Goal: Task Accomplishment & Management: Manage account settings

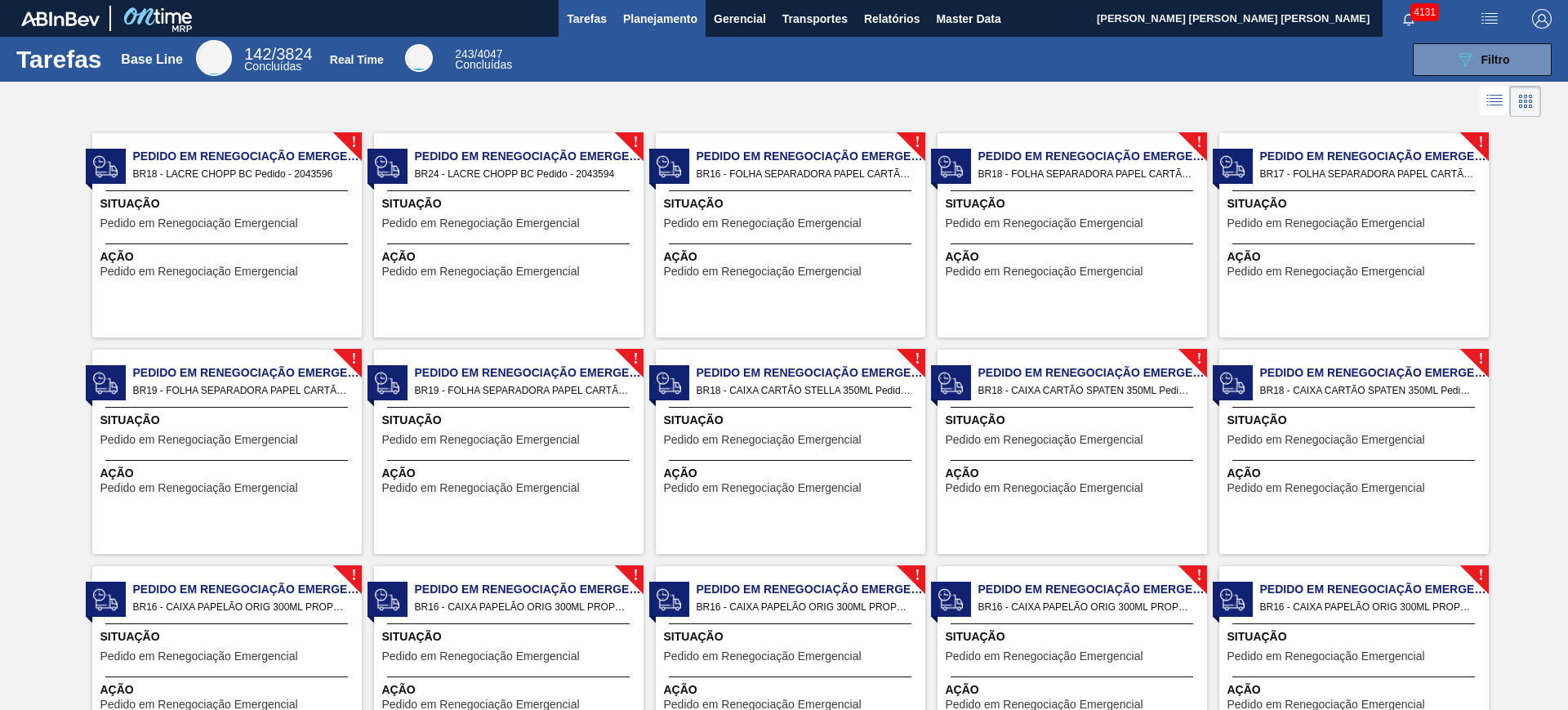
click at [648, 11] on span "Planejamento" at bounding box center [661, 18] width 75 height 19
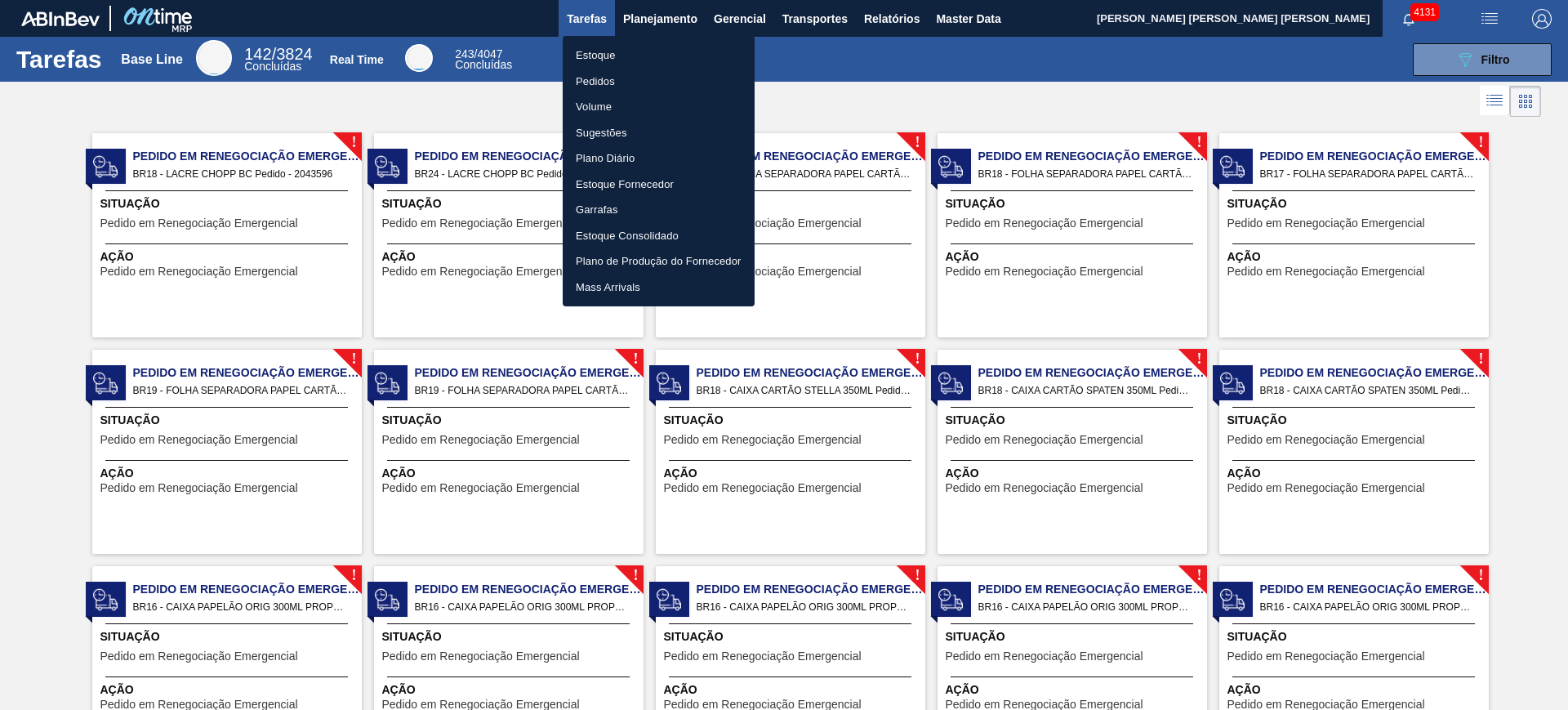
click at [628, 47] on li "Estoque" at bounding box center [659, 55] width 192 height 26
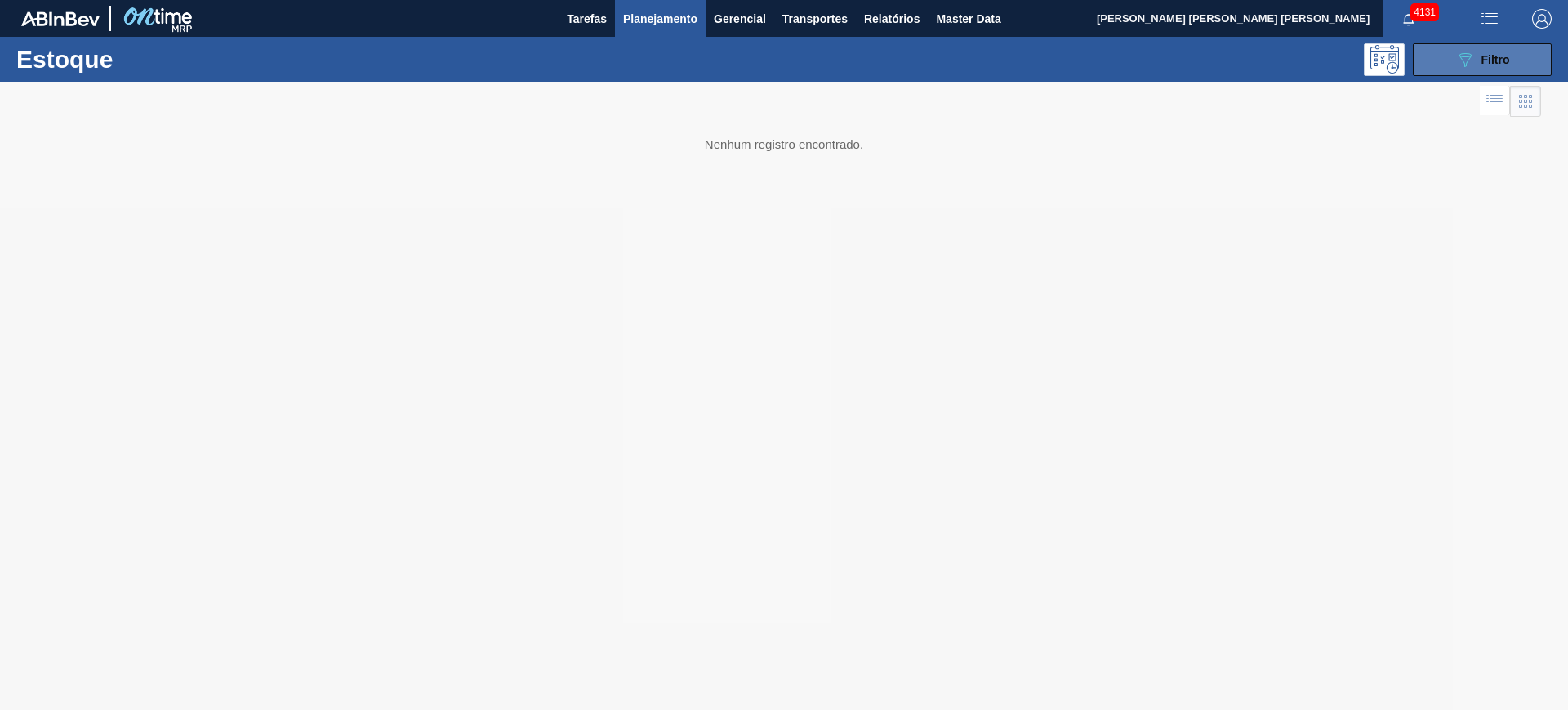
click at [1432, 69] on button "089F7B8B-B2A5-4AFE-B5C0-19BA573D28AC Filtro" at bounding box center [1482, 59] width 139 height 33
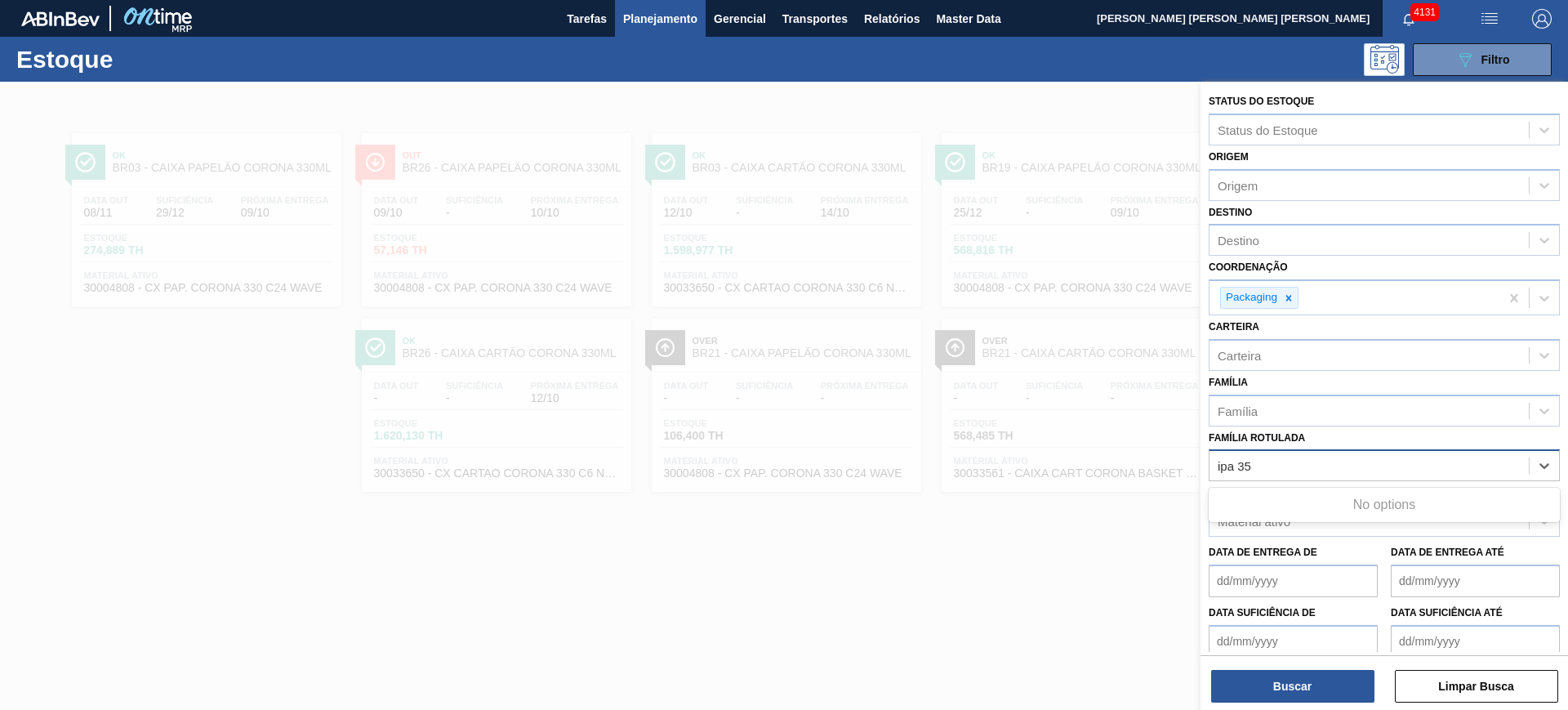
type Rotulada "ipa 350"
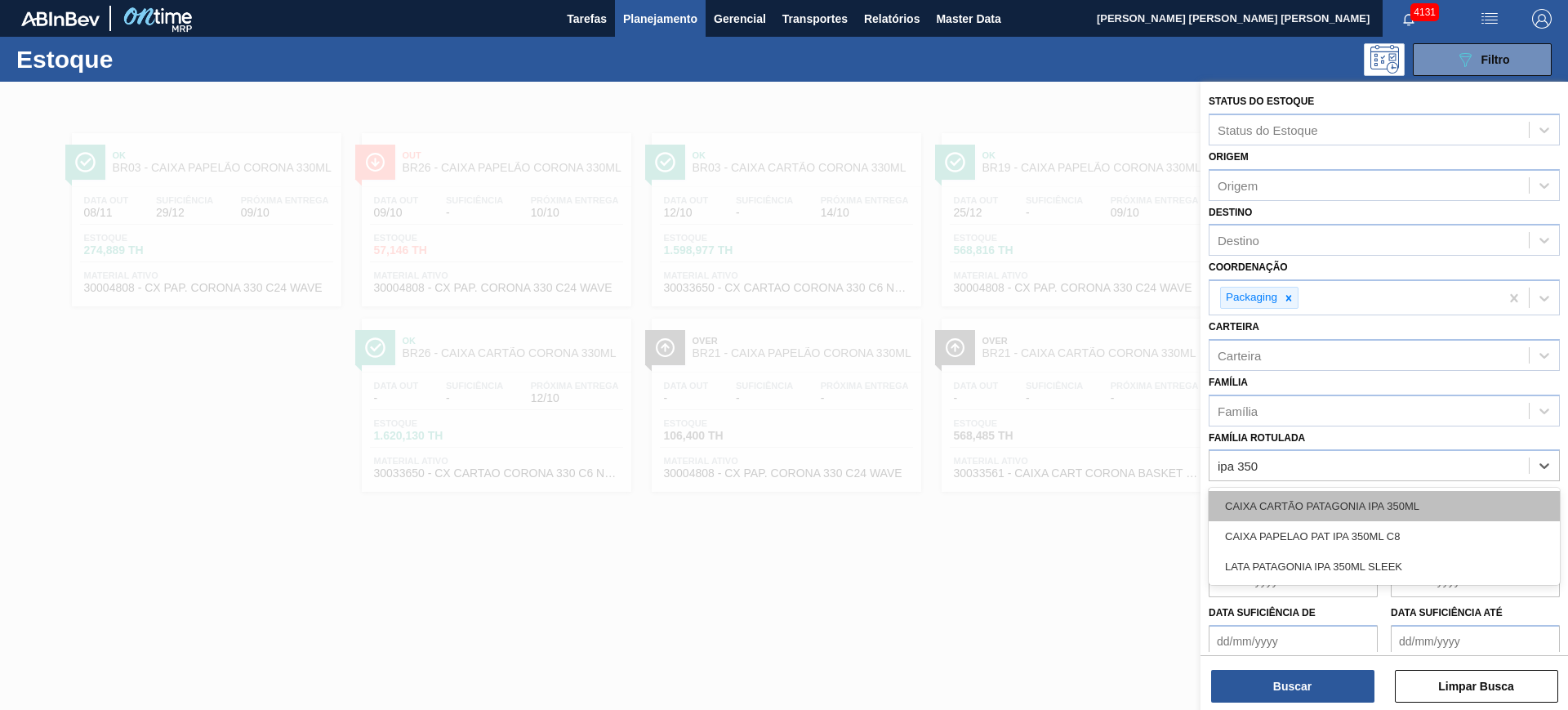
click at [1458, 499] on div "CAIXA CARTÃO PATAGONIA IPA 350ML" at bounding box center [1384, 506] width 352 height 31
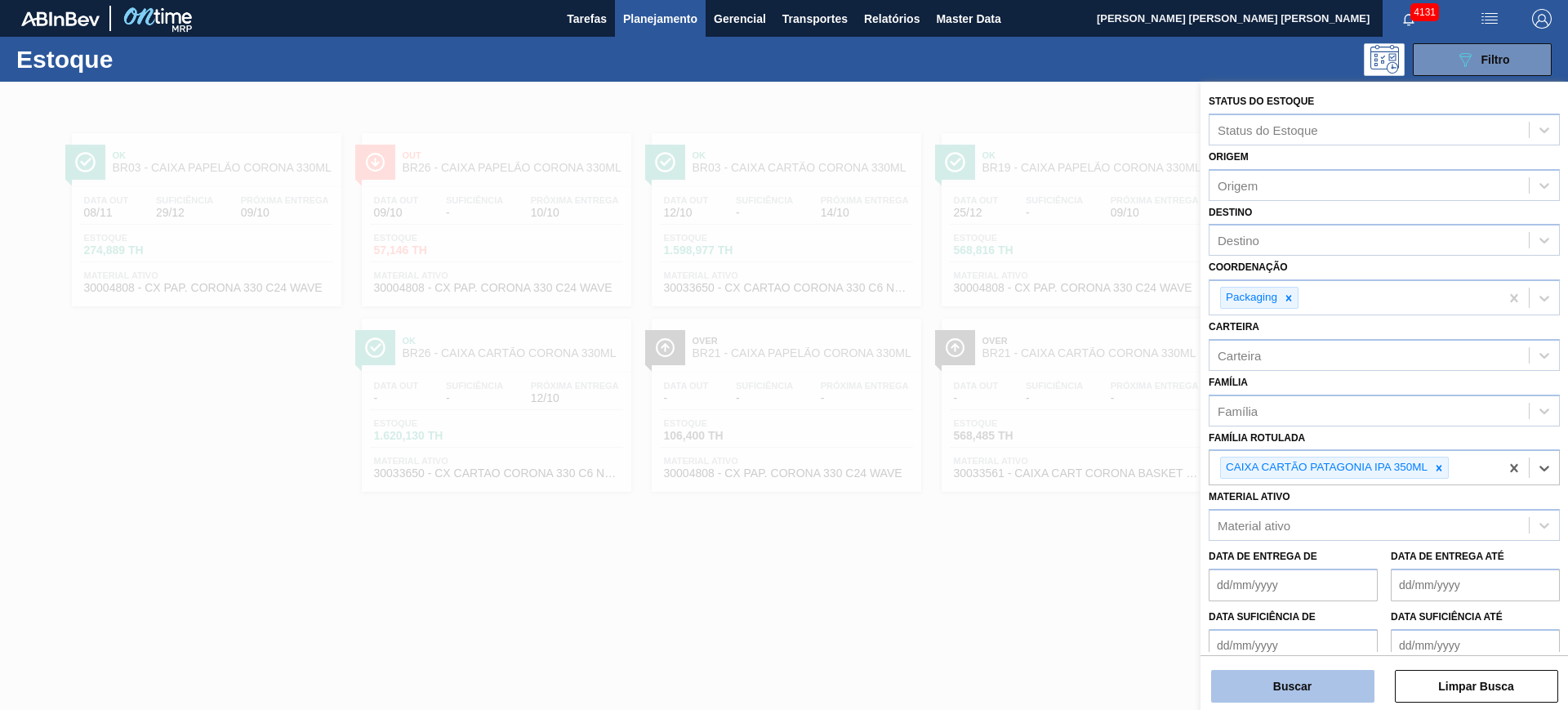
click at [1319, 681] on button "Buscar" at bounding box center [1293, 686] width 164 height 33
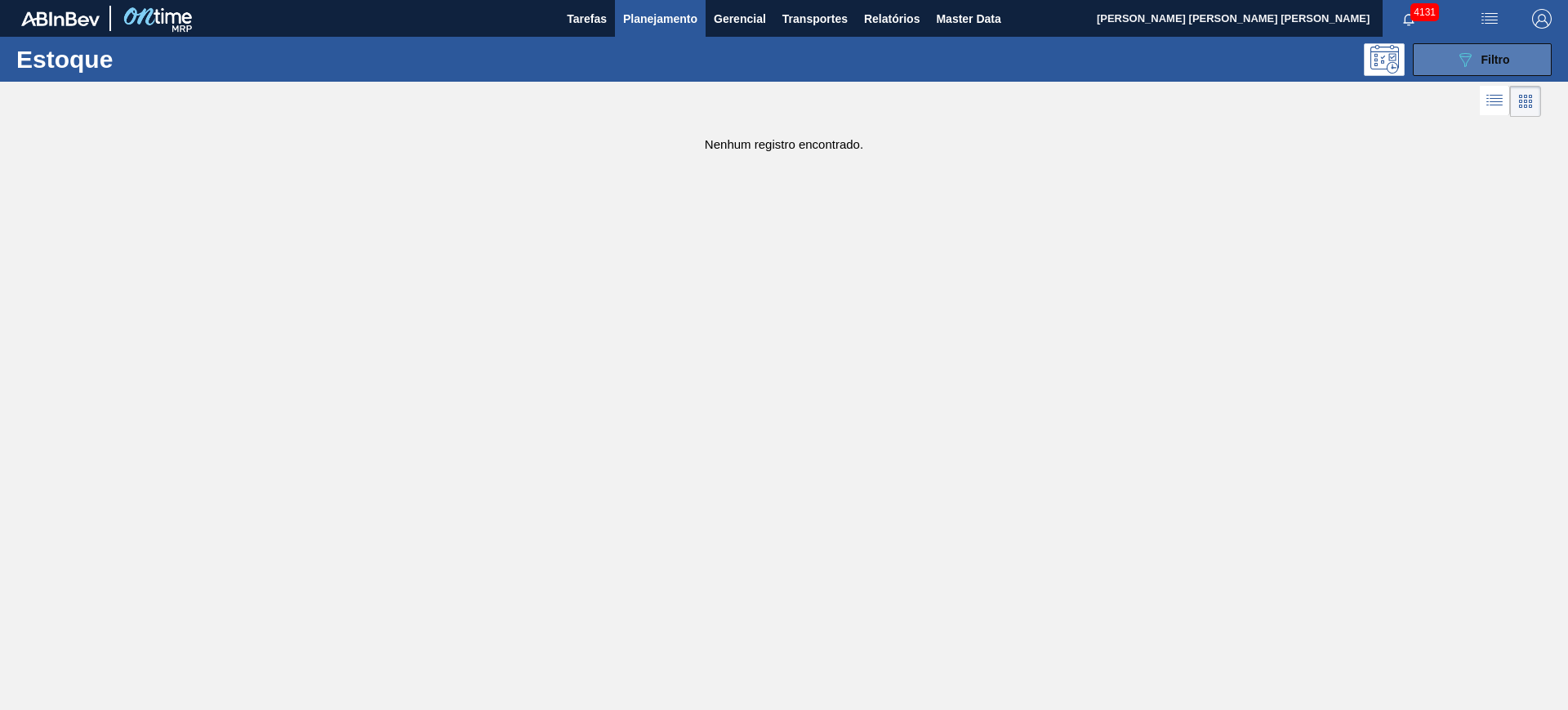
click at [1445, 72] on button "089F7B8B-B2A5-4AFE-B5C0-19BA573D28AC Filtro" at bounding box center [1482, 59] width 139 height 33
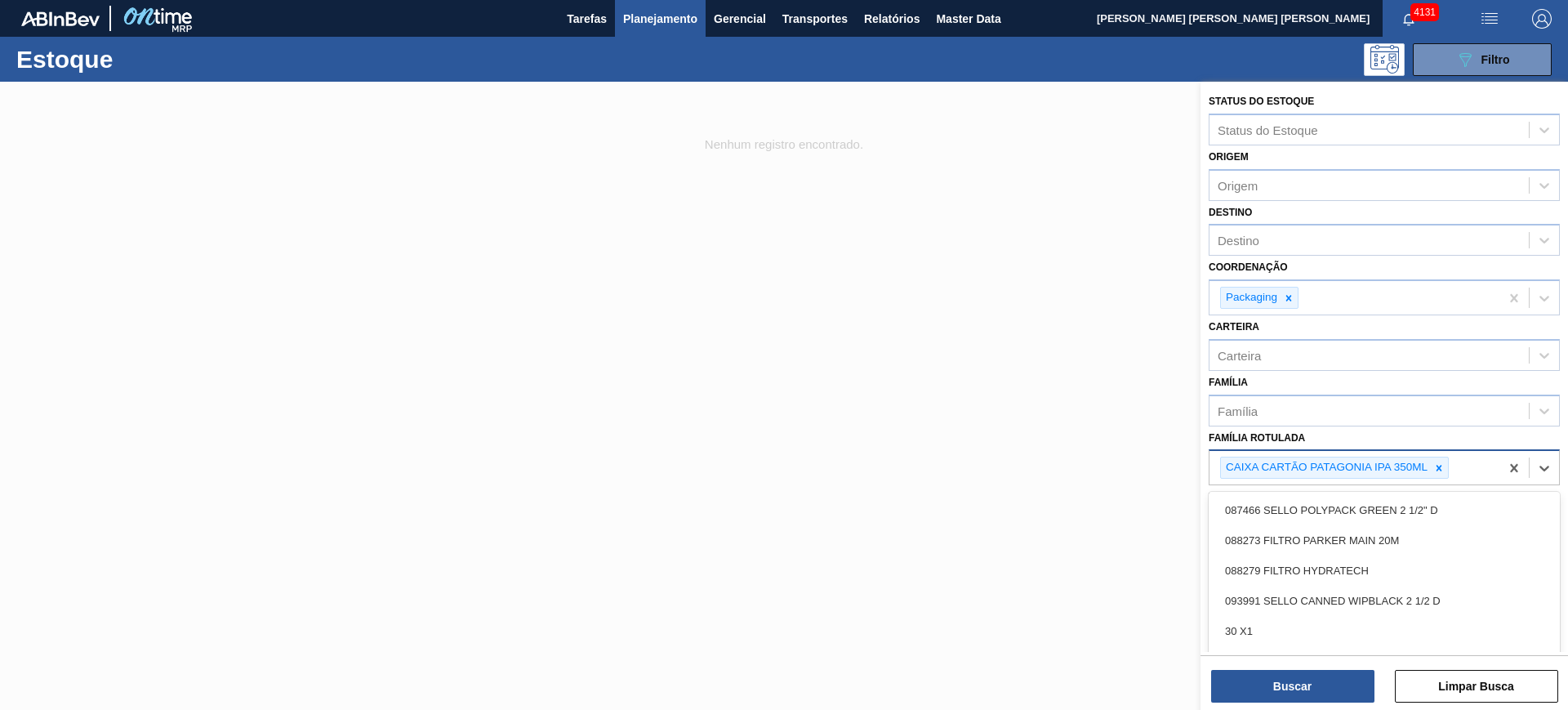
click at [1463, 474] on div "CAIXA CARTÃO PATAGONIA IPA 350ML" at bounding box center [1354, 468] width 290 height 34
type Rotulada "ipa 350"
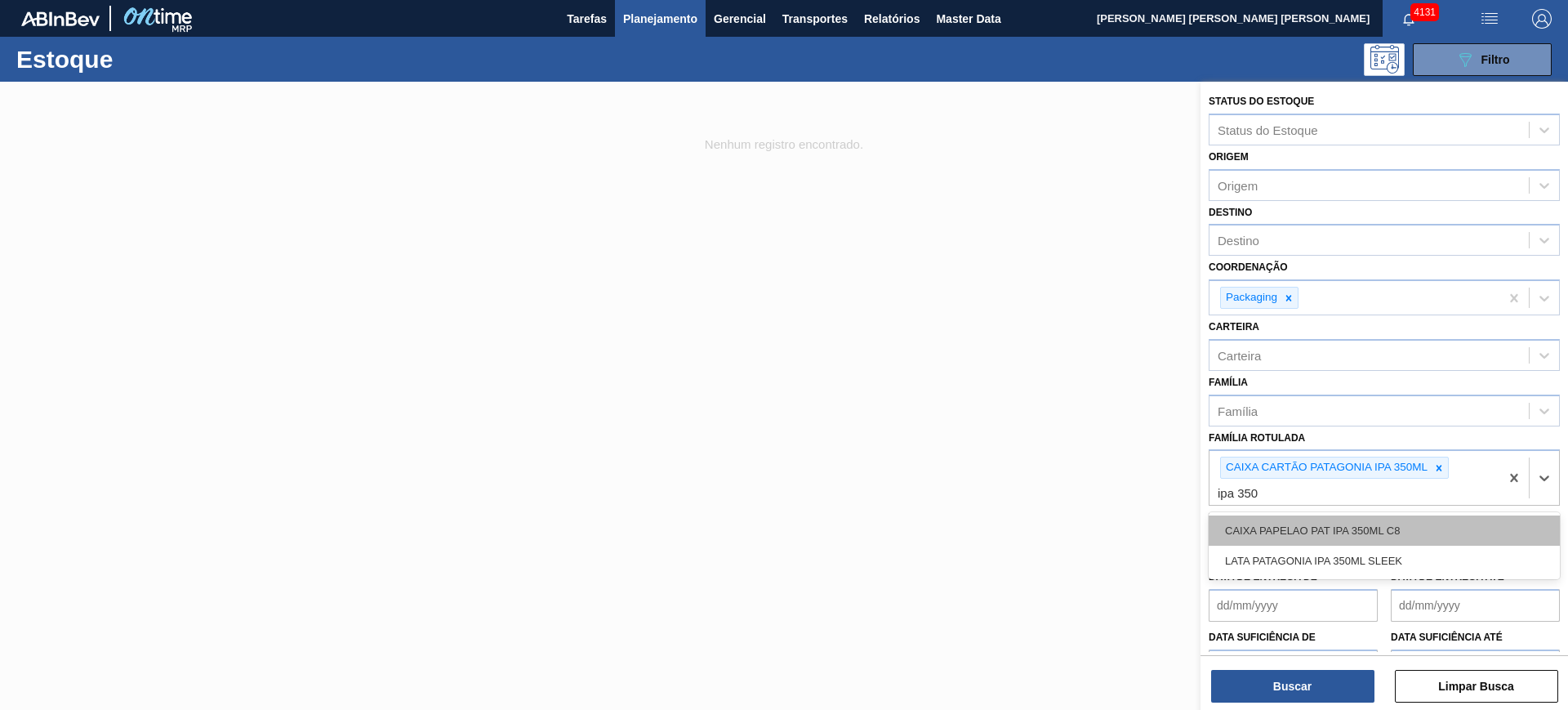
click at [1414, 531] on div "CAIXA PAPELAO PAT IPA 350ML C8" at bounding box center [1384, 531] width 352 height 31
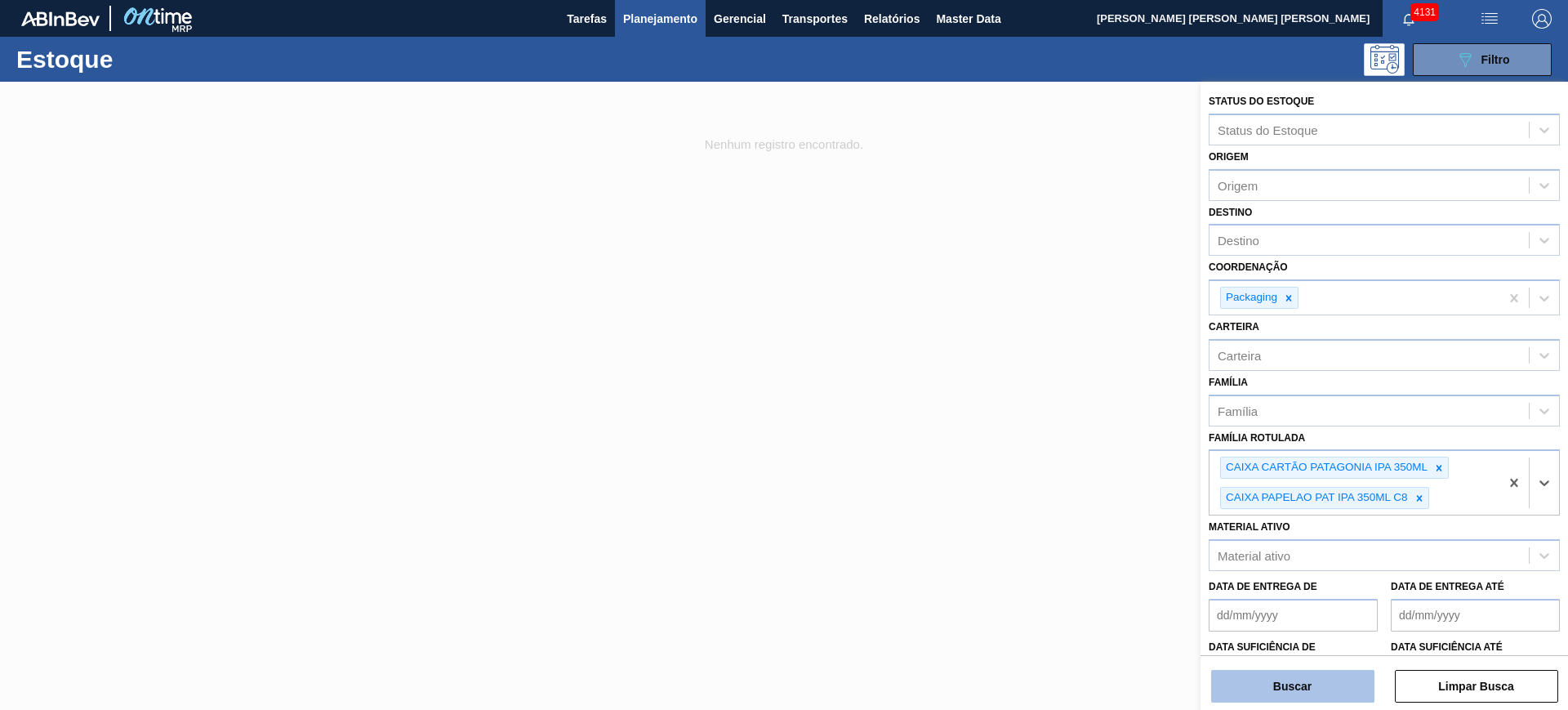
click at [1341, 690] on button "Buscar" at bounding box center [1293, 686] width 164 height 33
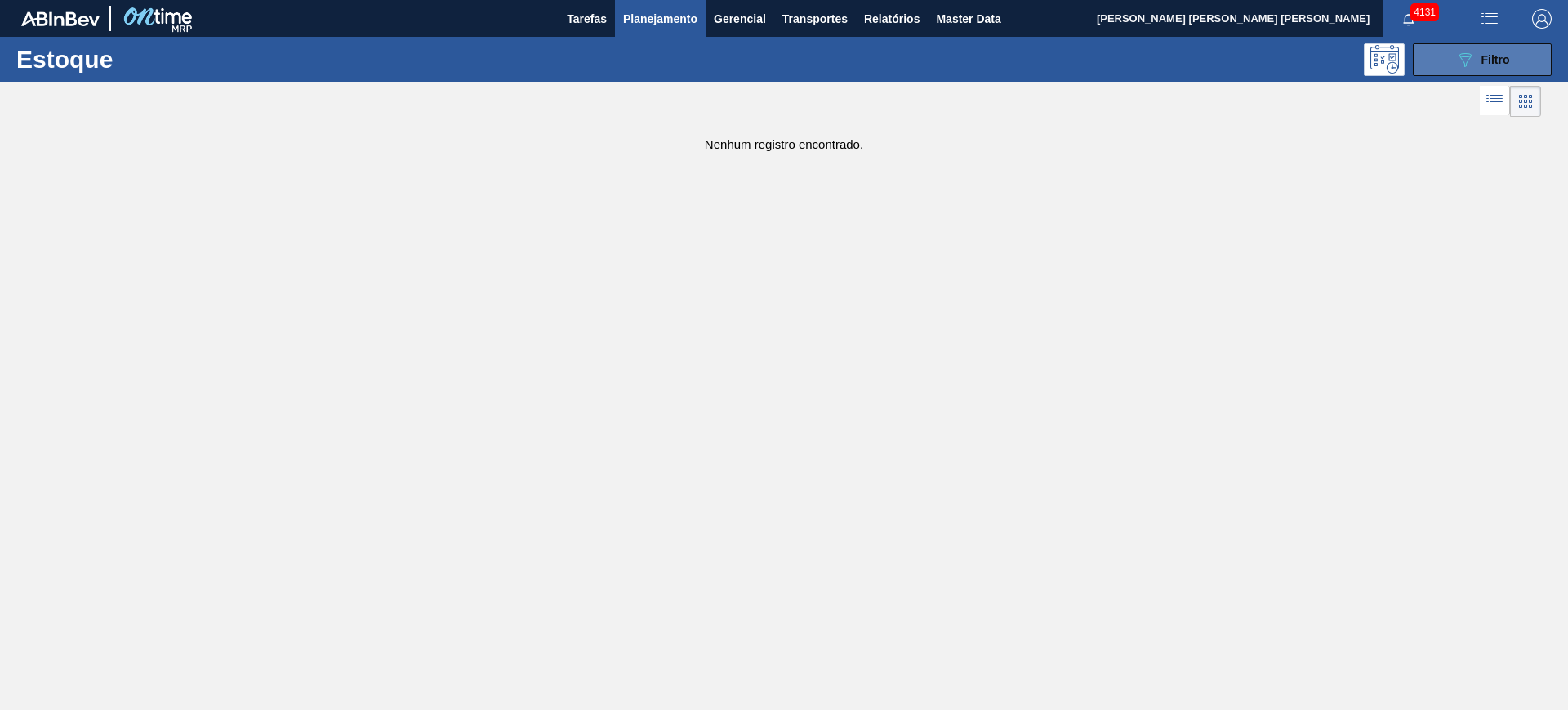
click at [1458, 64] on icon "089F7B8B-B2A5-4AFE-B5C0-19BA573D28AC" at bounding box center [1466, 59] width 19 height 19
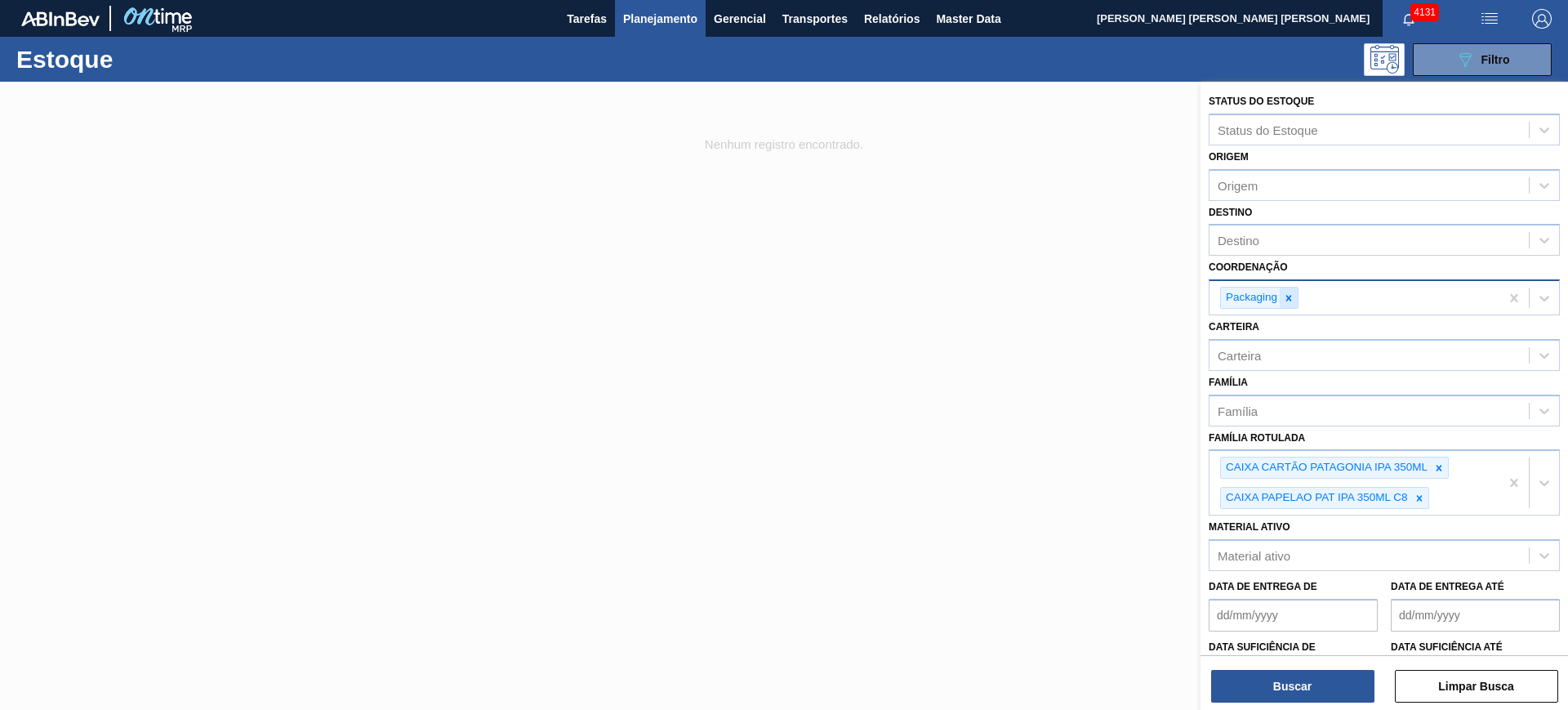
click at [1284, 299] on icon at bounding box center [1289, 298] width 11 height 11
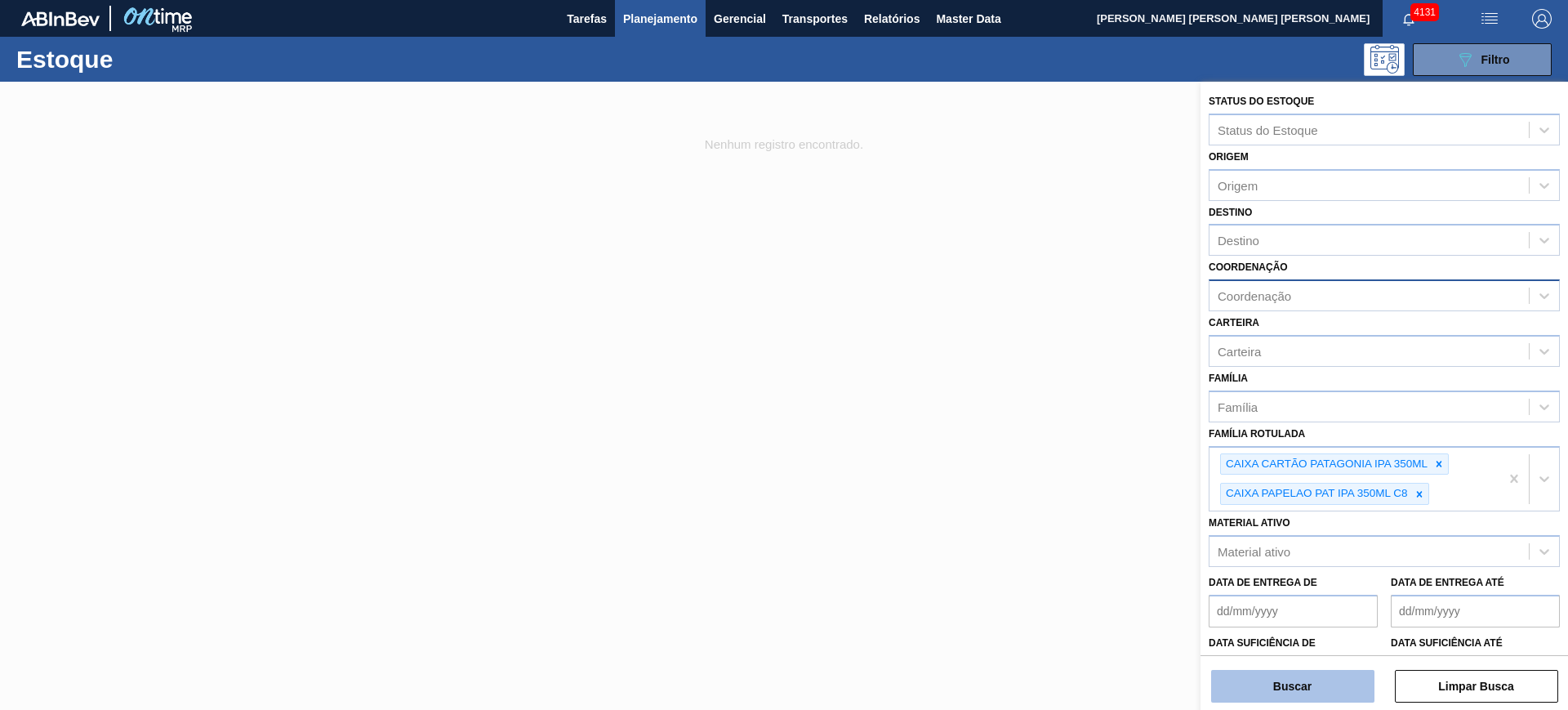
click at [1338, 681] on button "Buscar" at bounding box center [1293, 686] width 164 height 33
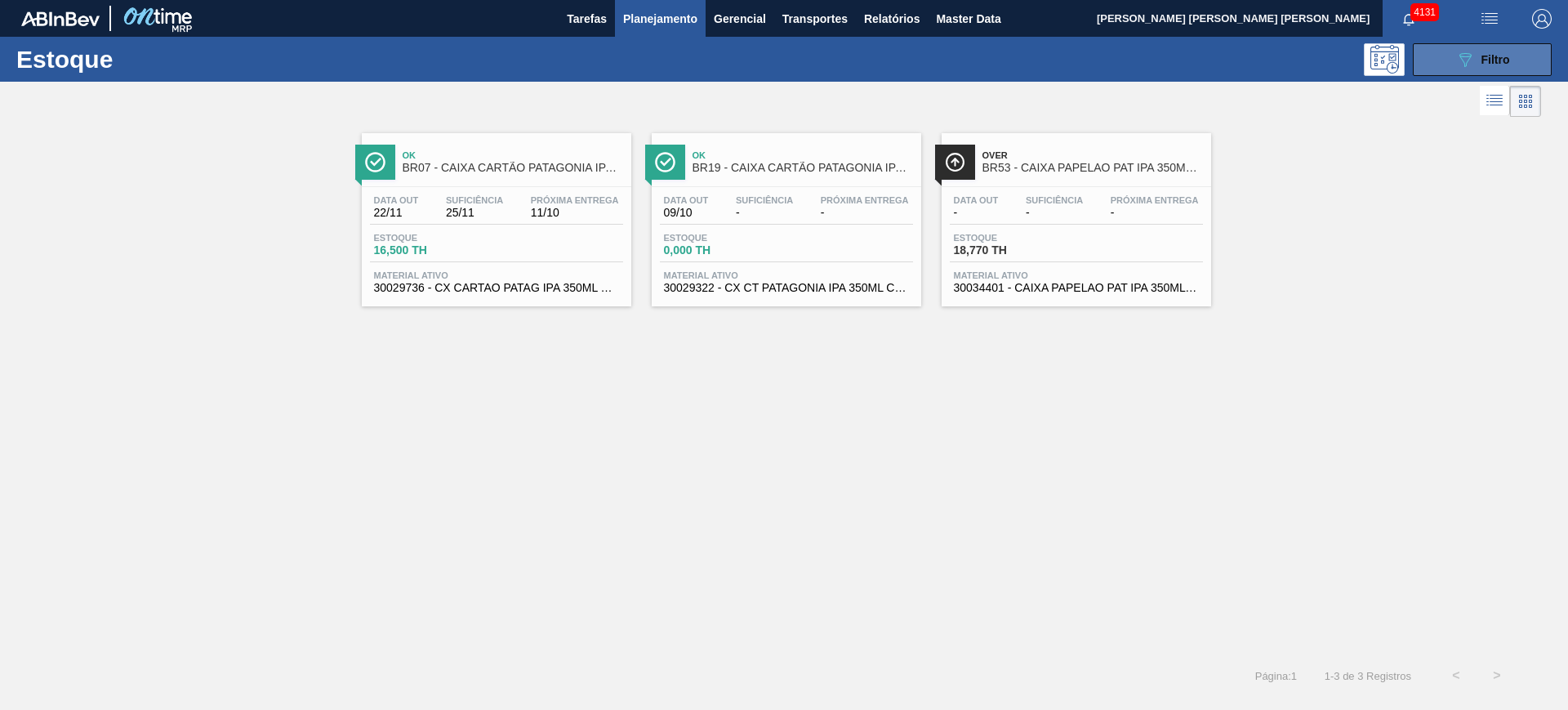
click at [1470, 57] on icon "089F7B8B-B2A5-4AFE-B5C0-19BA573D28AC" at bounding box center [1466, 59] width 19 height 19
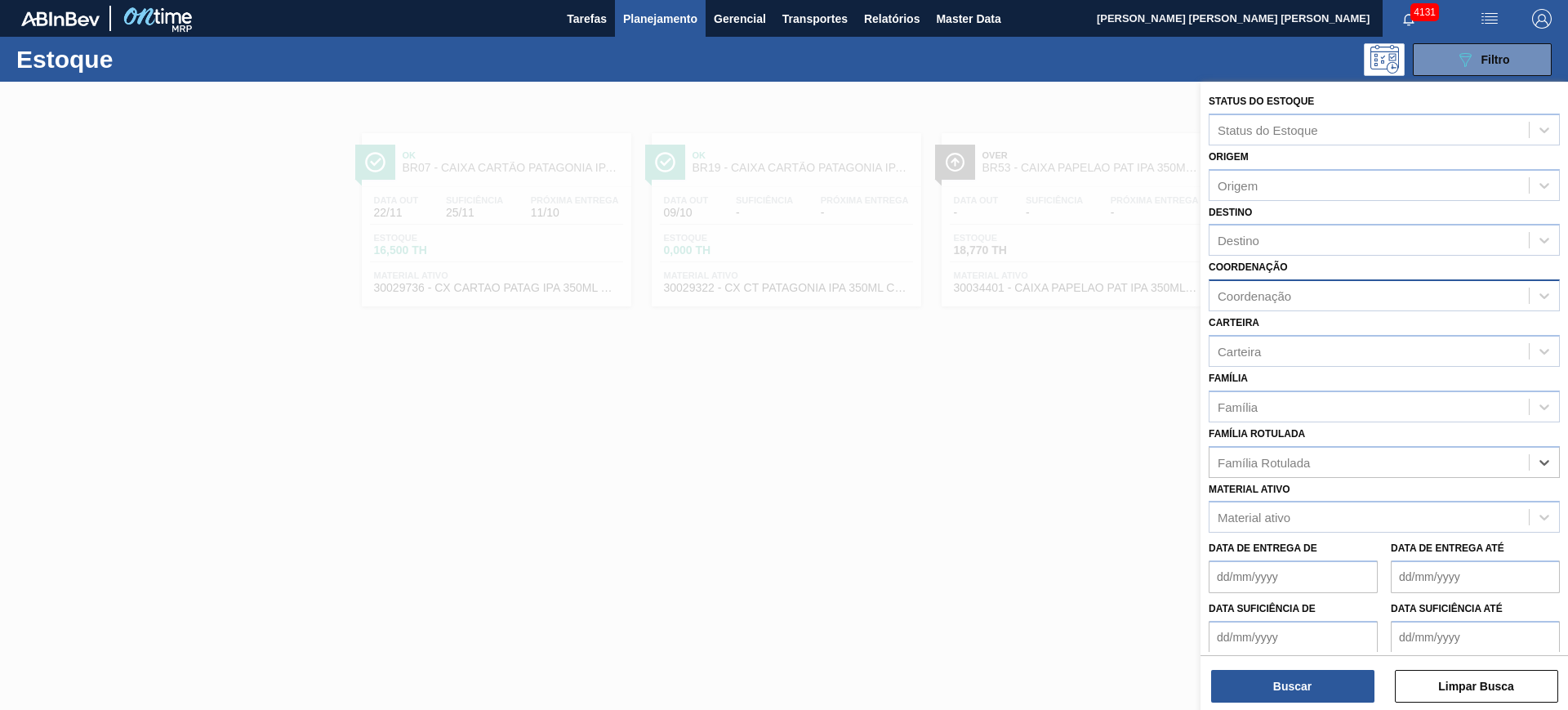
click at [1273, 294] on div "Coordenação" at bounding box center [1254, 296] width 74 height 13
type input "packa"
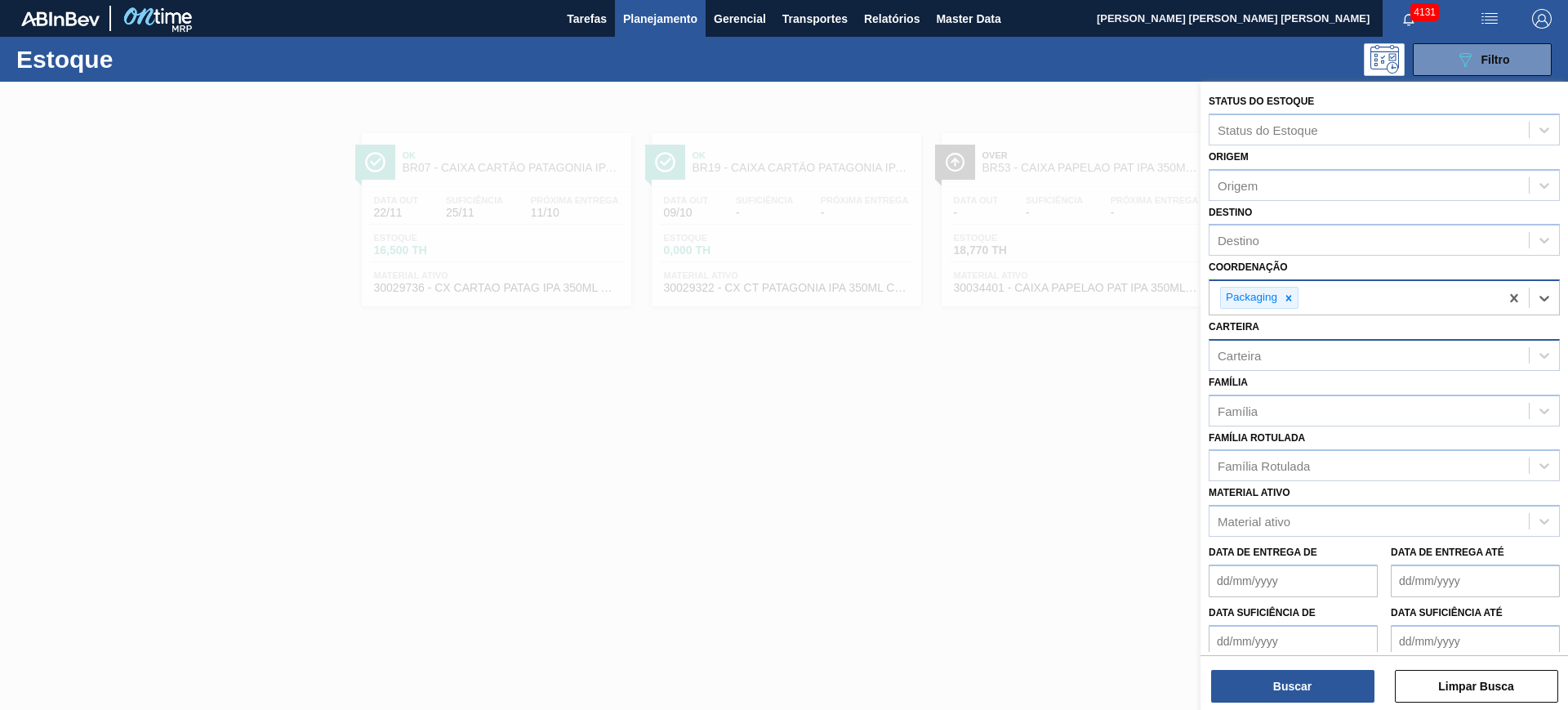
click at [1369, 357] on div "Carteira" at bounding box center [1369, 355] width 319 height 24
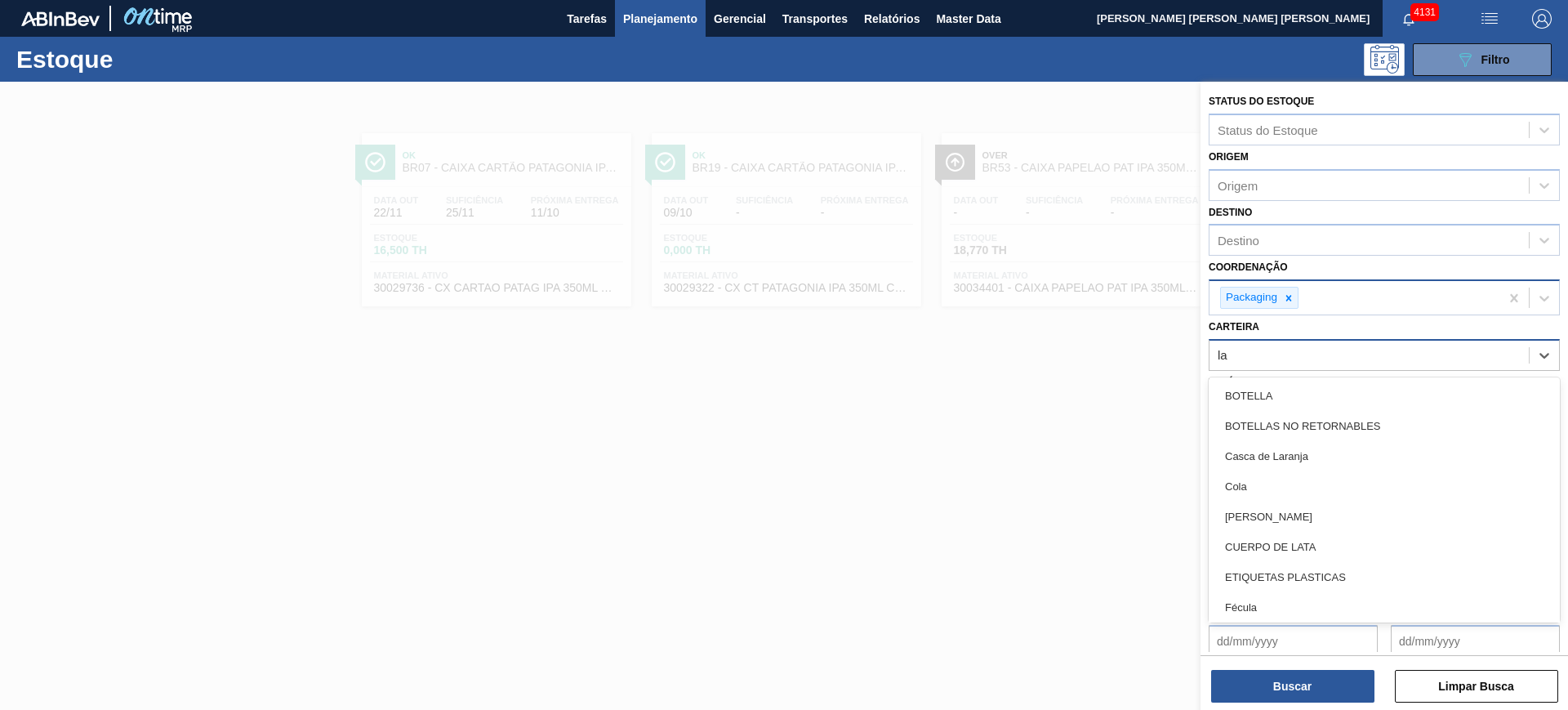
type input "lac"
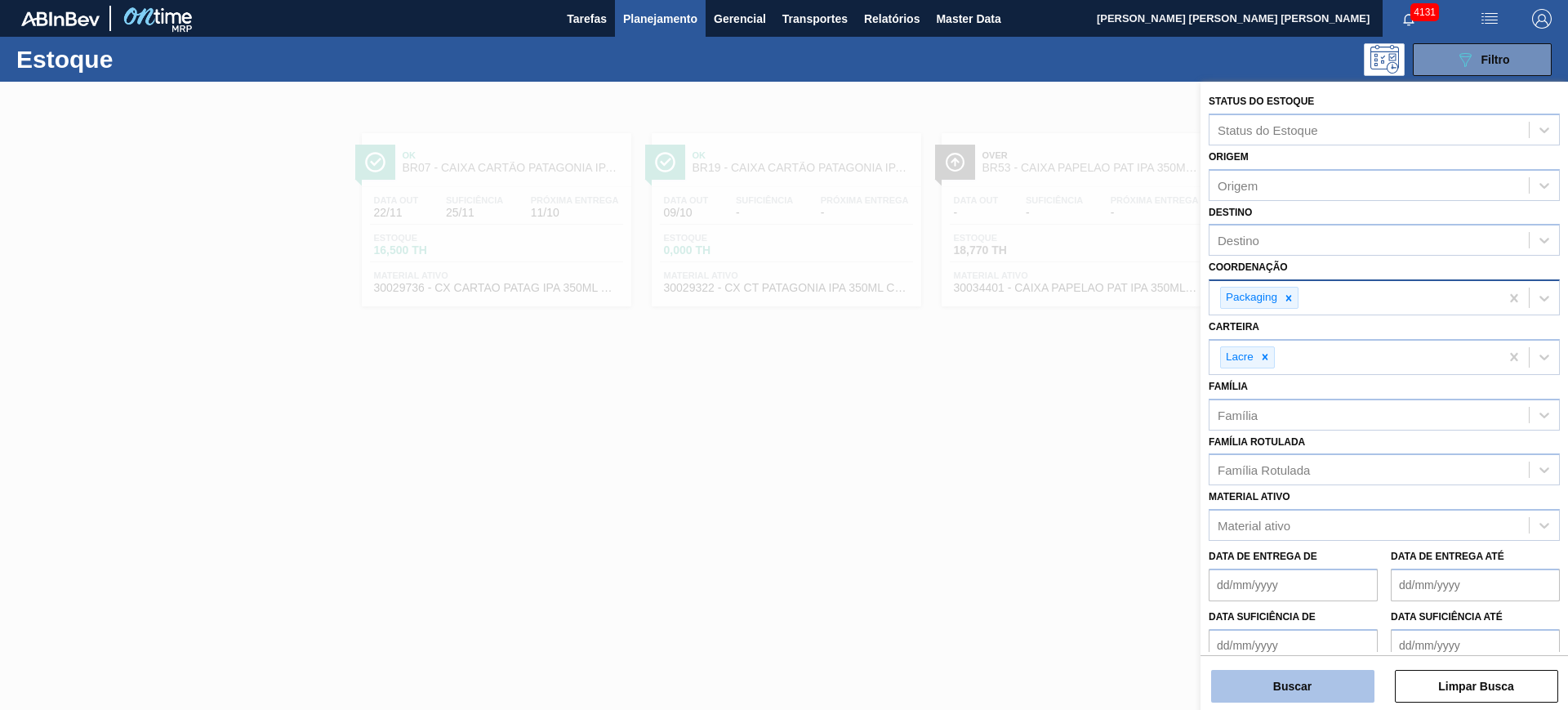
click at [1287, 690] on button "Buscar" at bounding box center [1293, 686] width 164 height 33
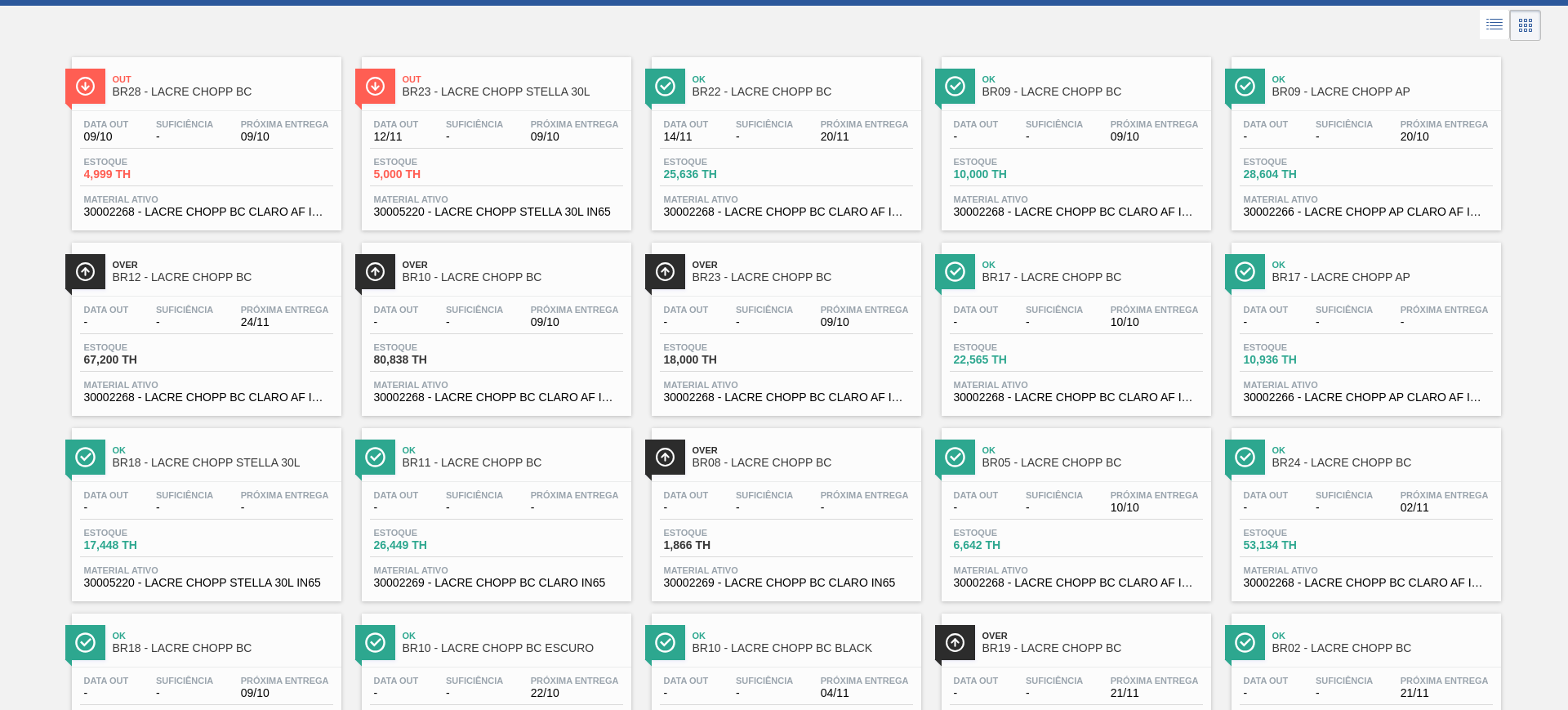
scroll to position [194, 0]
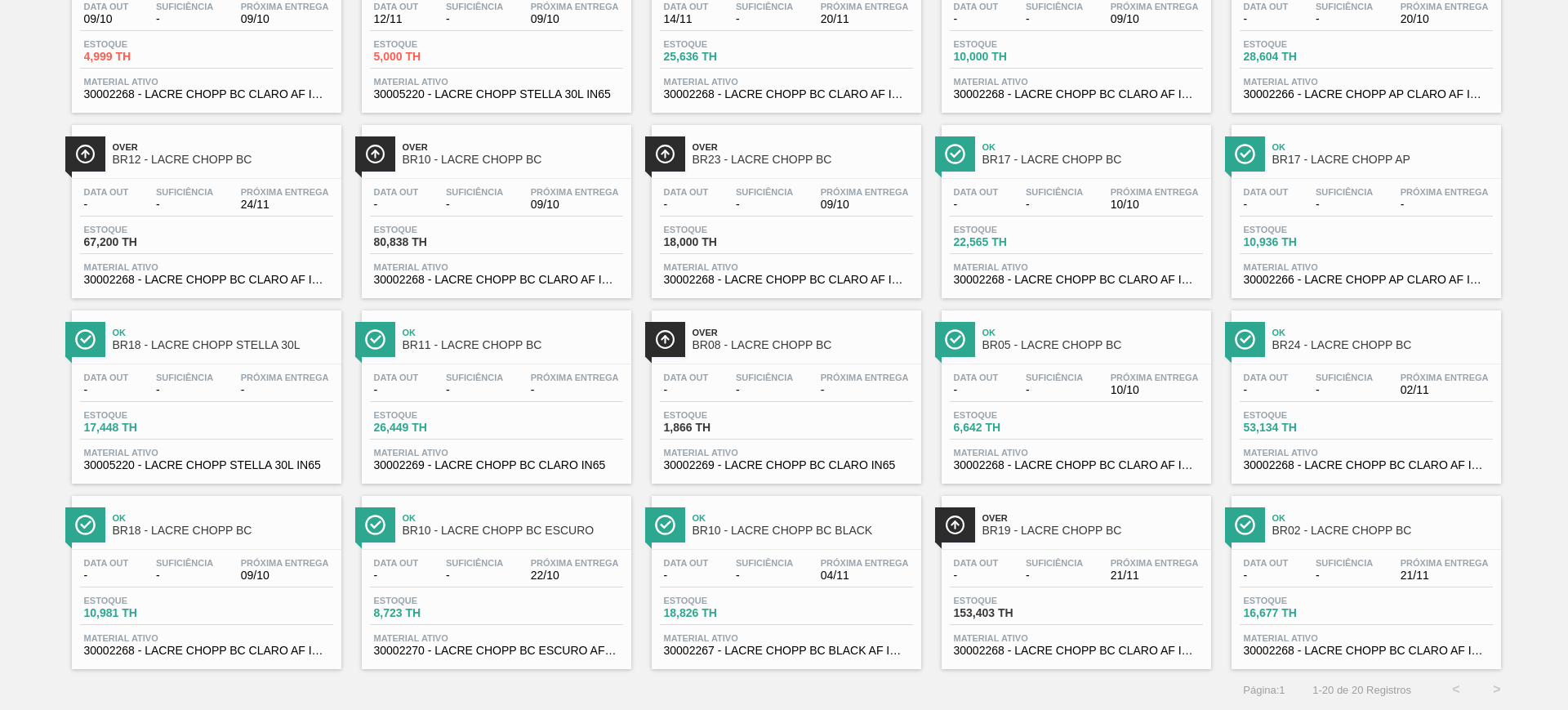
drag, startPoint x: 711, startPoint y: 407, endPoint x: 723, endPoint y: 412, distance: 13.0
drag, startPoint x: 1388, startPoint y: 667, endPoint x: 1425, endPoint y: 540, distance: 132.3
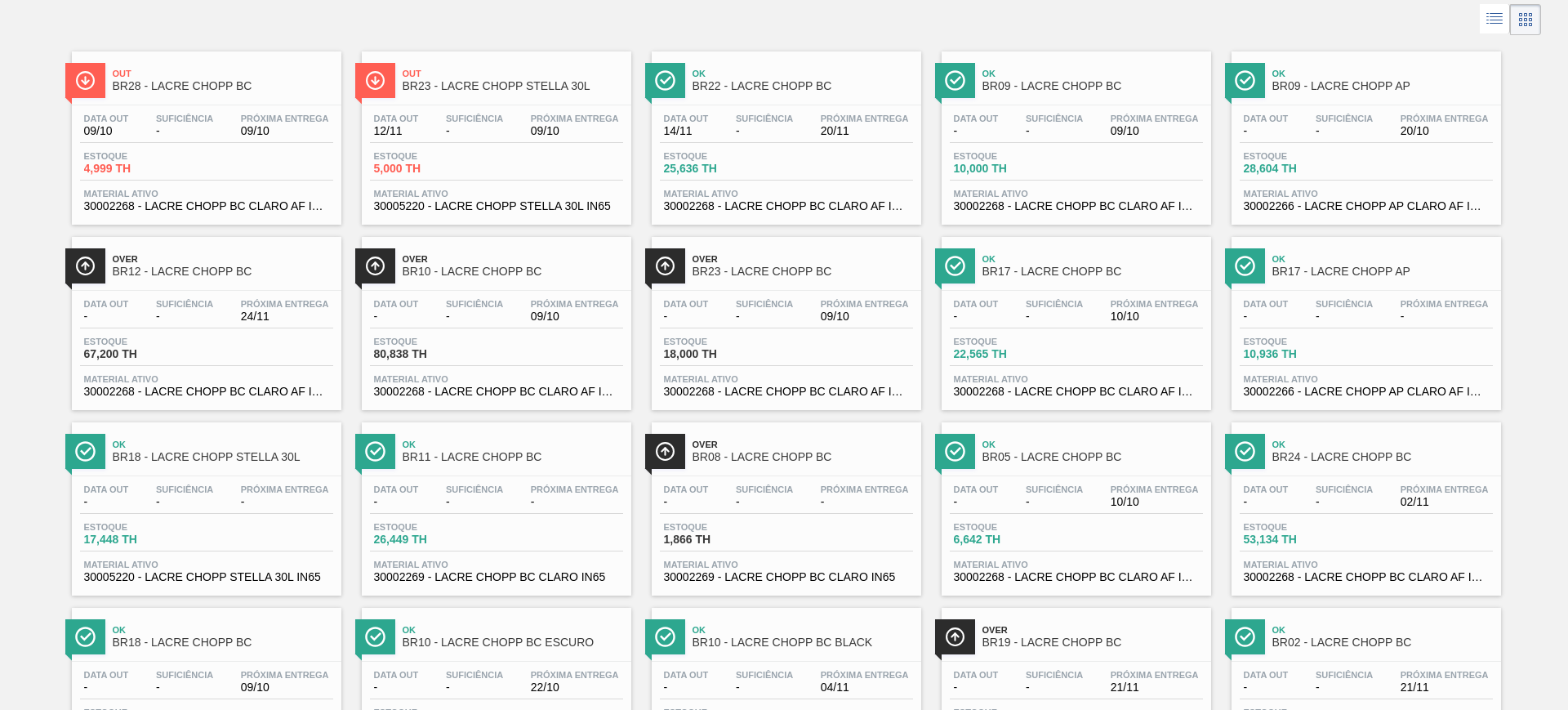
scroll to position [0, 0]
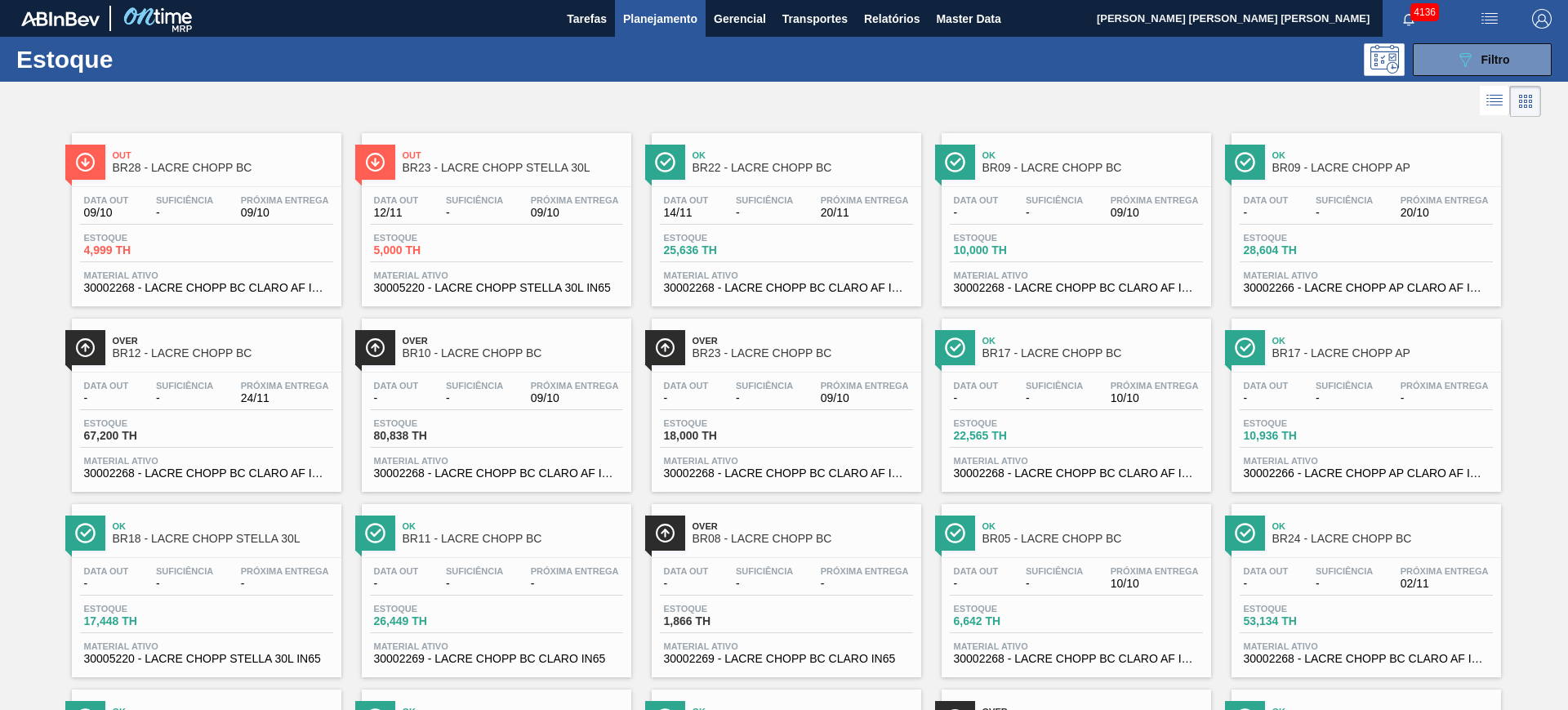
click at [1458, 47] on button "089F7B8B-B2A5-4AFE-B5C0-19BA573D28AC Filtro" at bounding box center [1482, 59] width 139 height 33
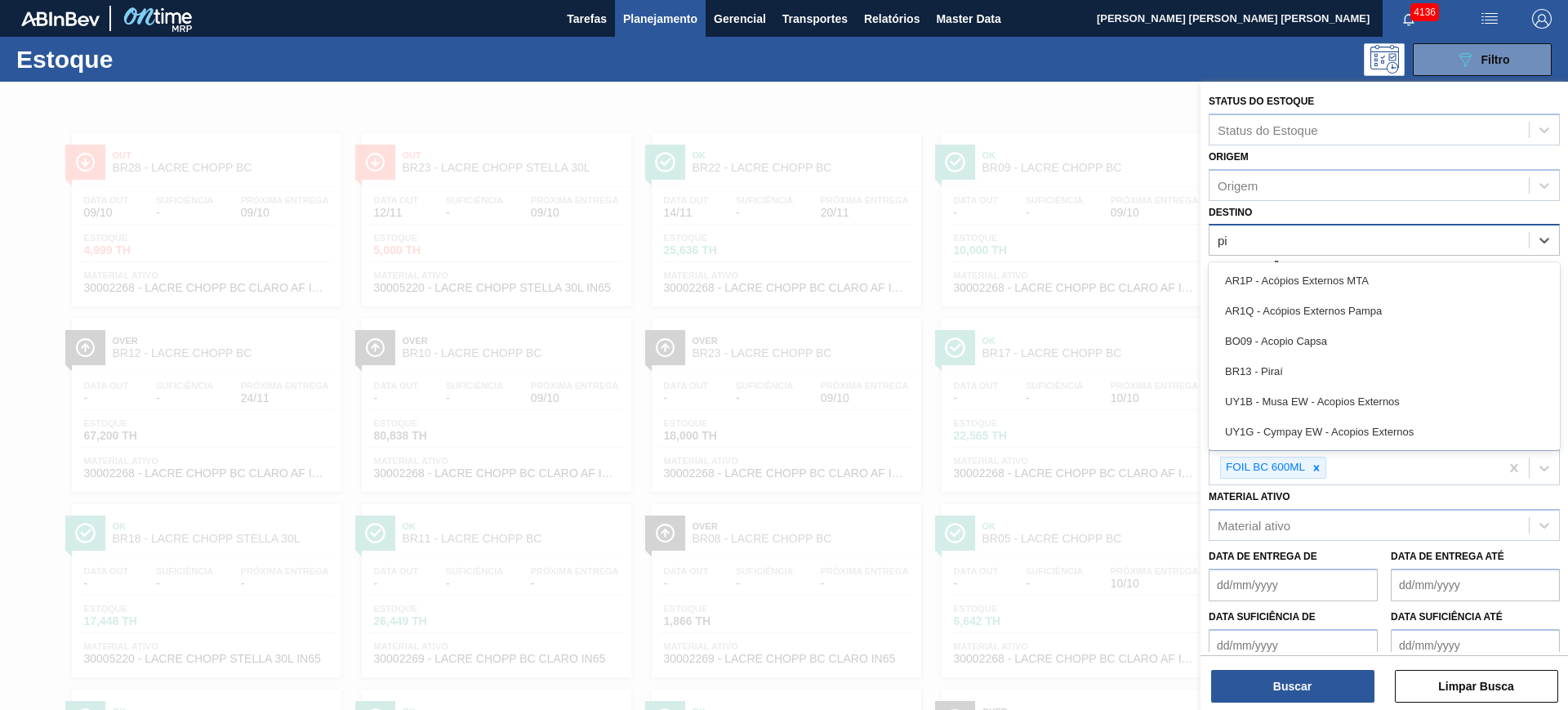
type input "pir"
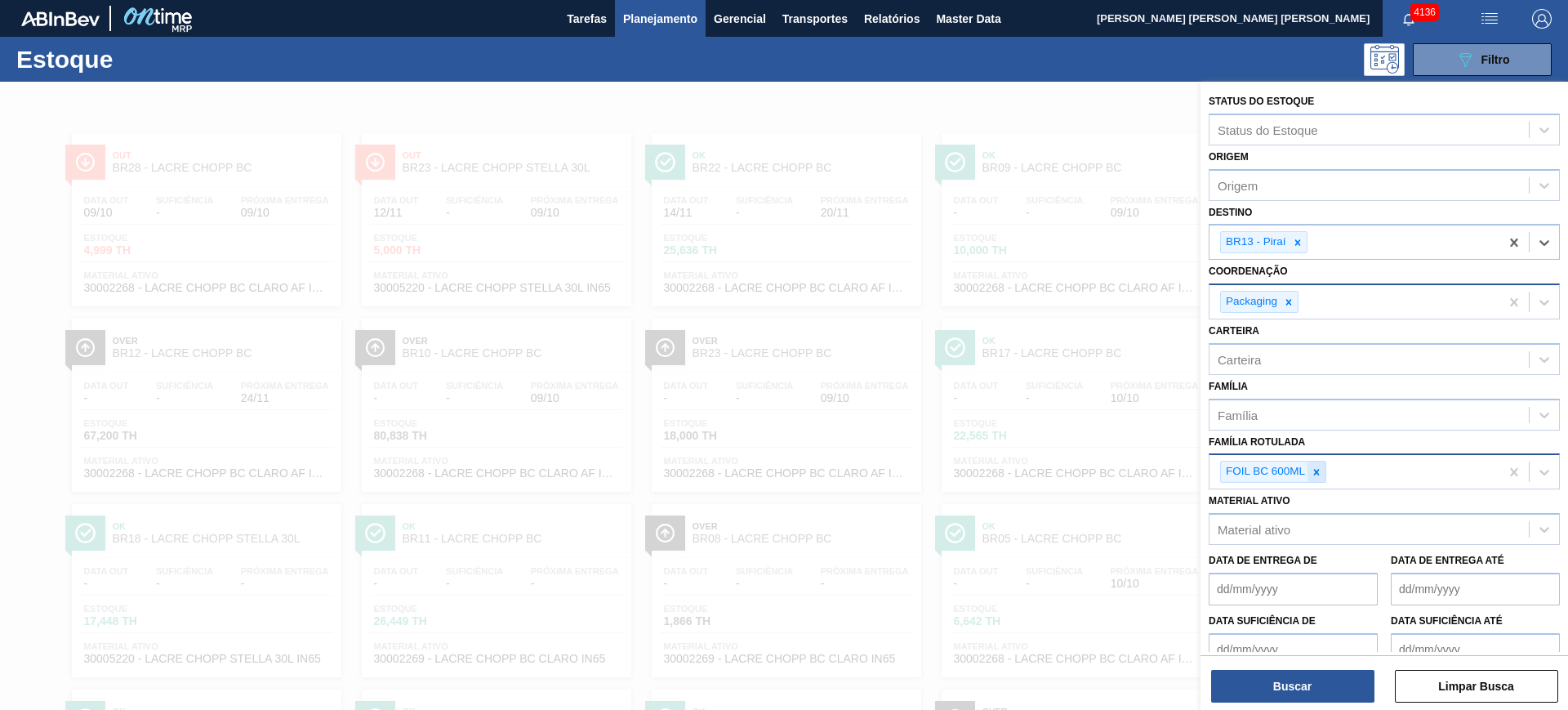
click at [1317, 475] on icon at bounding box center [1317, 472] width 11 height 11
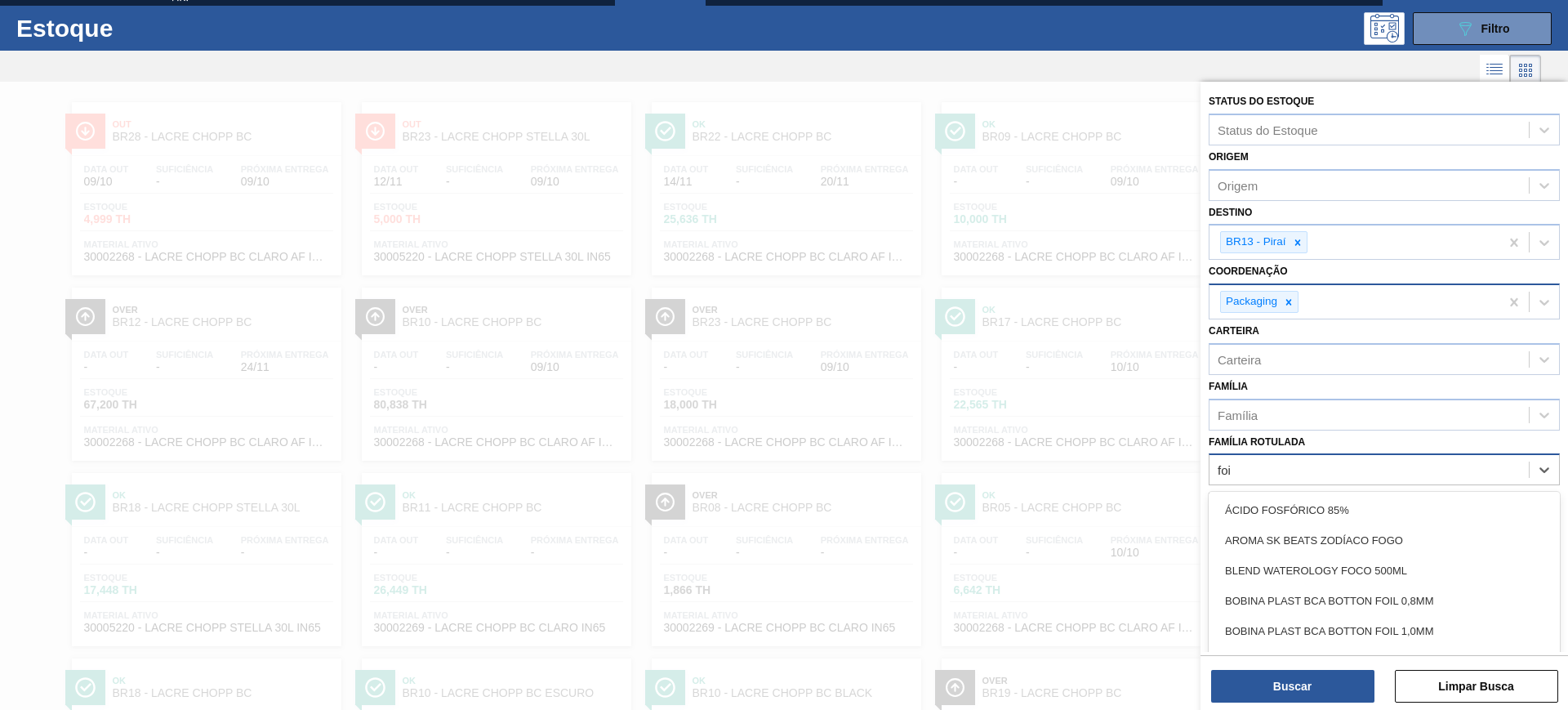
scroll to position [34, 0]
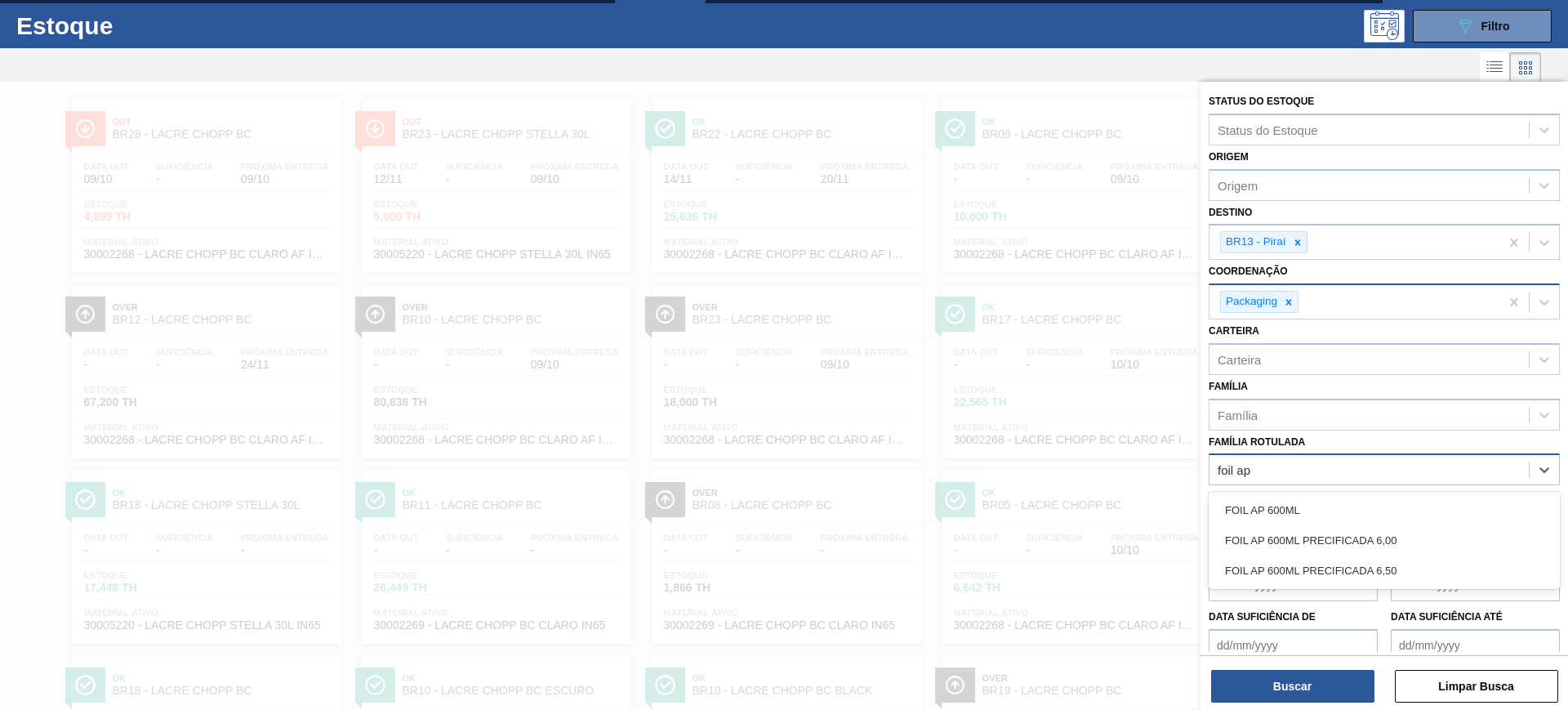
type Rotulada "foil ap 6"
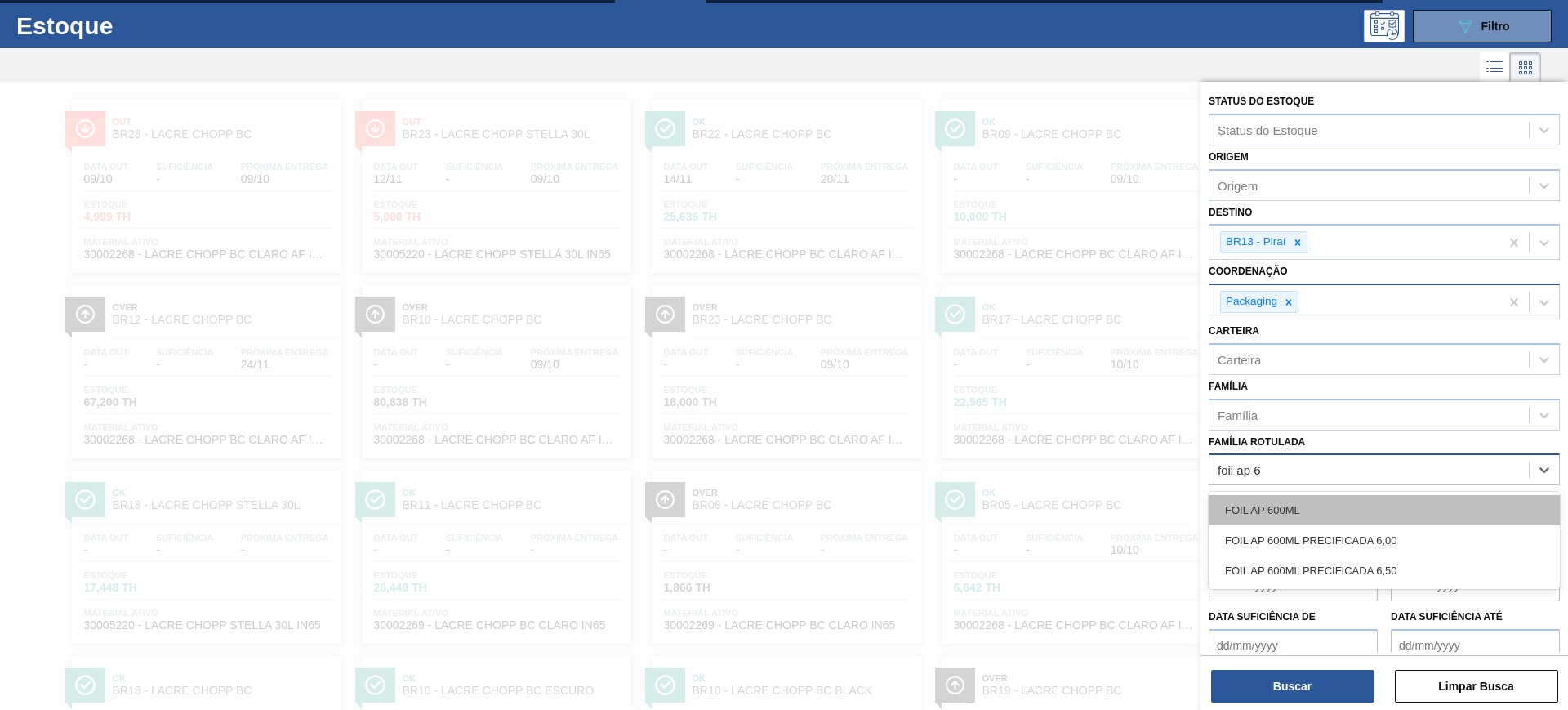
click at [1301, 507] on div "FOIL AP 600ML" at bounding box center [1384, 511] width 352 height 31
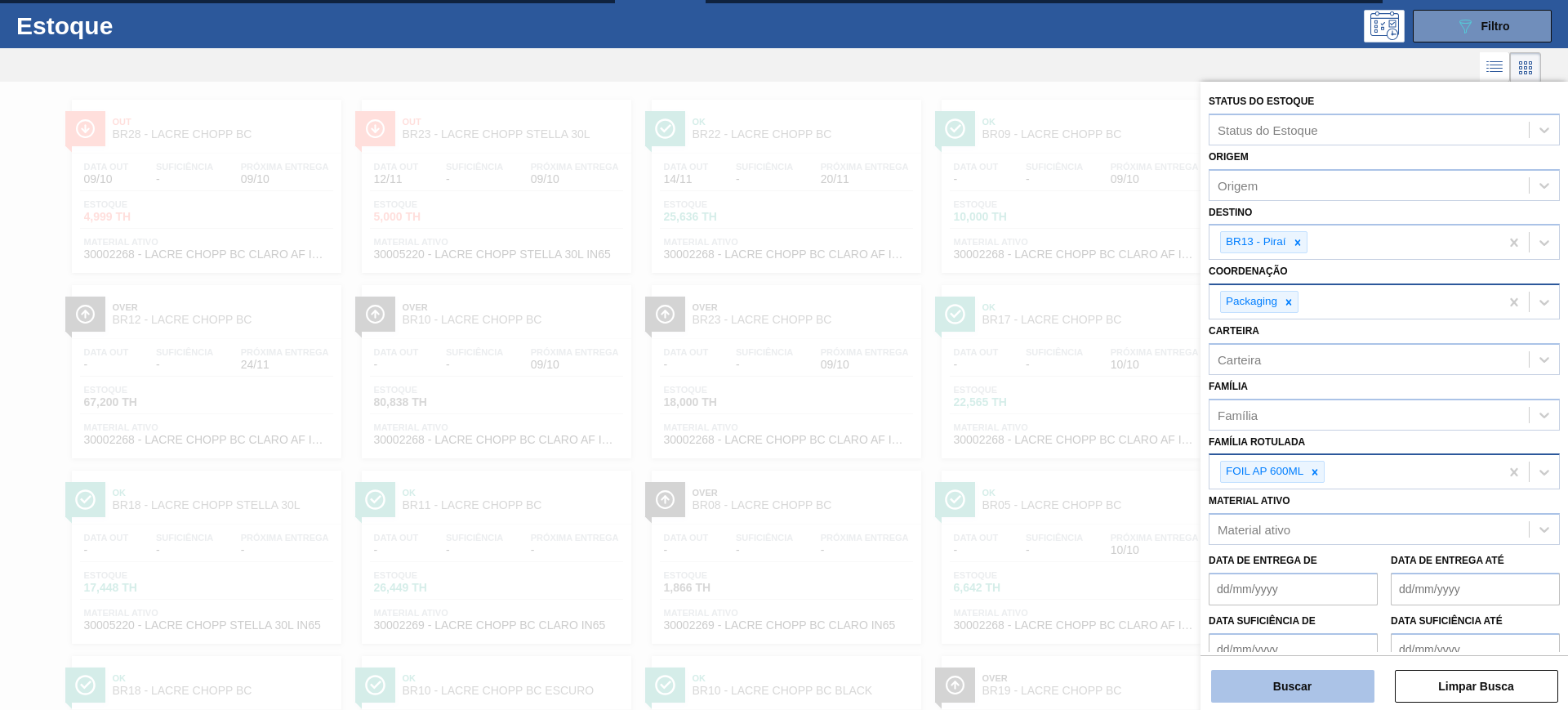
click at [1332, 689] on button "Buscar" at bounding box center [1293, 686] width 164 height 33
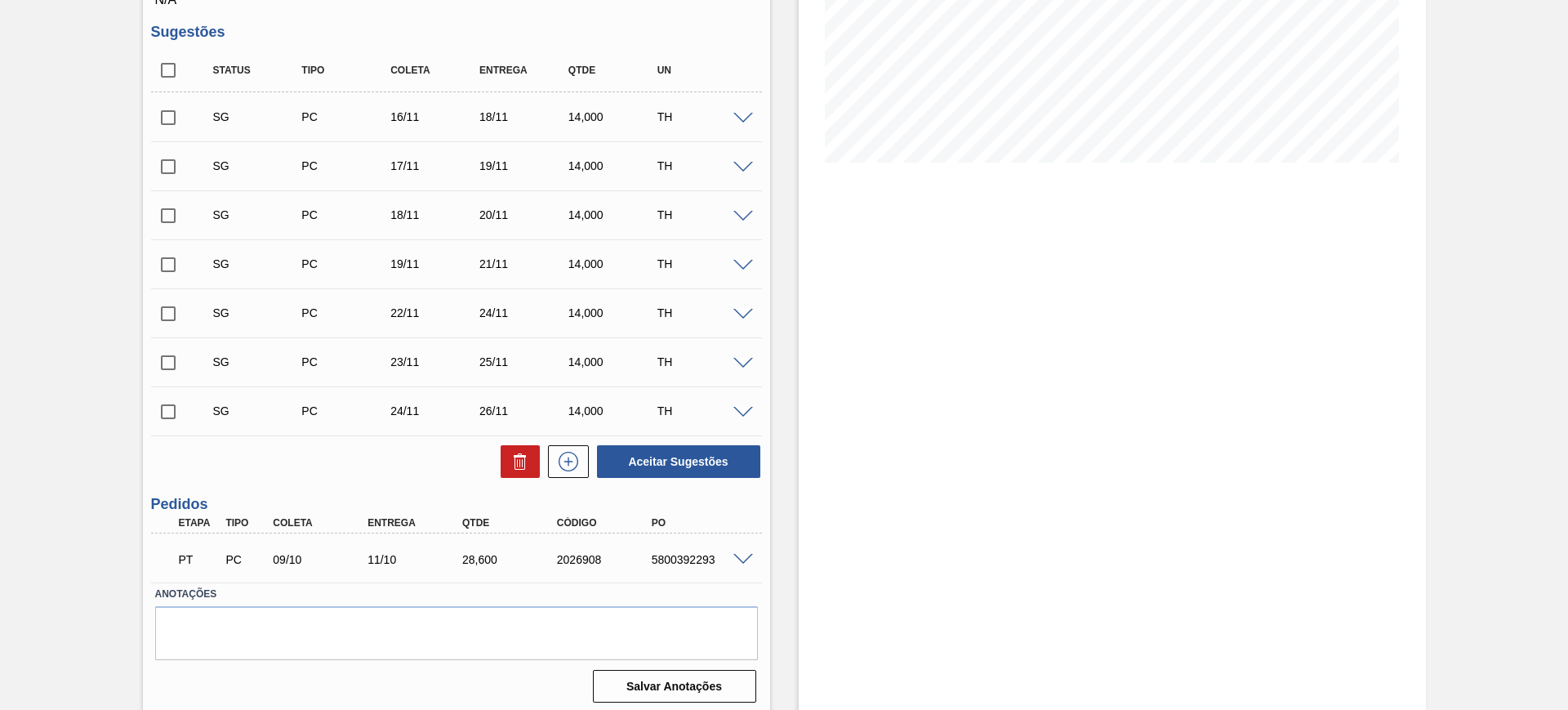
scroll to position [322, 0]
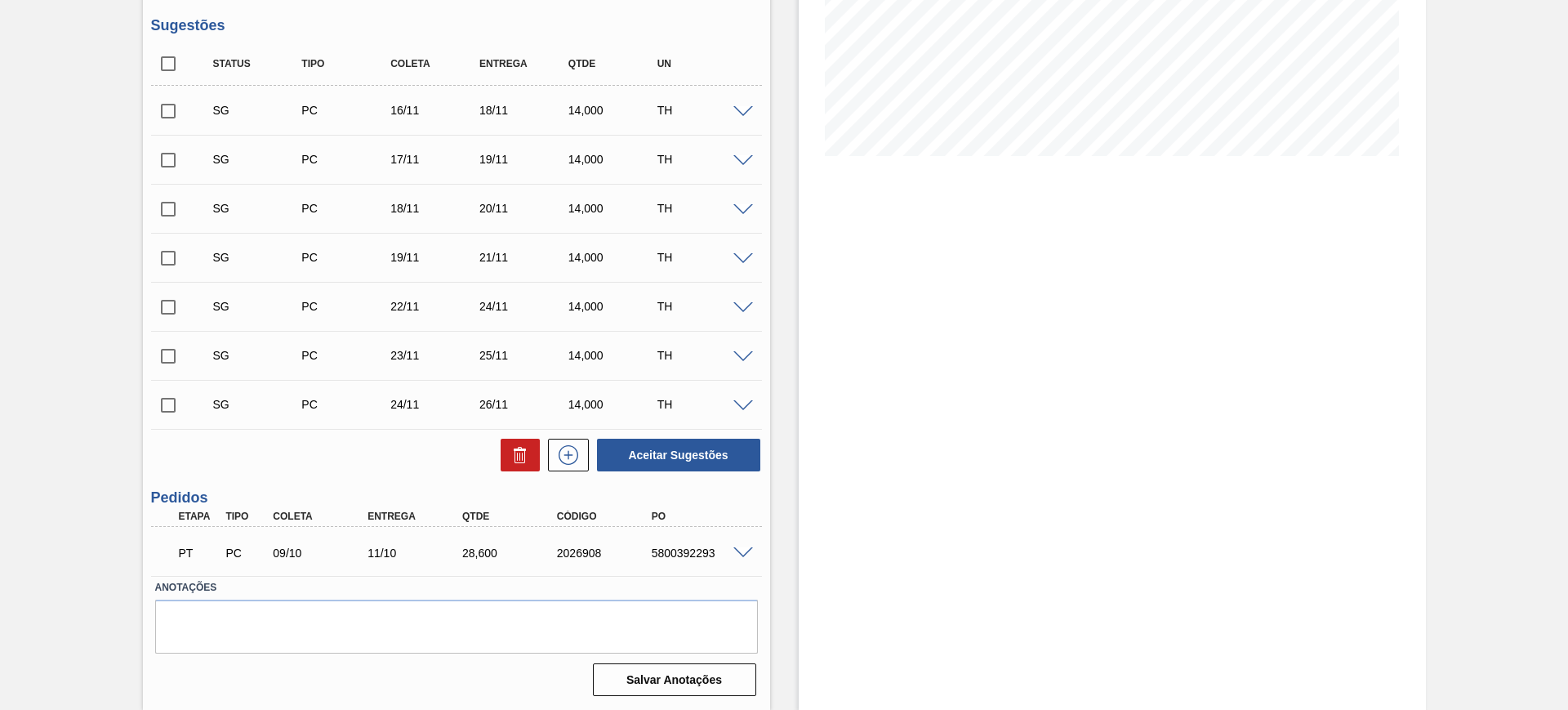
click at [736, 552] on span at bounding box center [743, 553] width 19 height 12
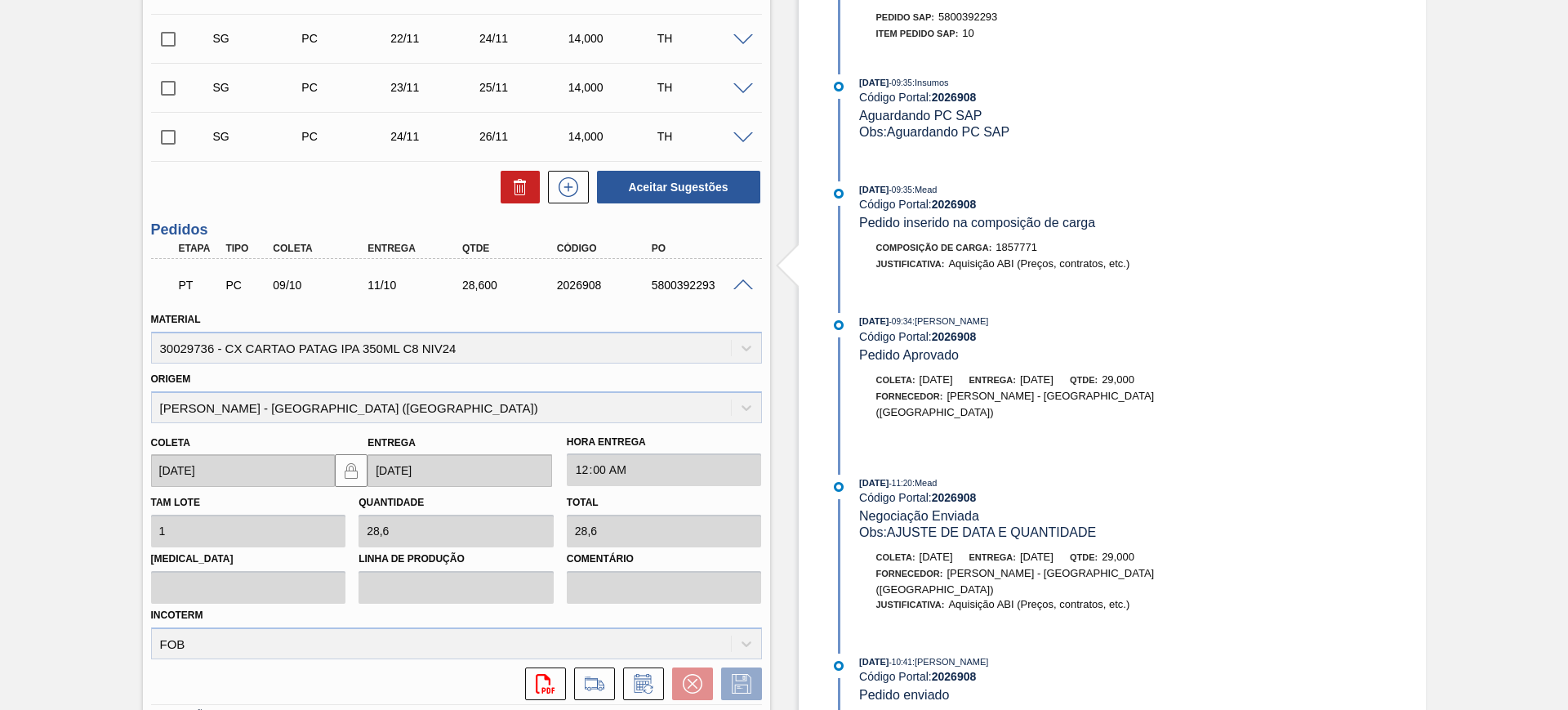
scroll to position [719, 0]
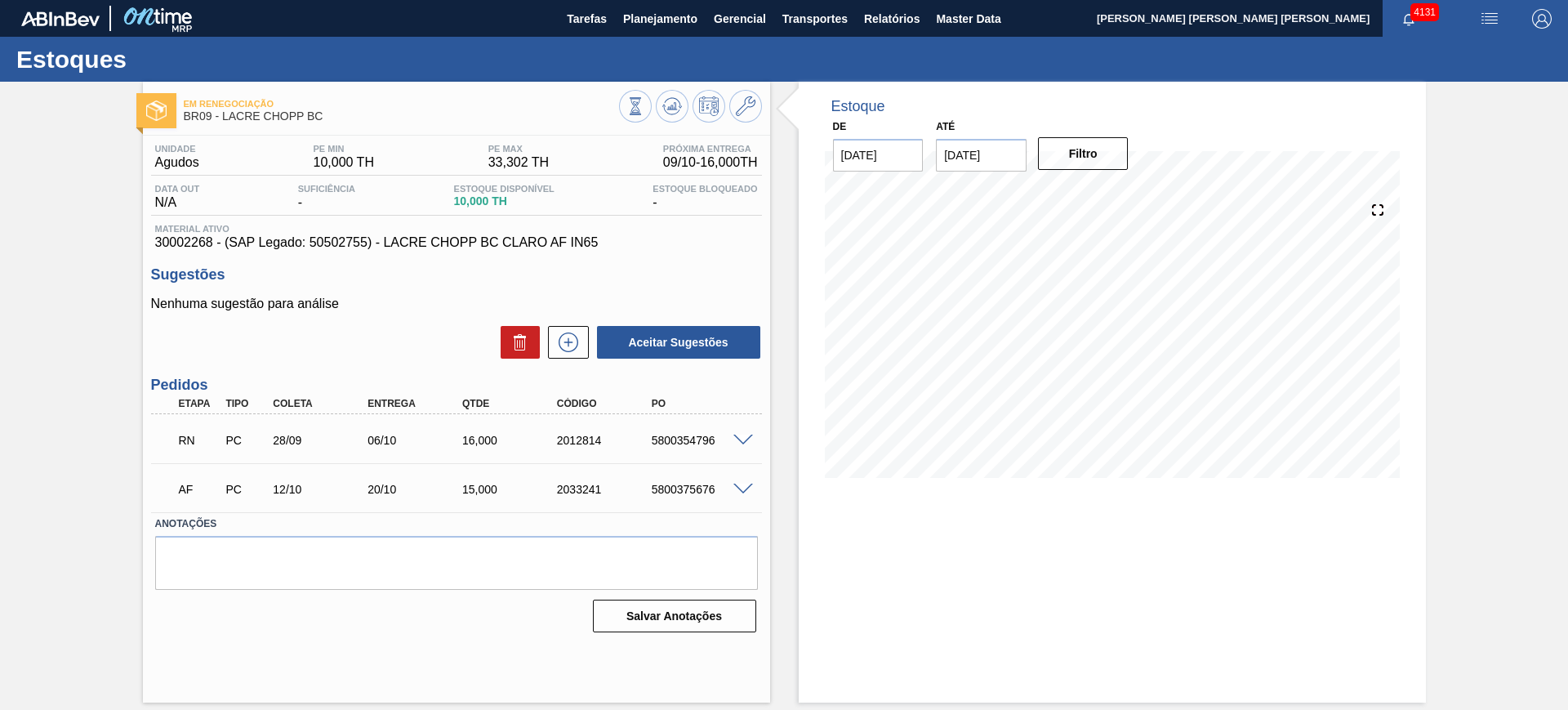
click at [746, 494] on div "5800375676" at bounding box center [700, 490] width 106 height 13
click at [746, 492] on span at bounding box center [743, 490] width 19 height 12
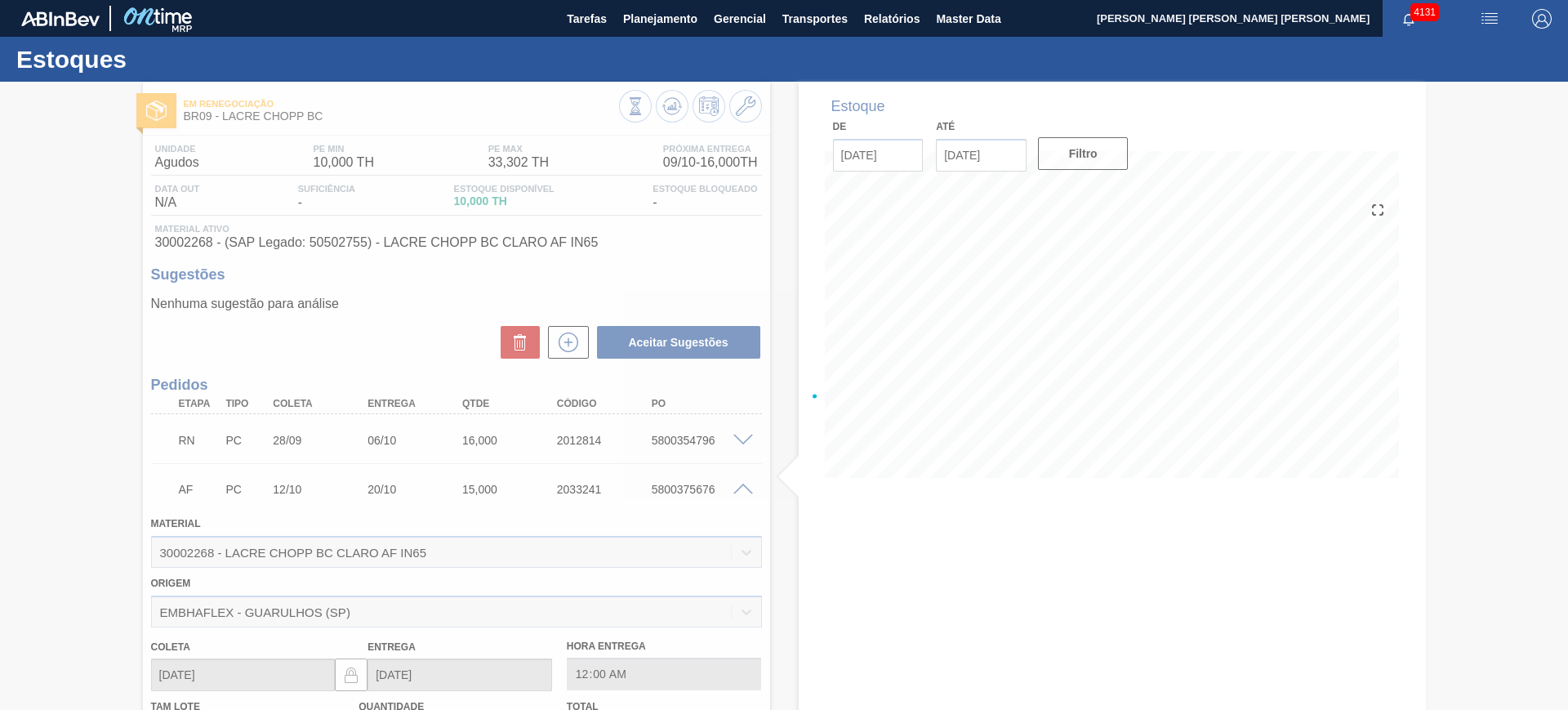
click at [743, 486] on div at bounding box center [784, 396] width 1568 height 629
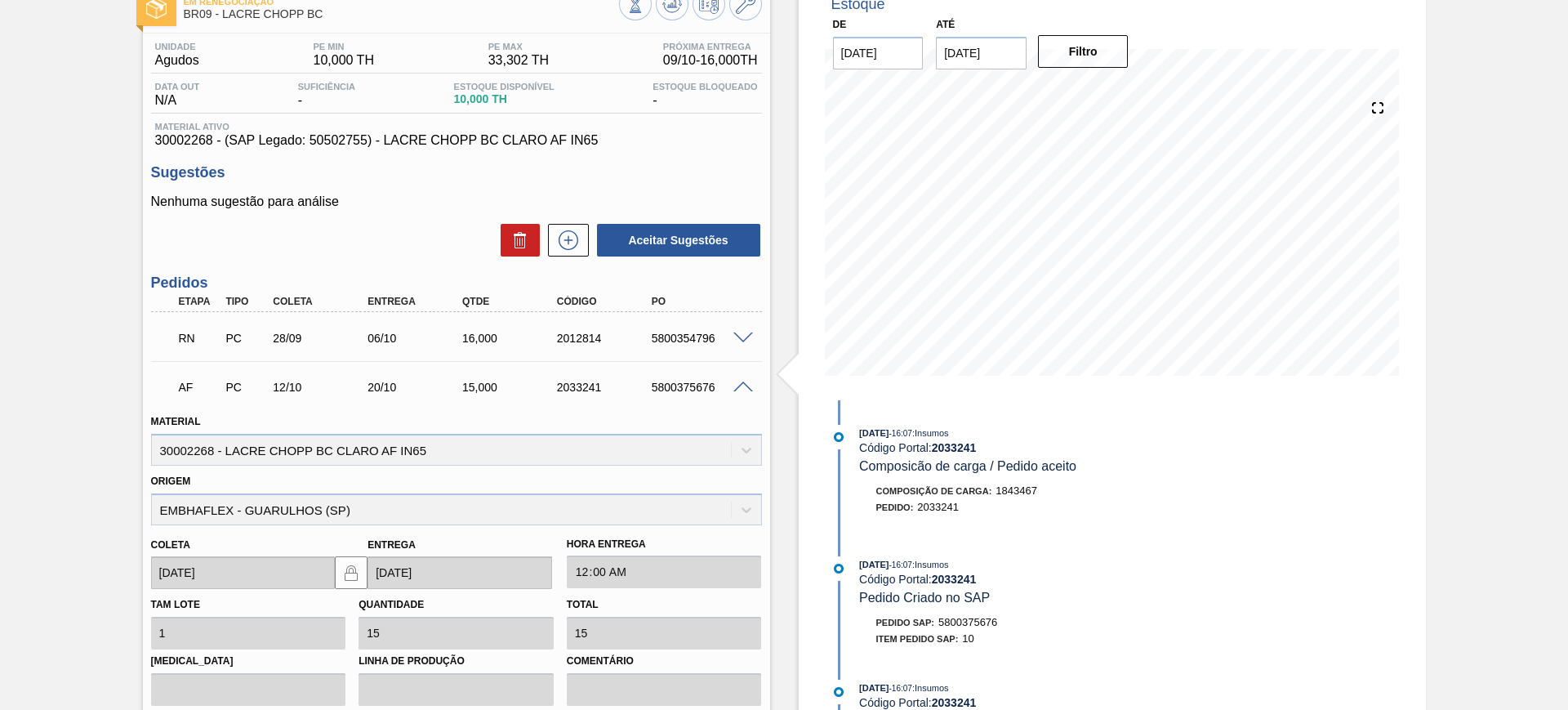
scroll to position [307, 0]
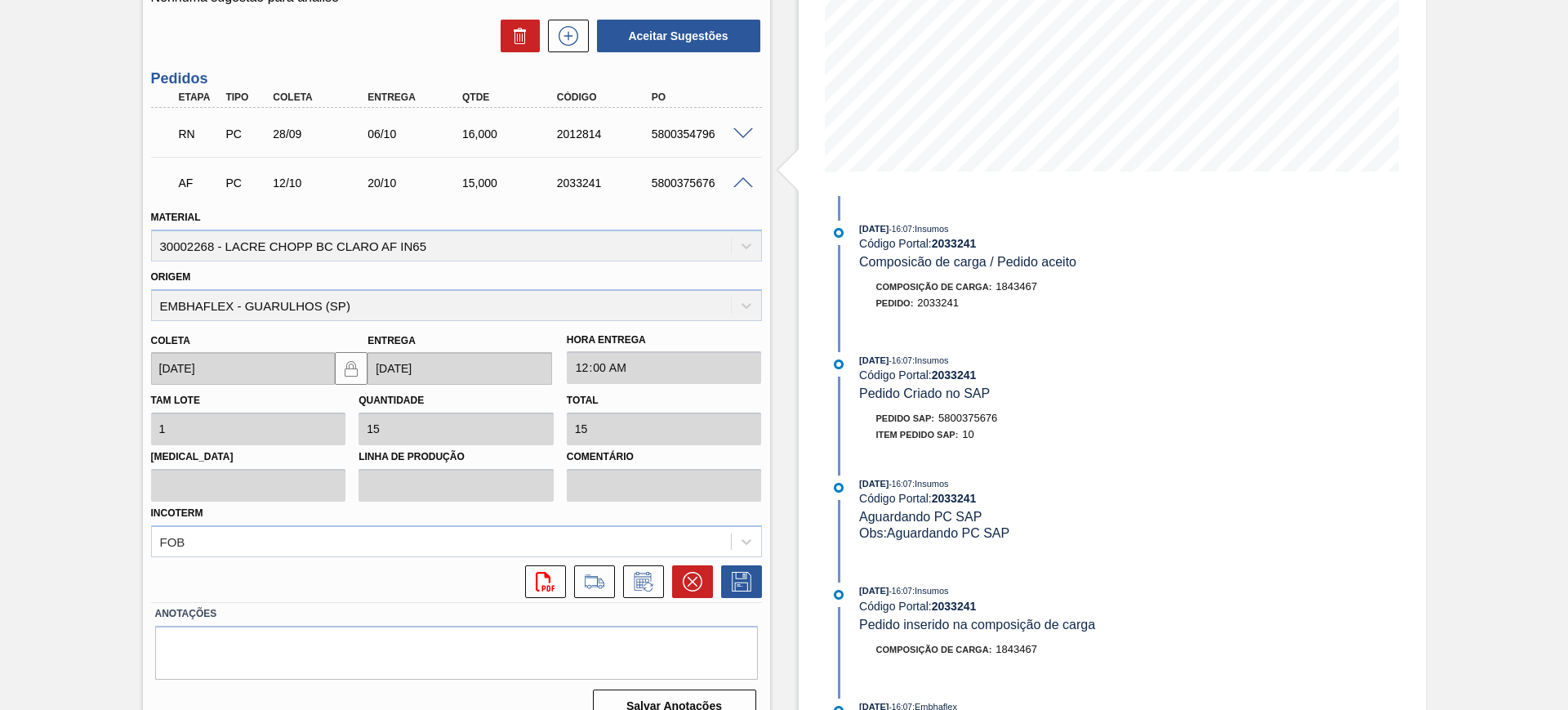
click at [700, 183] on div "5800375676" at bounding box center [700, 183] width 106 height 13
copy div "5800375676"
click at [695, 580] on icon at bounding box center [693, 582] width 19 height 19
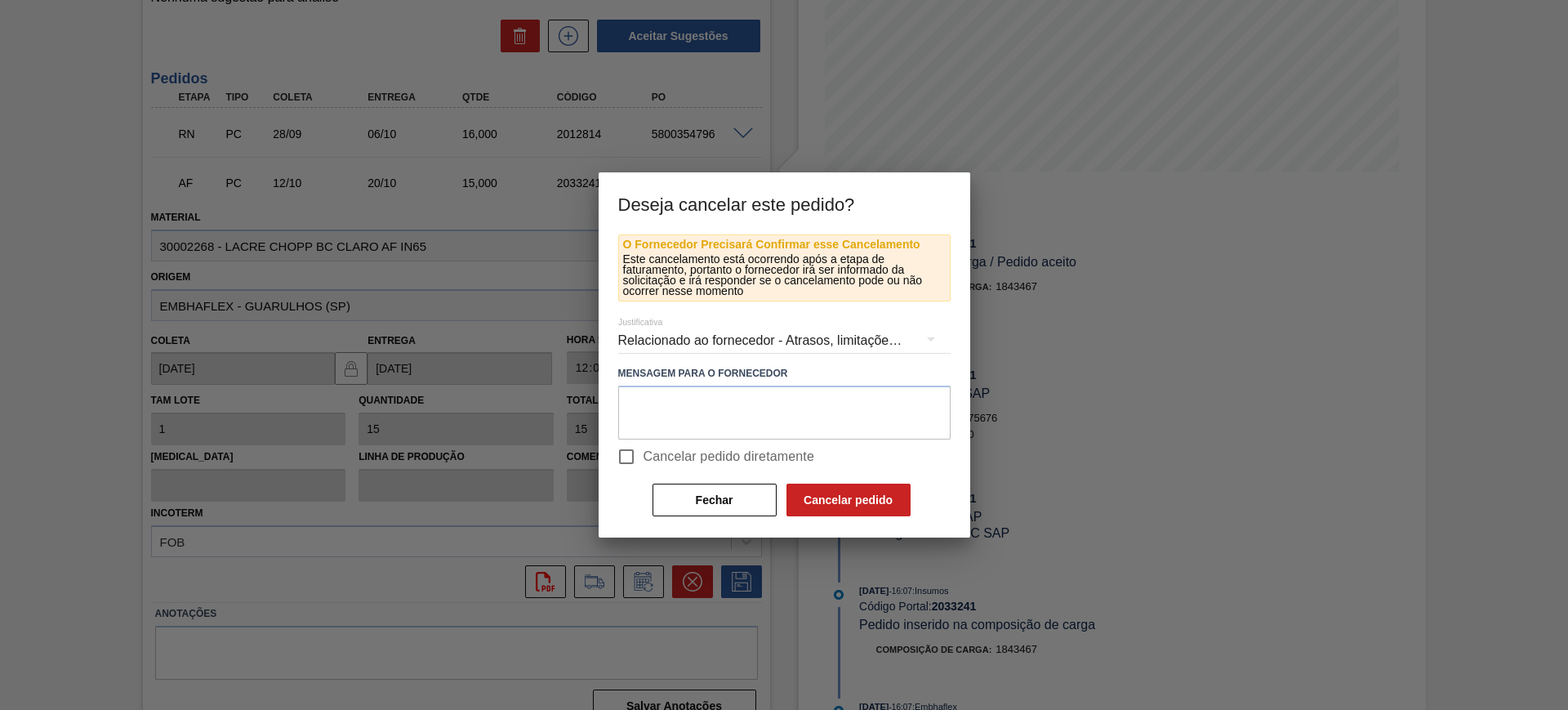
drag, startPoint x: 678, startPoint y: 458, endPoint x: 784, endPoint y: 469, distance: 106.6
click at [679, 458] on span "Cancelar pedido diretamente" at bounding box center [729, 456] width 171 height 19
click at [644, 458] on input "Cancelar pedido diretamente" at bounding box center [626, 457] width 34 height 34
checkbox input "true"
click at [845, 494] on button "Cancelar pedido" at bounding box center [849, 500] width 125 height 33
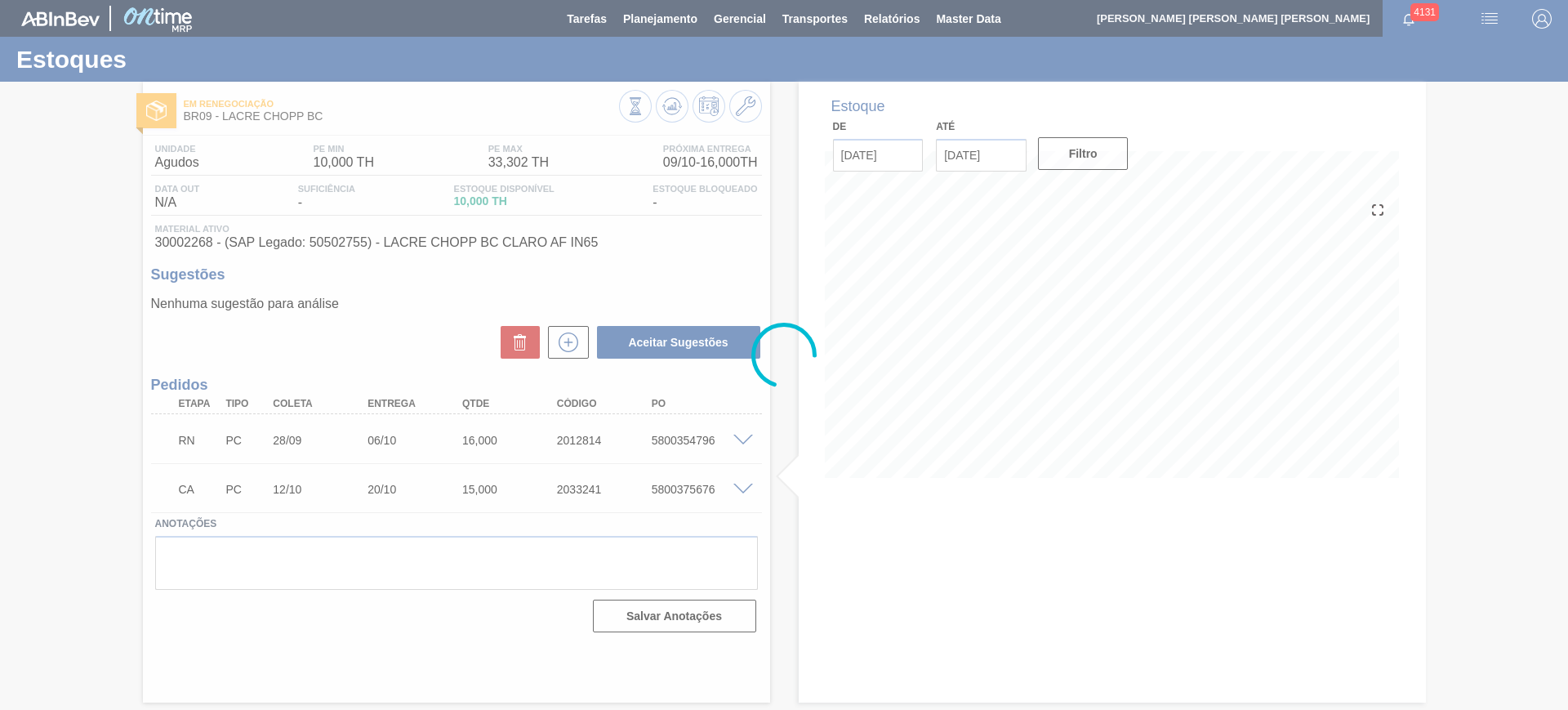
scroll to position [0, 0]
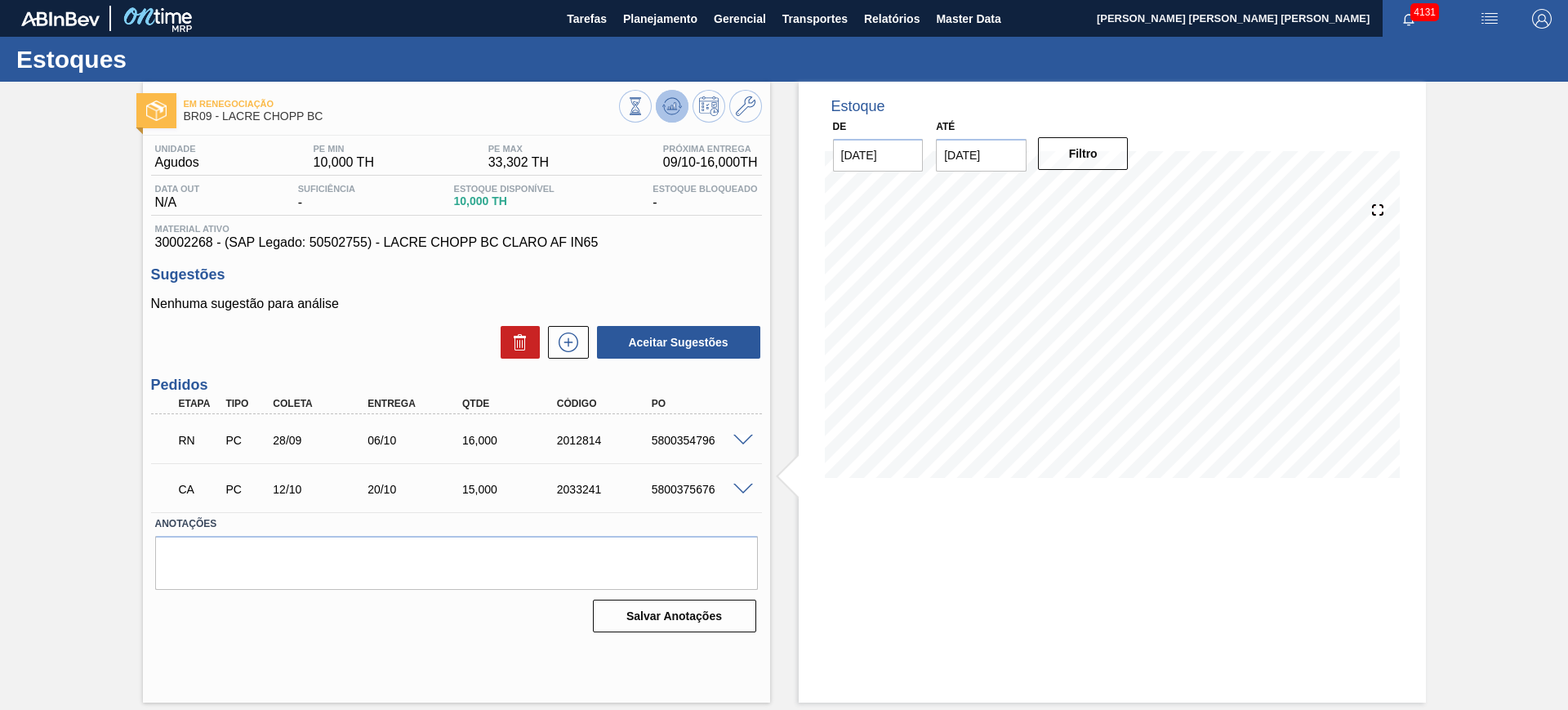
click at [675, 116] on button at bounding box center [672, 106] width 33 height 33
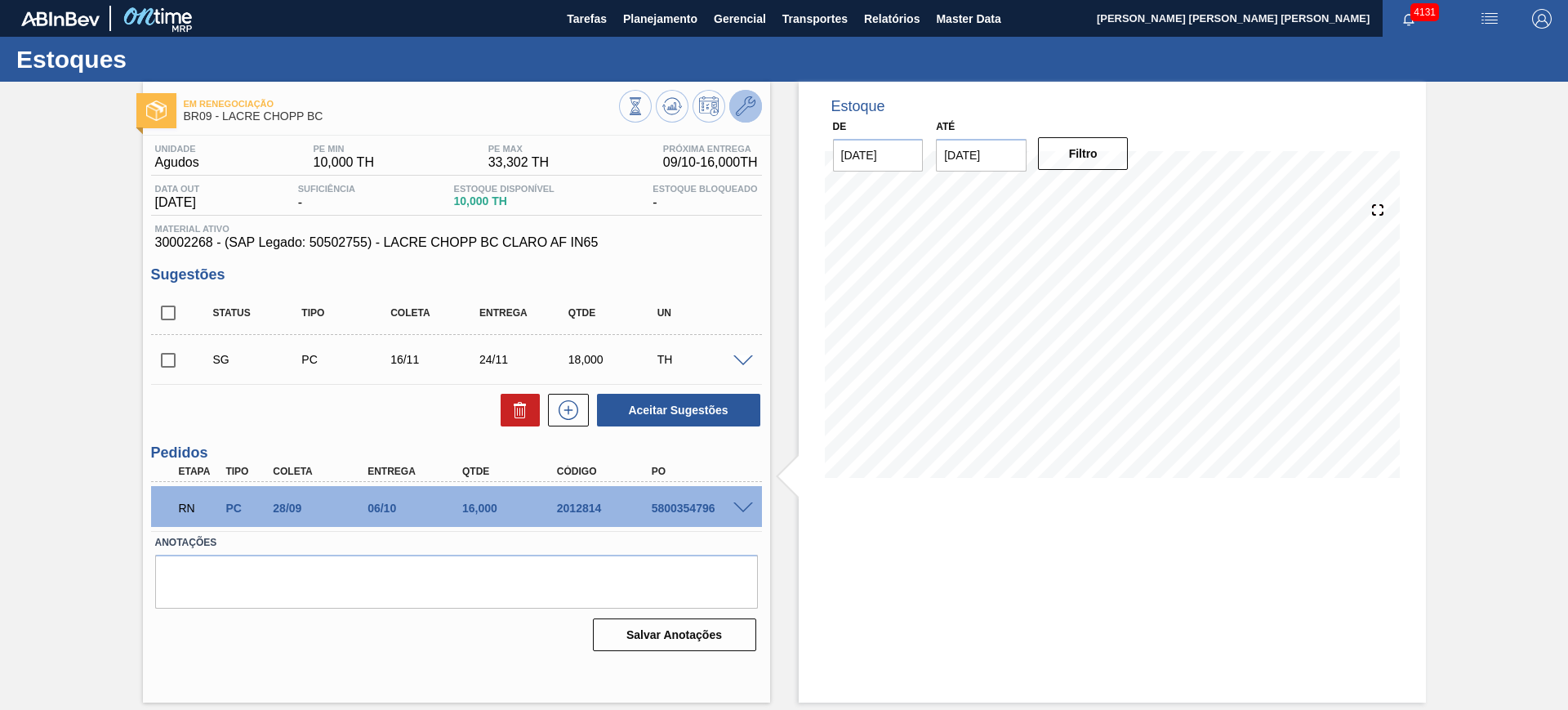
click at [742, 108] on icon at bounding box center [745, 106] width 19 height 19
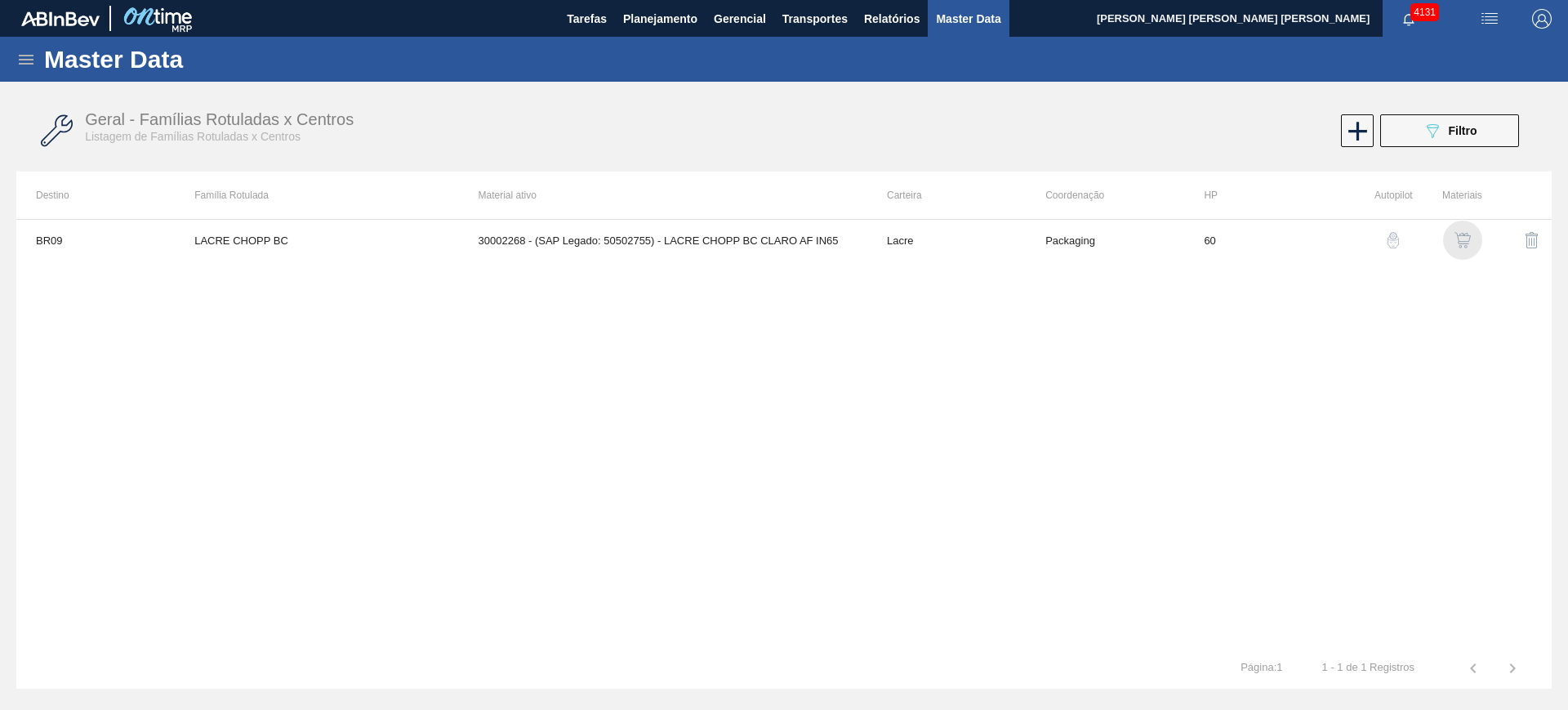
click at [1461, 241] on img "button" at bounding box center [1463, 240] width 16 height 16
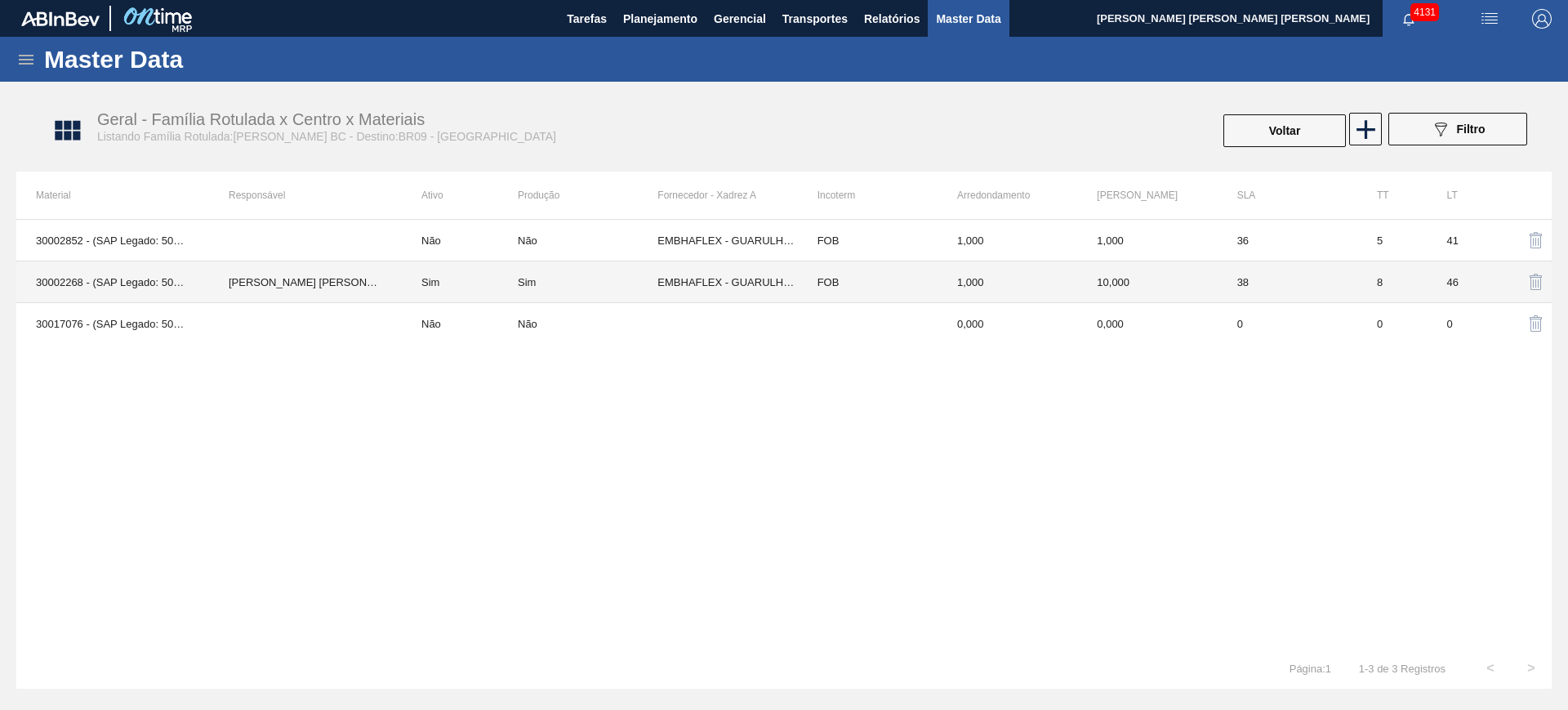
click at [524, 267] on td "Sim" at bounding box center [588, 282] width 140 height 41
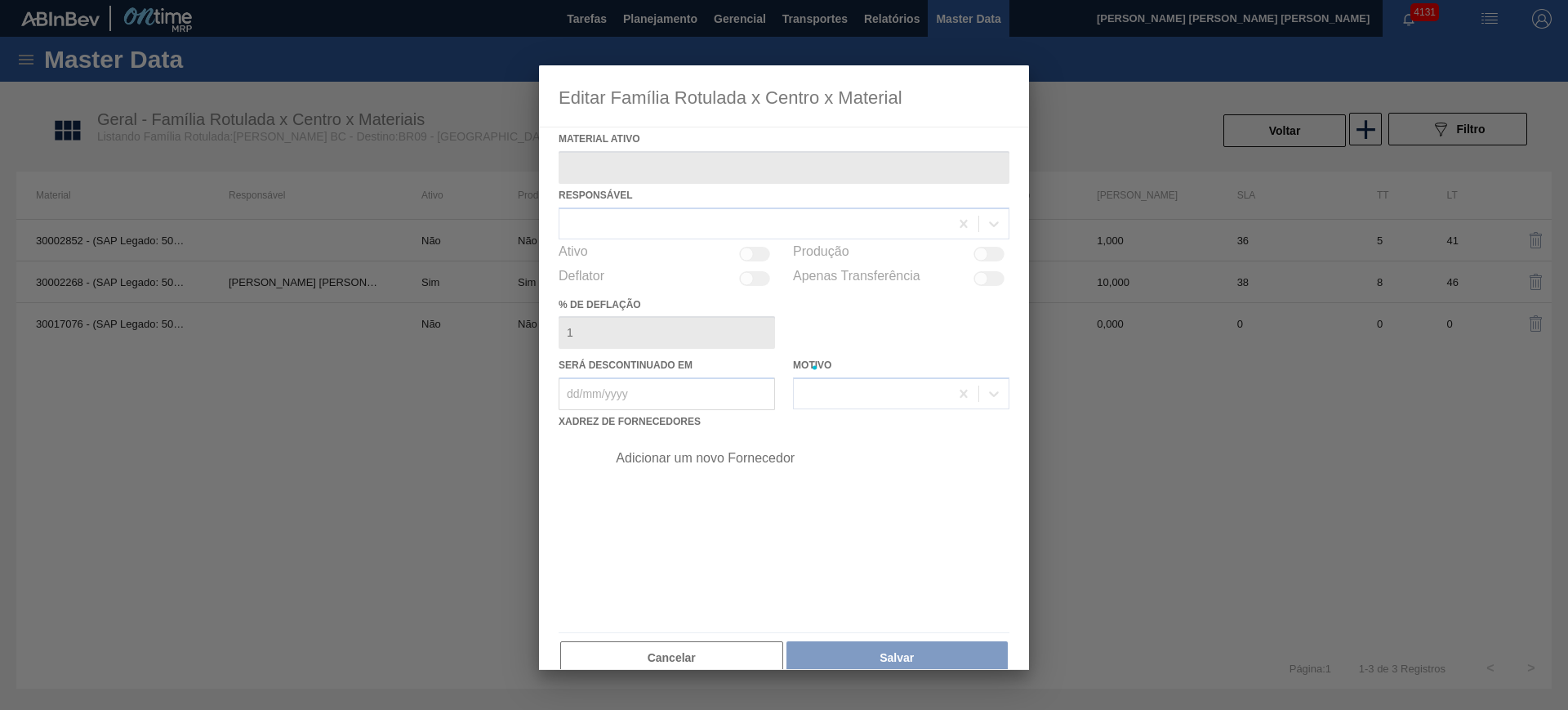
type ativo "30002268 - (SAP Legado: 50502755) - LACRE CHOPP BC CLARO AF IN65"
checkbox input "true"
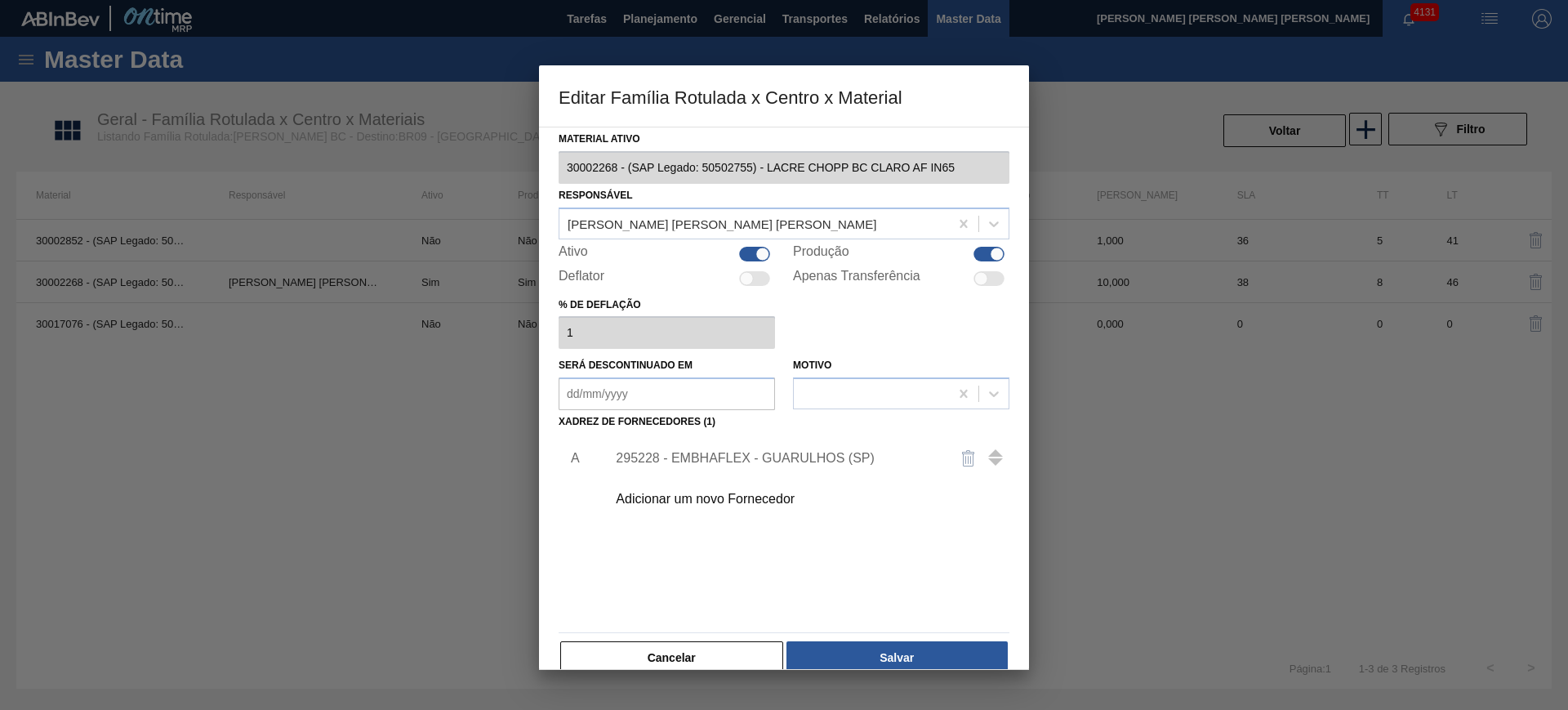
click at [670, 452] on div "295228 - EMBHAFLEX - GUARULHOS (SP)" at bounding box center [776, 458] width 320 height 14
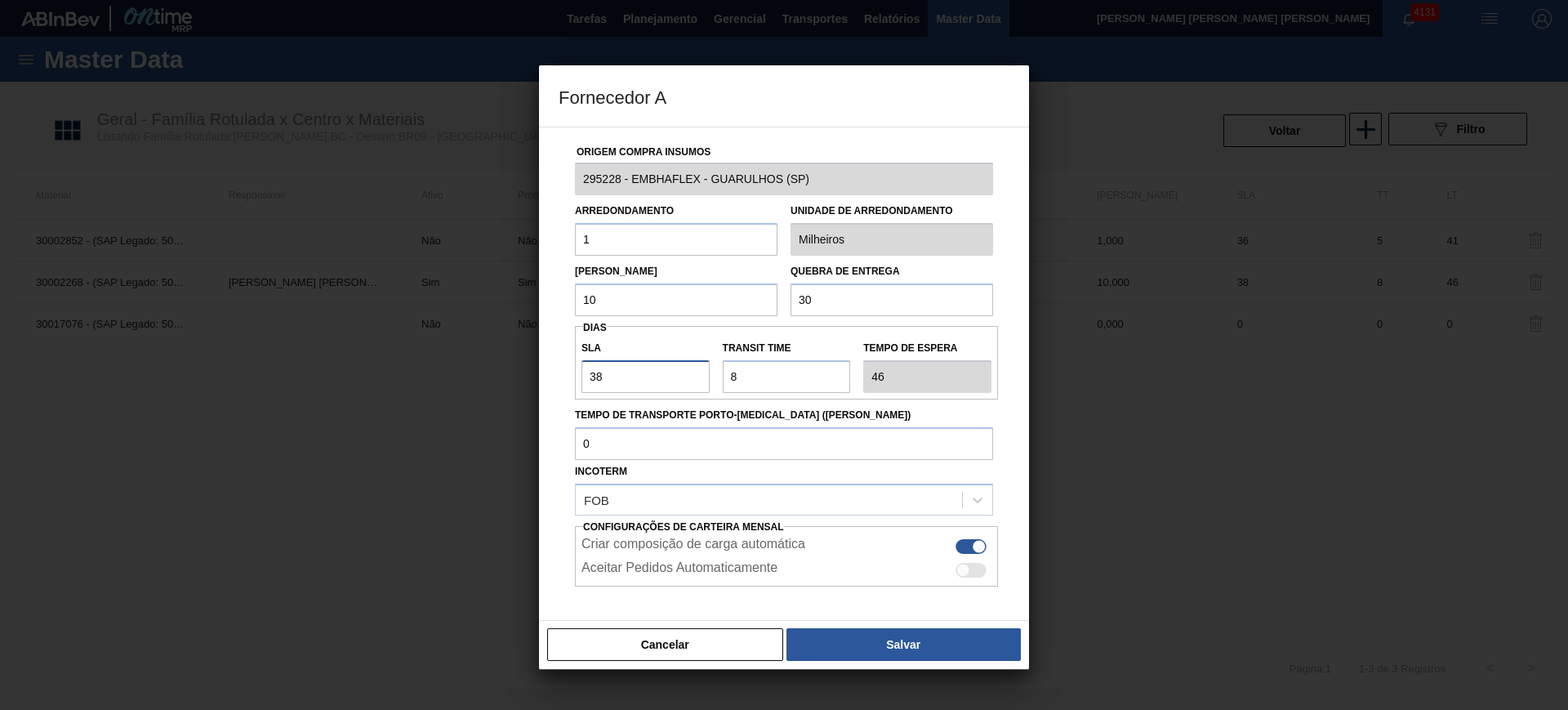
click at [652, 372] on input "38" at bounding box center [646, 377] width 128 height 33
type input "2"
type input "10"
type input "20"
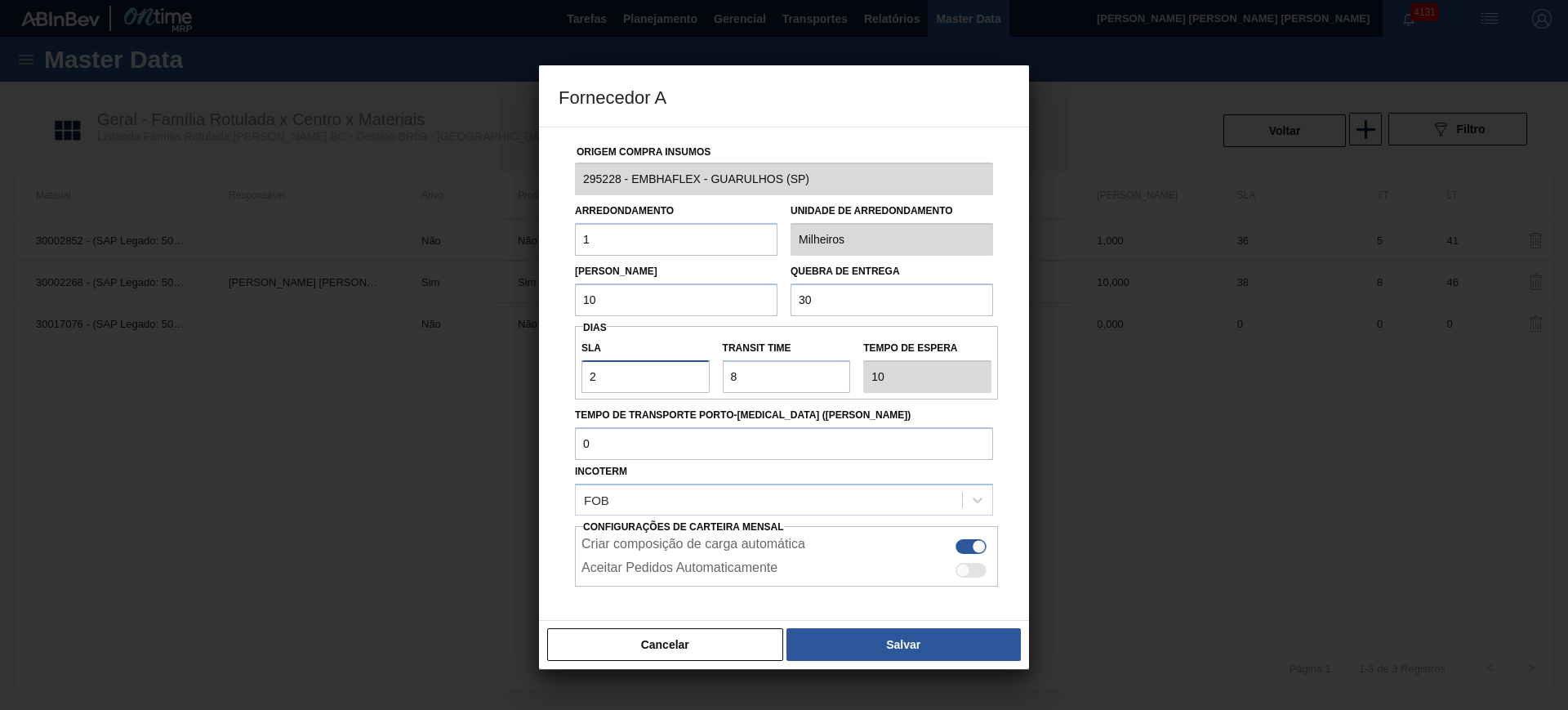
type input "28"
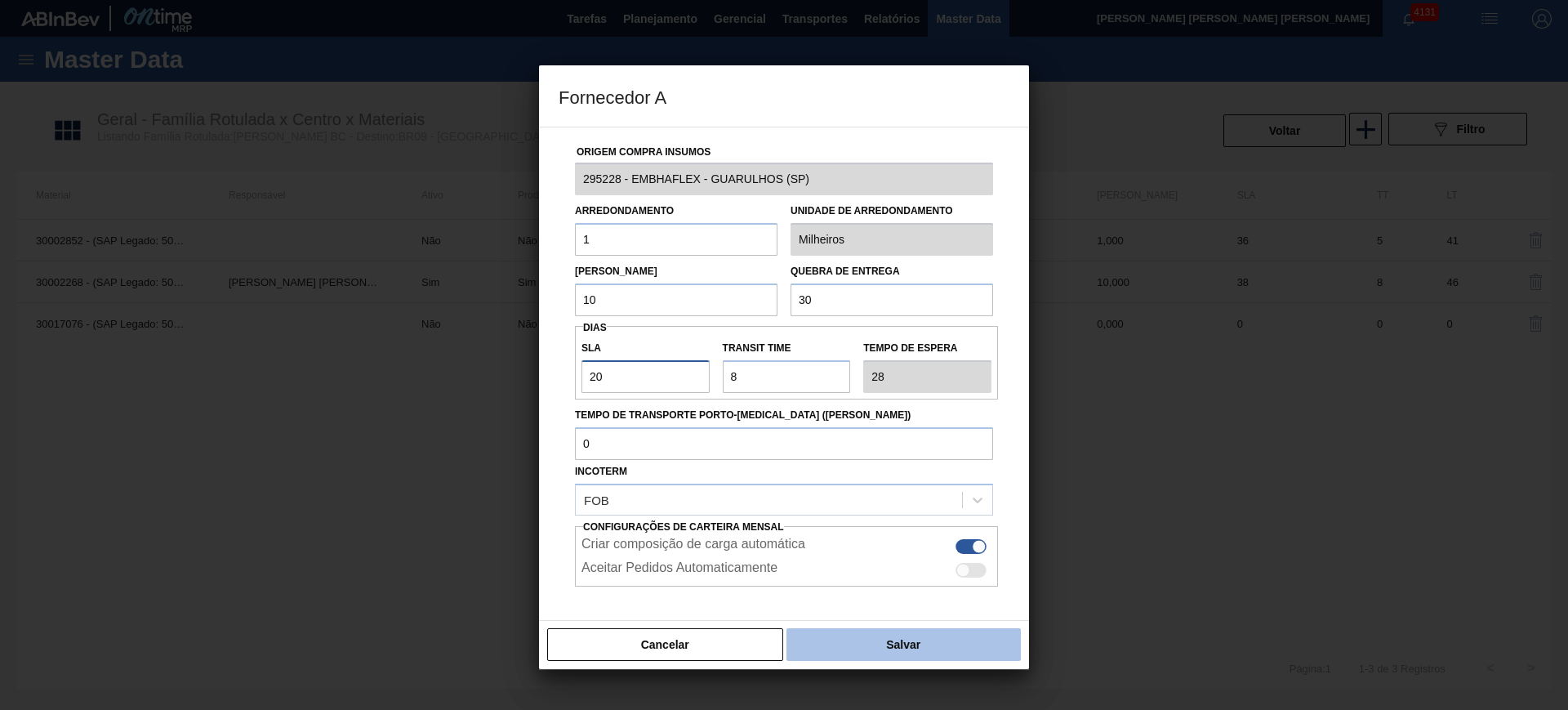
type input "20"
click at [888, 639] on button "Salvar" at bounding box center [903, 645] width 235 height 33
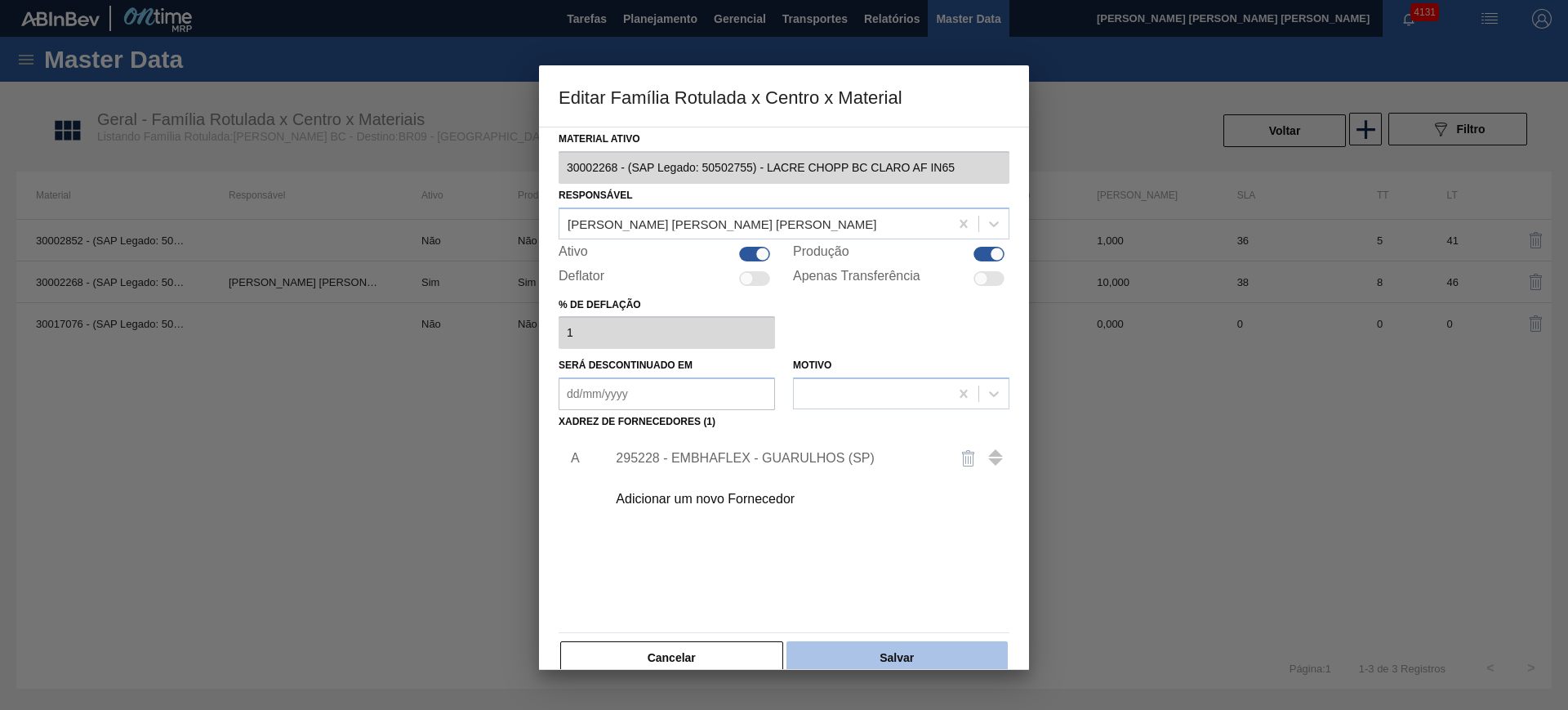
click at [900, 653] on button "Salvar" at bounding box center [897, 657] width 221 height 33
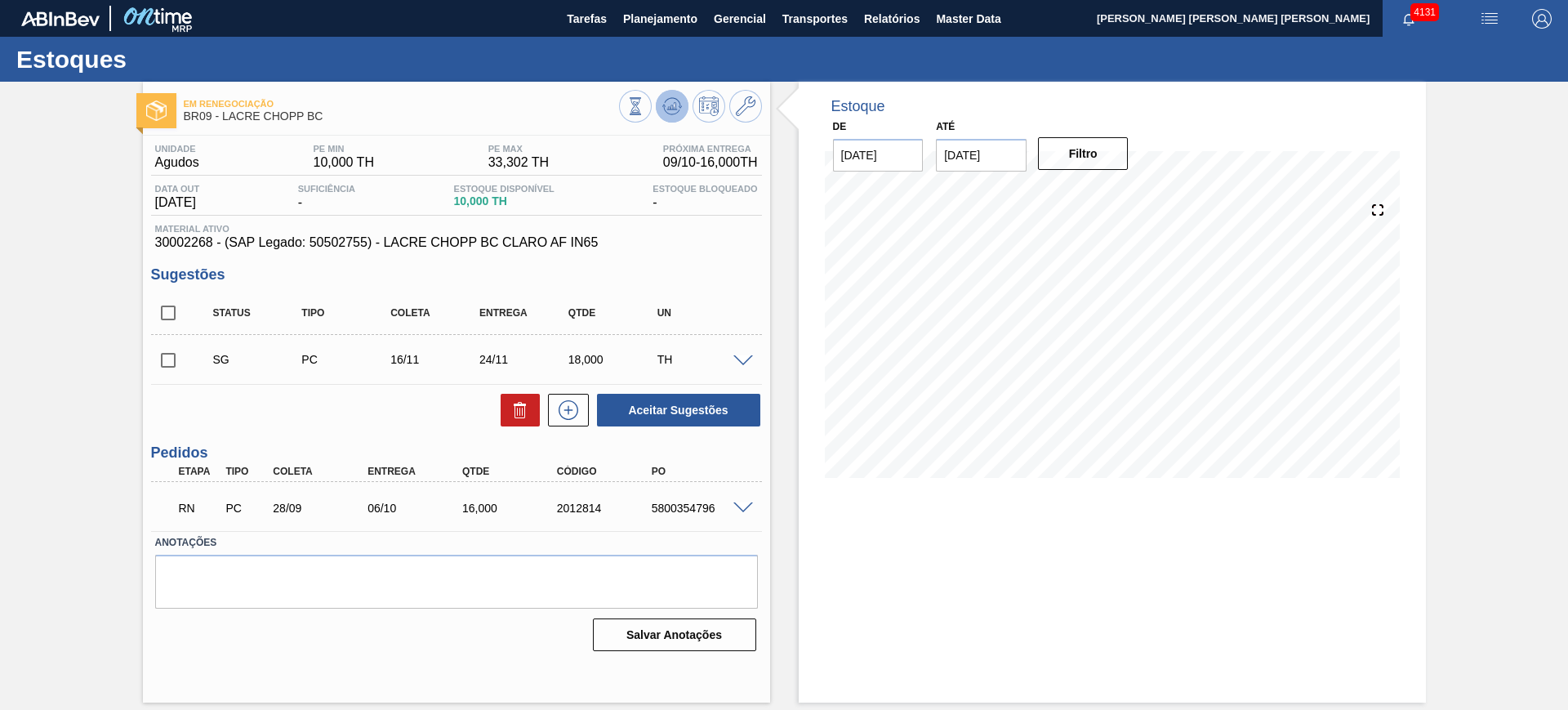
click at [668, 110] on icon at bounding box center [672, 106] width 19 height 19
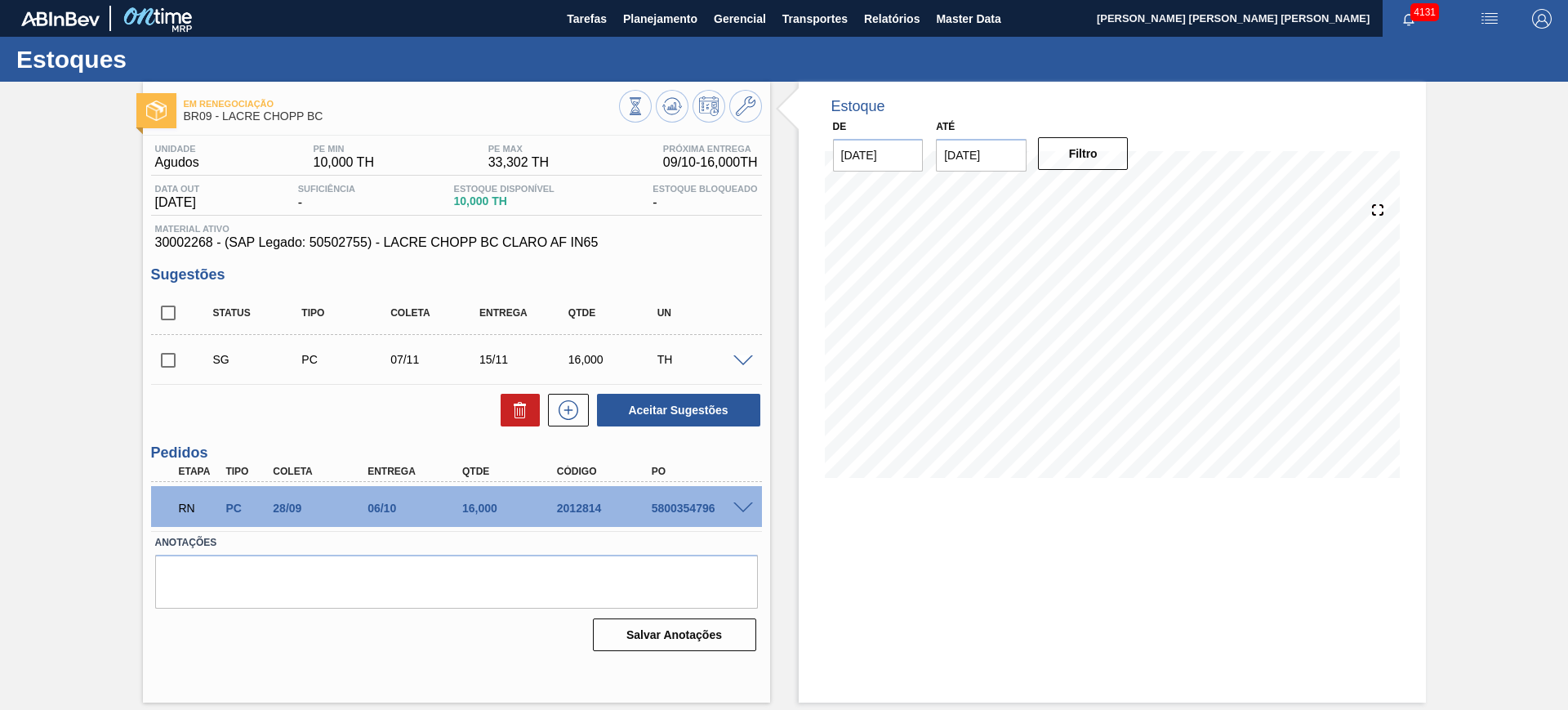
click at [170, 313] on input "checkbox" at bounding box center [169, 313] width 34 height 34
checkbox input "true"
click at [693, 421] on button "Aceitar Sugestões" at bounding box center [678, 410] width 164 height 33
checkbox input "false"
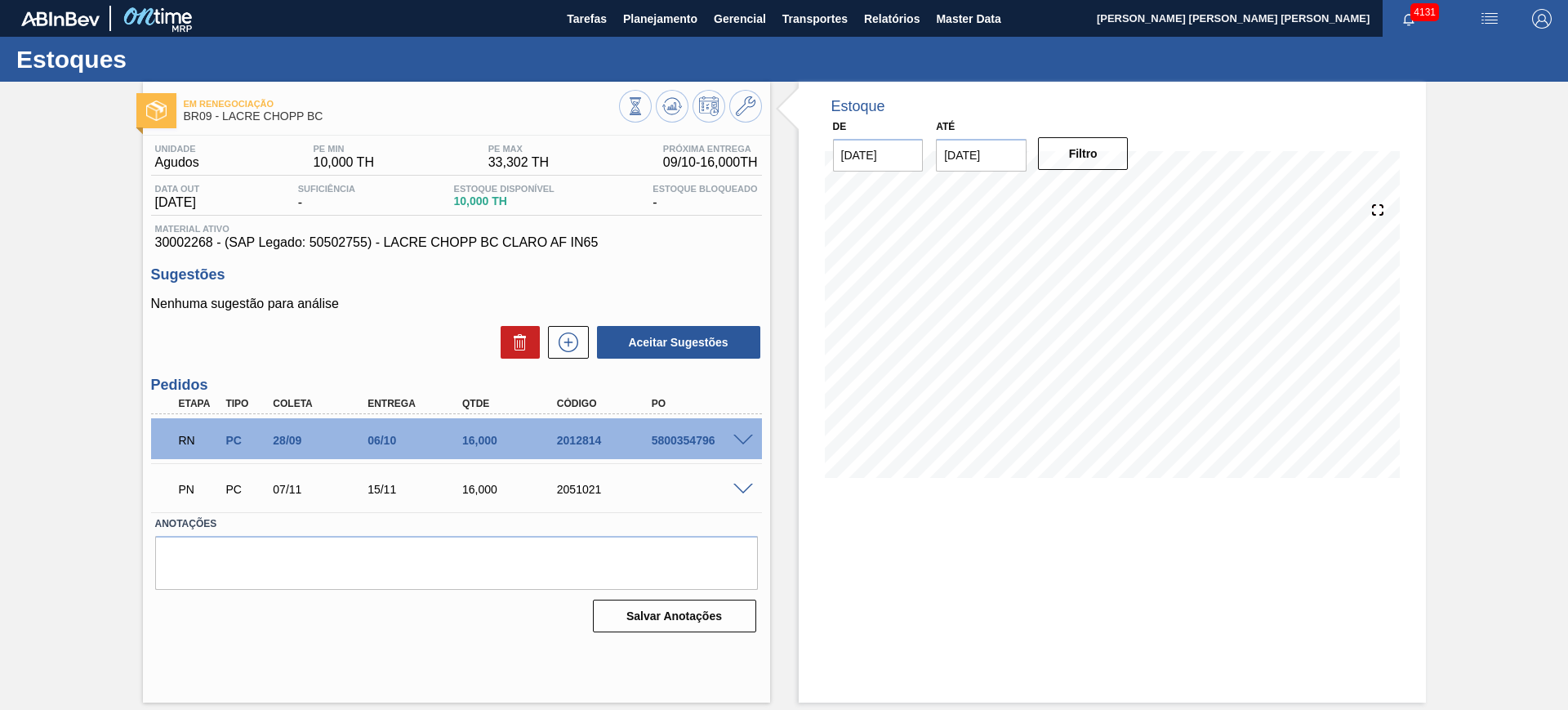
click at [574, 486] on div "2051021" at bounding box center [605, 490] width 106 height 13
copy div "2051021"
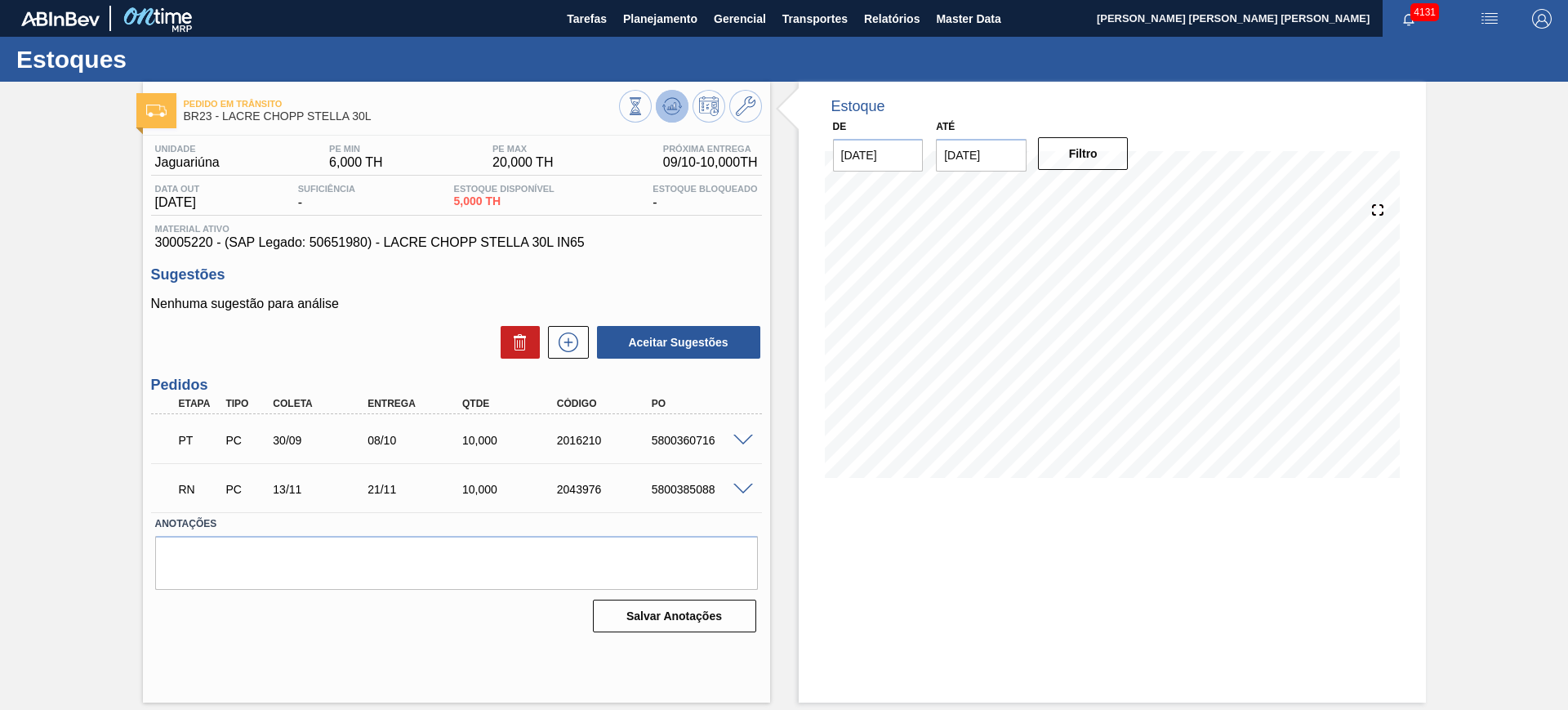
click at [685, 101] on button at bounding box center [672, 106] width 33 height 33
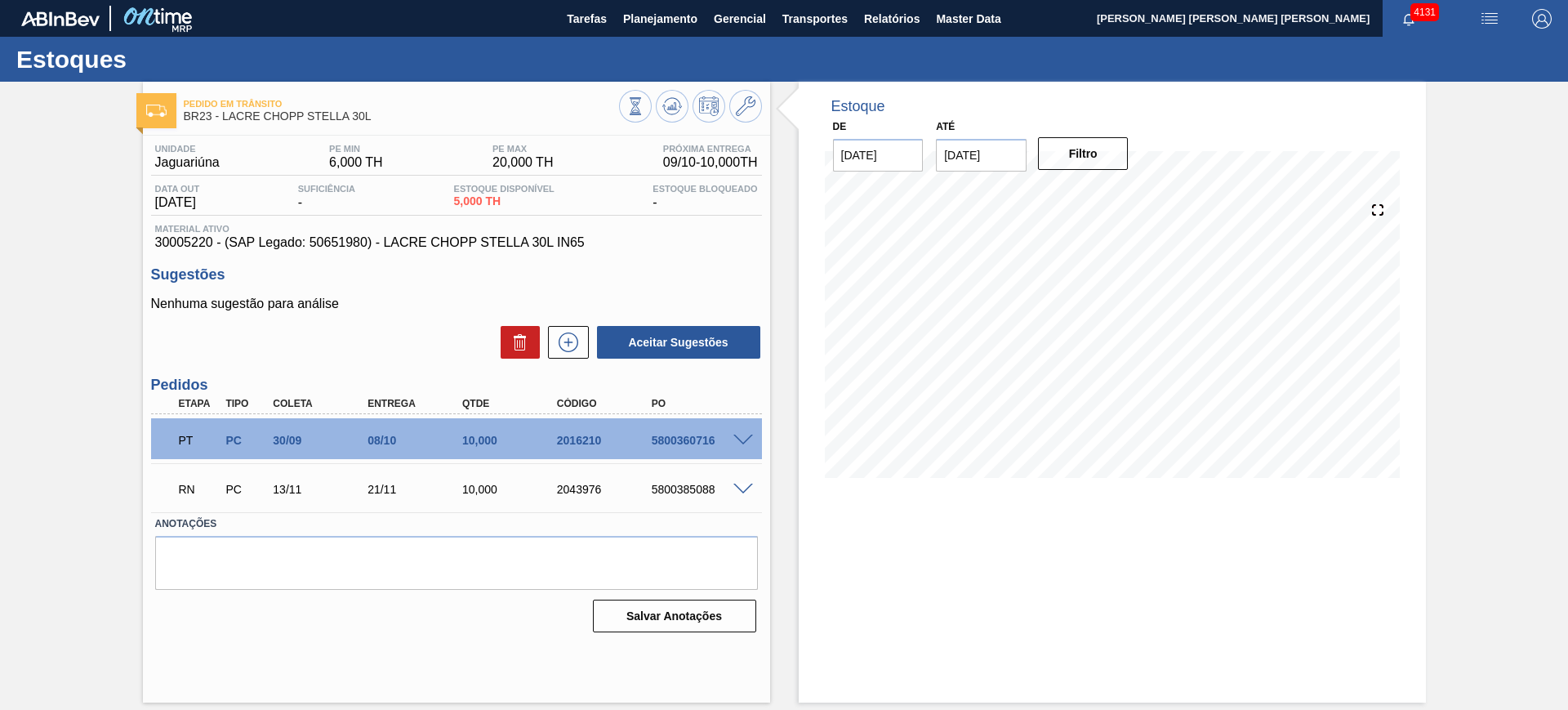
click at [693, 492] on div "5800385088" at bounding box center [700, 490] width 106 height 13
copy div "5800385088"
click at [751, 485] on span at bounding box center [743, 490] width 19 height 12
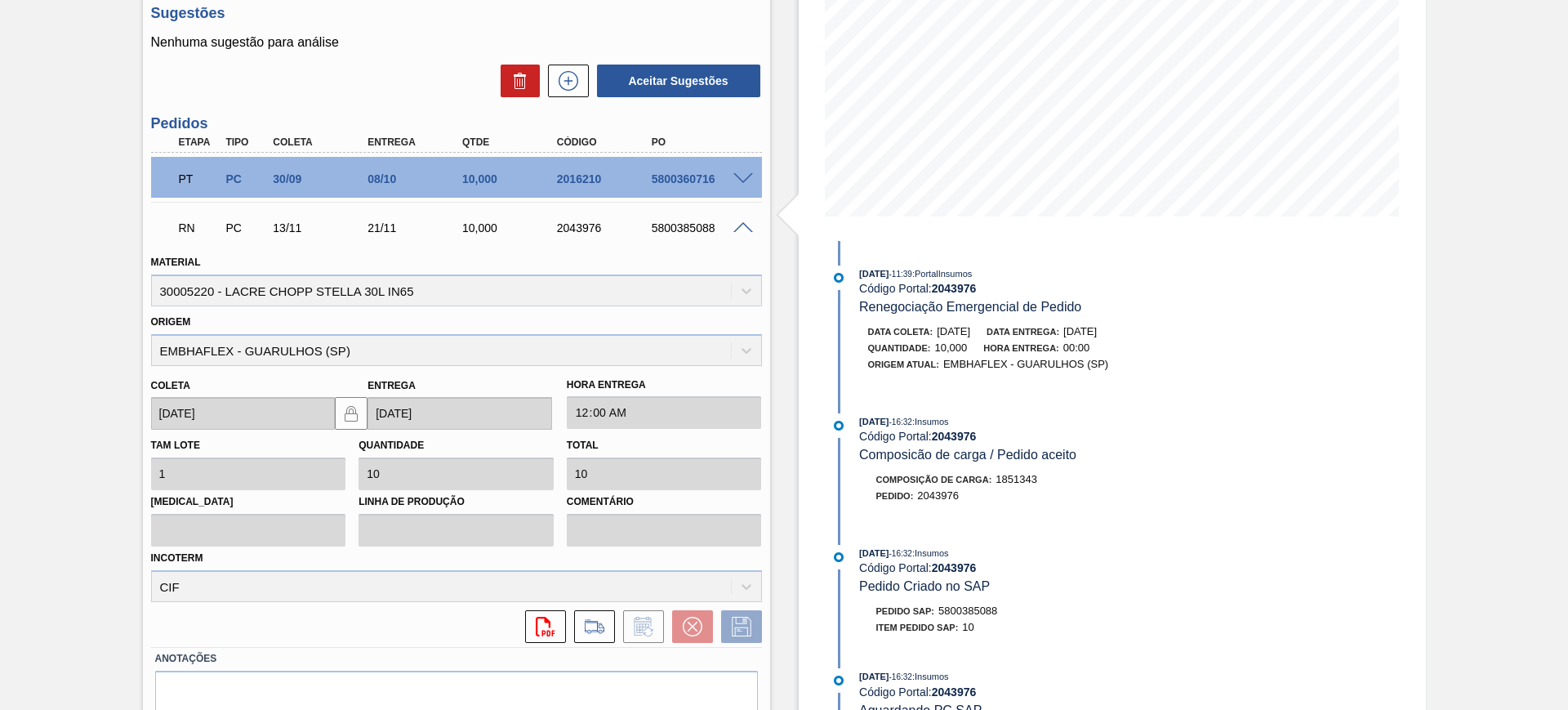
scroll to position [307, 0]
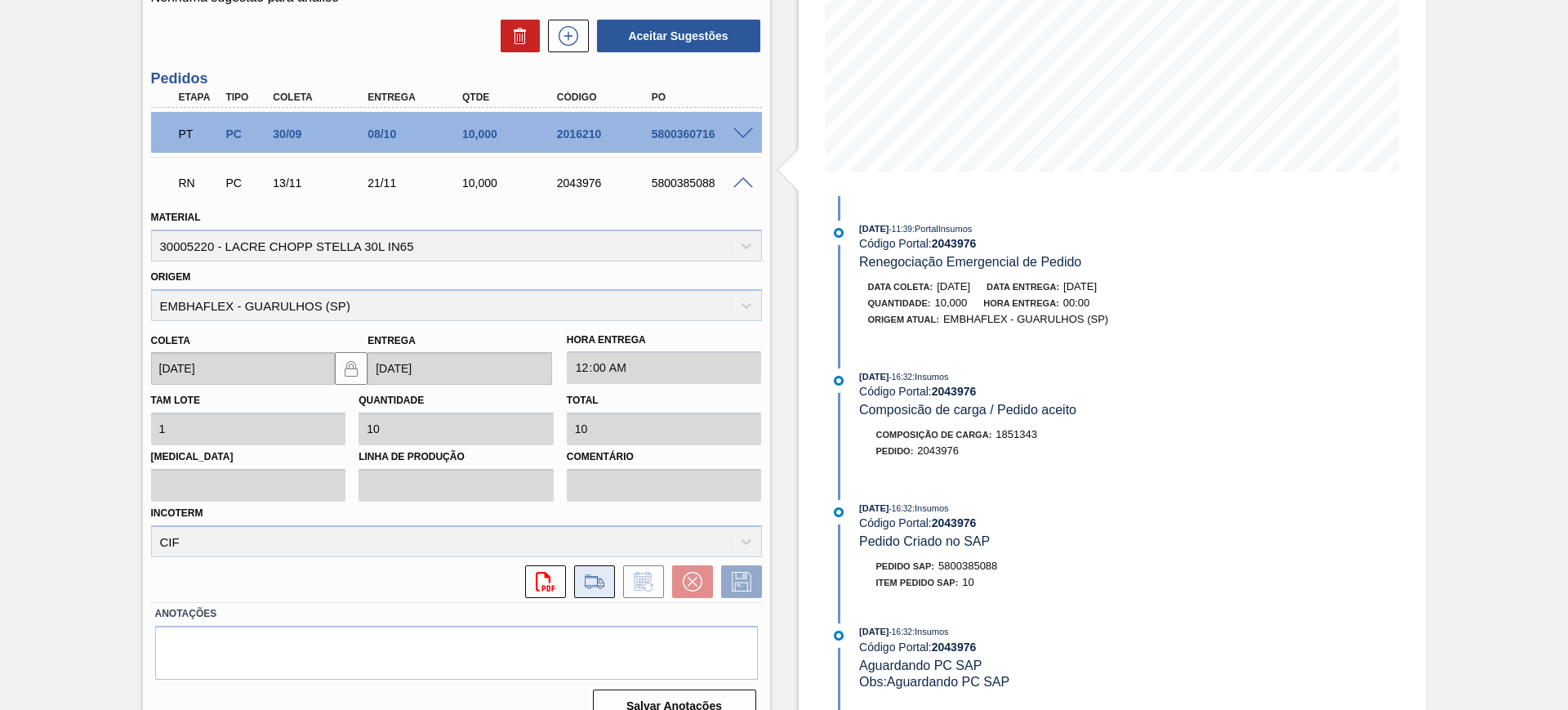
click at [593, 578] on icon at bounding box center [594, 582] width 26 height 19
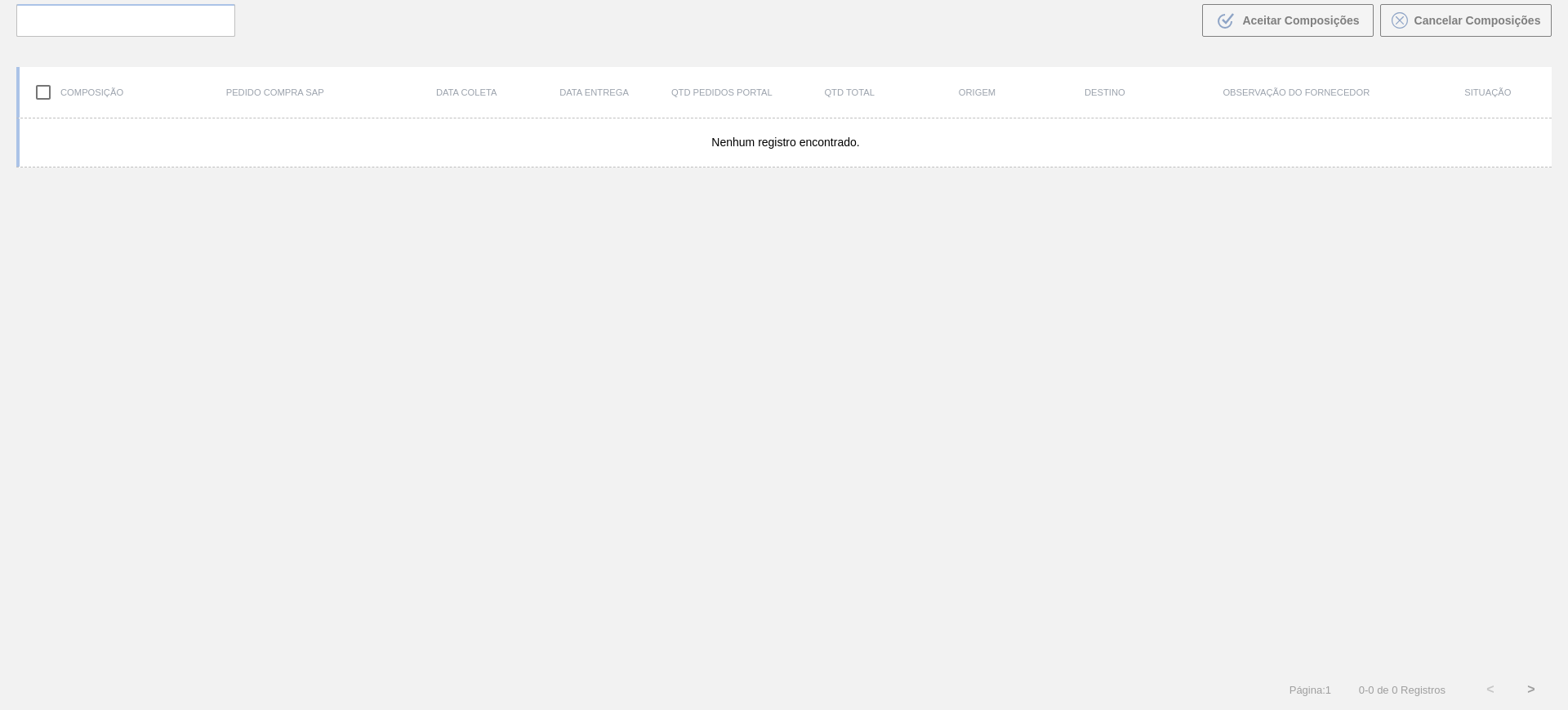
scroll to position [118, 0]
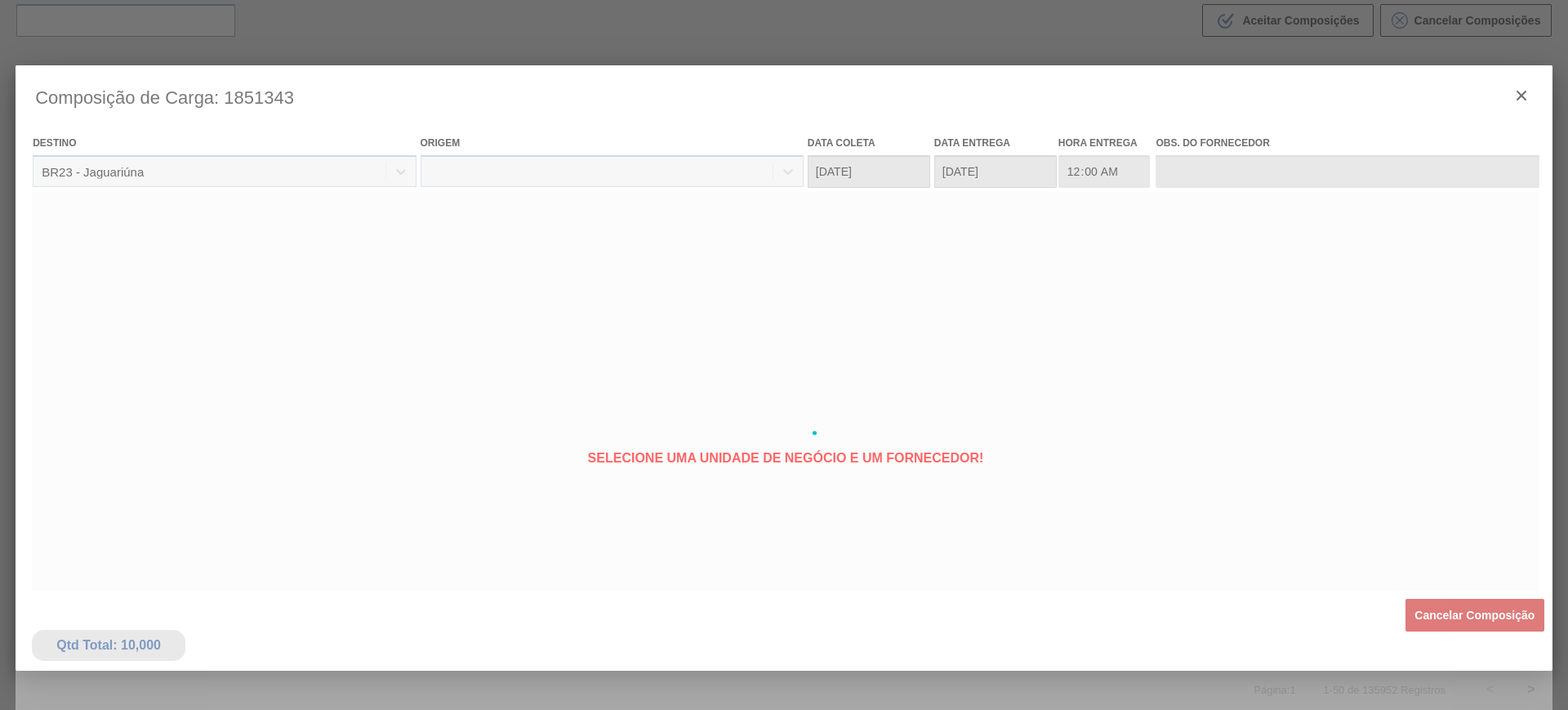
type coleta "13/11/2025"
type Entrega "21/11/2025"
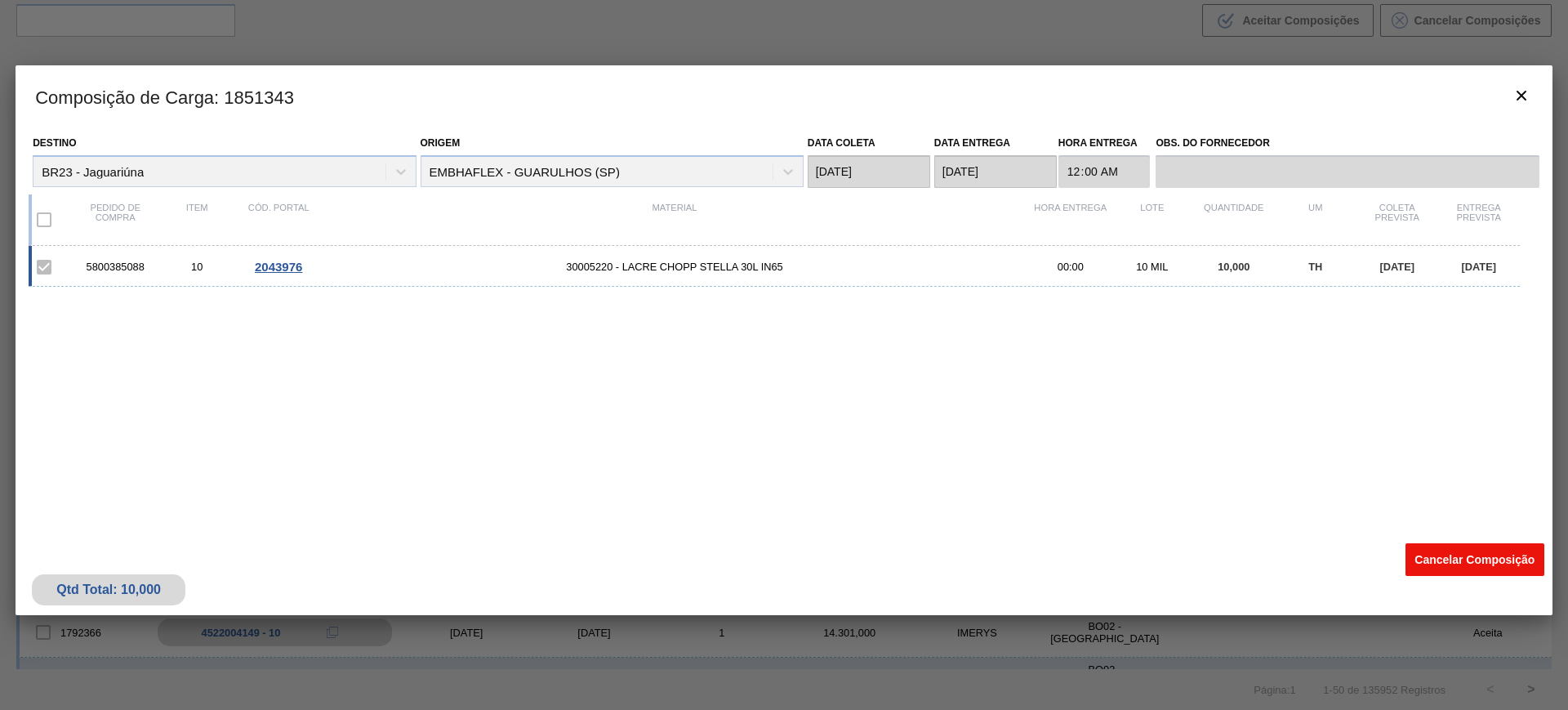
click at [1463, 558] on button "Cancelar Composição" at bounding box center [1475, 560] width 139 height 33
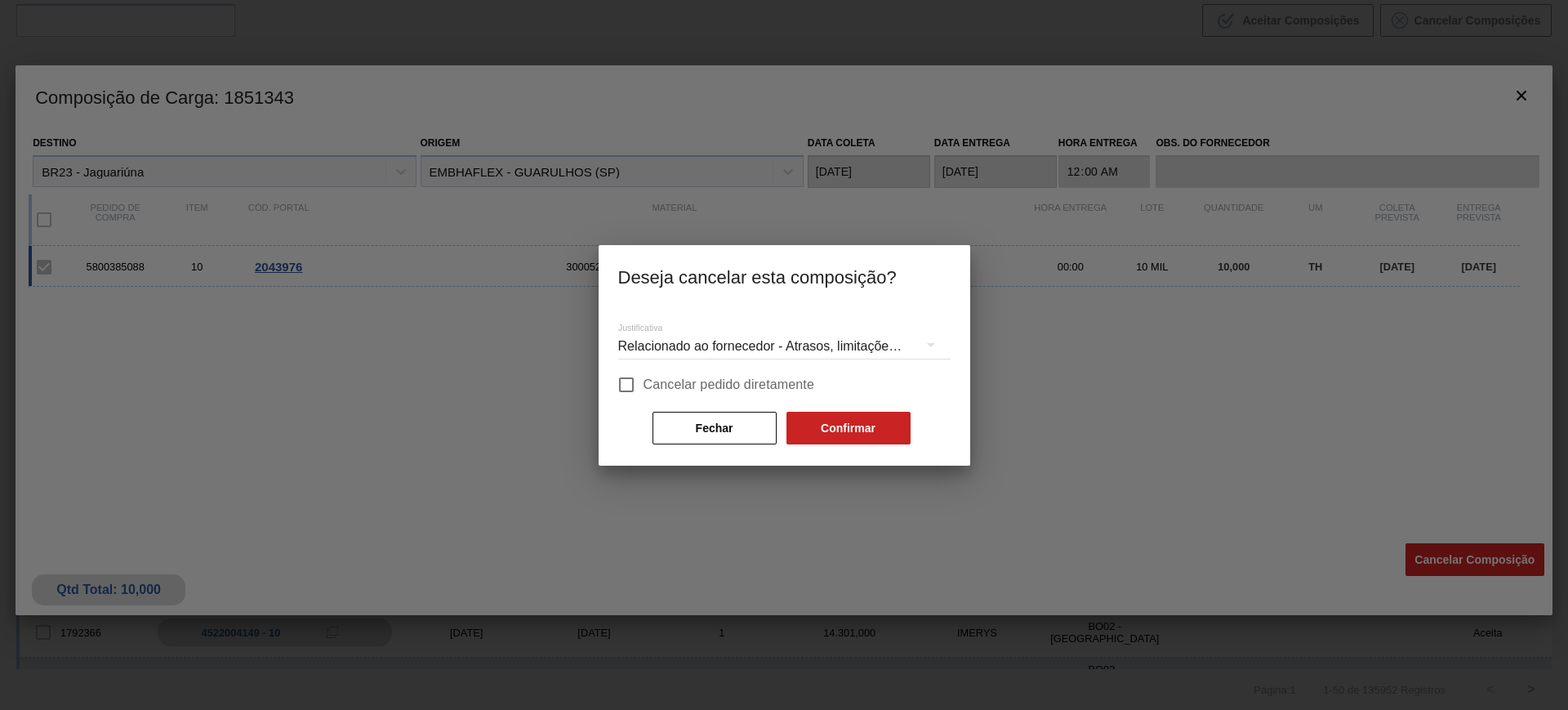
click at [728, 383] on span "Cancelar pedido diretamente" at bounding box center [729, 384] width 171 height 19
click at [644, 383] on input "Cancelar pedido diretamente" at bounding box center [626, 385] width 34 height 34
checkbox input "true"
click at [852, 431] on button "Confirmar" at bounding box center [849, 428] width 125 height 33
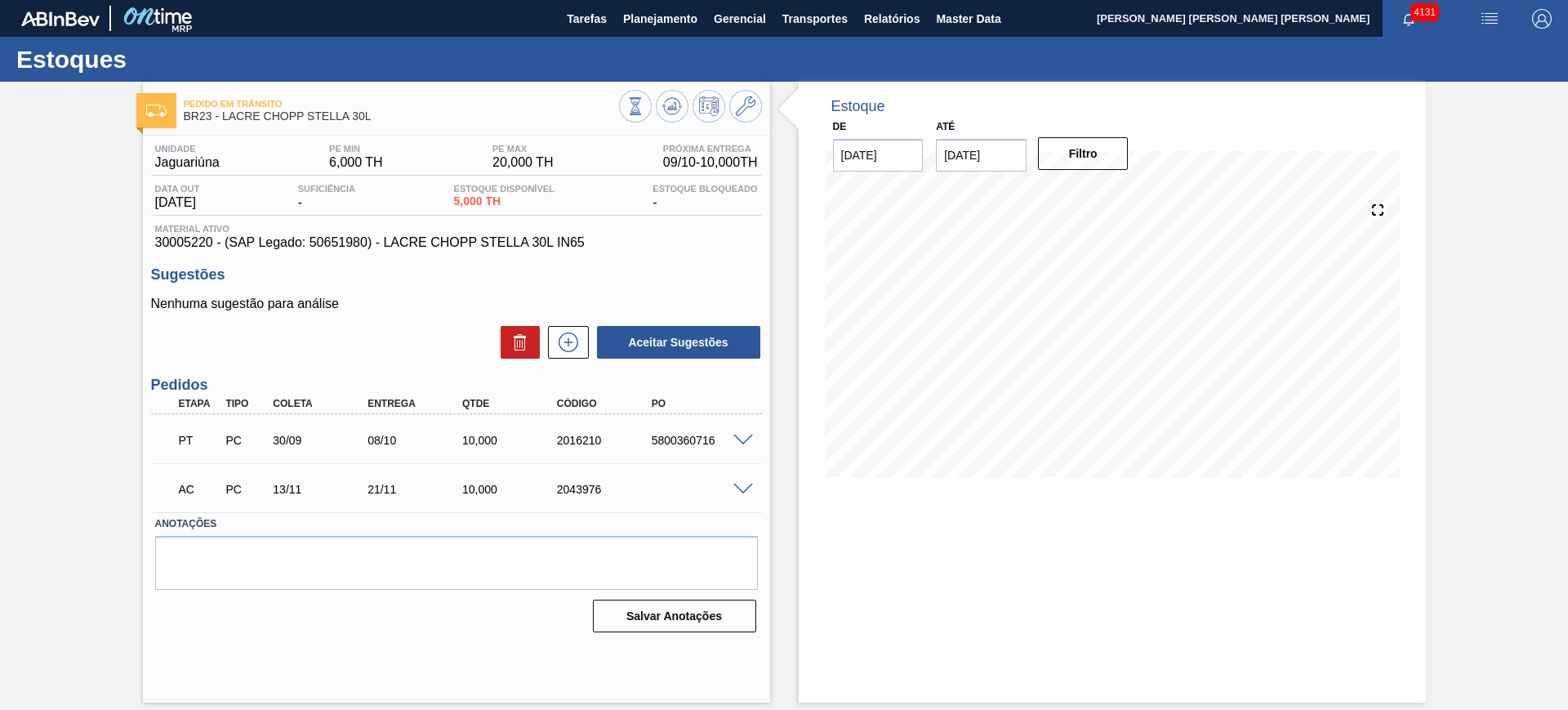
click at [745, 486] on span at bounding box center [743, 490] width 19 height 12
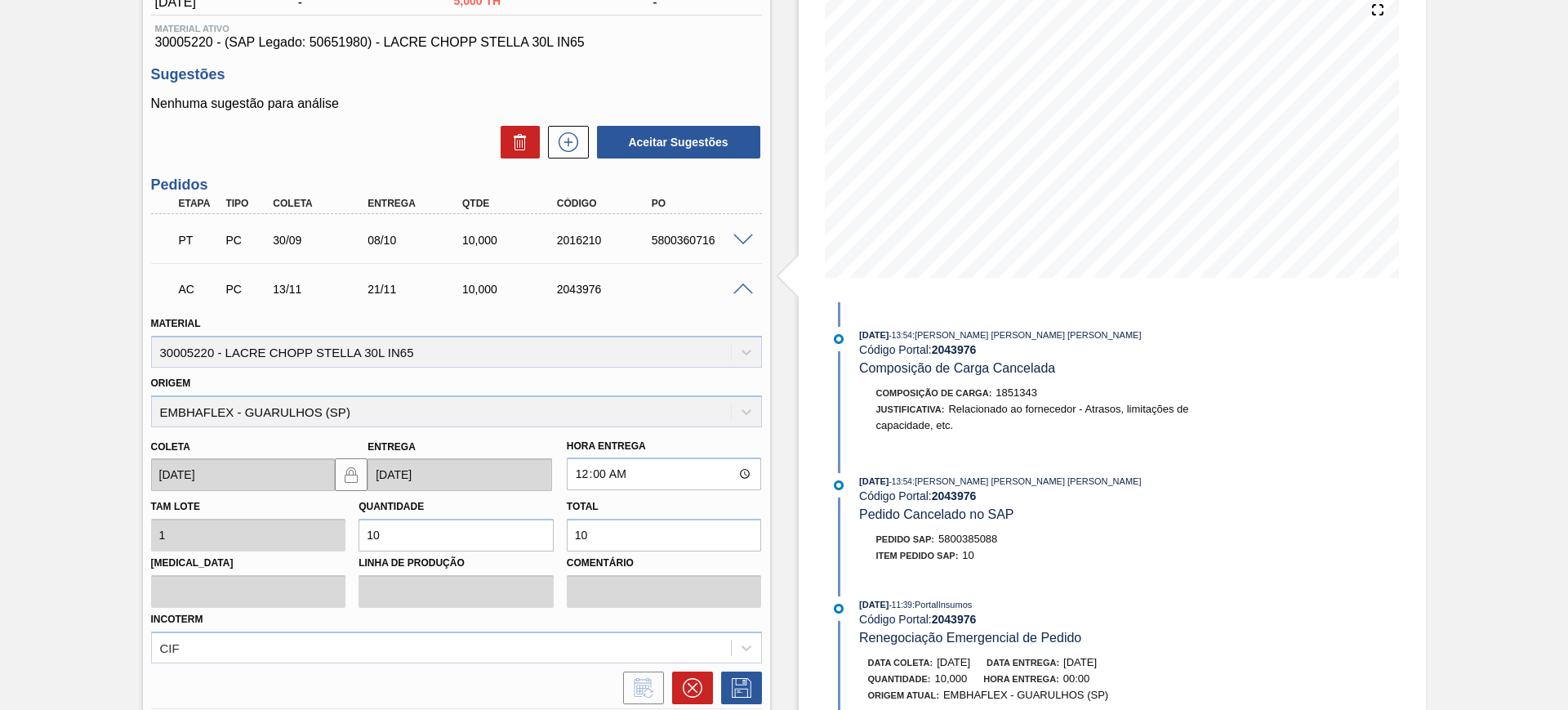
scroll to position [204, 0]
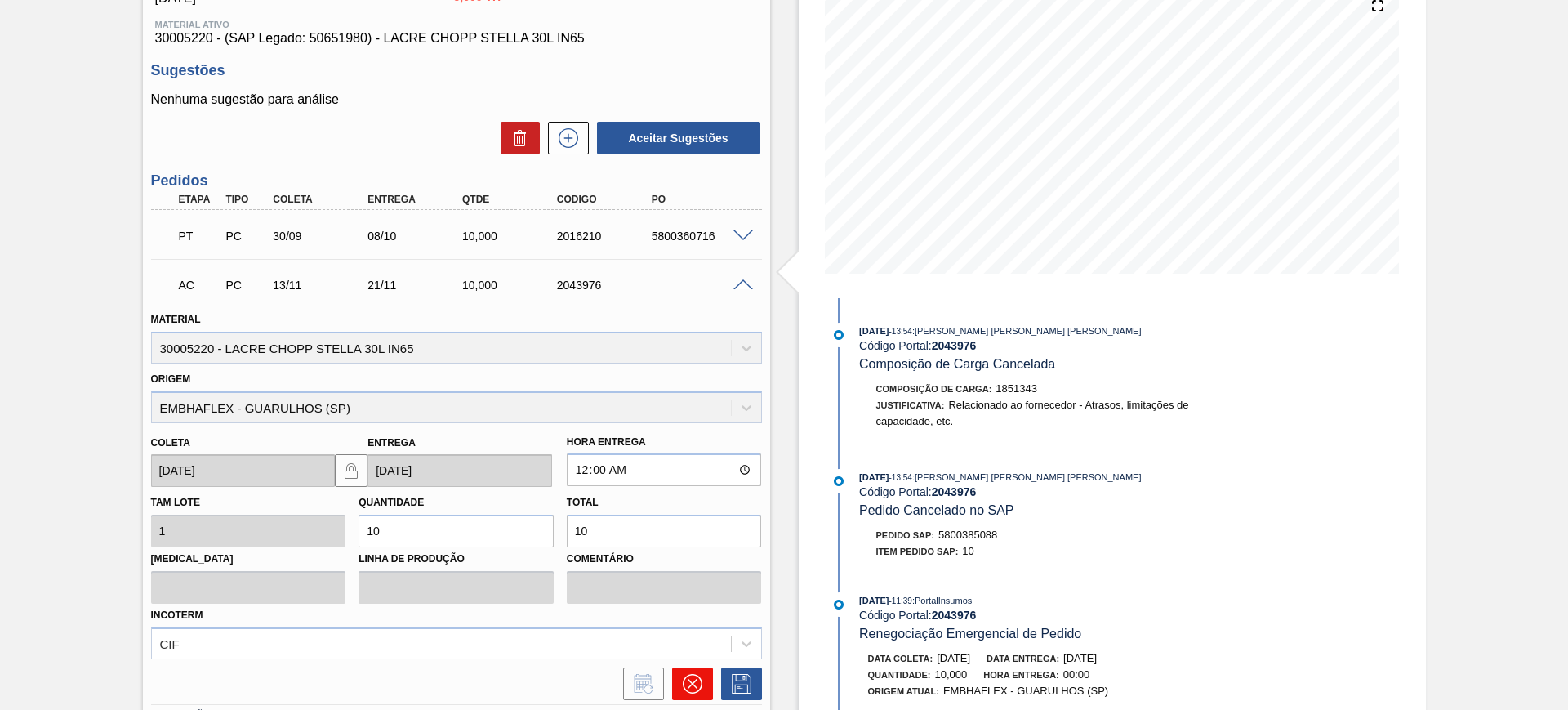
click at [694, 688] on icon at bounding box center [693, 683] width 19 height 19
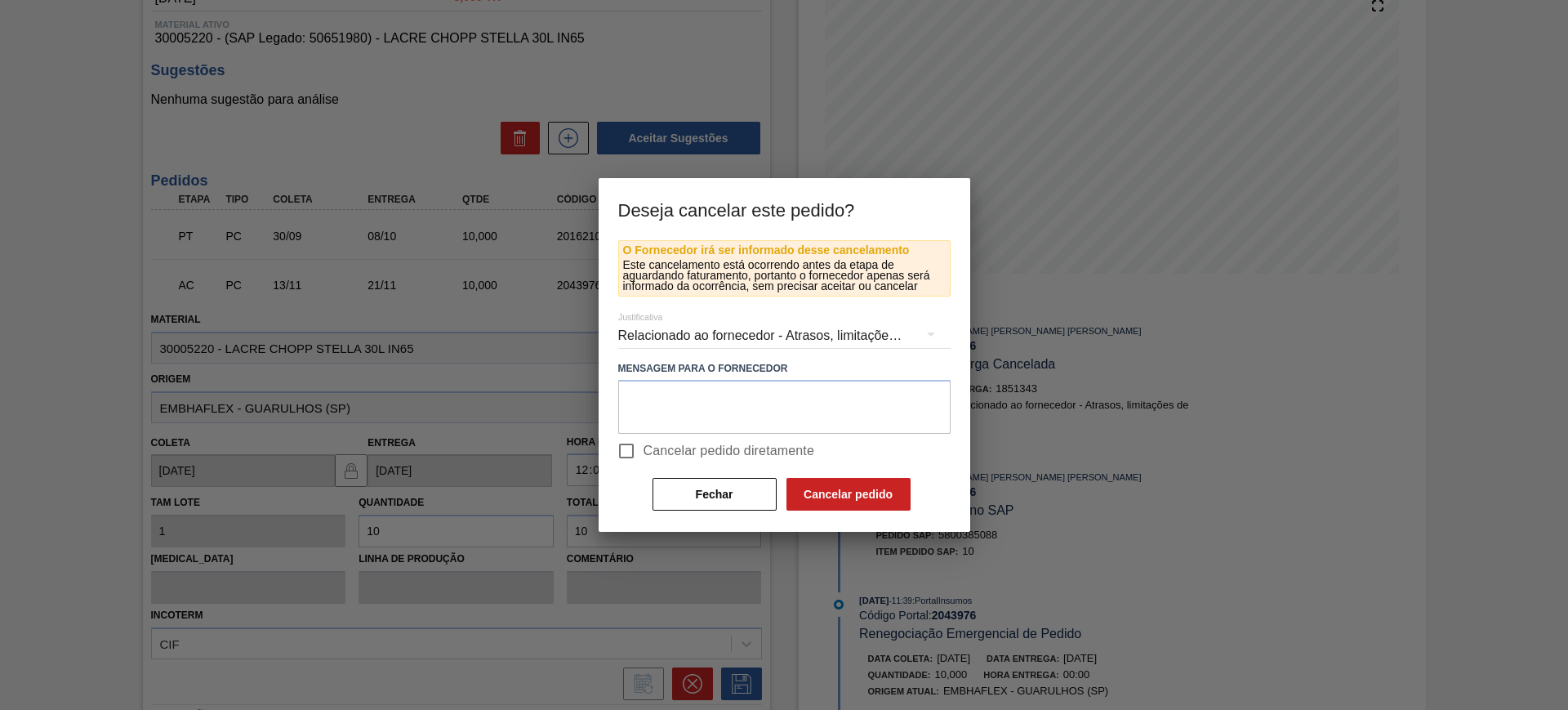
click at [642, 441] on input "Cancelar pedido diretamente" at bounding box center [626, 451] width 34 height 34
checkbox input "true"
click at [834, 495] on button "Cancelar pedido" at bounding box center [849, 494] width 125 height 33
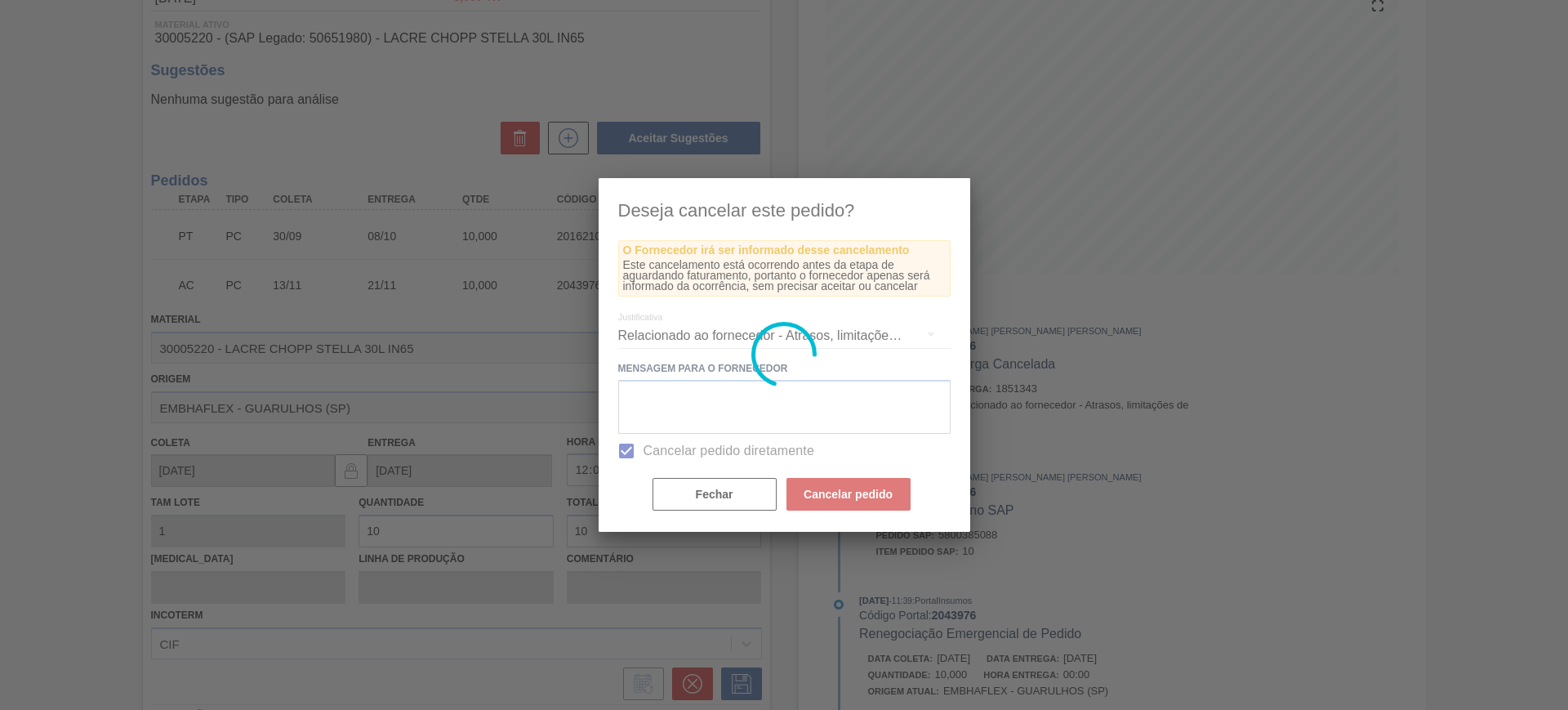
scroll to position [0, 0]
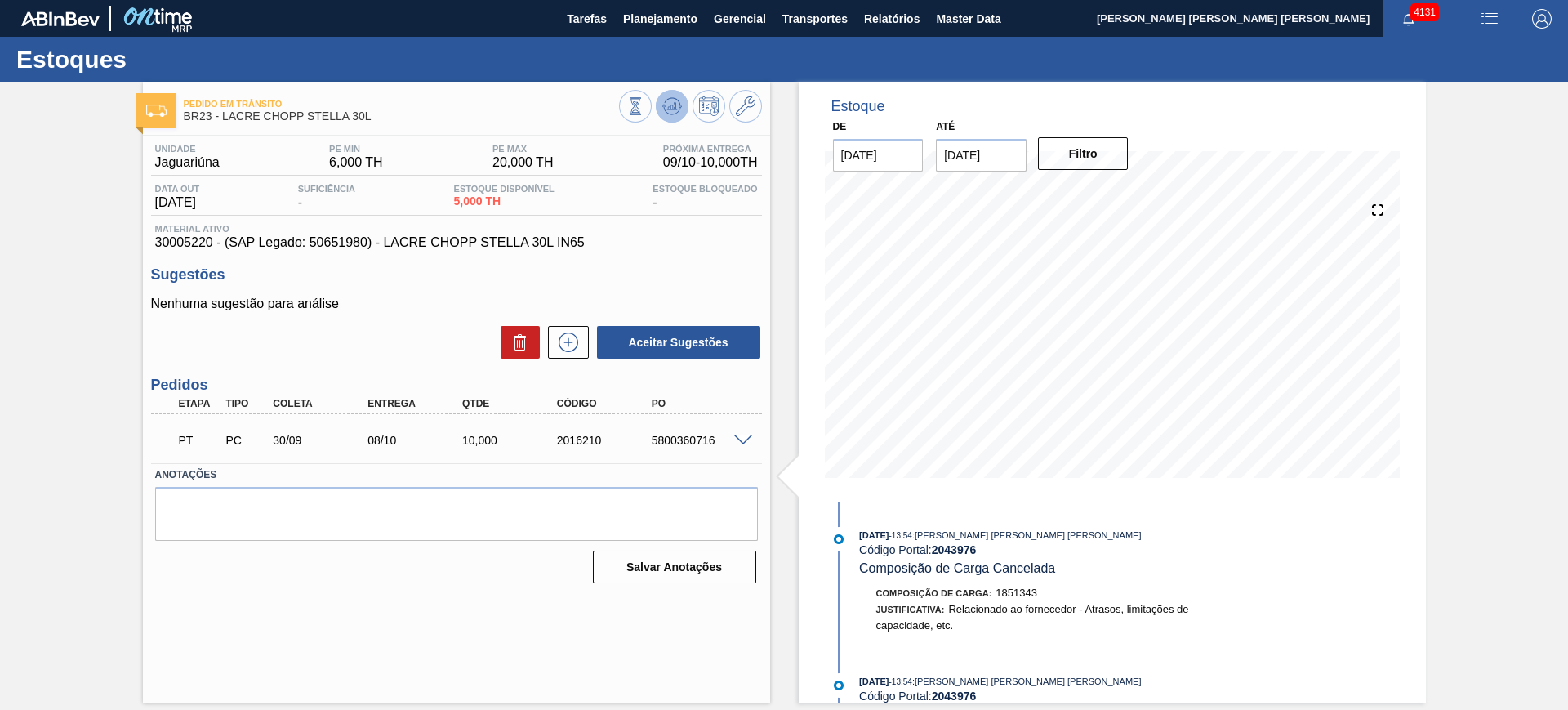
click at [679, 102] on icon at bounding box center [672, 106] width 19 height 19
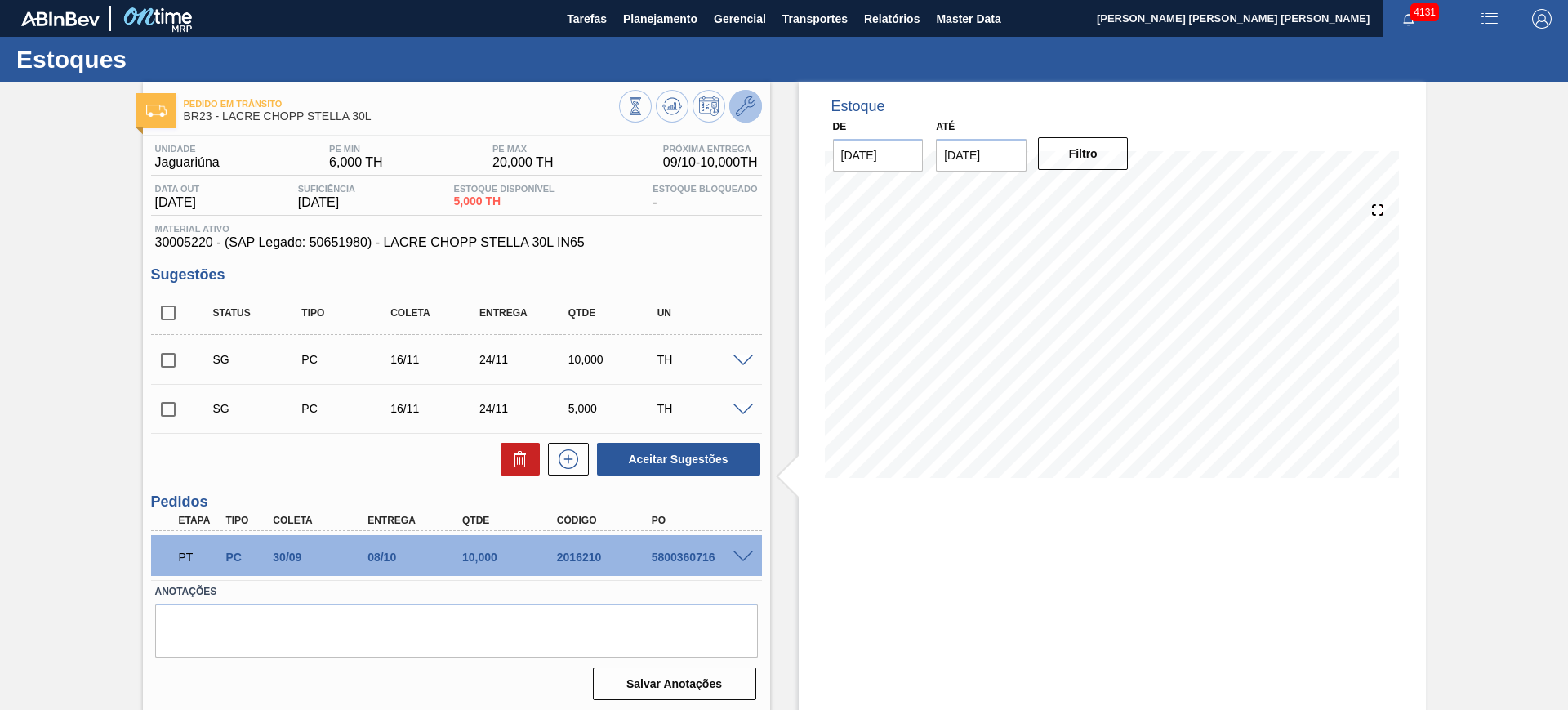
click at [736, 113] on icon at bounding box center [745, 106] width 19 height 19
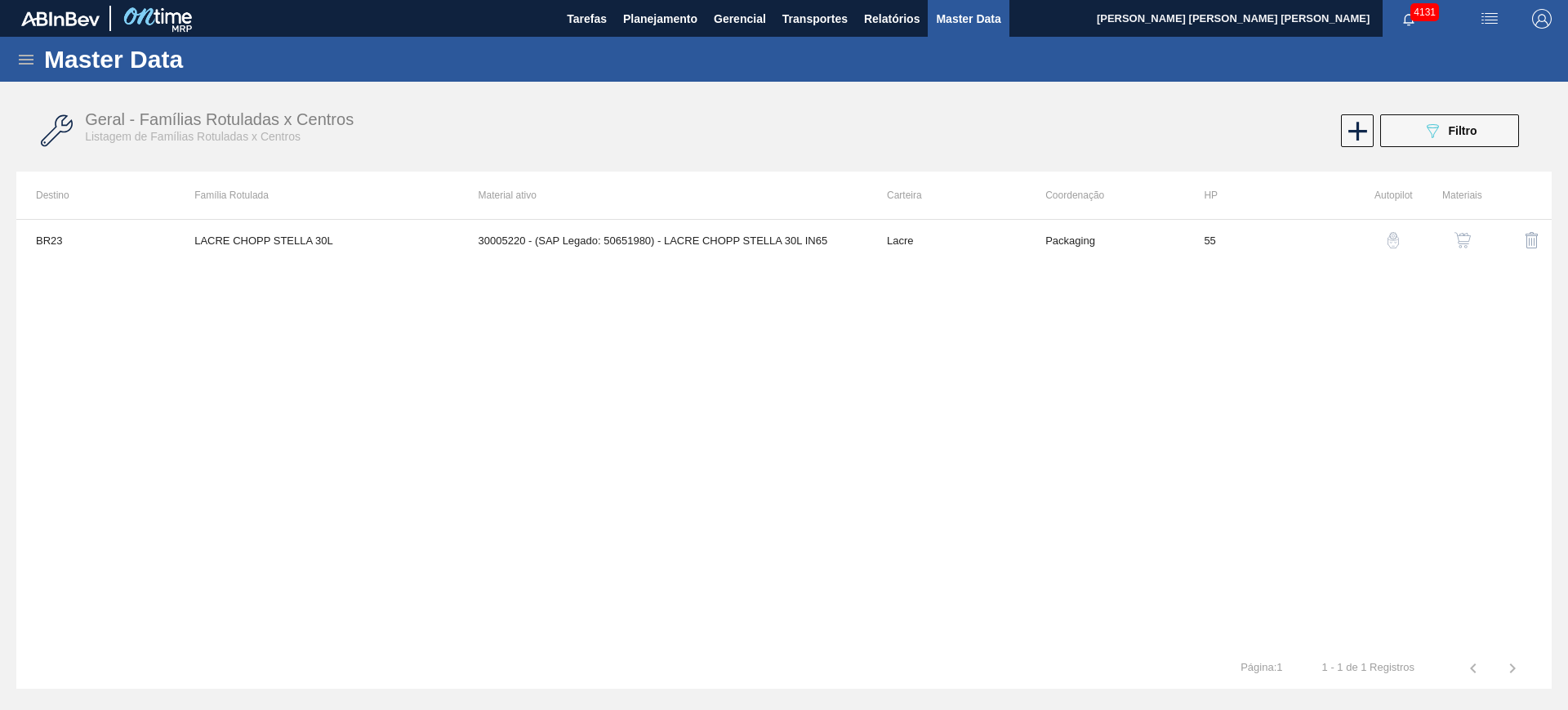
click at [1462, 239] on img "button" at bounding box center [1463, 240] width 16 height 16
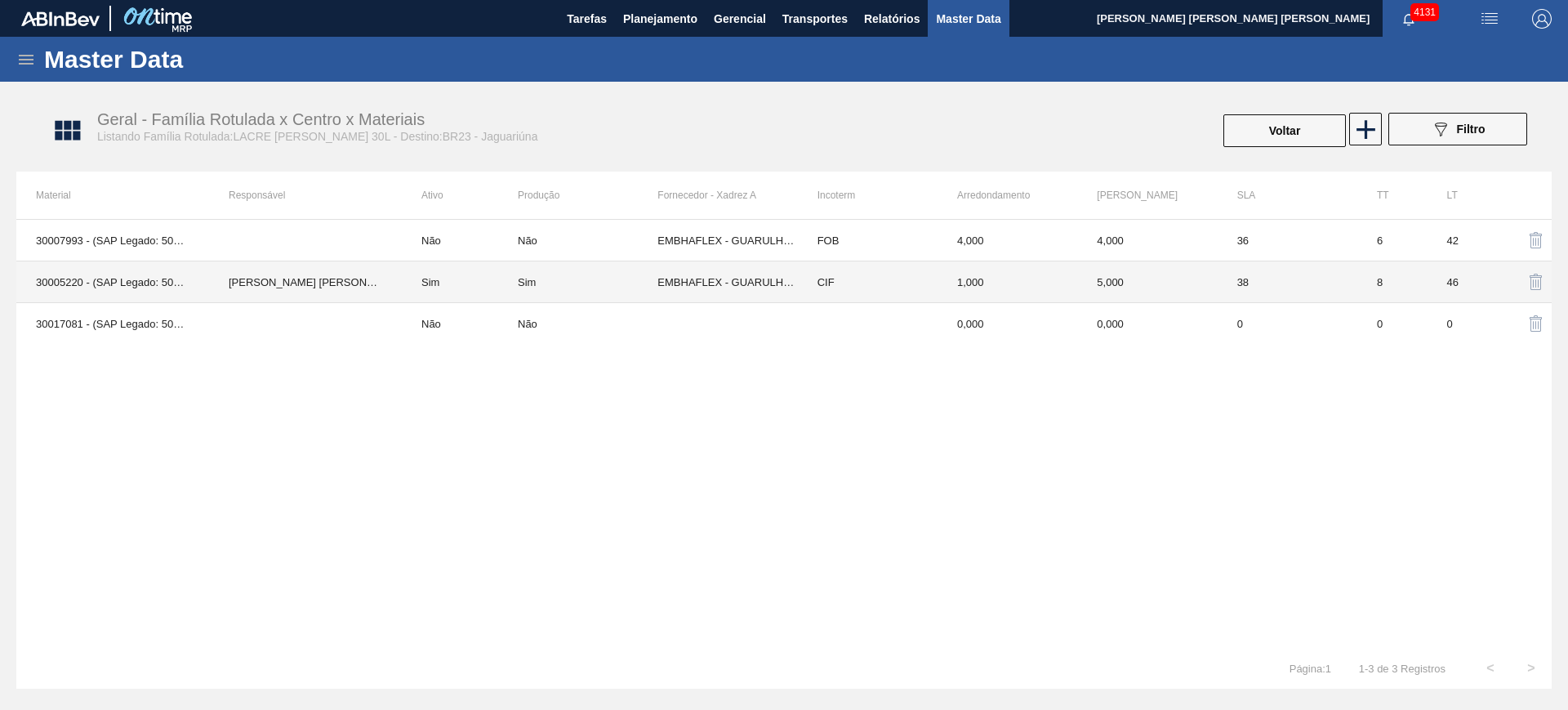
click at [365, 291] on td "[PERSON_NAME] [PERSON_NAME] [PERSON_NAME]" at bounding box center [305, 282] width 193 height 41
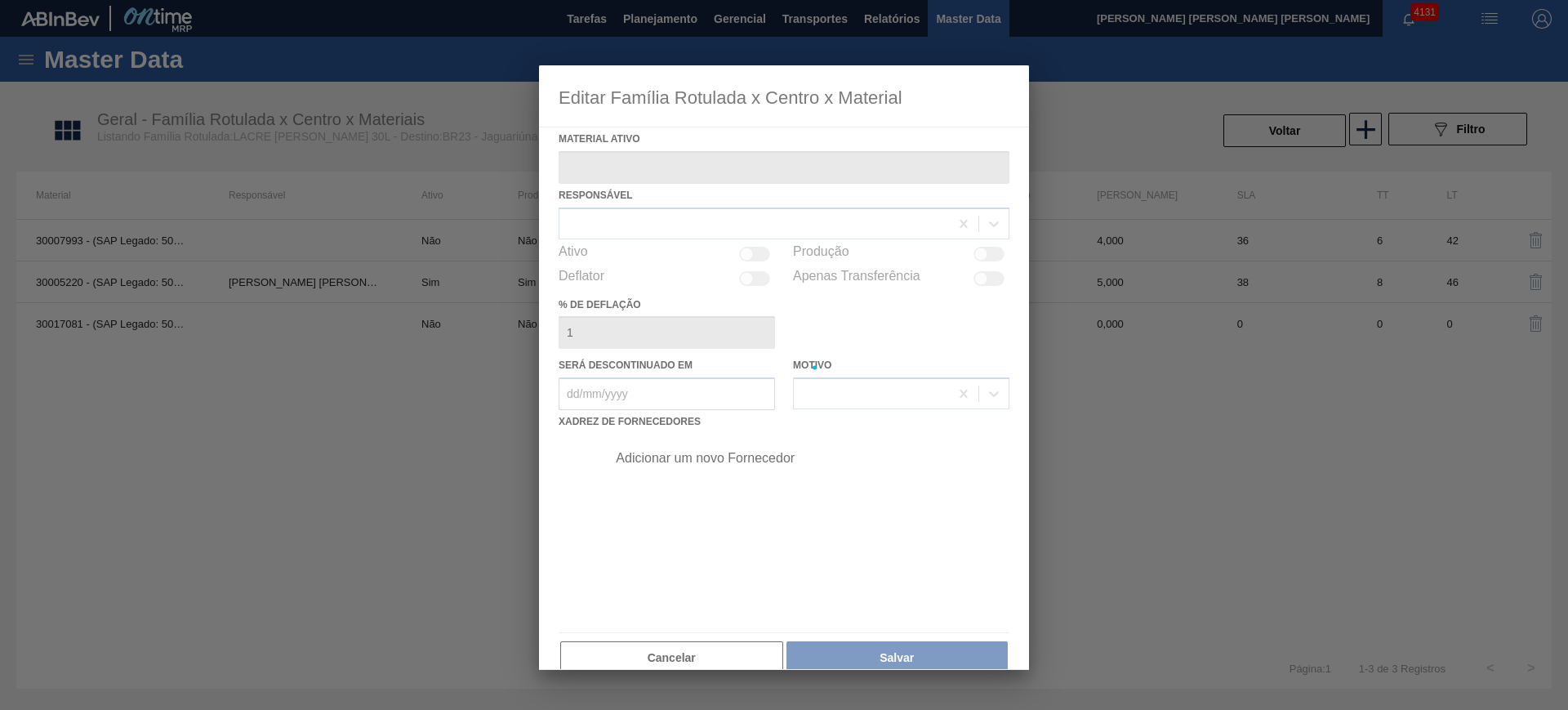
type ativo "30005220 - (SAP Legado: 50651980) - LACRE CHOPP STELLA 30L IN65"
checkbox input "true"
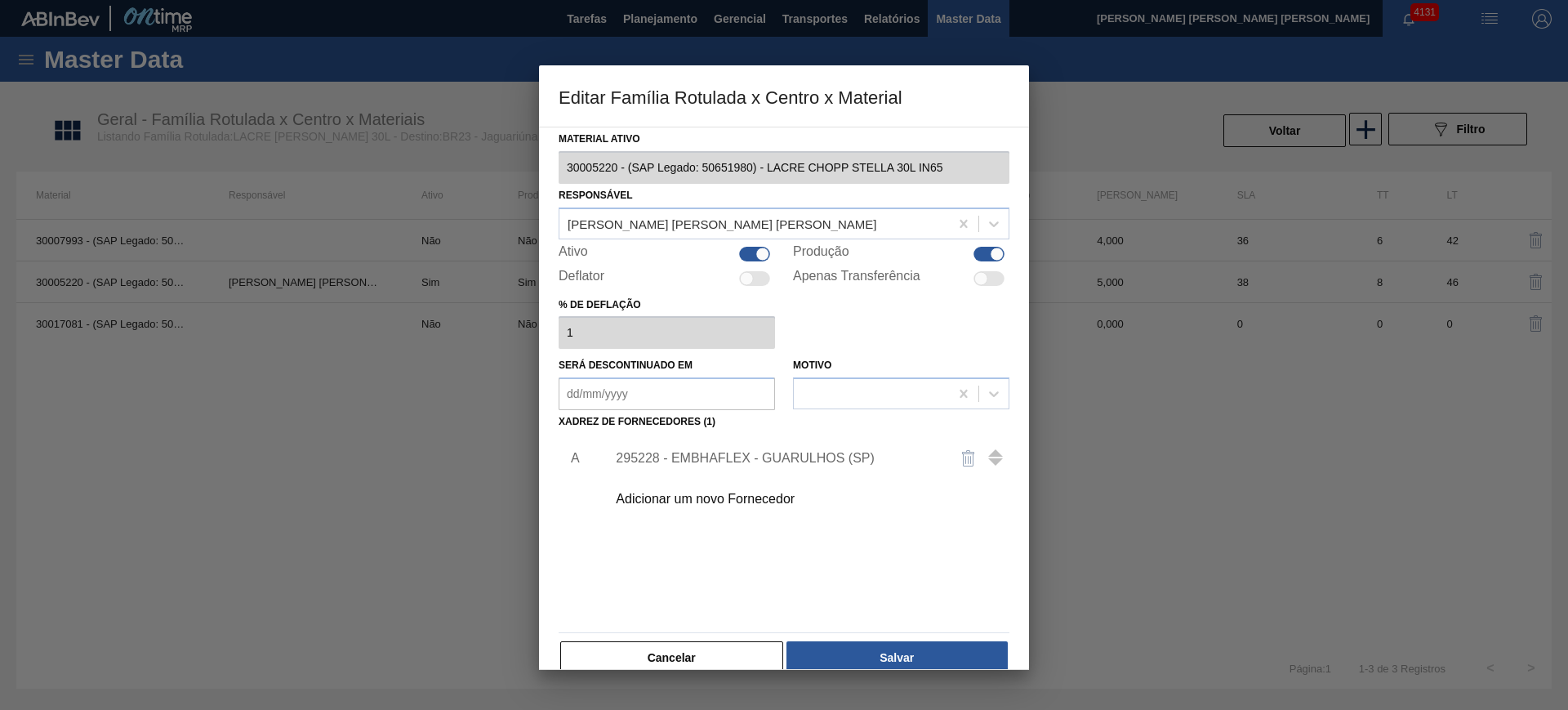
click at [686, 455] on div "295228 - EMBHAFLEX - GUARULHOS (SP)" at bounding box center [776, 458] width 320 height 14
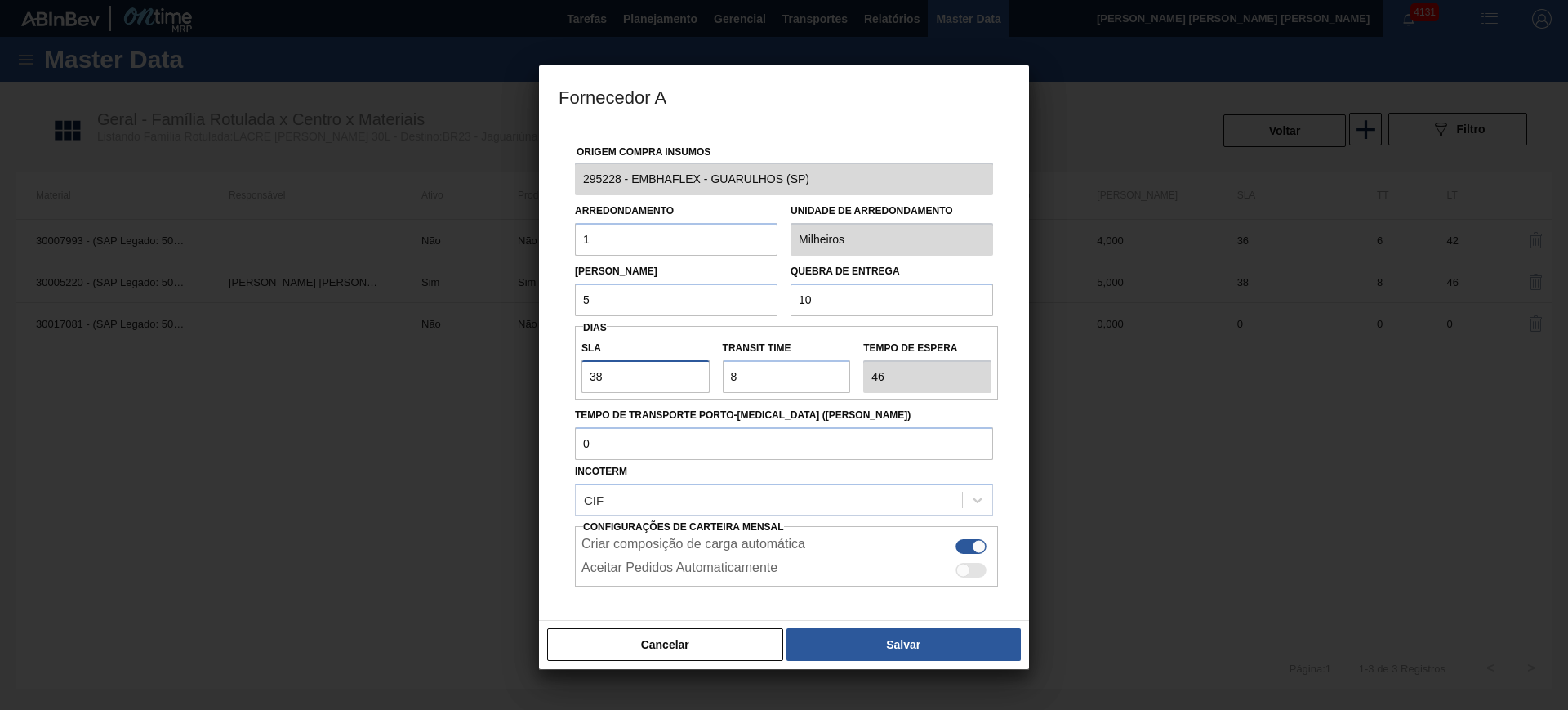
click at [646, 378] on input "38" at bounding box center [646, 377] width 128 height 33
type input "3"
type input "11"
type input "30"
type input "38"
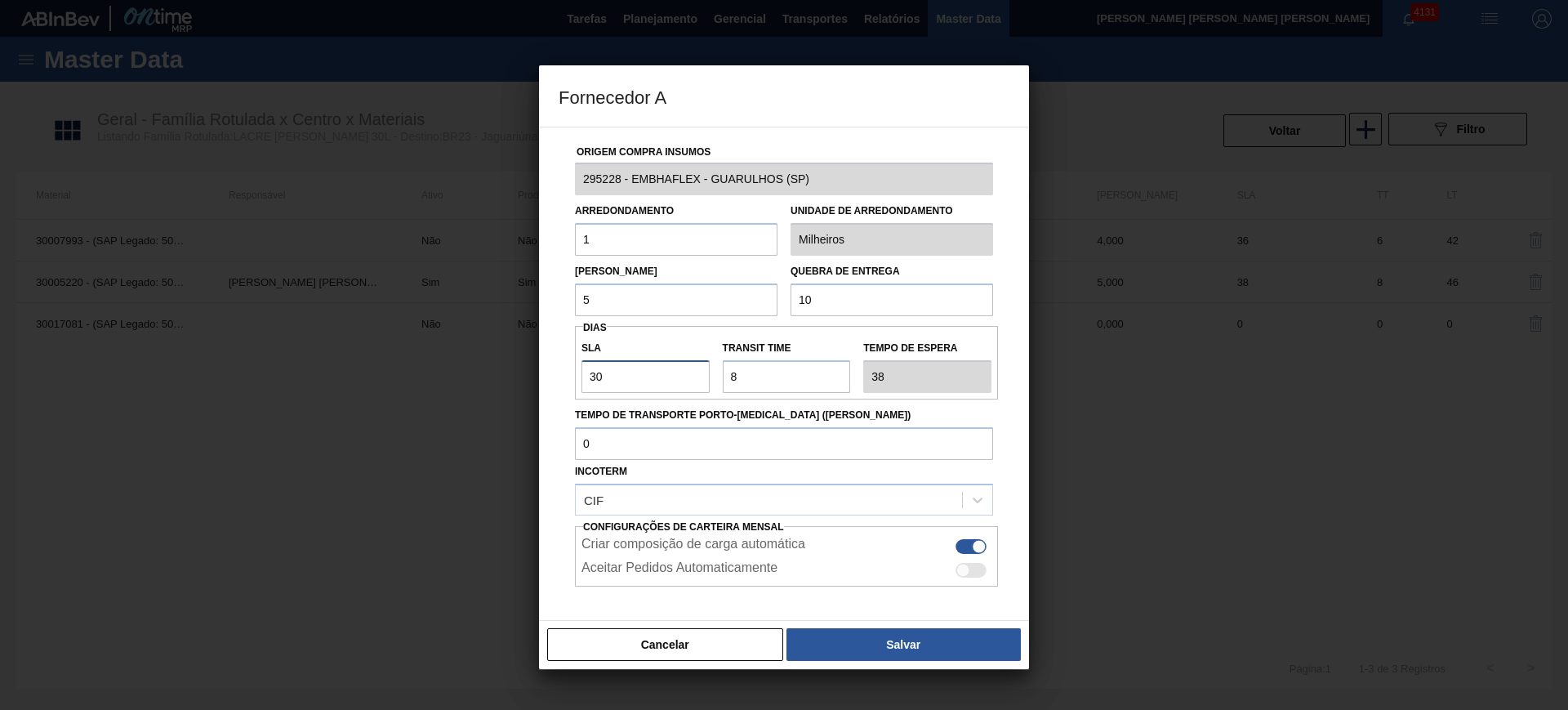
type input "3"
type input "11"
type input "NaN"
type input "2"
type input "10"
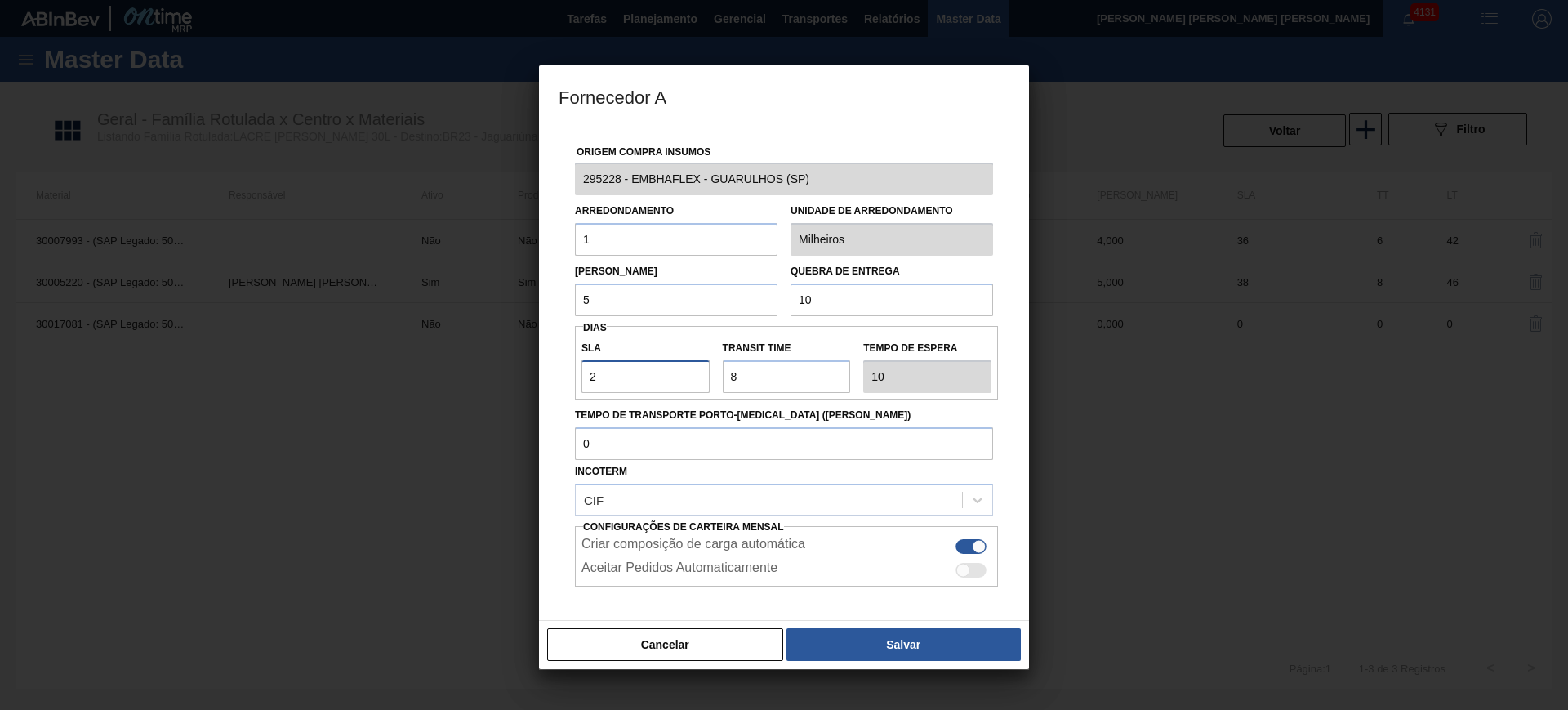
type input "20"
type input "28"
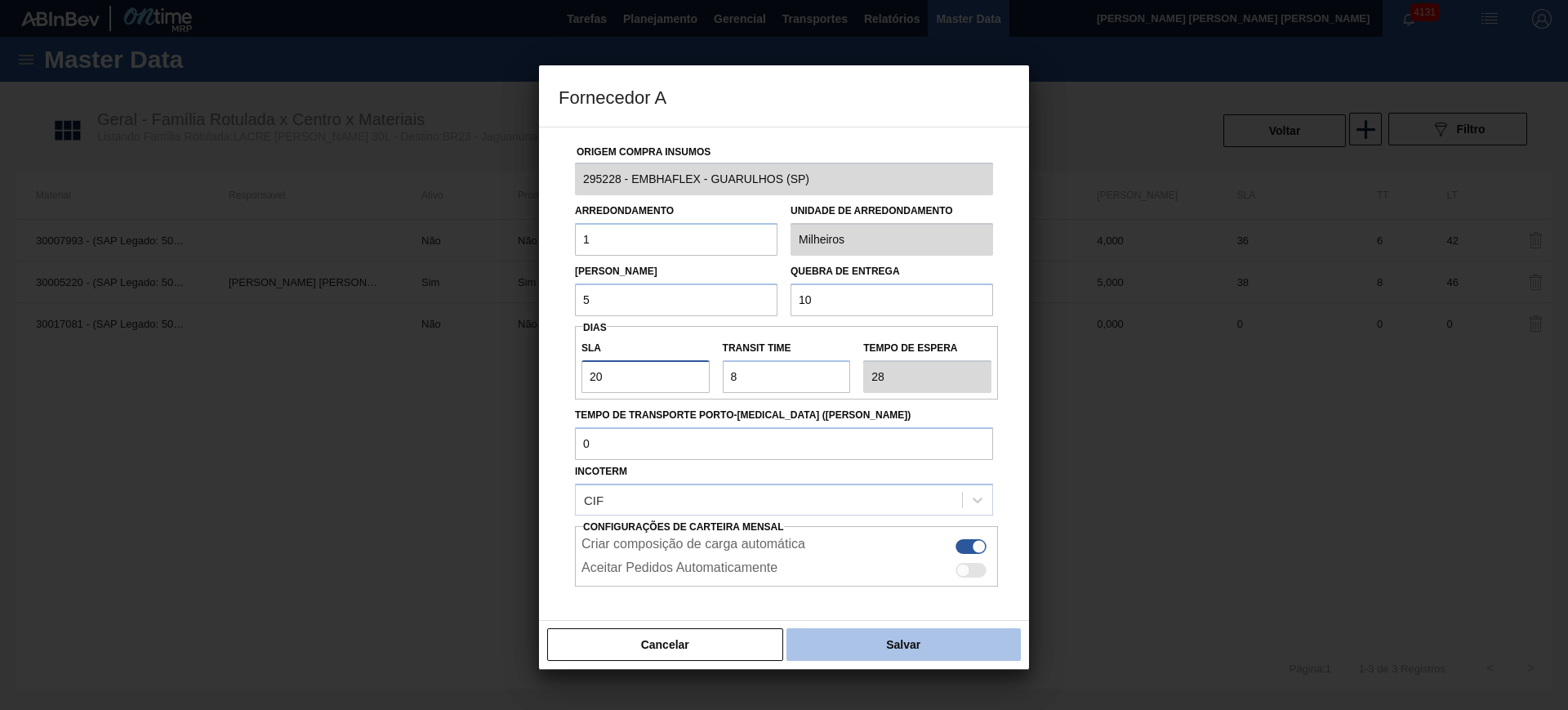
type input "20"
click at [874, 640] on button "Salvar" at bounding box center [903, 645] width 235 height 33
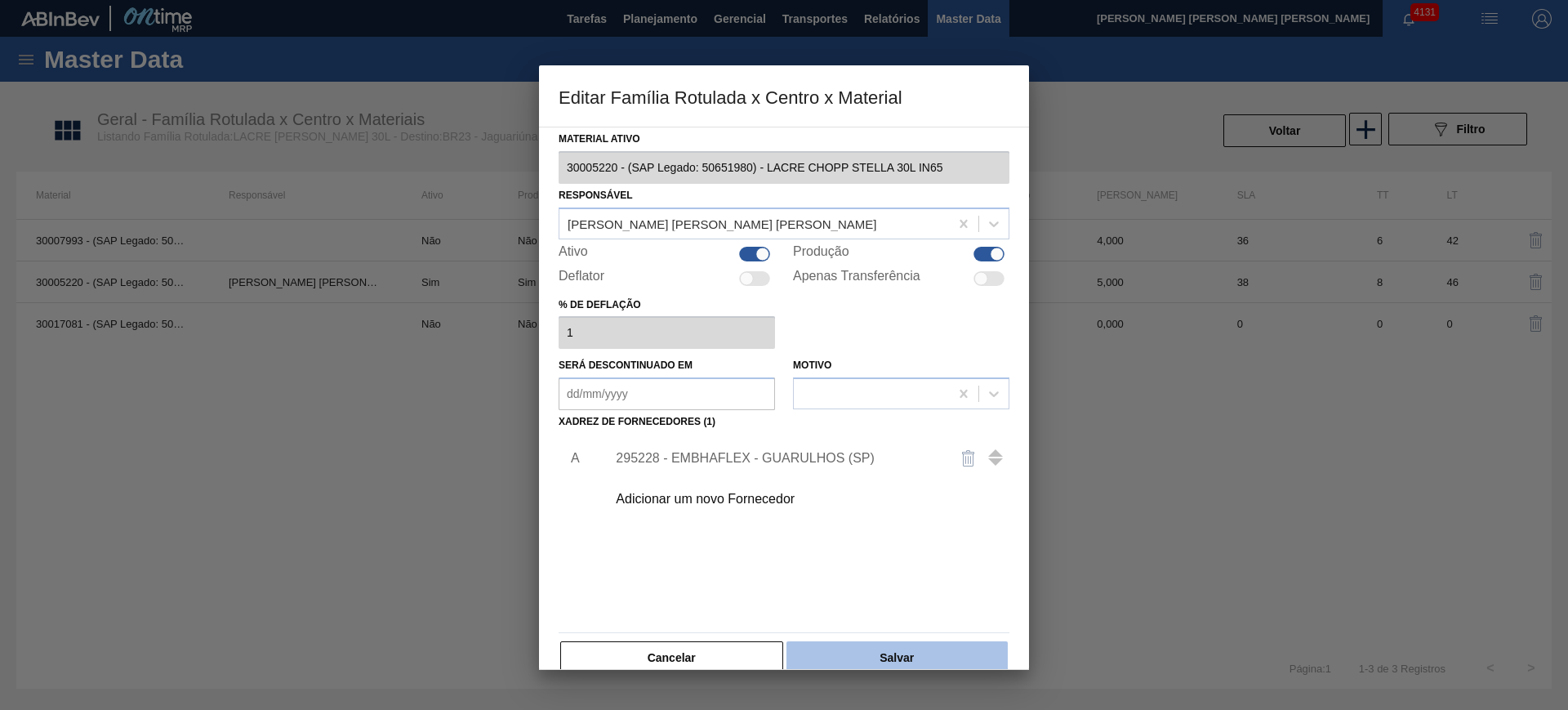
click at [901, 647] on button "Salvar" at bounding box center [897, 657] width 221 height 33
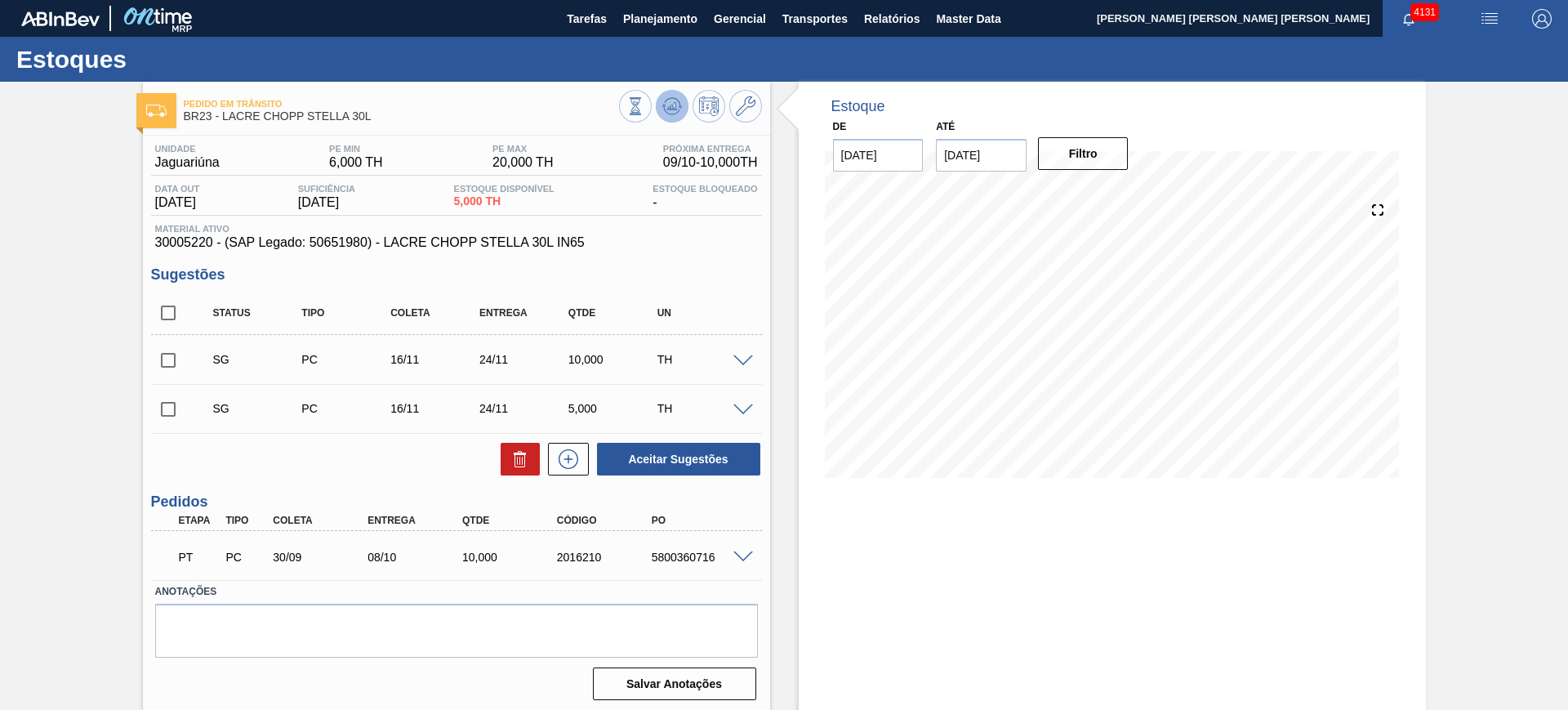
click at [673, 105] on polygon at bounding box center [673, 105] width 1 height 7
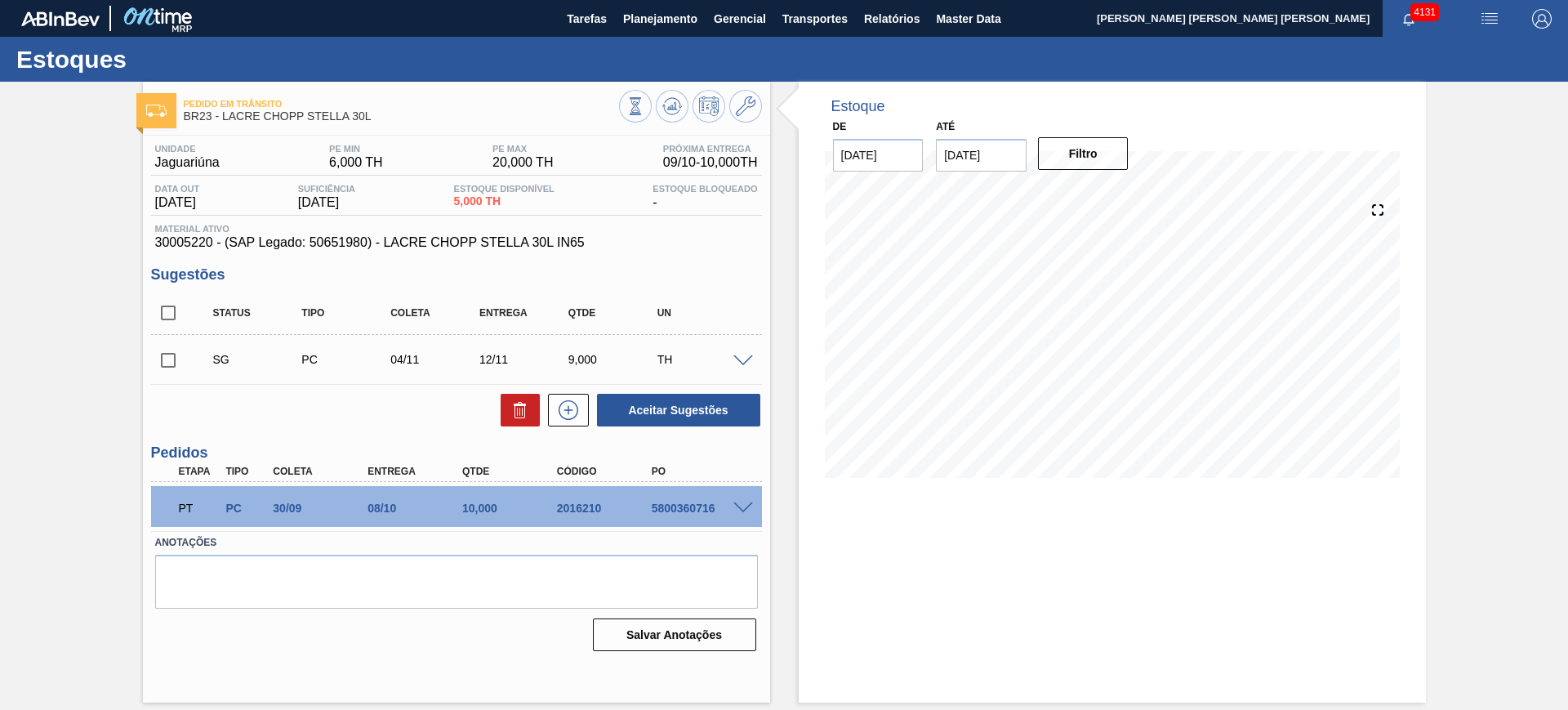
click at [175, 313] on input "checkbox" at bounding box center [169, 313] width 34 height 34
checkbox input "true"
click at [649, 392] on div "Aceitar Sugestões" at bounding box center [675, 410] width 173 height 36
click at [669, 415] on button "Aceitar Sugestões" at bounding box center [678, 410] width 164 height 33
checkbox input "false"
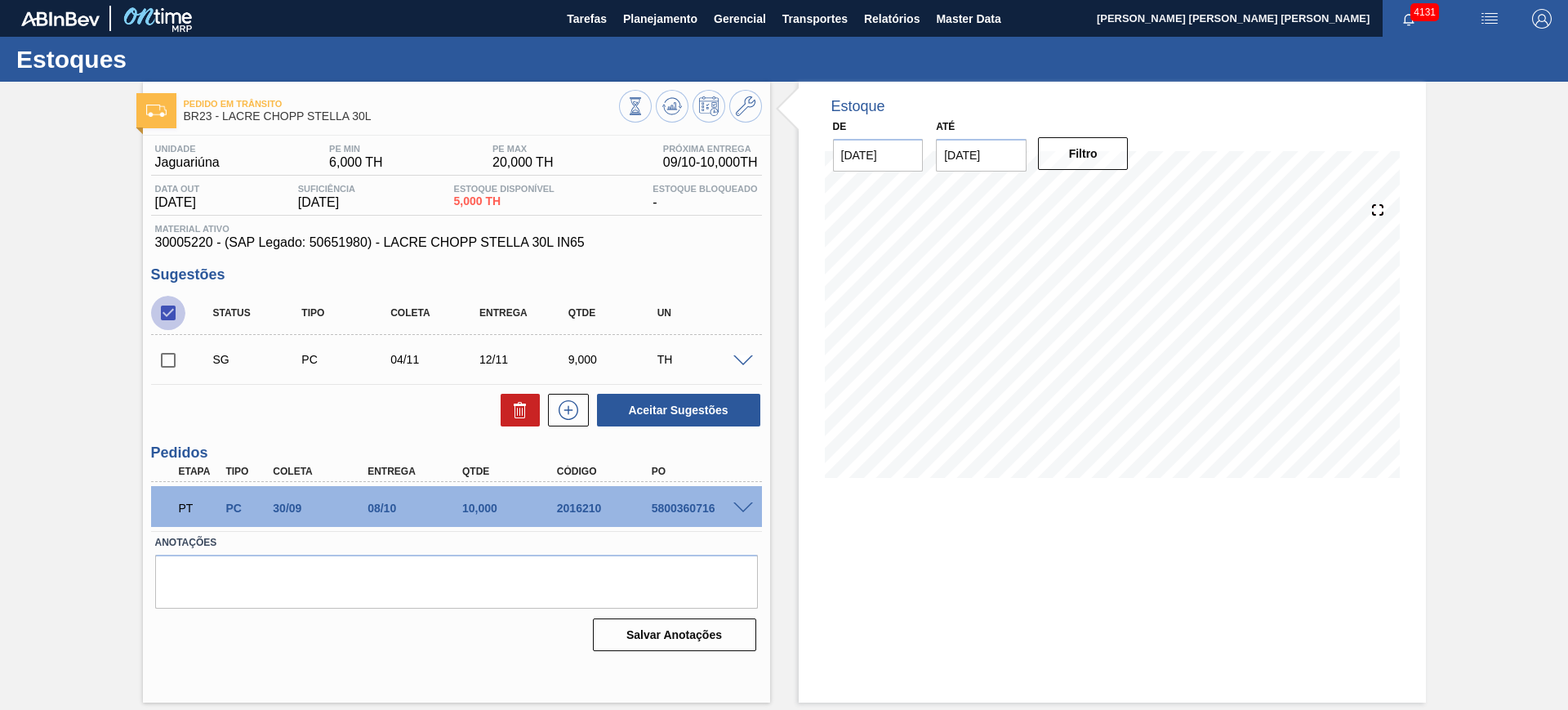
click at [176, 319] on input "checkbox" at bounding box center [169, 313] width 34 height 34
checkbox input "true"
click at [664, 408] on button "Aceitar Sugestões" at bounding box center [678, 410] width 164 height 33
checkbox input "false"
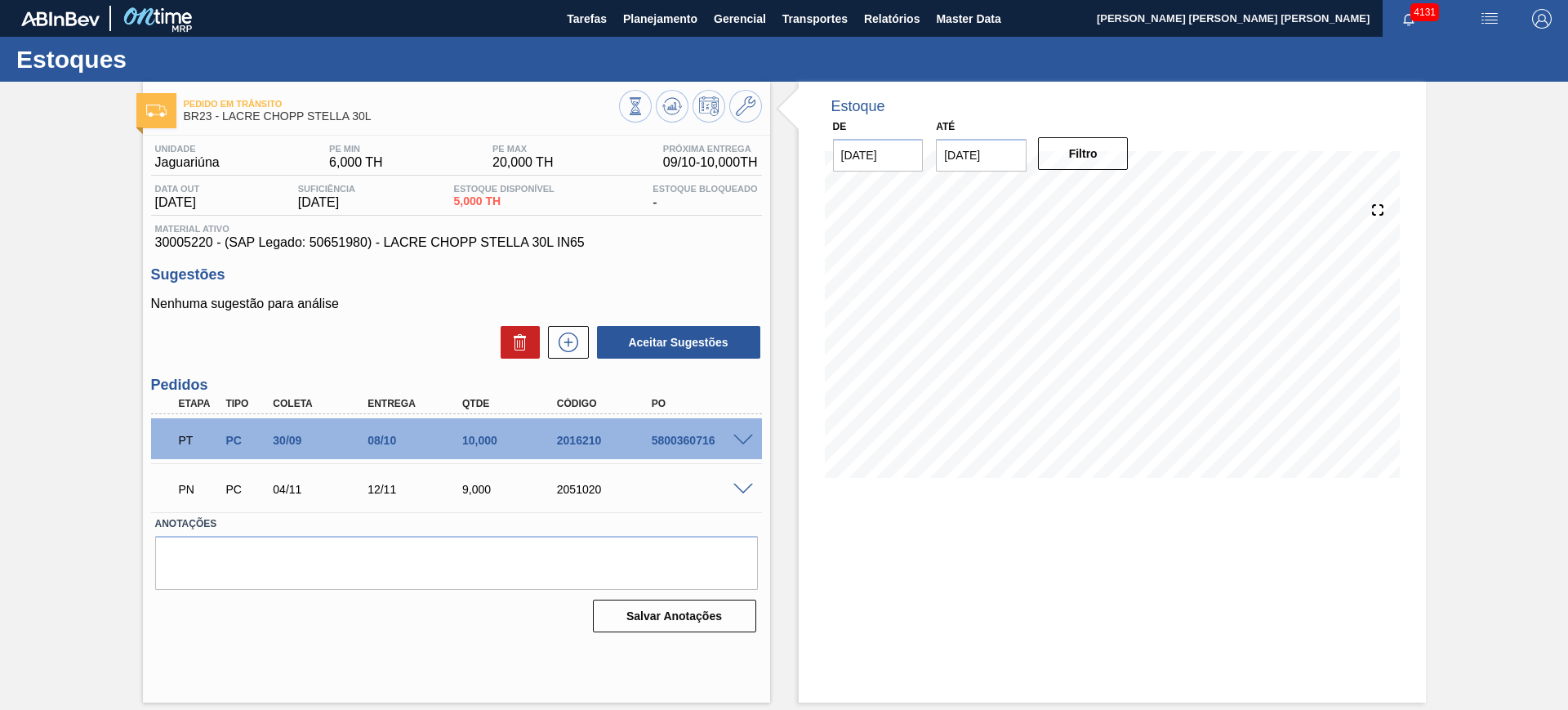
drag, startPoint x: 581, startPoint y: 481, endPoint x: 578, endPoint y: 471, distance: 10.4
click at [580, 478] on div "PN PC 04/11 12/11 9,000 2051020" at bounding box center [452, 488] width 568 height 33
click at [578, 471] on div "PN PC 04/11 12/11 9,000 2051020" at bounding box center [452, 488] width 568 height 33
click at [579, 491] on div "2051020" at bounding box center [605, 490] width 106 height 13
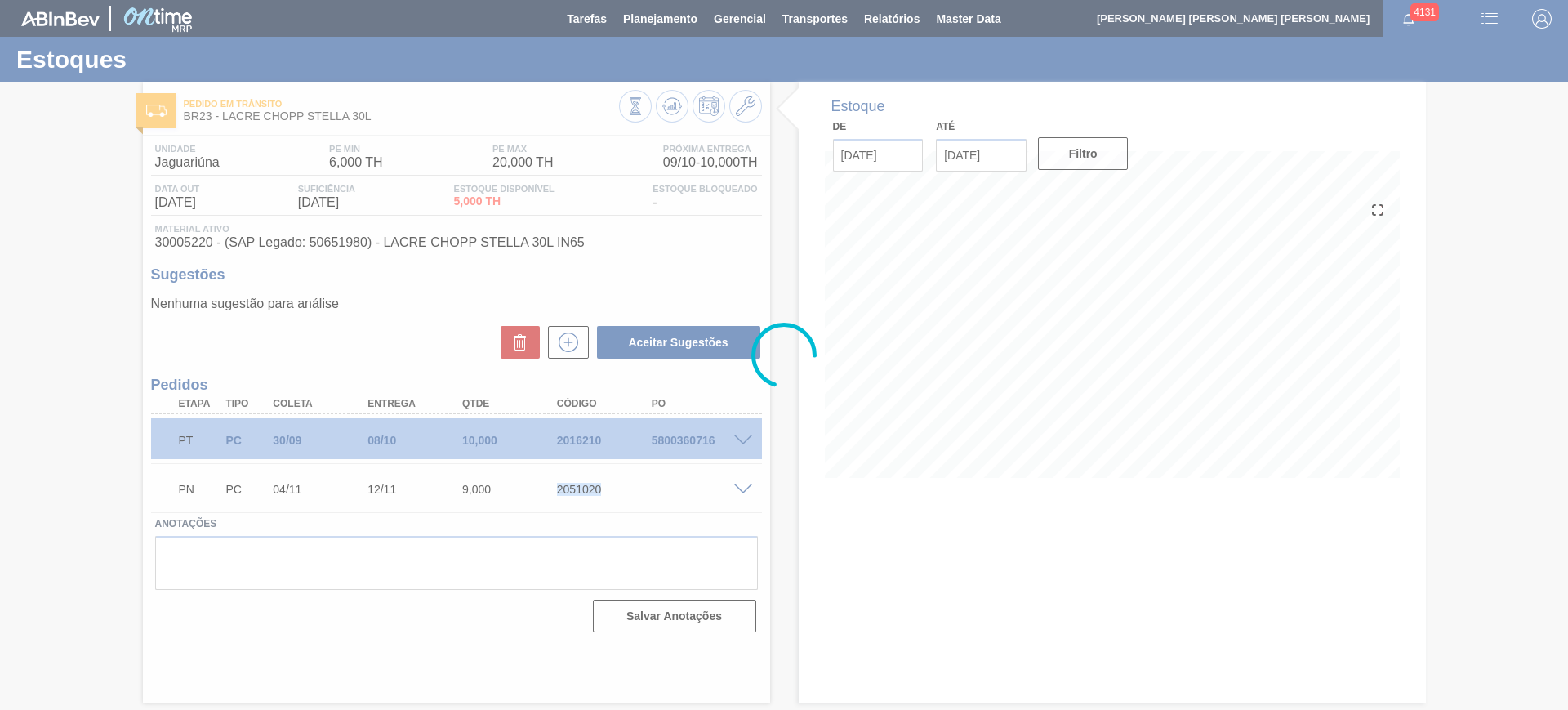
copy div "2051020"
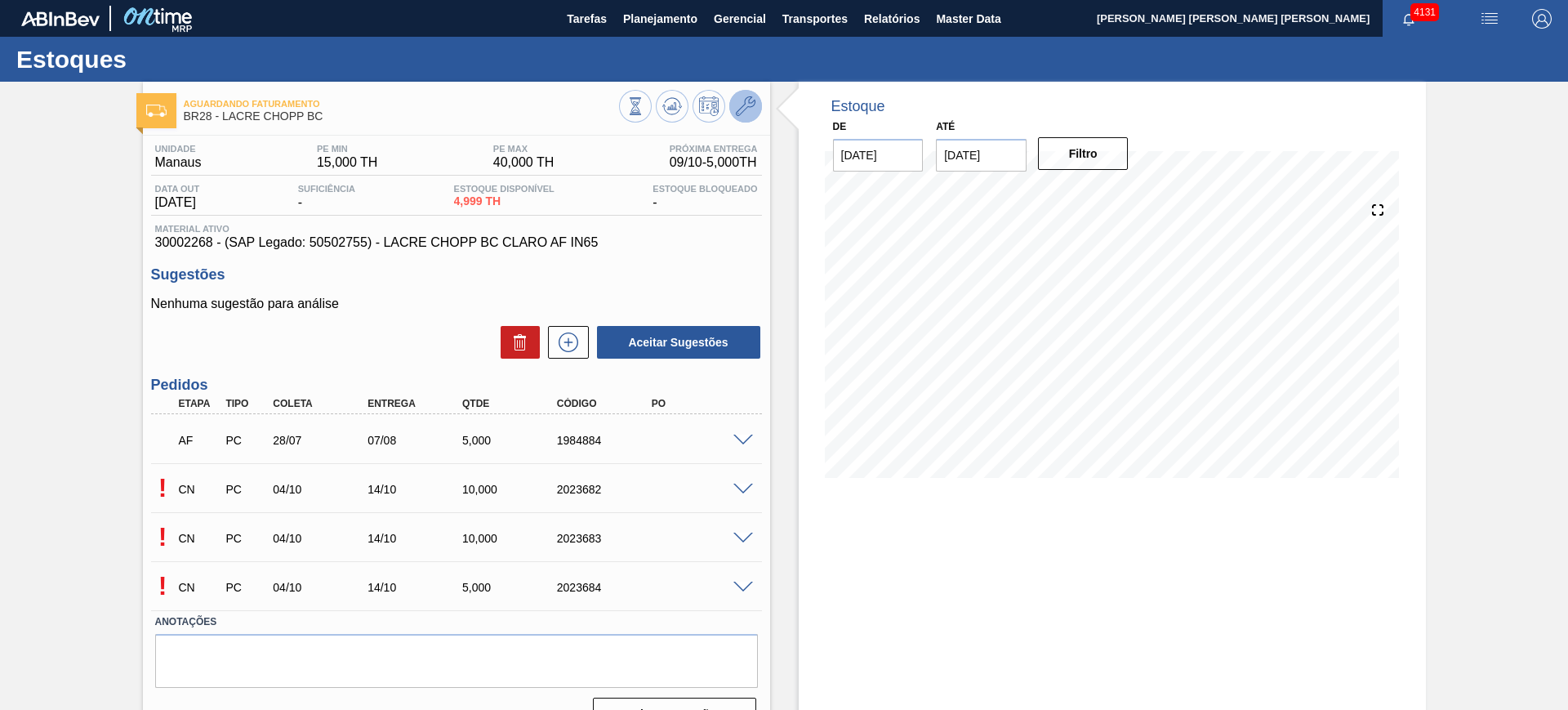
click at [755, 103] on button at bounding box center [745, 106] width 33 height 33
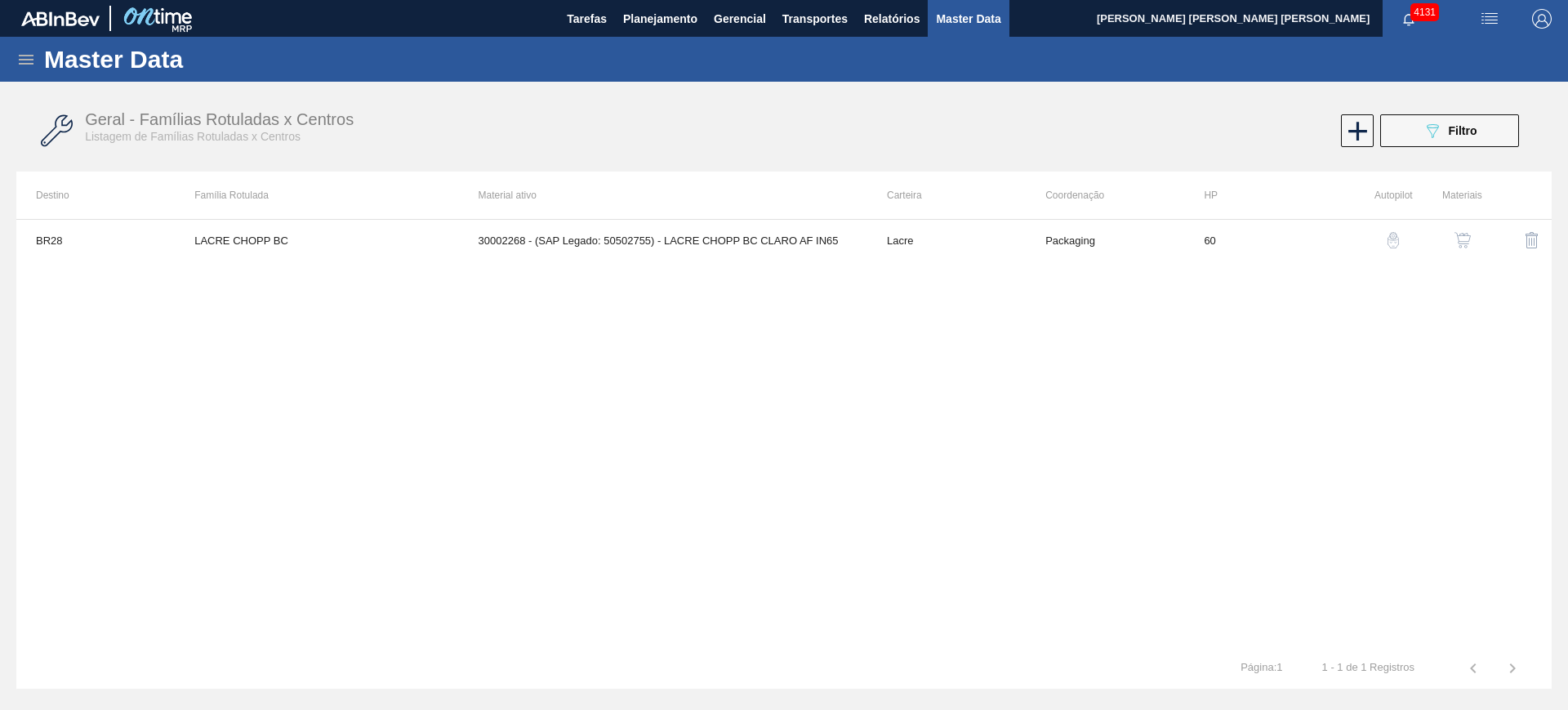
click at [1462, 235] on img "button" at bounding box center [1463, 240] width 16 height 16
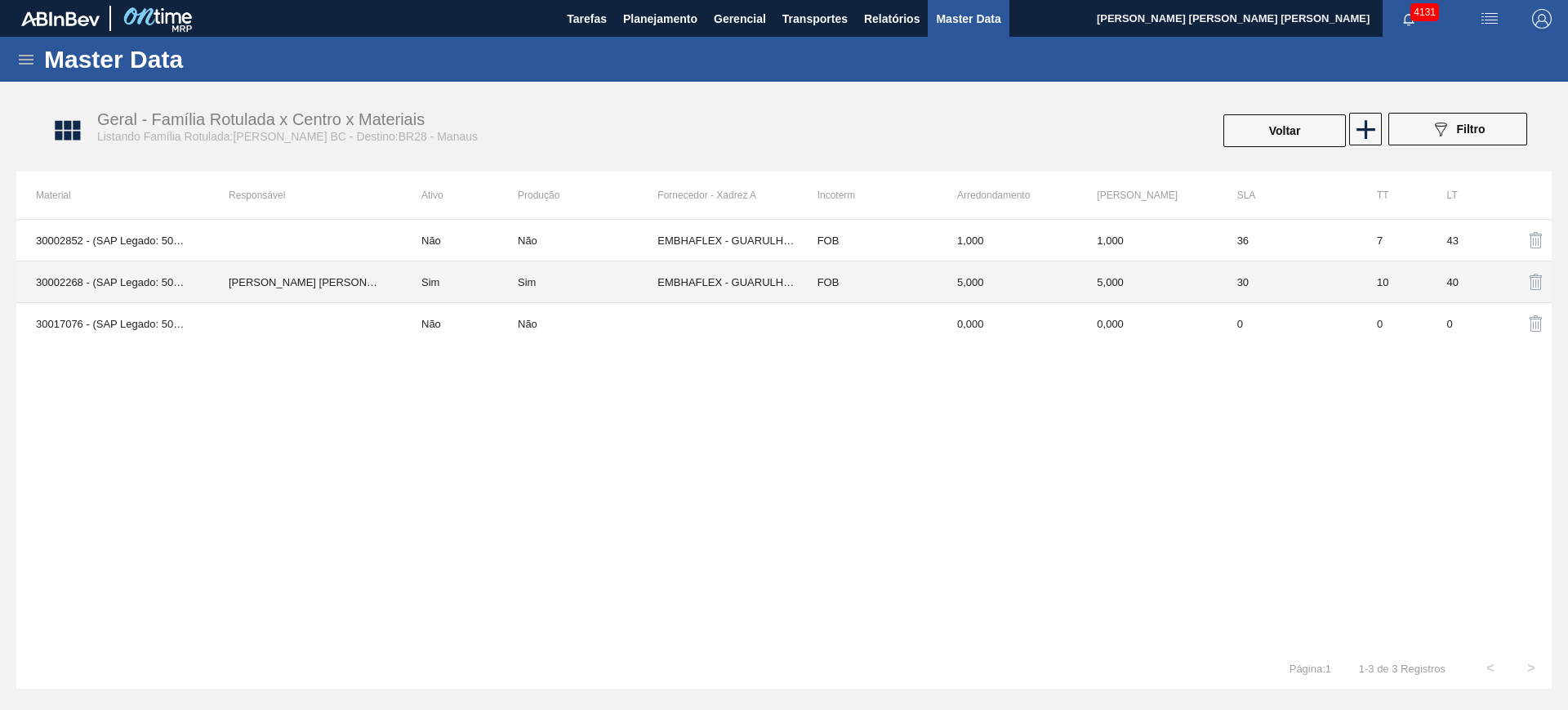
click at [490, 286] on td "Sim" at bounding box center [460, 282] width 116 height 41
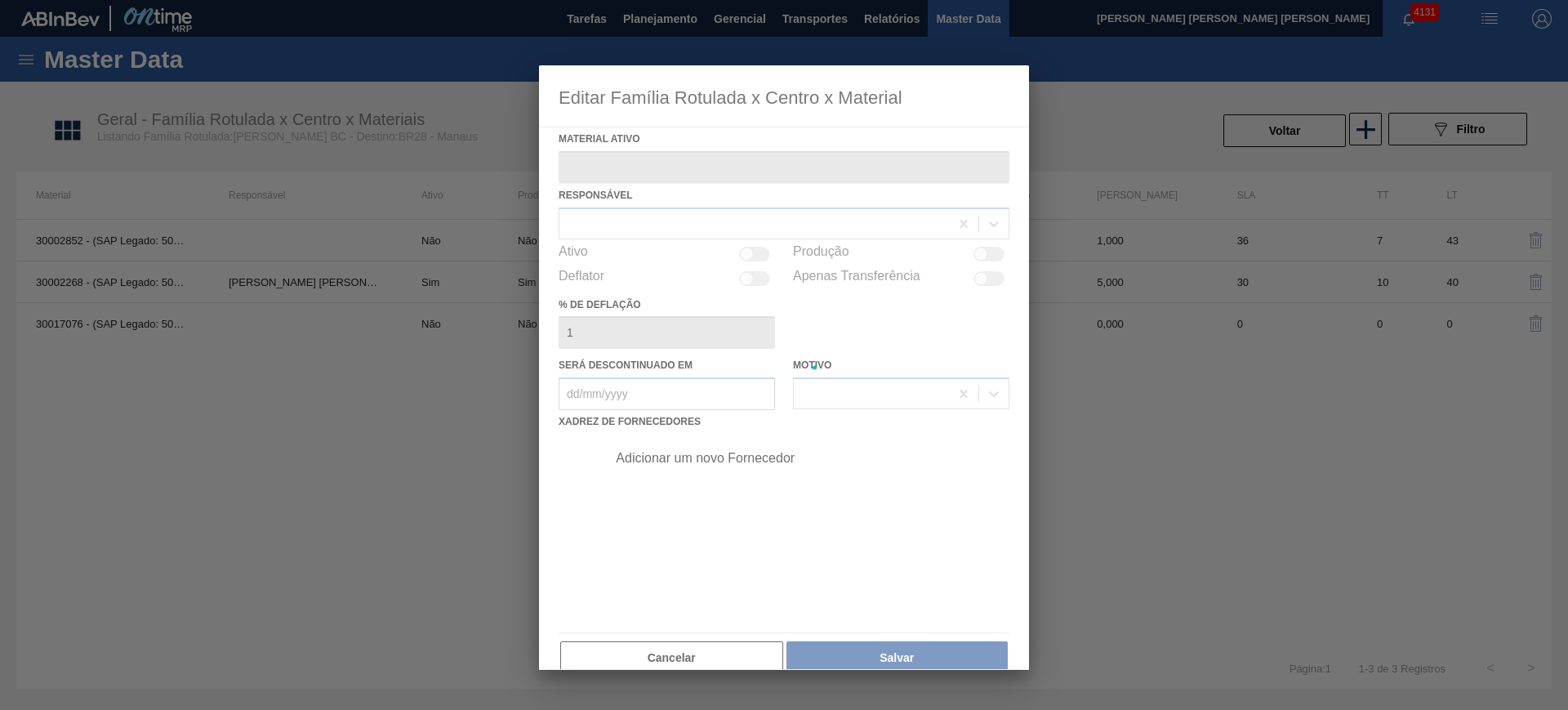
type ativo "30002268 - (SAP Legado: 50502755) - LACRE CHOPP BC CLARO AF IN65"
checkbox input "true"
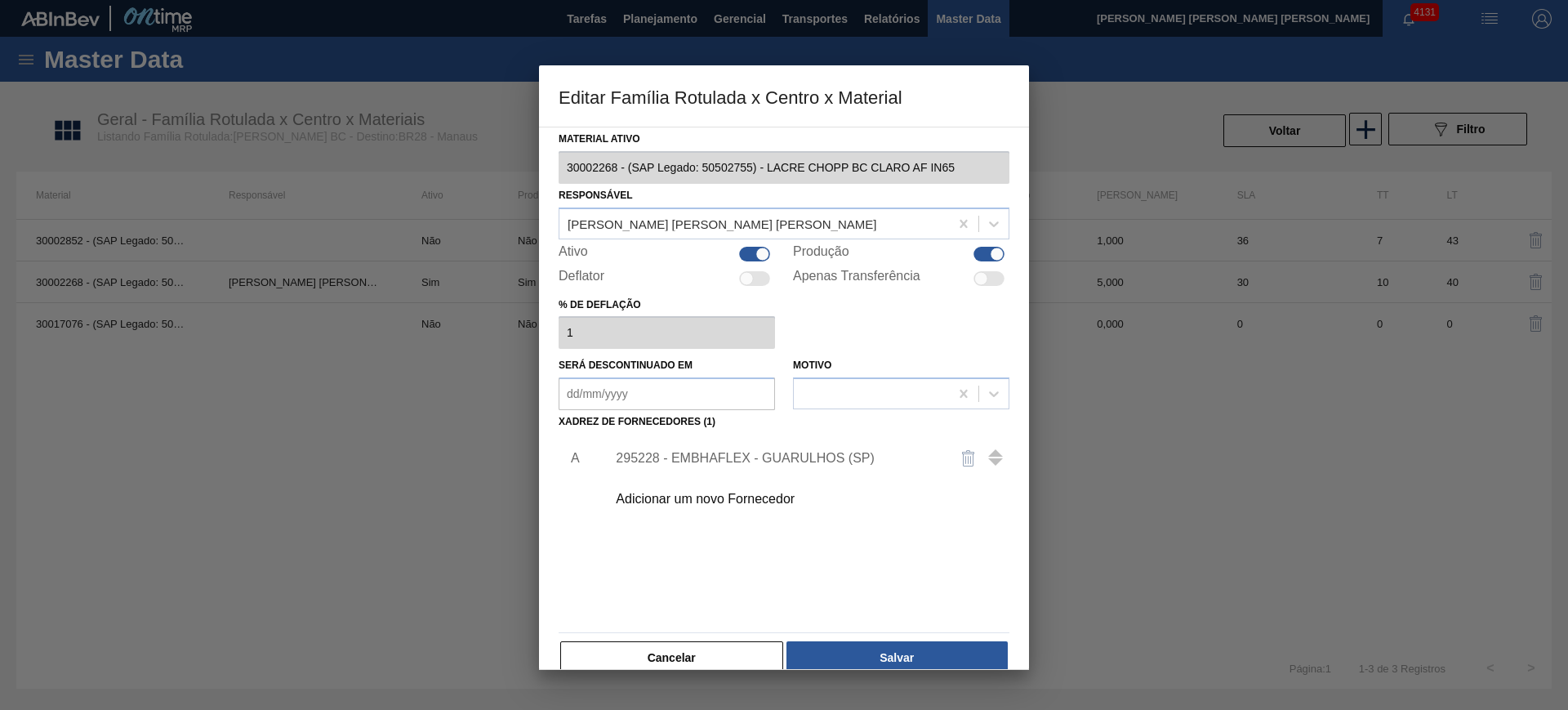
click at [732, 447] on div "295228 - EMBHAFLEX - GUARULHOS (SP)" at bounding box center [803, 458] width 413 height 41
click at [692, 649] on button "Cancelar" at bounding box center [671, 657] width 223 height 33
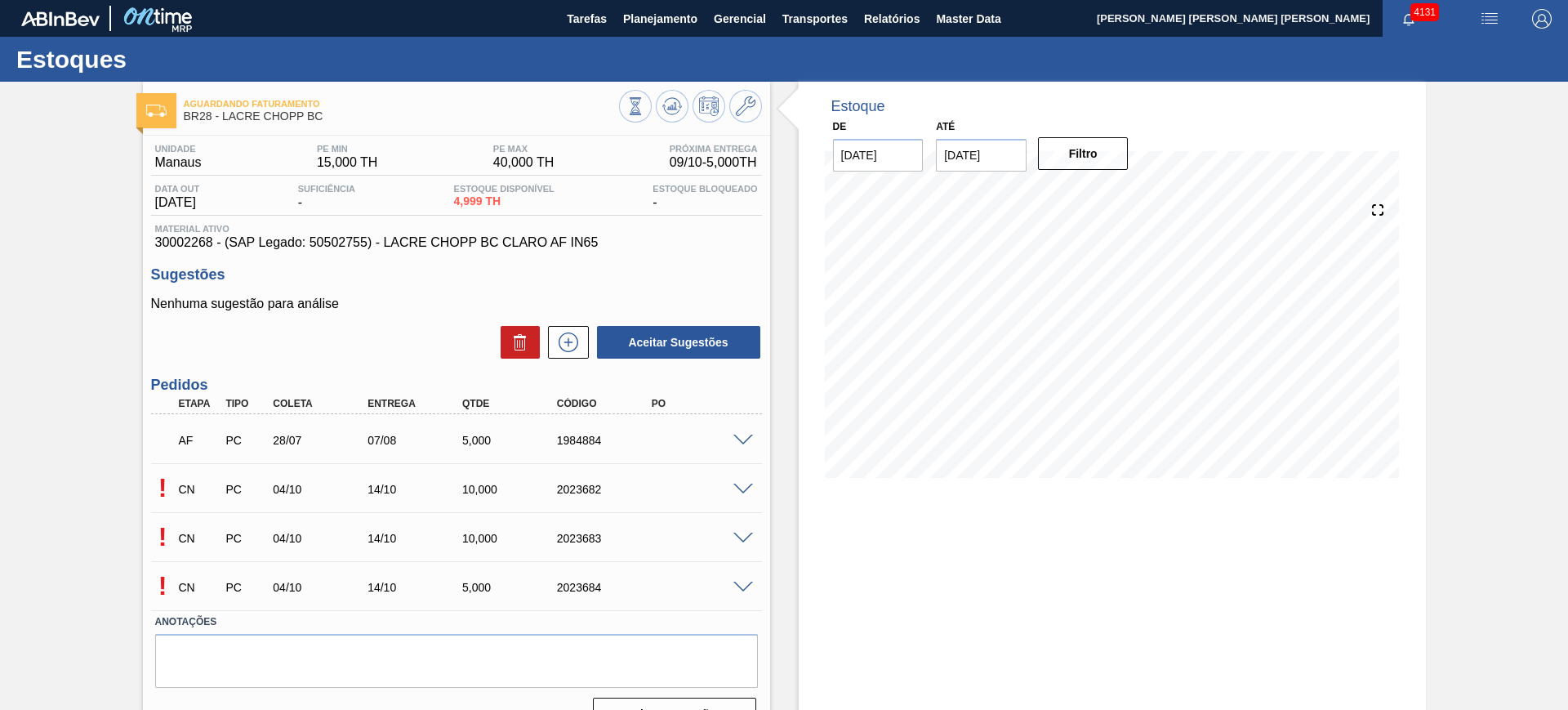
click at [746, 485] on span at bounding box center [743, 490] width 19 height 12
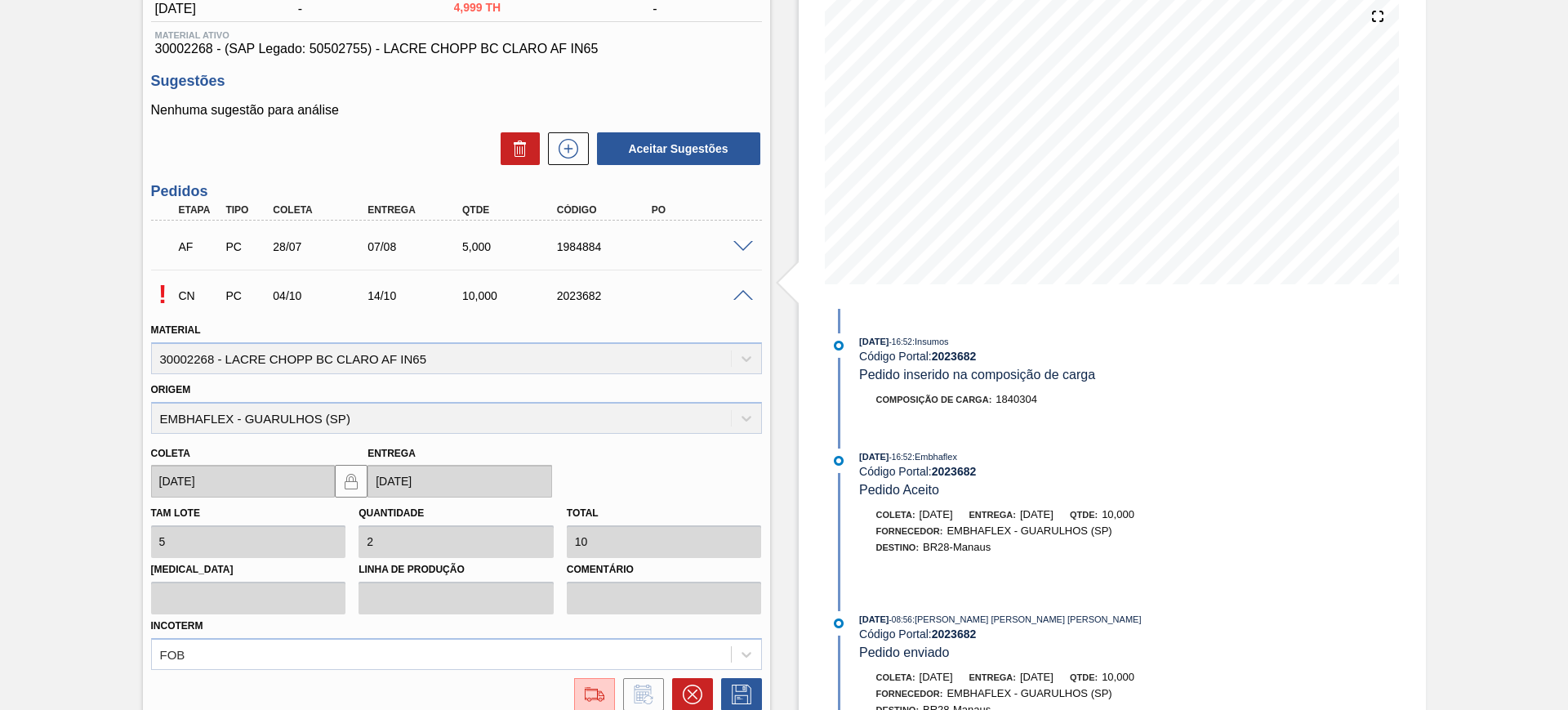
scroll to position [204, 0]
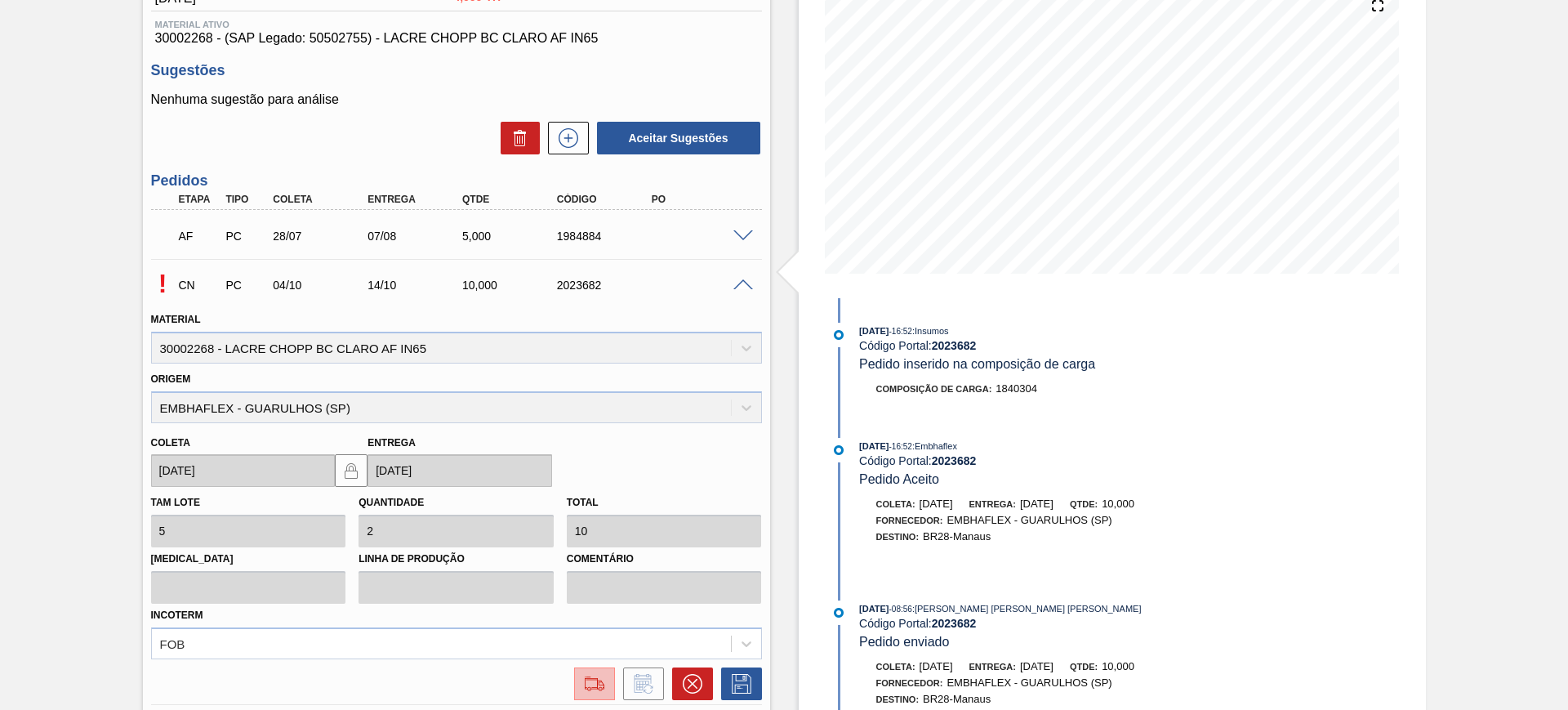
click at [598, 681] on img at bounding box center [594, 683] width 26 height 19
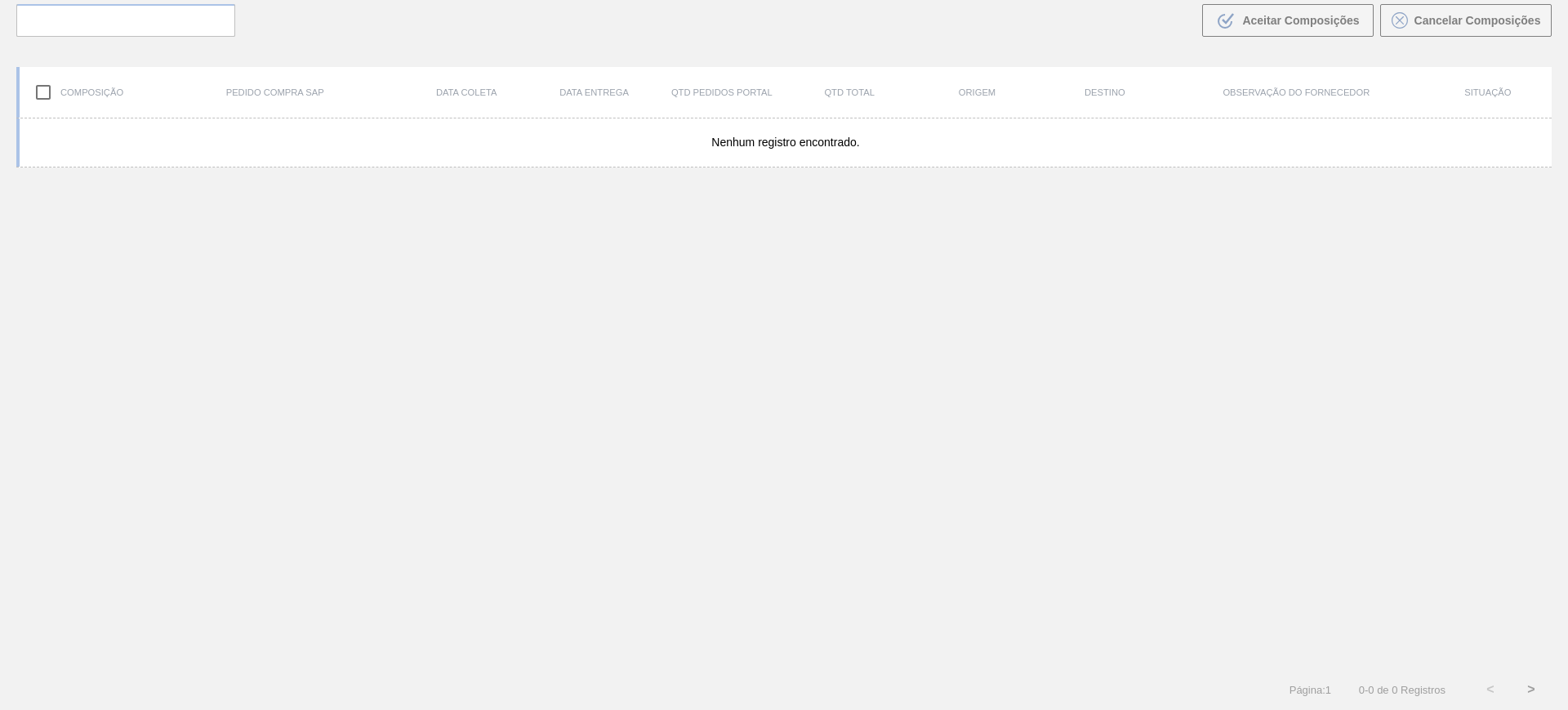
scroll to position [118, 0]
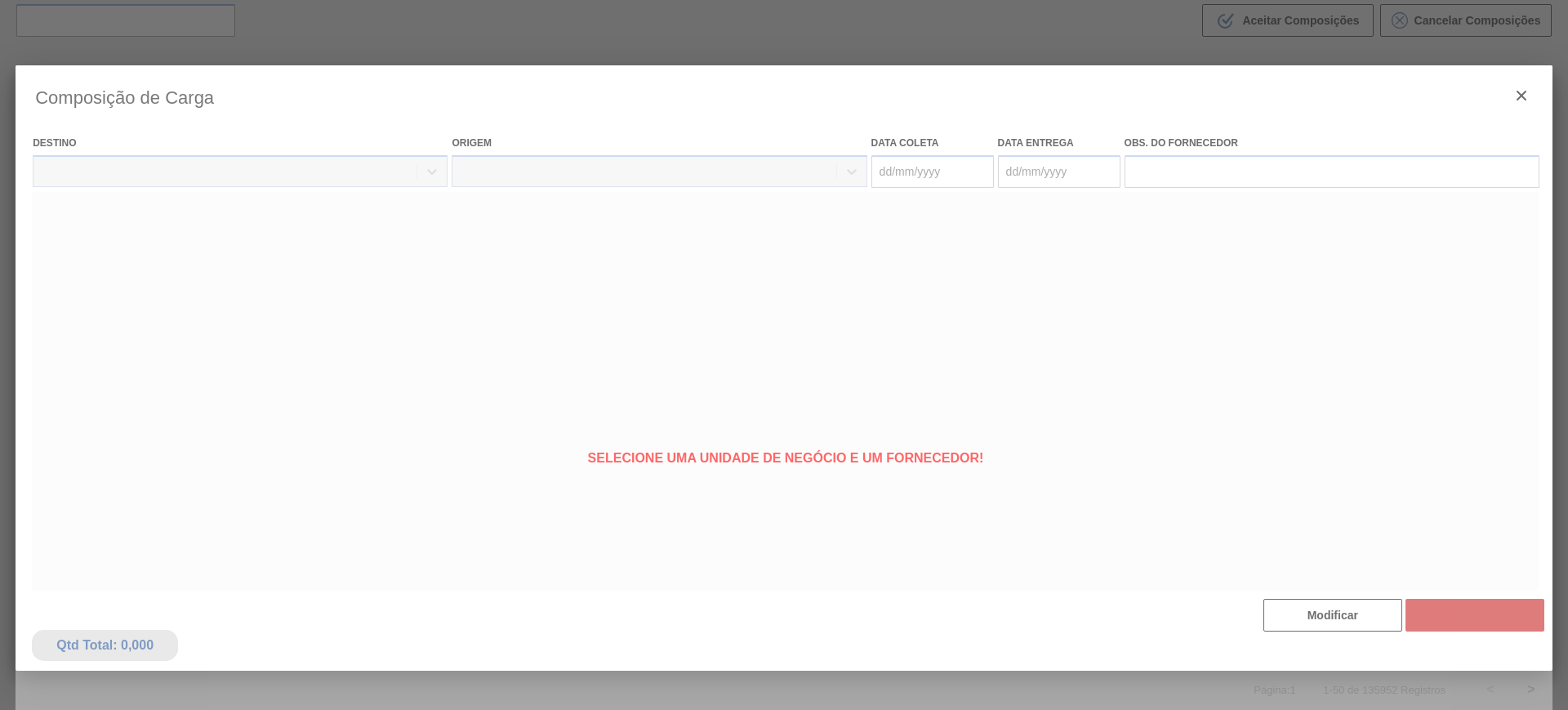
type coleta "[DATE]"
type Entrega "[DATE]"
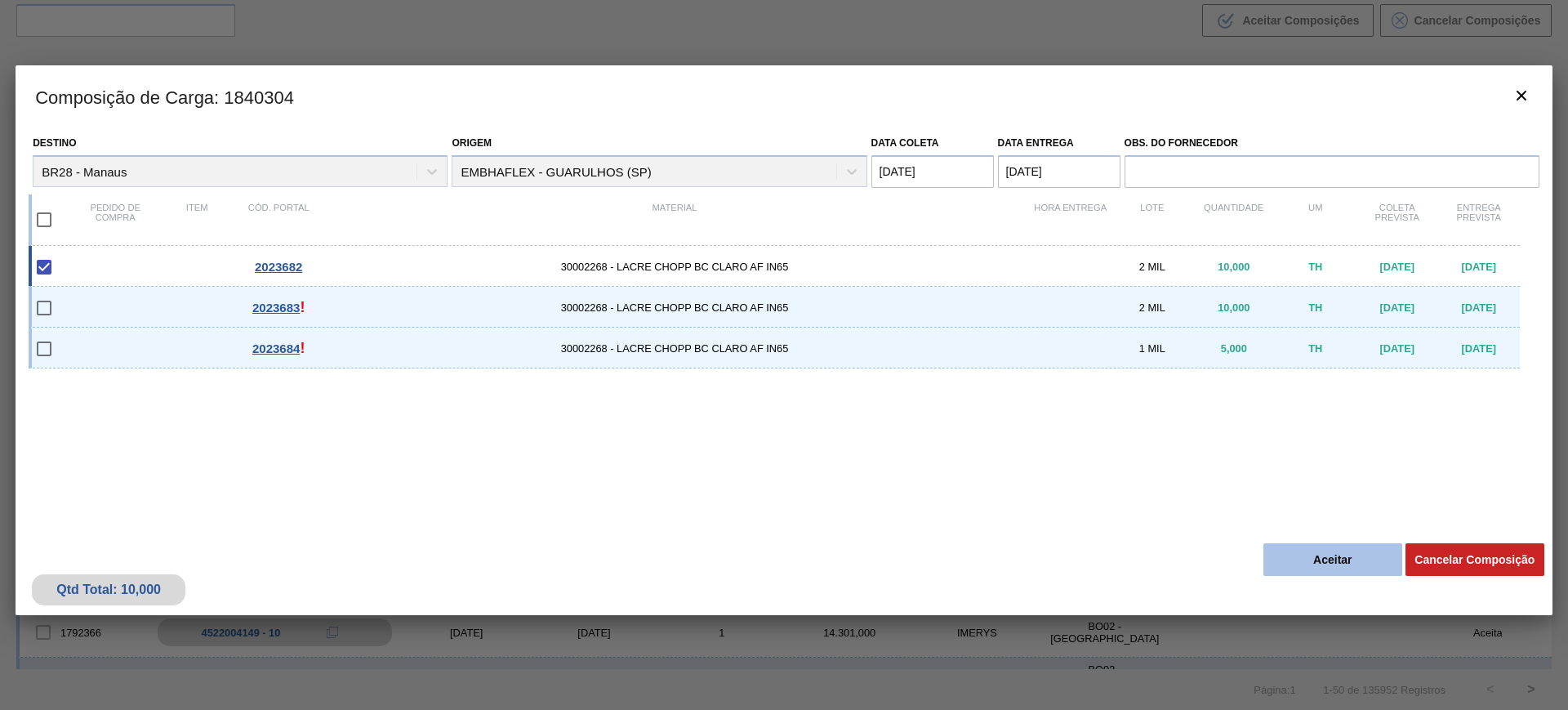
click at [1321, 551] on button "Aceitar" at bounding box center [1332, 560] width 139 height 33
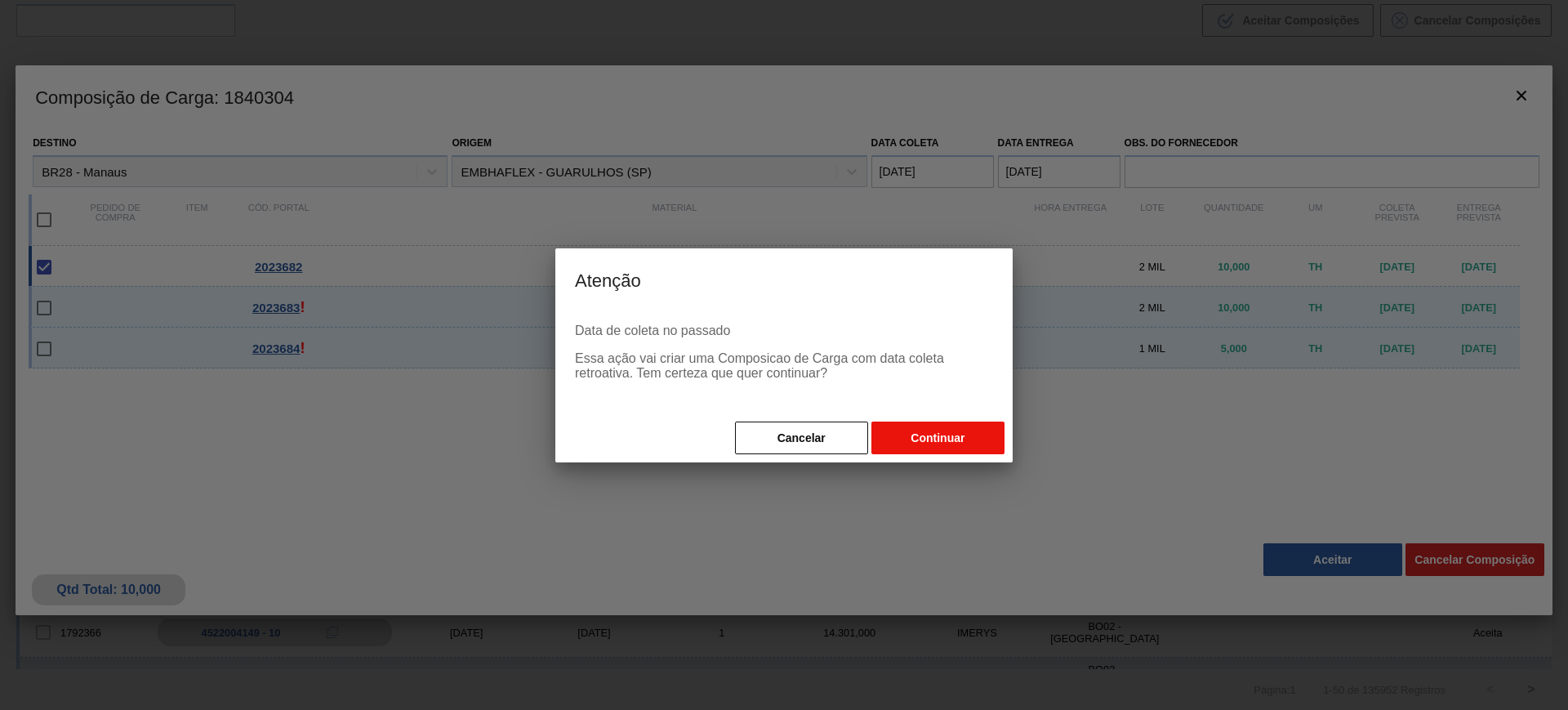
click at [923, 448] on button "Continuar" at bounding box center [938, 438] width 133 height 33
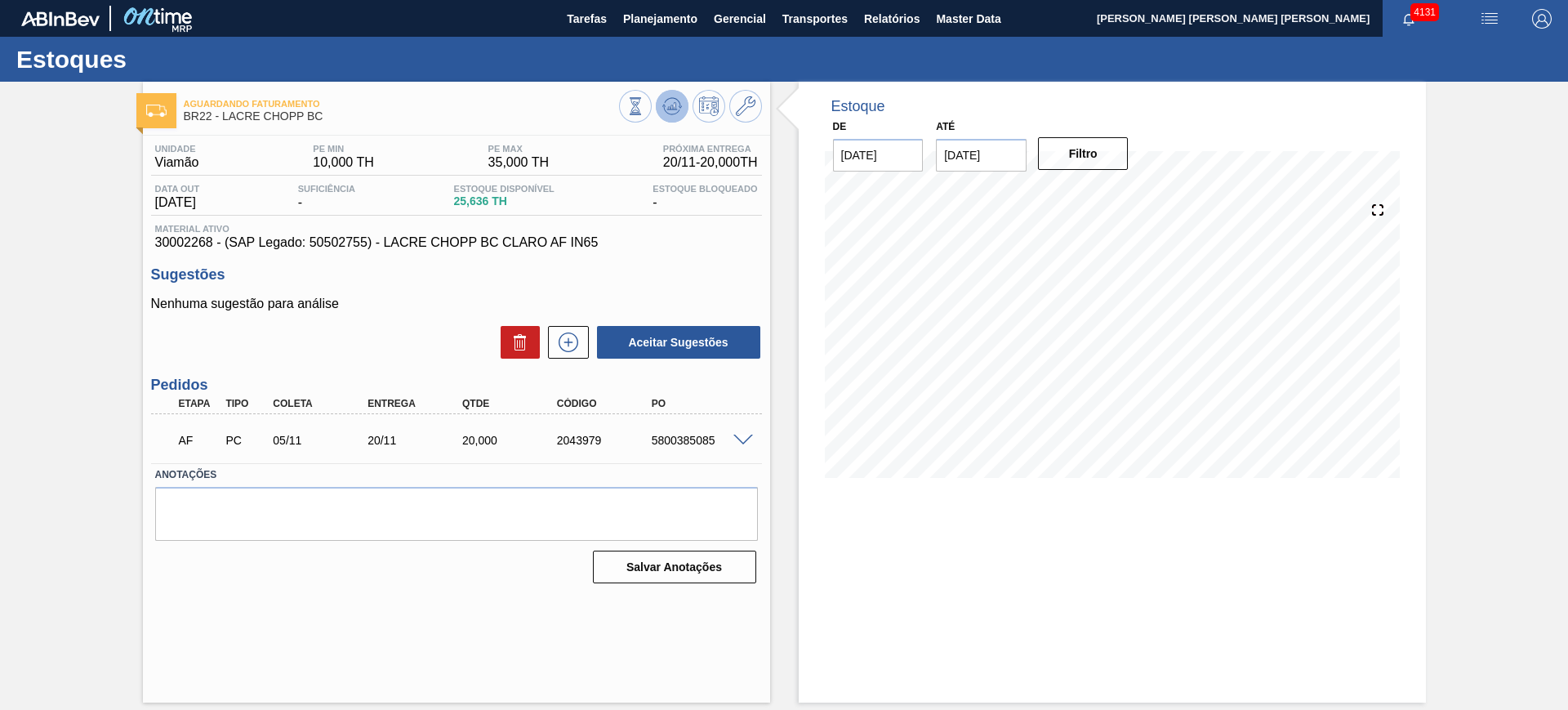
click at [680, 97] on icon at bounding box center [672, 106] width 19 height 19
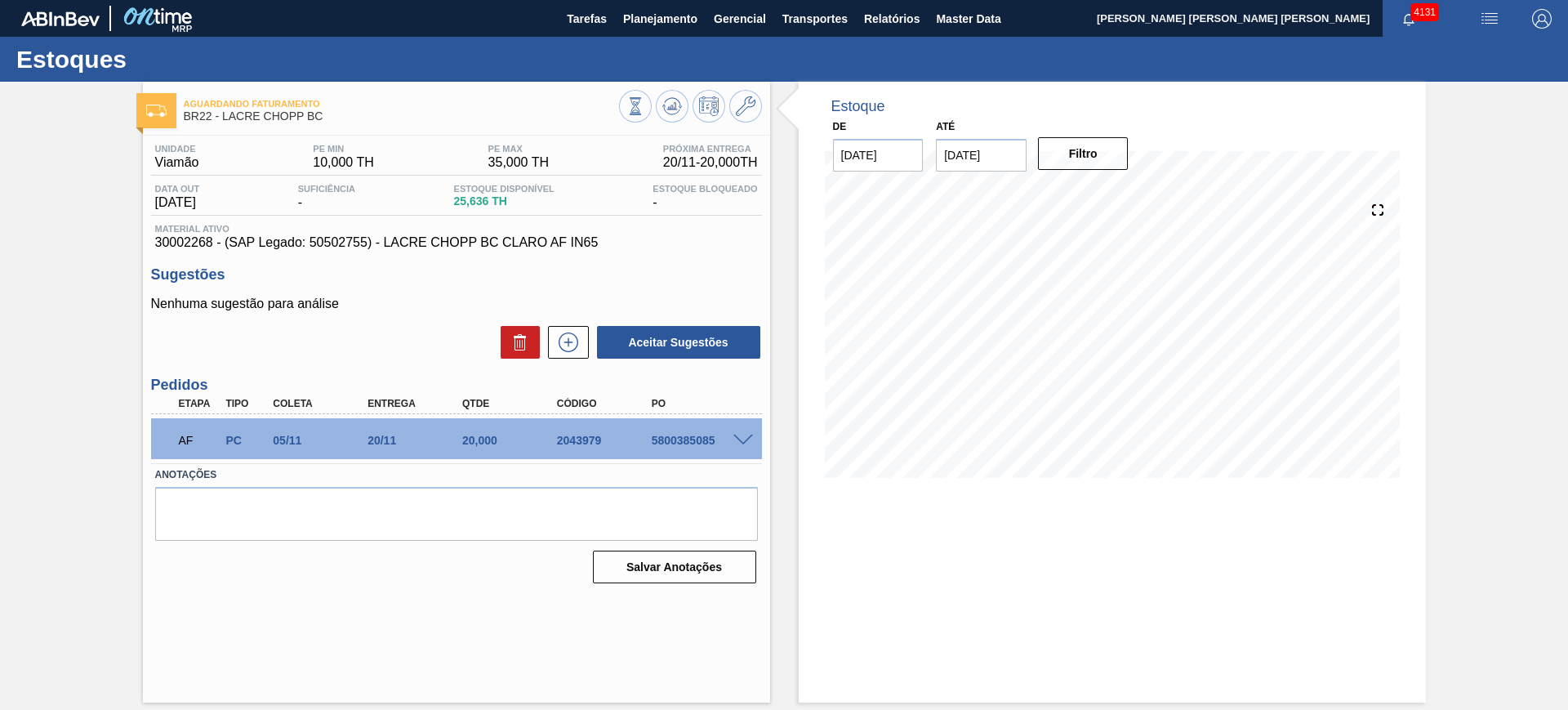
click at [705, 435] on div "5800385085" at bounding box center [700, 441] width 106 height 13
copy div "5800385085"
click at [741, 443] on span at bounding box center [743, 441] width 19 height 12
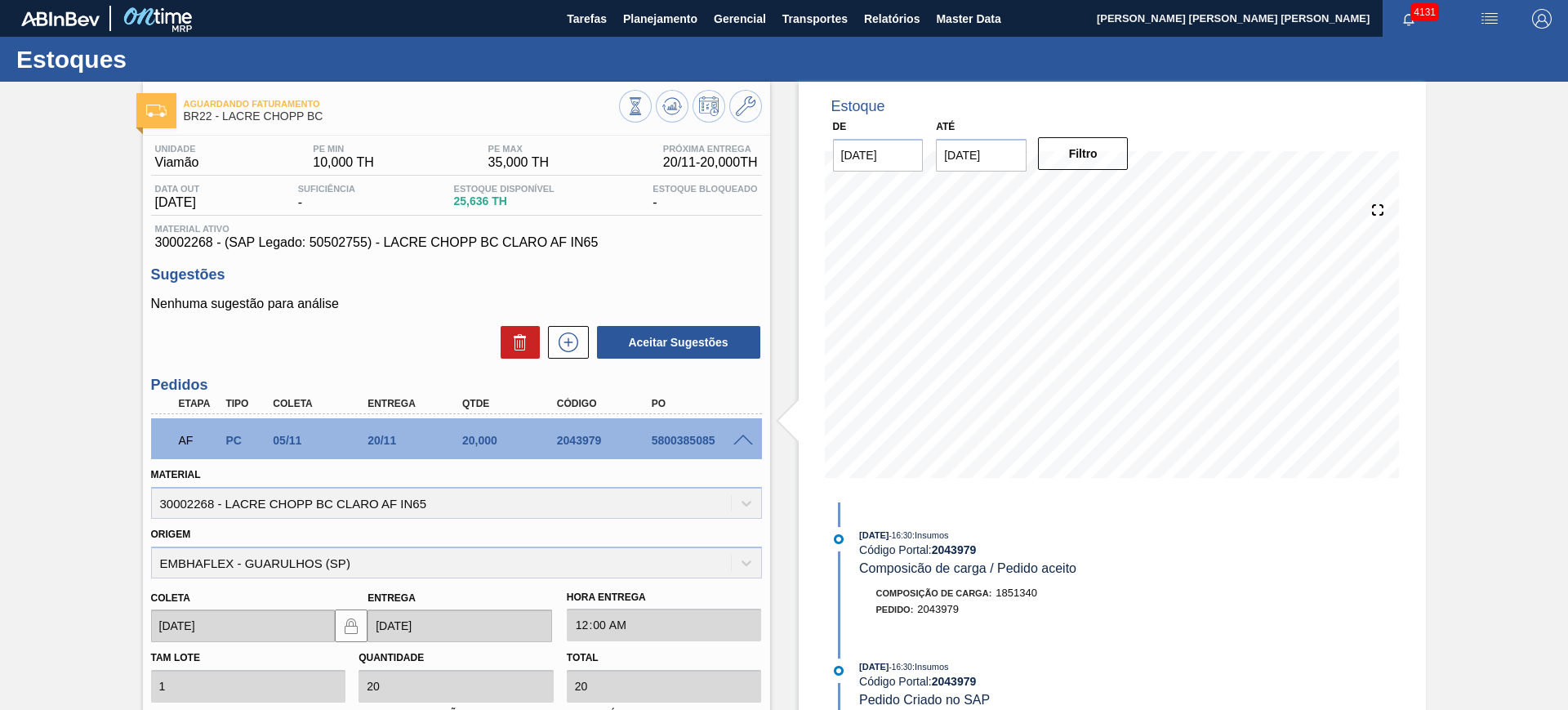
click at [740, 435] on span at bounding box center [743, 441] width 19 height 12
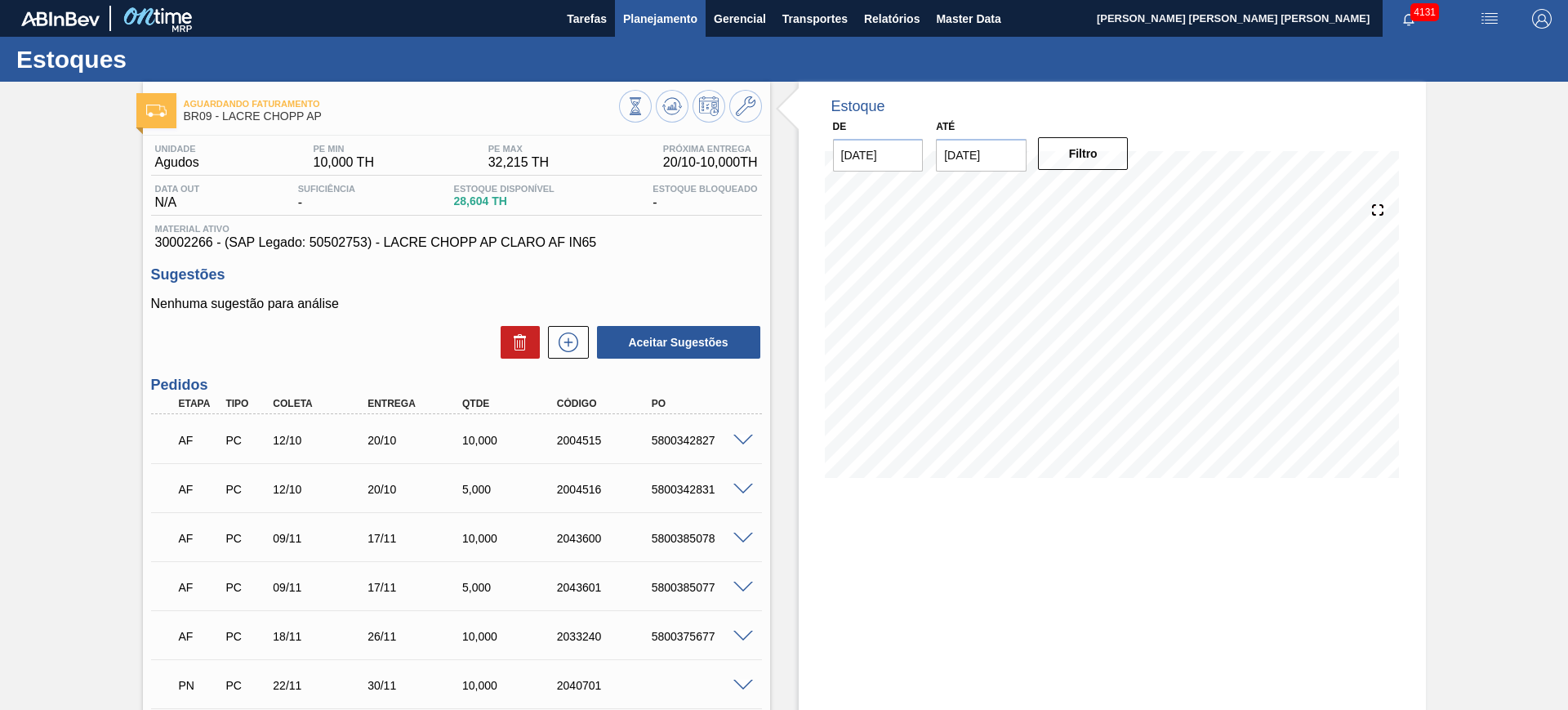
click at [669, 14] on span "Planejamento" at bounding box center [661, 18] width 75 height 19
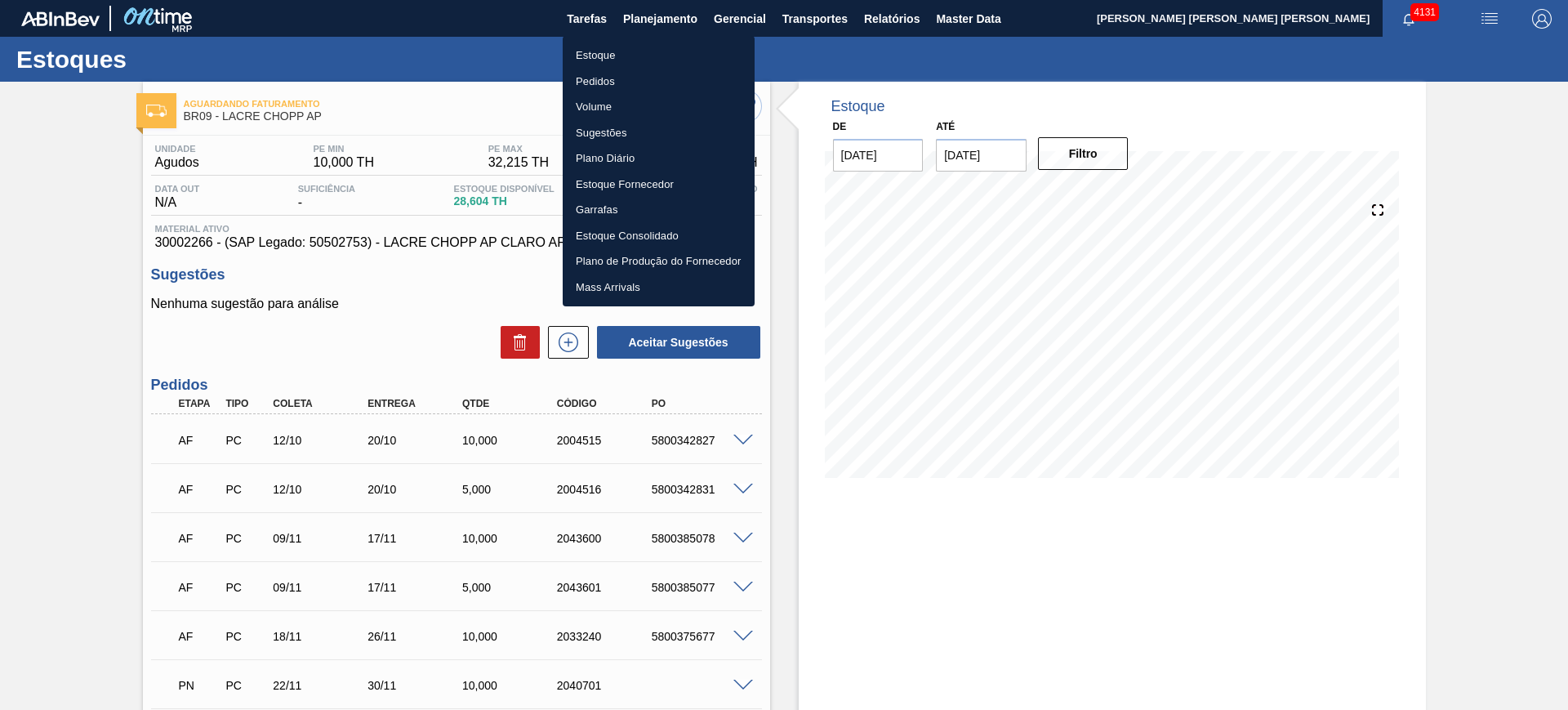
click at [617, 58] on li "Estoque" at bounding box center [659, 55] width 192 height 26
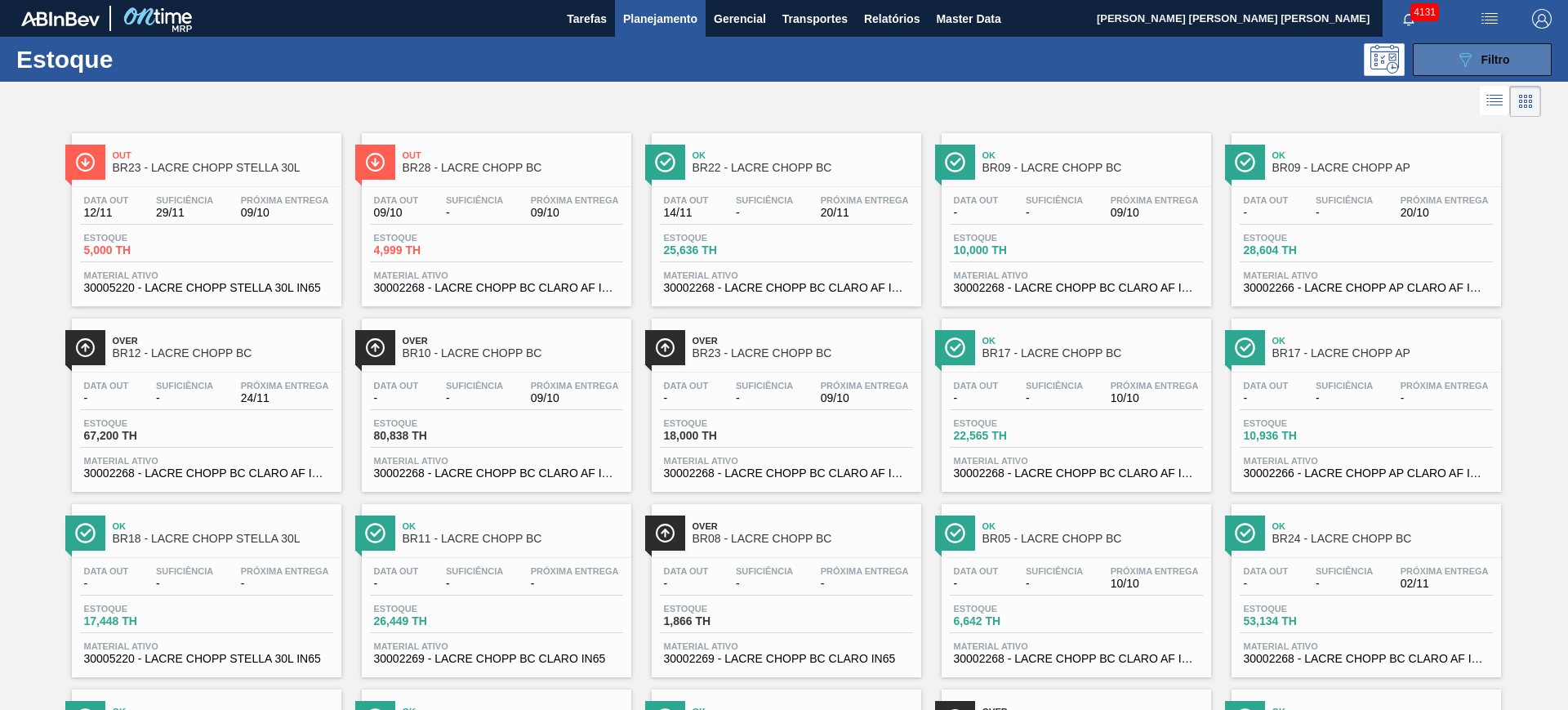
click at [1487, 65] on div "089F7B8B-B2A5-4AFE-B5C0-19BA573D28AC Filtro" at bounding box center [1483, 59] width 55 height 19
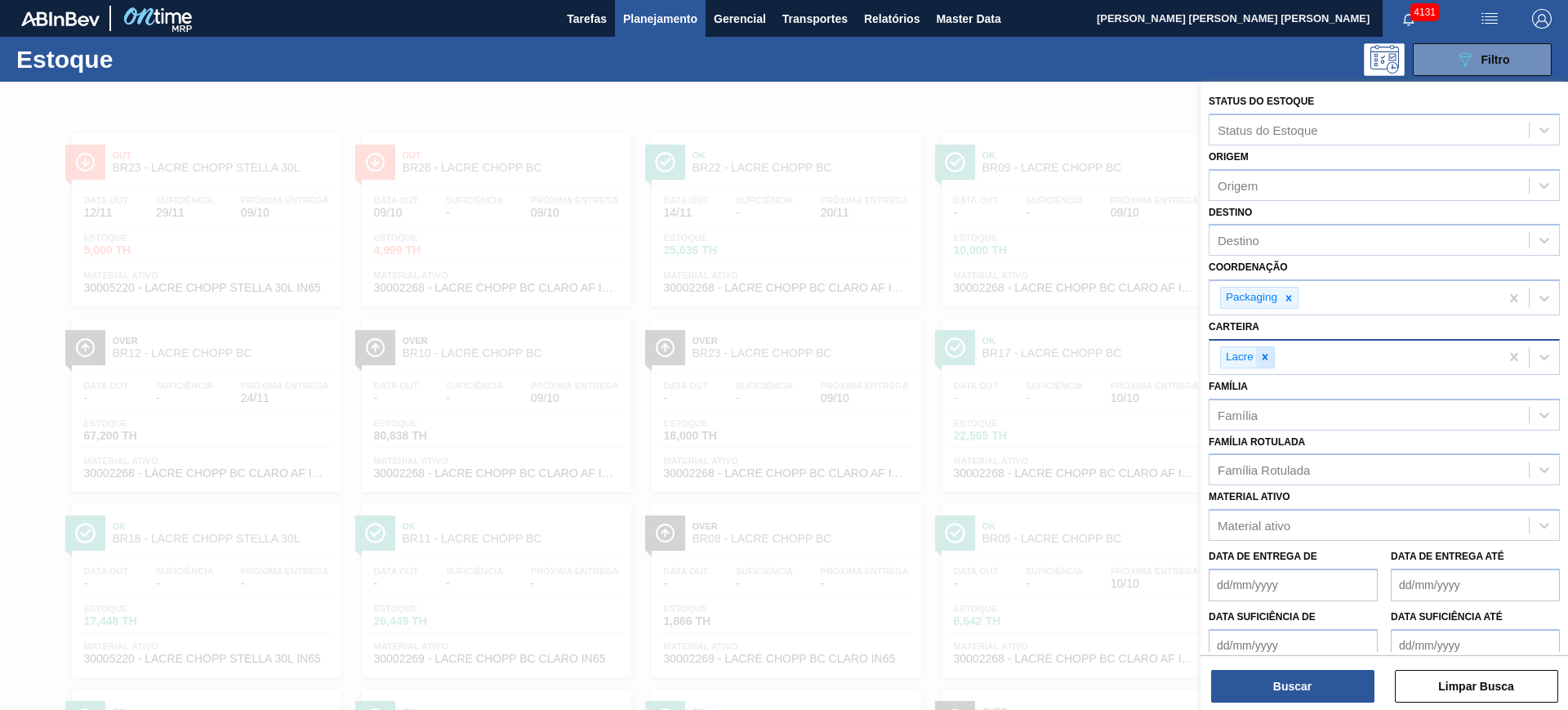
click at [1270, 359] on icon at bounding box center [1265, 357] width 11 height 11
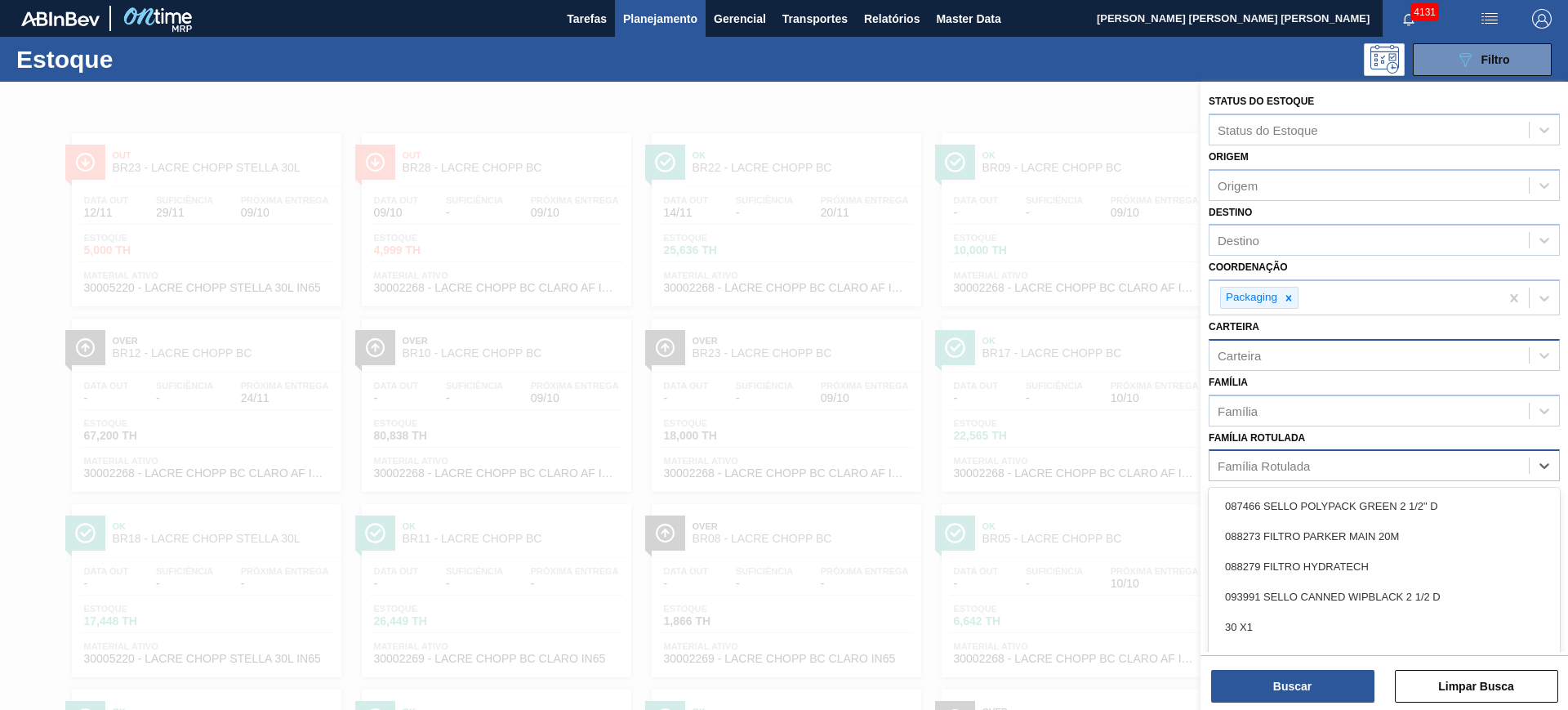
click at [1252, 463] on div "Família Rotulada" at bounding box center [1263, 466] width 92 height 13
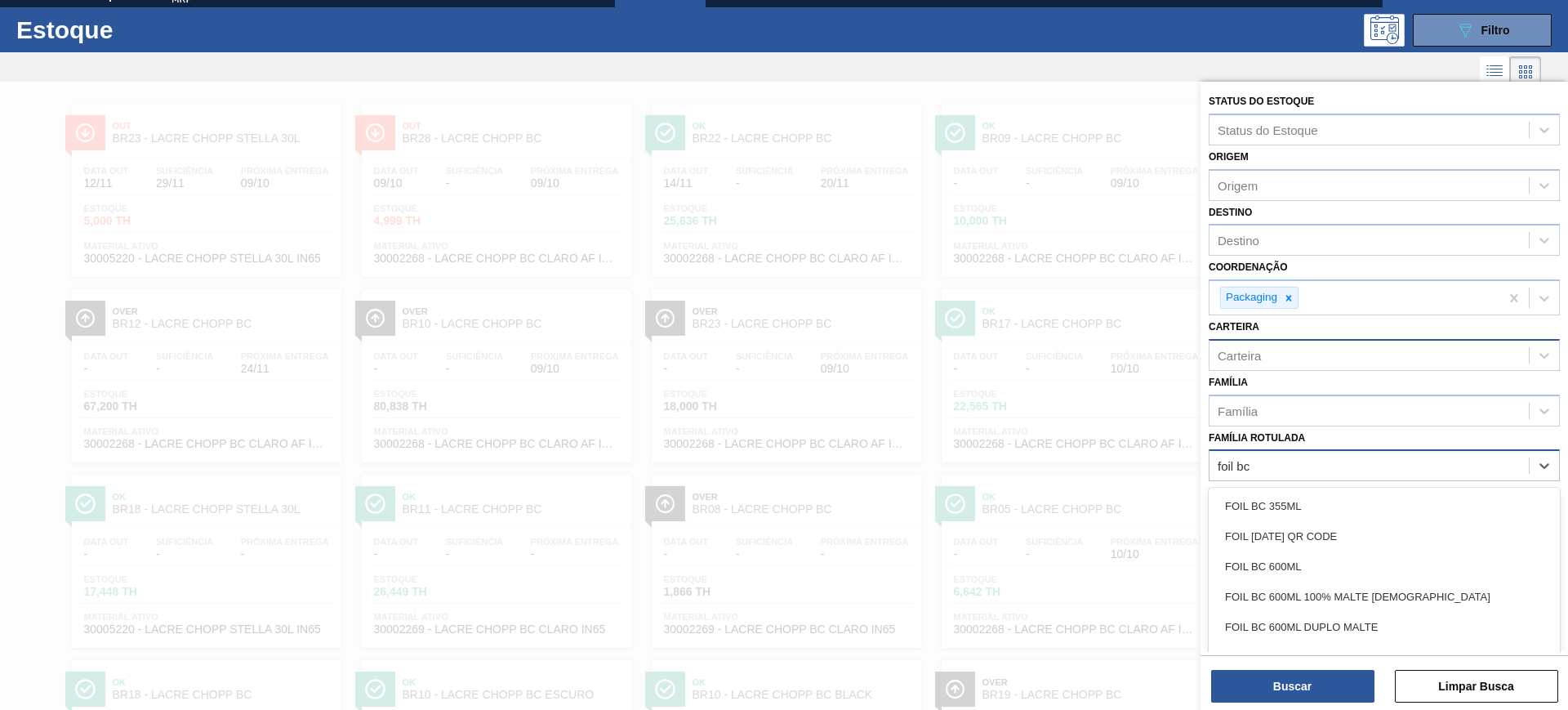
type Rotulada "foil bc 6"
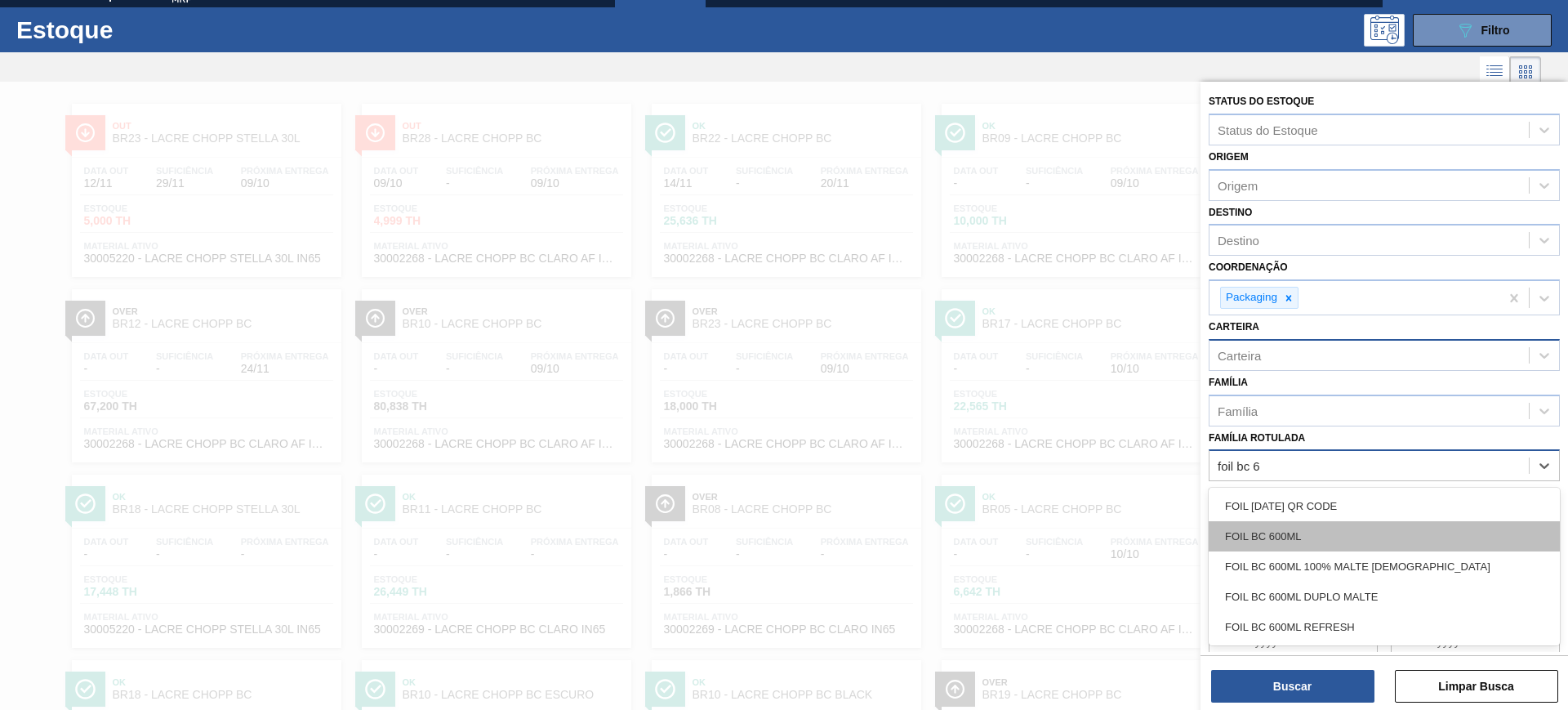
click at [1299, 540] on div "FOIL BC 600ML" at bounding box center [1384, 537] width 352 height 31
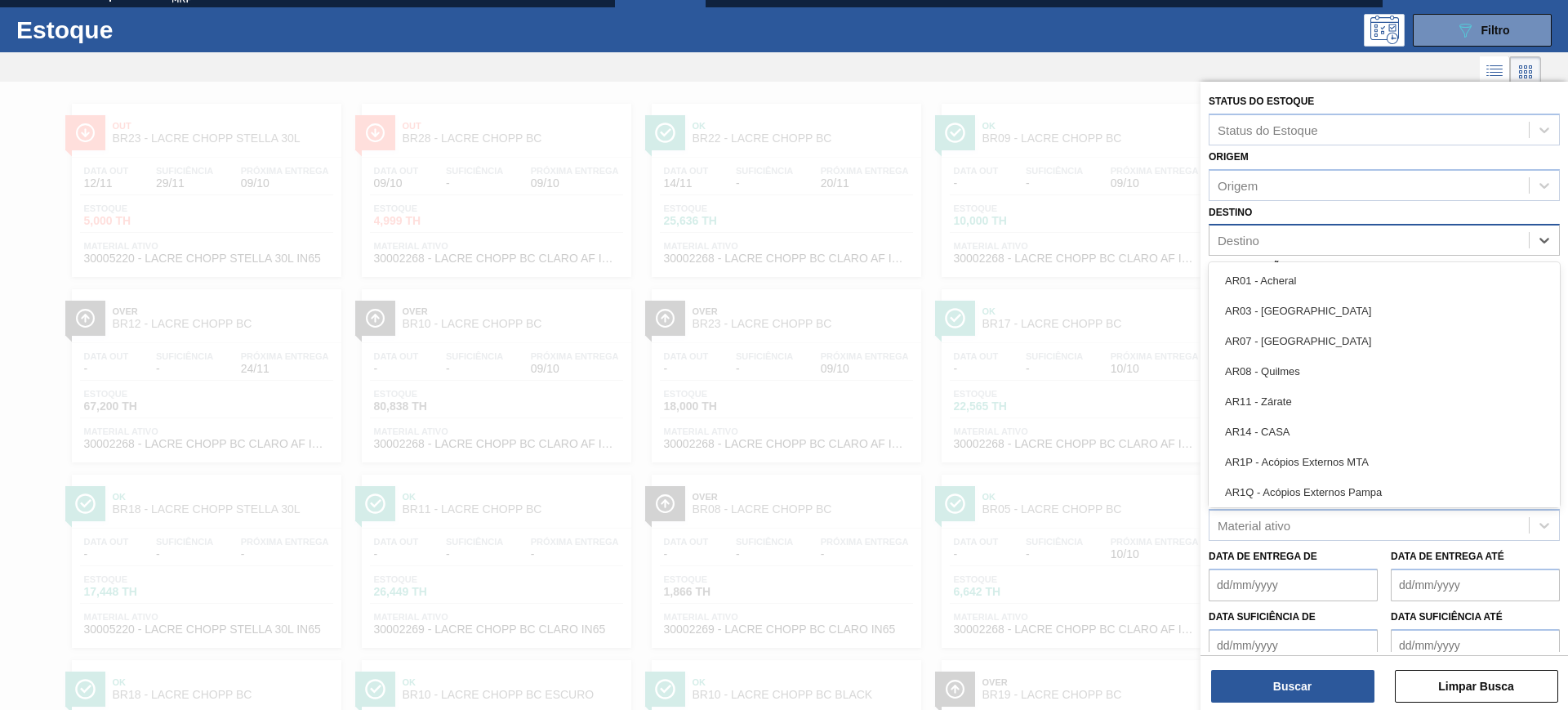
click at [1306, 240] on div "Destino" at bounding box center [1369, 240] width 319 height 24
type input "rio"
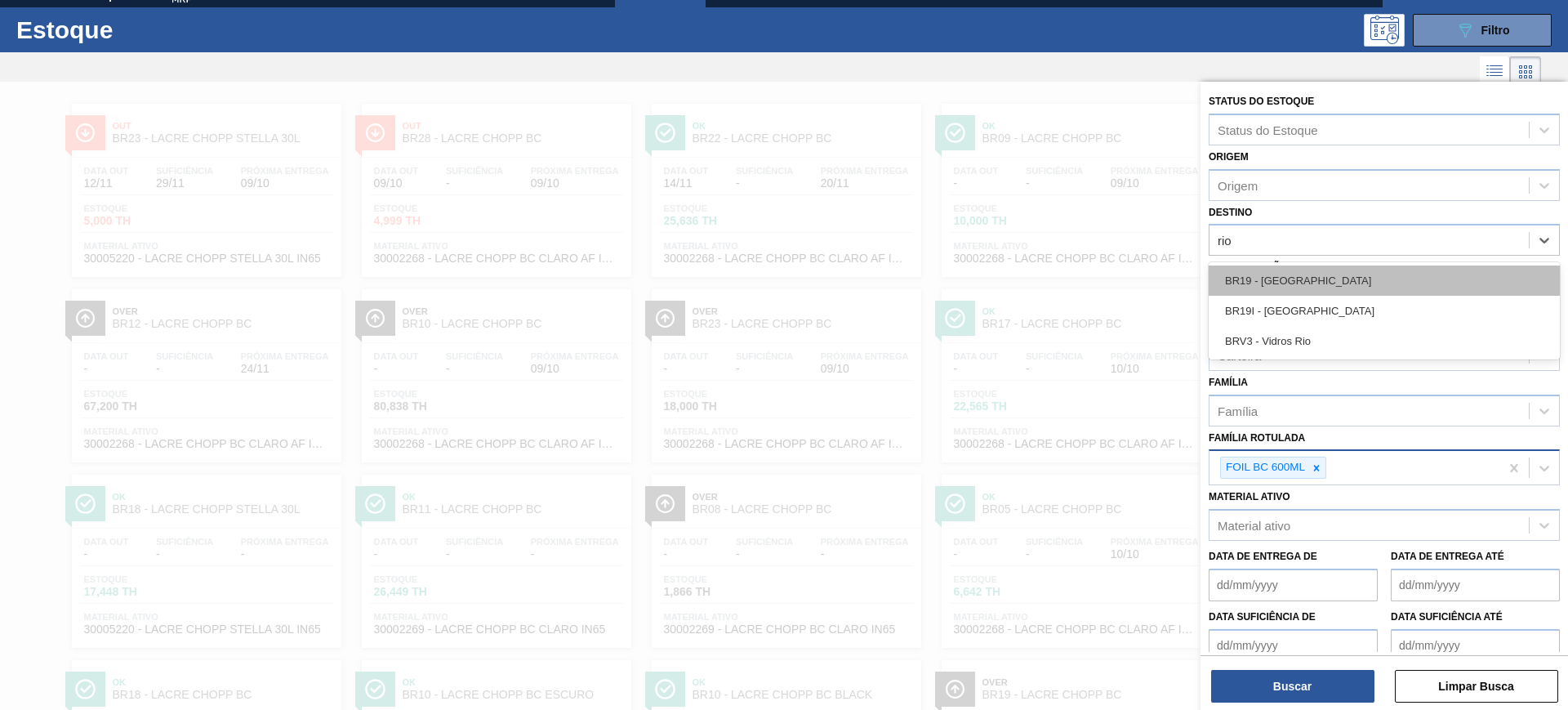
click at [1324, 275] on div "BR19 - [GEOGRAPHIC_DATA]" at bounding box center [1384, 281] width 352 height 31
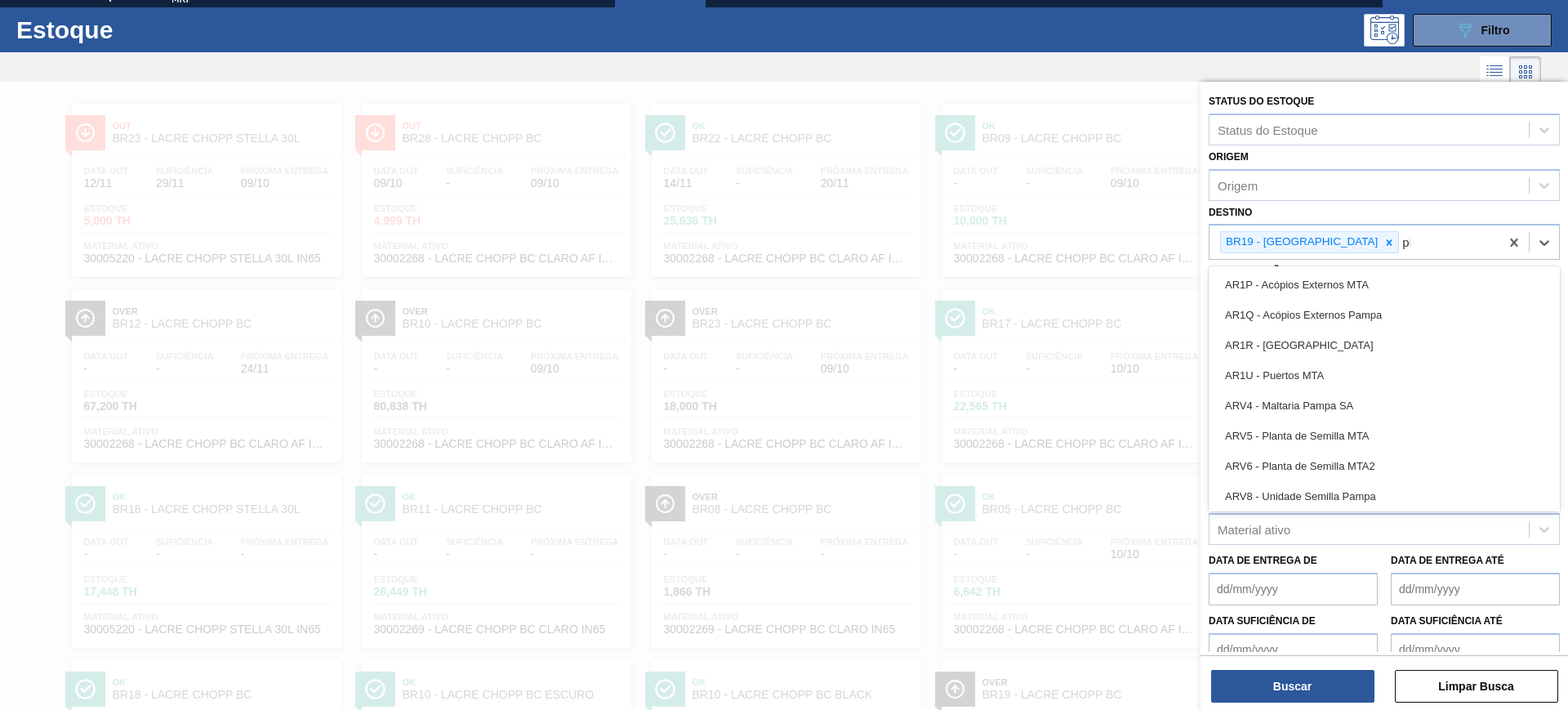
type input "pir"
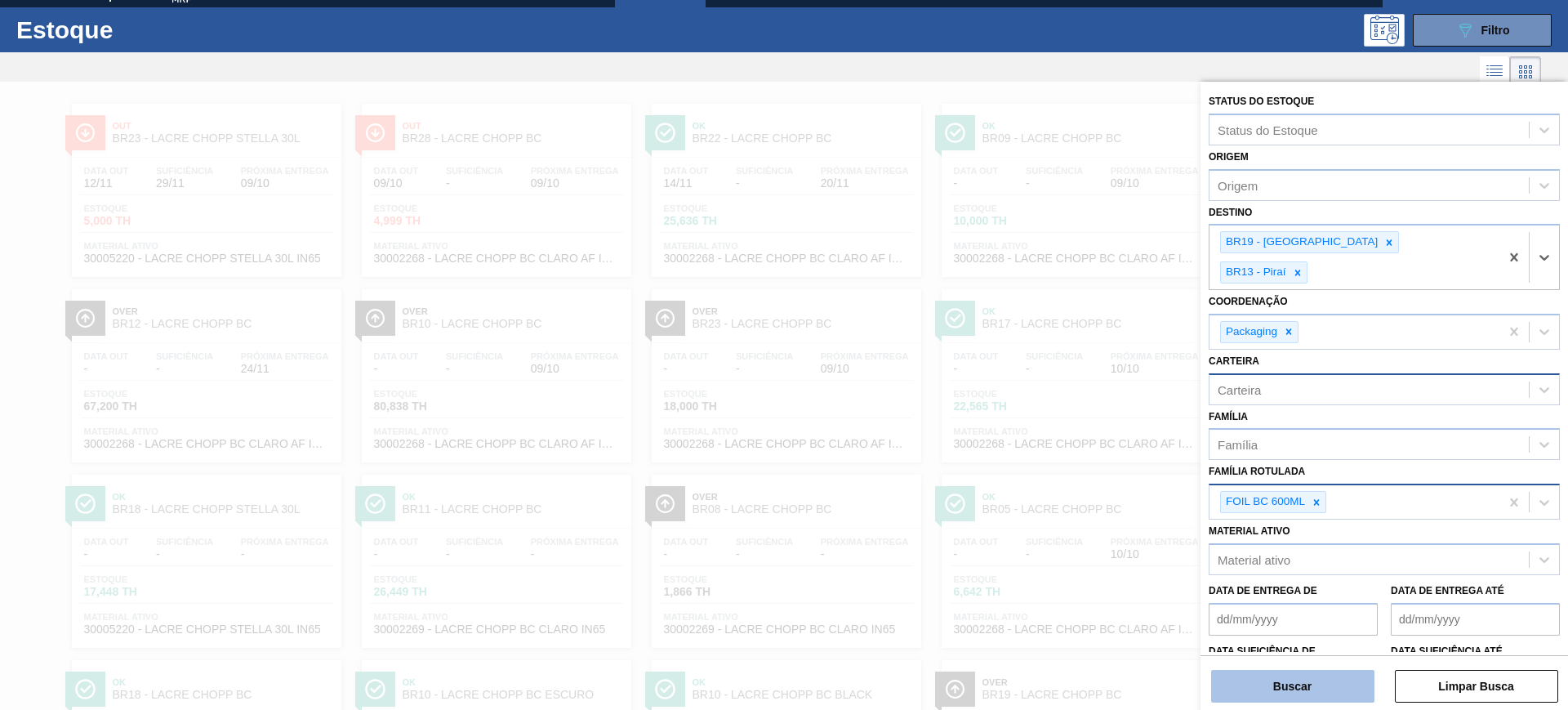
click at [1310, 678] on button "Buscar" at bounding box center [1293, 686] width 164 height 33
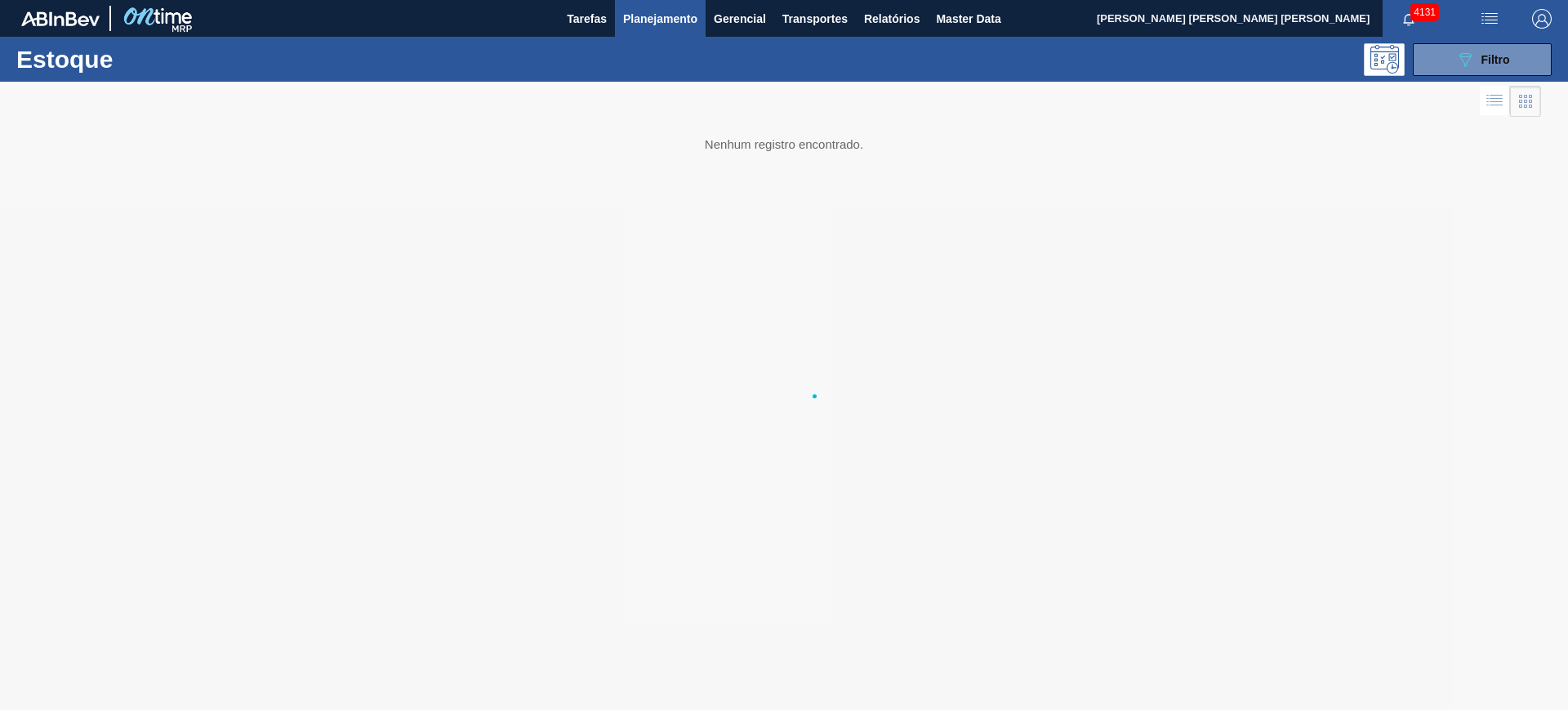
scroll to position [0, 0]
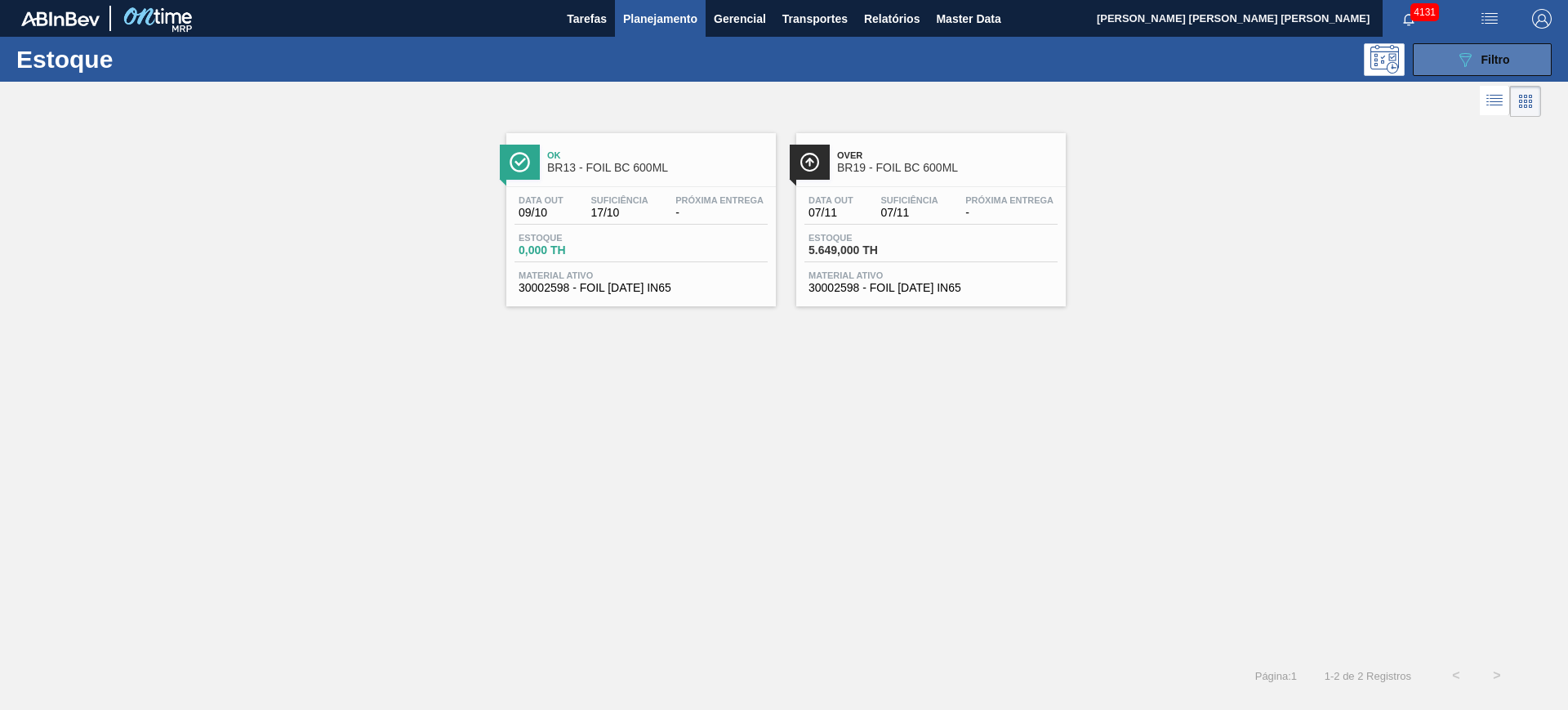
click at [1426, 65] on button "089F7B8B-B2A5-4AFE-B5C0-19BA573D28AC Filtro" at bounding box center [1482, 59] width 139 height 33
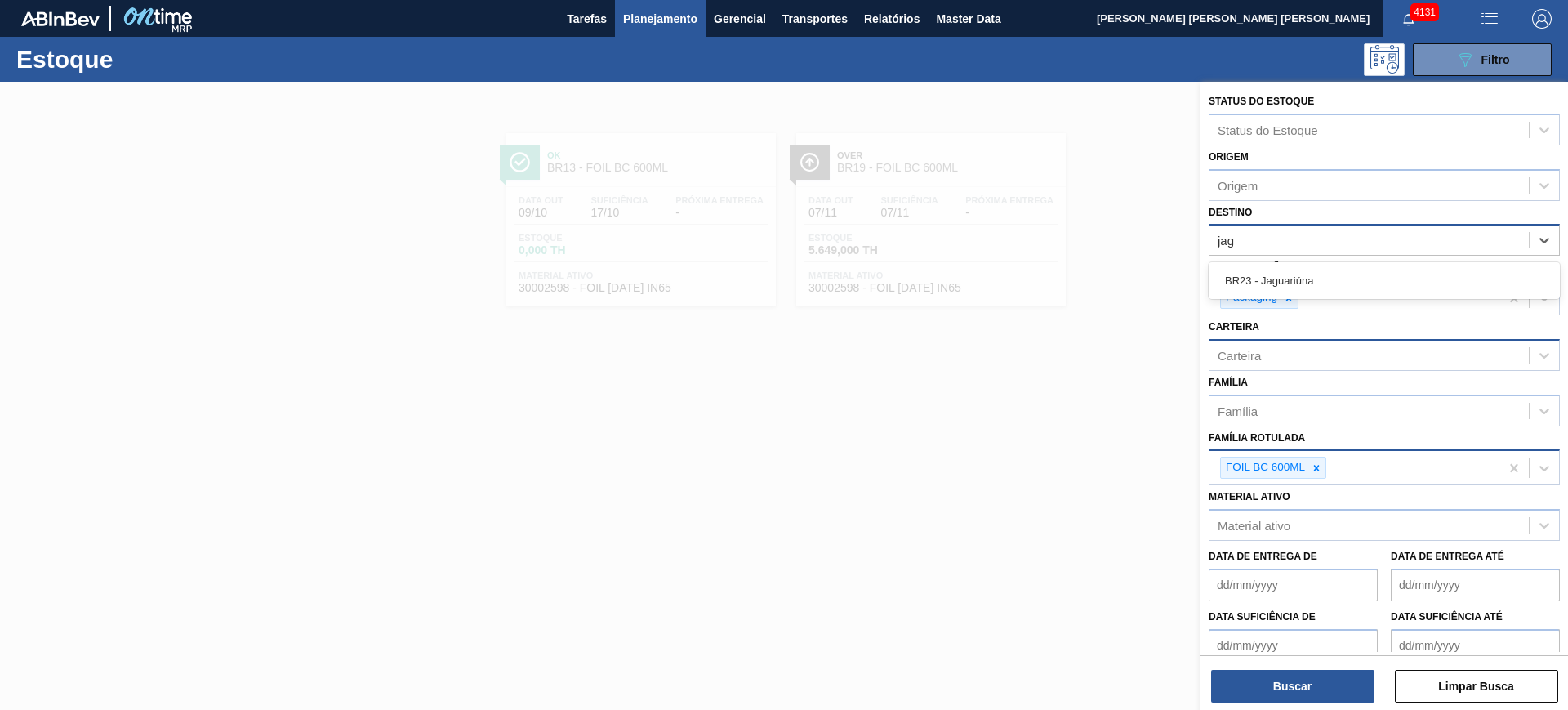
type input "jagu"
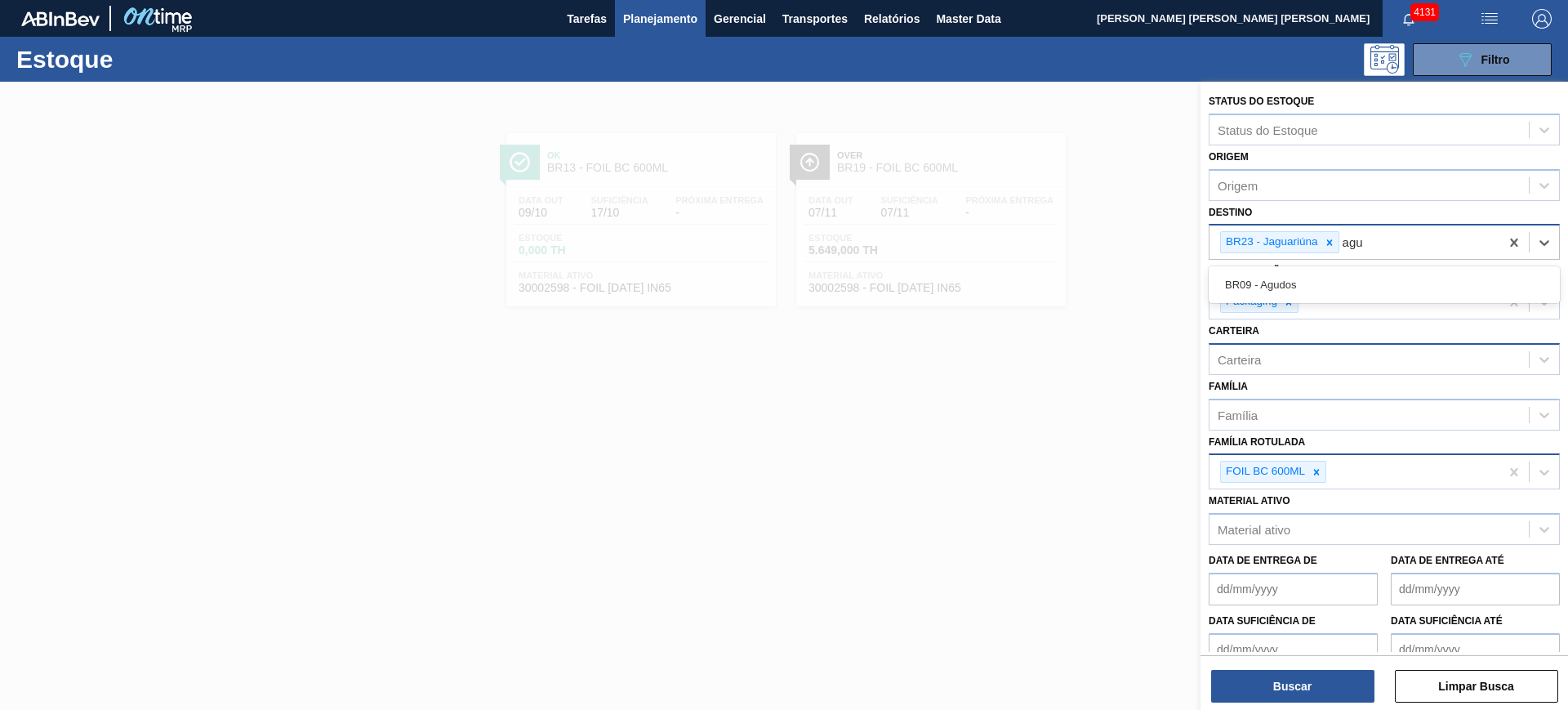
type input "agud"
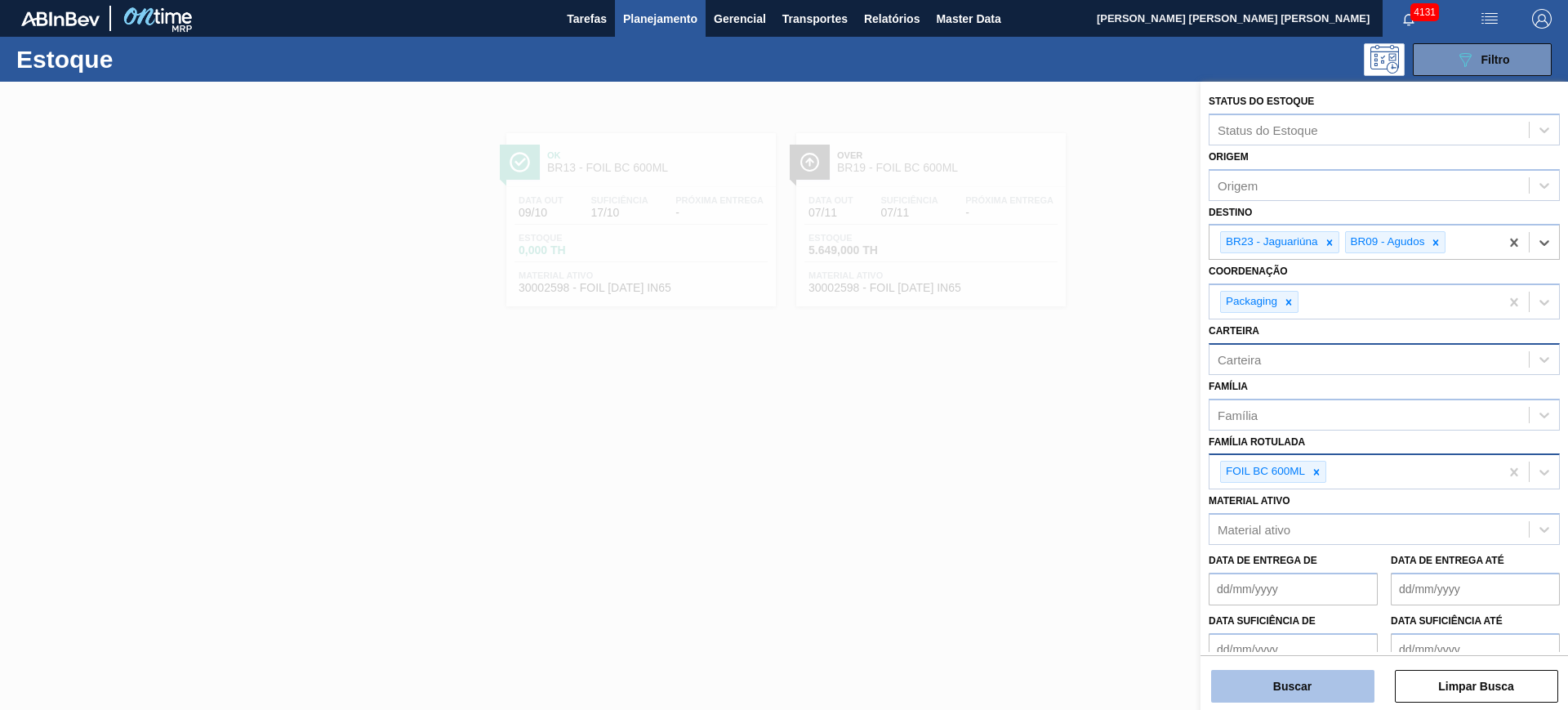
click at [1317, 682] on button "Buscar" at bounding box center [1293, 686] width 164 height 33
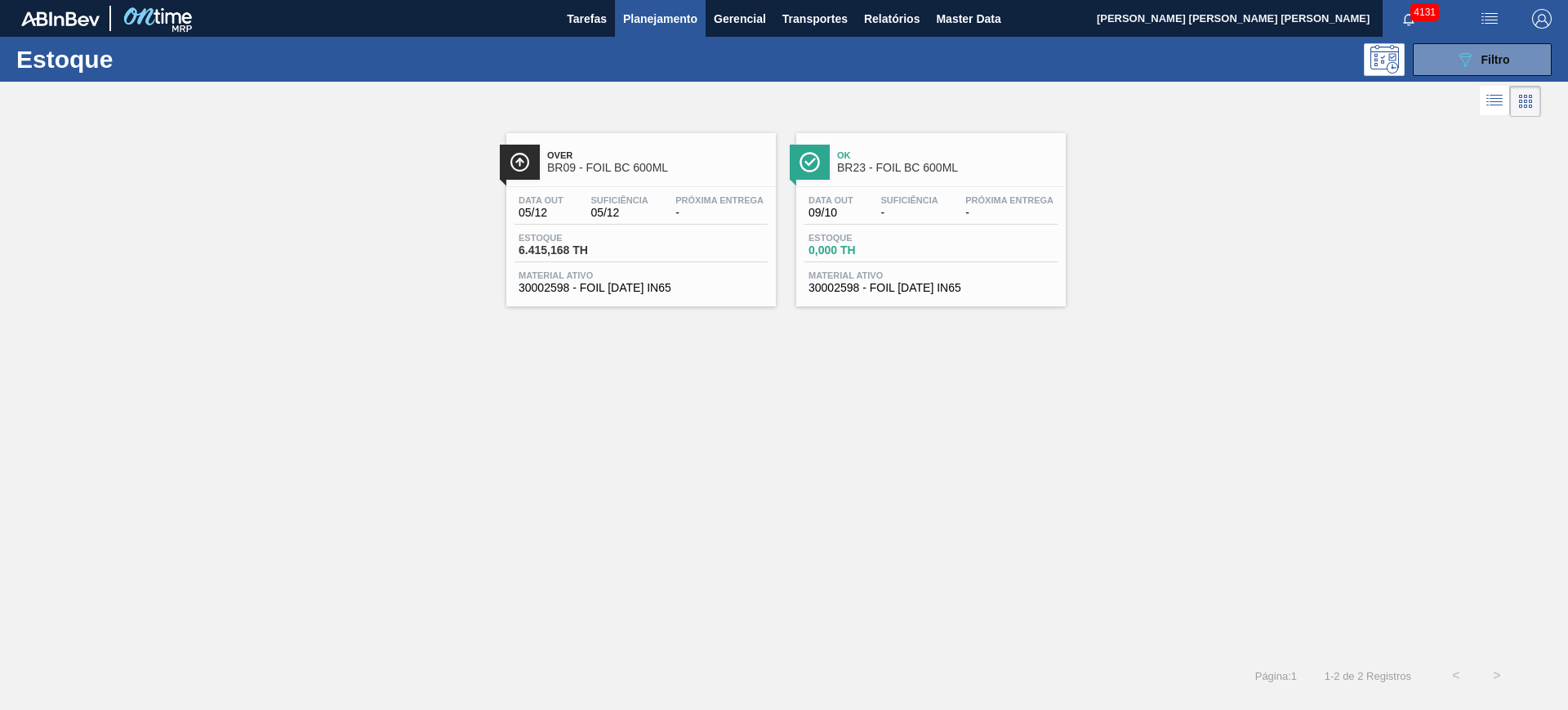
drag, startPoint x: 868, startPoint y: 212, endPoint x: 879, endPoint y: 209, distance: 11.4
click at [1518, 47] on button "089F7B8B-B2A5-4AFE-B5C0-19BA573D28AC Filtro" at bounding box center [1482, 59] width 139 height 33
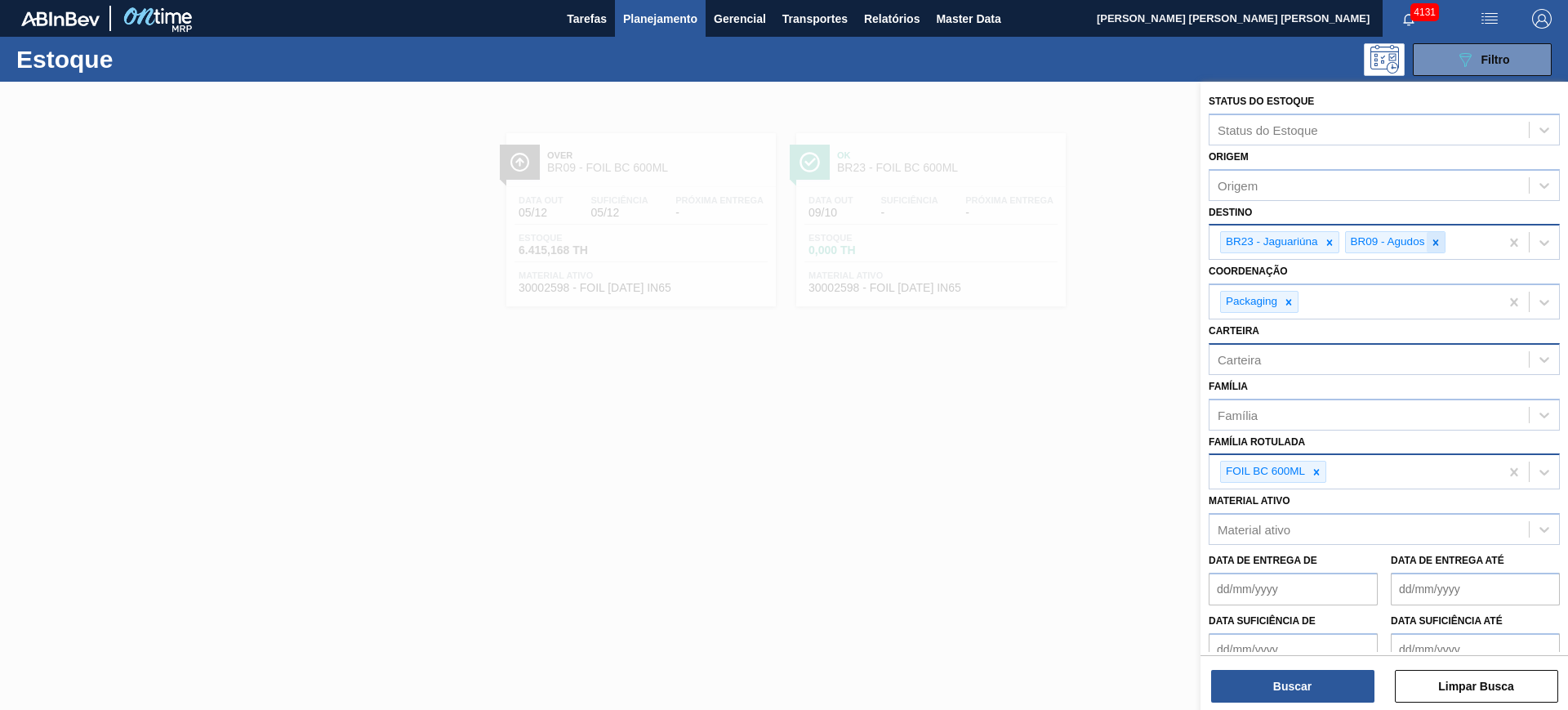
click at [1435, 244] on icon at bounding box center [1436, 242] width 11 height 11
type input "guaru"
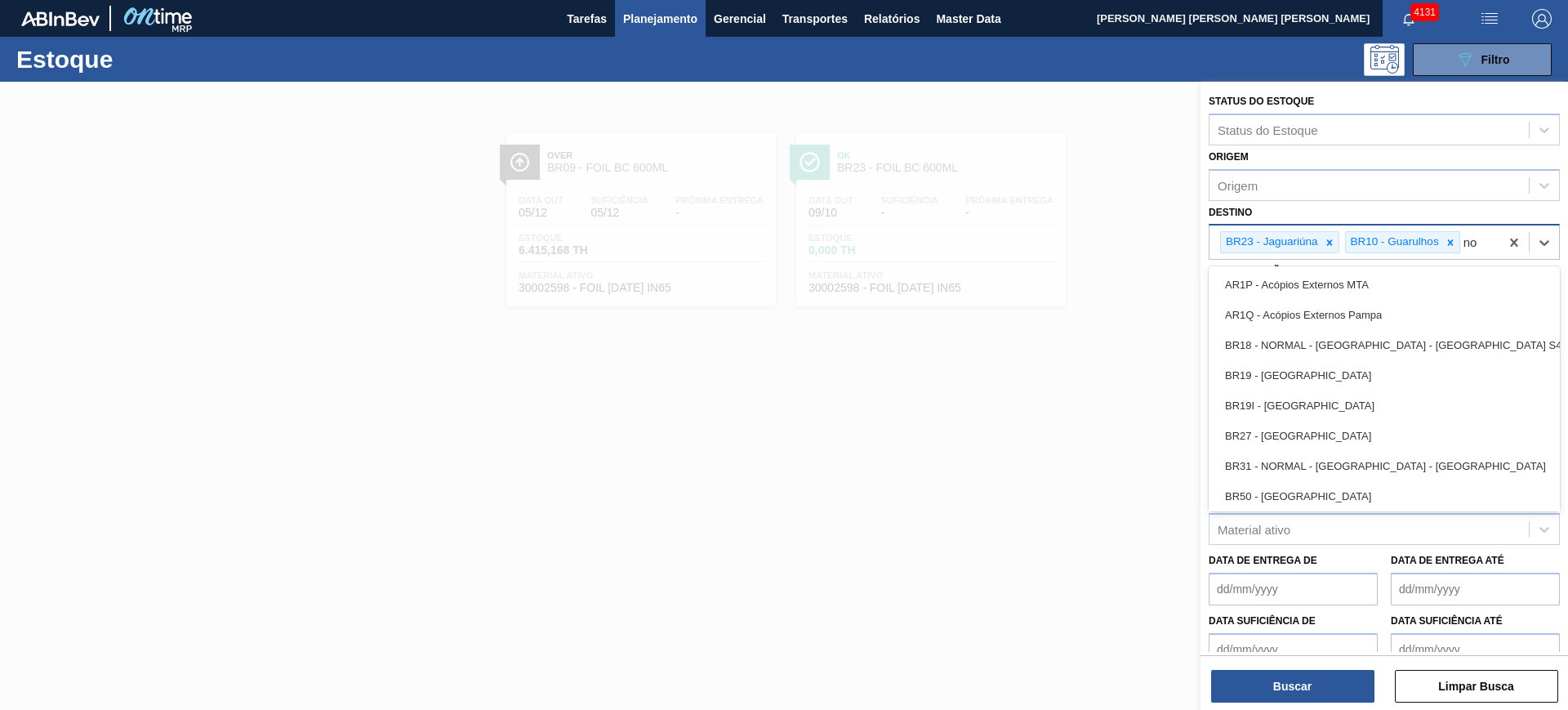
type input "n"
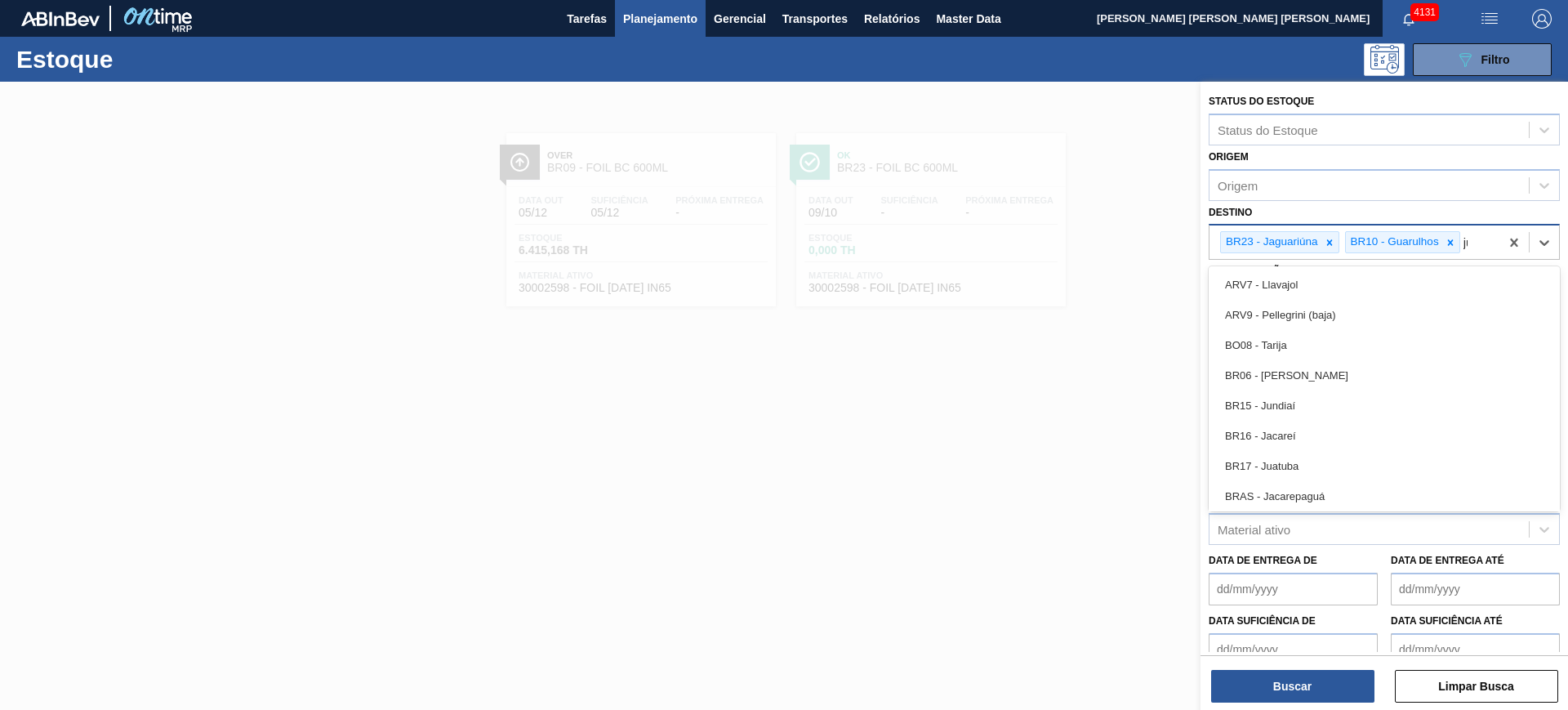
type input "juat"
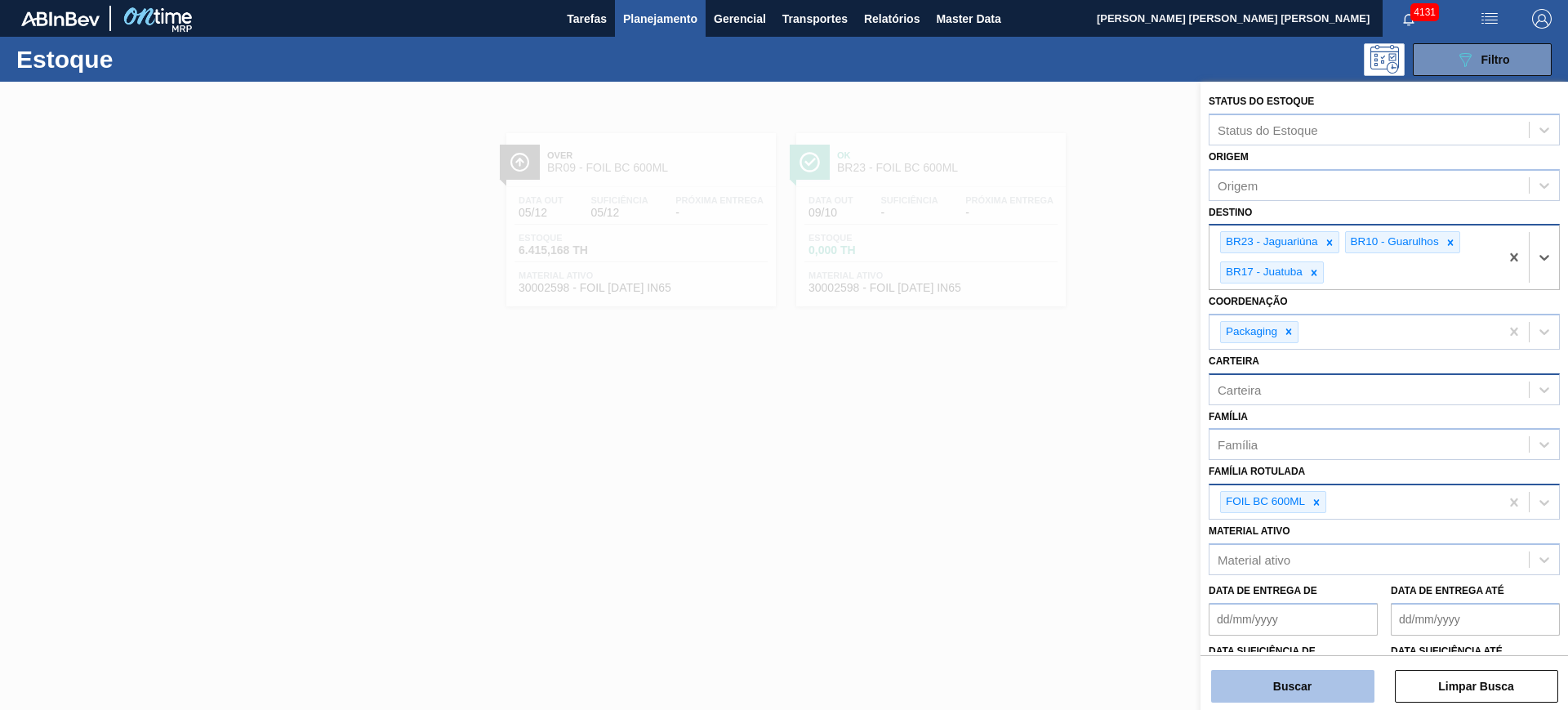
click at [1319, 699] on button "Buscar" at bounding box center [1293, 686] width 164 height 33
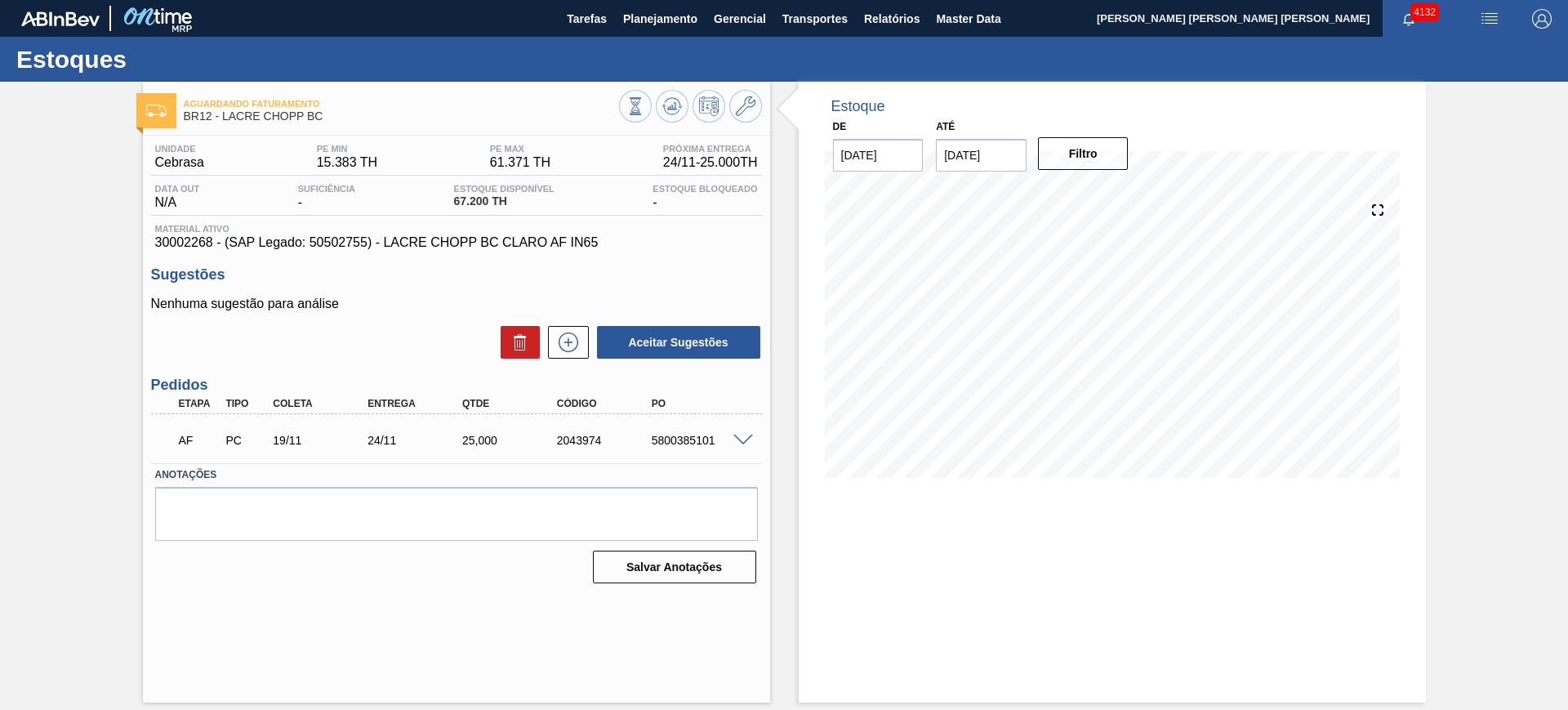
click at [740, 442] on span at bounding box center [743, 441] width 19 height 12
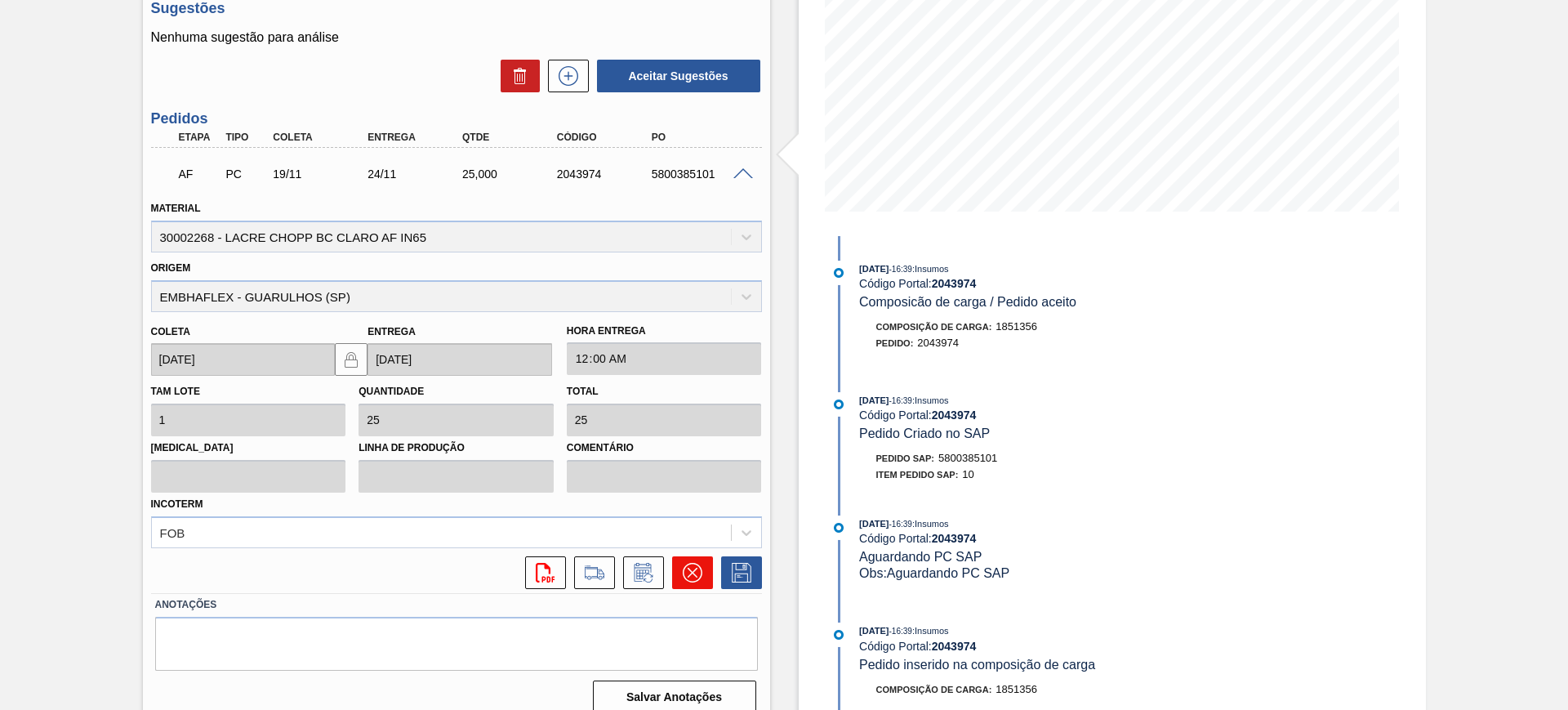
scroll to position [284, 0]
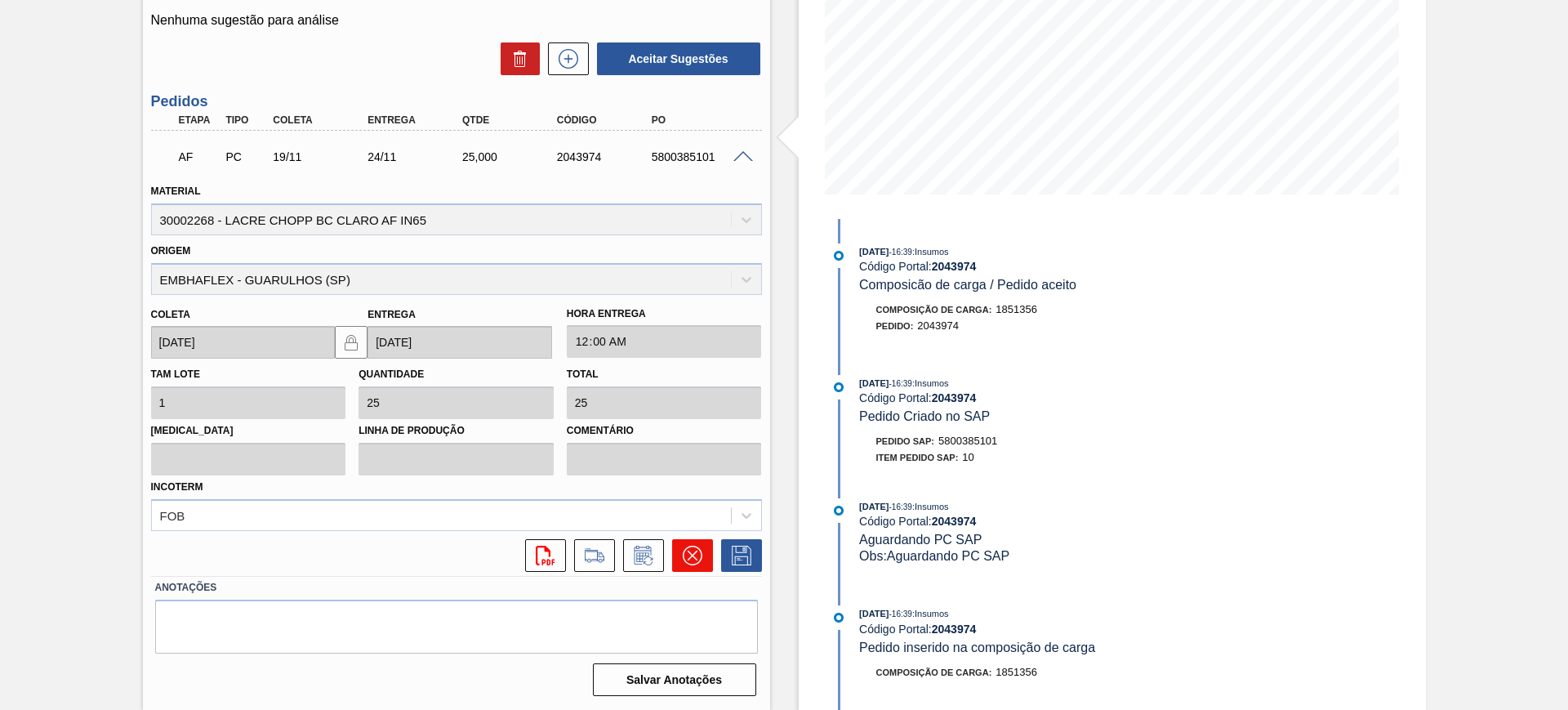
click at [687, 560] on icon at bounding box center [693, 556] width 19 height 19
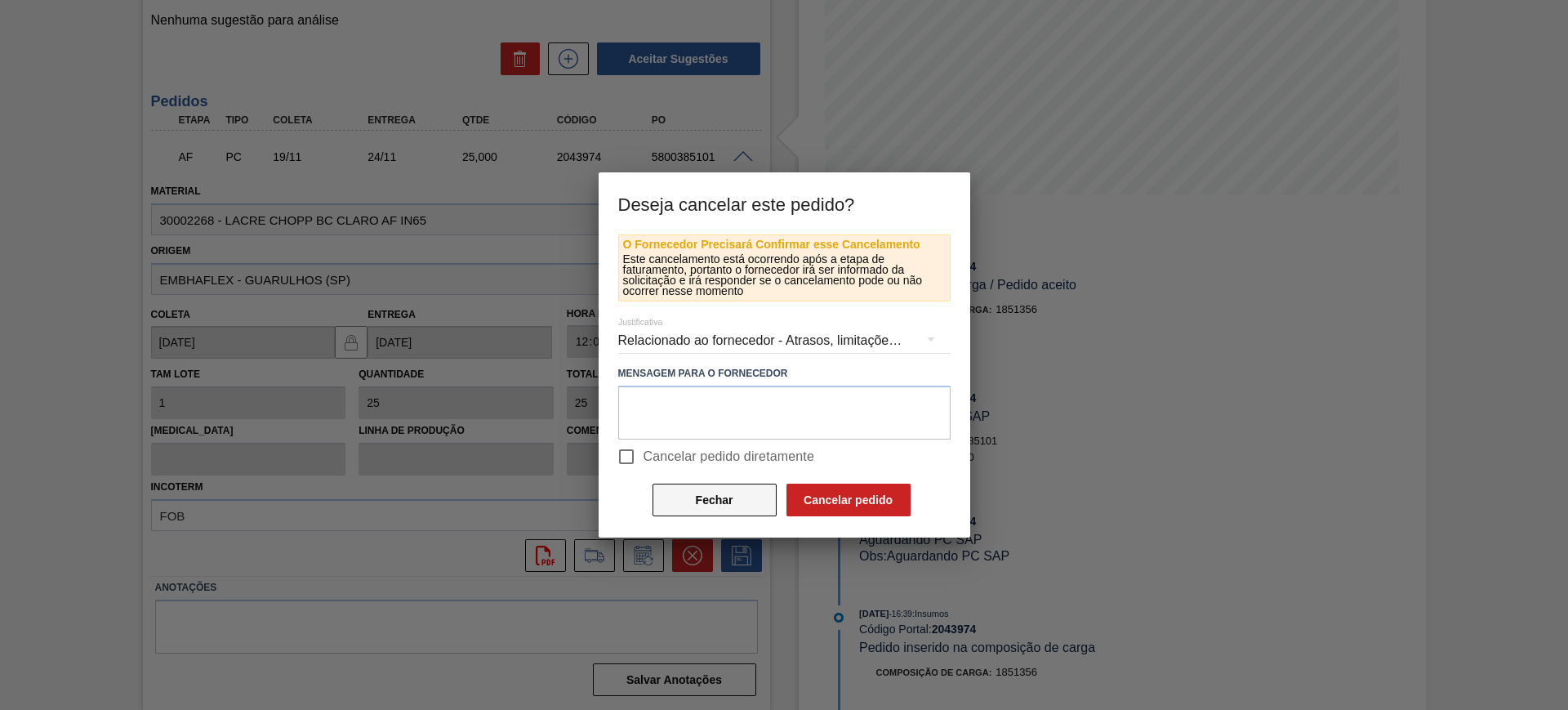
click at [696, 505] on button "Fechar" at bounding box center [715, 500] width 125 height 33
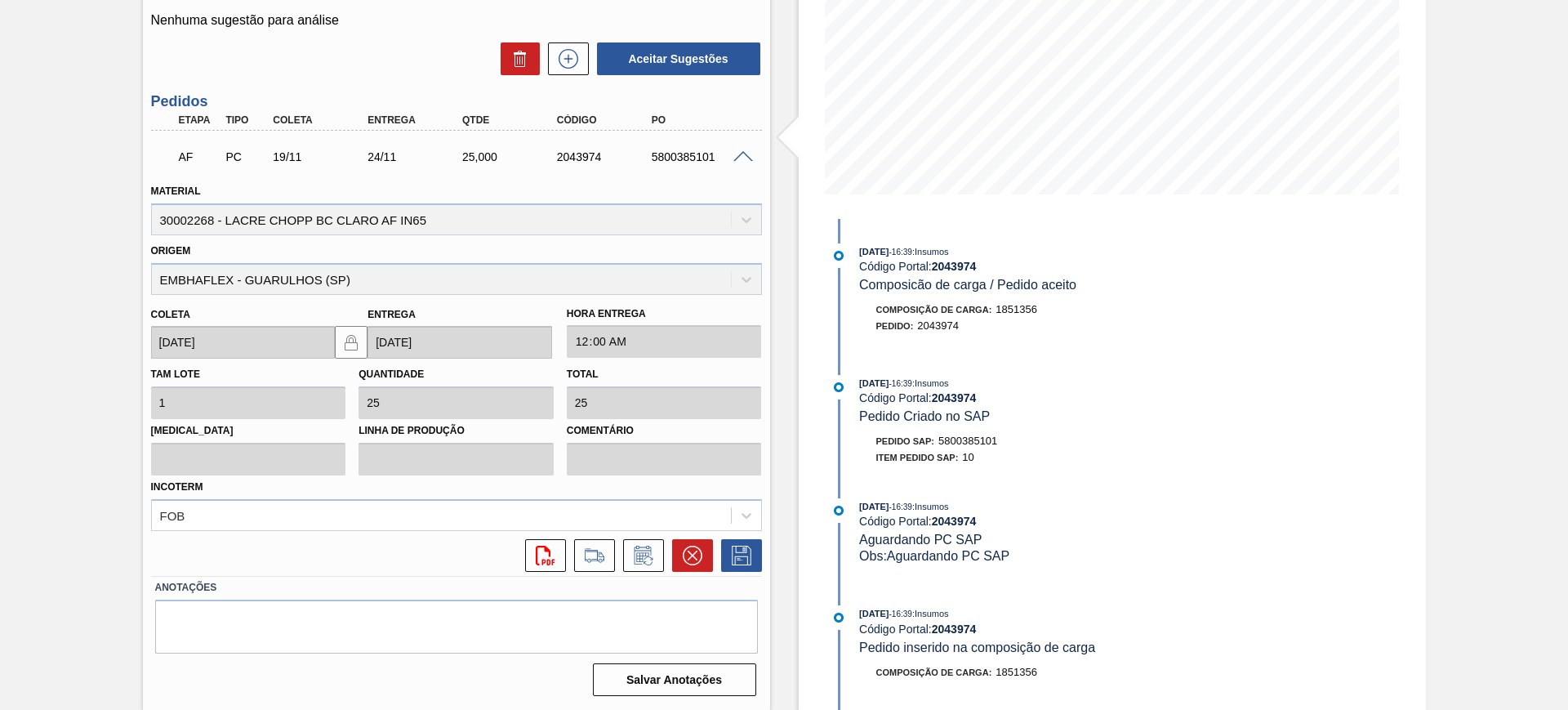
click at [673, 157] on div "5800385101" at bounding box center [700, 157] width 106 height 13
copy div "5800385101"
click at [690, 560] on icon at bounding box center [693, 556] width 19 height 19
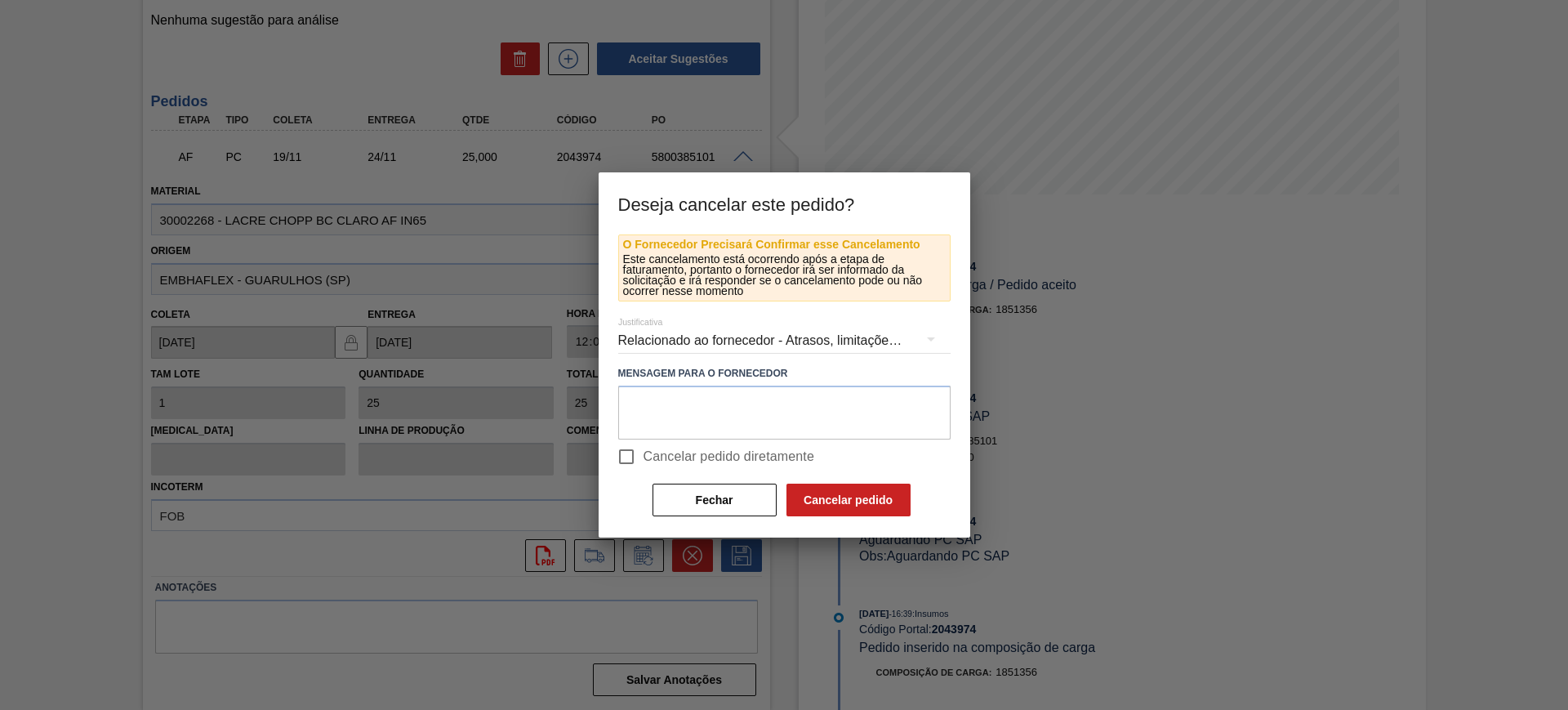
click at [731, 465] on span "Cancelar pedido diretamente" at bounding box center [729, 456] width 171 height 19
click at [644, 465] on input "Cancelar pedido diretamente" at bounding box center [626, 457] width 34 height 34
checkbox input "true"
click at [839, 508] on button "Cancelar pedido" at bounding box center [849, 500] width 125 height 33
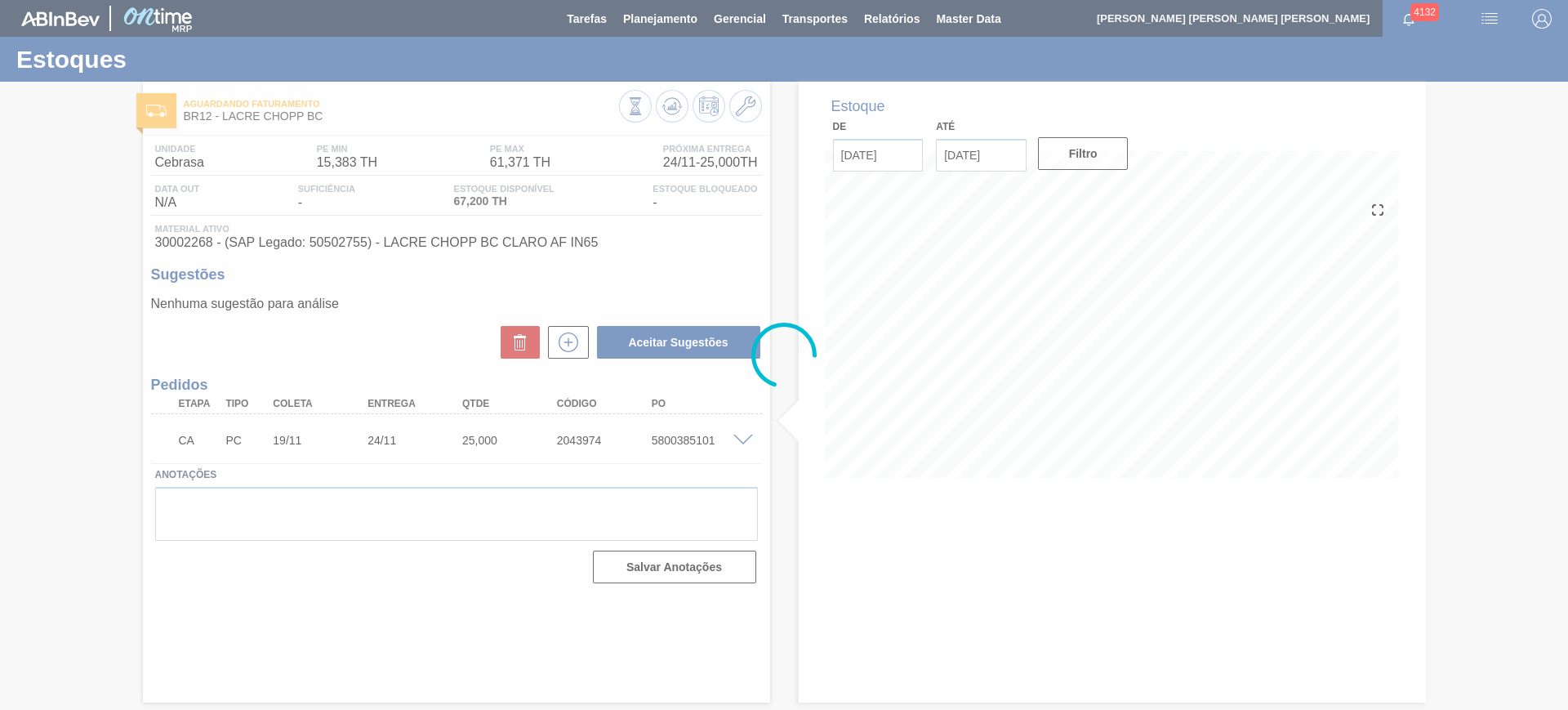
scroll to position [0, 0]
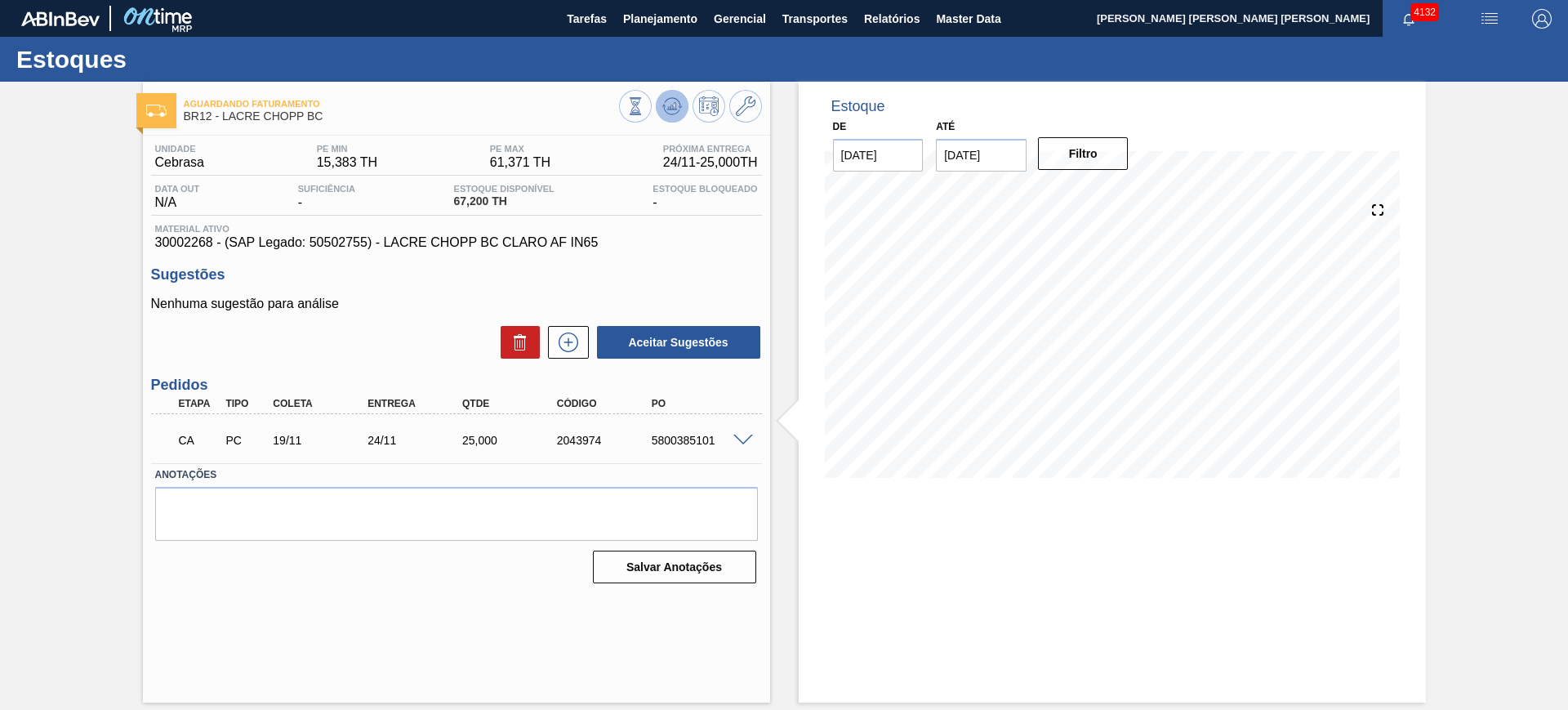
click at [671, 118] on button at bounding box center [672, 106] width 33 height 33
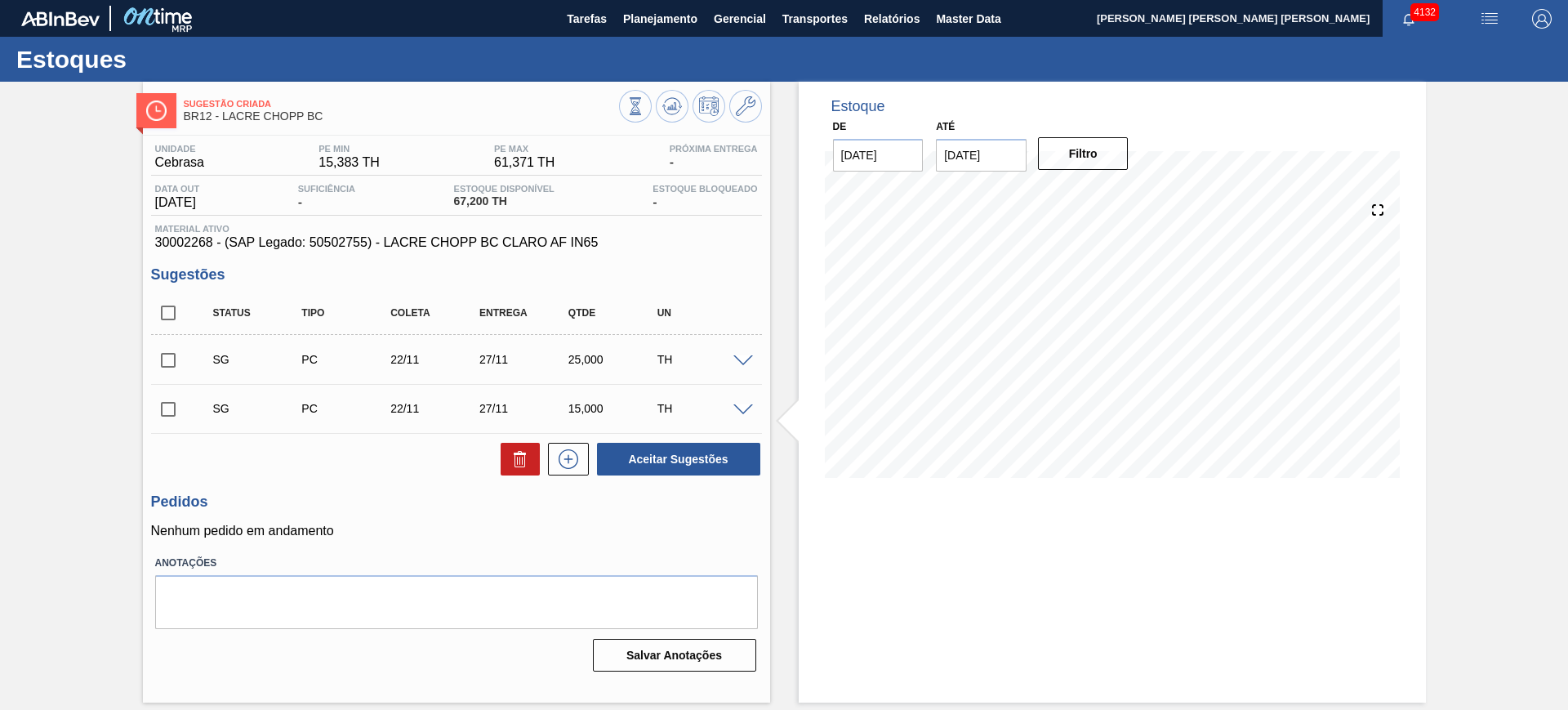
click at [178, 304] on input "checkbox" at bounding box center [169, 313] width 34 height 34
checkbox input "true"
click at [635, 447] on button "Aceitar Sugestões" at bounding box center [678, 459] width 164 height 33
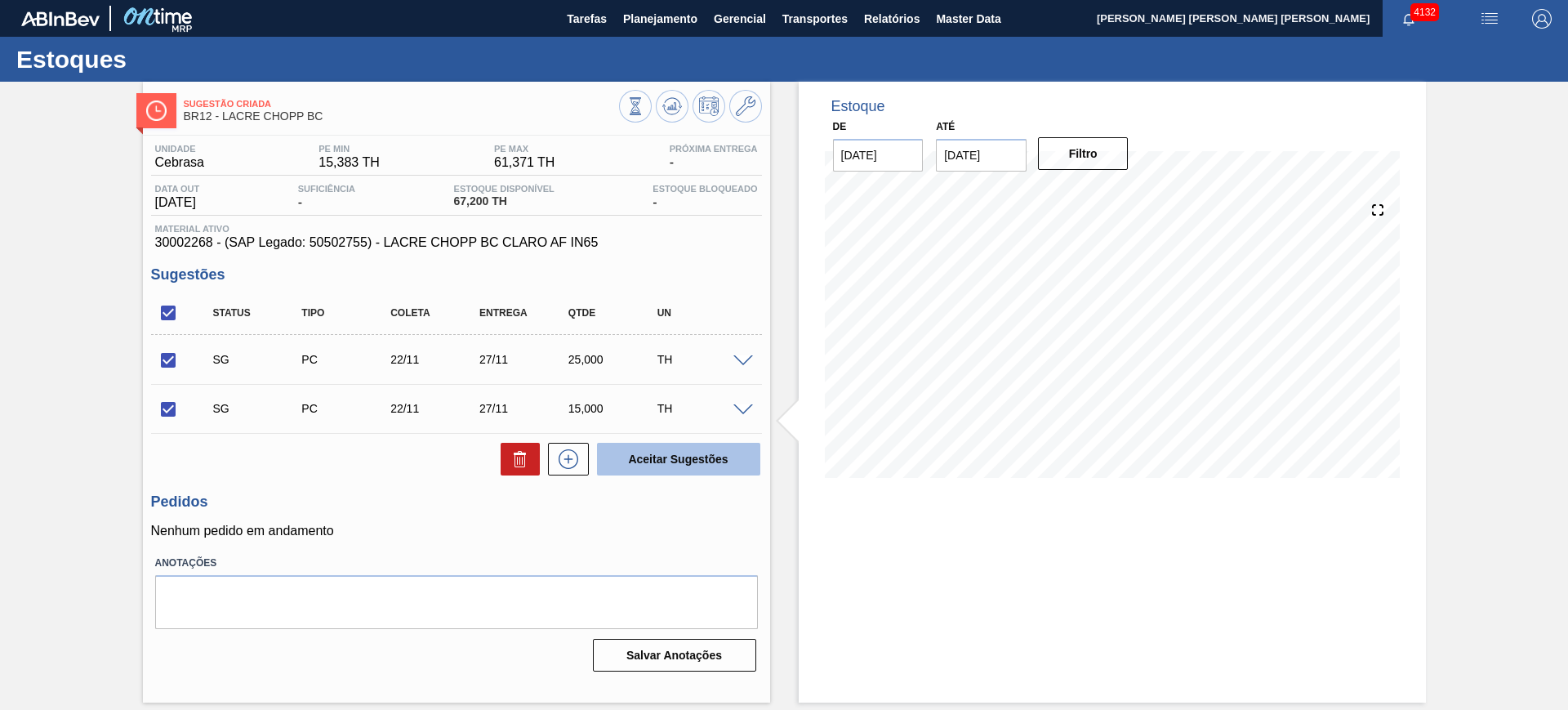
checkbox input "false"
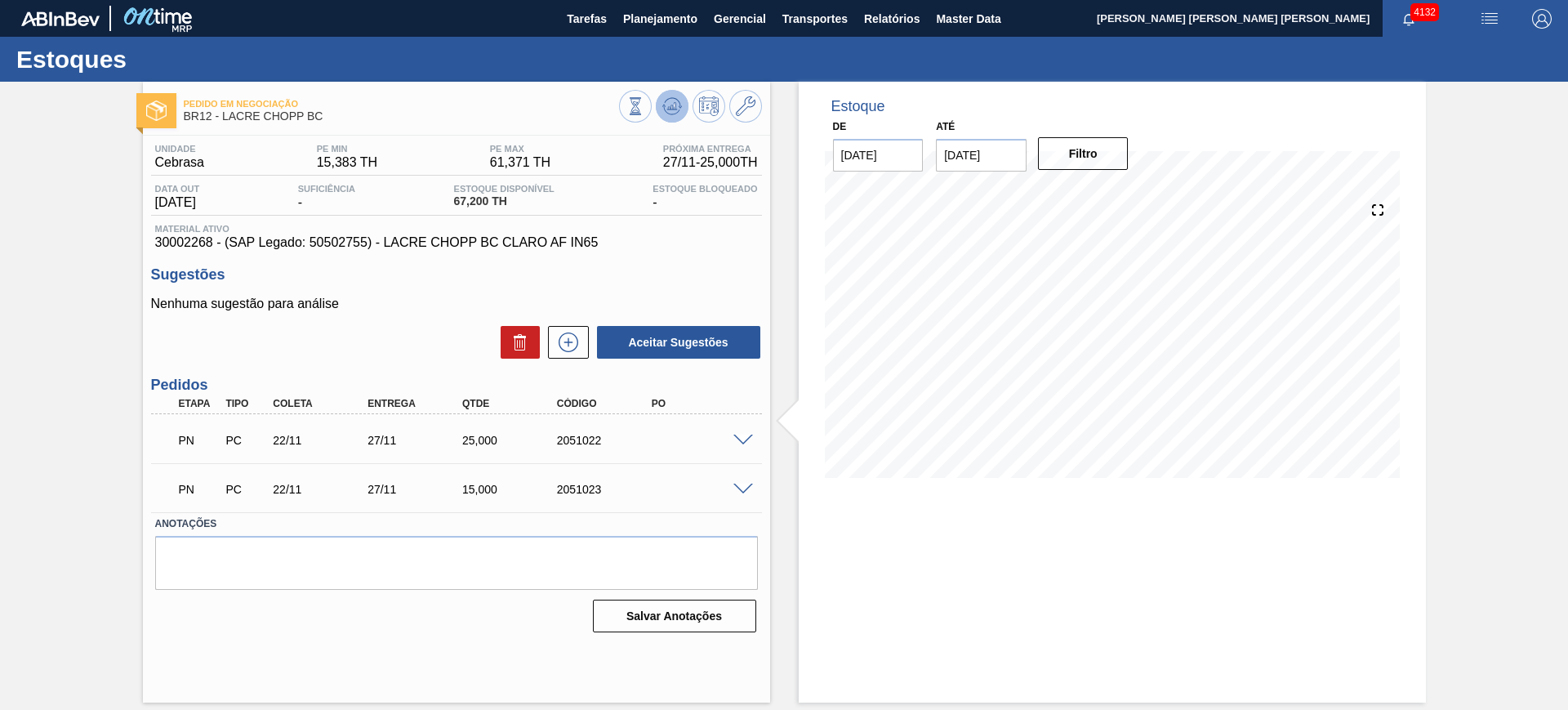
click at [672, 114] on icon at bounding box center [672, 106] width 19 height 19
click at [740, 444] on span at bounding box center [743, 441] width 19 height 12
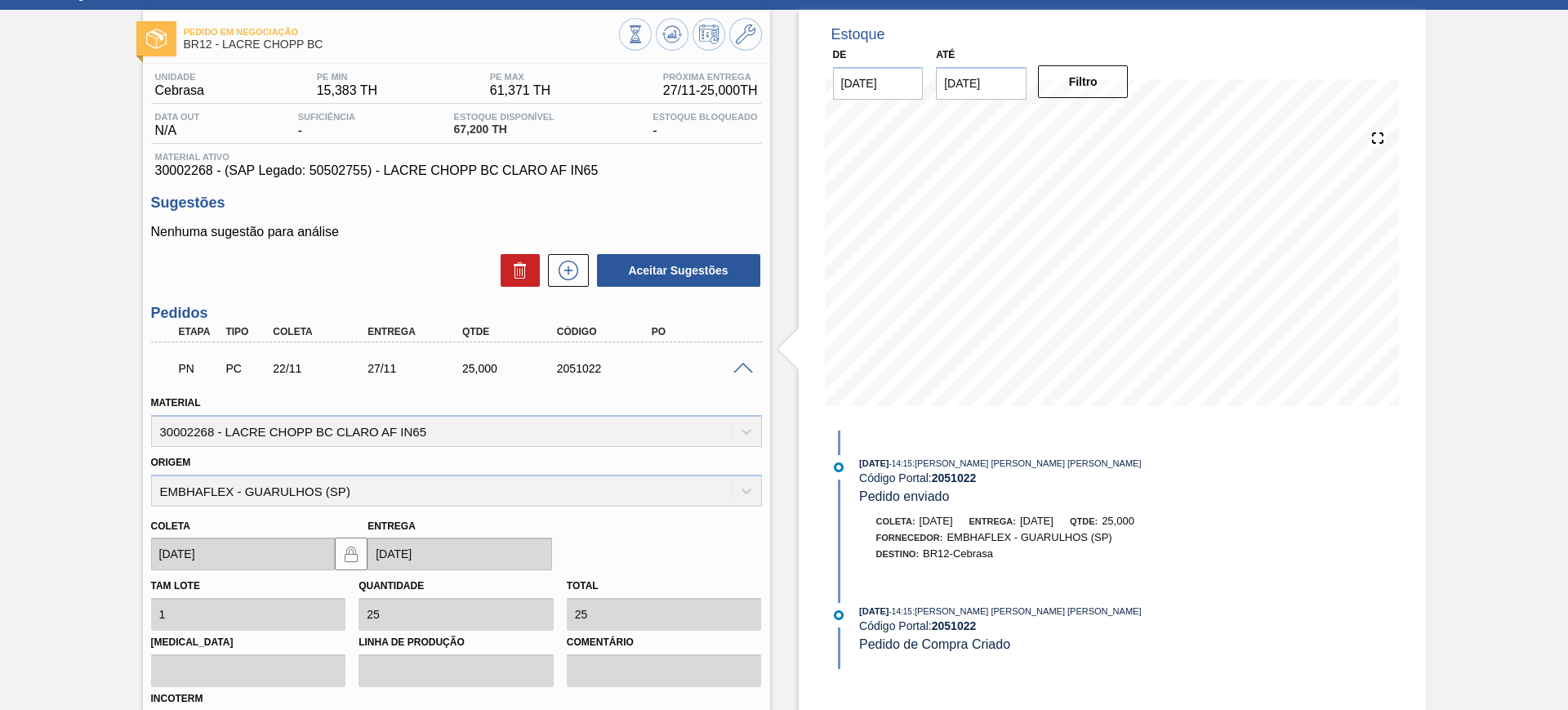
scroll to position [307, 0]
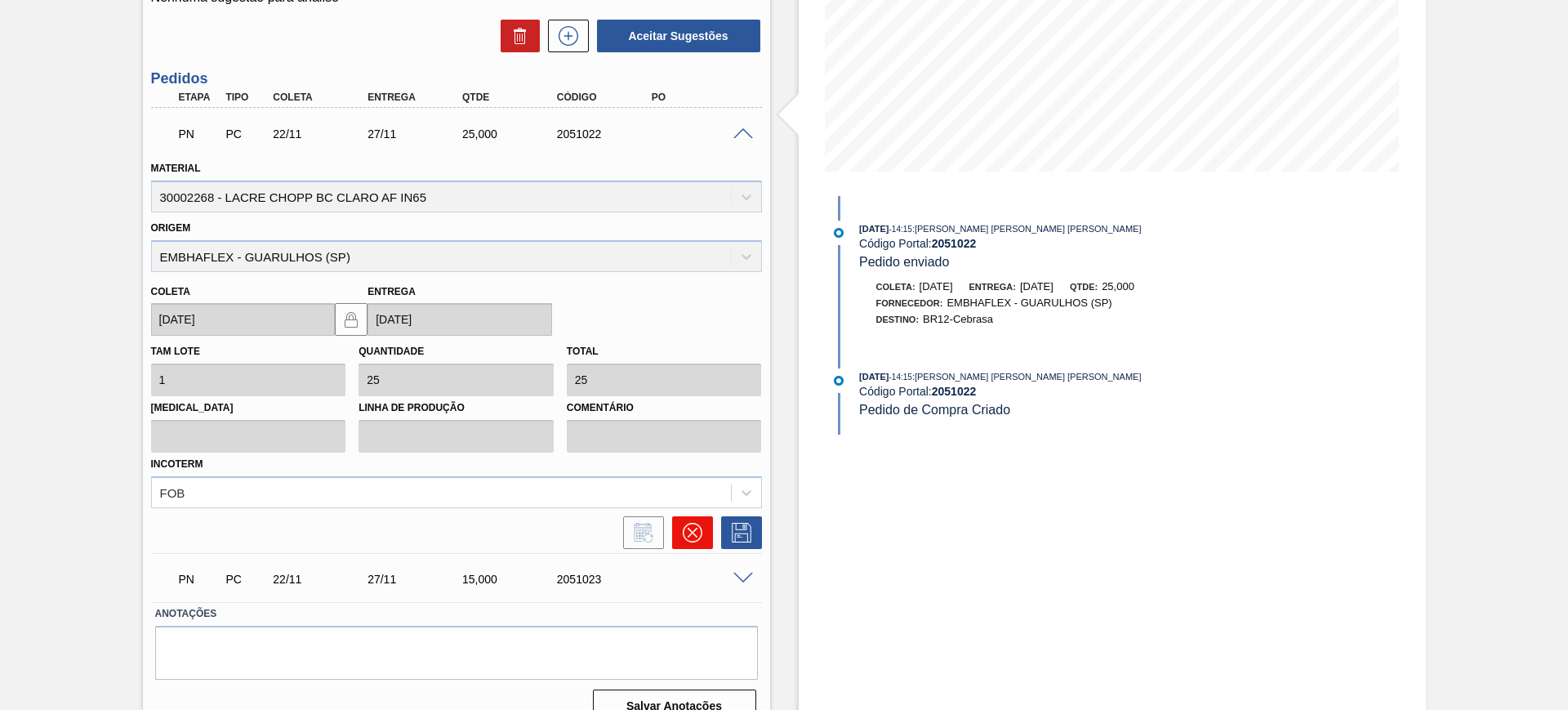
click at [692, 528] on icon at bounding box center [693, 533] width 19 height 19
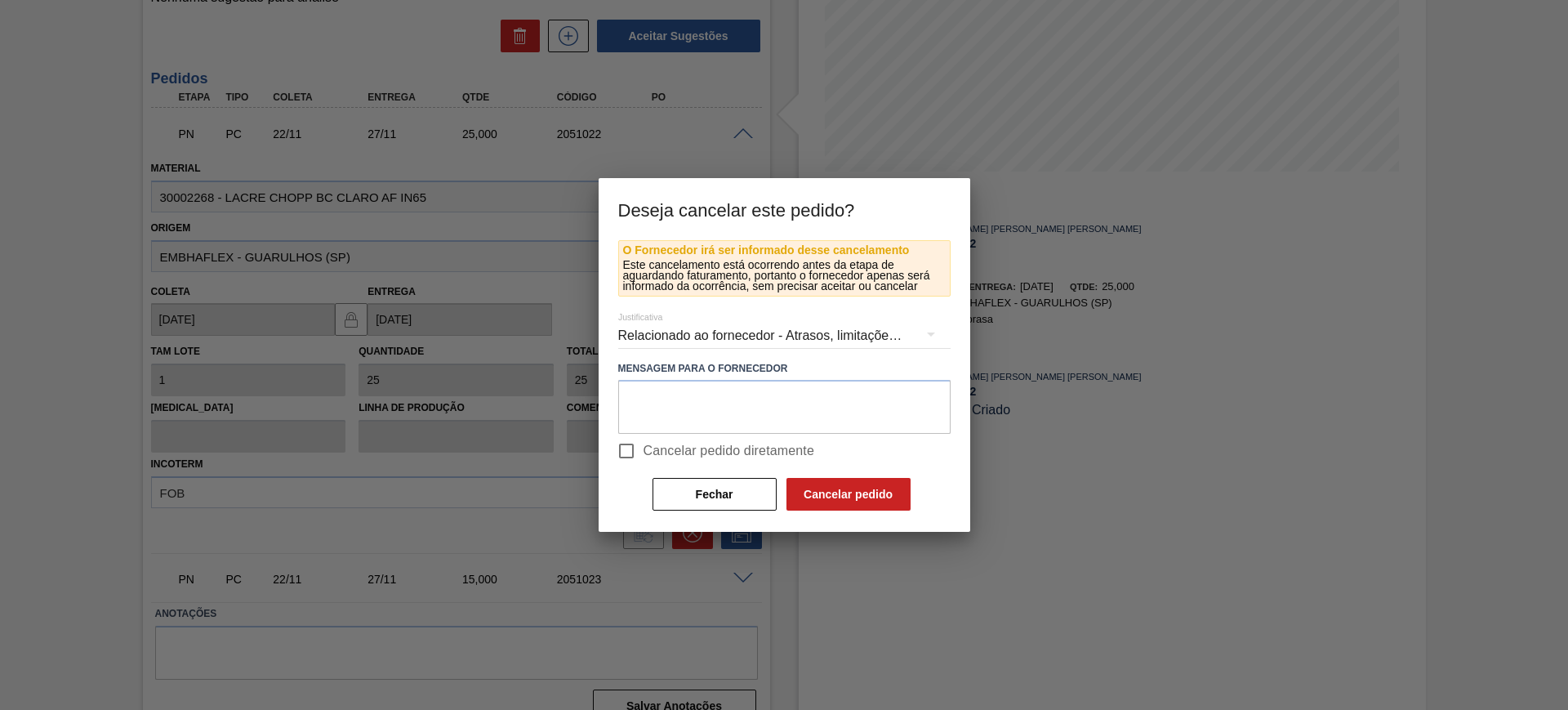
click at [693, 445] on span "Cancelar pedido diretamente" at bounding box center [729, 450] width 171 height 19
click at [644, 445] on input "Cancelar pedido diretamente" at bounding box center [626, 451] width 34 height 34
checkbox input "true"
click at [823, 494] on button "Cancelar pedido" at bounding box center [849, 494] width 125 height 33
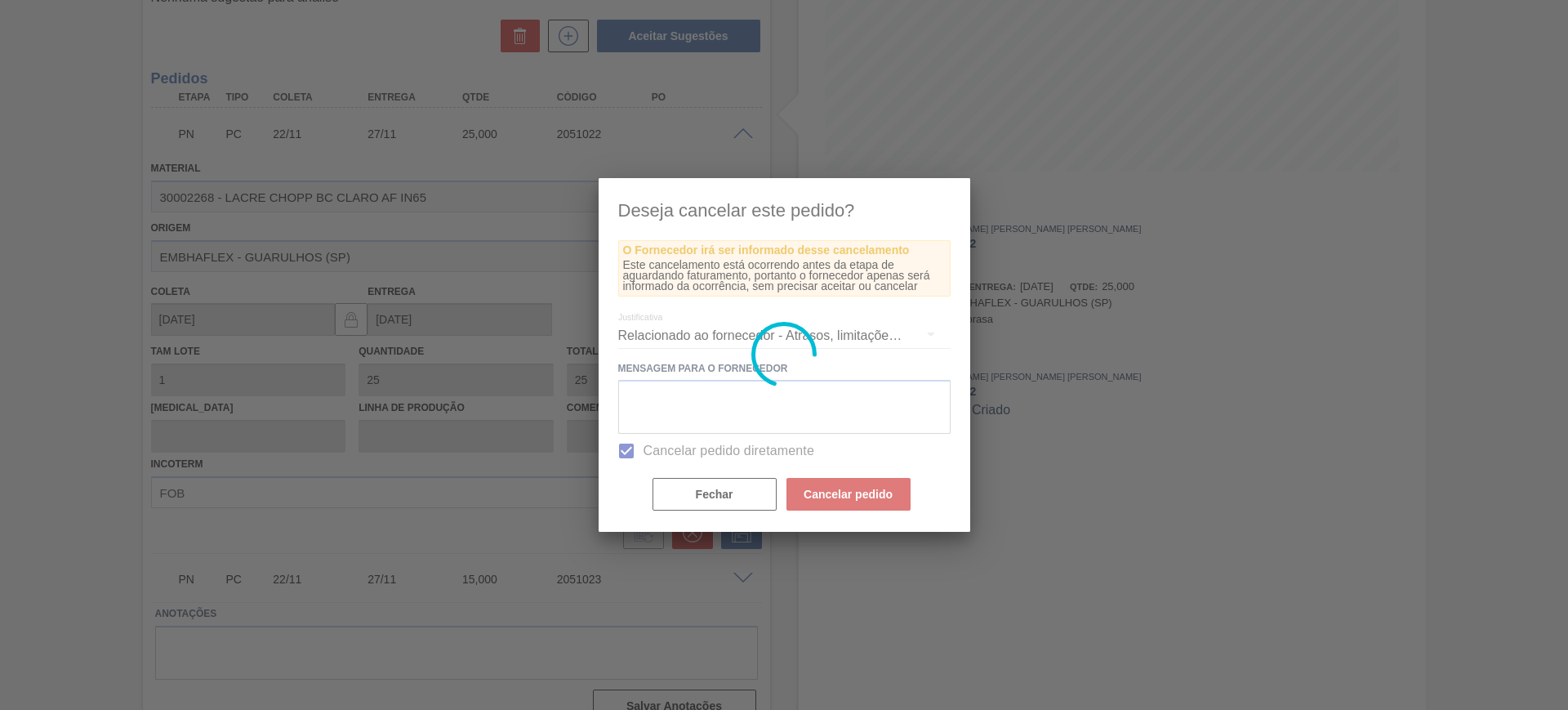
scroll to position [0, 0]
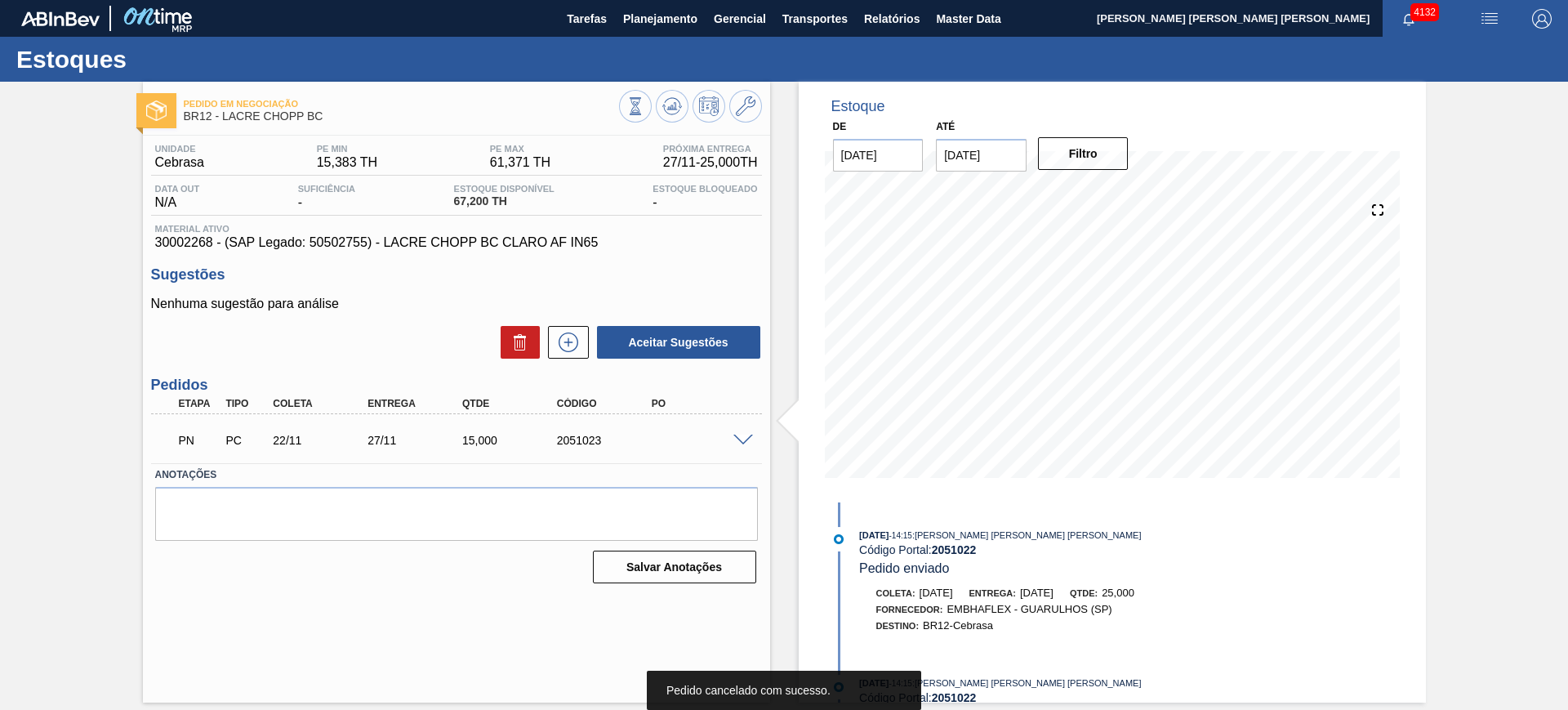
click at [742, 441] on span at bounding box center [743, 441] width 19 height 12
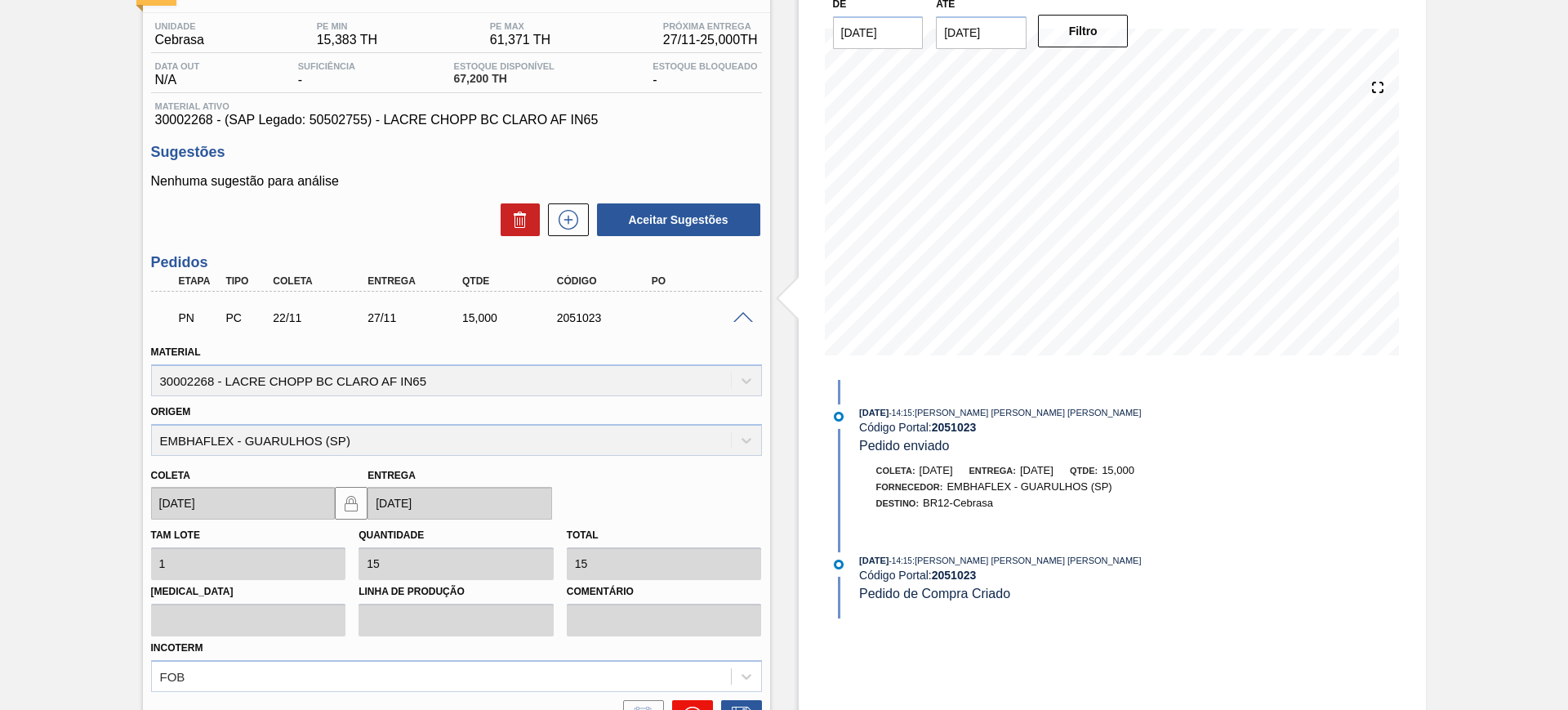
scroll to position [284, 0]
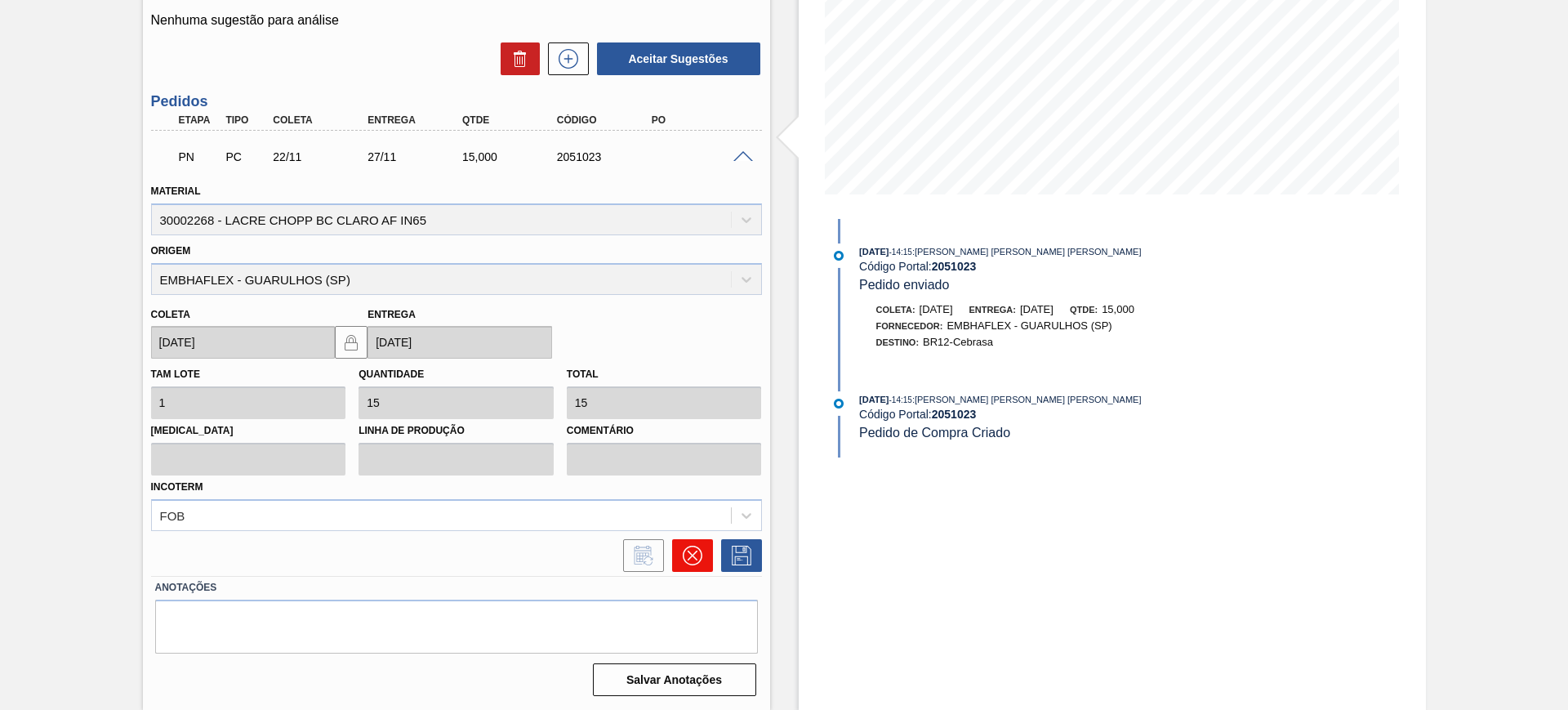
click at [690, 548] on icon at bounding box center [693, 556] width 19 height 19
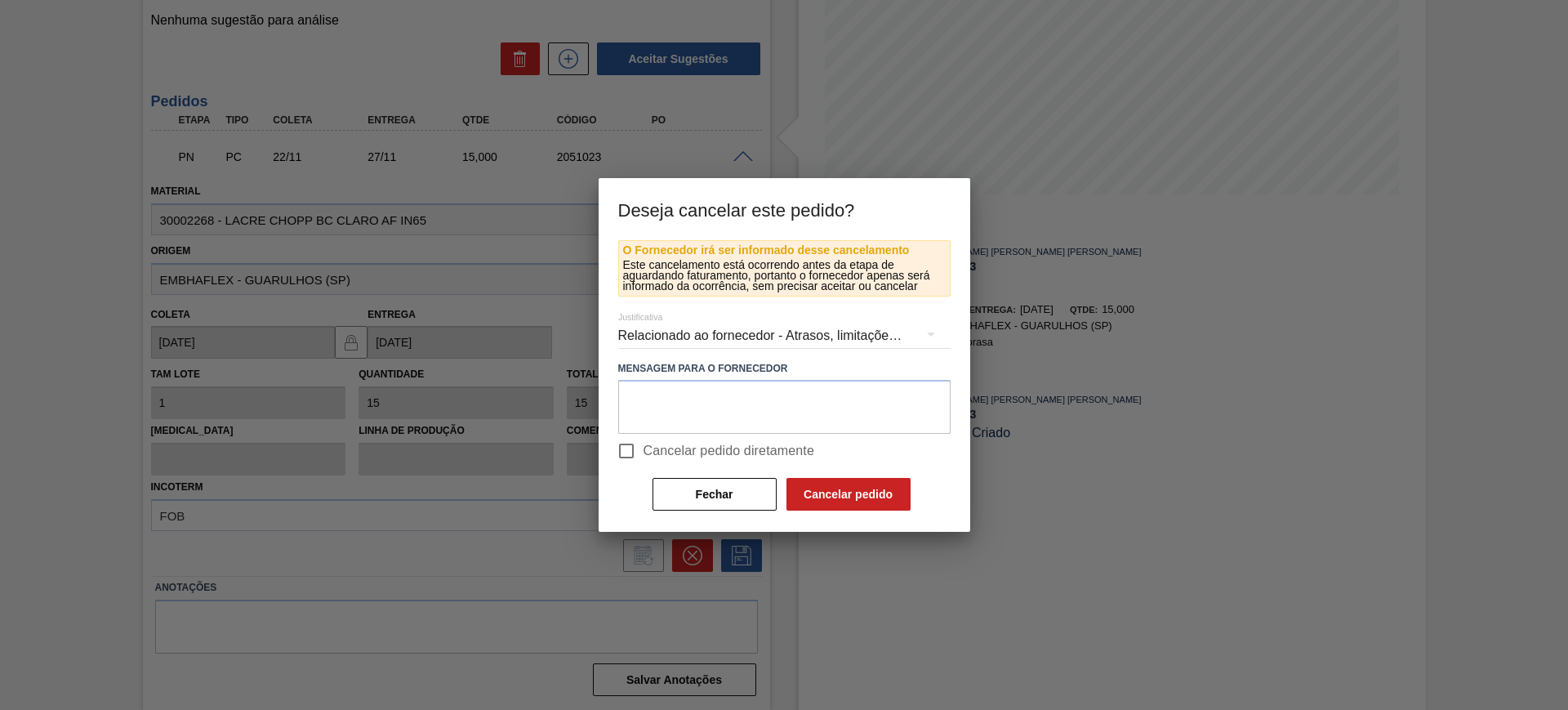
click at [654, 448] on span "Cancelar pedido diretamente" at bounding box center [729, 450] width 171 height 19
click at [644, 448] on input "Cancelar pedido diretamente" at bounding box center [626, 451] width 34 height 34
checkbox input "true"
click at [805, 497] on button "Cancelar pedido" at bounding box center [849, 494] width 125 height 33
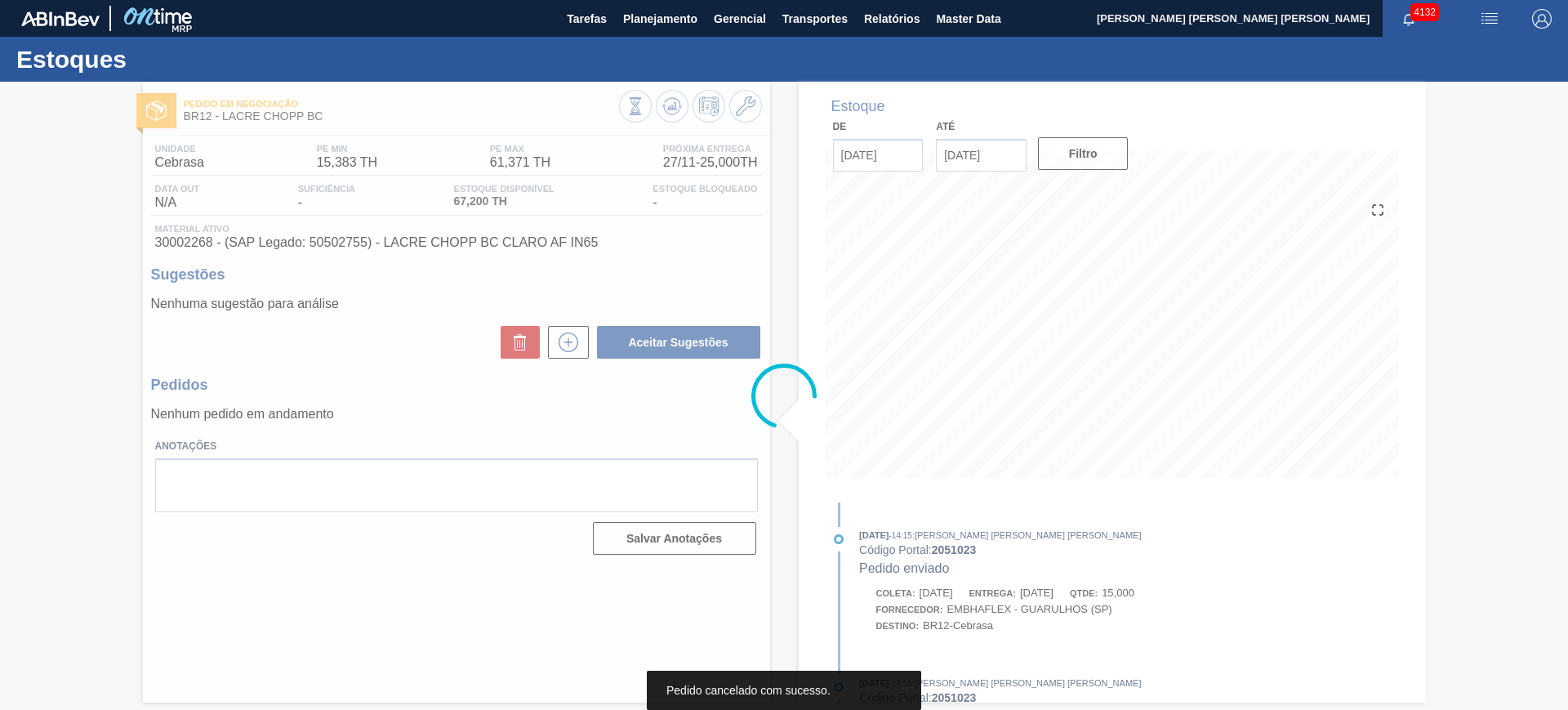
scroll to position [0, 0]
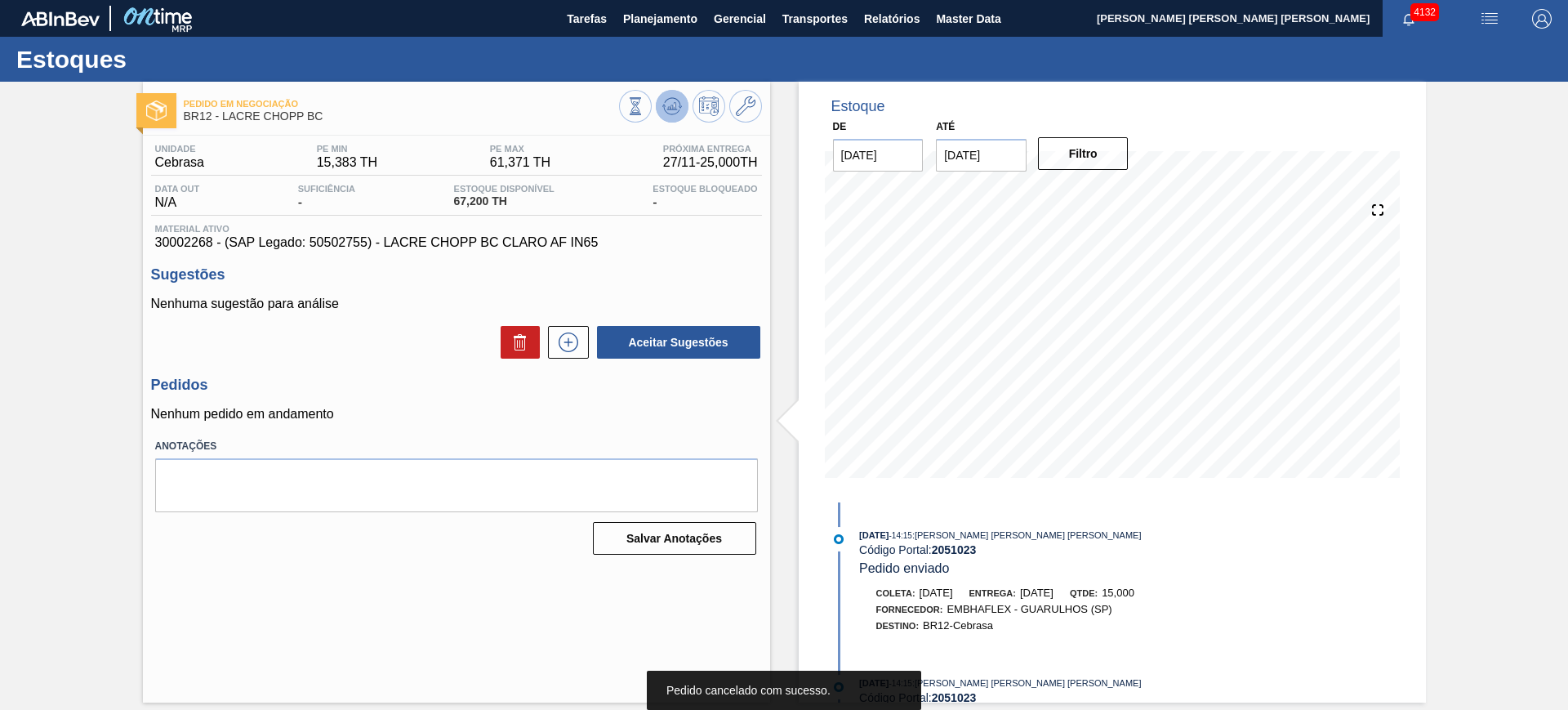
click at [675, 106] on icon at bounding box center [671, 106] width 11 height 8
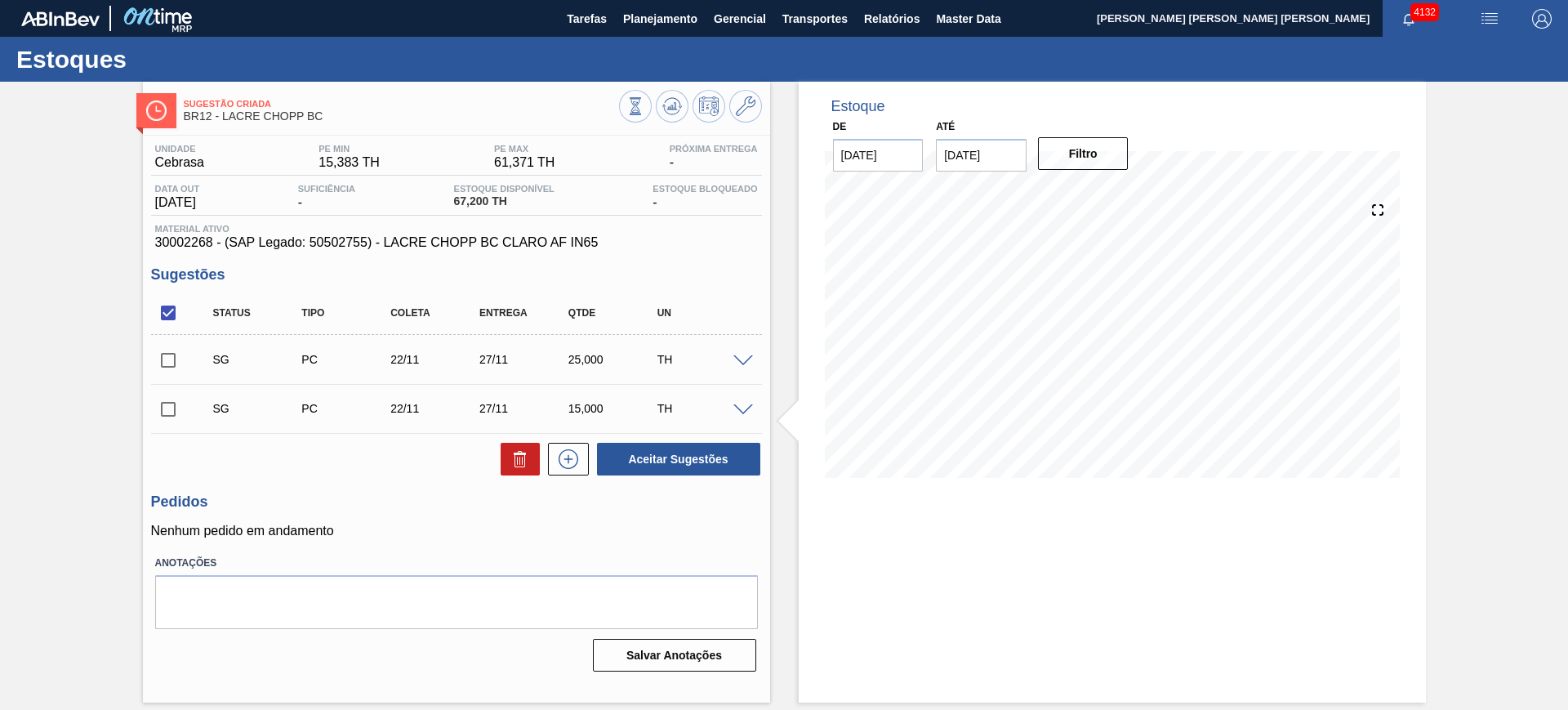
click at [177, 313] on input "checkbox" at bounding box center [169, 313] width 34 height 34
checkbox input "true"
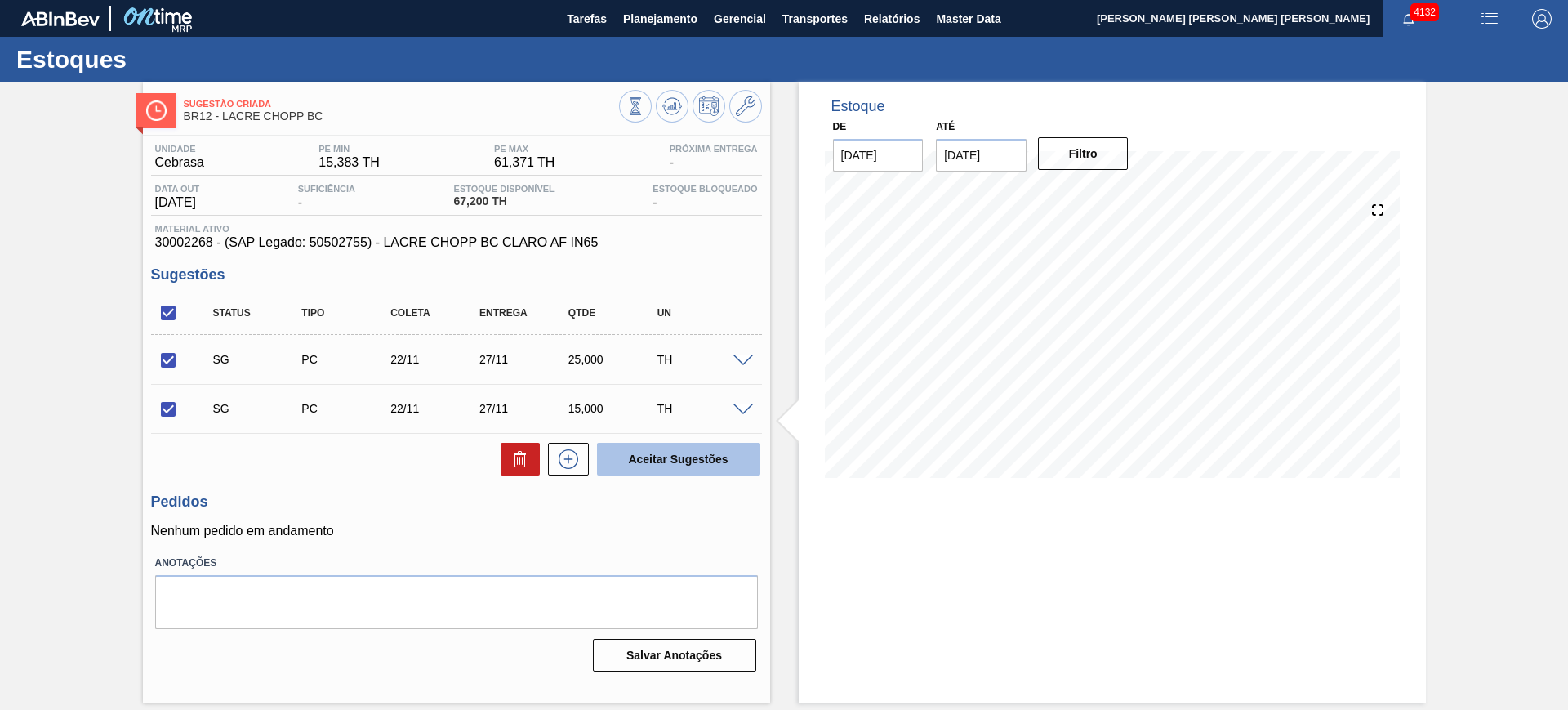
click at [636, 459] on button "Aceitar Sugestões" at bounding box center [678, 459] width 164 height 33
checkbox input "false"
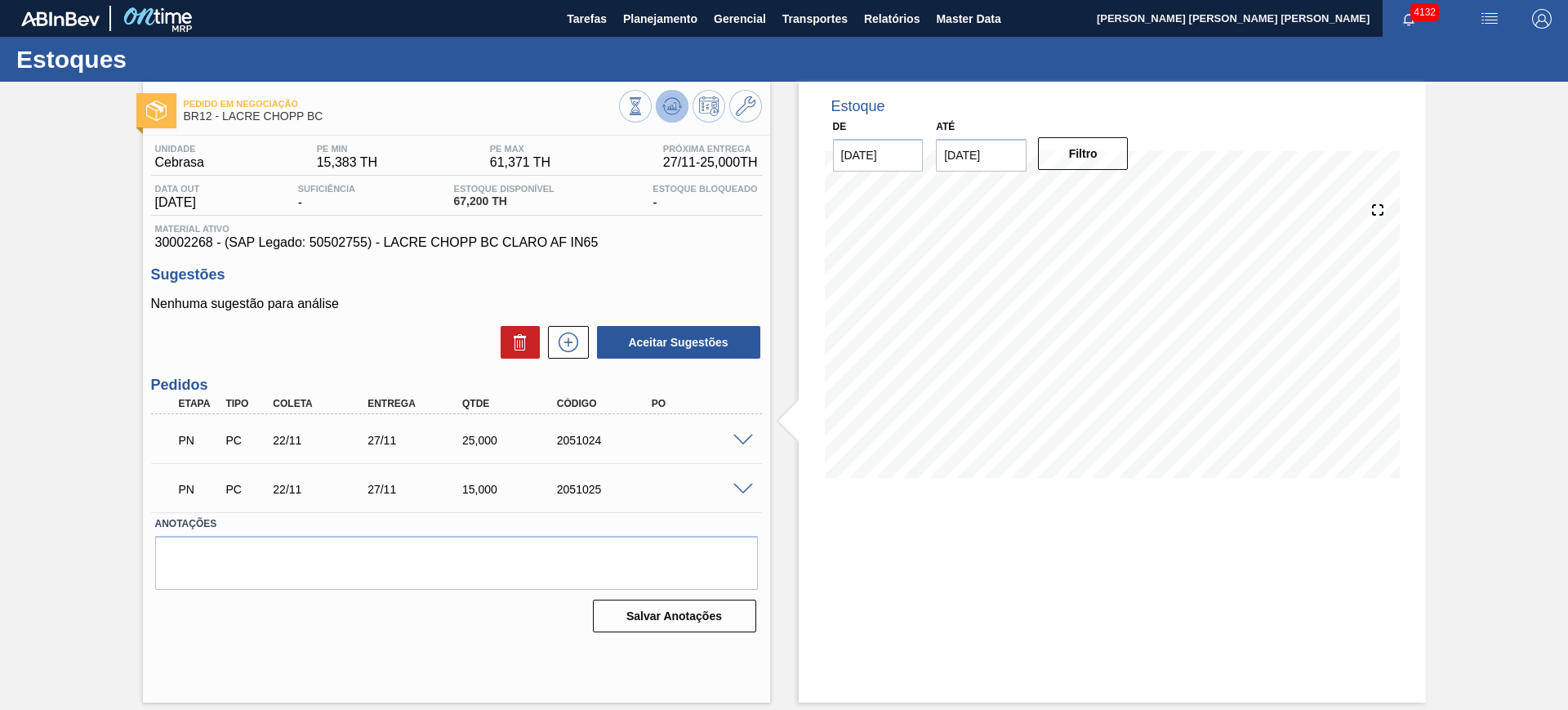
click at [680, 98] on icon at bounding box center [672, 106] width 19 height 19
click at [741, 438] on span at bounding box center [743, 441] width 19 height 12
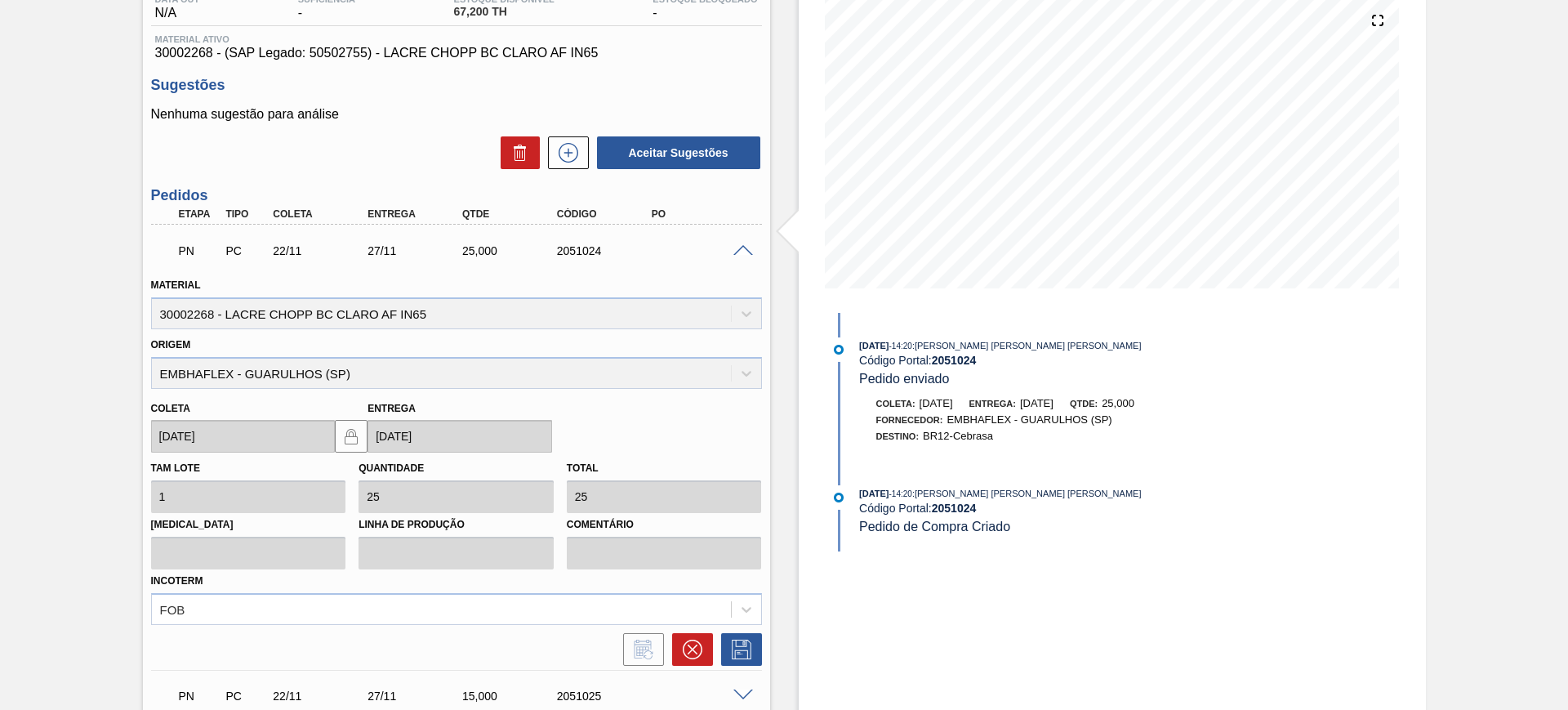
scroll to position [307, 0]
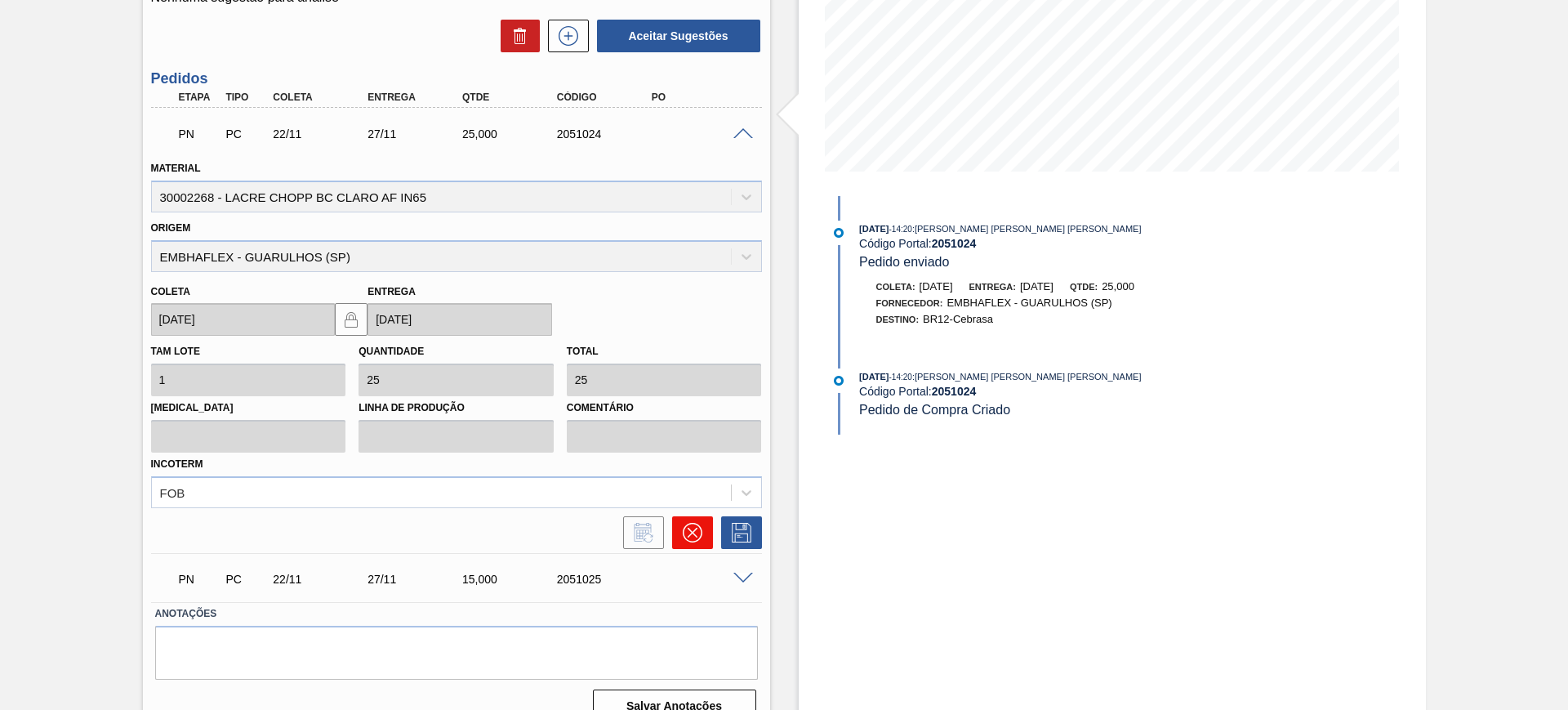
click at [687, 545] on button at bounding box center [693, 533] width 41 height 33
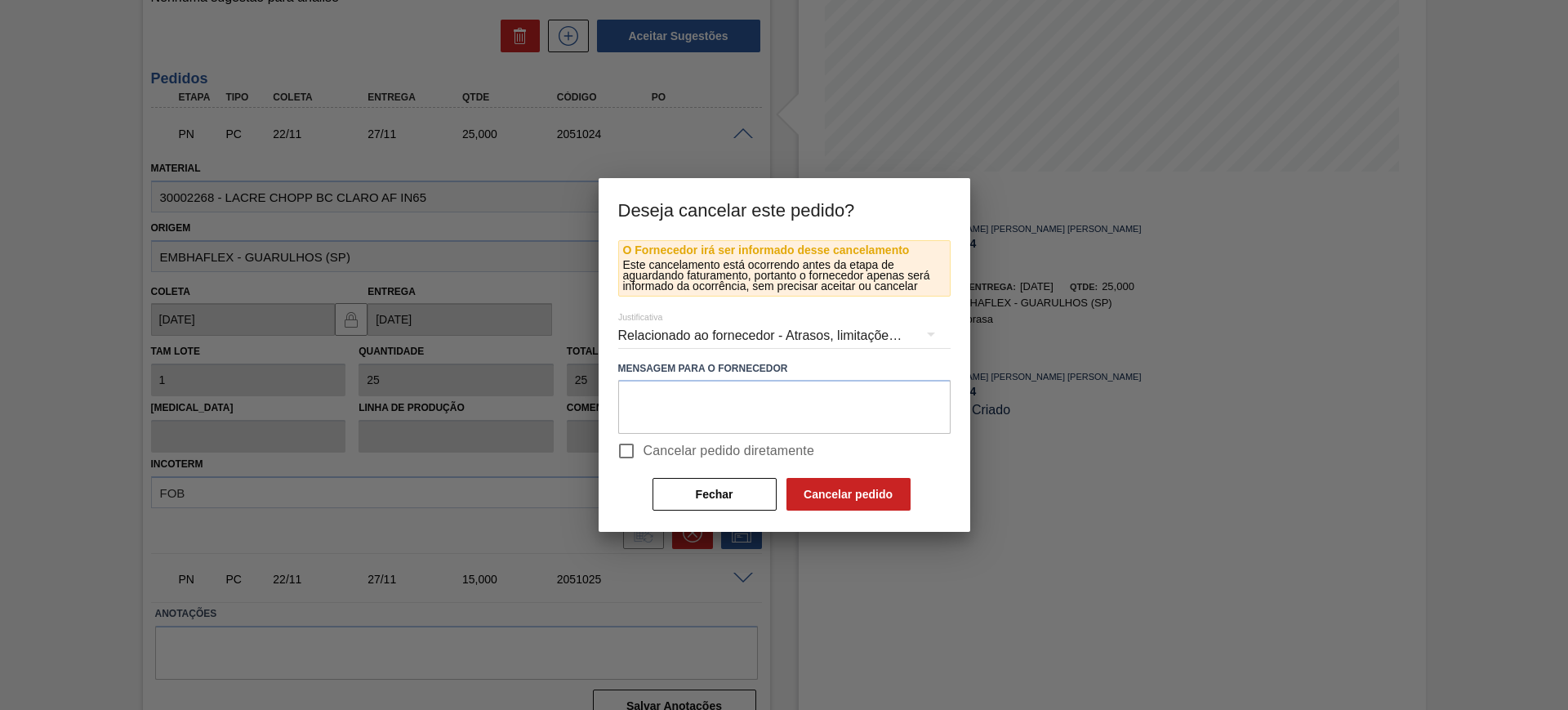
click at [673, 452] on span "Cancelar pedido diretamente" at bounding box center [729, 450] width 171 height 19
click at [644, 452] on input "Cancelar pedido diretamente" at bounding box center [626, 451] width 34 height 34
checkbox input "true"
click at [815, 492] on button "Cancelar pedido" at bounding box center [849, 494] width 125 height 33
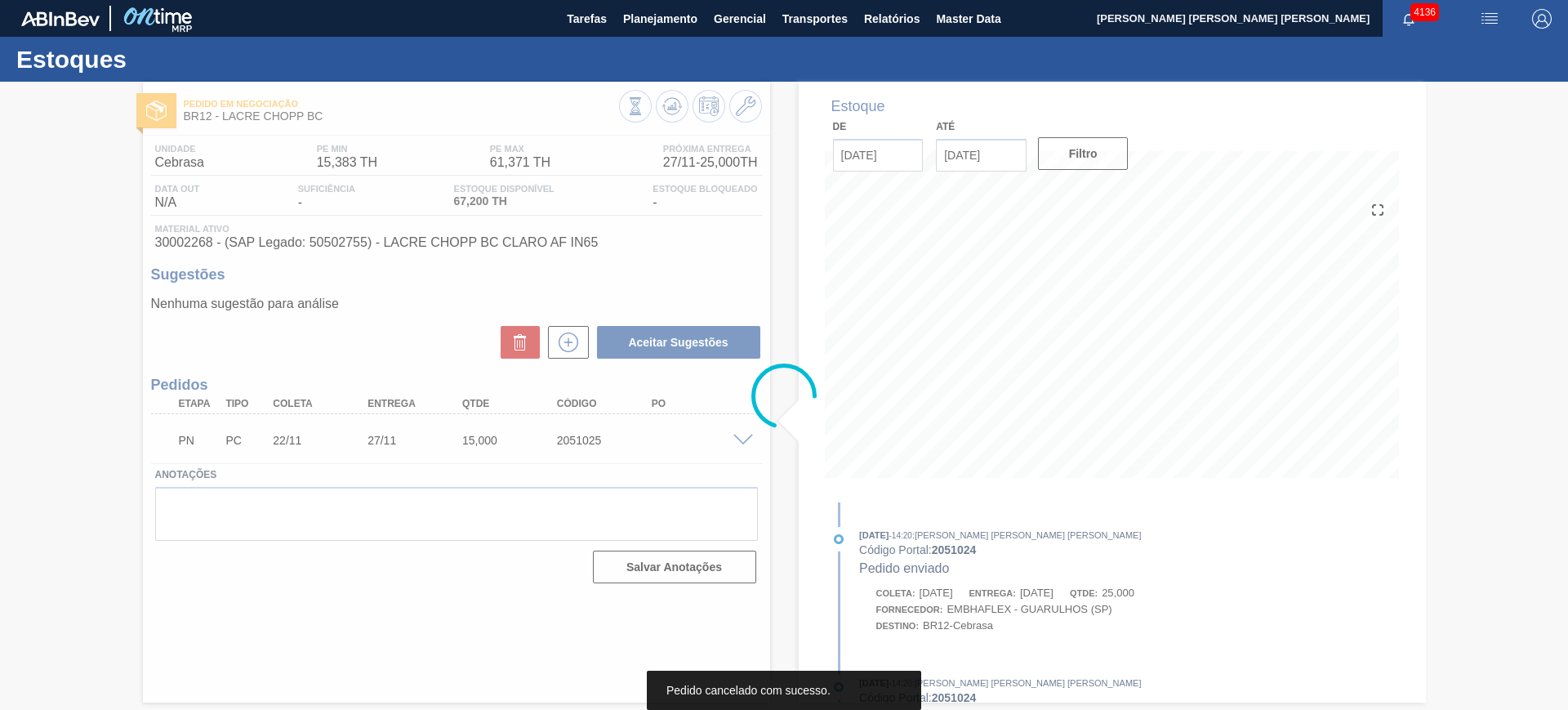
scroll to position [0, 0]
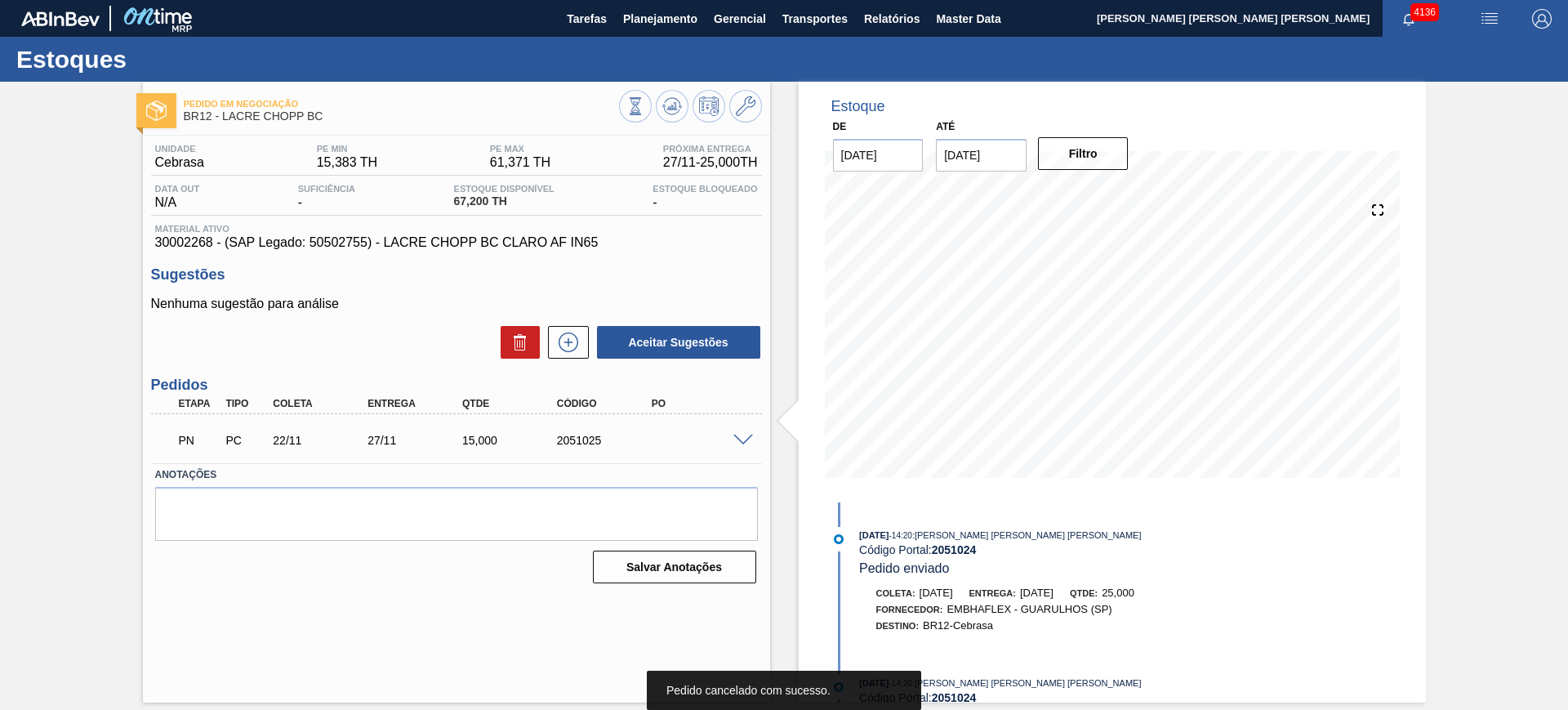
click at [744, 439] on span at bounding box center [743, 441] width 19 height 12
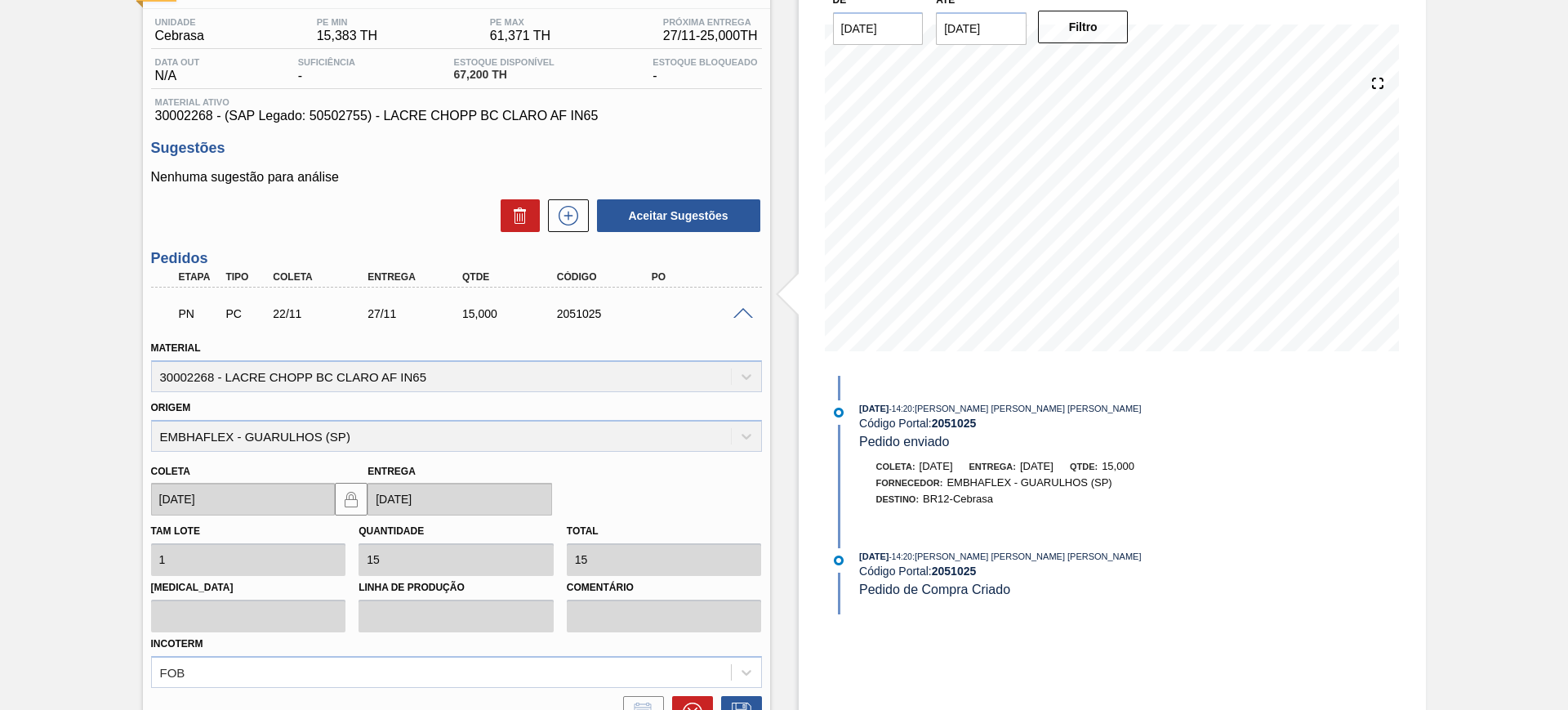
scroll to position [284, 0]
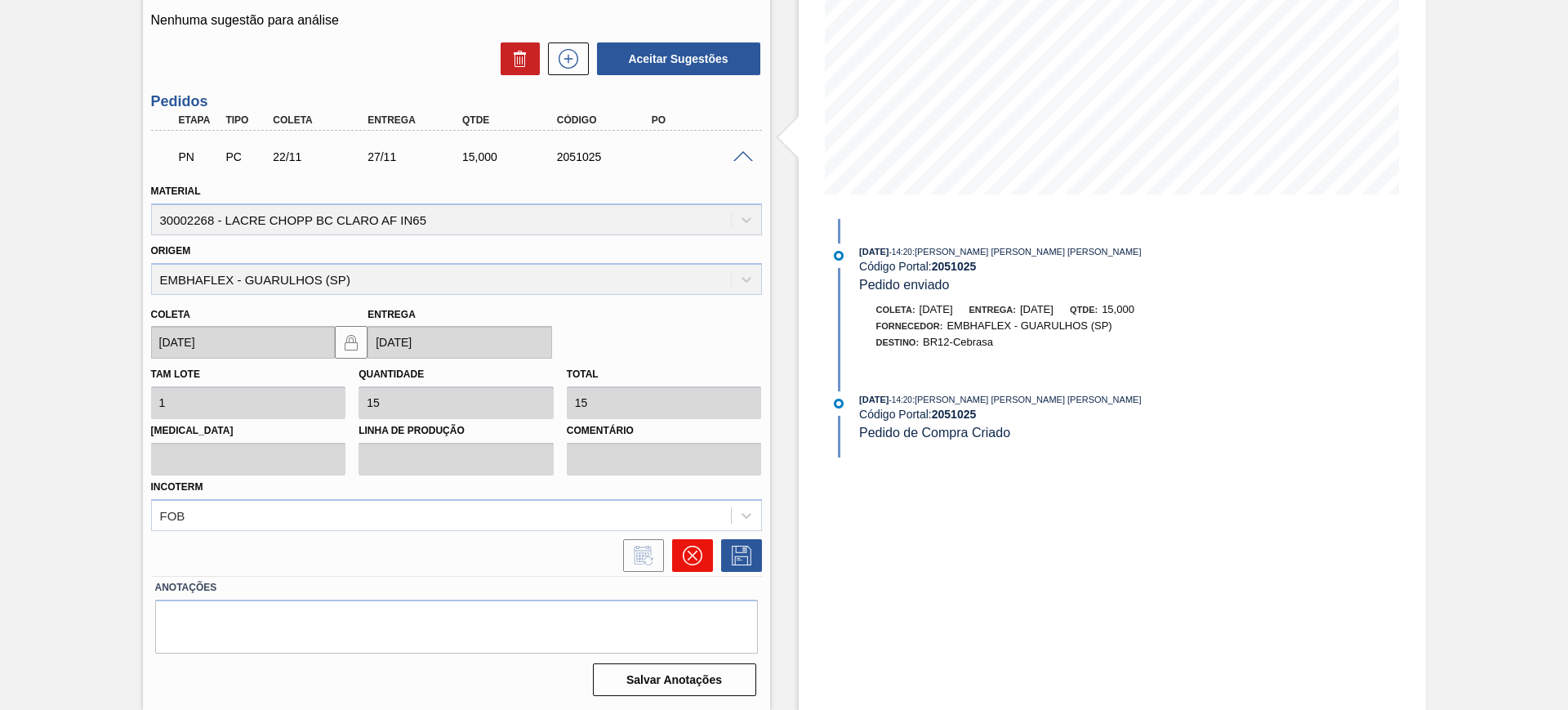
click at [695, 554] on icon at bounding box center [693, 556] width 19 height 19
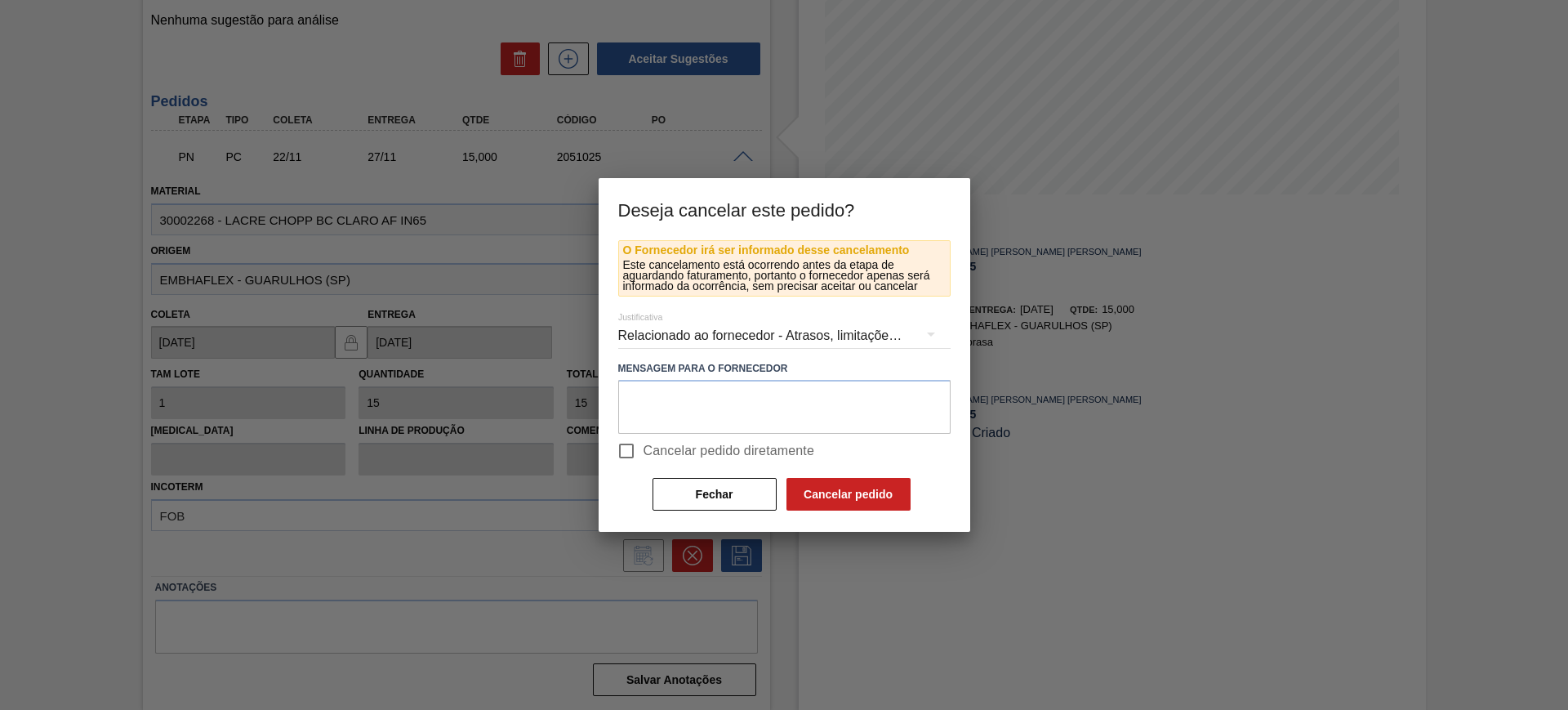
click at [674, 441] on span "Cancelar pedido diretamente" at bounding box center [729, 450] width 171 height 19
click at [644, 441] on input "Cancelar pedido diretamente" at bounding box center [626, 451] width 34 height 34
checkbox input "true"
click at [830, 488] on button "Cancelar pedido" at bounding box center [849, 494] width 125 height 33
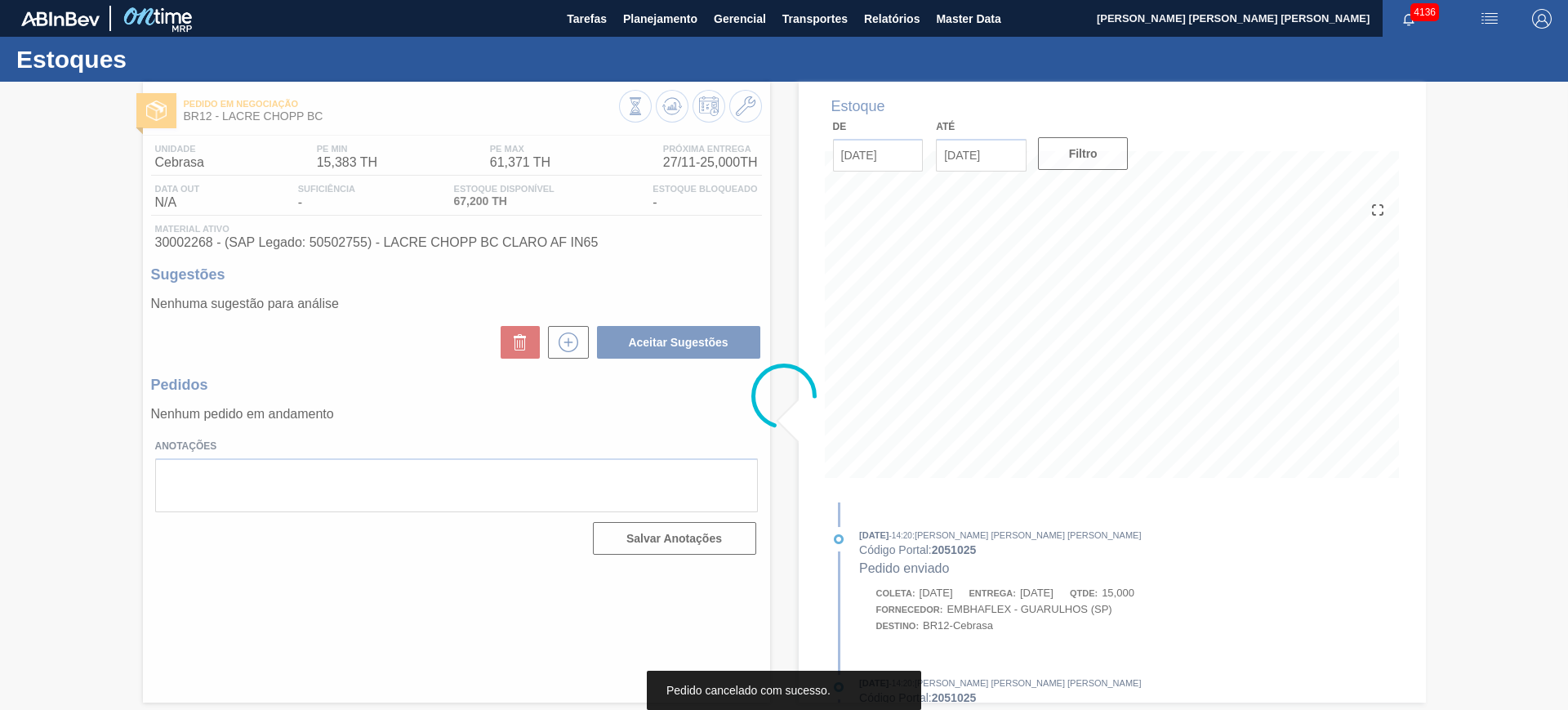
scroll to position [0, 0]
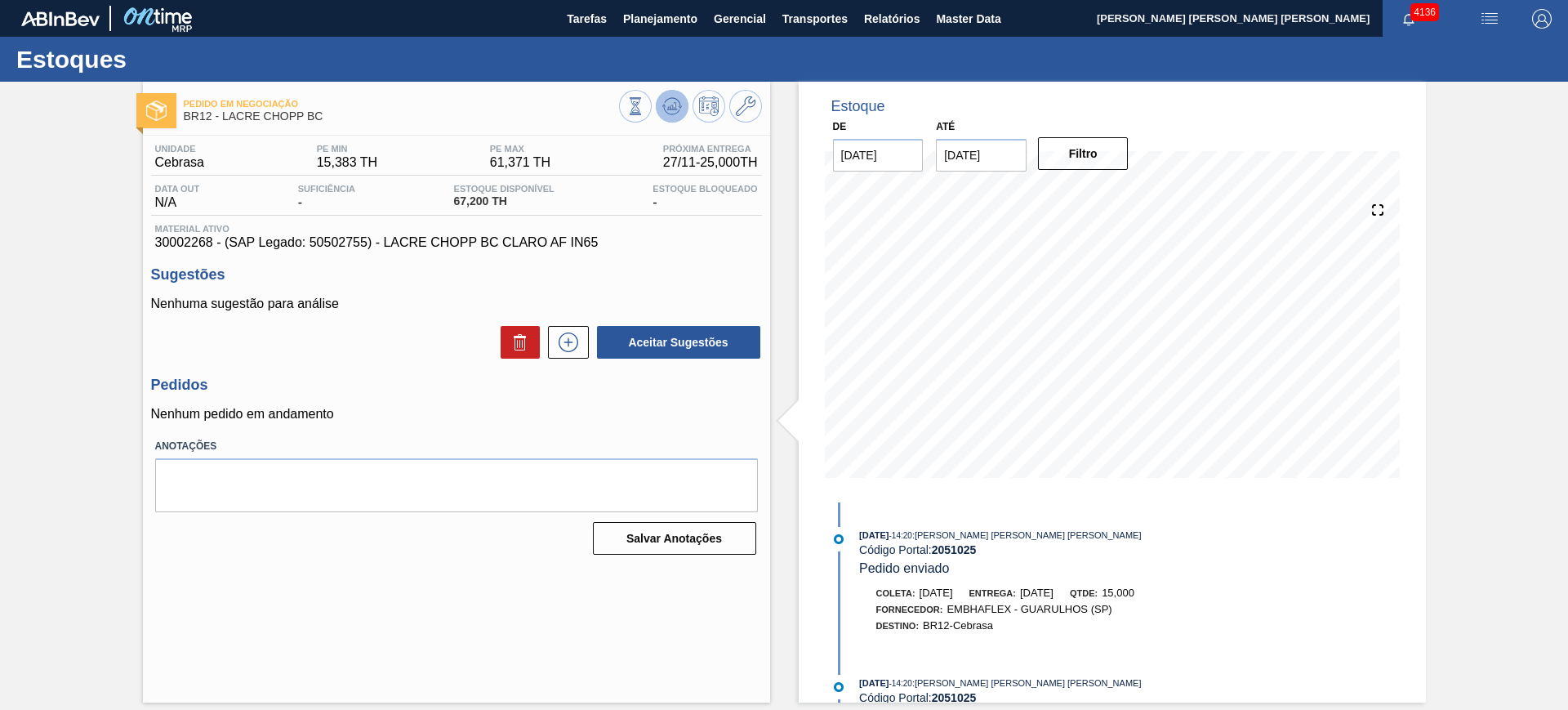
click at [669, 105] on icon at bounding box center [672, 106] width 19 height 19
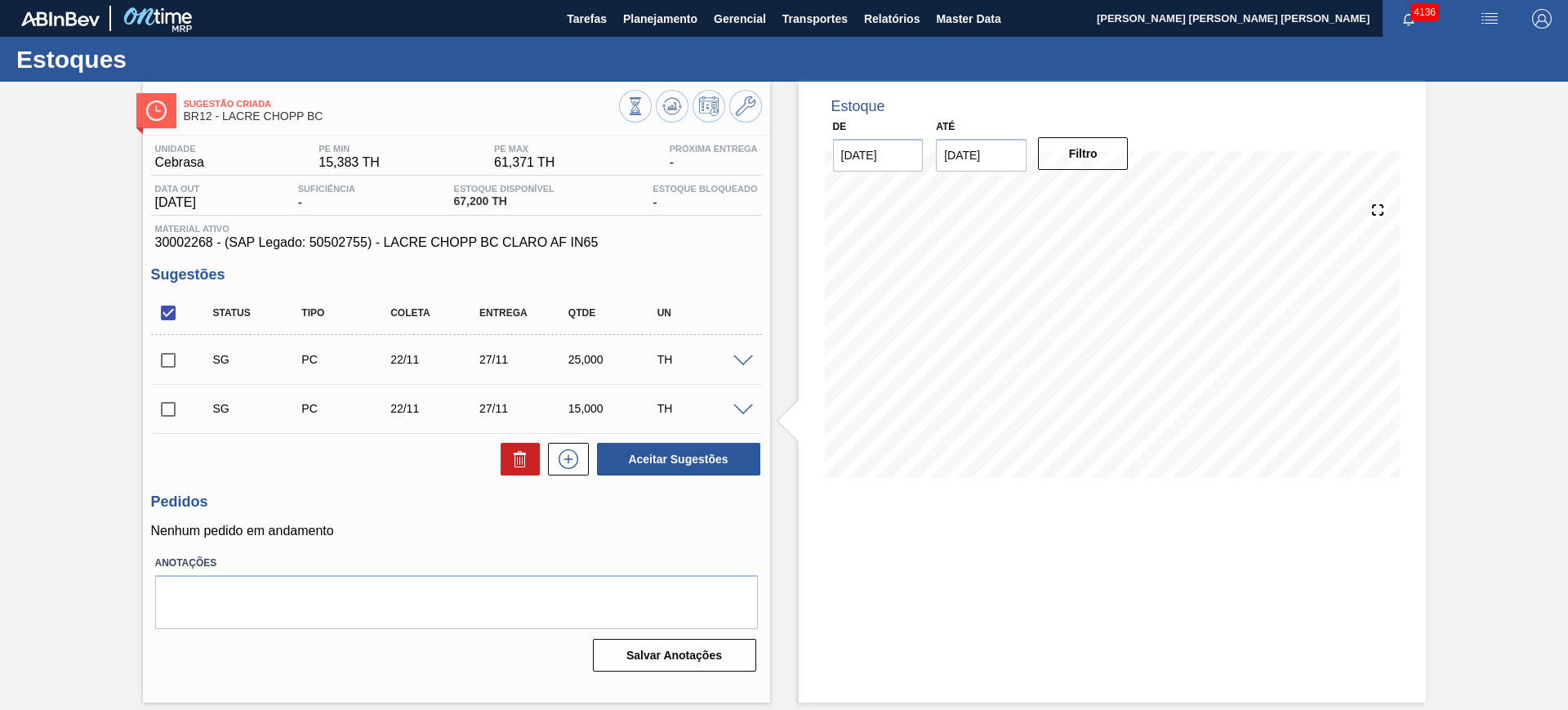
click at [174, 405] on input "checkbox" at bounding box center [169, 409] width 34 height 34
click at [640, 443] on button "Aceitar Sugestões" at bounding box center [678, 459] width 164 height 33
checkbox input "false"
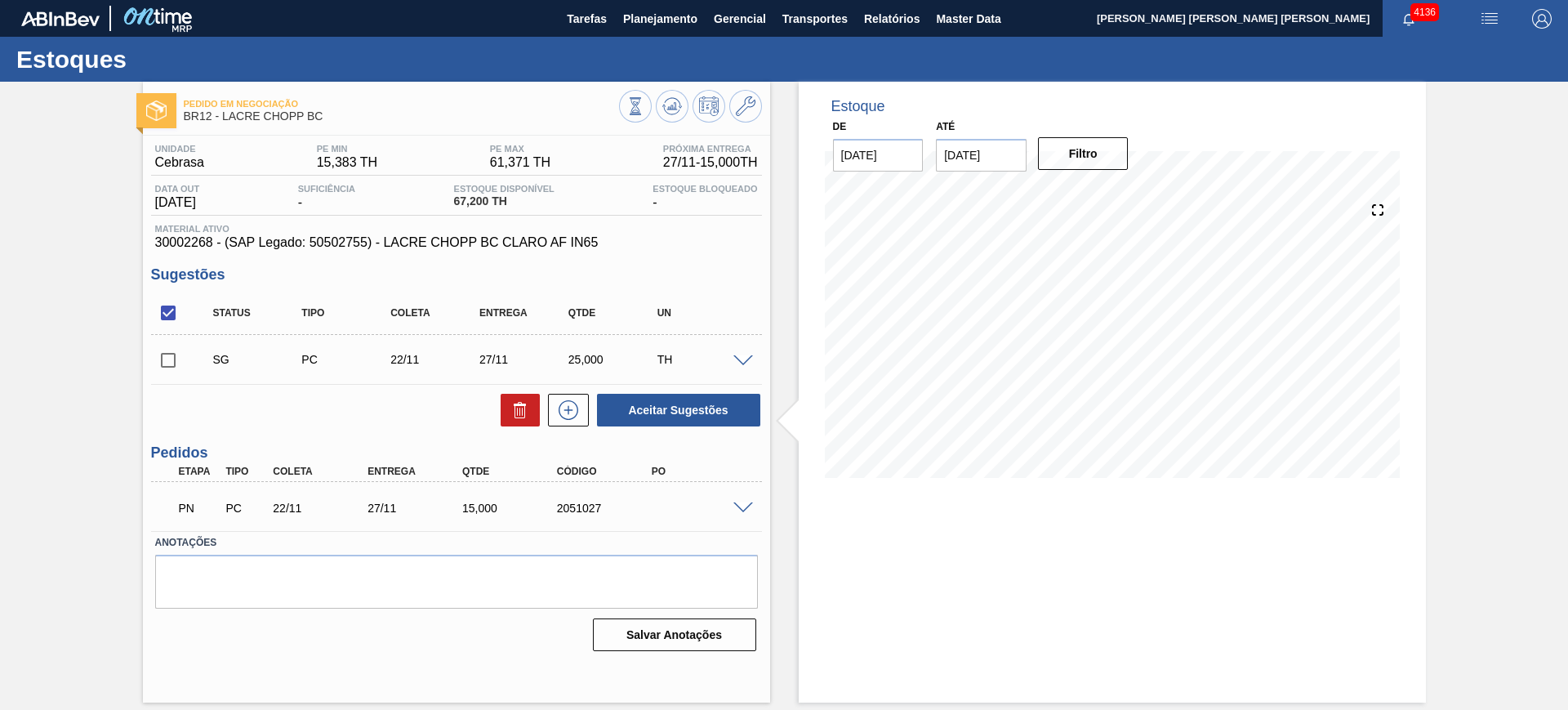
click at [176, 318] on input "checkbox" at bounding box center [169, 313] width 34 height 34
checkbox input "true"
click at [637, 408] on button "Aceitar Sugestões" at bounding box center [678, 410] width 164 height 33
checkbox input "false"
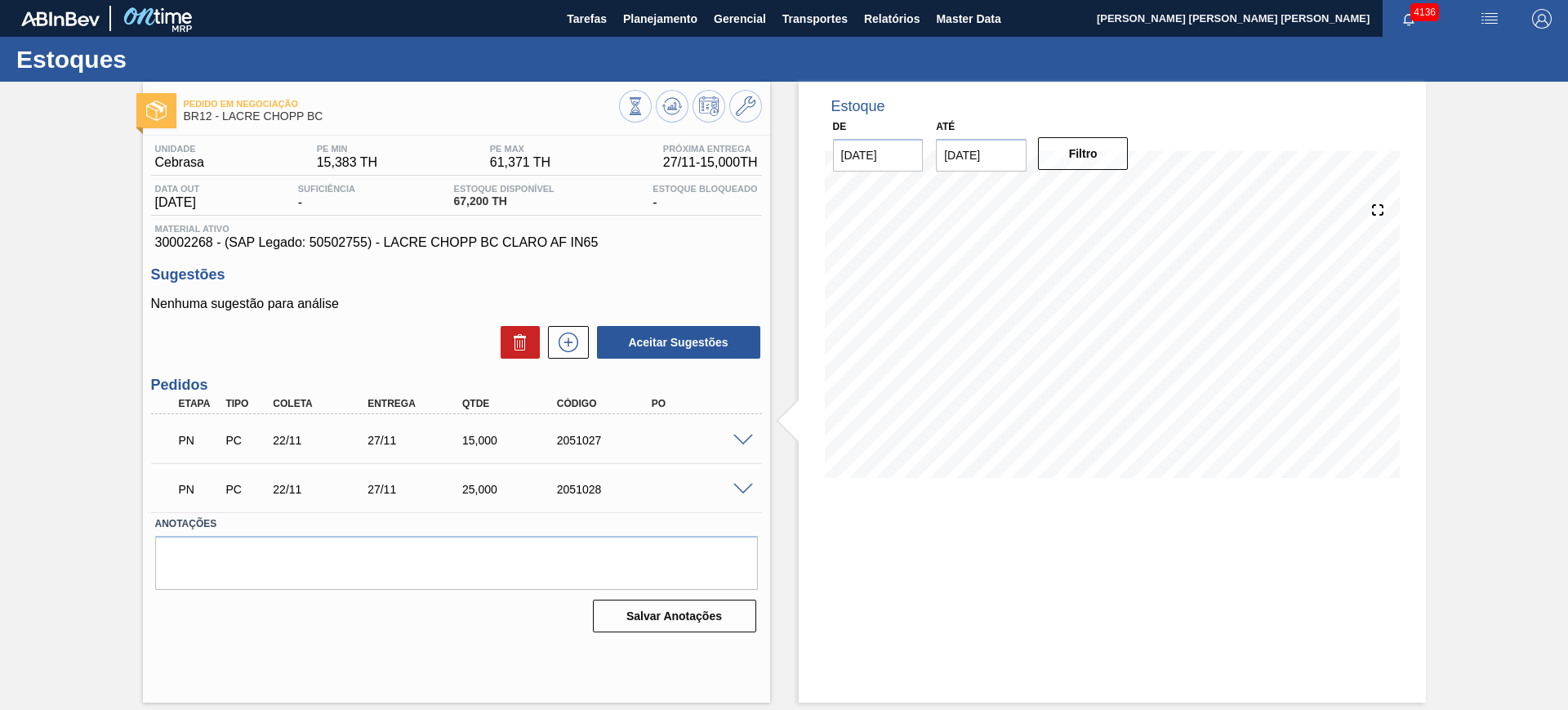
click at [590, 436] on div "2051027" at bounding box center [605, 441] width 106 height 13
copy div "2051027"
click at [597, 484] on div "2051028" at bounding box center [605, 490] width 106 height 13
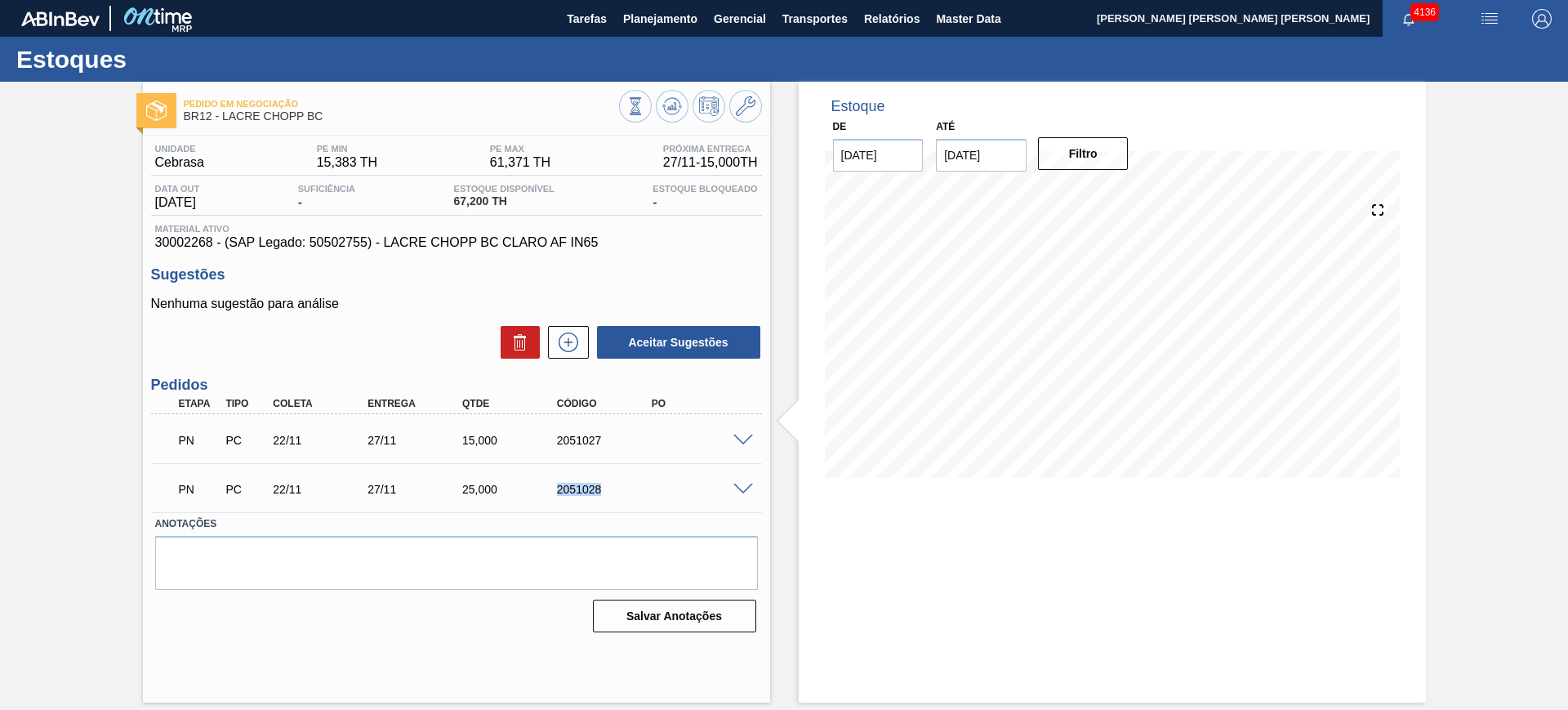
copy div "2051028"
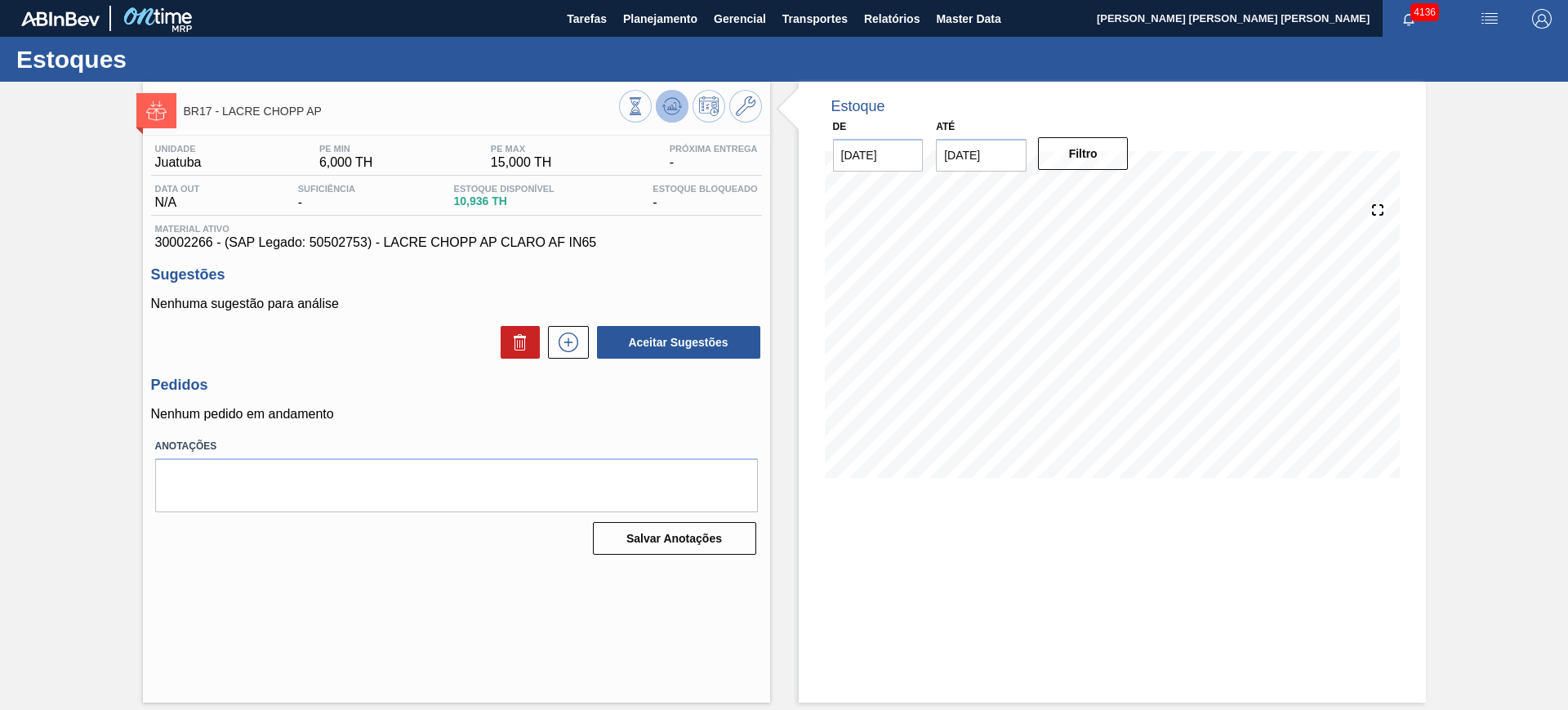
click at [669, 111] on icon at bounding box center [672, 106] width 19 height 19
click at [675, 120] on button at bounding box center [672, 106] width 33 height 33
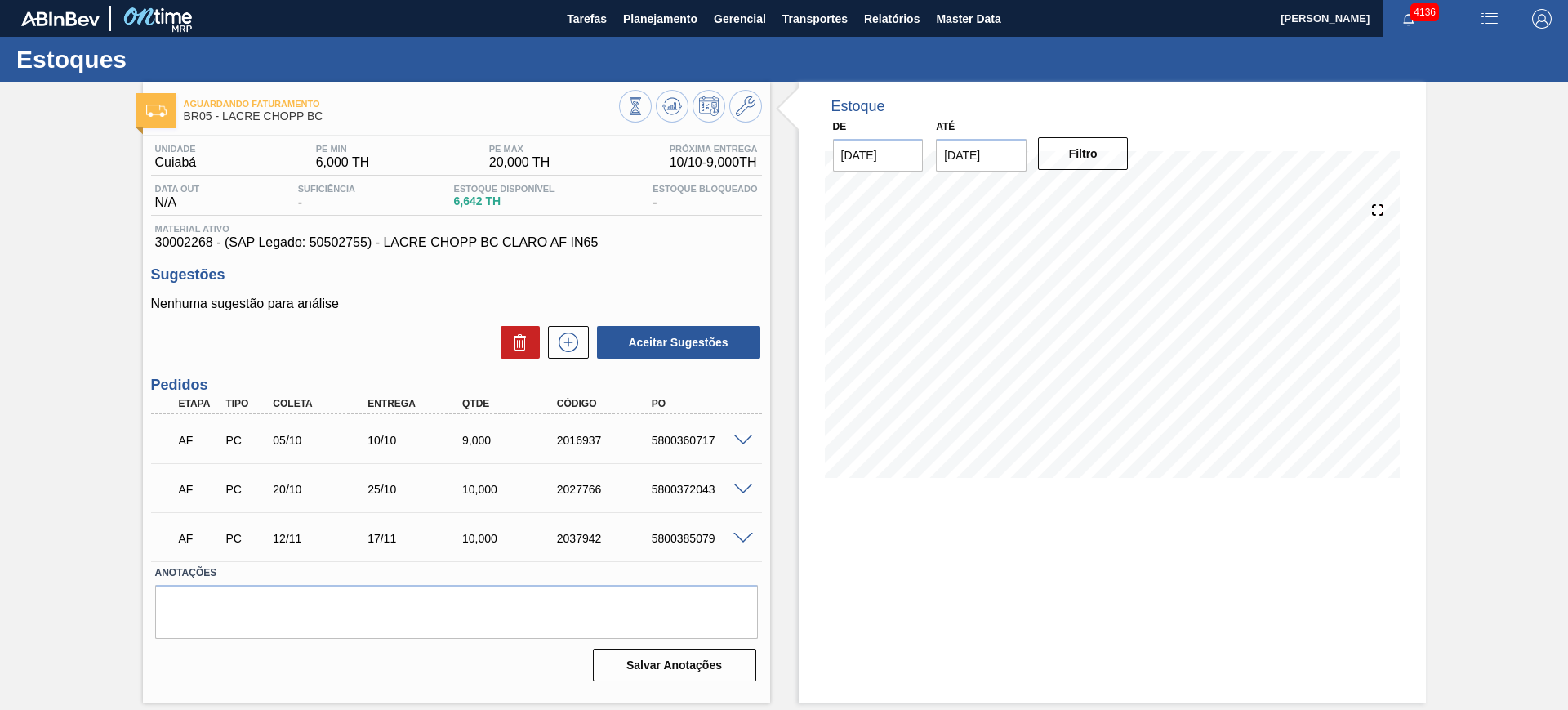
click at [744, 537] on span at bounding box center [743, 538] width 19 height 12
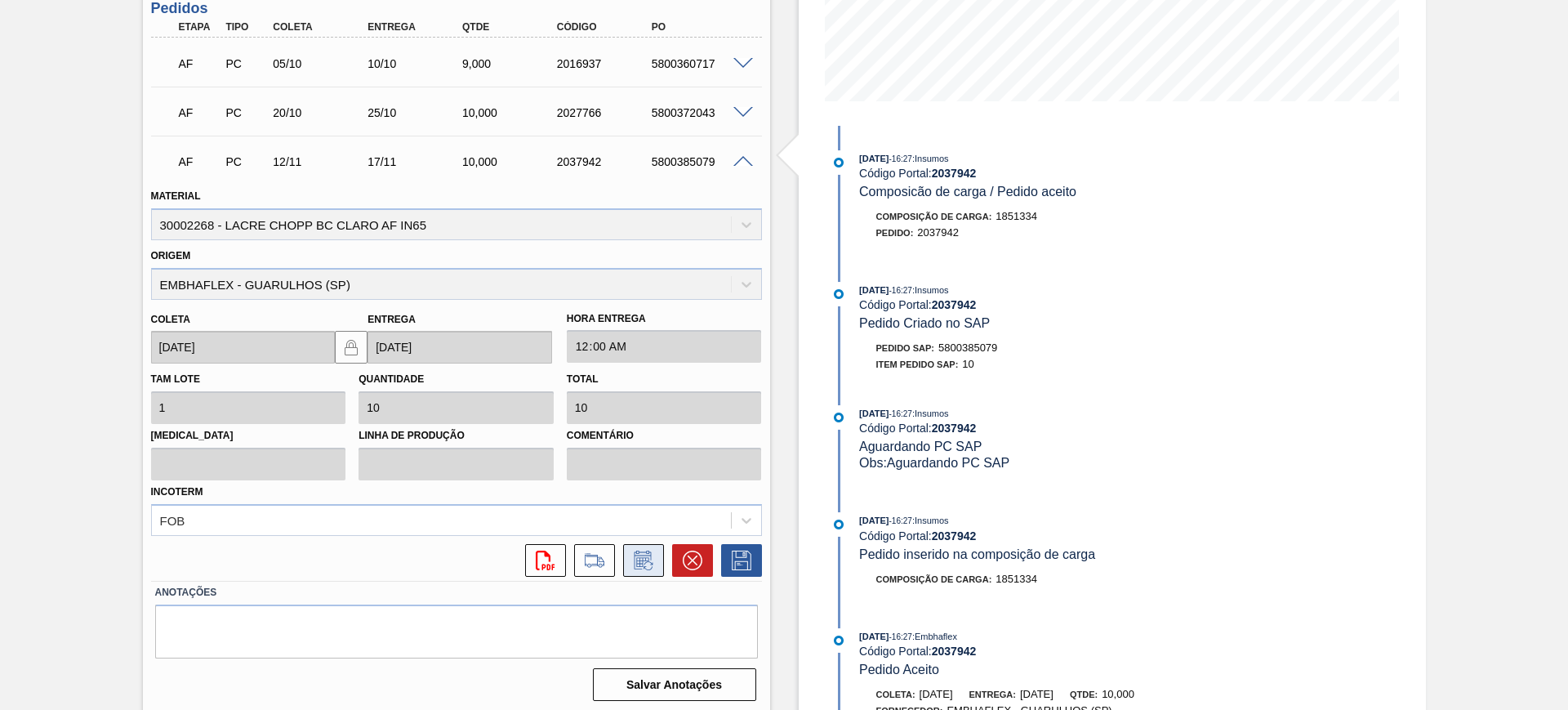
scroll to position [381, 0]
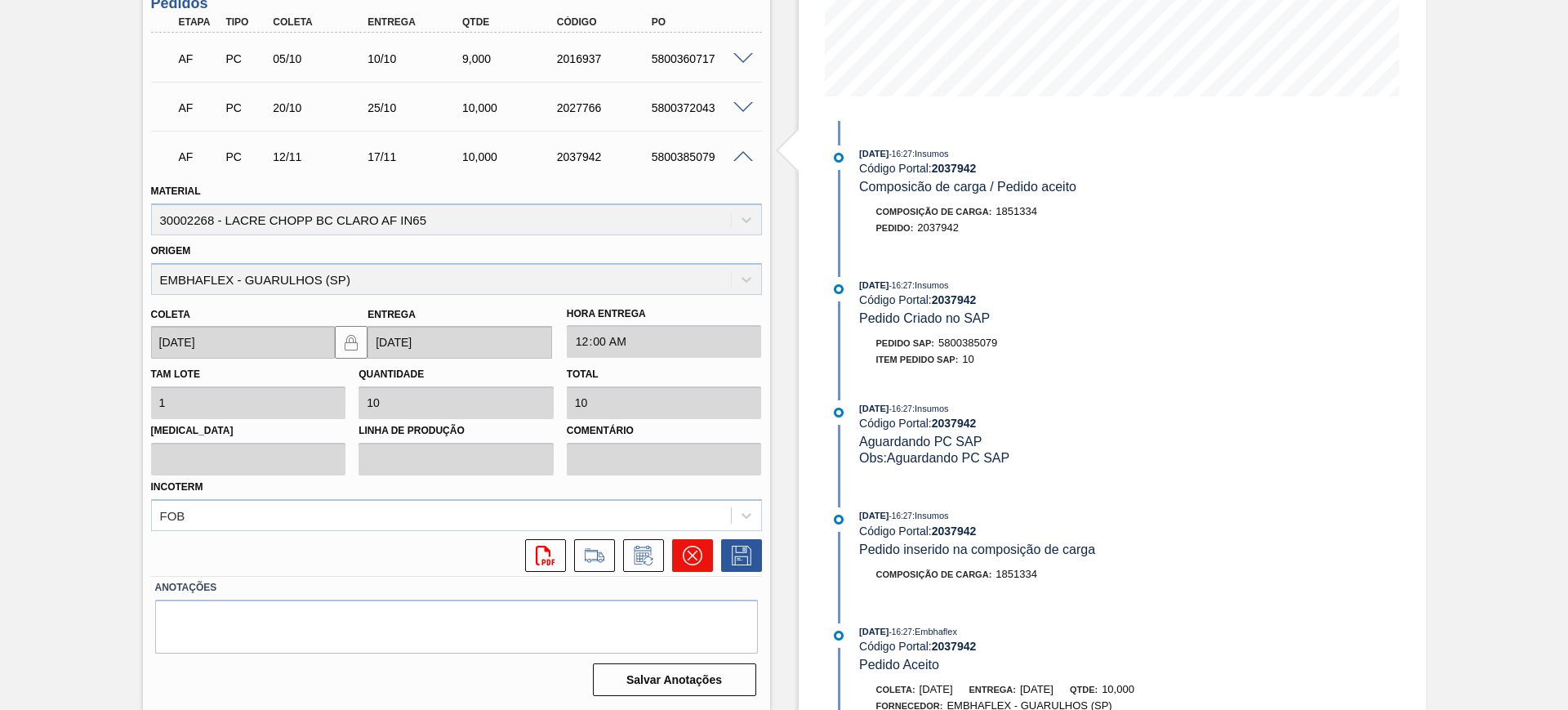
click at [691, 553] on icon at bounding box center [693, 556] width 19 height 19
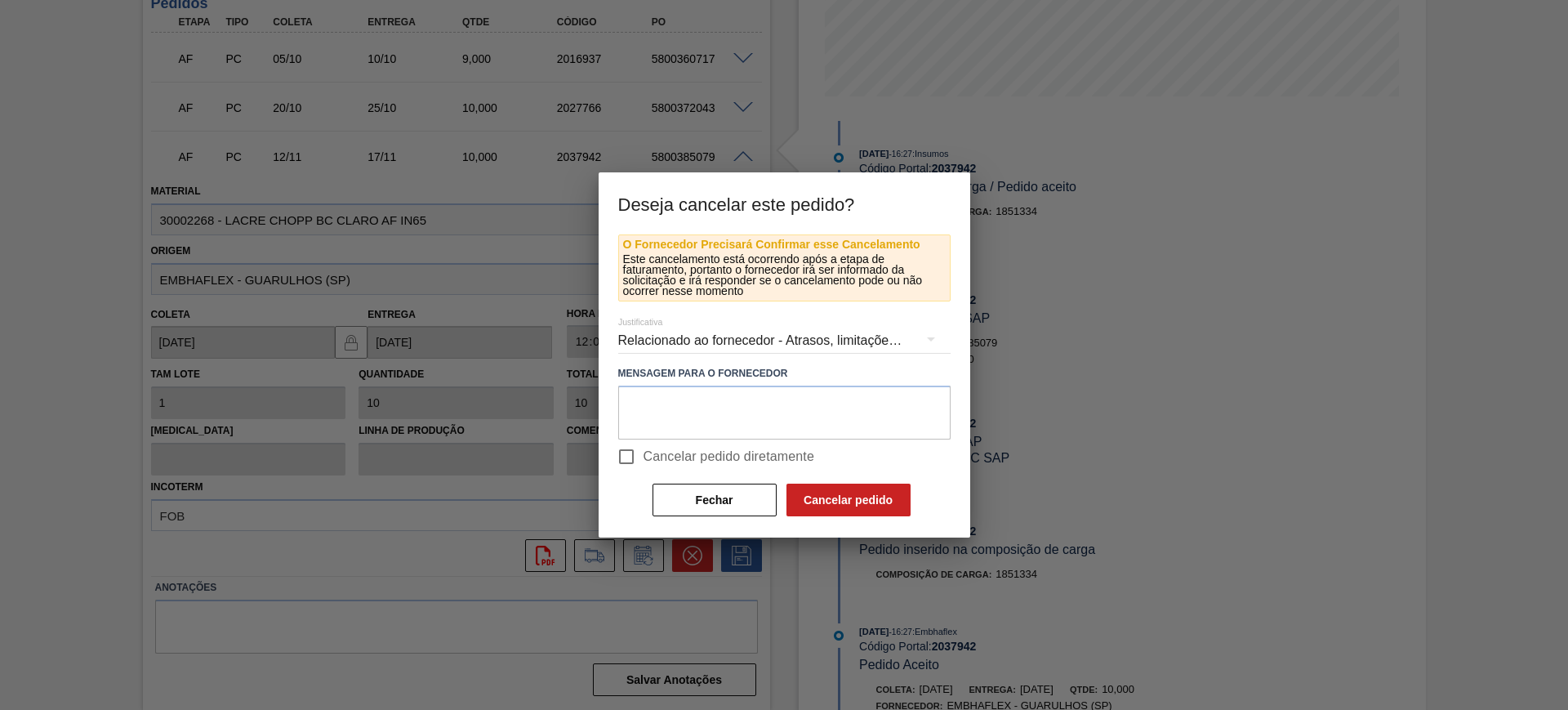
click at [729, 457] on span "Cancelar pedido diretamente" at bounding box center [729, 456] width 171 height 19
click at [644, 457] on input "Cancelar pedido diretamente" at bounding box center [626, 457] width 34 height 34
checkbox input "true"
click at [842, 491] on button "Cancelar pedido" at bounding box center [849, 500] width 125 height 33
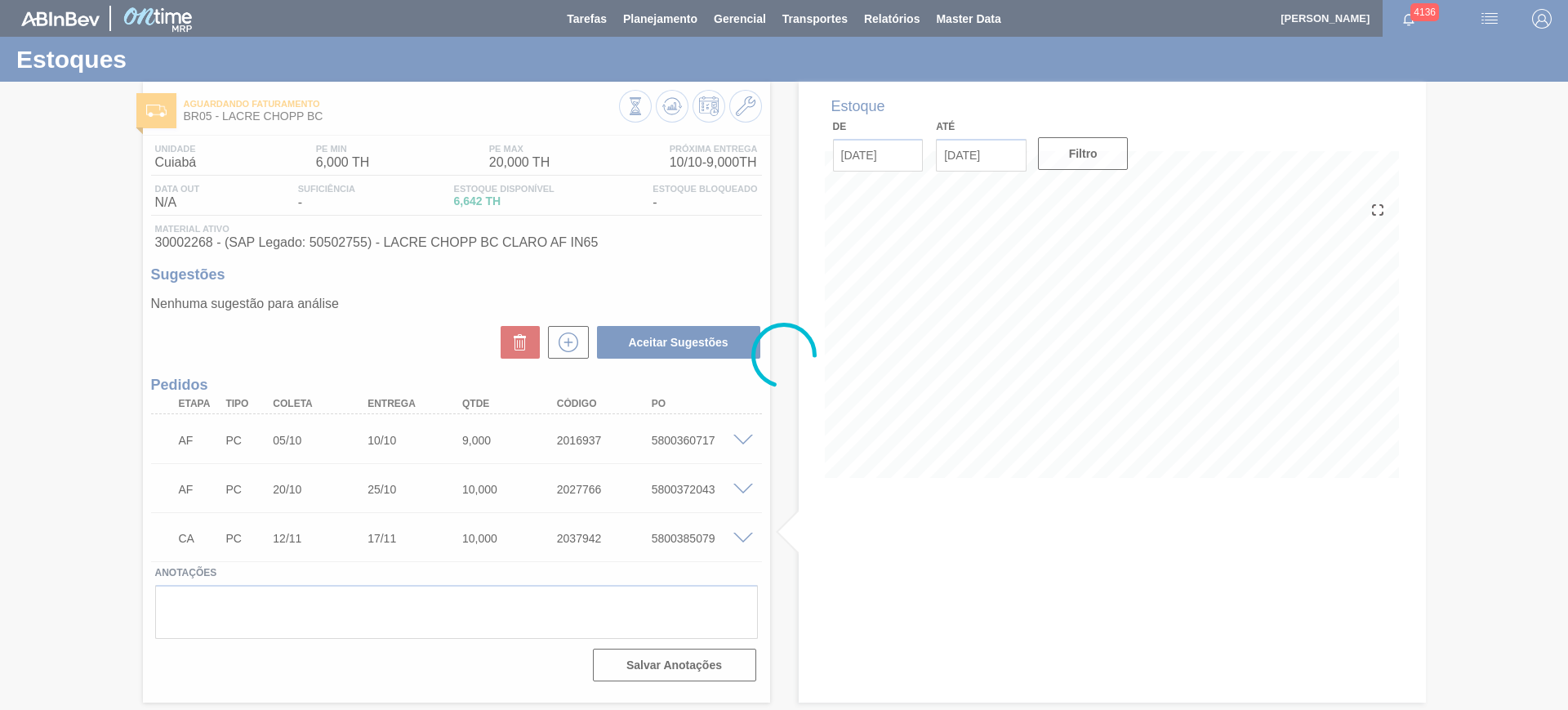
scroll to position [0, 0]
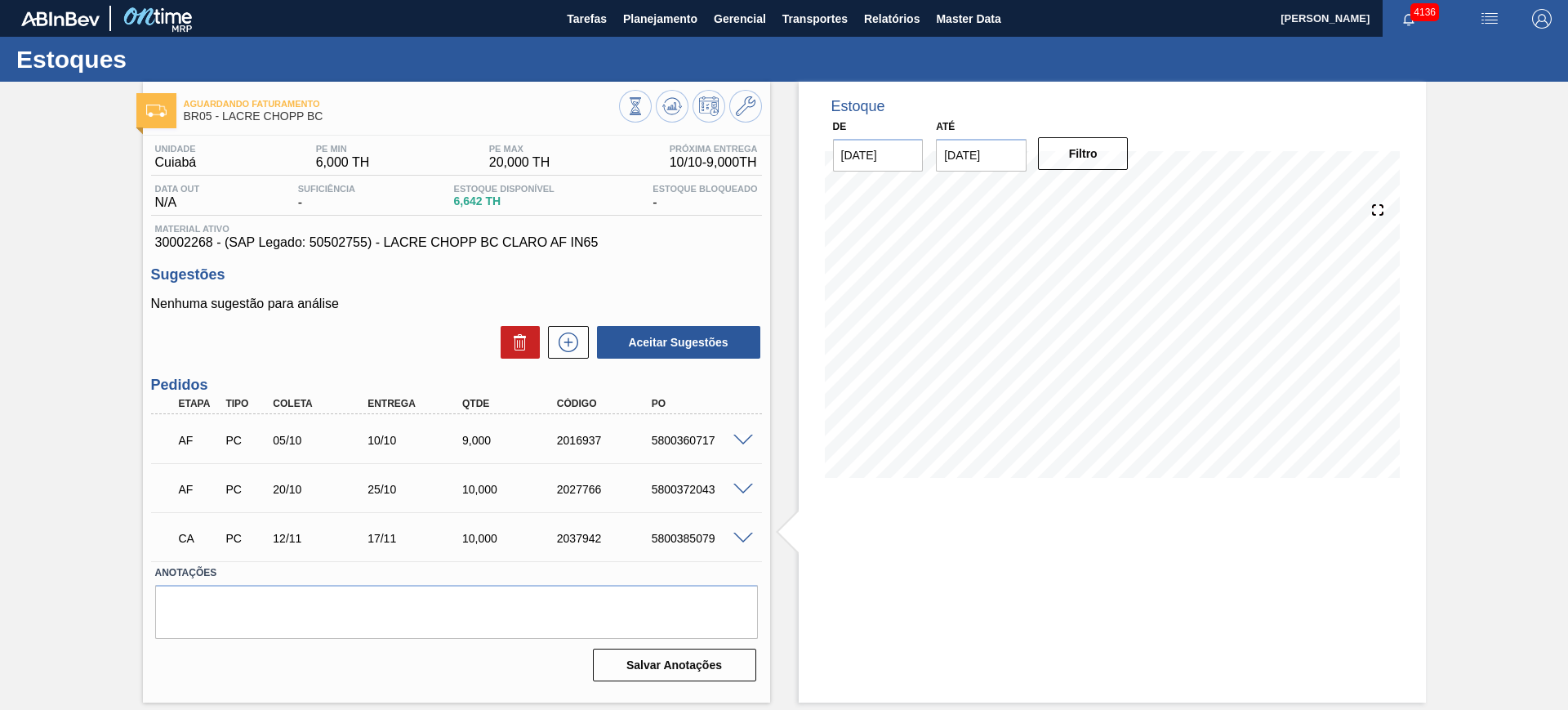
click at [685, 536] on div "5800385079" at bounding box center [700, 538] width 106 height 13
copy div "5800385079"
click at [735, 113] on button at bounding box center [745, 106] width 33 height 33
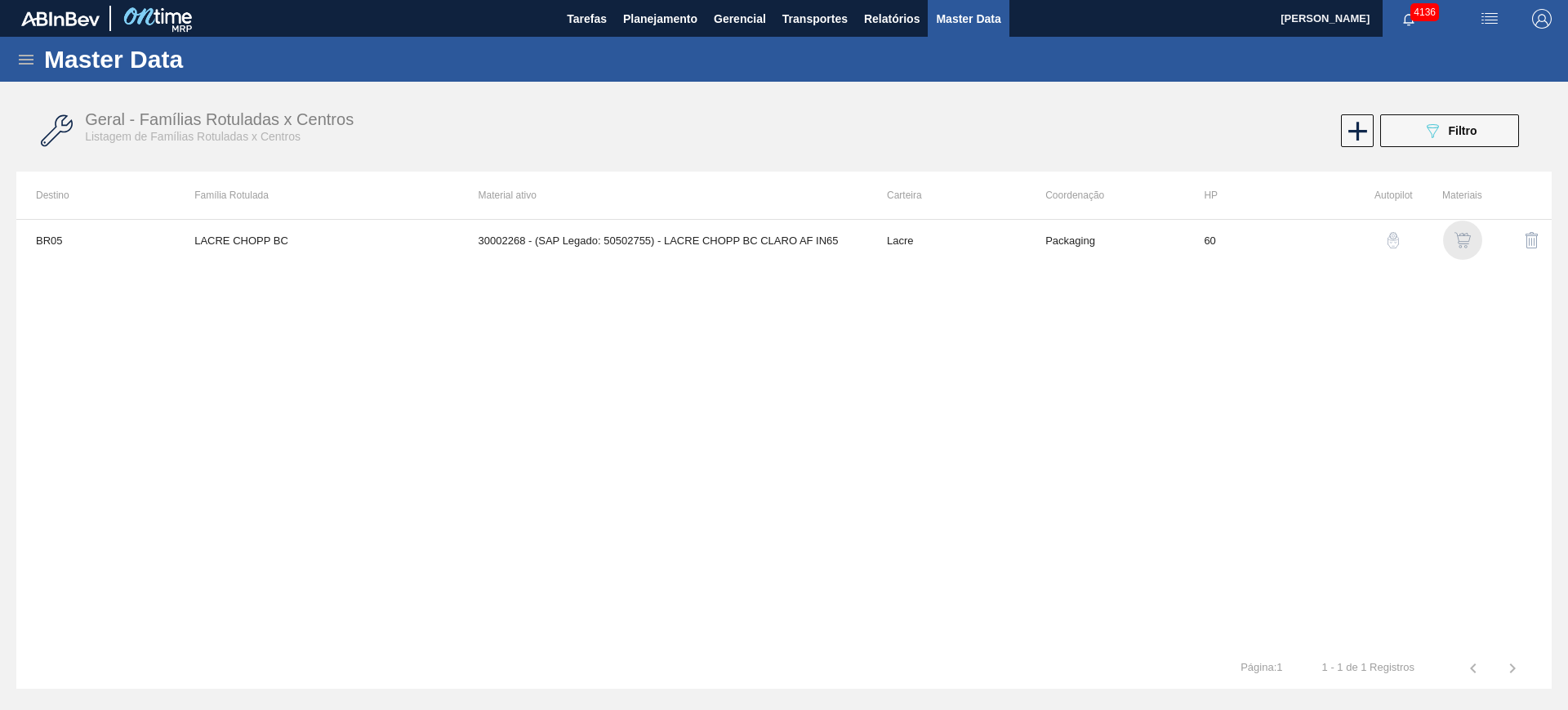
click at [1470, 236] on img "button" at bounding box center [1463, 240] width 16 height 16
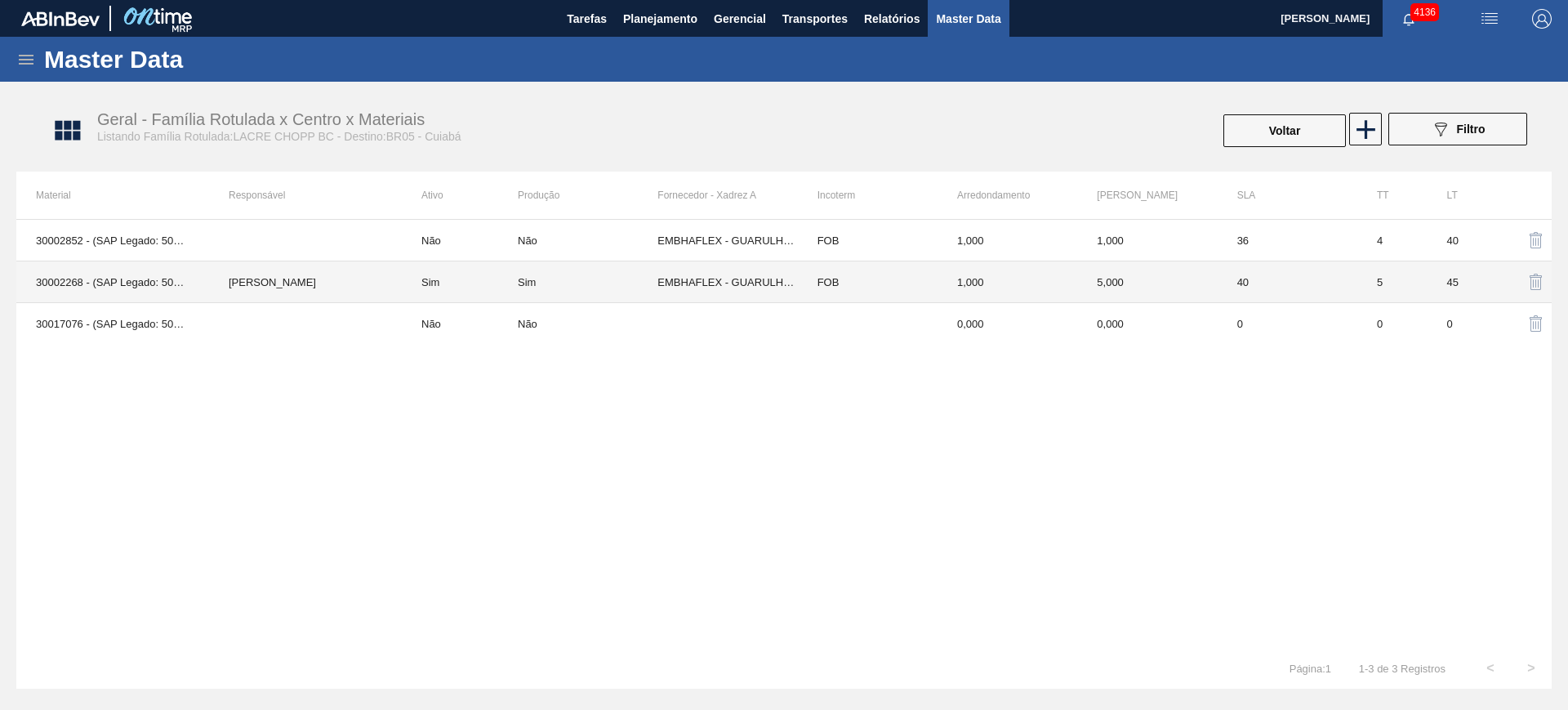
click at [425, 284] on td "Sim" at bounding box center [460, 282] width 116 height 41
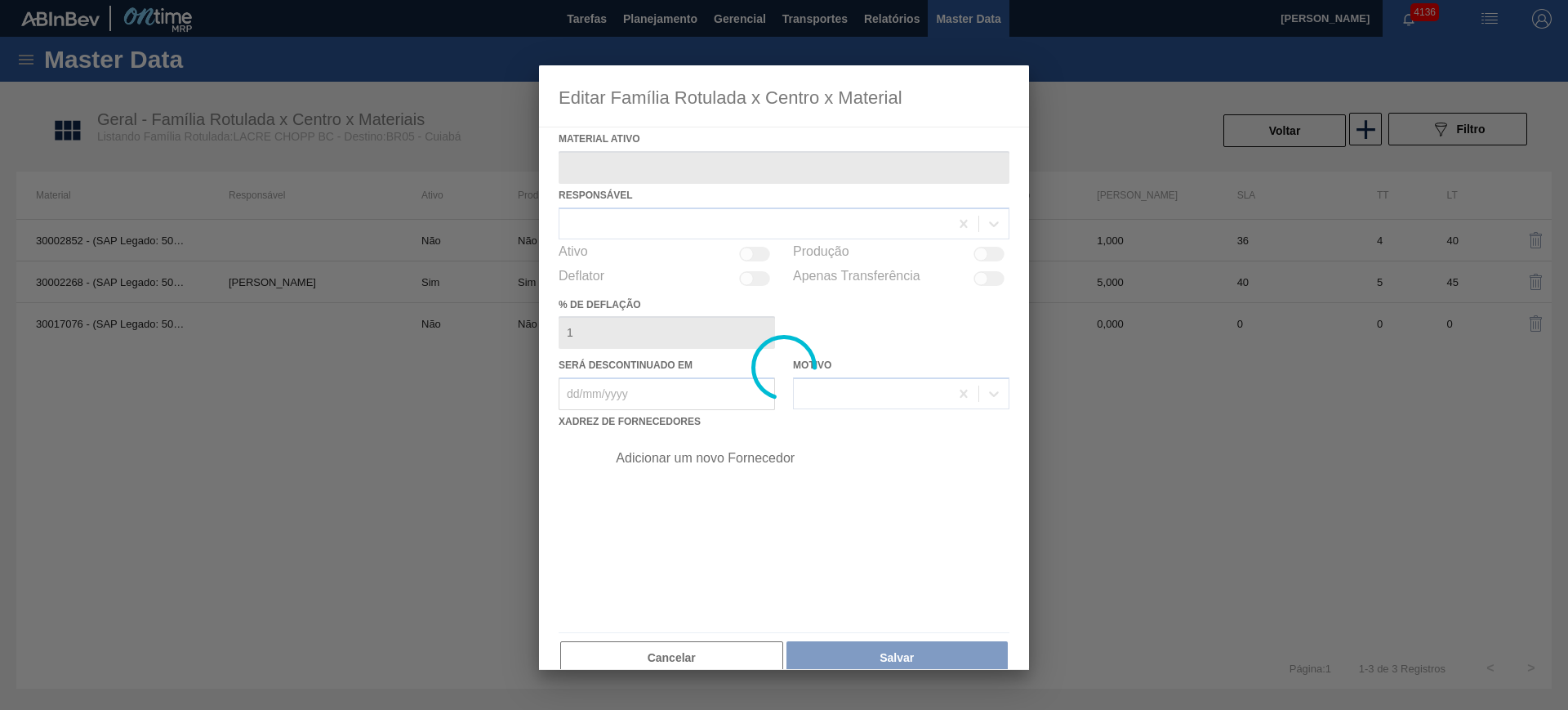
type ativo "30002268 - (SAP Legado: 50502755) - LACRE CHOPP BC CLARO AF IN65"
checkbox input "true"
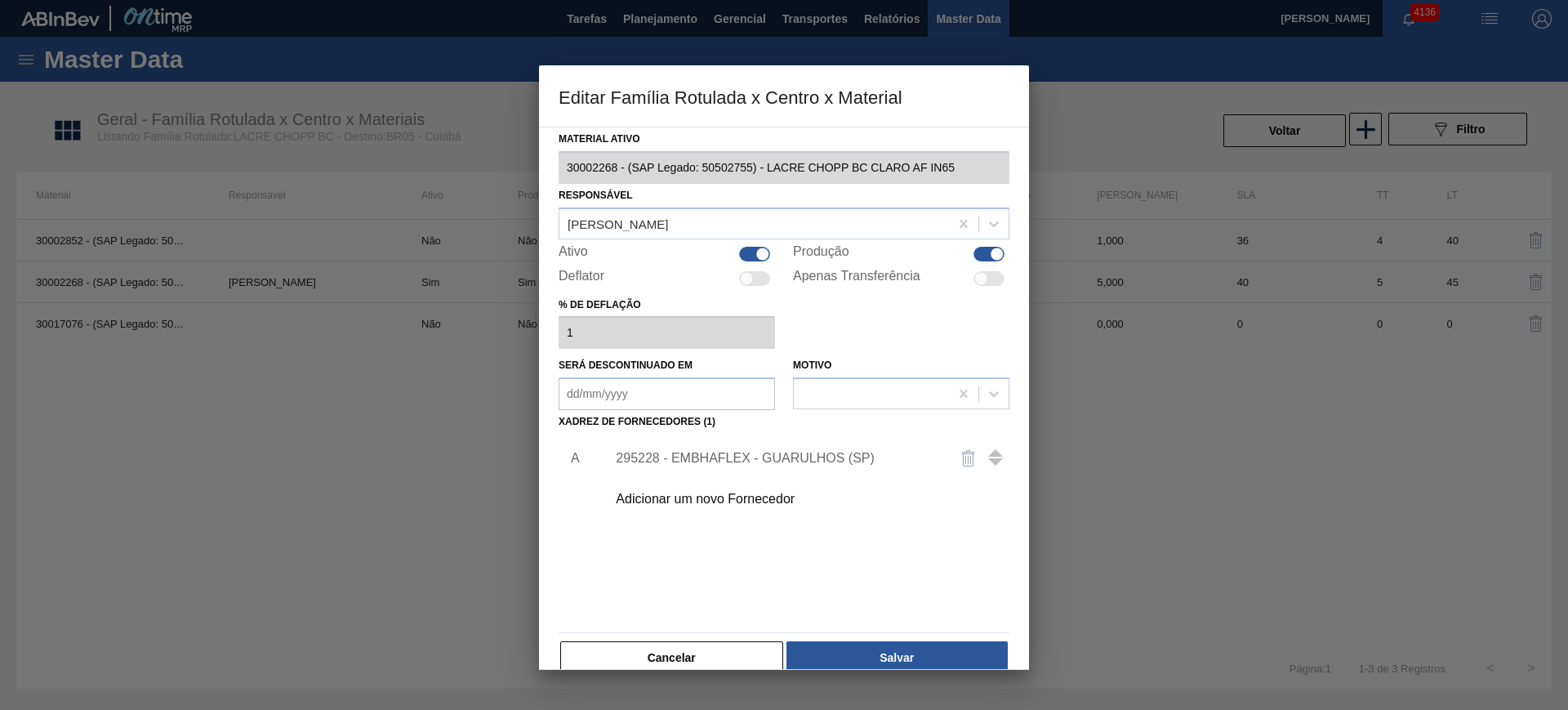
click at [737, 458] on div "295228 - EMBHAFLEX - GUARULHOS (SP)" at bounding box center [776, 458] width 320 height 14
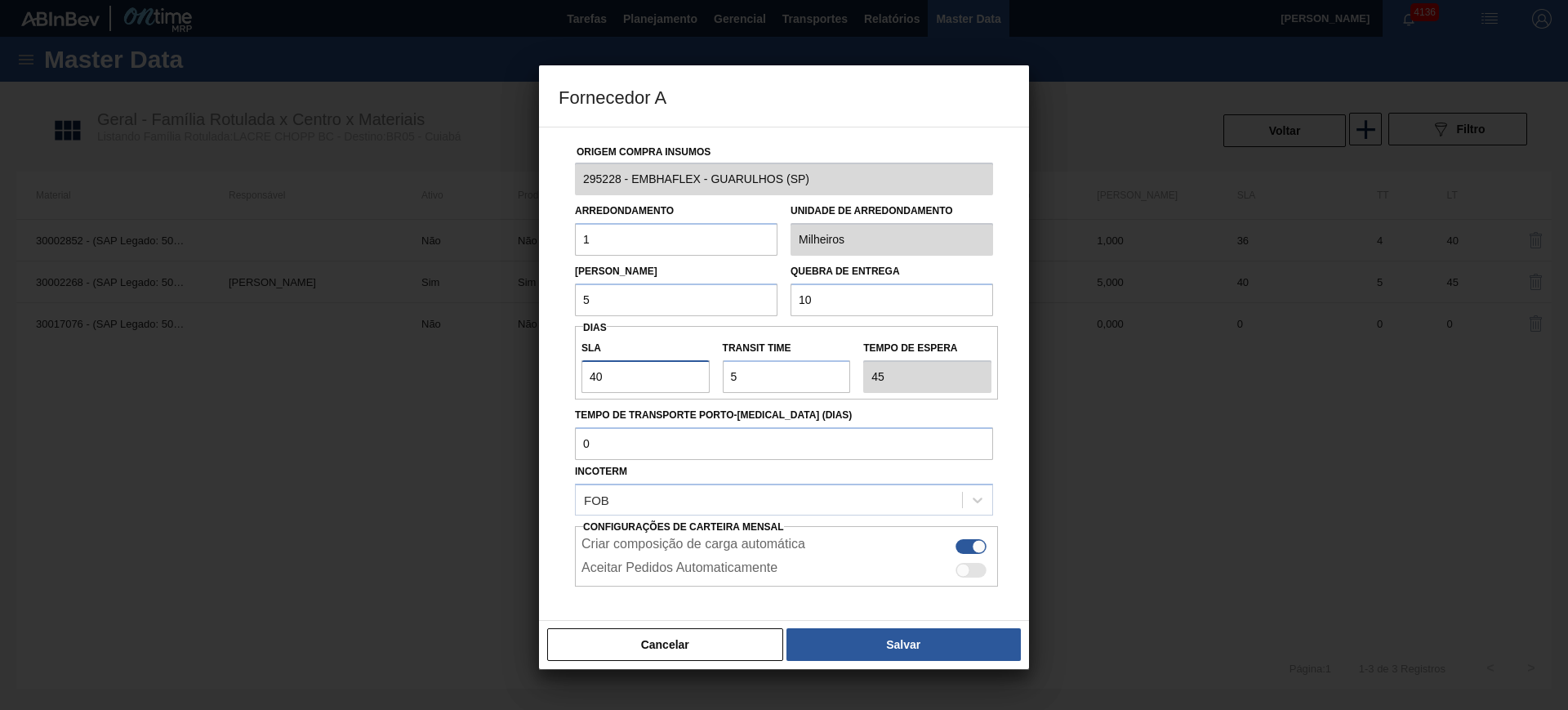
click at [649, 375] on input "40" at bounding box center [646, 377] width 128 height 33
type input "2"
type input "7"
type input "20"
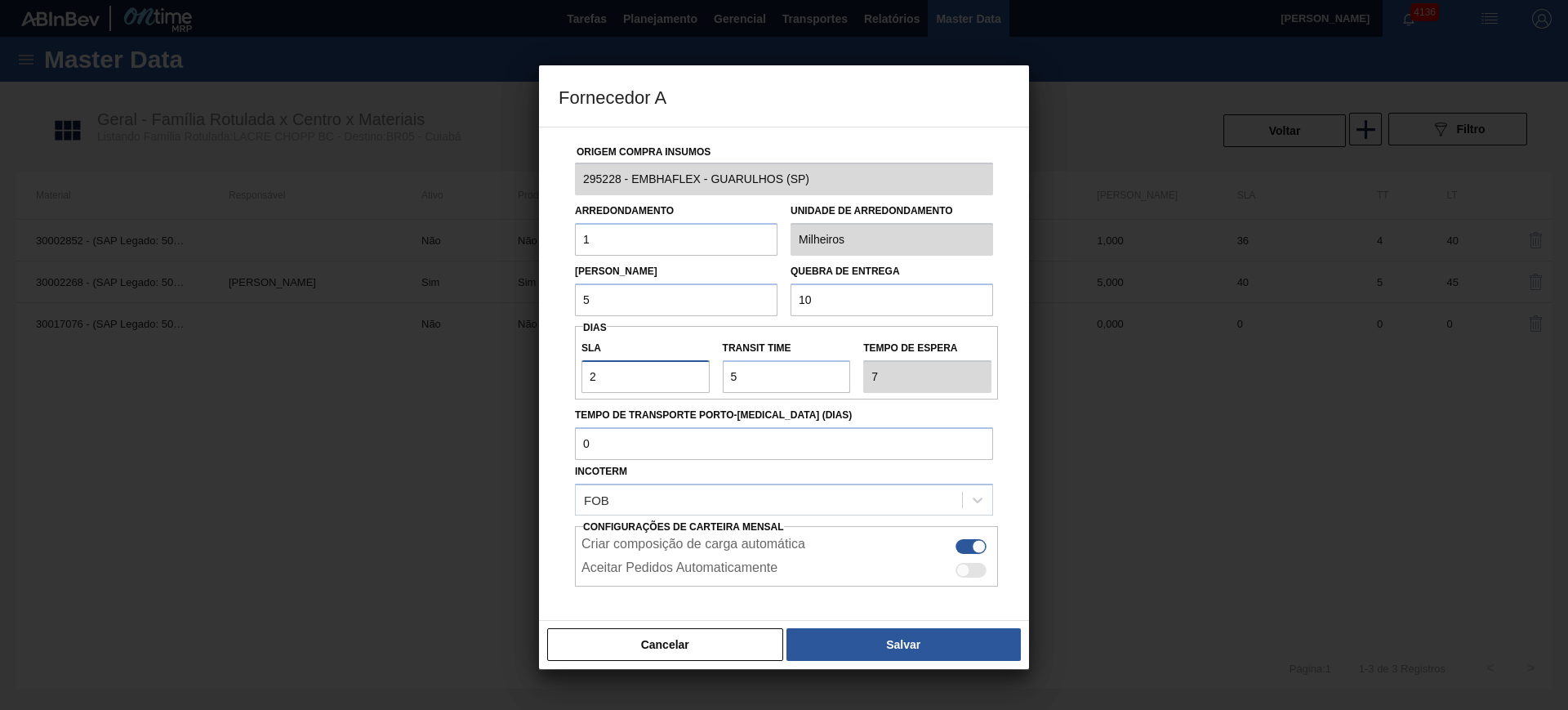
type input "25"
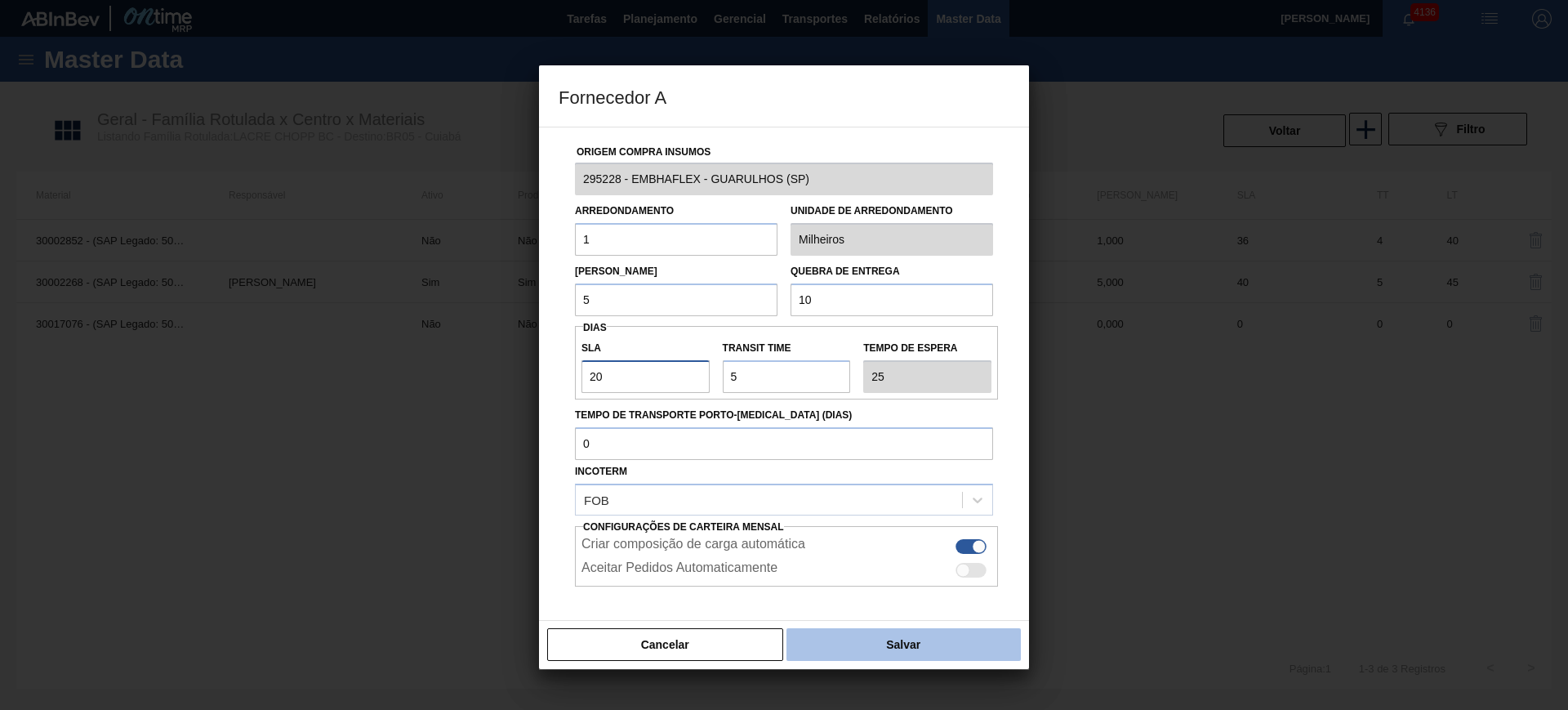
type input "20"
click at [895, 641] on button "Salvar" at bounding box center [903, 645] width 235 height 33
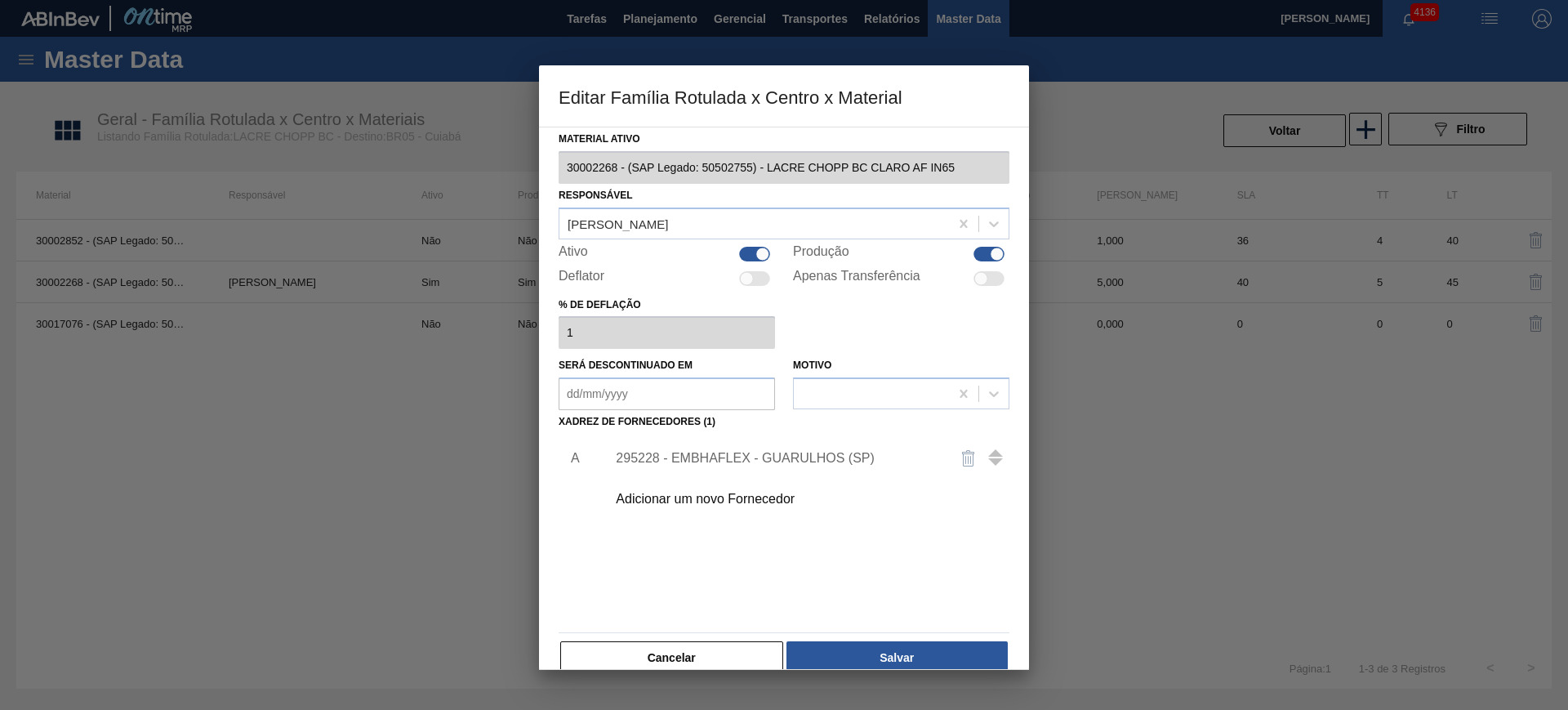
click at [895, 641] on button "Salvar" at bounding box center [897, 657] width 221 height 33
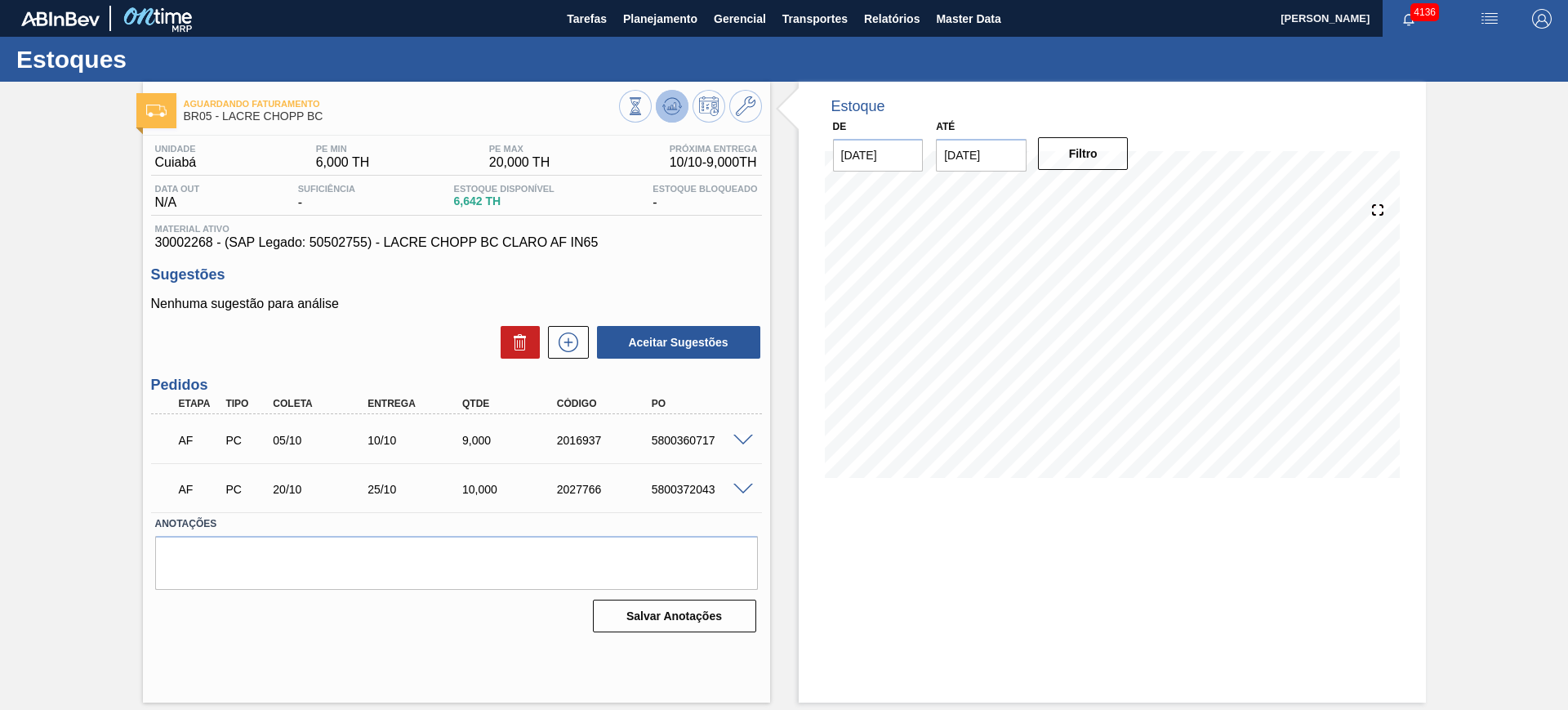
click at [673, 106] on icon at bounding box center [671, 106] width 11 height 8
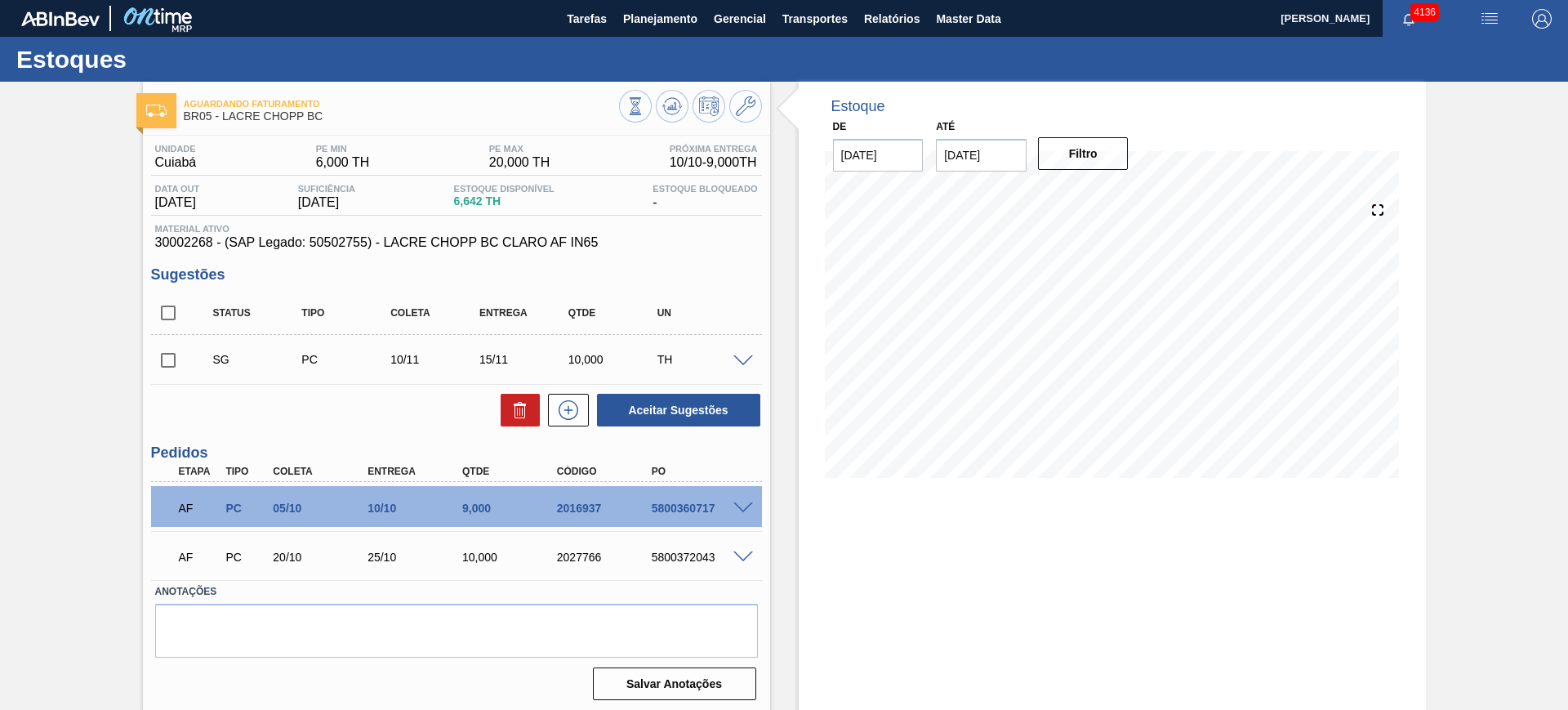
click at [165, 313] on input "checkbox" at bounding box center [169, 313] width 34 height 34
checkbox input "true"
click at [730, 399] on button "Aceitar Sugestões" at bounding box center [678, 410] width 164 height 33
checkbox input "false"
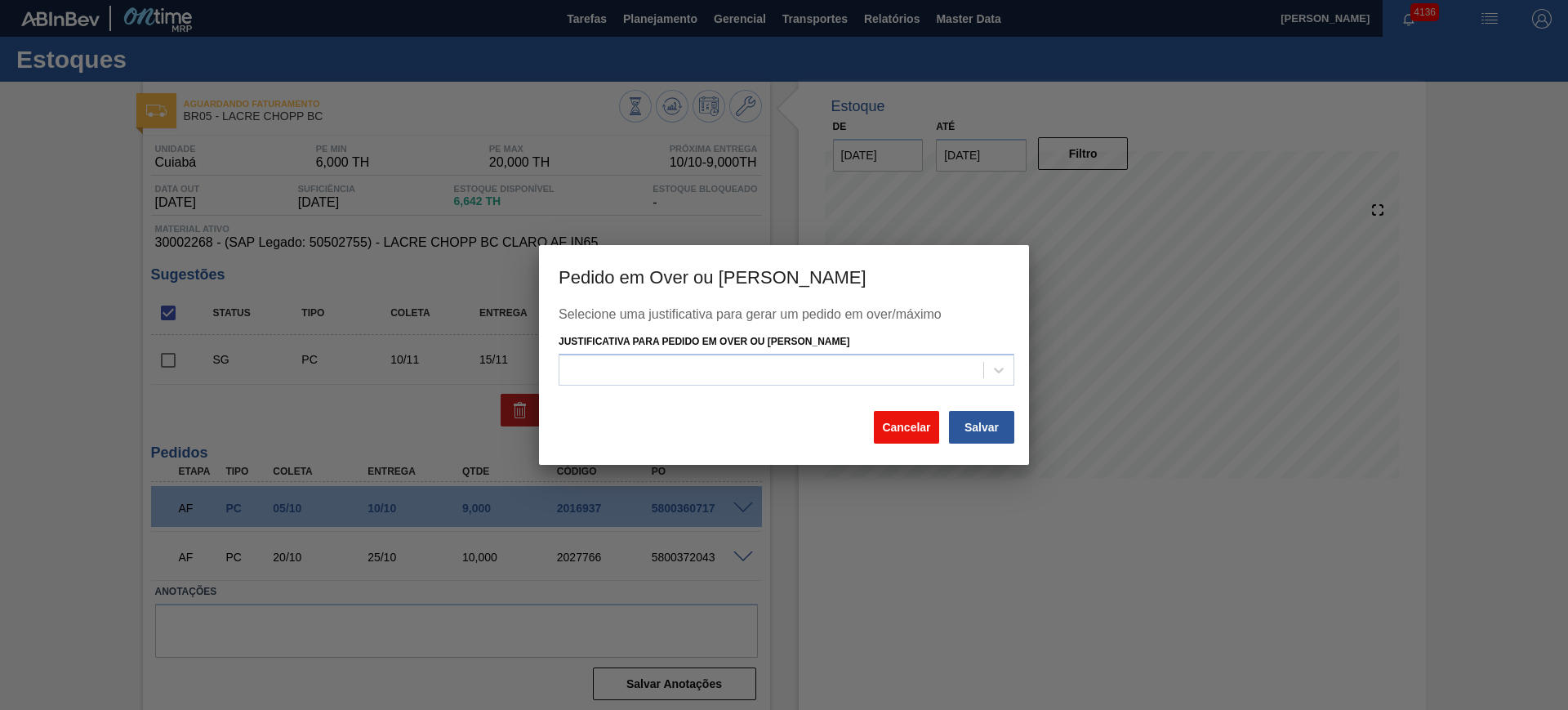
click at [917, 435] on button "Cancelar" at bounding box center [906, 427] width 65 height 33
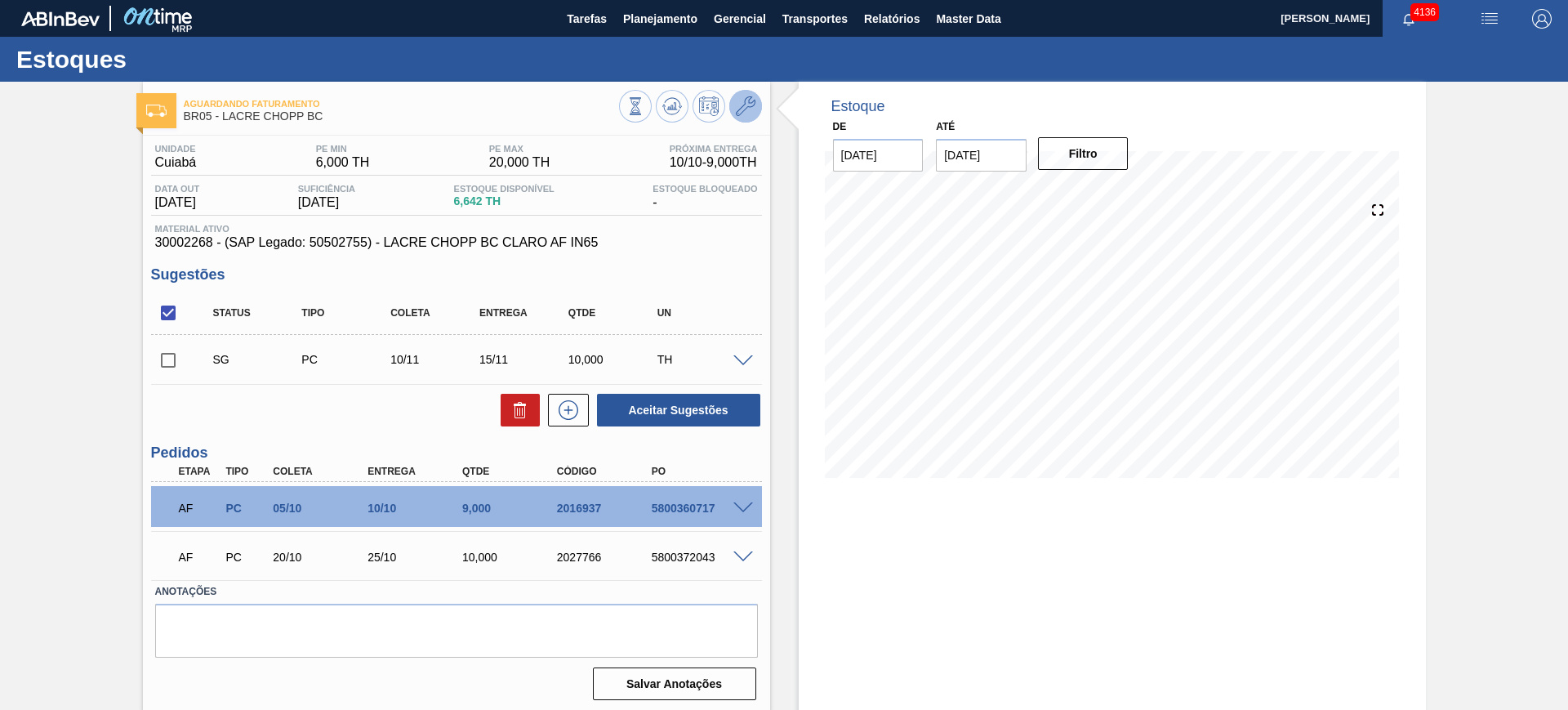
click at [744, 108] on icon at bounding box center [745, 106] width 19 height 19
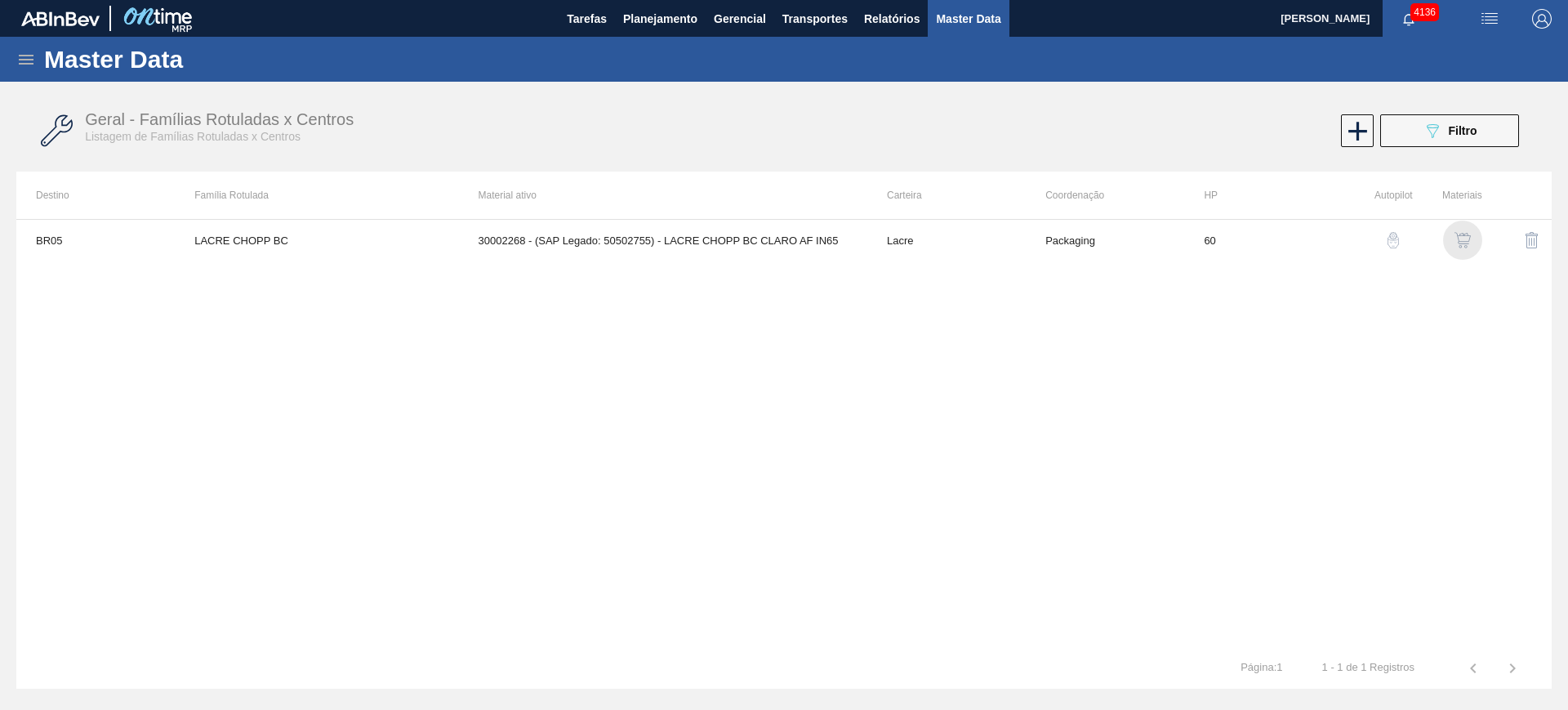
click at [1456, 240] on img "button" at bounding box center [1463, 240] width 16 height 16
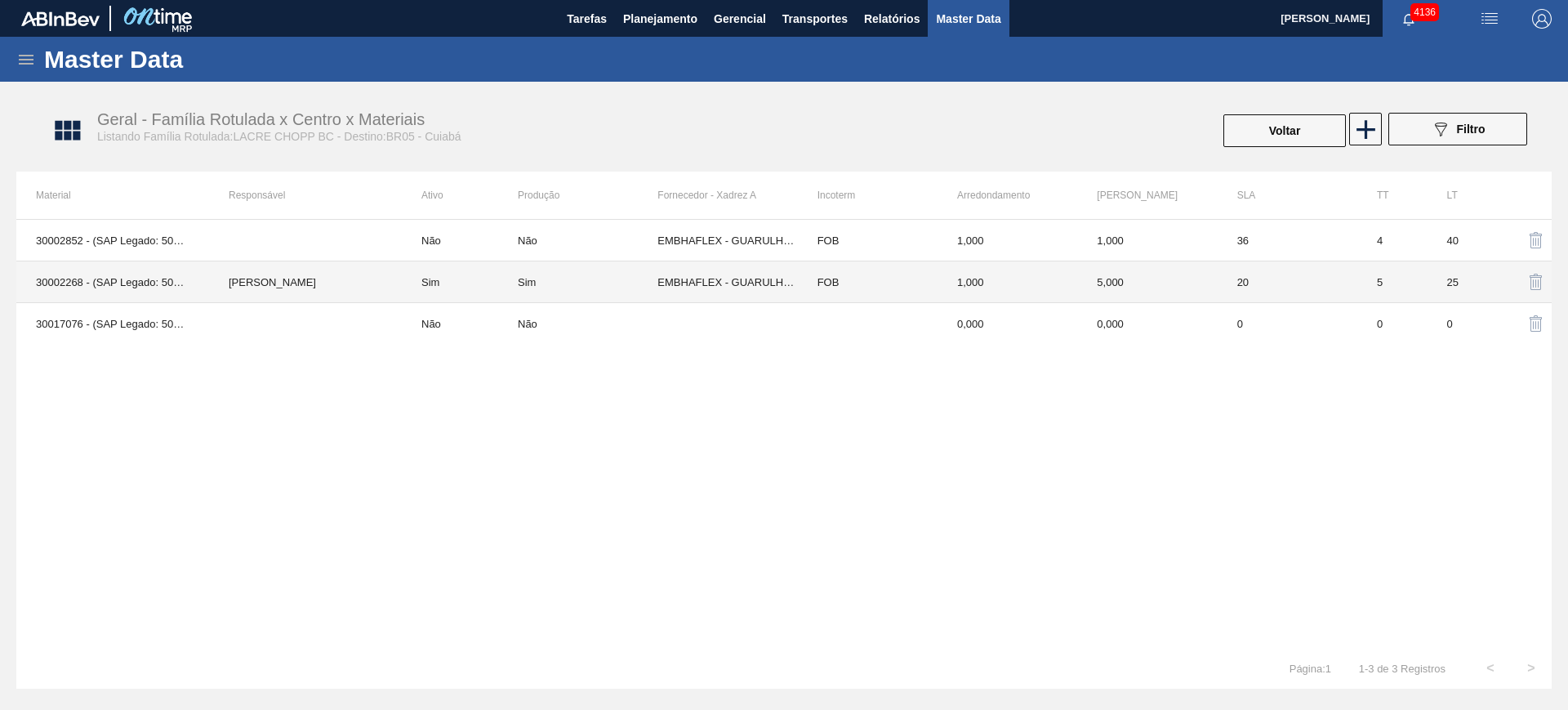
click at [672, 284] on td "EMBHAFLEX - GUARULHOS (SP)" at bounding box center [727, 282] width 140 height 41
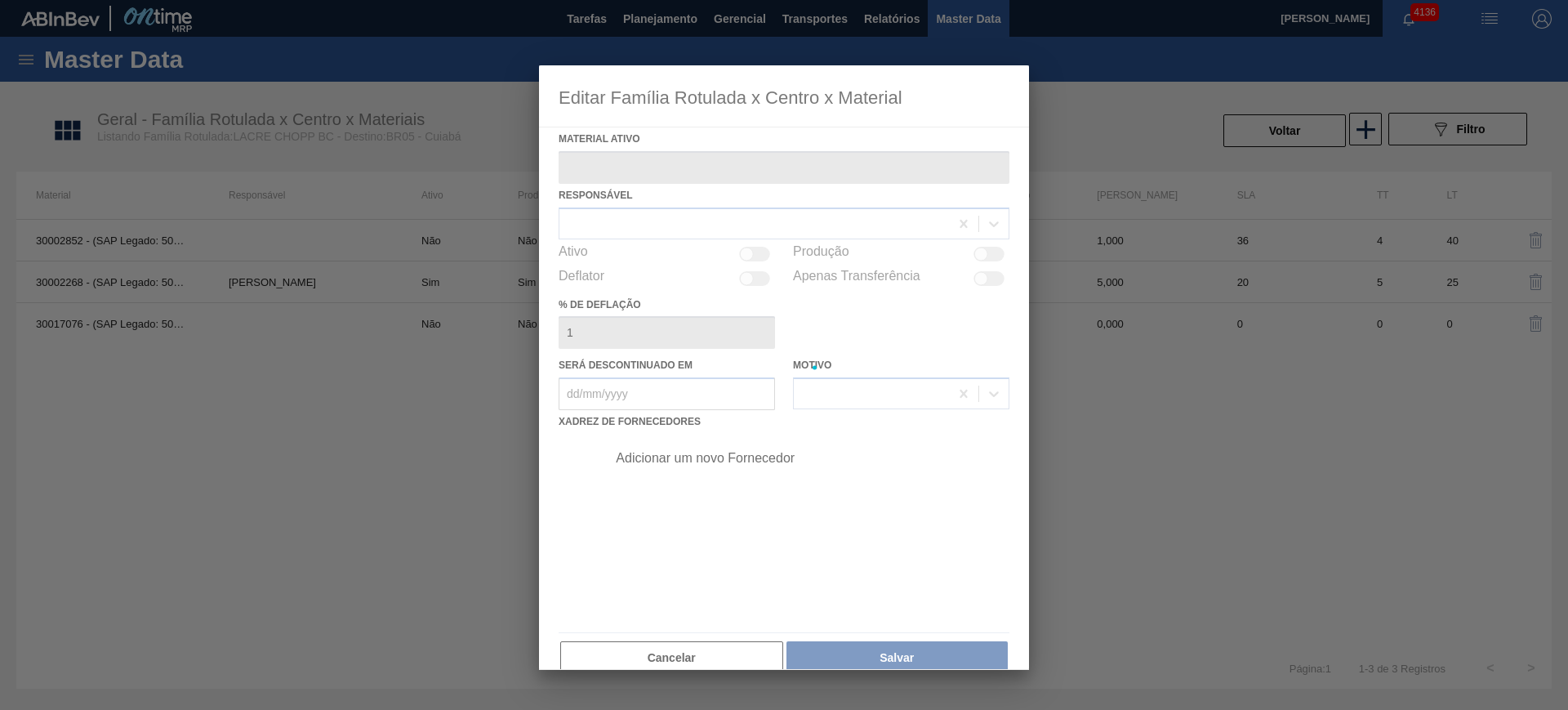
type ativo "30002268 - (SAP Legado: 50502755) - LACRE CHOPP BC CLARO AF IN65"
checkbox input "true"
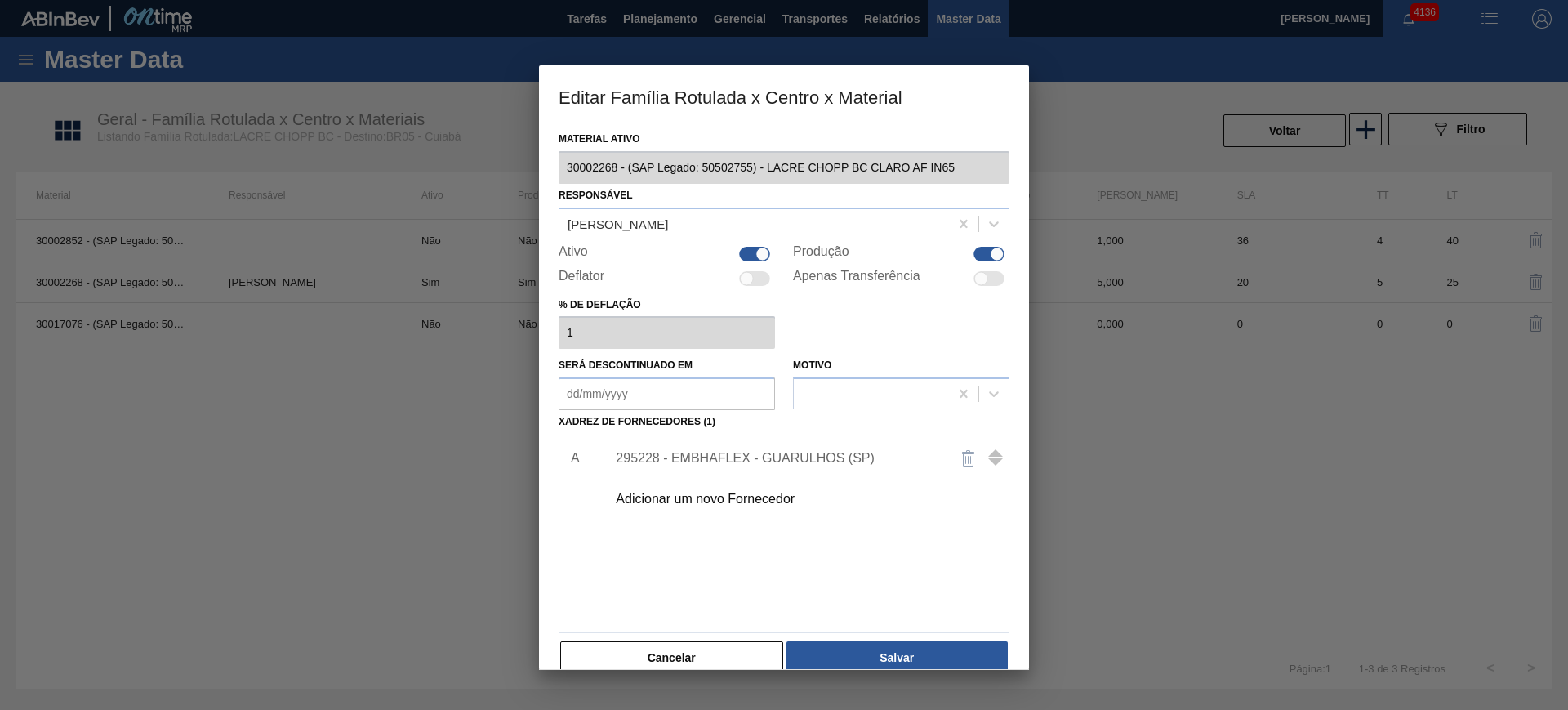
click at [701, 460] on div "295228 - EMBHAFLEX - GUARULHOS (SP)" at bounding box center [776, 458] width 320 height 14
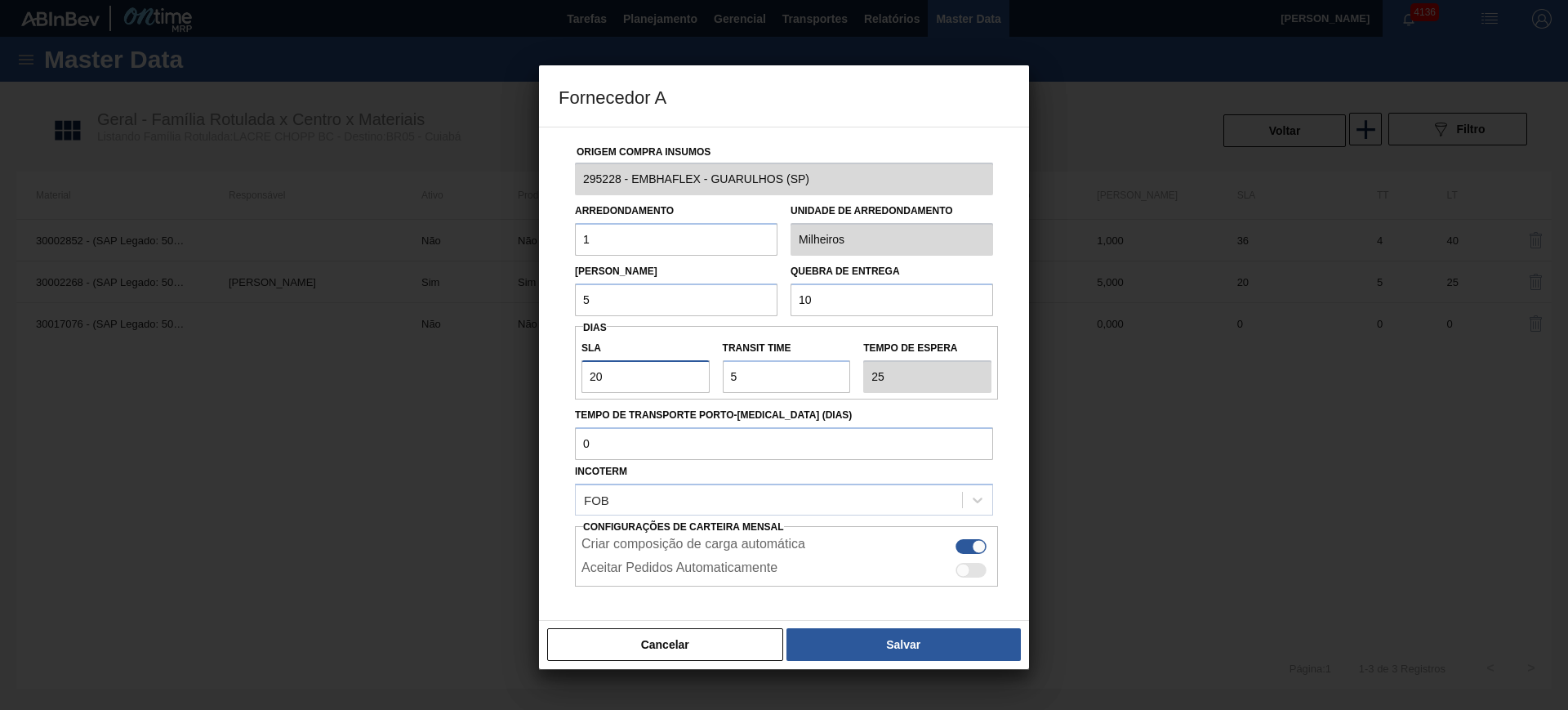
click at [638, 382] on input "20" at bounding box center [646, 377] width 128 height 33
type input "2"
type input "7"
type input "24"
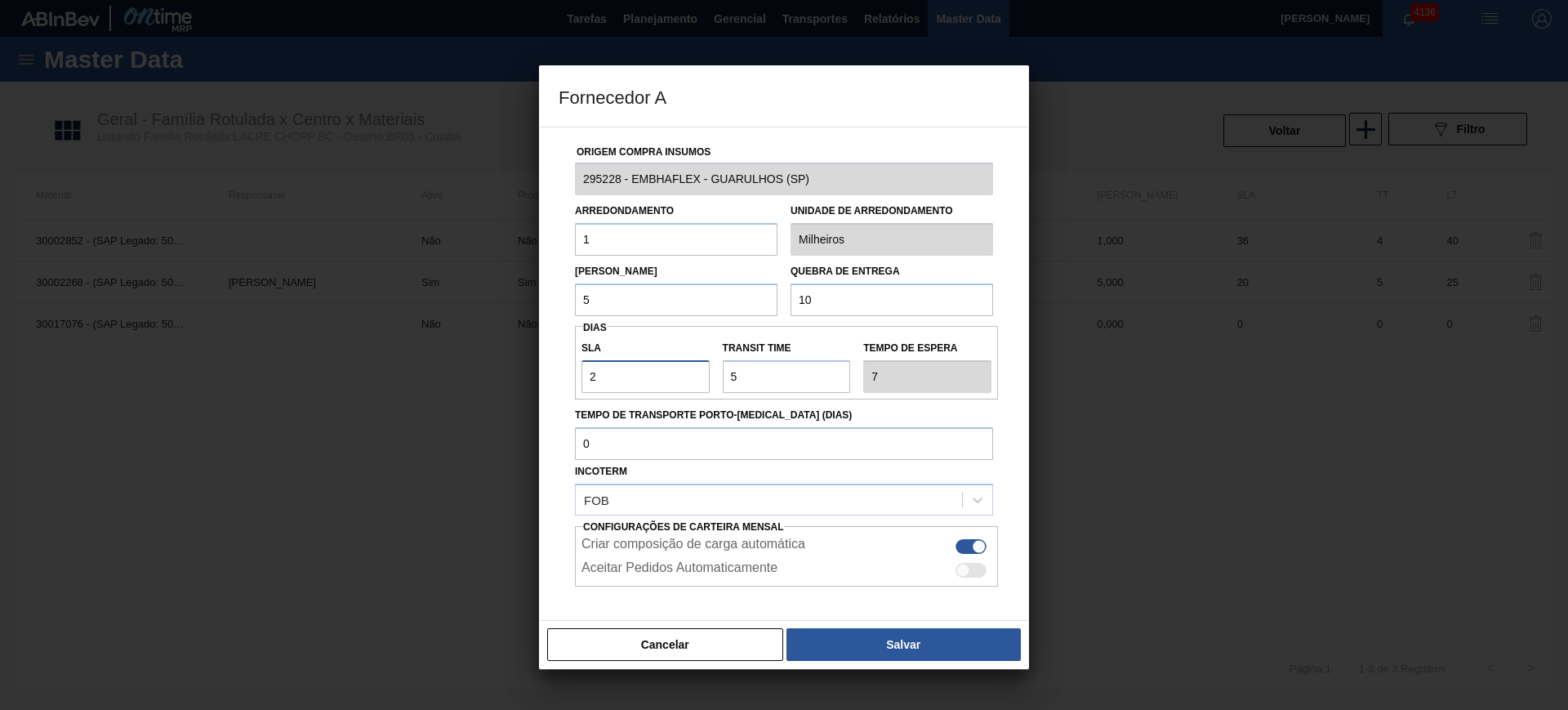
type input "29"
type input "24"
click at [929, 643] on button "Salvar" at bounding box center [903, 645] width 235 height 33
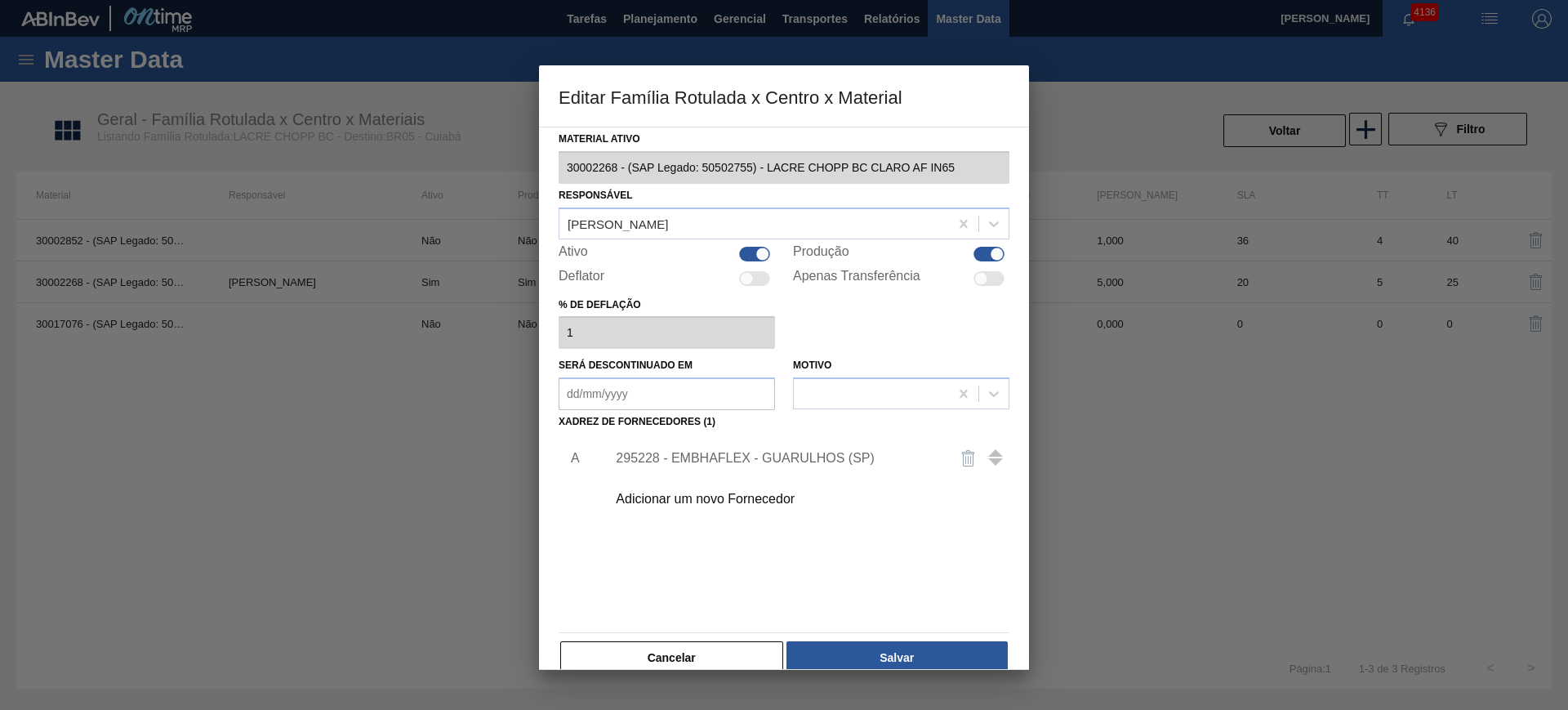
click at [929, 643] on button "Salvar" at bounding box center [897, 657] width 221 height 33
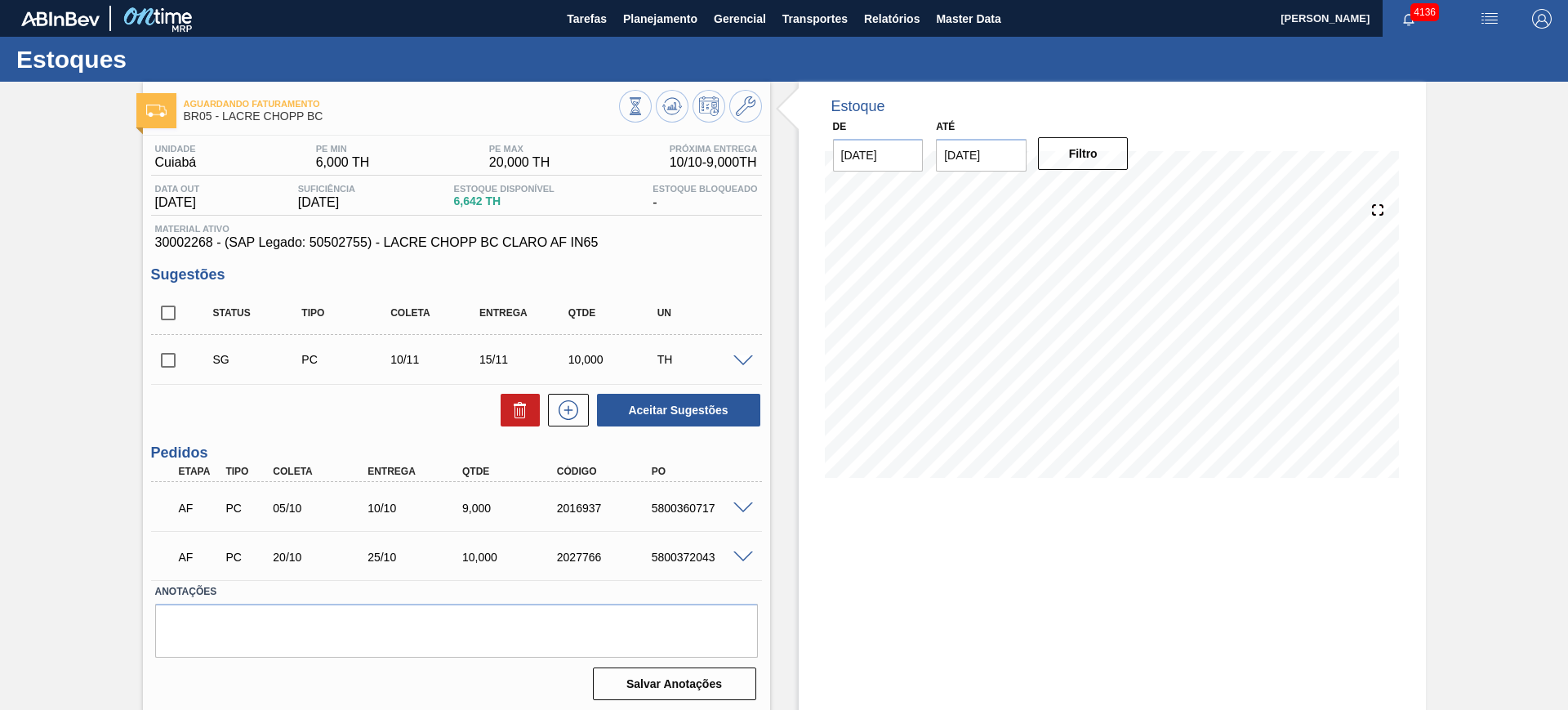
click at [168, 315] on input "checkbox" at bounding box center [169, 313] width 34 height 34
checkbox input "true"
click at [691, 407] on button "Aceitar Sugestões" at bounding box center [678, 410] width 164 height 33
checkbox input "false"
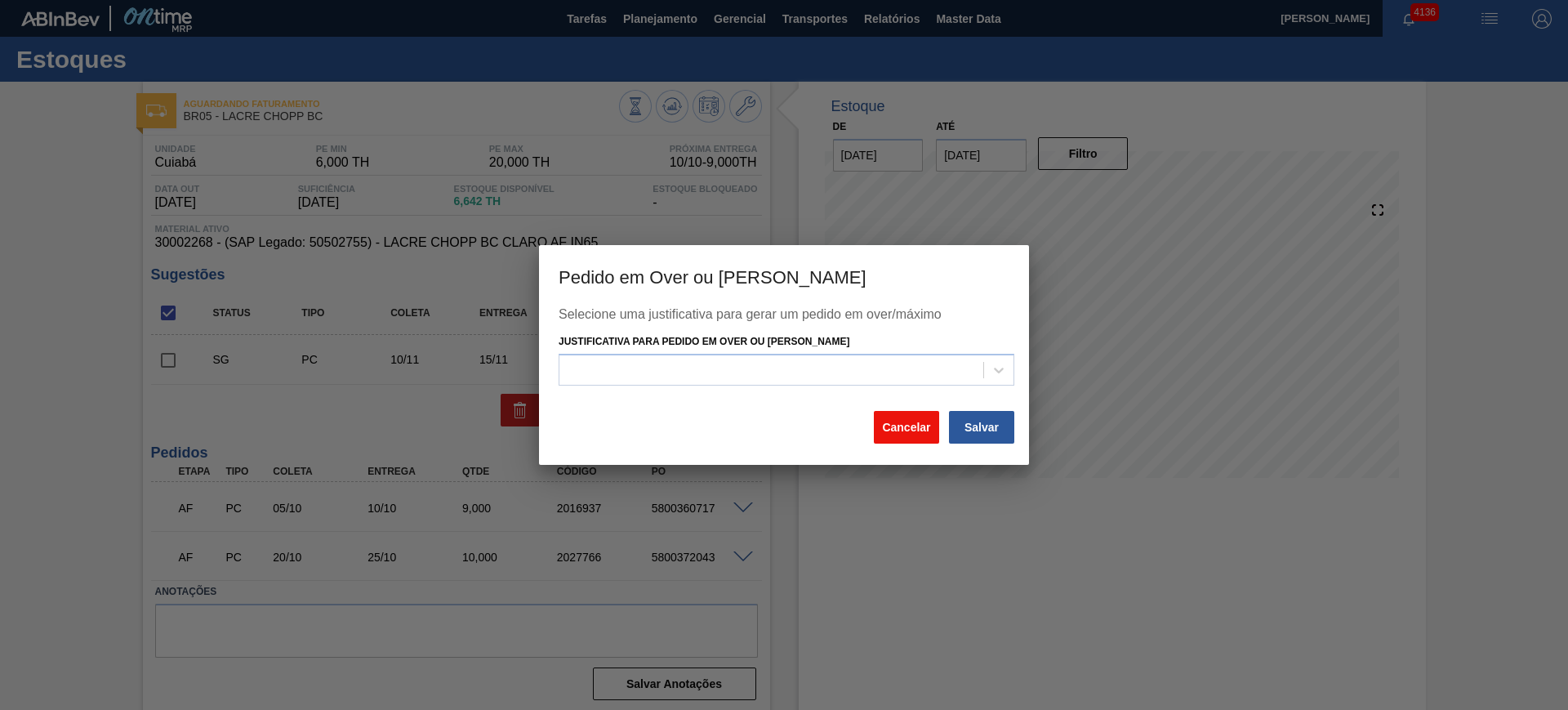
click at [909, 424] on button "Cancelar" at bounding box center [906, 427] width 65 height 33
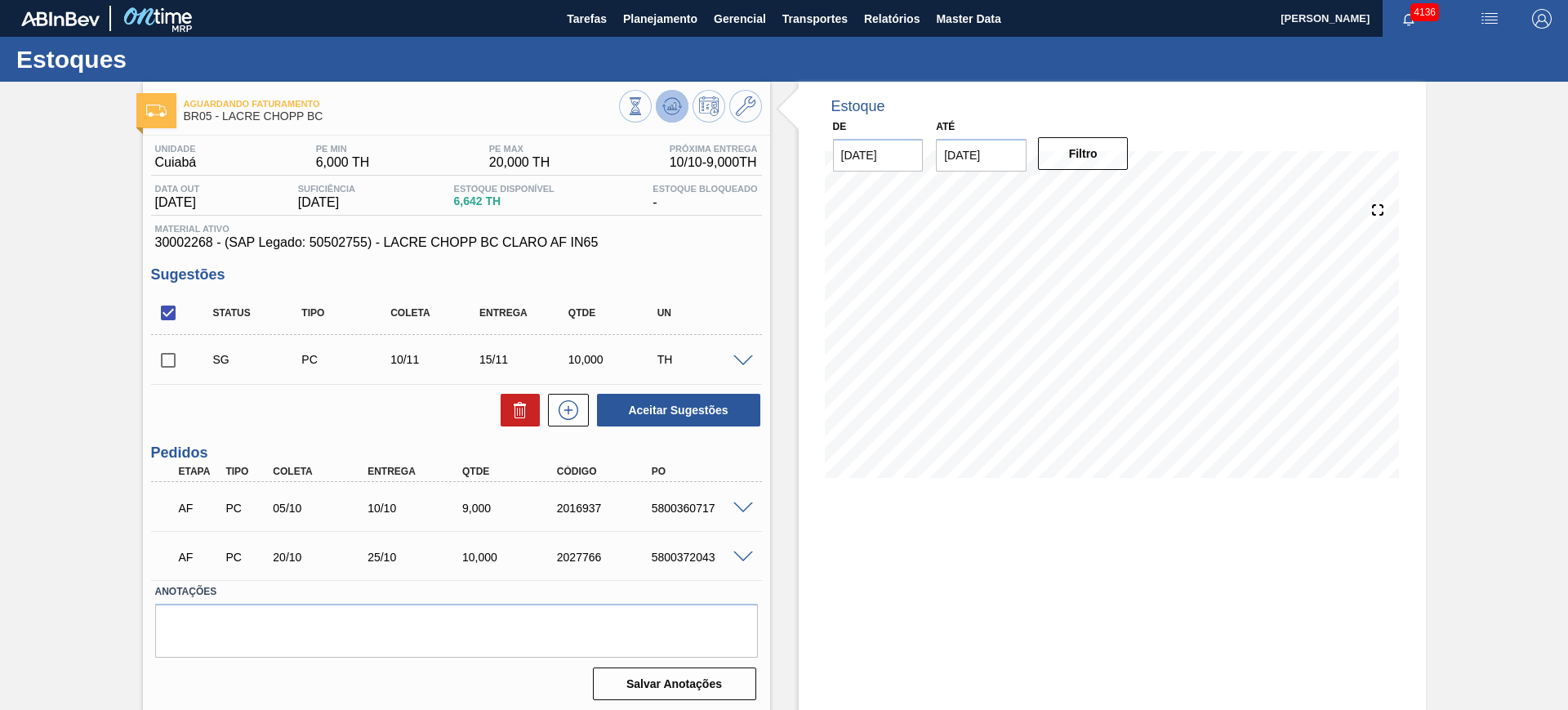
click at [677, 116] on button at bounding box center [672, 106] width 33 height 33
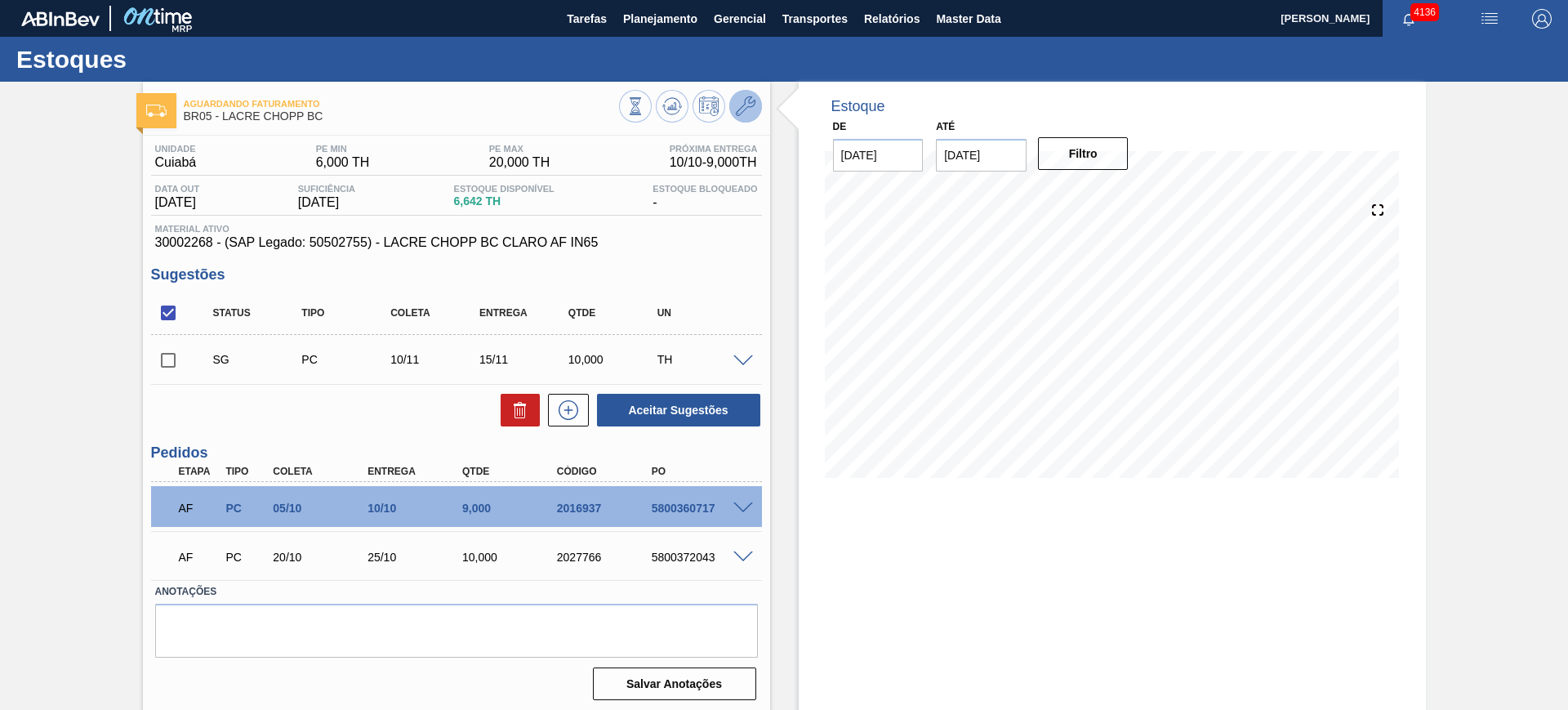
click at [752, 109] on icon at bounding box center [745, 106] width 19 height 19
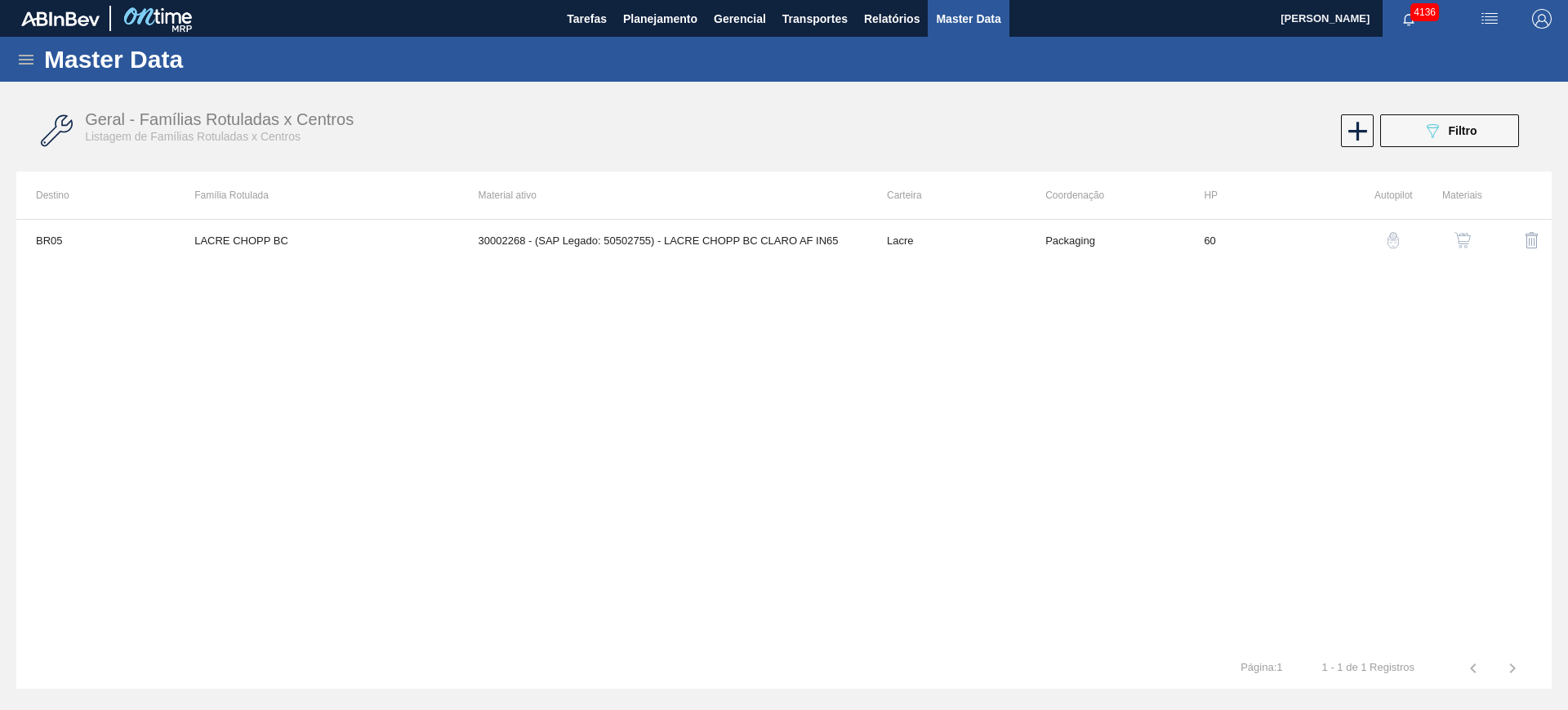
click at [1472, 229] on button "button" at bounding box center [1463, 240] width 39 height 39
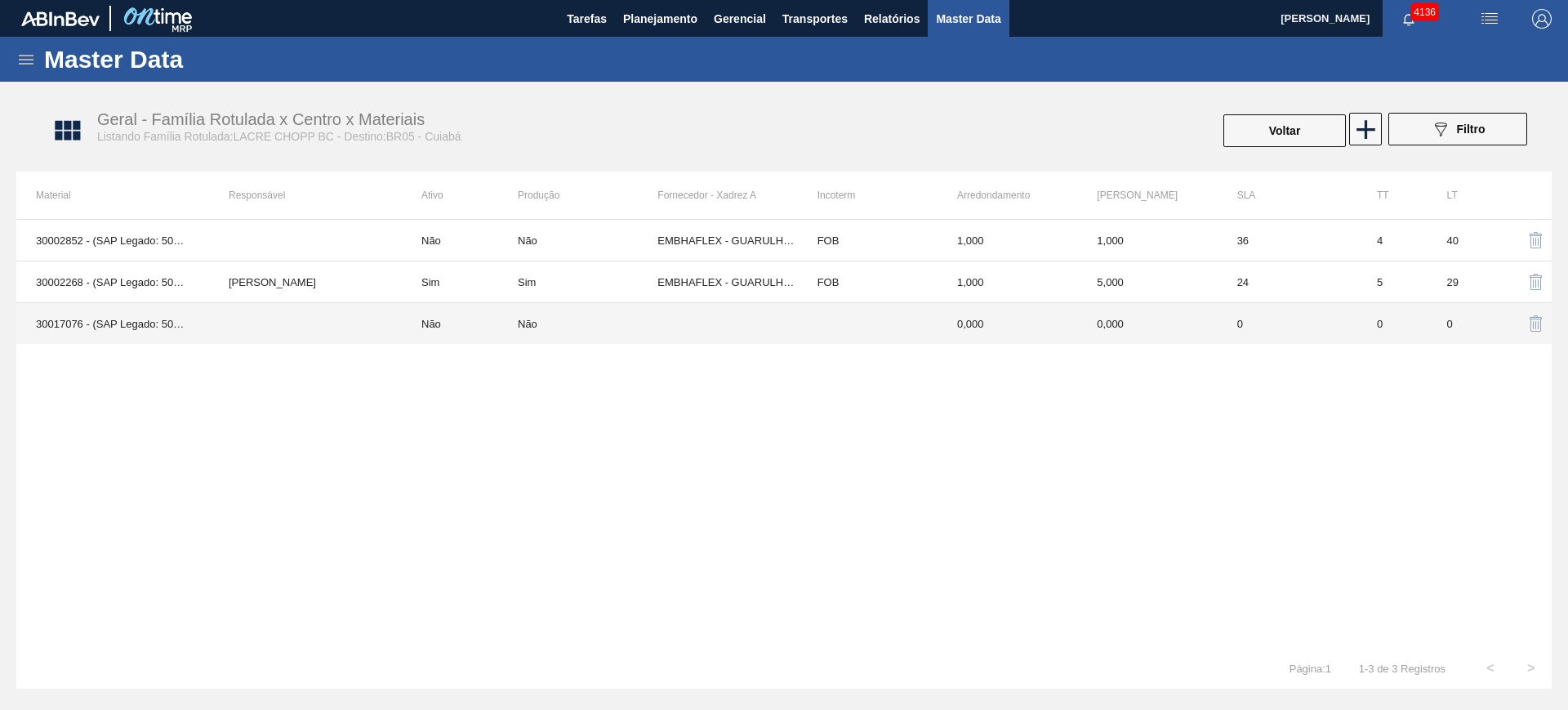
click at [476, 285] on td "Sim" at bounding box center [460, 282] width 116 height 41
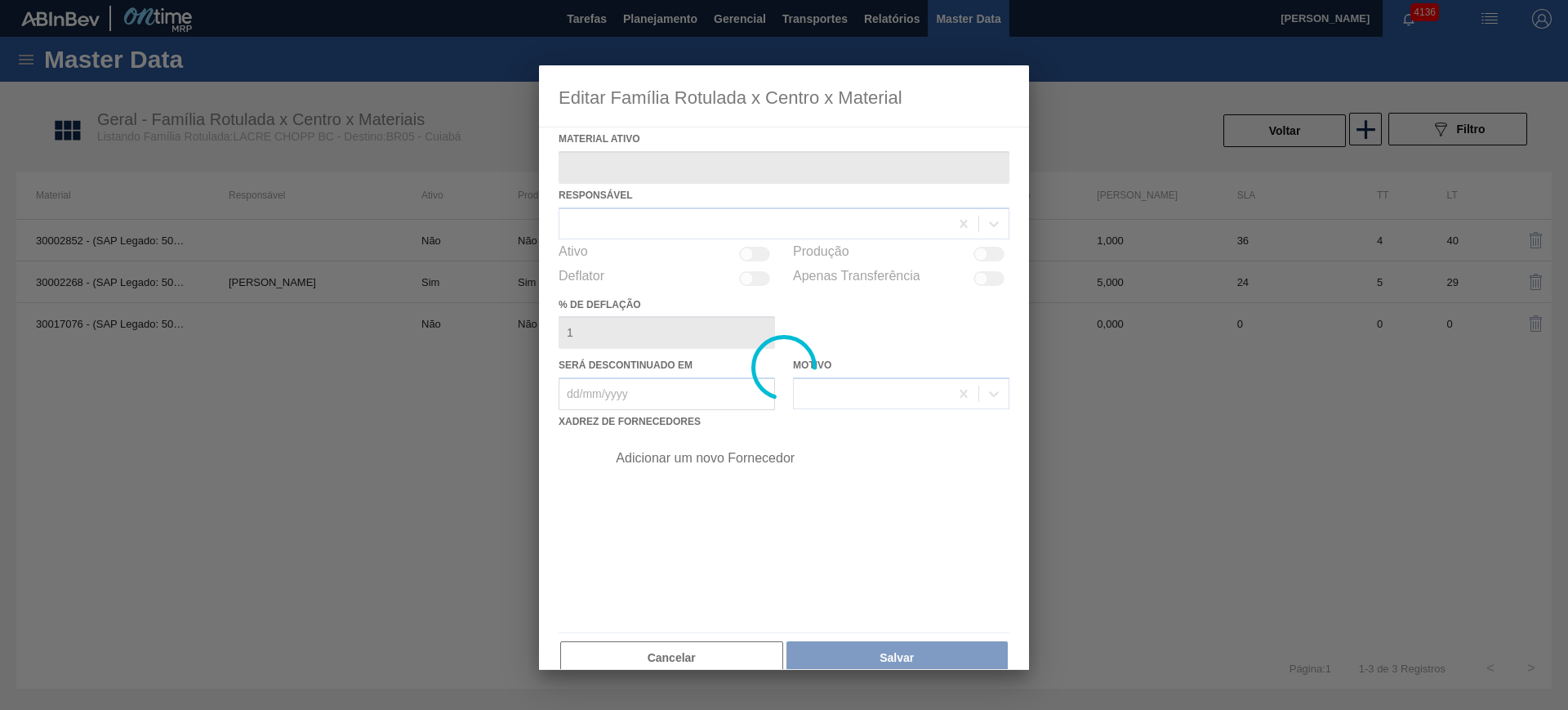
type ativo "30002268 - (SAP Legado: 50502755) - LACRE CHOPP BC CLARO AF IN65"
checkbox input "true"
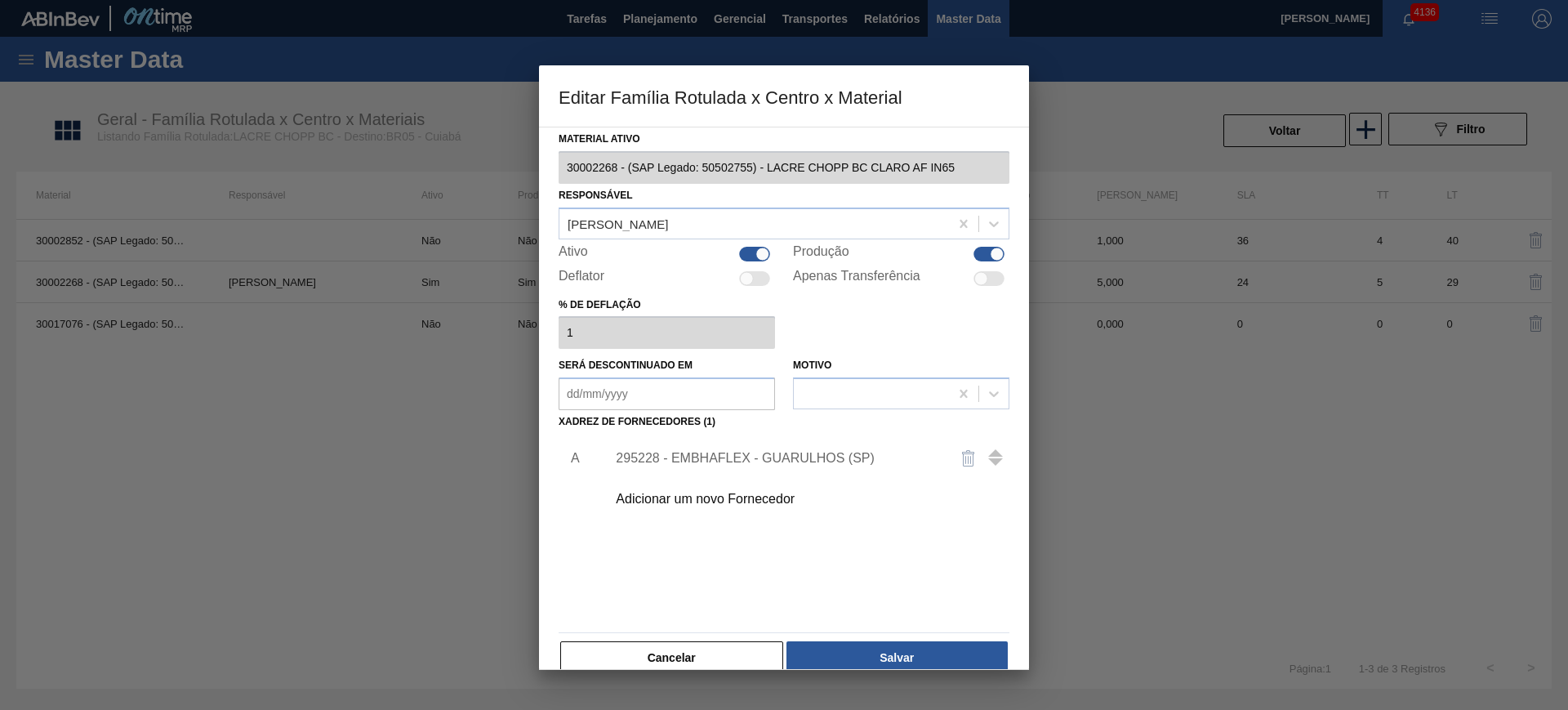
click at [707, 446] on div "295228 - EMBHAFLEX - GUARULHOS (SP)" at bounding box center [803, 458] width 413 height 41
click at [677, 455] on div "295228 - EMBHAFLEX - GUARULHOS (SP)" at bounding box center [776, 458] width 320 height 14
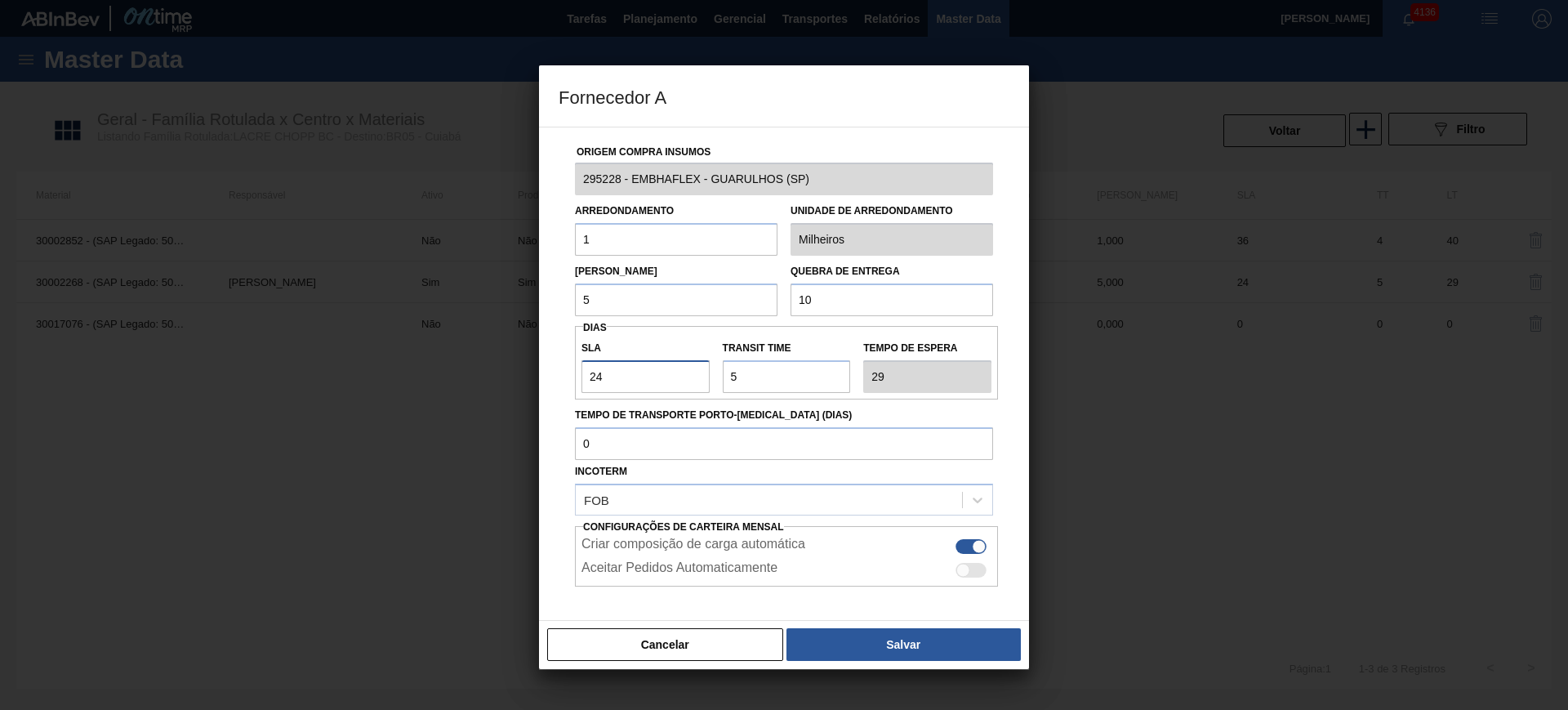
click at [609, 373] on input "24" at bounding box center [646, 377] width 128 height 33
type input "2"
type input "7"
type input "26"
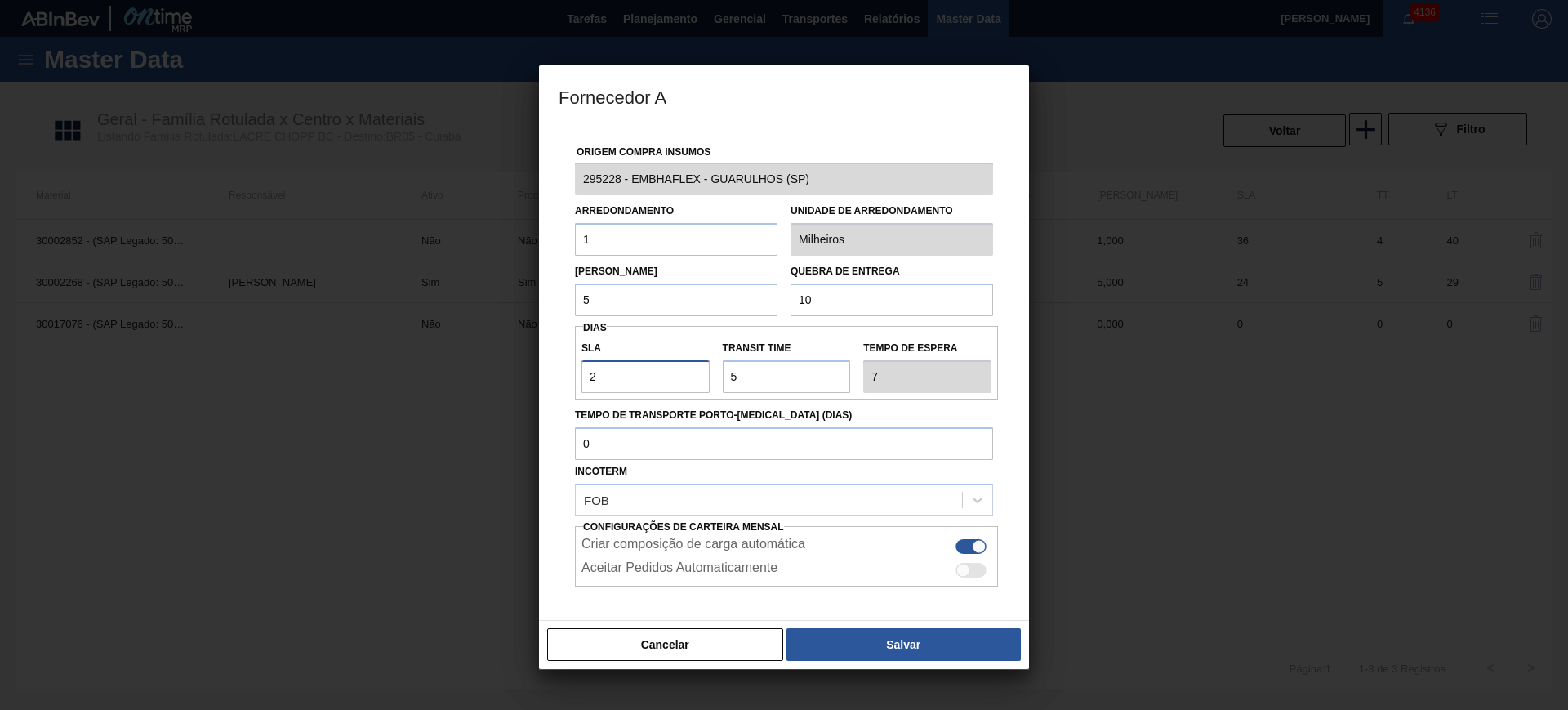
type input "31"
type input "26"
click at [899, 630] on button "Salvar" at bounding box center [903, 645] width 235 height 33
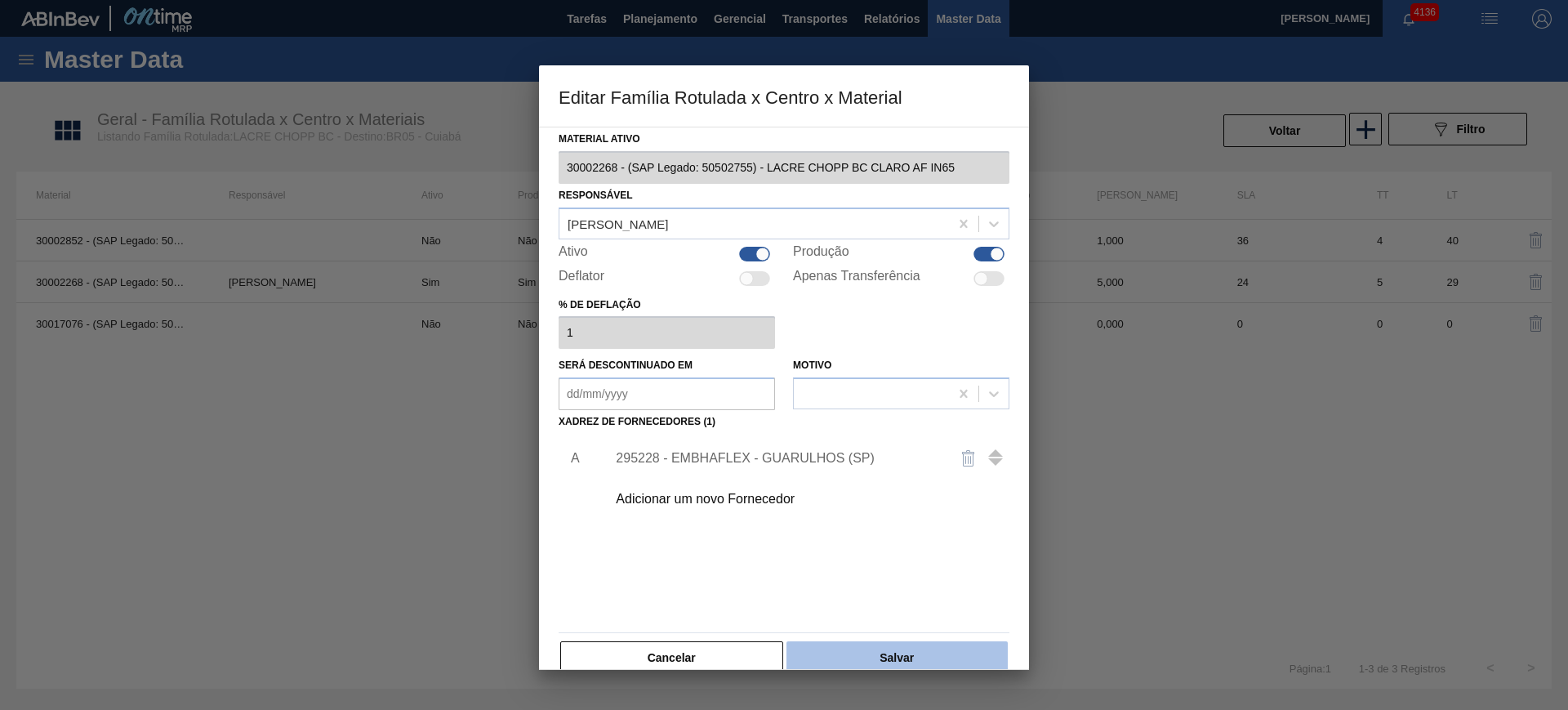
click at [921, 645] on button "Salvar" at bounding box center [897, 657] width 221 height 33
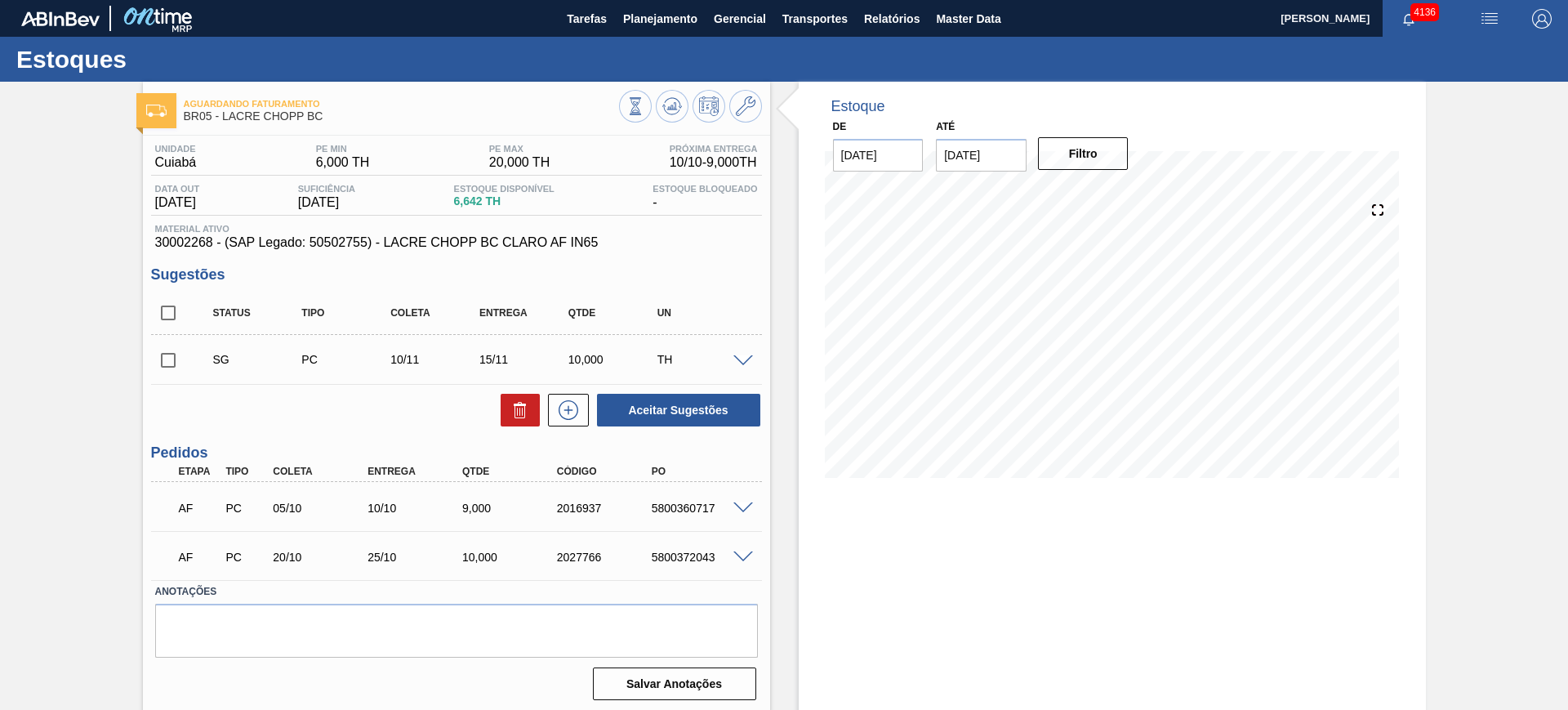
click at [170, 314] on input "checkbox" at bounding box center [169, 313] width 34 height 34
checkbox input "true"
click at [642, 398] on button "Aceitar Sugestões" at bounding box center [678, 410] width 164 height 33
checkbox input "false"
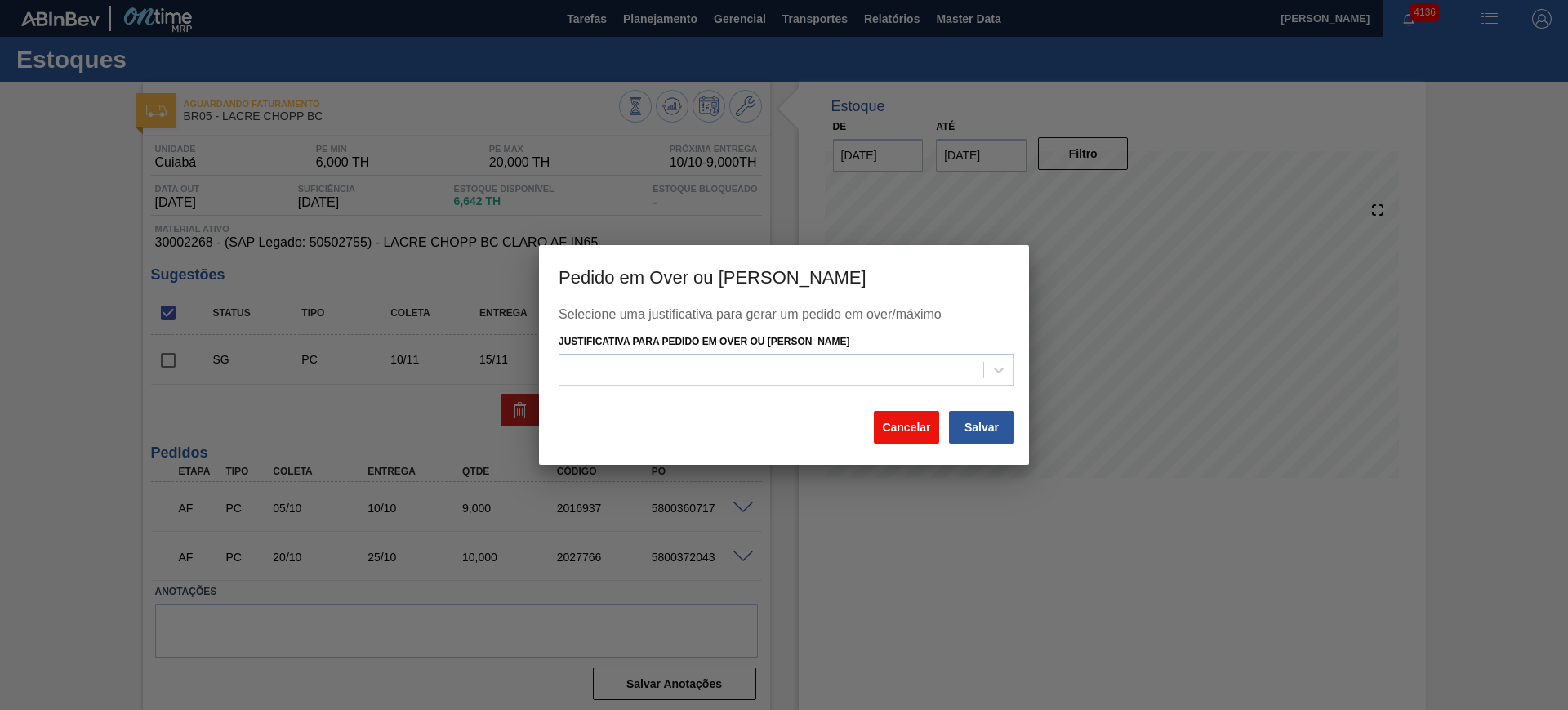
click at [896, 419] on button "Cancelar" at bounding box center [906, 427] width 65 height 33
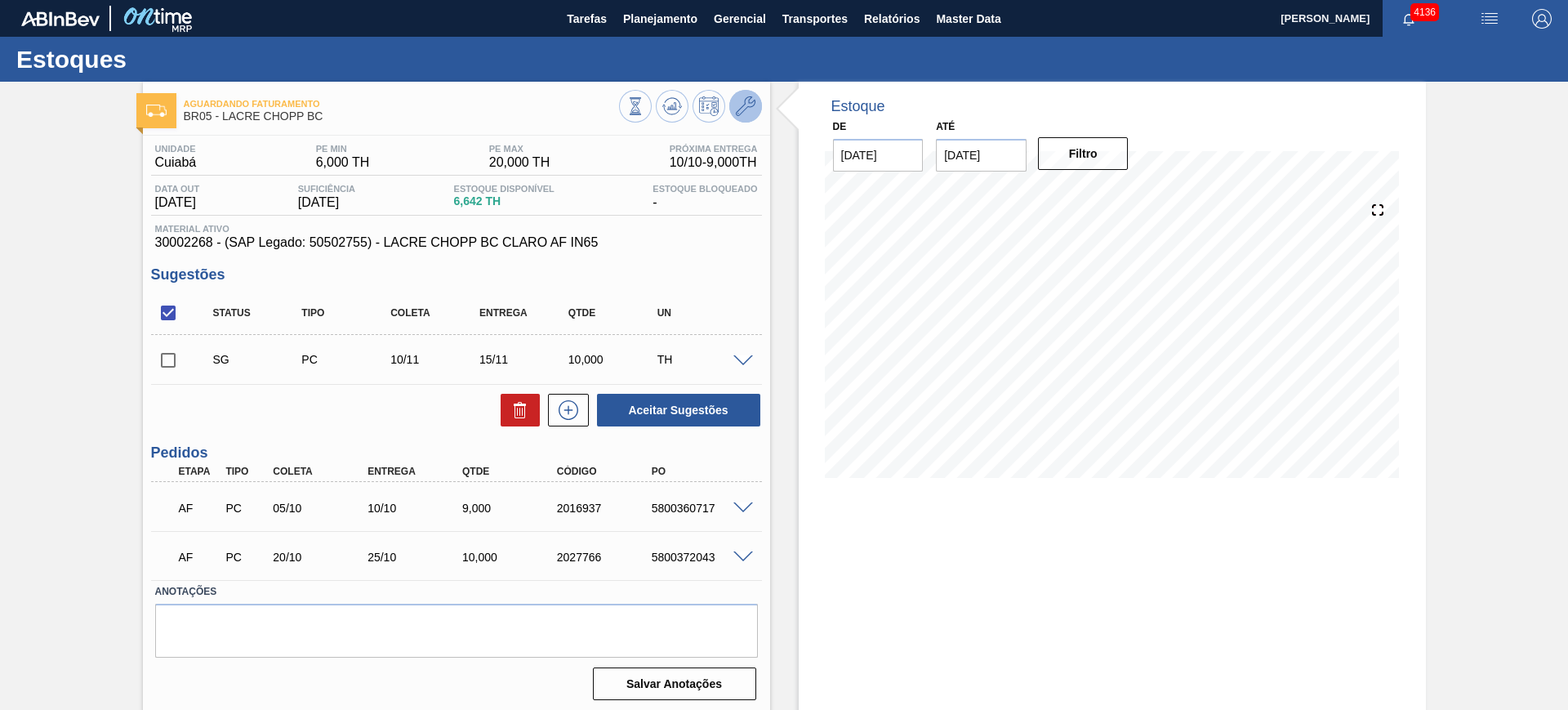
click at [751, 114] on icon at bounding box center [745, 106] width 19 height 19
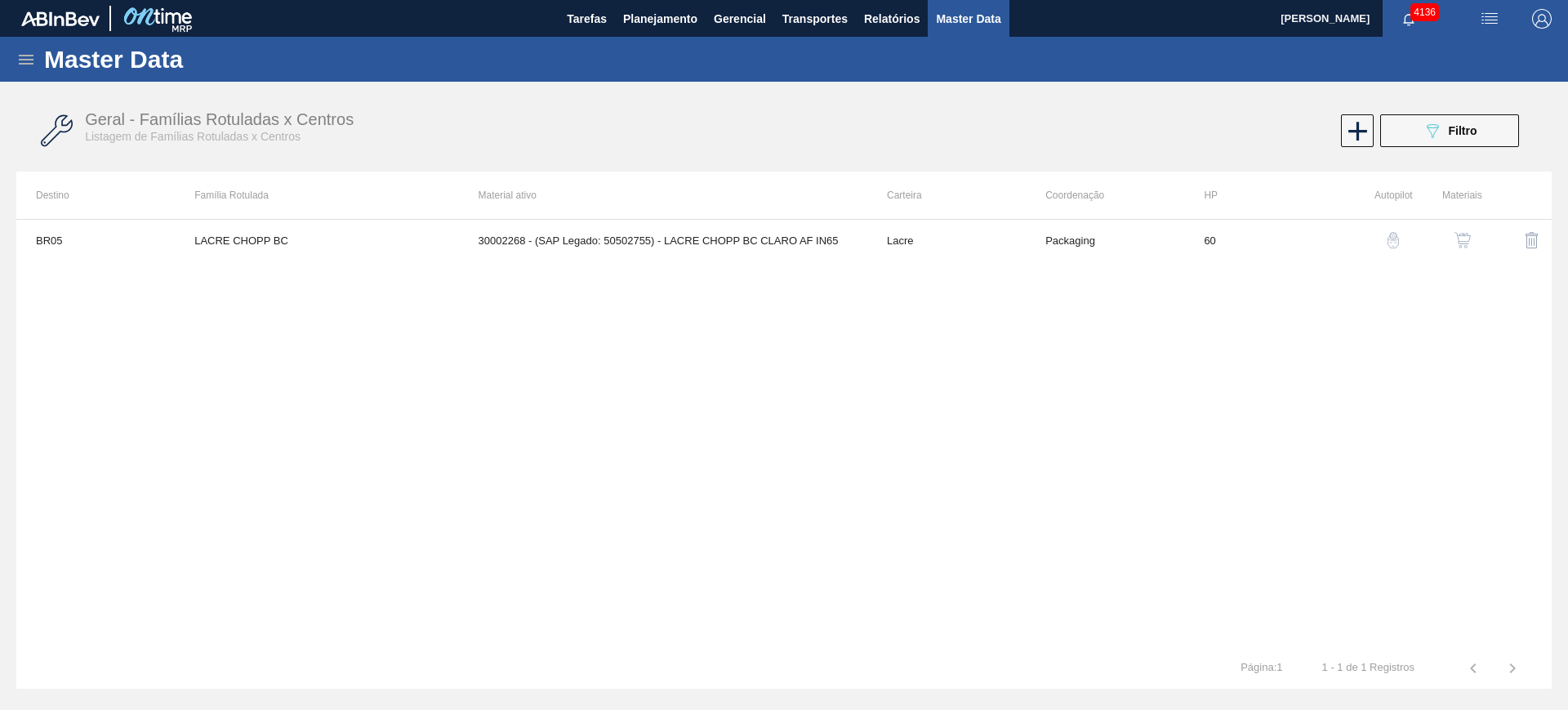
click at [1466, 241] on img "button" at bounding box center [1463, 240] width 16 height 16
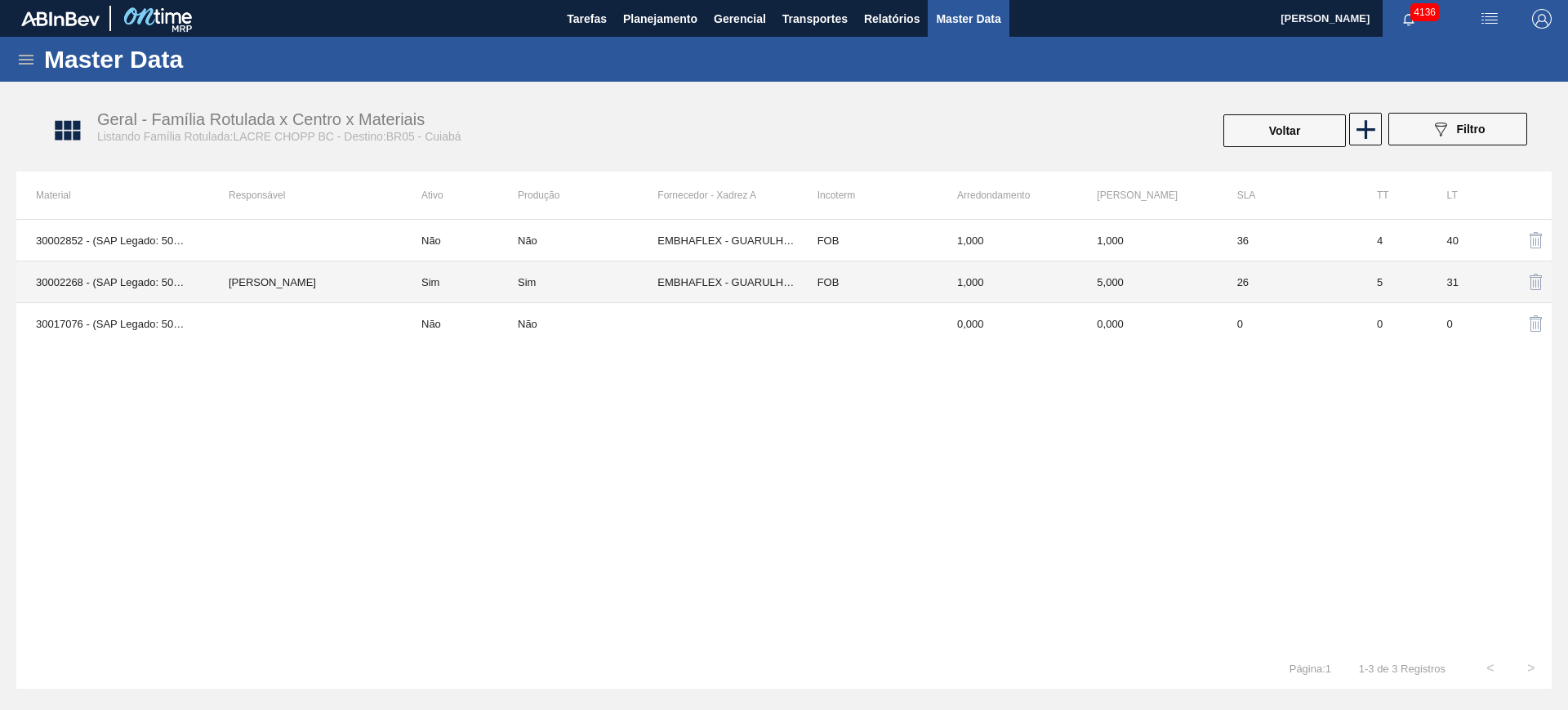
click at [448, 286] on td "Sim" at bounding box center [460, 282] width 116 height 41
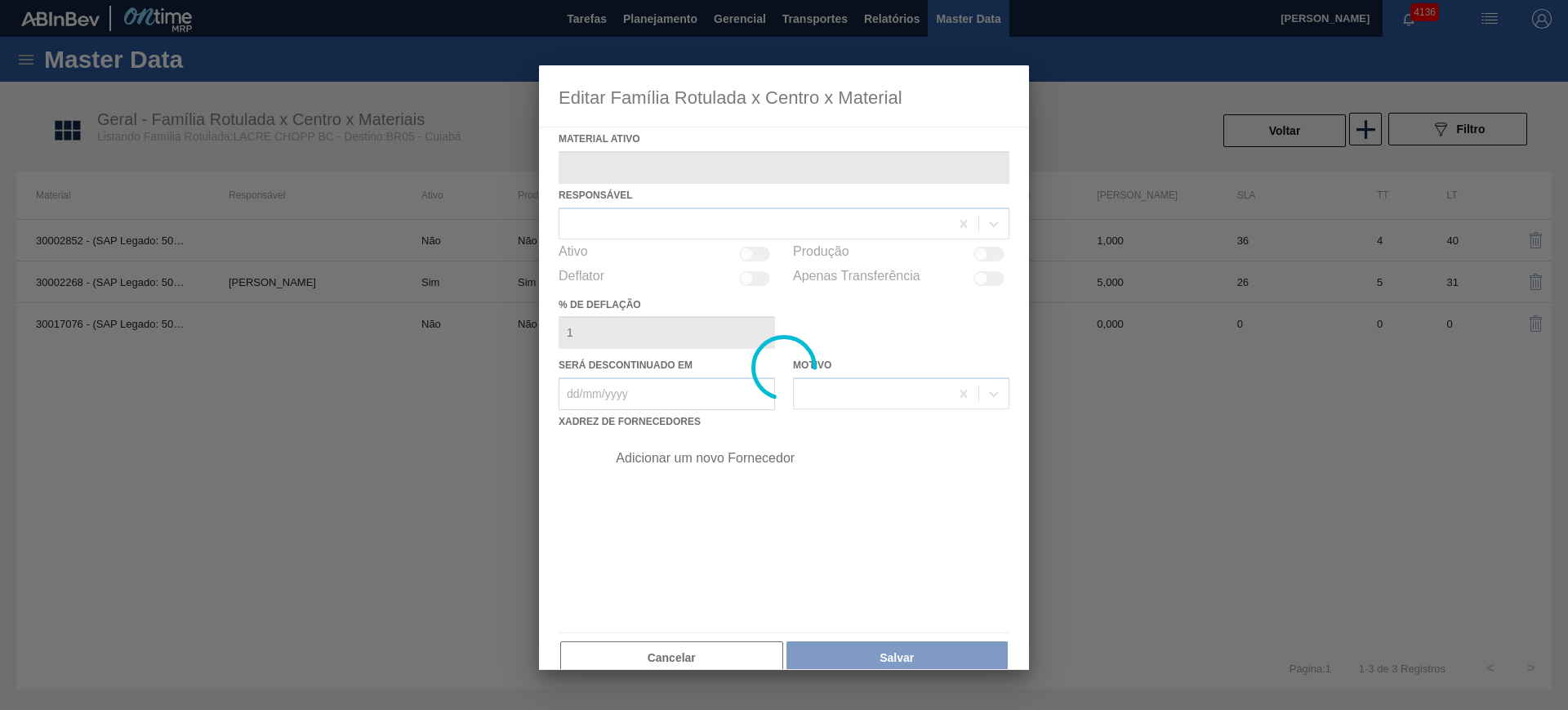
type ativo "30002268 - (SAP Legado: 50502755) - LACRE CHOPP BC CLARO AF IN65"
checkbox input "true"
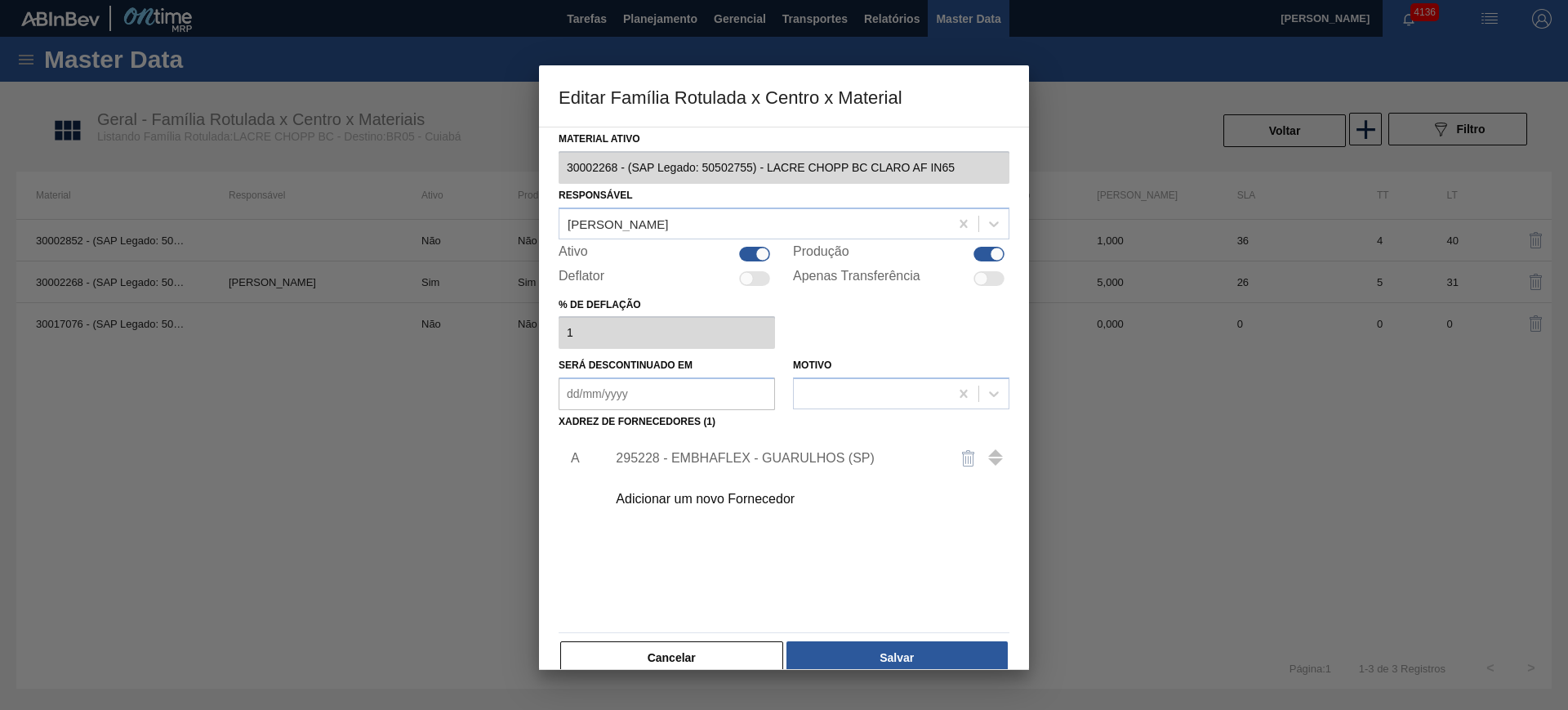
click at [682, 456] on div "295228 - EMBHAFLEX - GUARULHOS (SP)" at bounding box center [776, 458] width 320 height 14
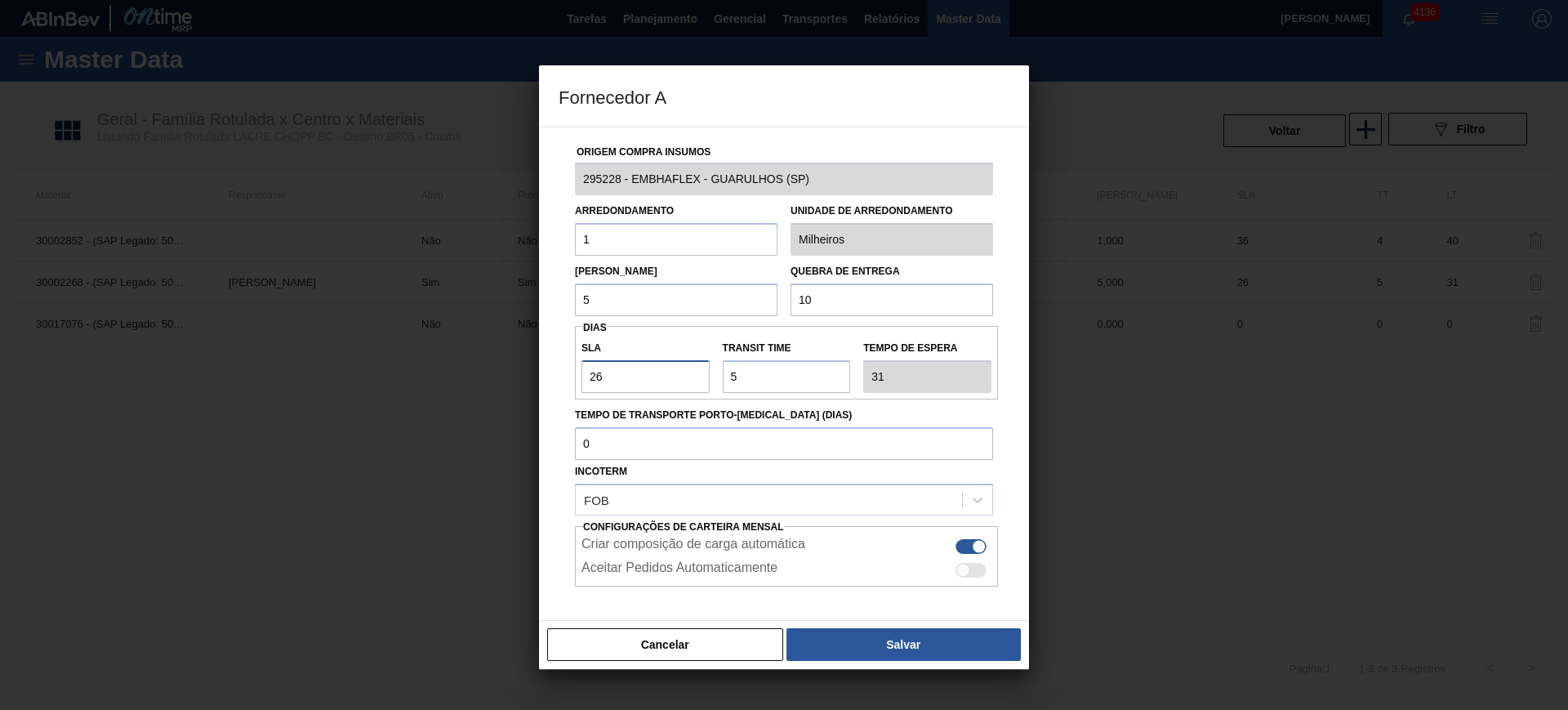
click at [647, 373] on input "26" at bounding box center [646, 377] width 128 height 33
type input "2"
type input "7"
type input "28"
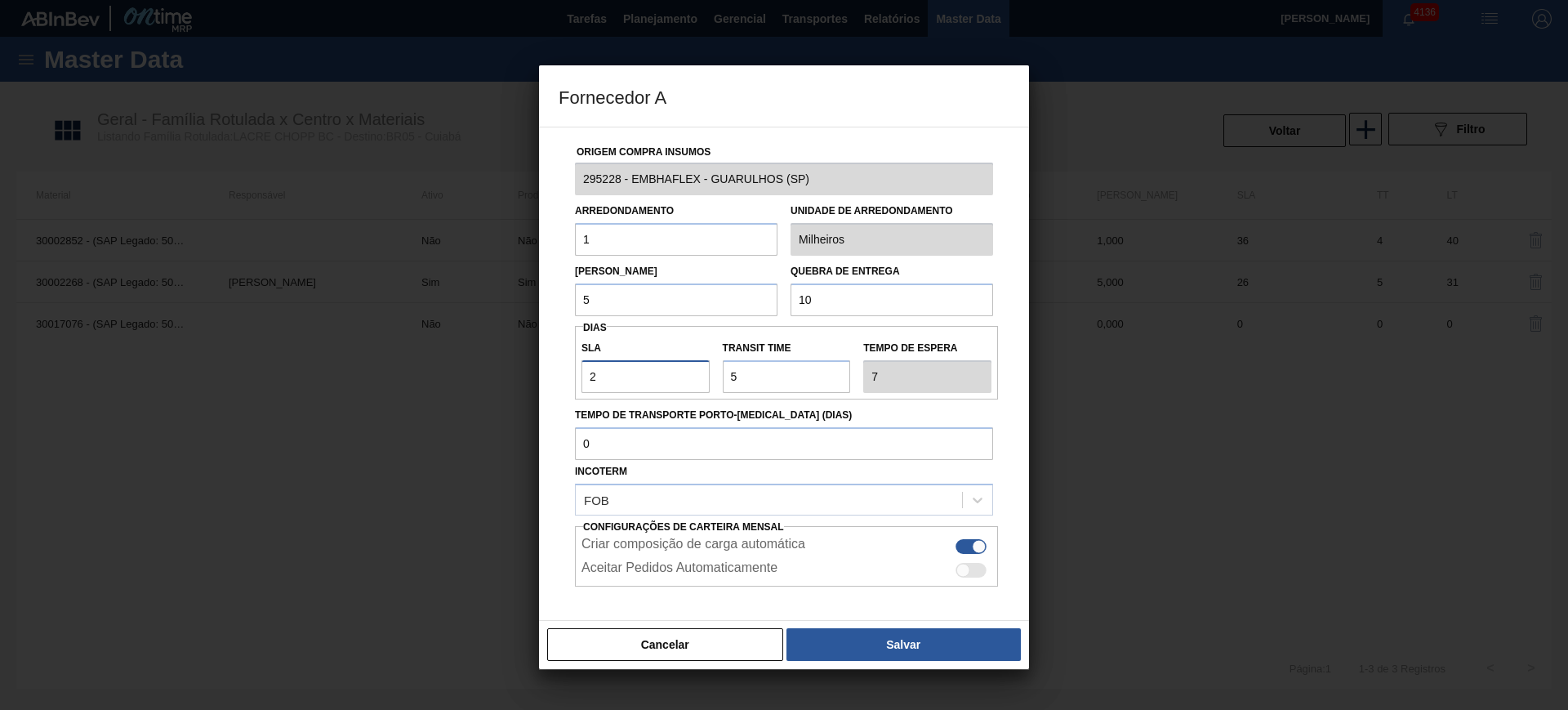
type input "33"
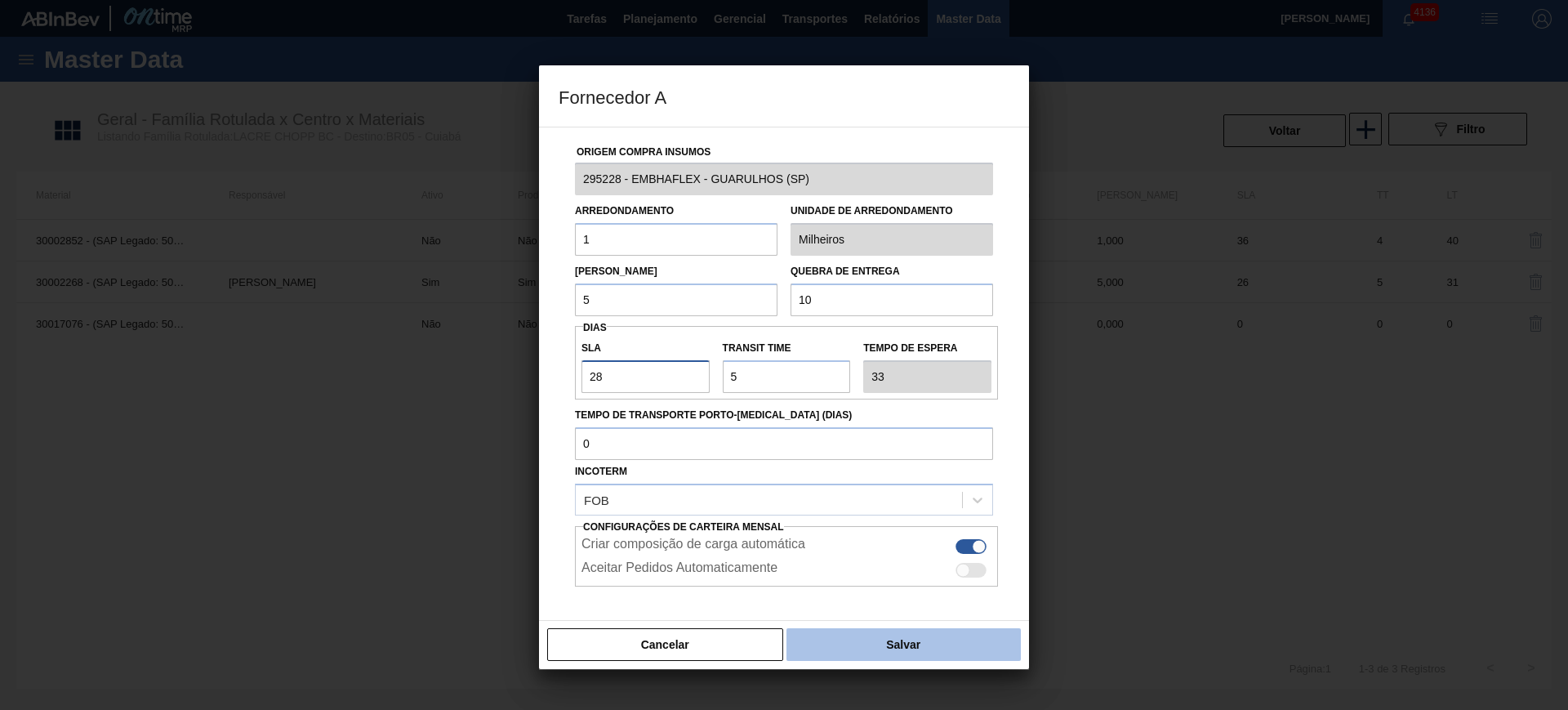
type input "28"
click at [944, 646] on button "Salvar" at bounding box center [903, 645] width 235 height 33
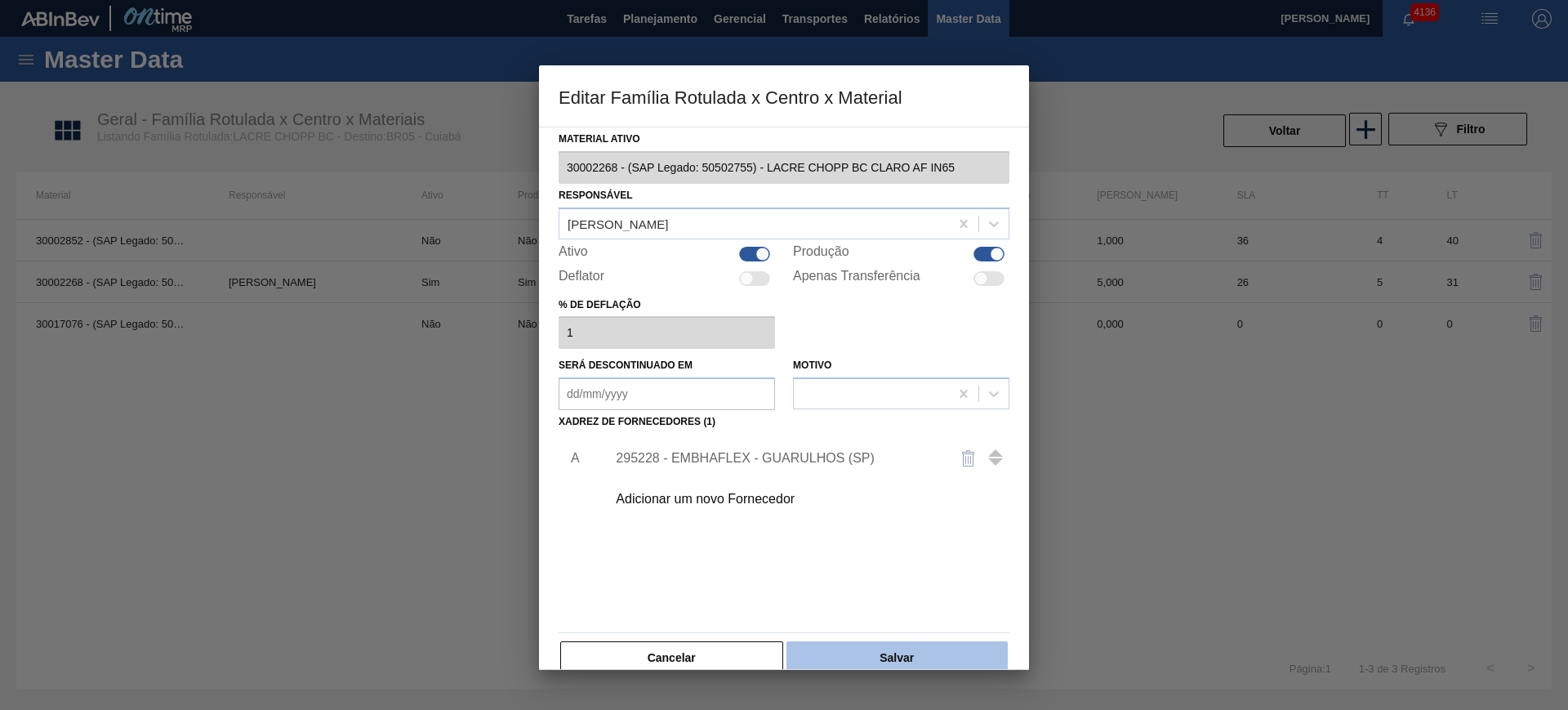
click at [950, 646] on button "Salvar" at bounding box center [897, 657] width 221 height 33
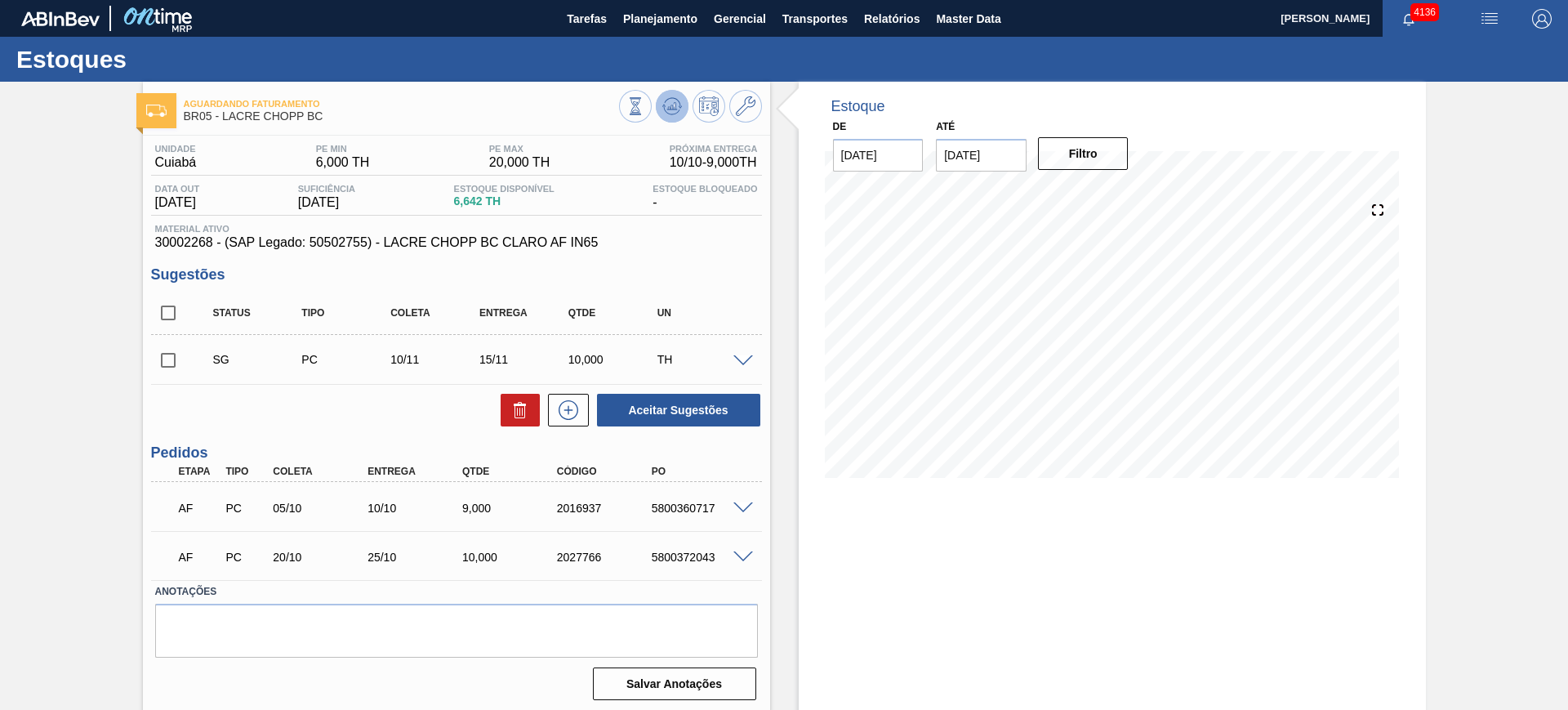
click at [656, 102] on button at bounding box center [672, 106] width 33 height 33
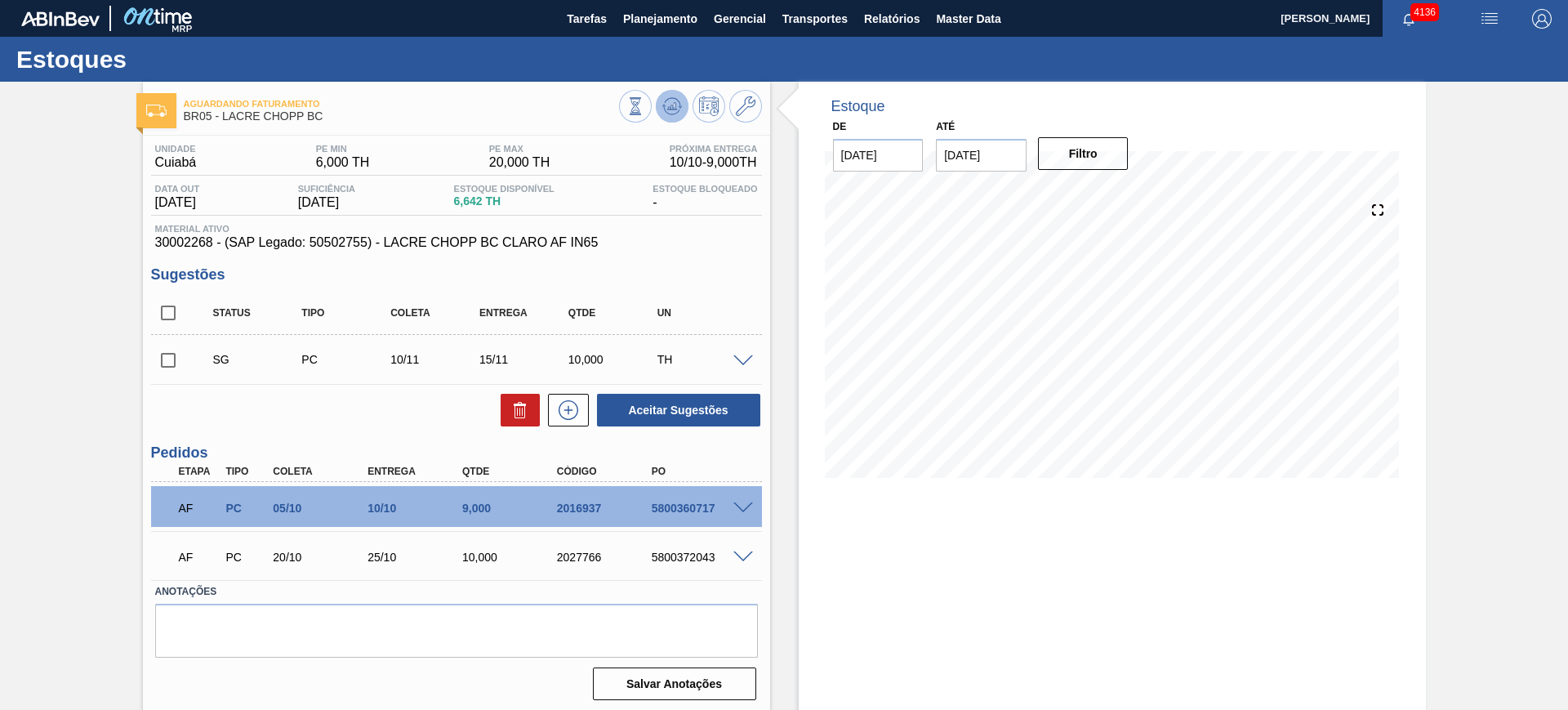
click at [680, 109] on button at bounding box center [672, 106] width 33 height 33
click at [737, 106] on icon at bounding box center [745, 106] width 19 height 19
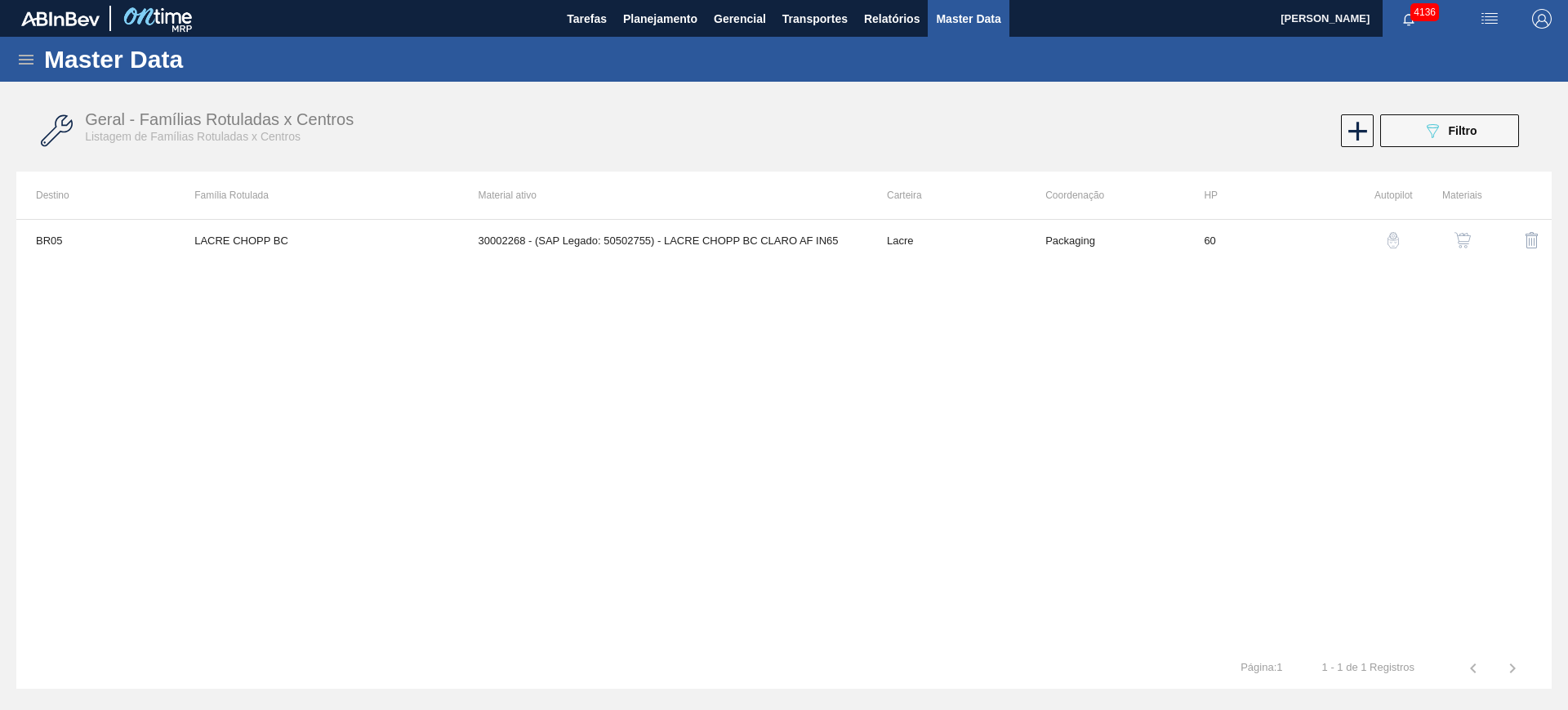
click at [1463, 241] on img "button" at bounding box center [1463, 240] width 16 height 16
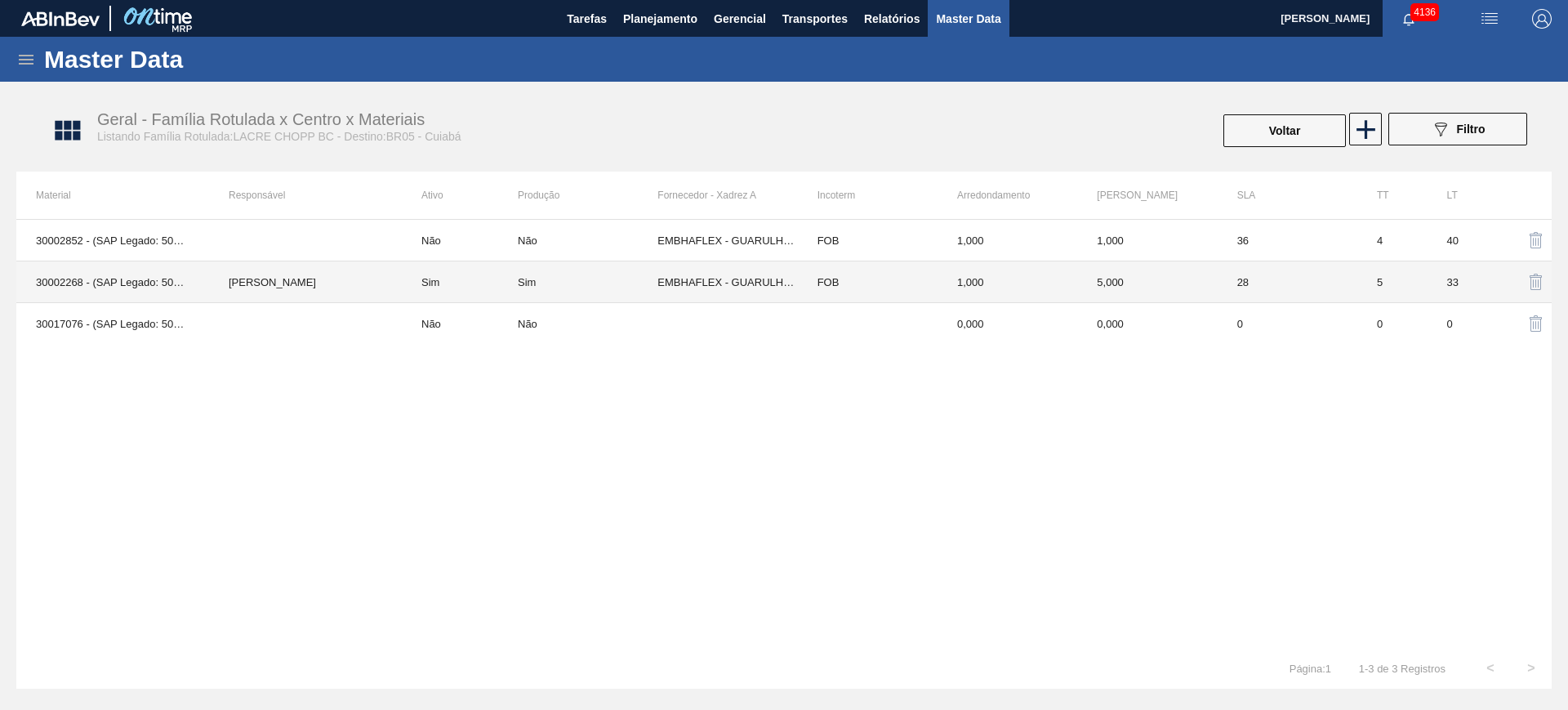
click at [498, 302] on tbody "30002852 - (SAP Legado: 50453184) - LACRE PLAST CHP BC CL AF NIV19 Não Não EMBH…" at bounding box center [784, 282] width 1535 height 125
click at [493, 286] on td "Sim" at bounding box center [460, 282] width 116 height 41
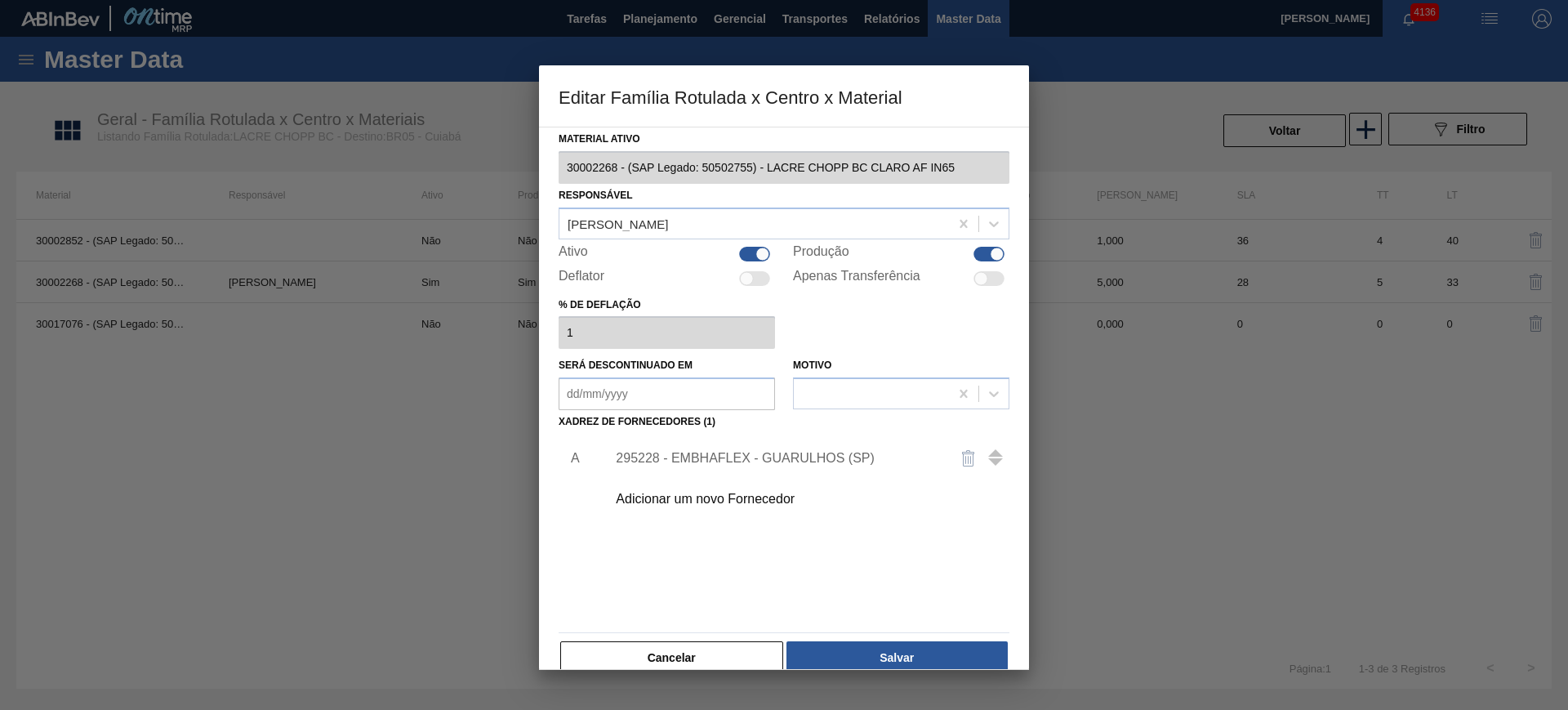
click at [737, 460] on div "295228 - EMBHAFLEX - GUARULHOS (SP)" at bounding box center [776, 458] width 320 height 14
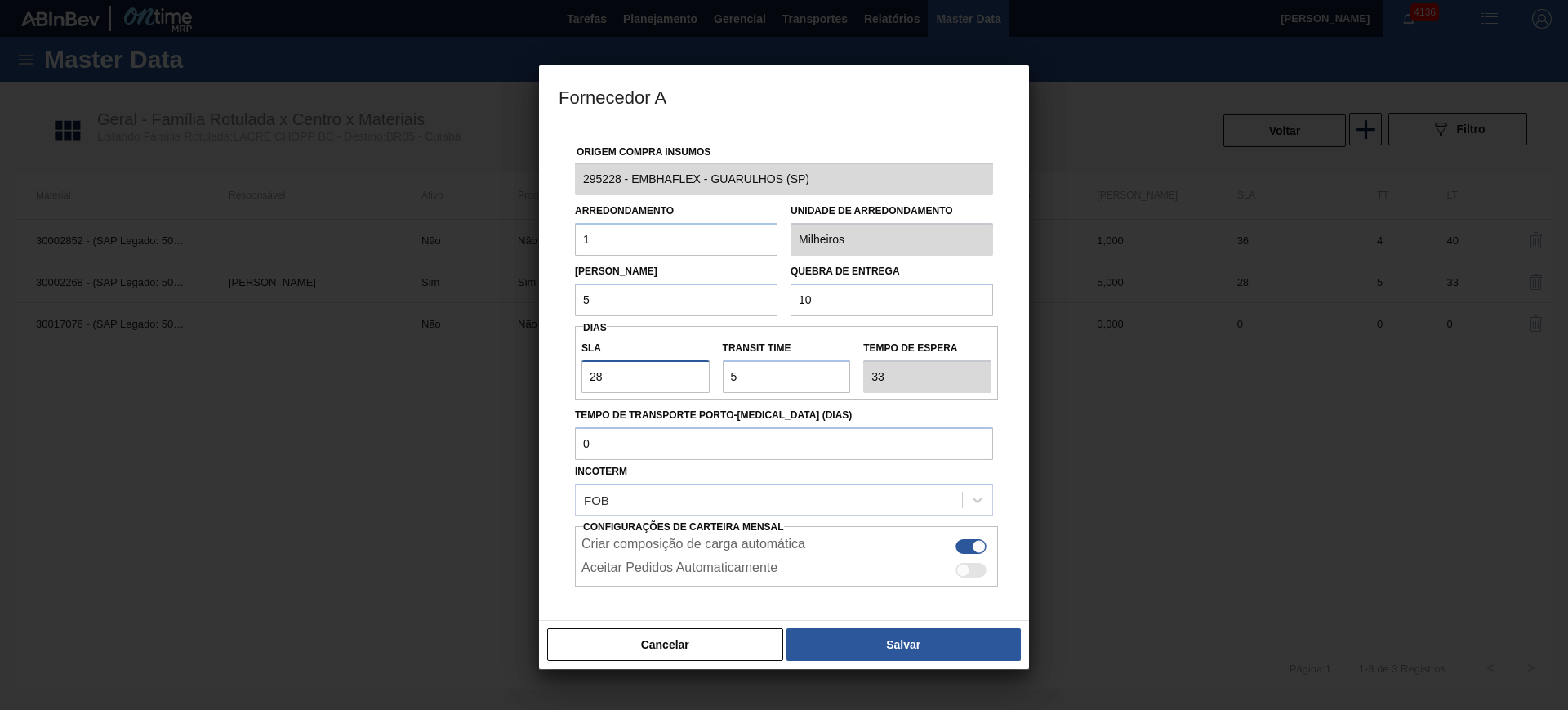
click at [629, 379] on input "28" at bounding box center [646, 377] width 128 height 33
type input "3"
type input "8"
type input "32"
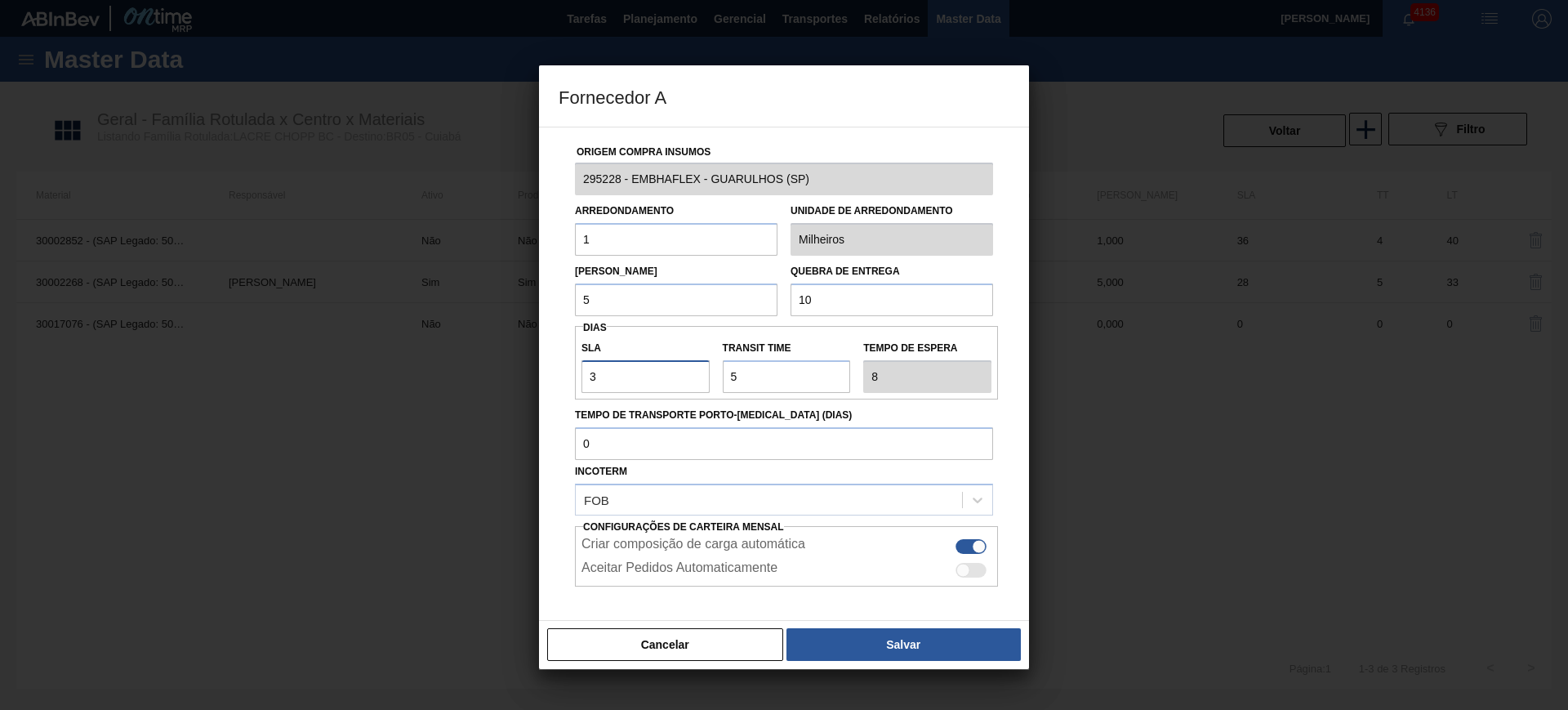
type input "37"
type input "32"
click at [915, 650] on button "Salvar" at bounding box center [903, 645] width 235 height 33
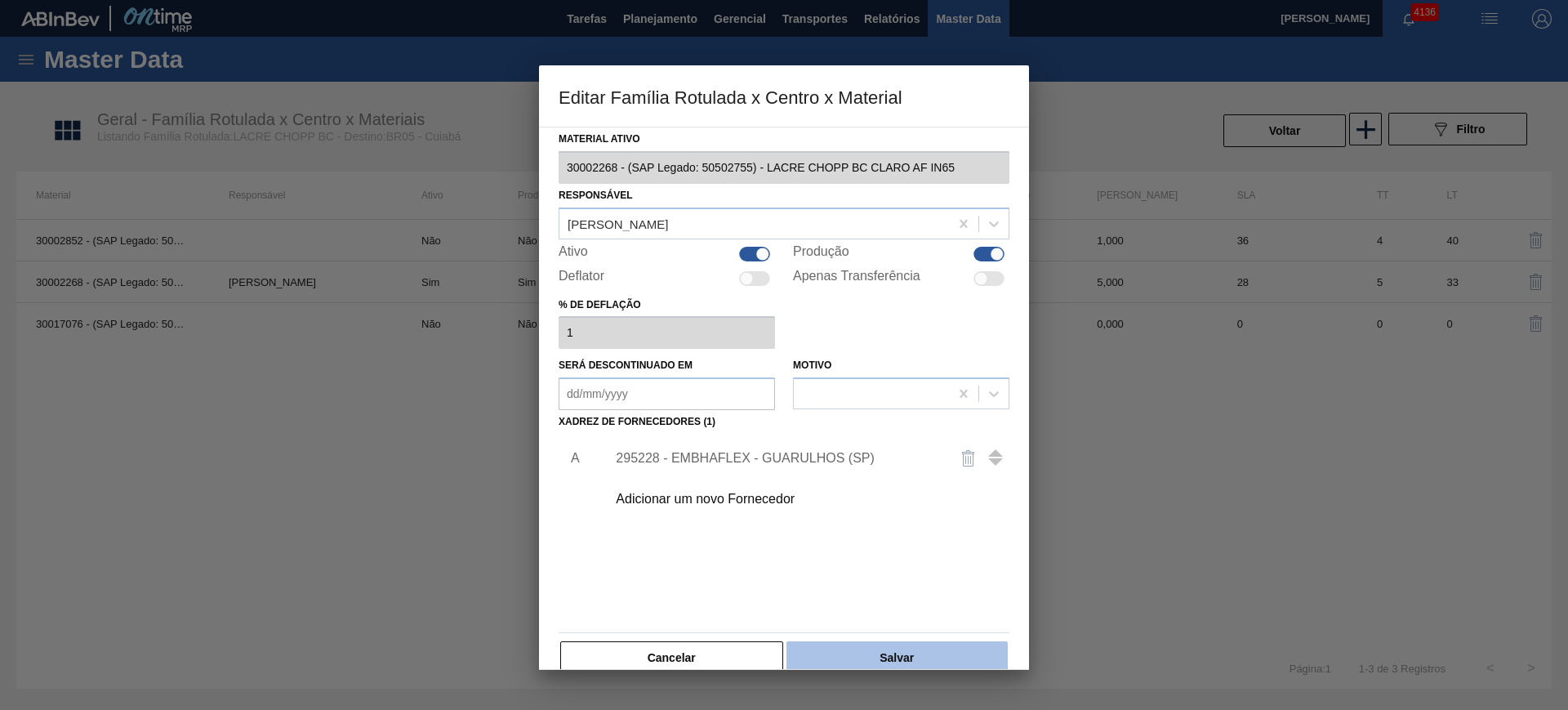
click at [908, 642] on button "Salvar" at bounding box center [897, 657] width 221 height 33
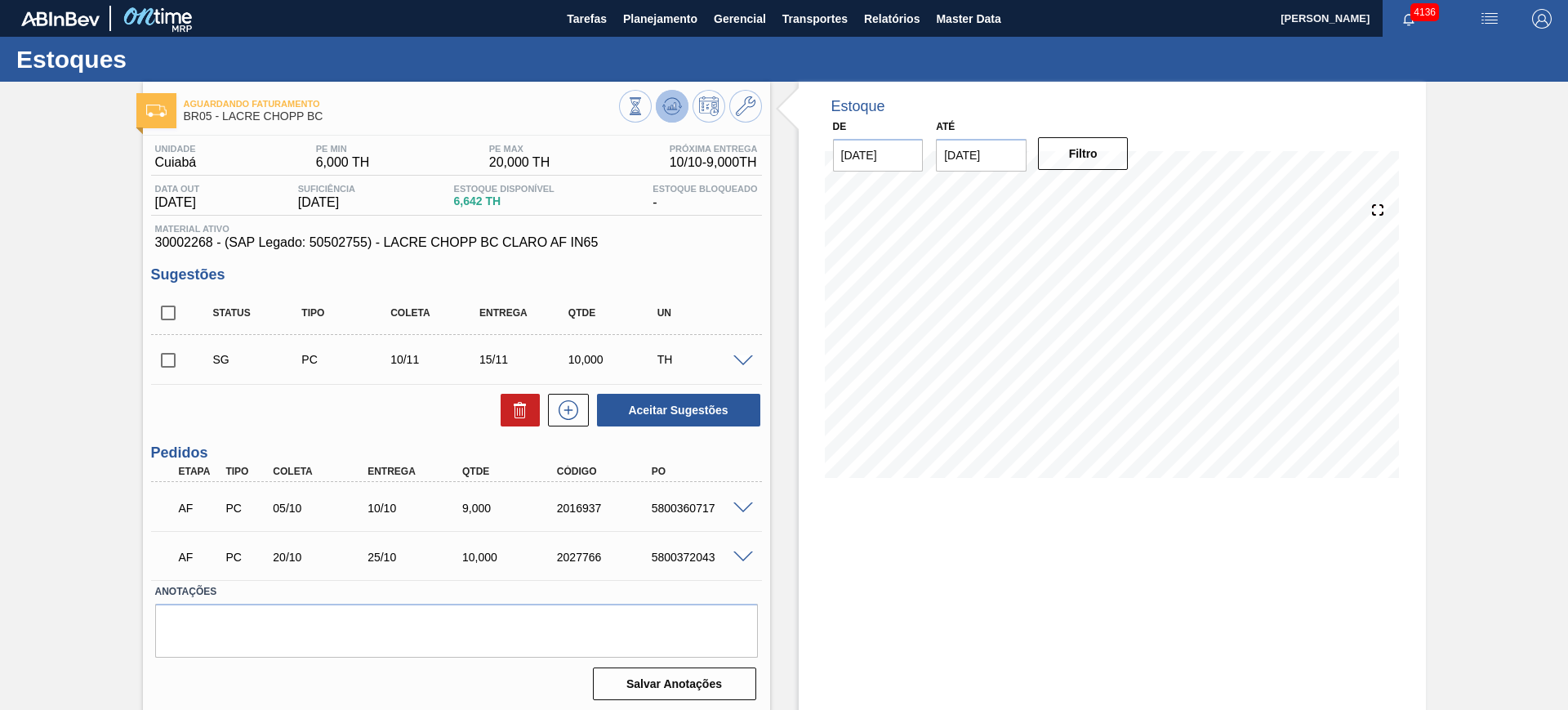
click at [669, 108] on icon at bounding box center [671, 106] width 11 height 8
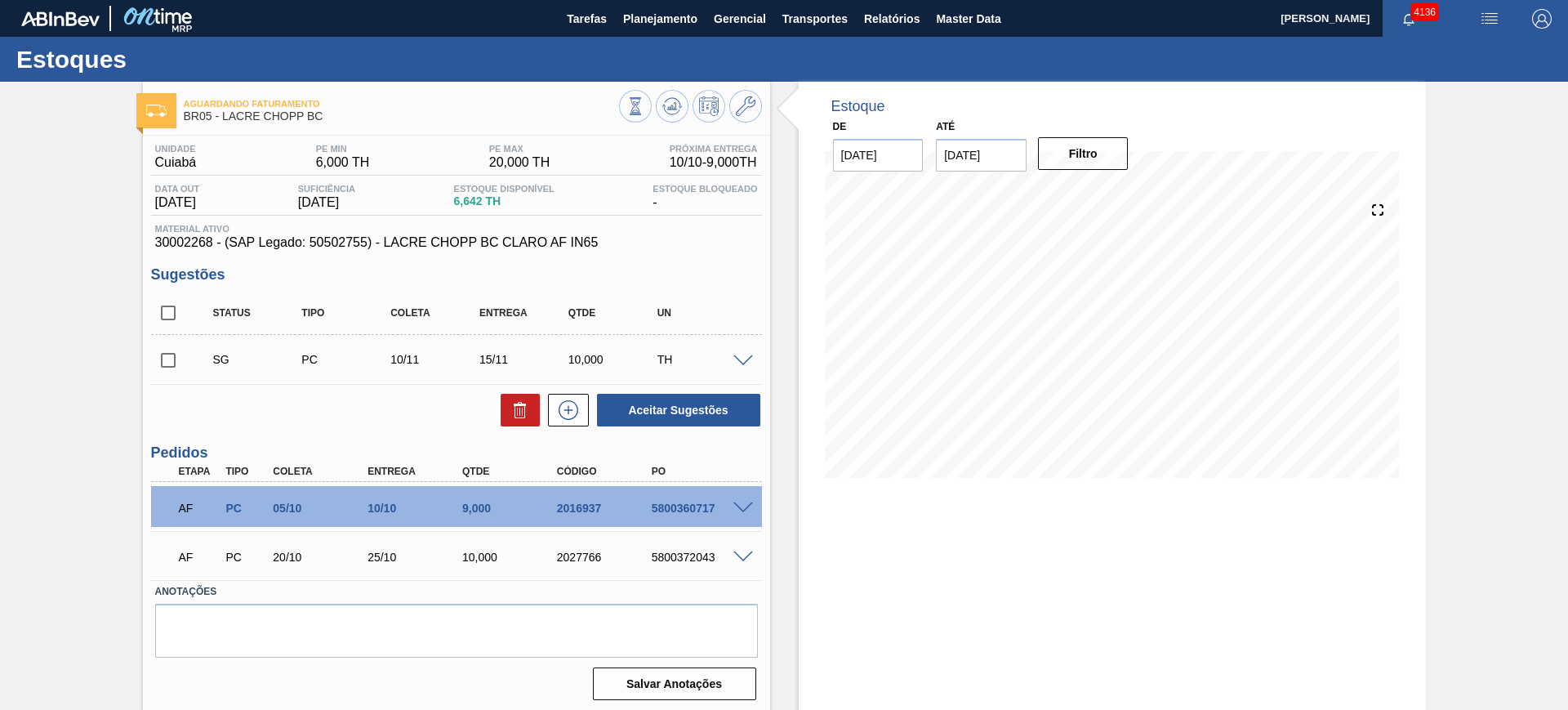
click at [613, 158] on div "Unidade Cuiabá PE MIN 6,000 TH PE MAX 20,000 TH Próxima Entrega 10/10 - 9,000 TH" at bounding box center [457, 159] width 611 height 32
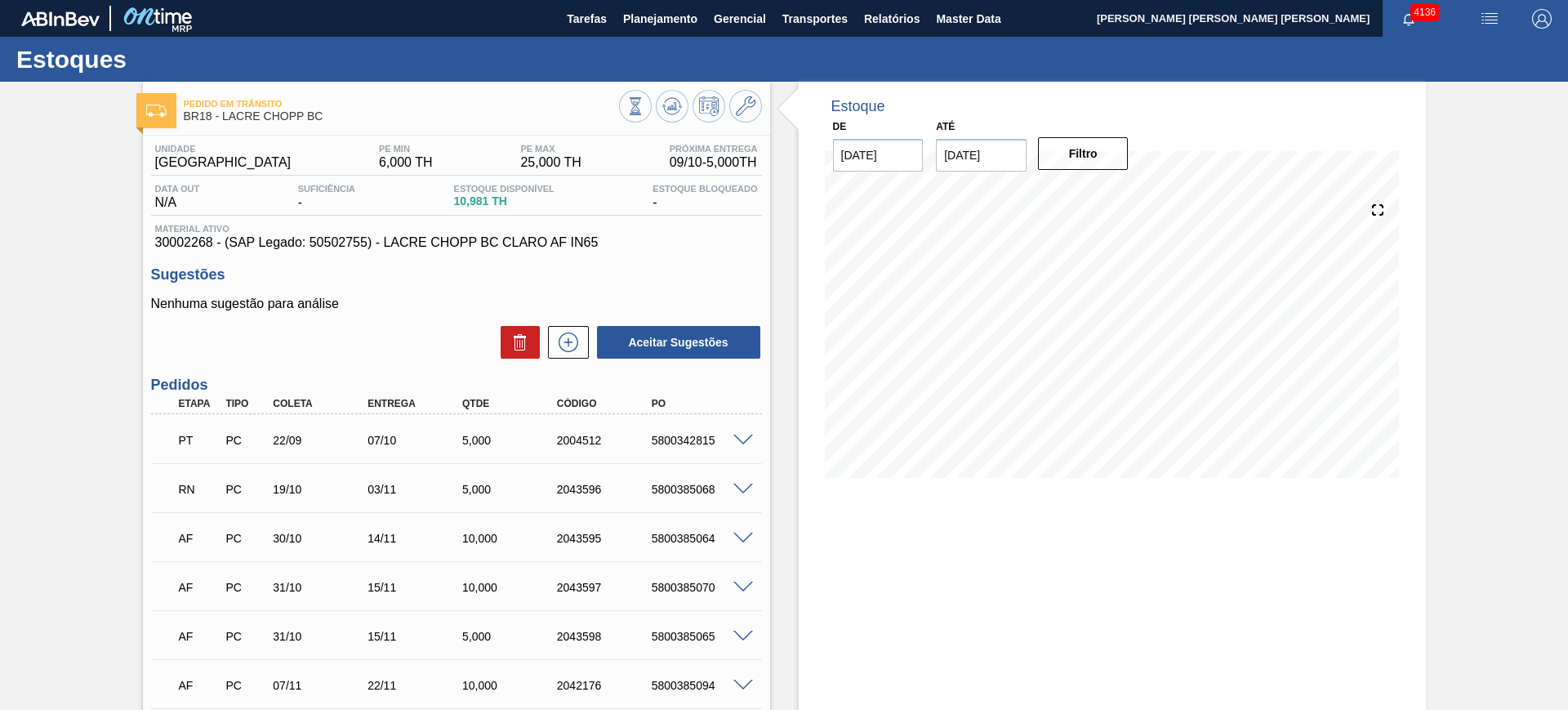
click at [750, 490] on span at bounding box center [743, 490] width 19 height 12
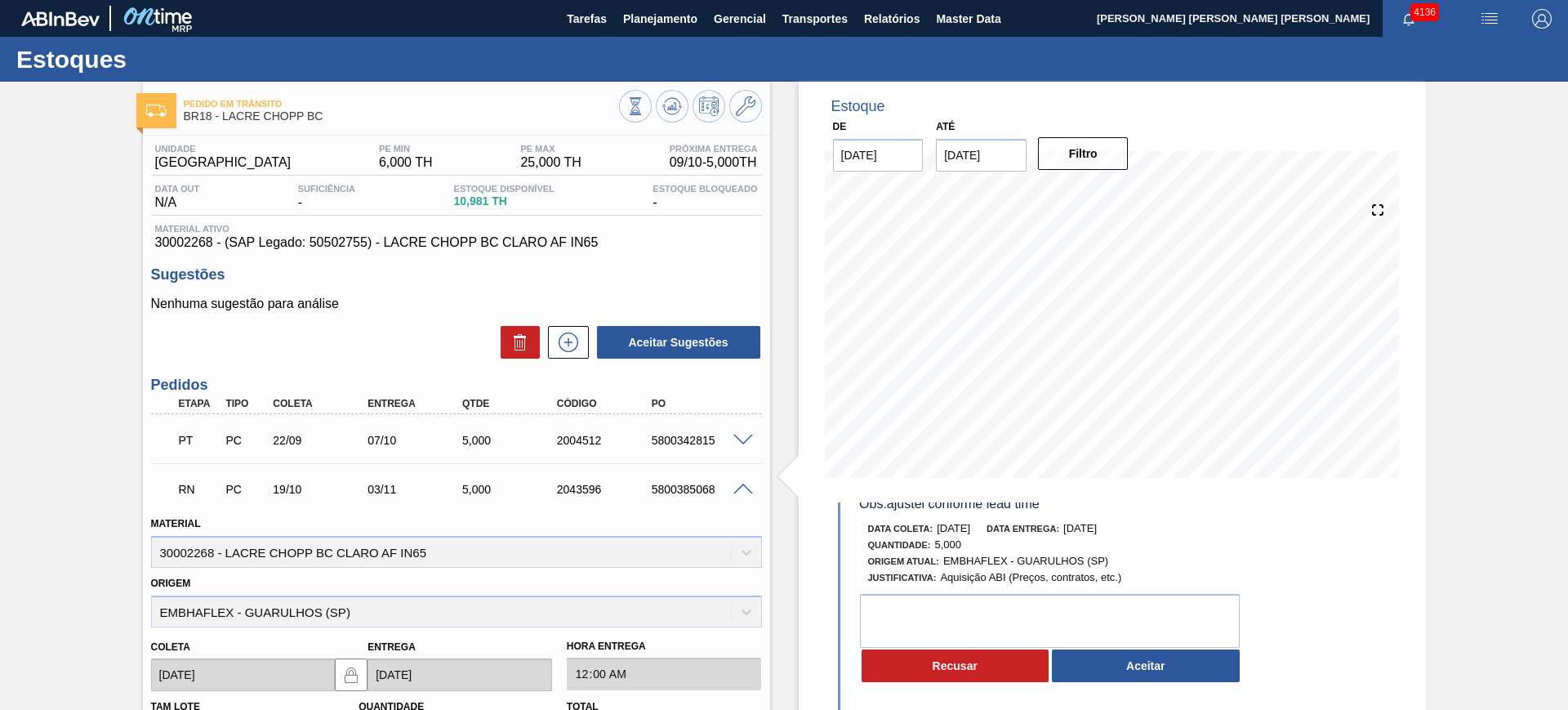
scroll to position [103, 0]
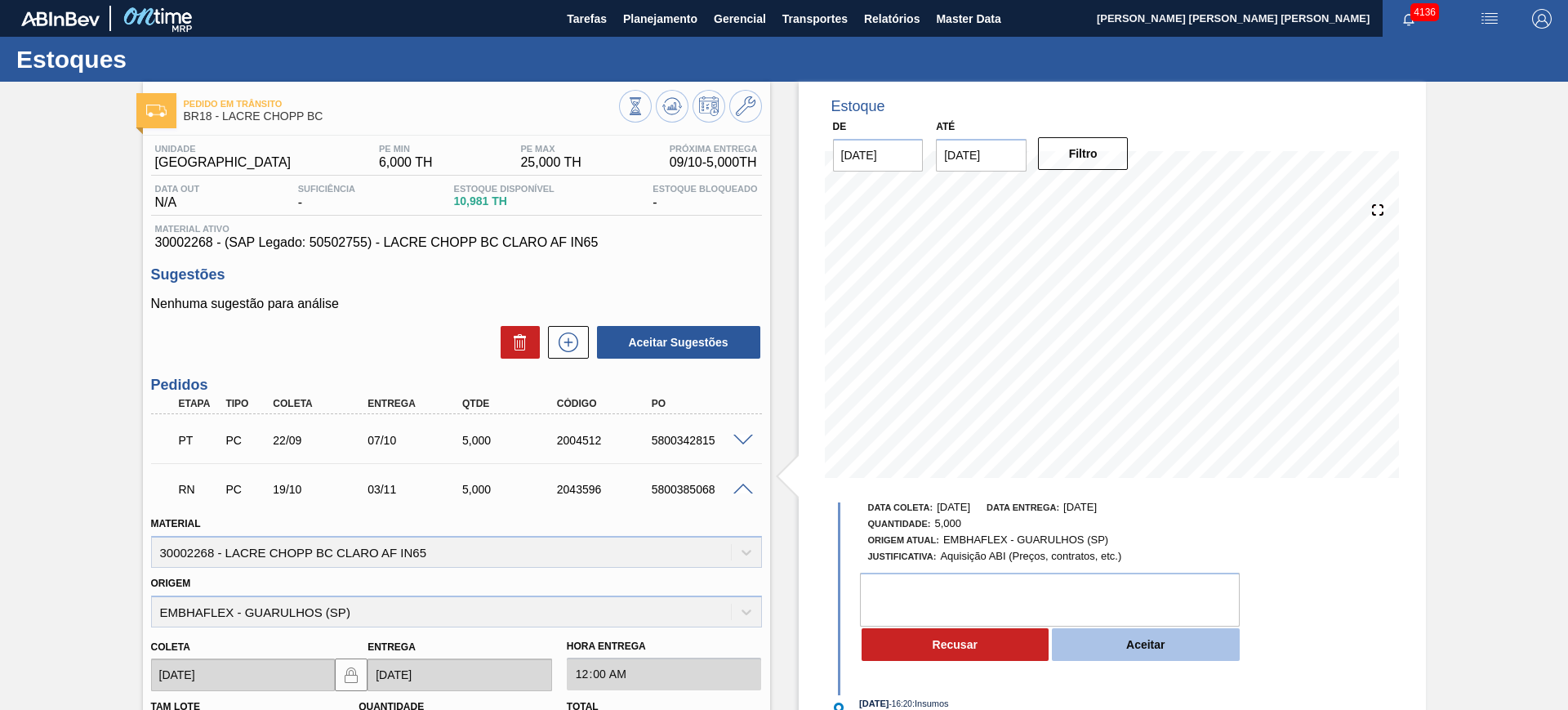
click at [1150, 653] on button "Aceitar" at bounding box center [1146, 645] width 188 height 33
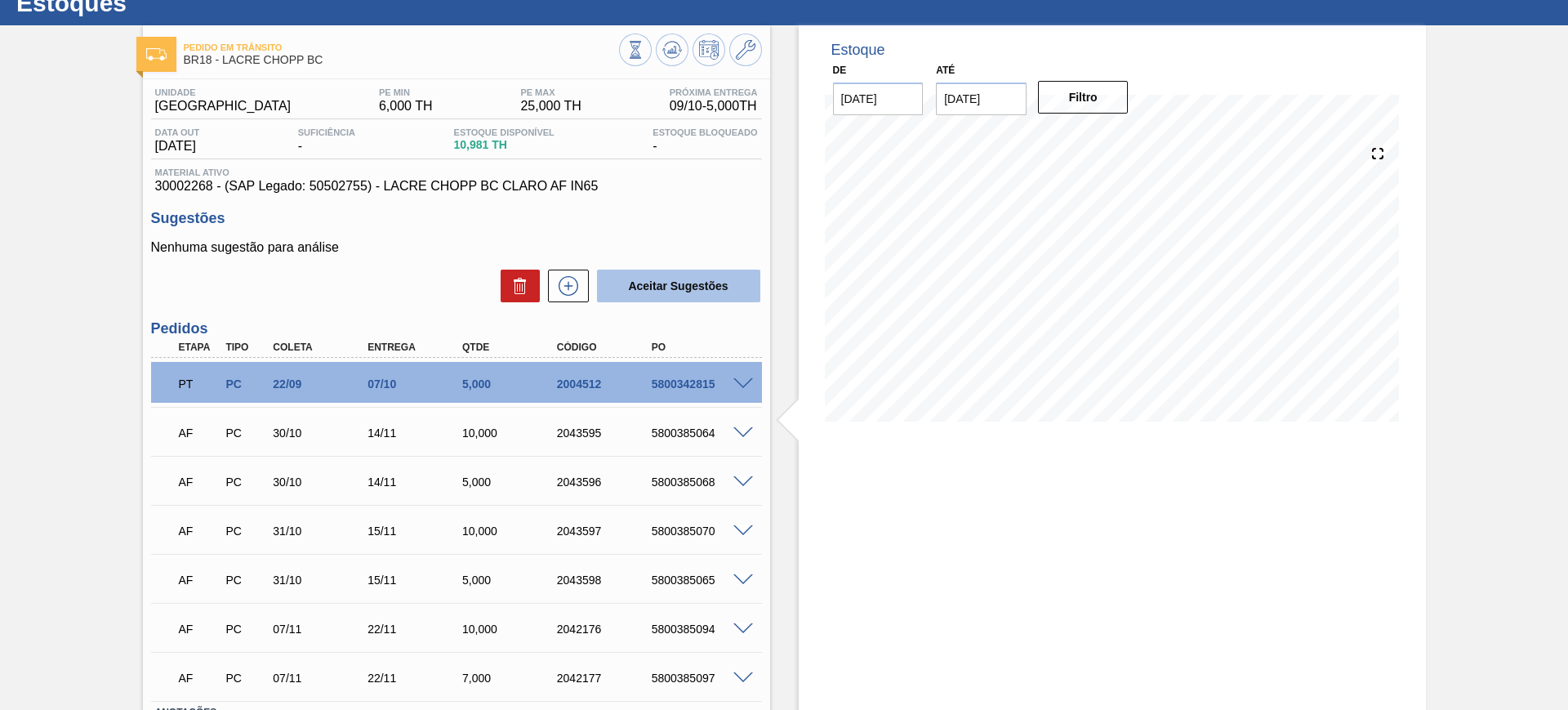
scroll to position [0, 0]
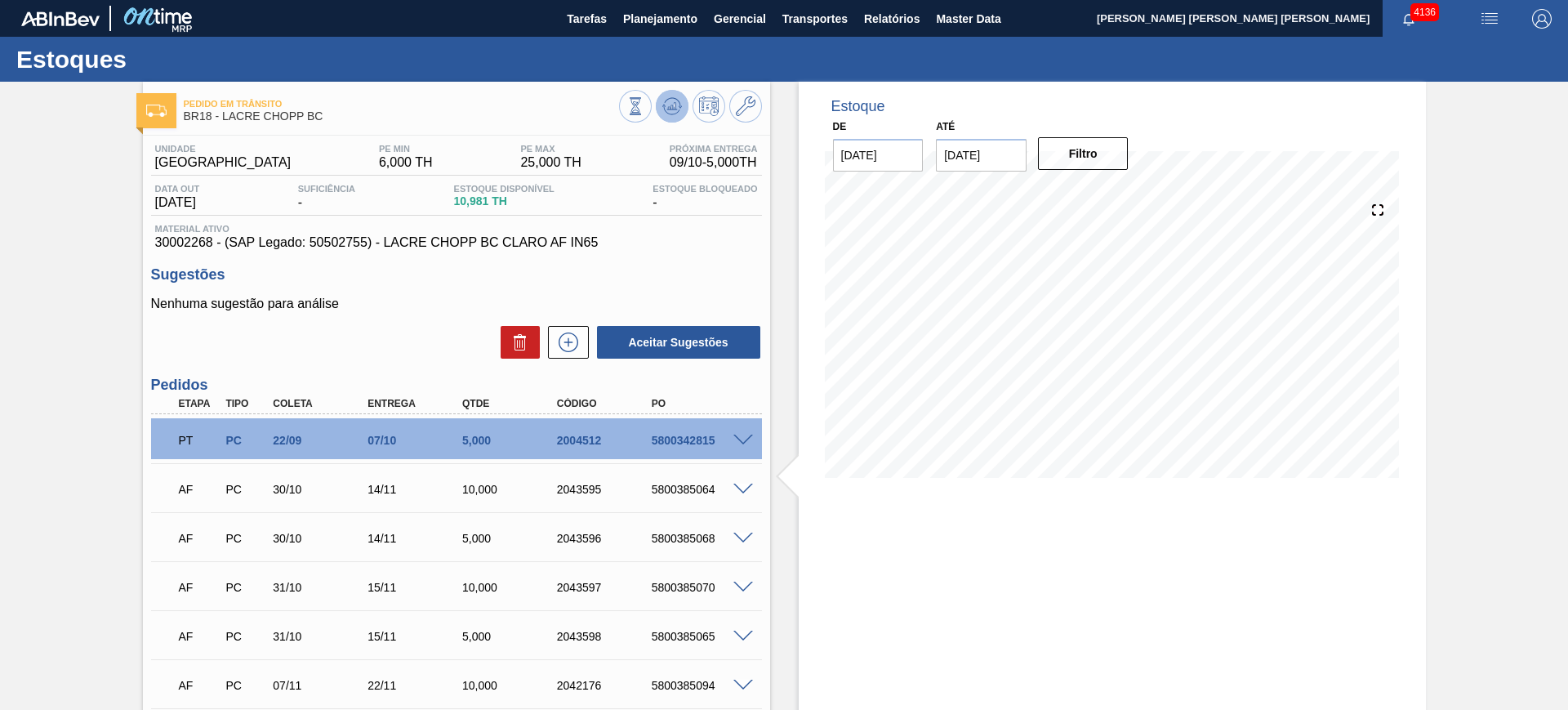
click at [667, 108] on icon at bounding box center [671, 106] width 11 height 8
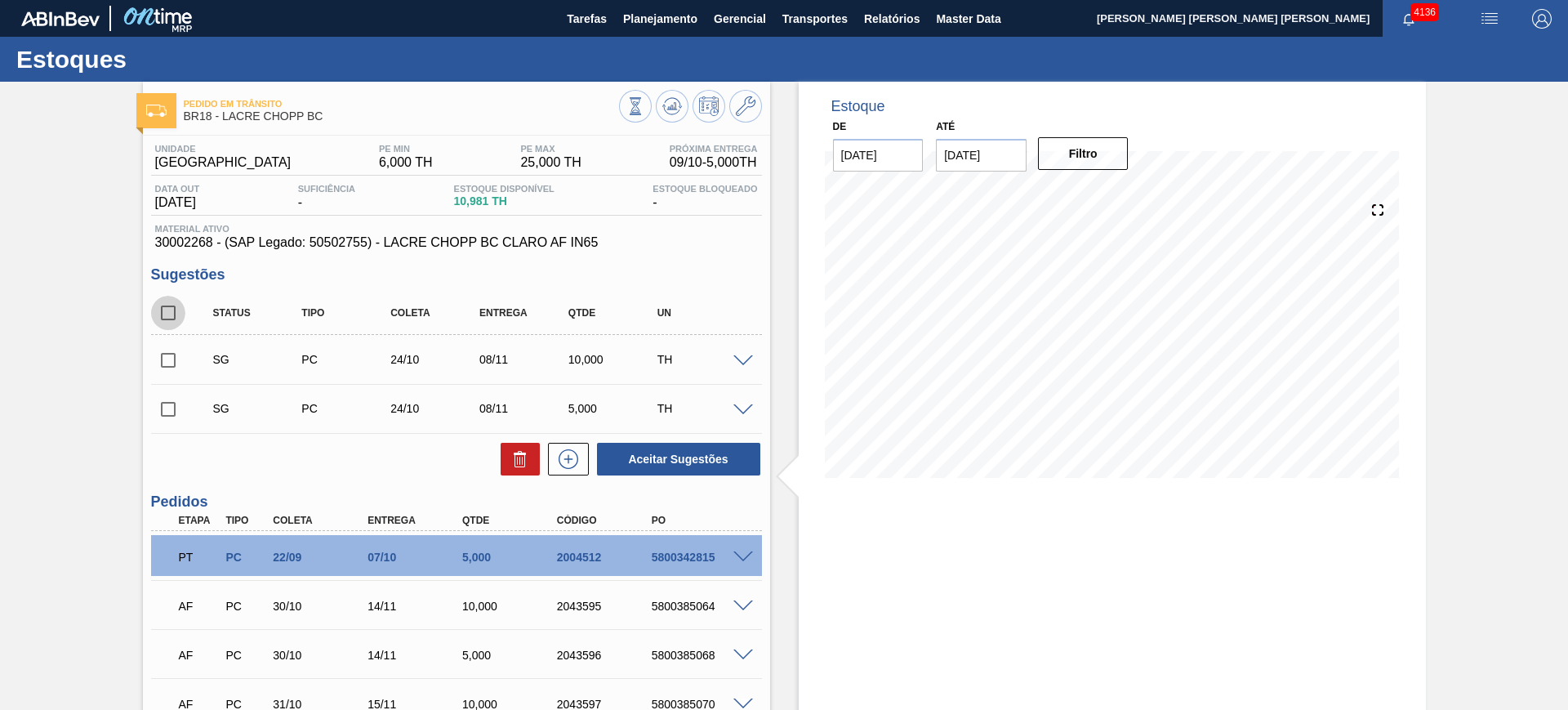
click at [174, 310] on input "checkbox" at bounding box center [169, 313] width 34 height 34
checkbox input "true"
click at [670, 452] on button "Aceitar Sugestões" at bounding box center [678, 459] width 164 height 33
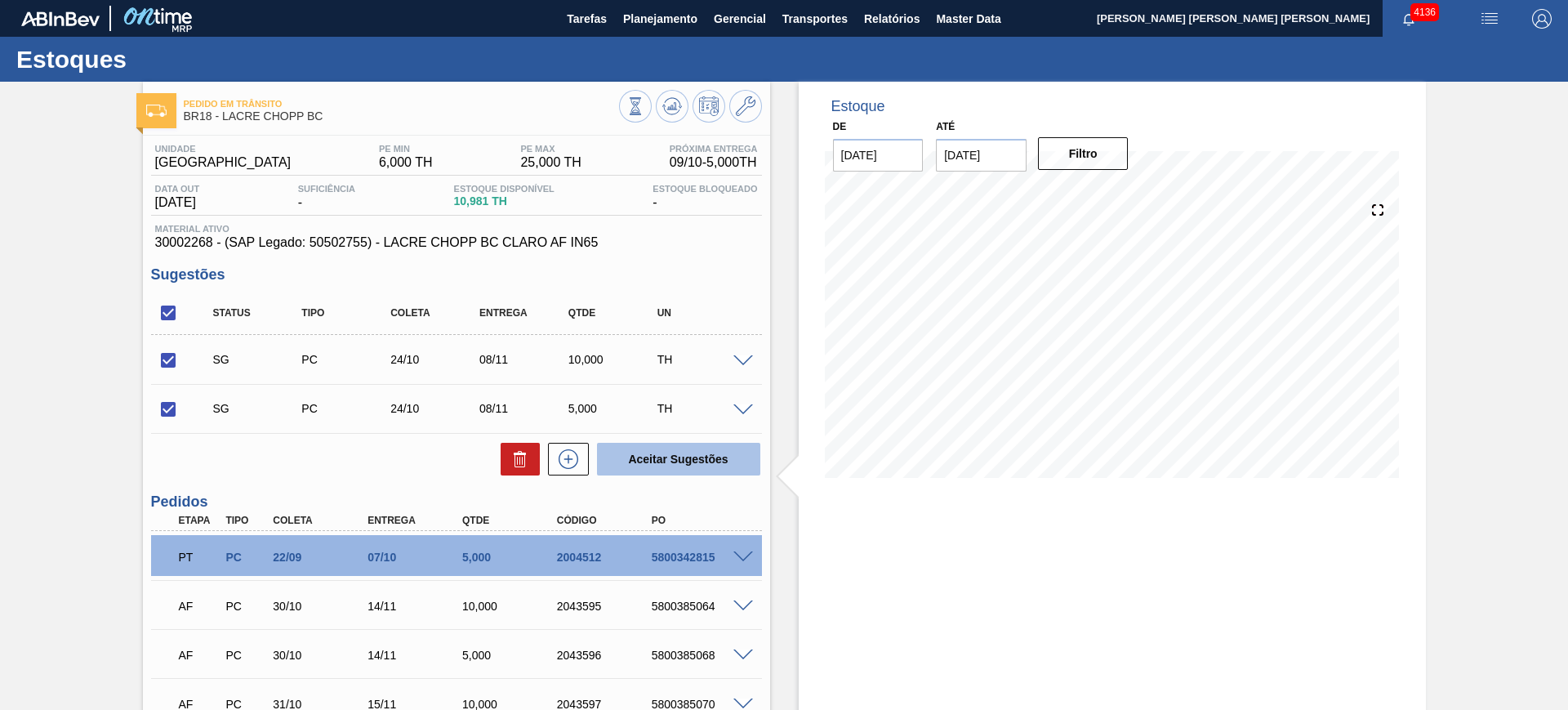
checkbox input "false"
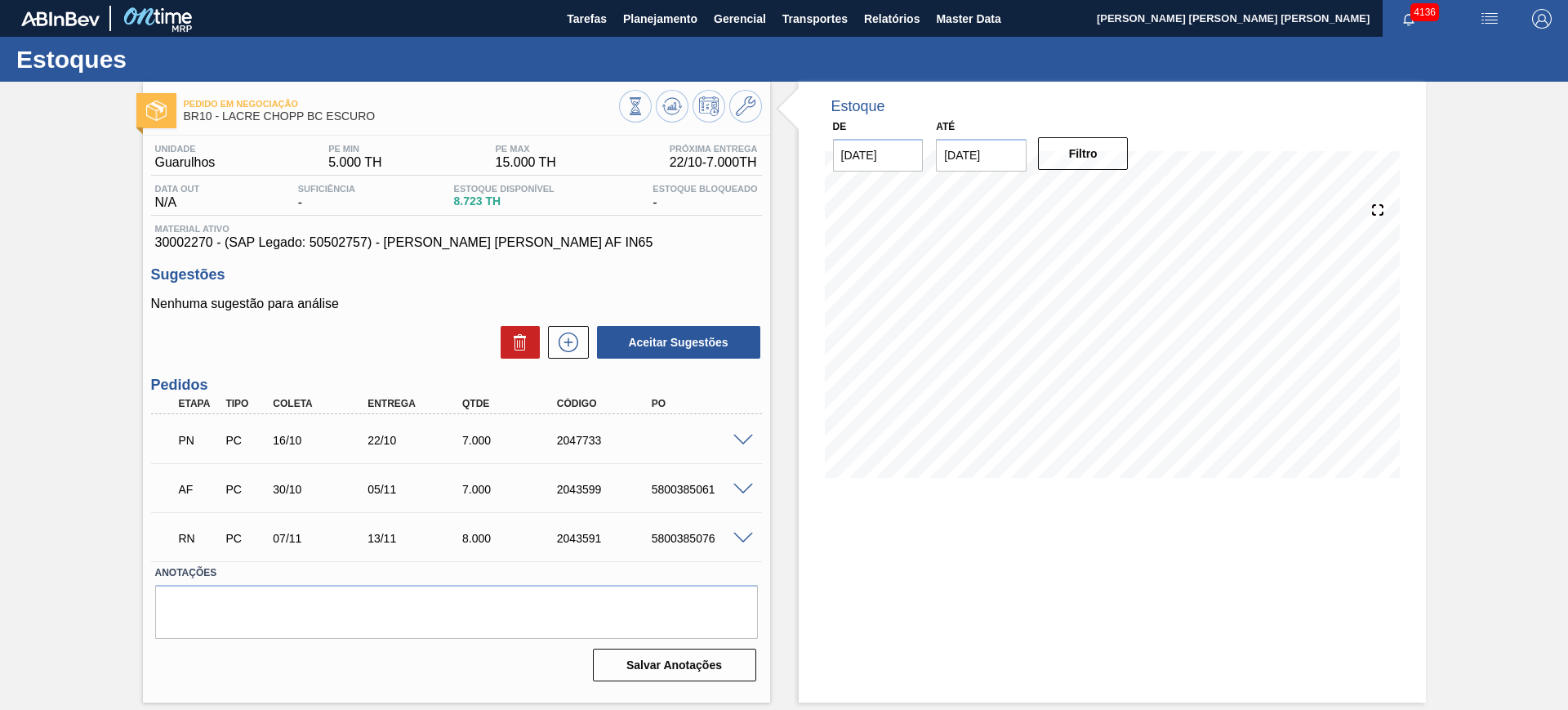
click at [742, 540] on span at bounding box center [743, 538] width 19 height 12
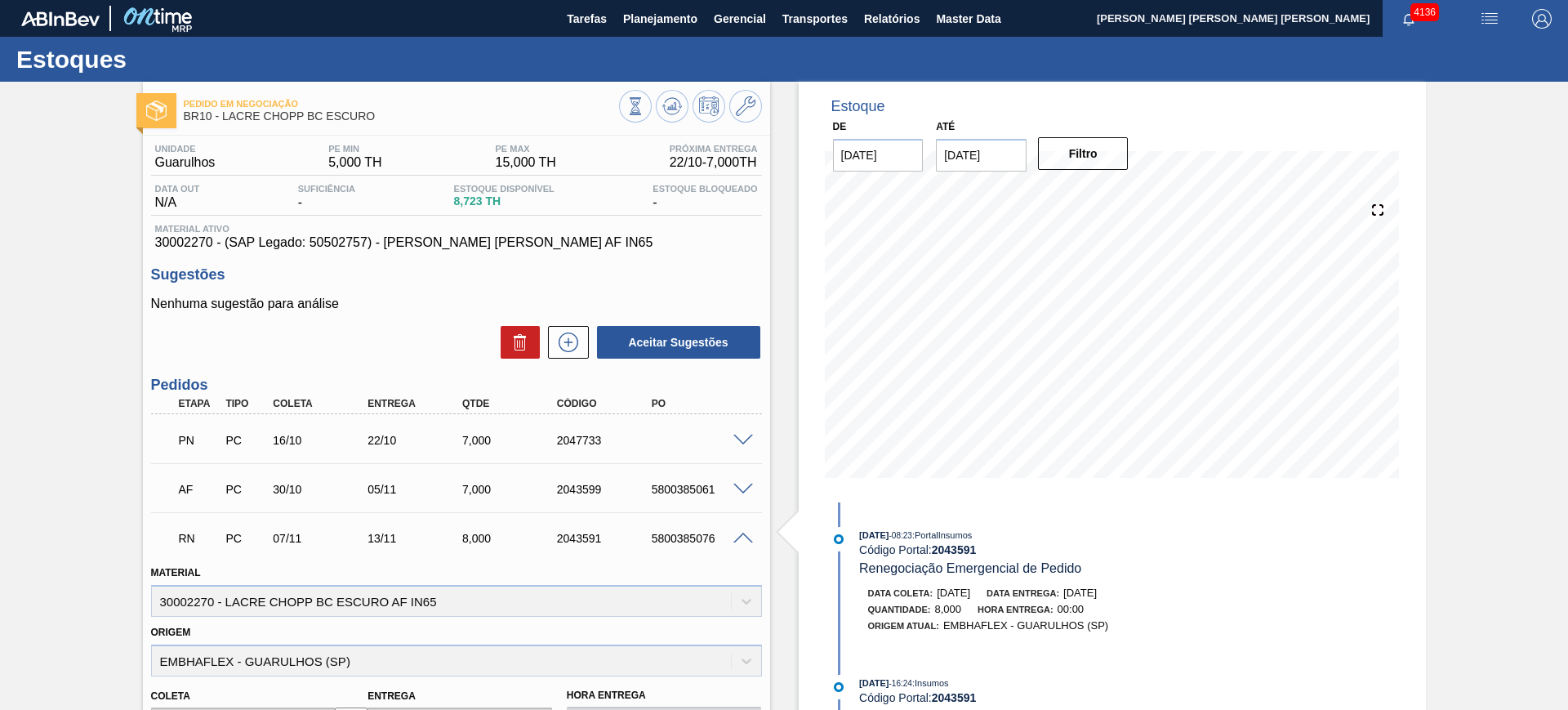
click at [748, 537] on span at bounding box center [743, 538] width 19 height 12
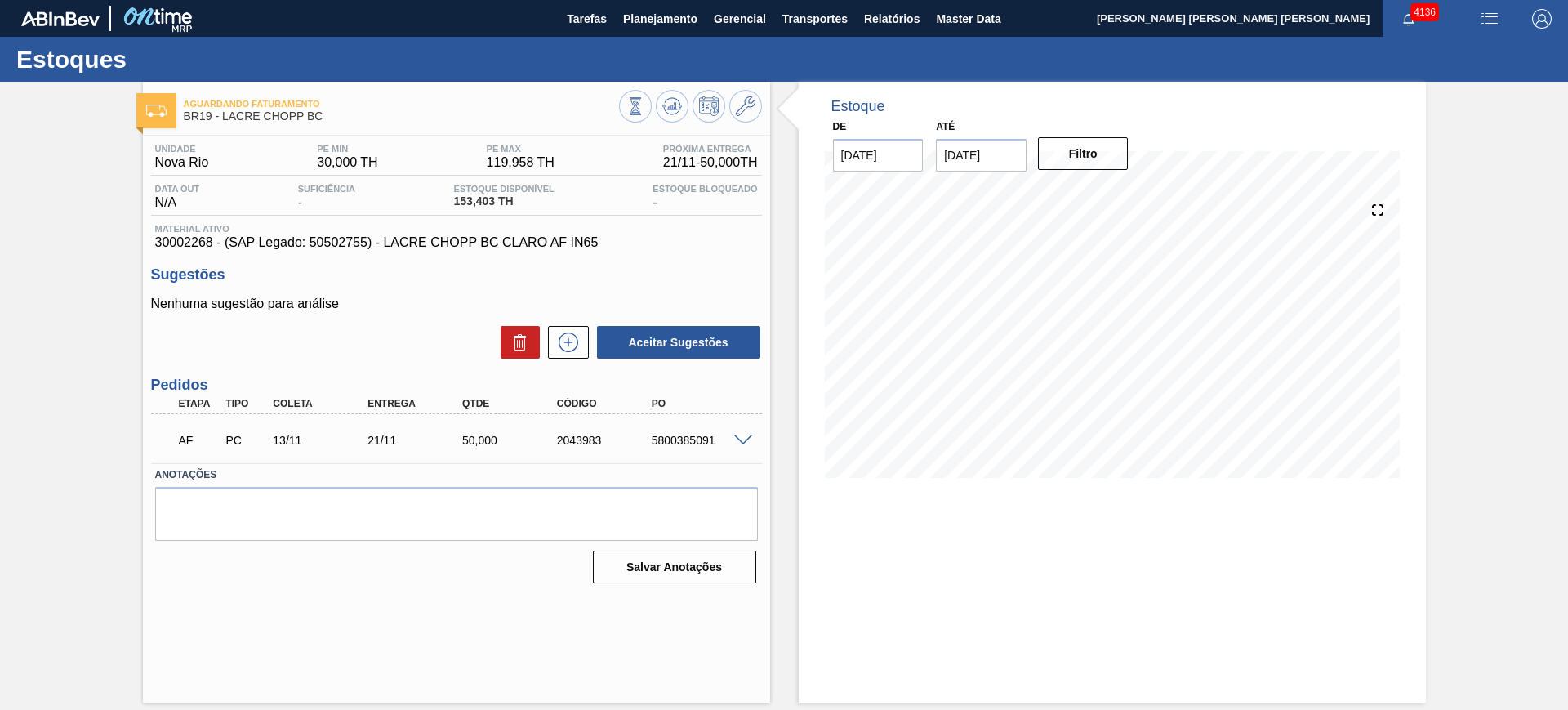
click at [746, 435] on span at bounding box center [743, 441] width 19 height 12
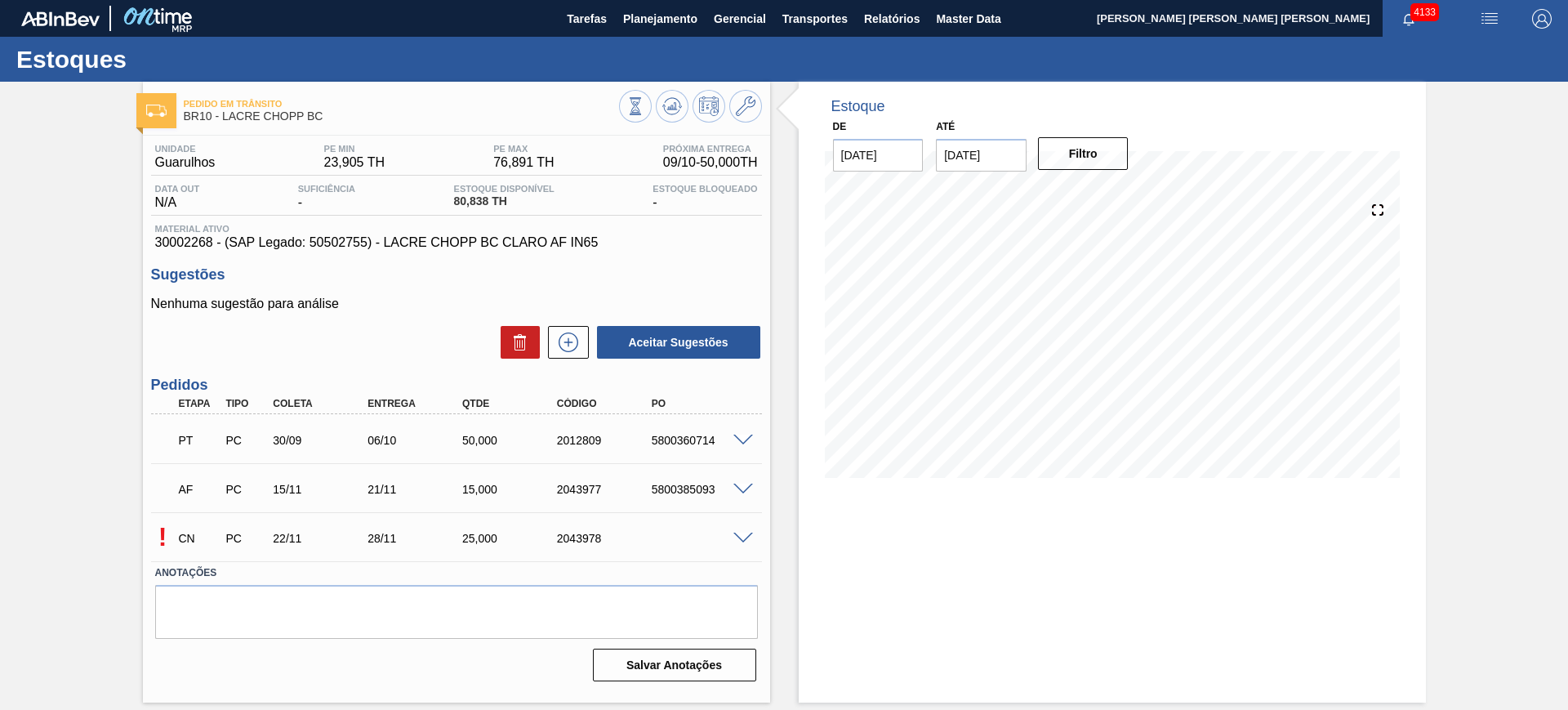
drag, startPoint x: 747, startPoint y: 528, endPoint x: 745, endPoint y: 541, distance: 13.2
click at [747, 530] on div "! CN PC 22/11 28/11 25,000 2043978" at bounding box center [457, 537] width 611 height 41
click at [745, 542] on div "! CN PC 22/11 28/11 25,000 2043978" at bounding box center [457, 537] width 611 height 41
click at [750, 534] on span at bounding box center [743, 538] width 19 height 12
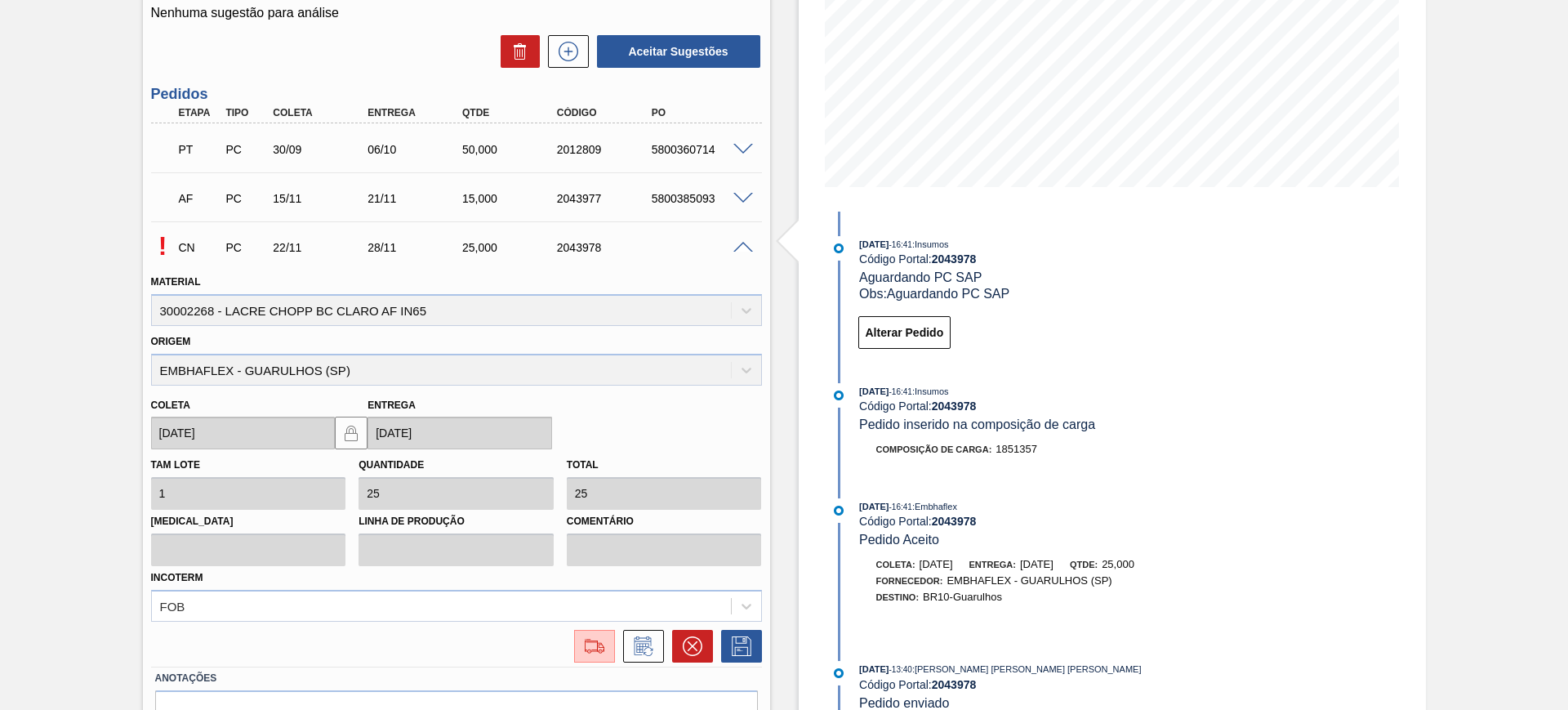
scroll to position [307, 0]
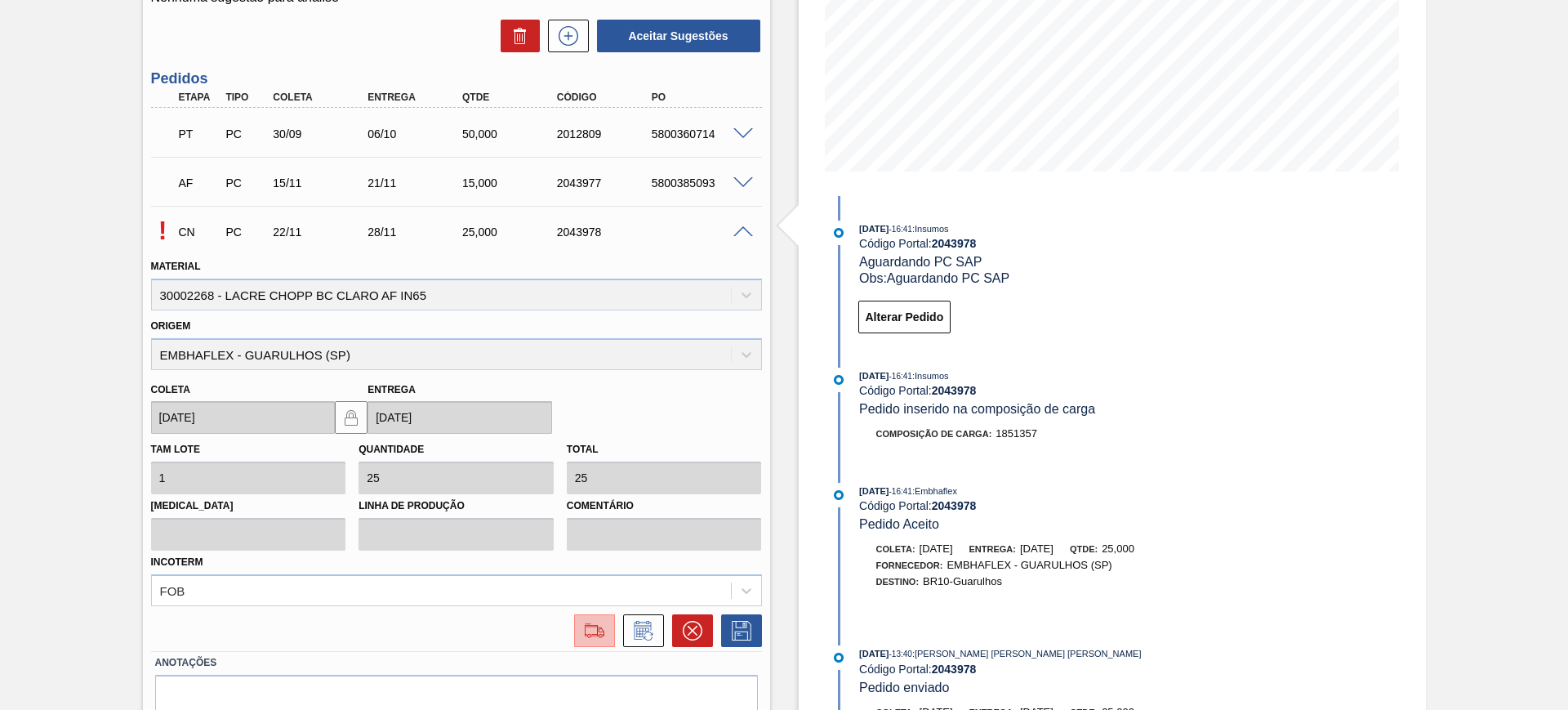
click at [592, 627] on img at bounding box center [594, 630] width 26 height 19
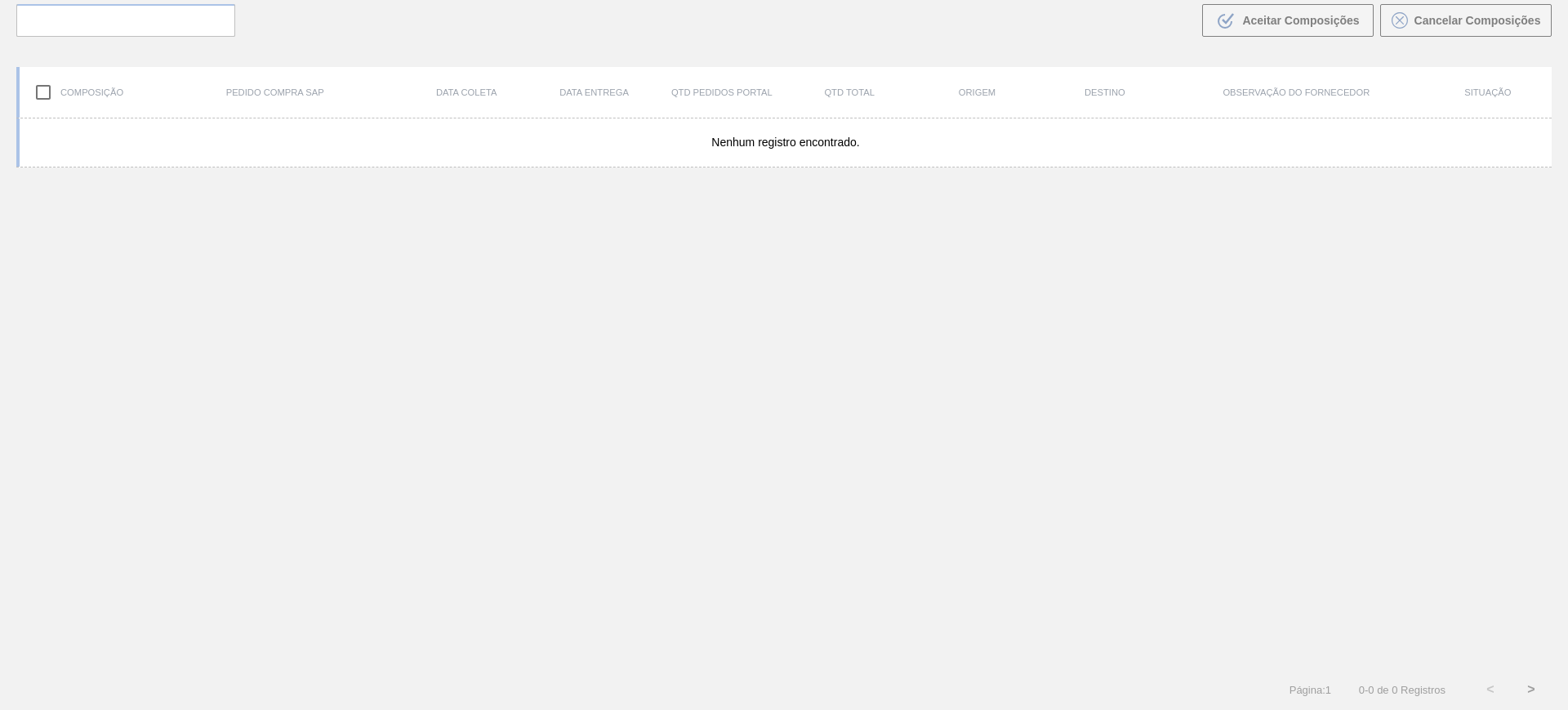
scroll to position [118, 0]
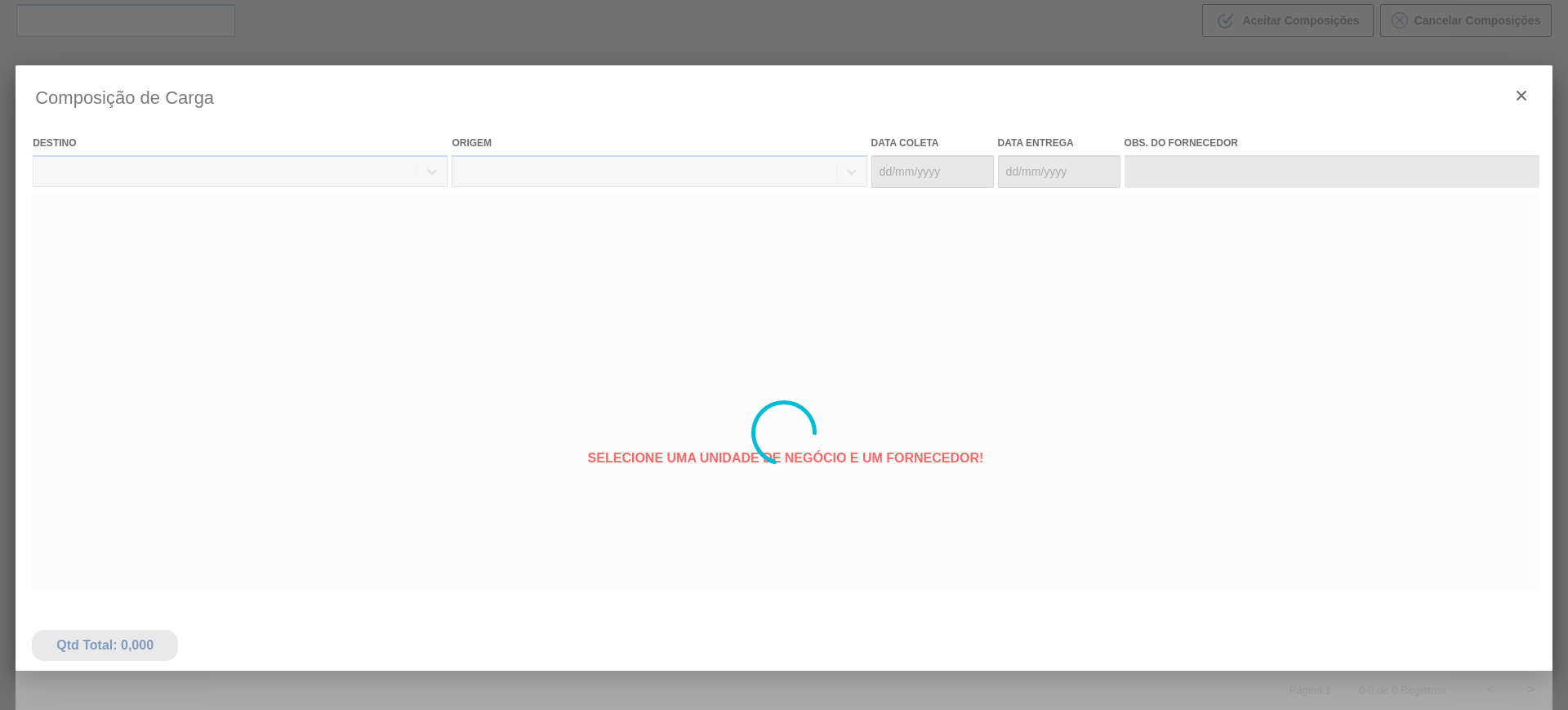
type coleta "22/11/2025"
type Entrega "28/11/2025"
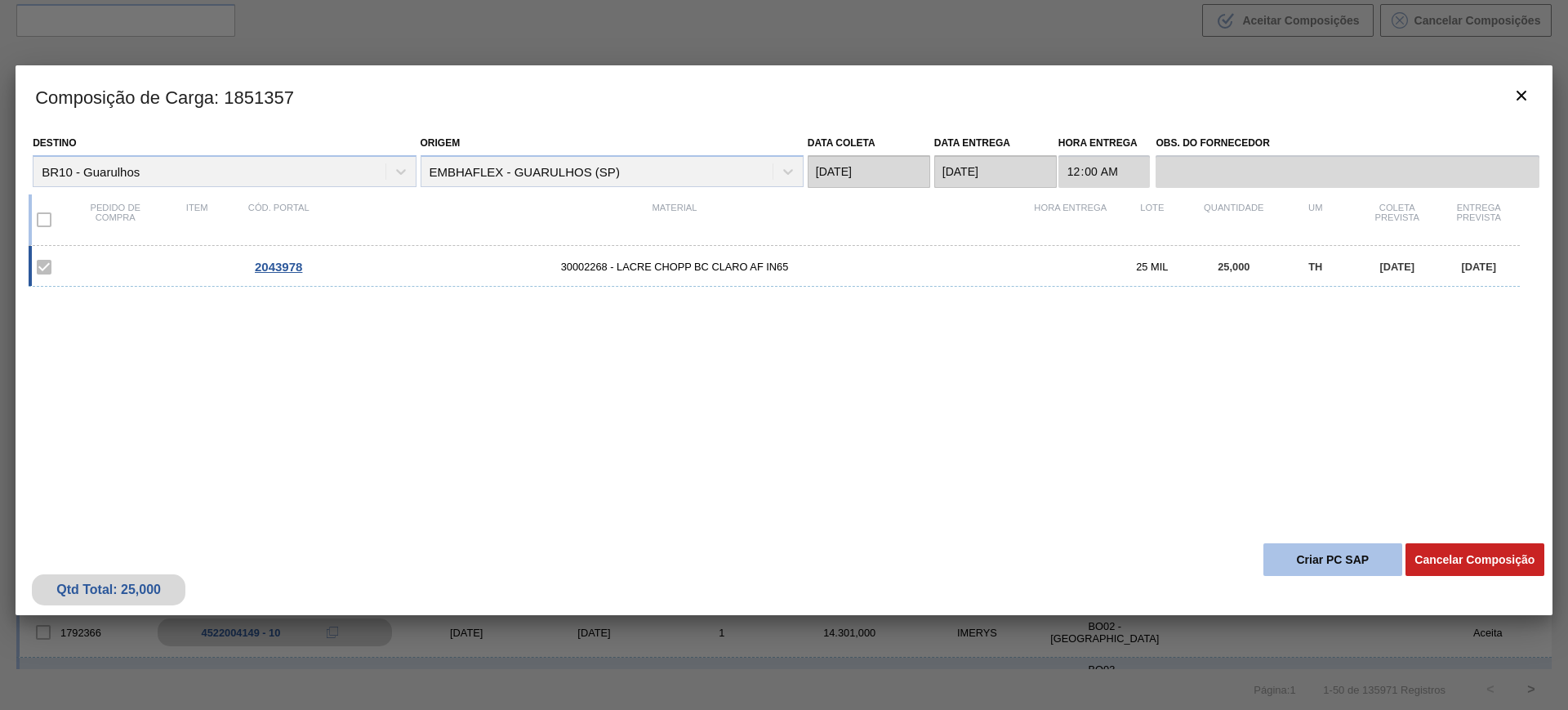
click at [1346, 563] on button "Criar PC SAP" at bounding box center [1332, 560] width 139 height 33
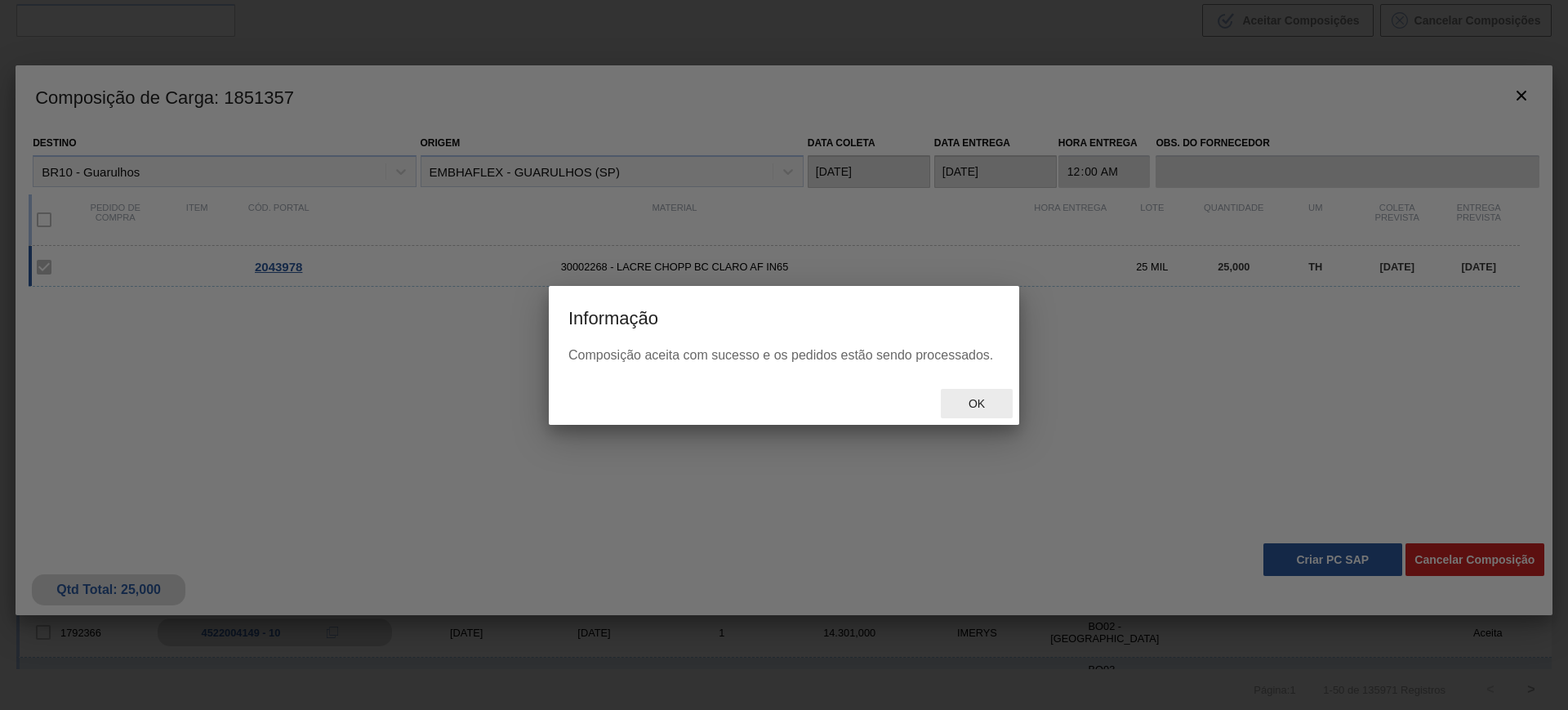
click at [970, 397] on span "Ok" at bounding box center [977, 403] width 42 height 13
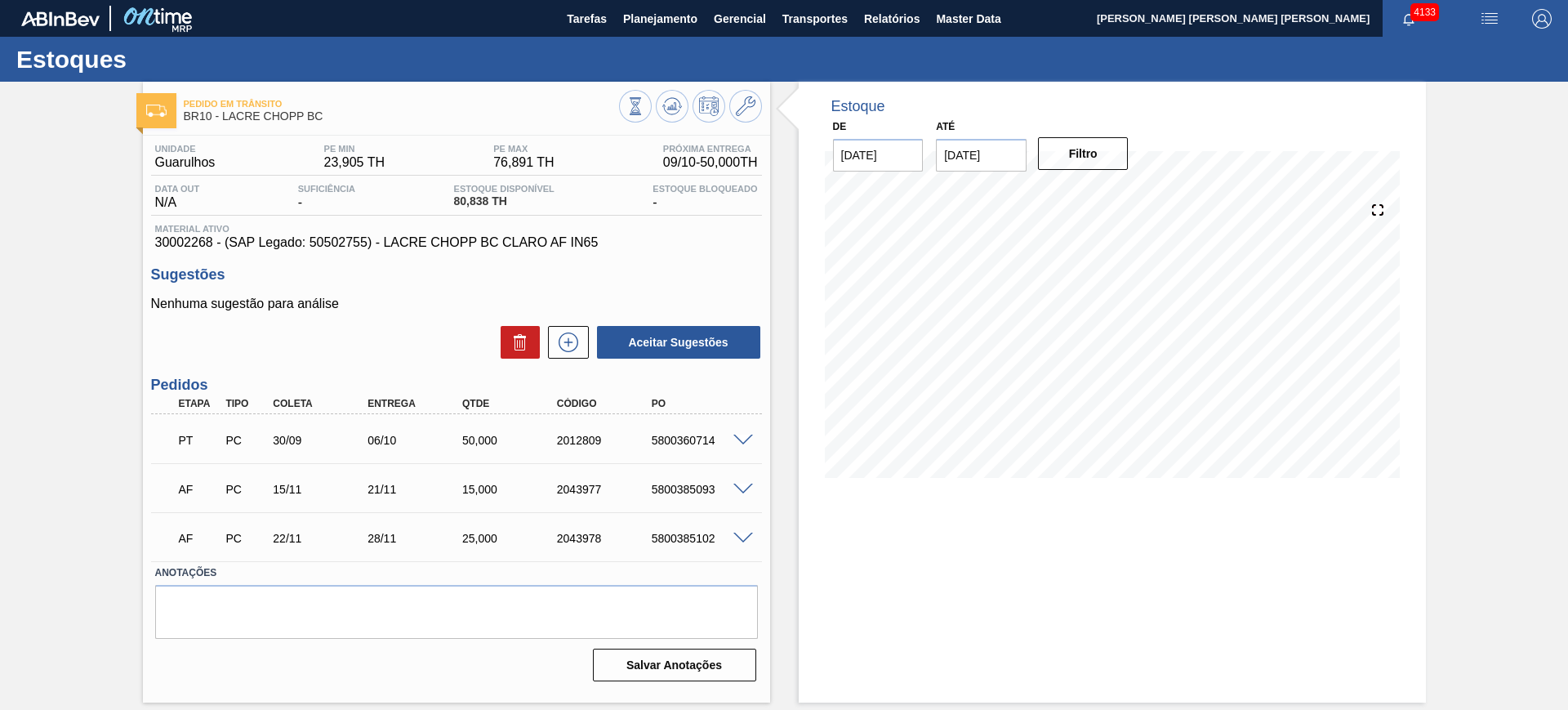
click at [740, 482] on div at bounding box center [745, 488] width 33 height 12
click at [746, 486] on span at bounding box center [743, 490] width 19 height 12
click at [692, 480] on div "AF PC 18/10 02/11 15,000 2027765 5800372044" at bounding box center [452, 488] width 568 height 33
copy div "5800372044"
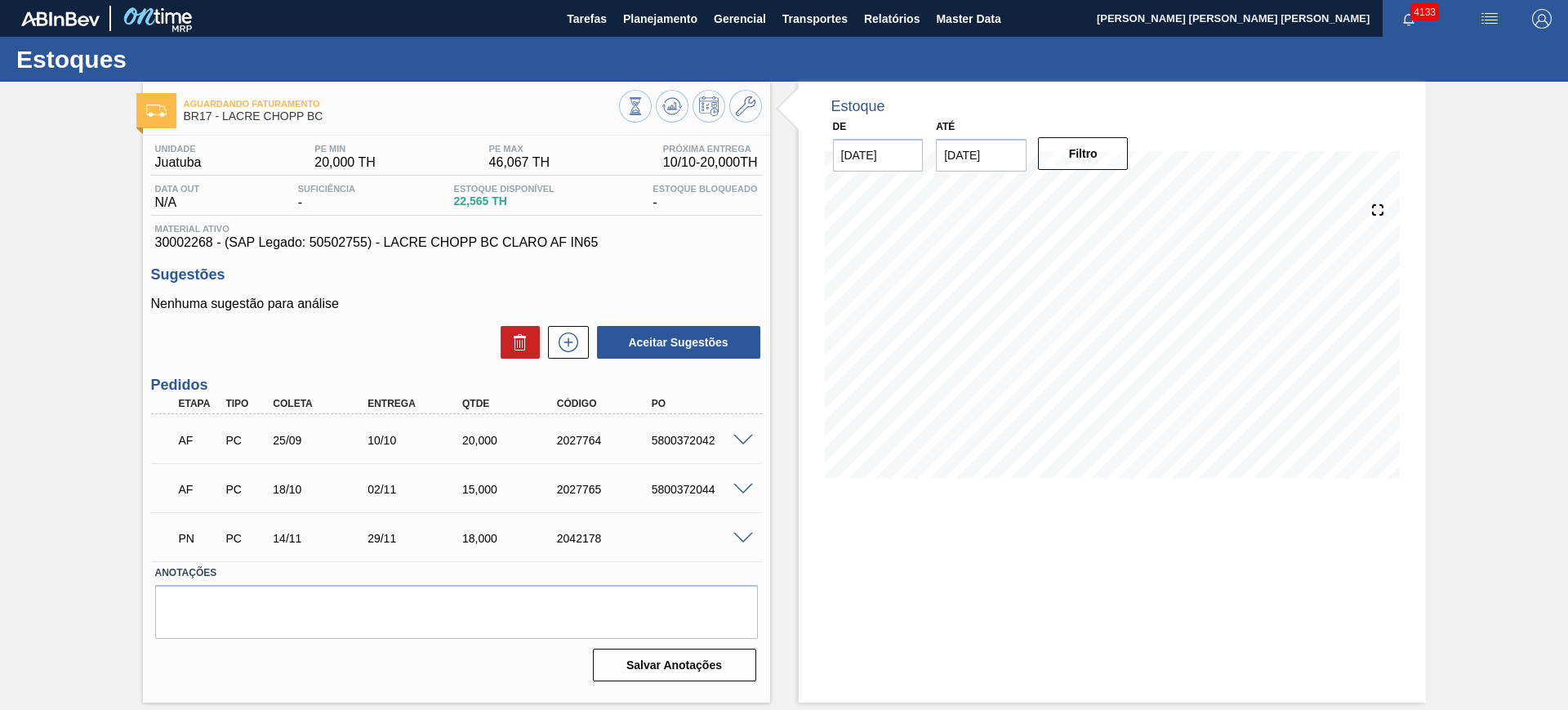
click at [746, 490] on span at bounding box center [743, 490] width 19 height 12
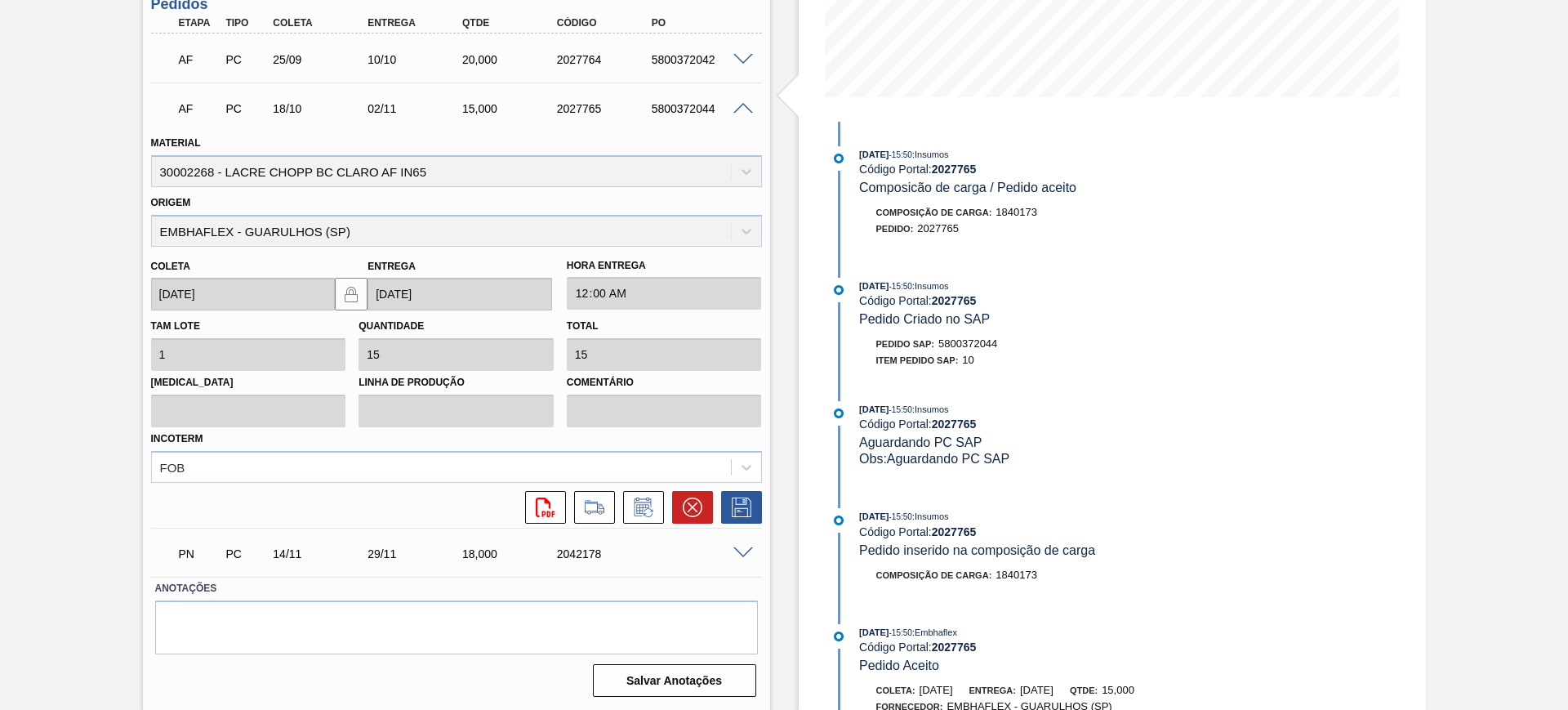
scroll to position [381, 0]
click at [696, 515] on icon at bounding box center [693, 506] width 19 height 19
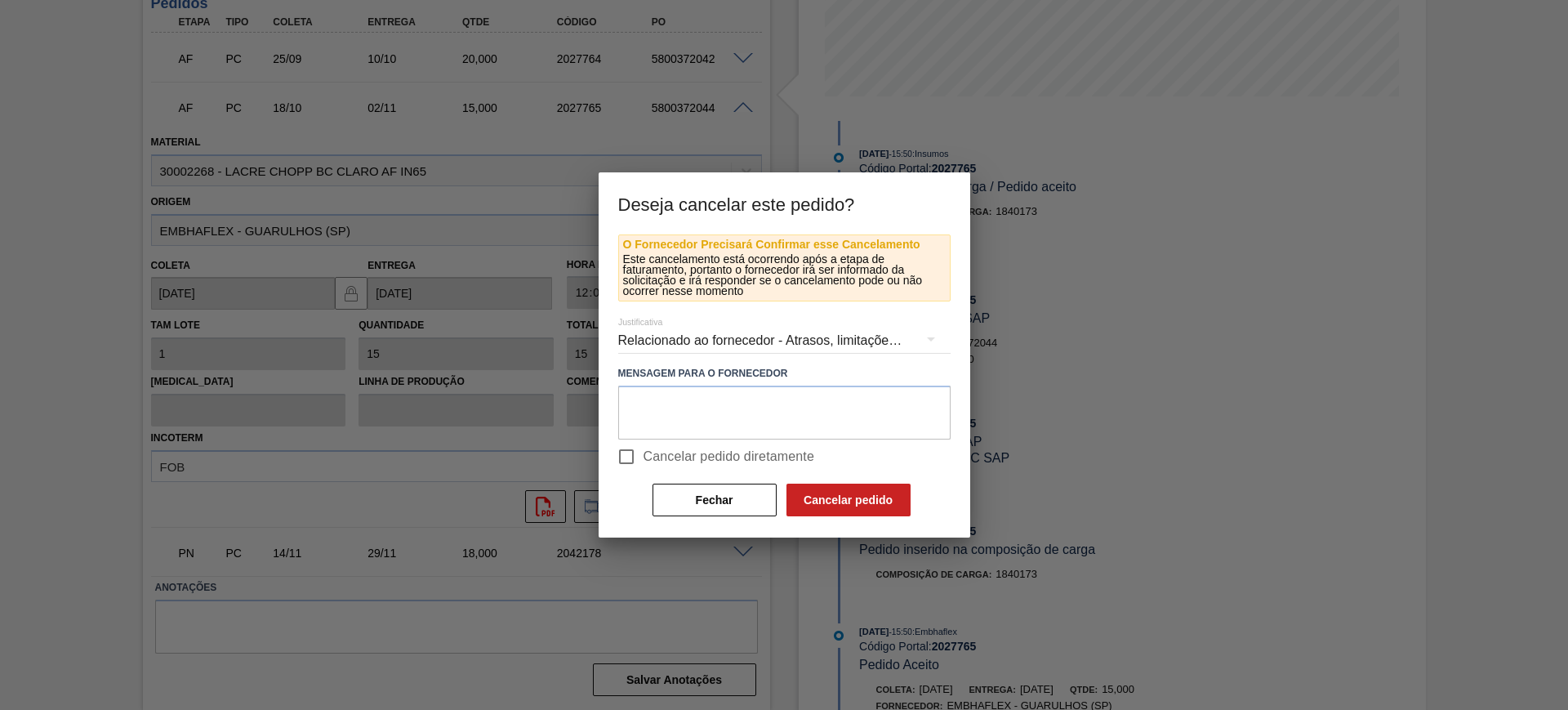
click at [656, 454] on span "Cancelar pedido diretamente" at bounding box center [729, 456] width 171 height 19
click at [644, 454] on input "Cancelar pedido diretamente" at bounding box center [626, 457] width 34 height 34
checkbox input "true"
click at [827, 496] on button "Cancelar pedido" at bounding box center [849, 500] width 125 height 33
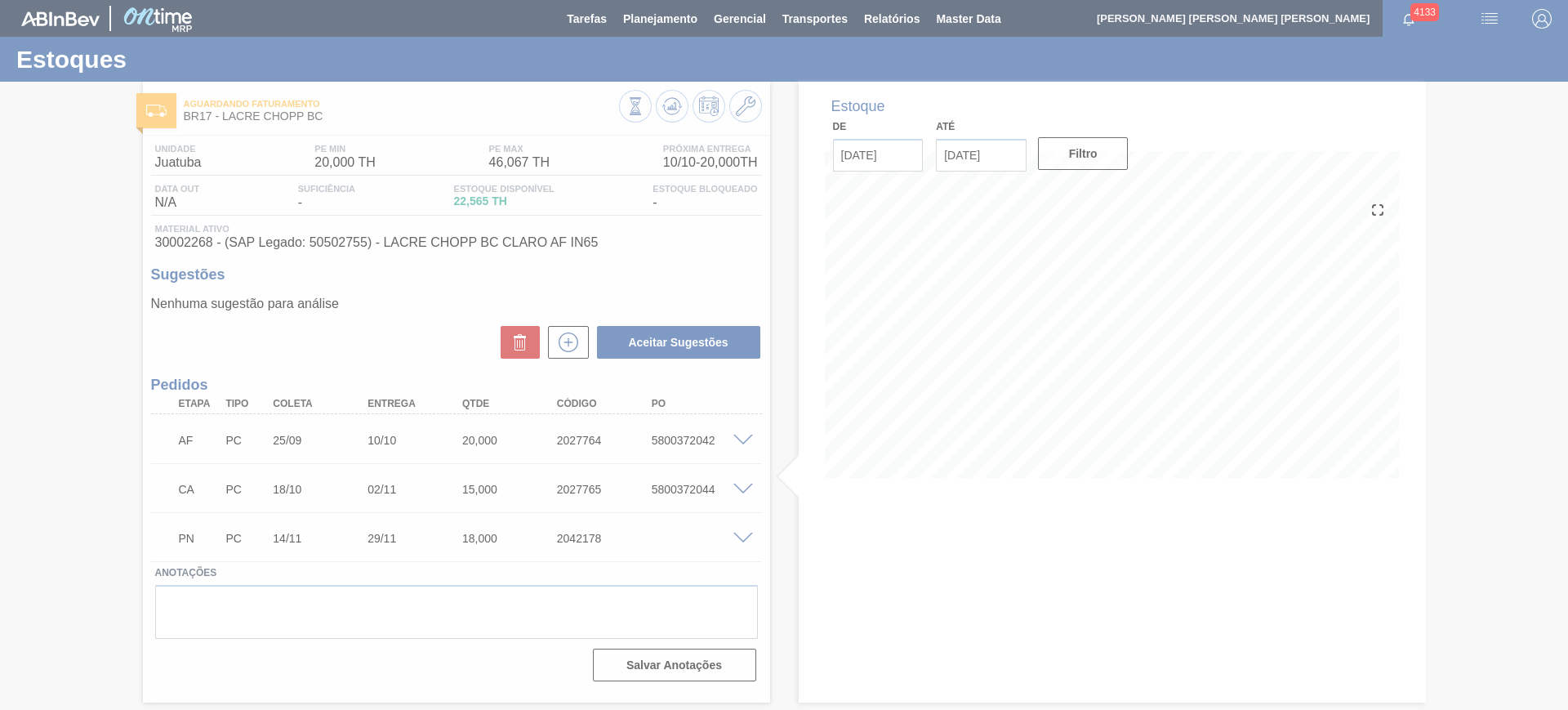
scroll to position [0, 0]
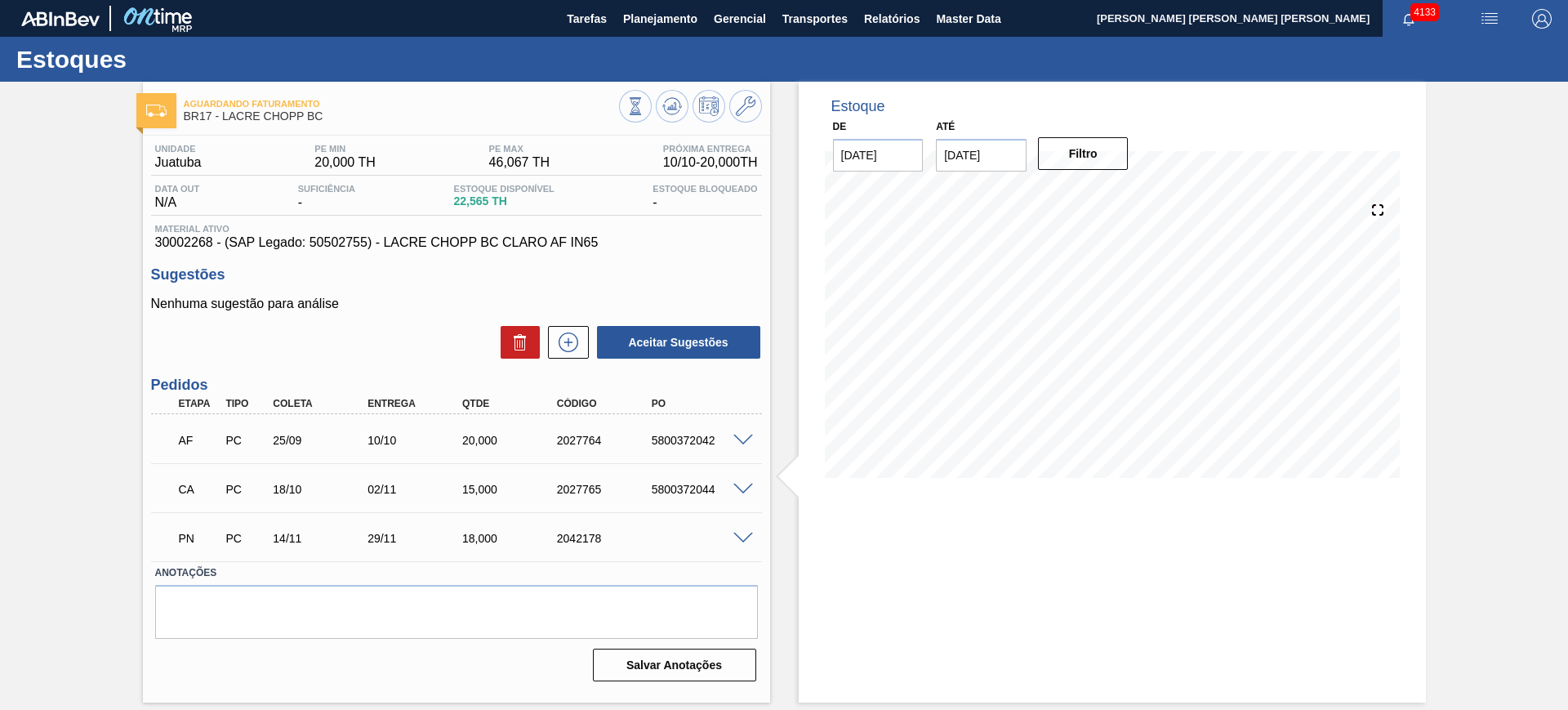
click at [691, 489] on div "5800372044" at bounding box center [700, 490] width 106 height 13
copy div "5800372044"
click at [746, 537] on span at bounding box center [743, 538] width 19 height 12
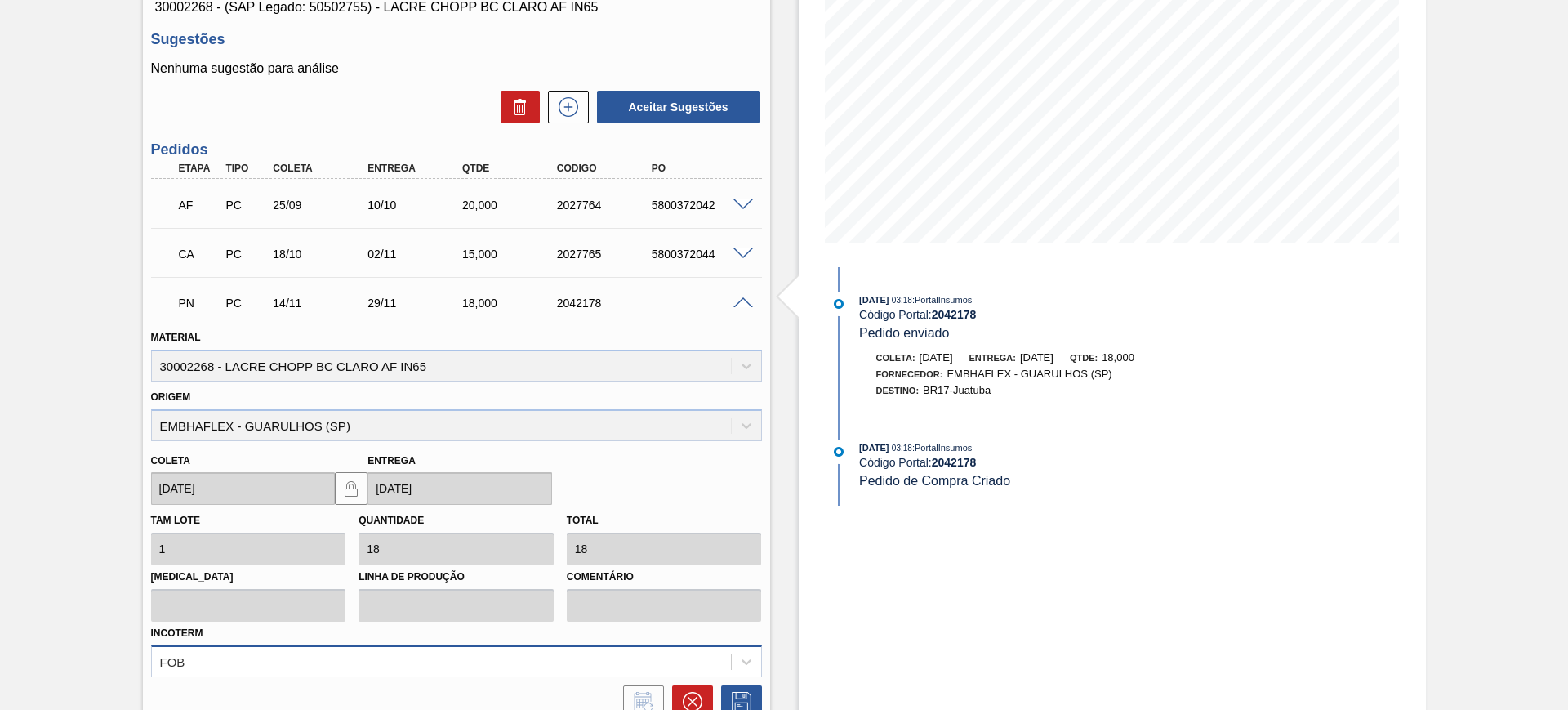
scroll to position [381, 0]
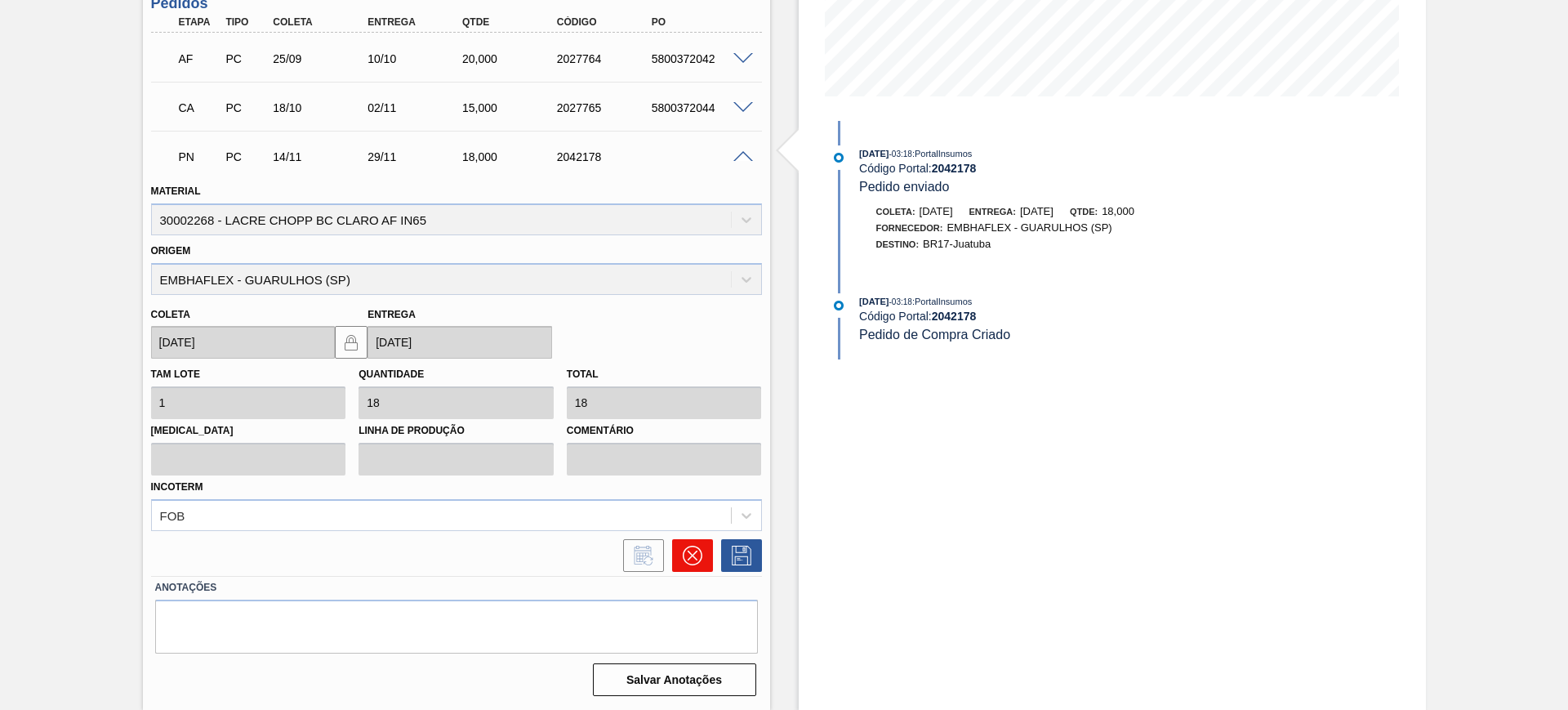
click at [700, 552] on icon at bounding box center [692, 556] width 19 height 19
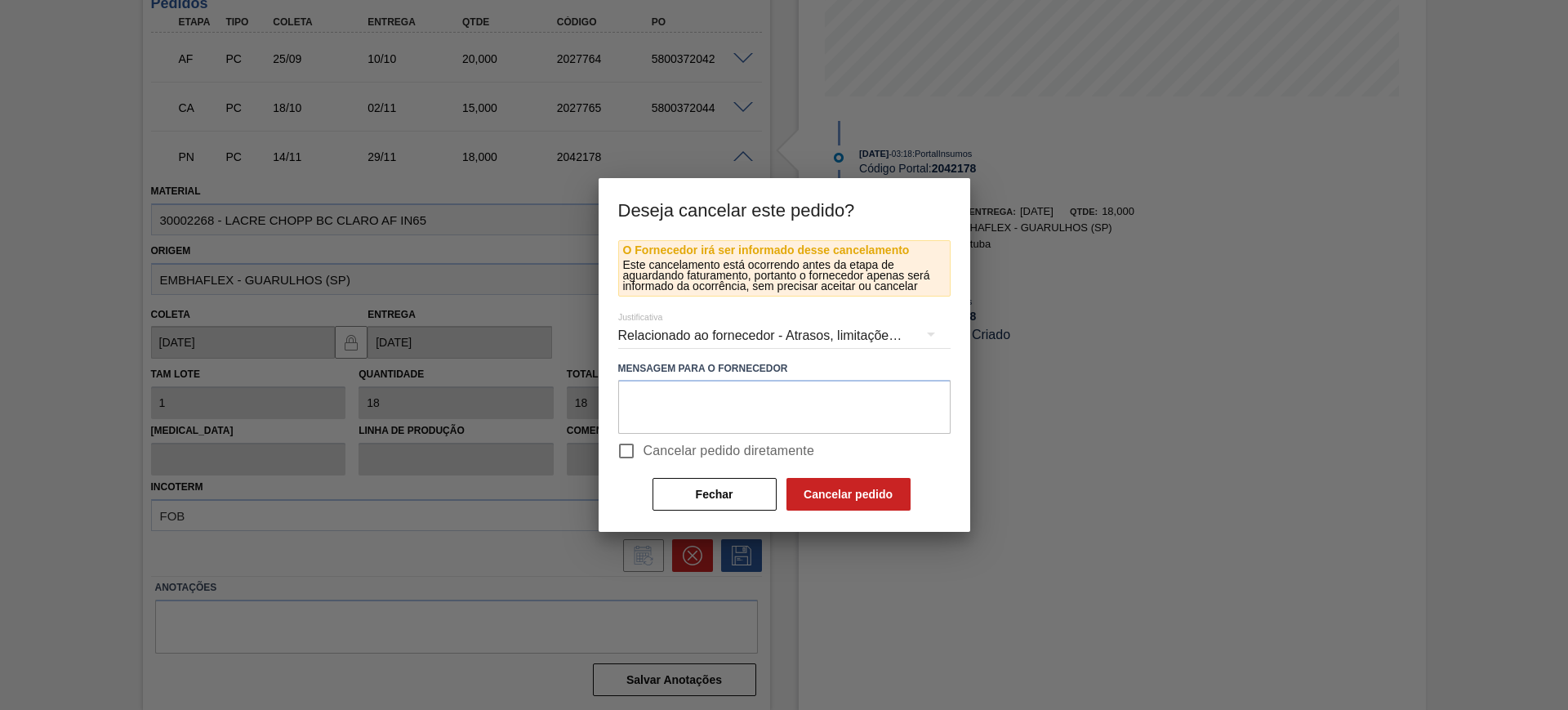
click at [662, 452] on span "Cancelar pedido diretamente" at bounding box center [729, 450] width 171 height 19
click at [644, 452] on input "Cancelar pedido diretamente" at bounding box center [626, 451] width 34 height 34
checkbox input "true"
click at [825, 486] on button "Cancelar pedido" at bounding box center [849, 494] width 125 height 33
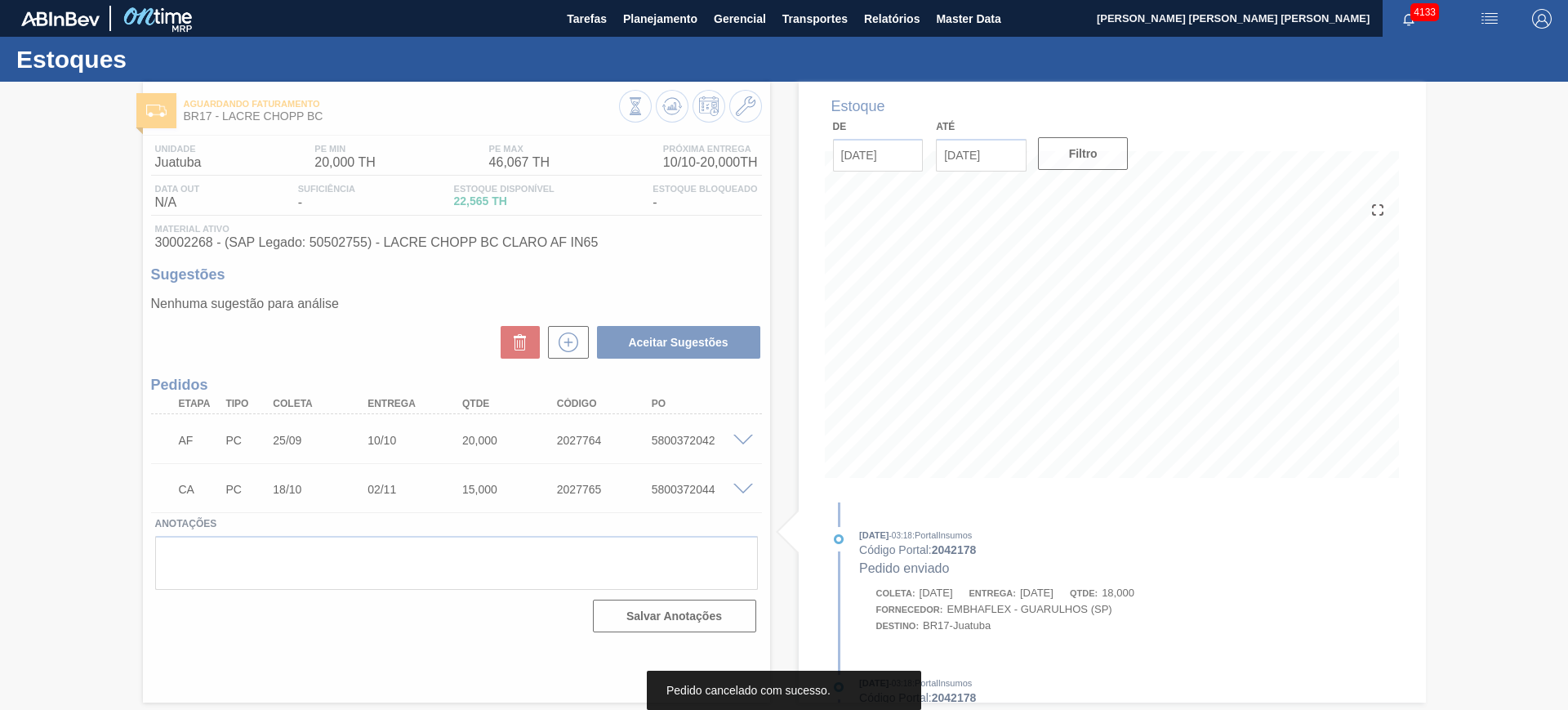
scroll to position [0, 0]
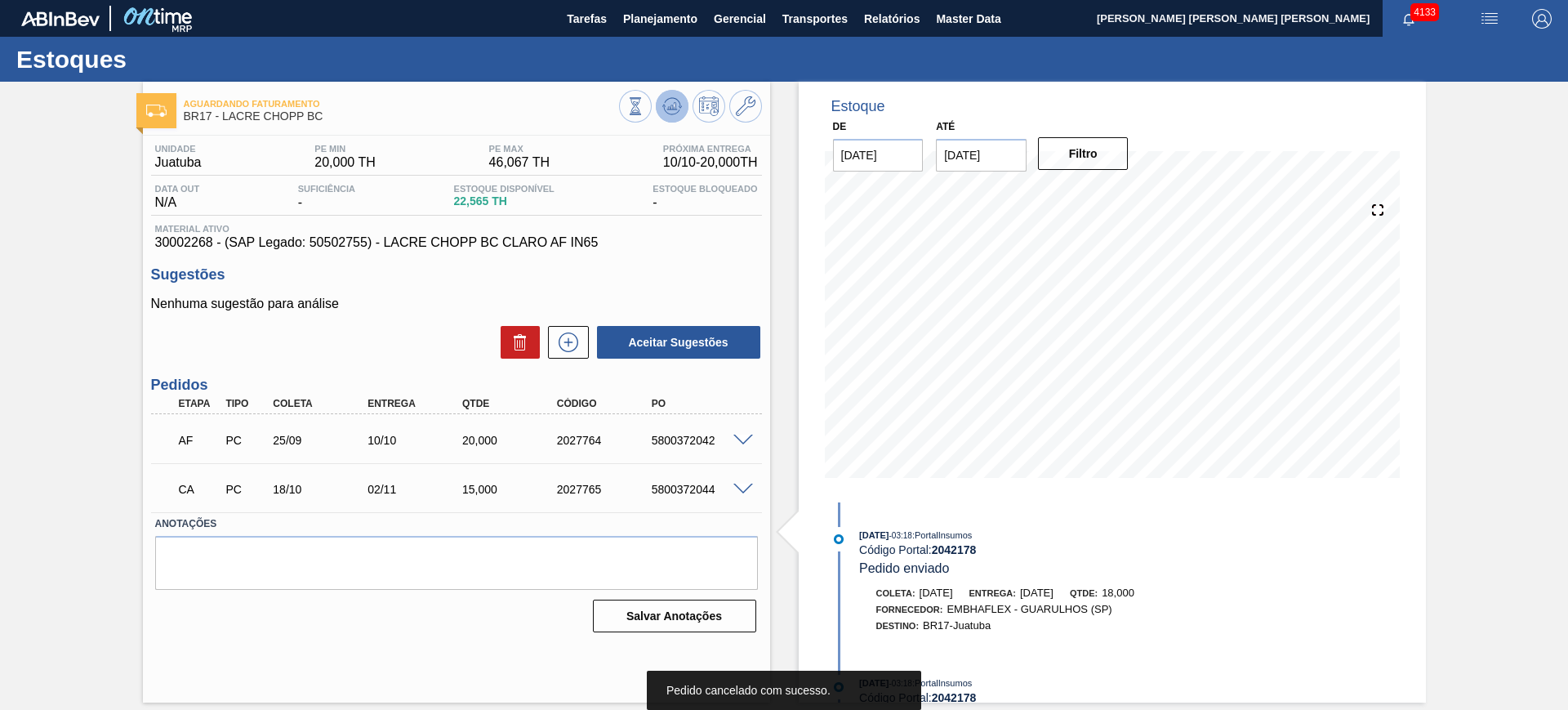
click at [663, 102] on icon at bounding box center [672, 106] width 19 height 19
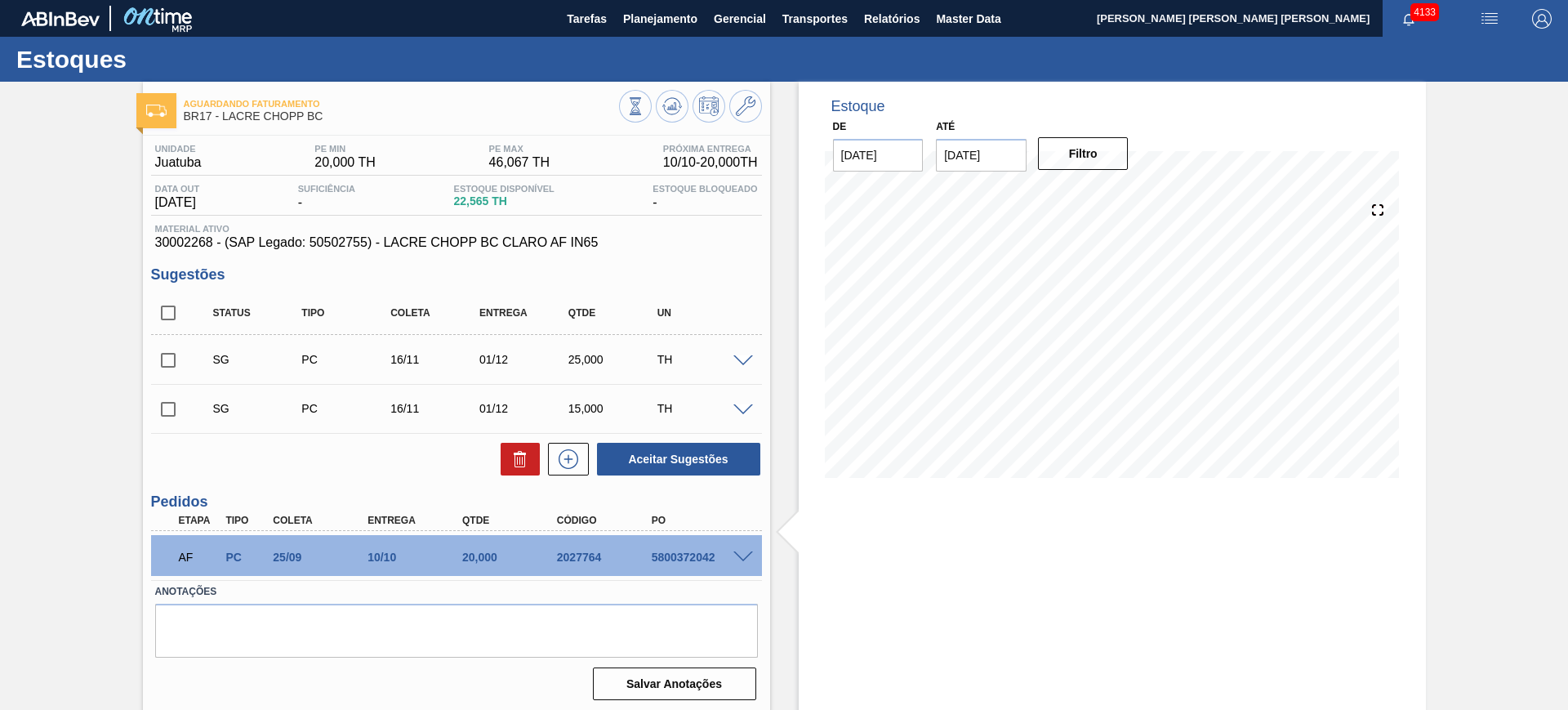
click at [170, 308] on input "checkbox" at bounding box center [169, 313] width 34 height 34
checkbox input "true"
click at [646, 458] on button "Aceitar Sugestões" at bounding box center [678, 459] width 164 height 33
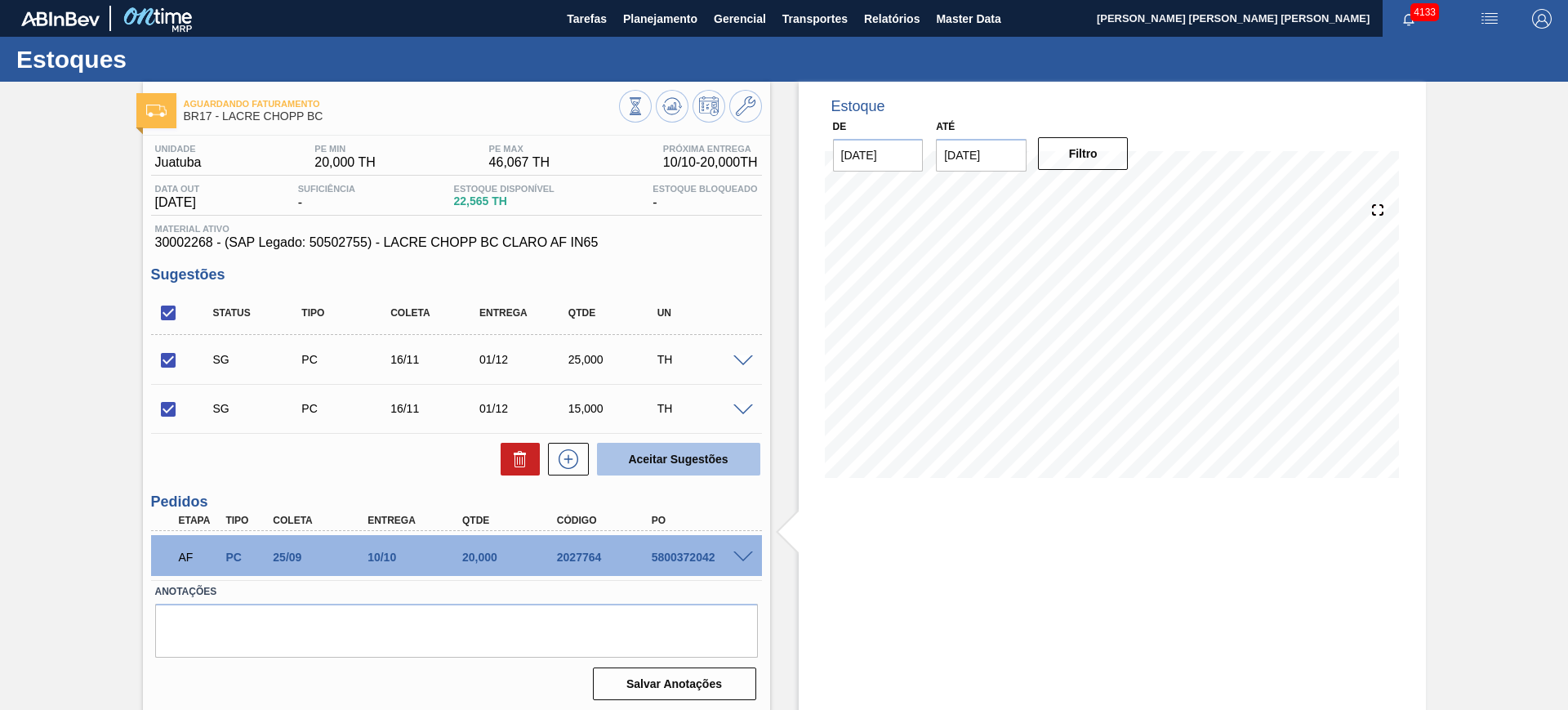
checkbox input "false"
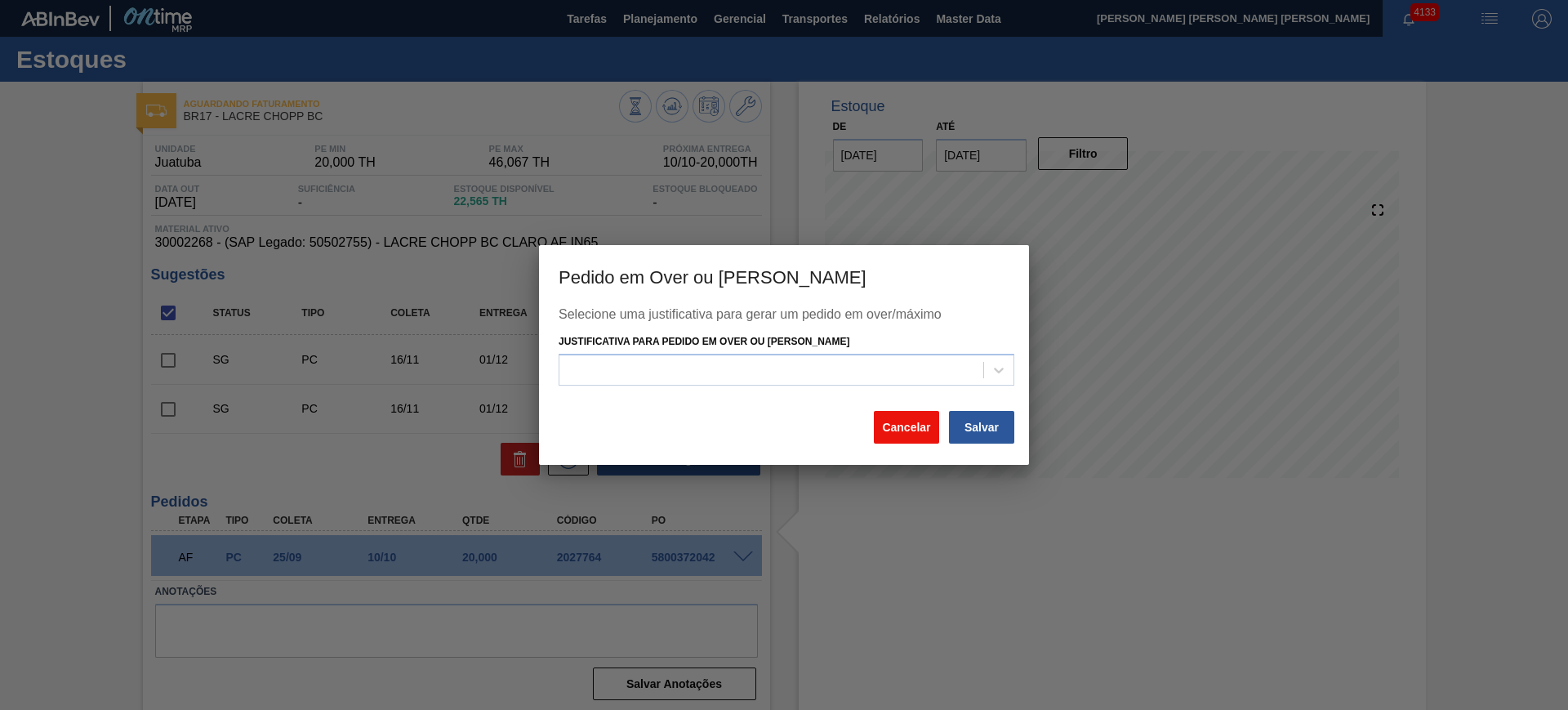
click at [914, 424] on button "Cancelar" at bounding box center [906, 427] width 65 height 33
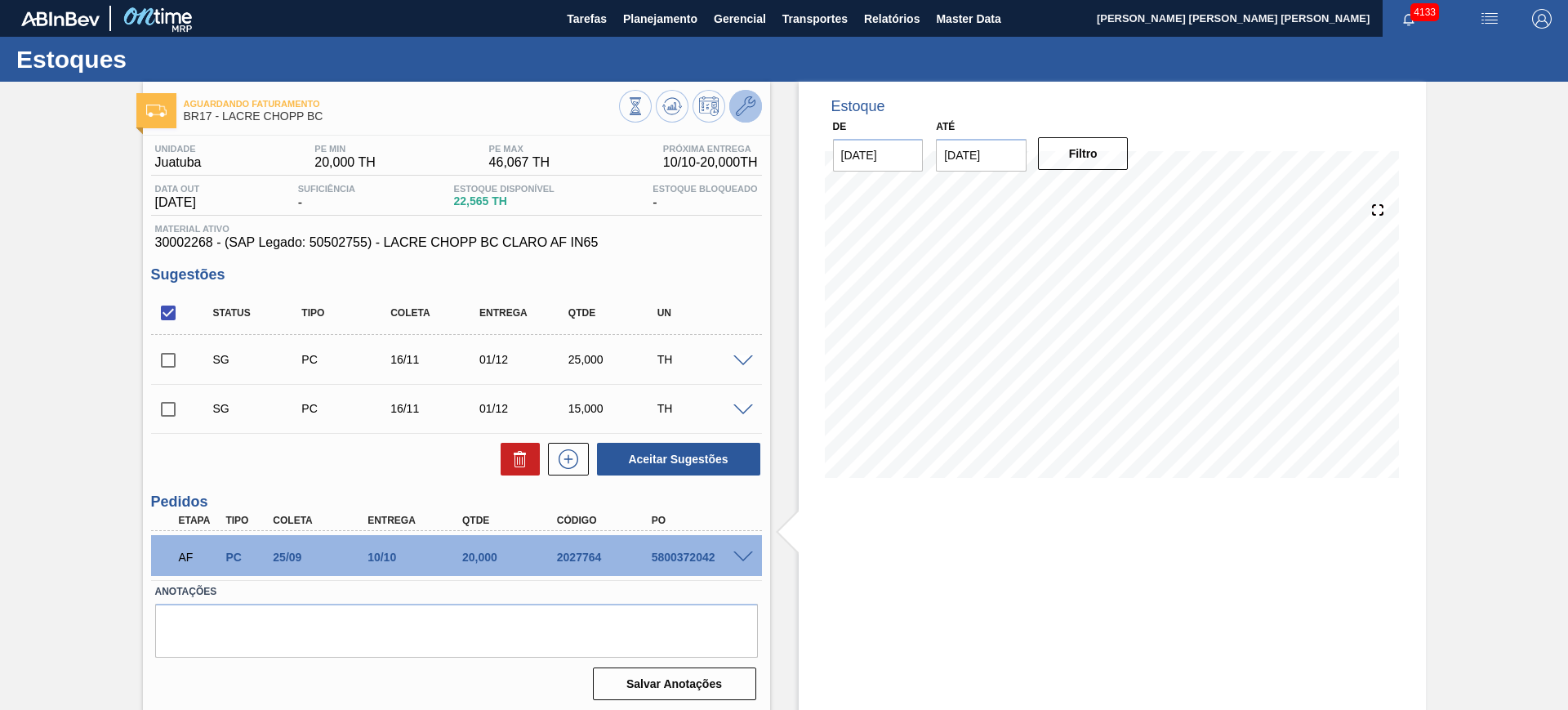
click at [742, 91] on button at bounding box center [745, 106] width 33 height 33
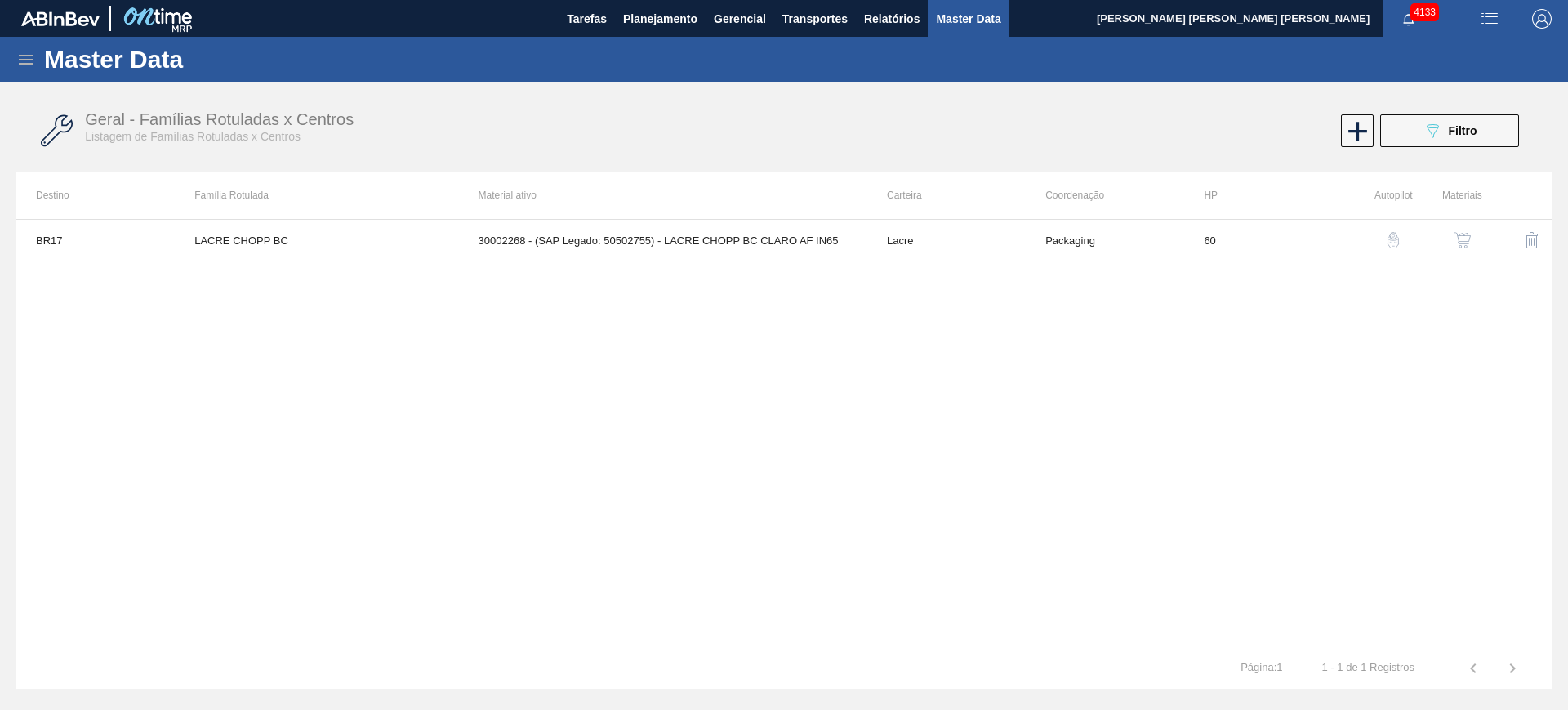
click at [1466, 229] on button "button" at bounding box center [1463, 240] width 39 height 39
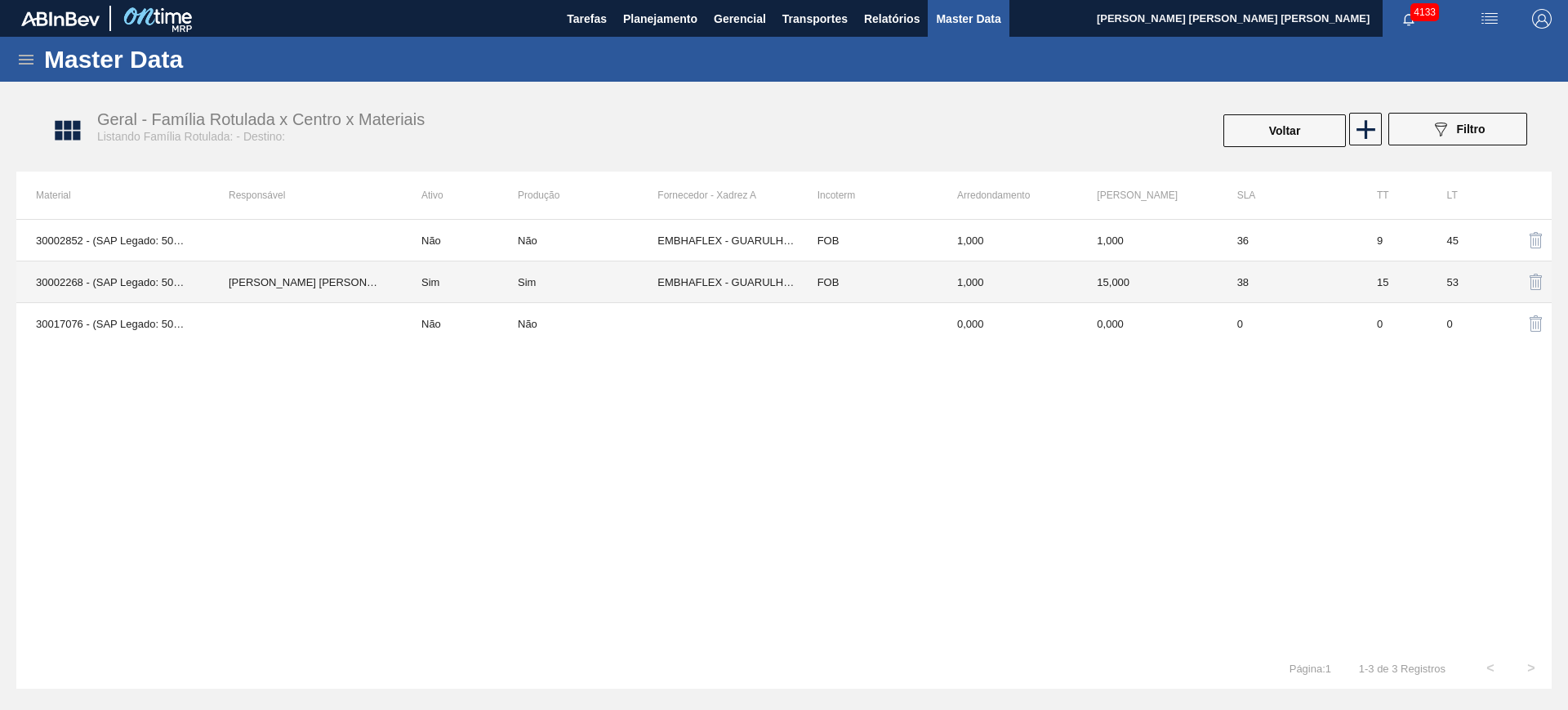
click at [458, 286] on td "Sim" at bounding box center [460, 282] width 116 height 41
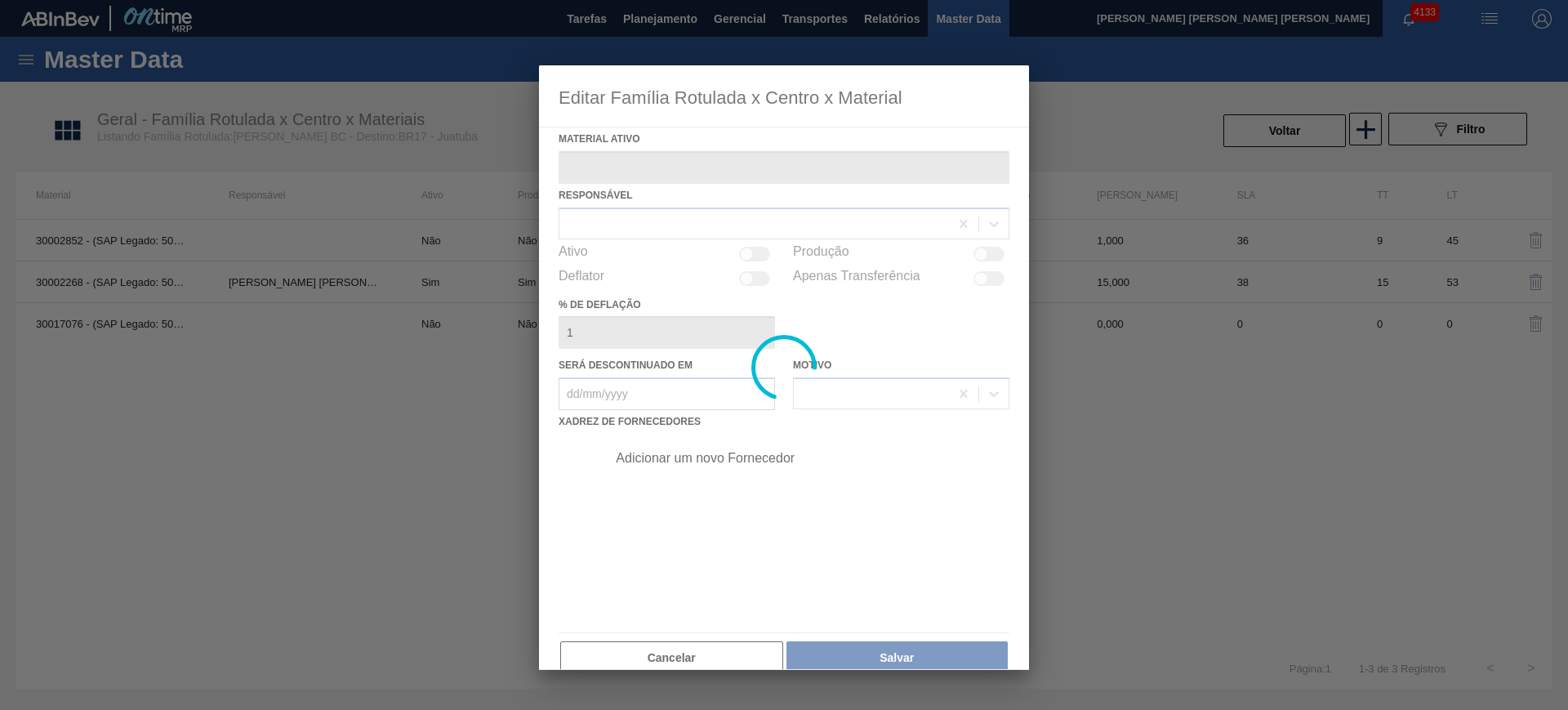
type ativo "30002268 - (SAP Legado: 50502755) - LACRE CHOPP BC CLARO AF IN65"
checkbox input "true"
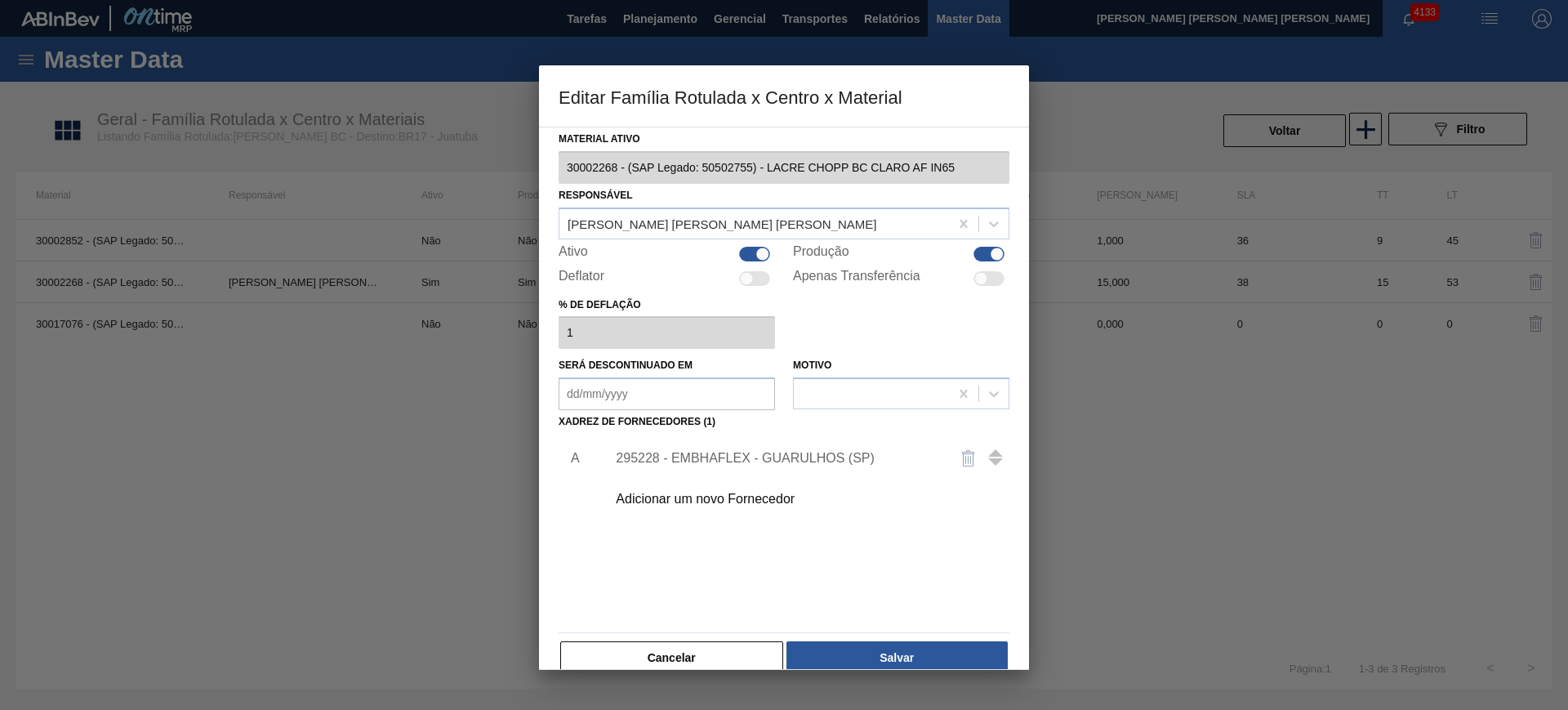
click at [768, 453] on div "295228 - EMBHAFLEX - GUARULHOS (SP)" at bounding box center [776, 458] width 320 height 14
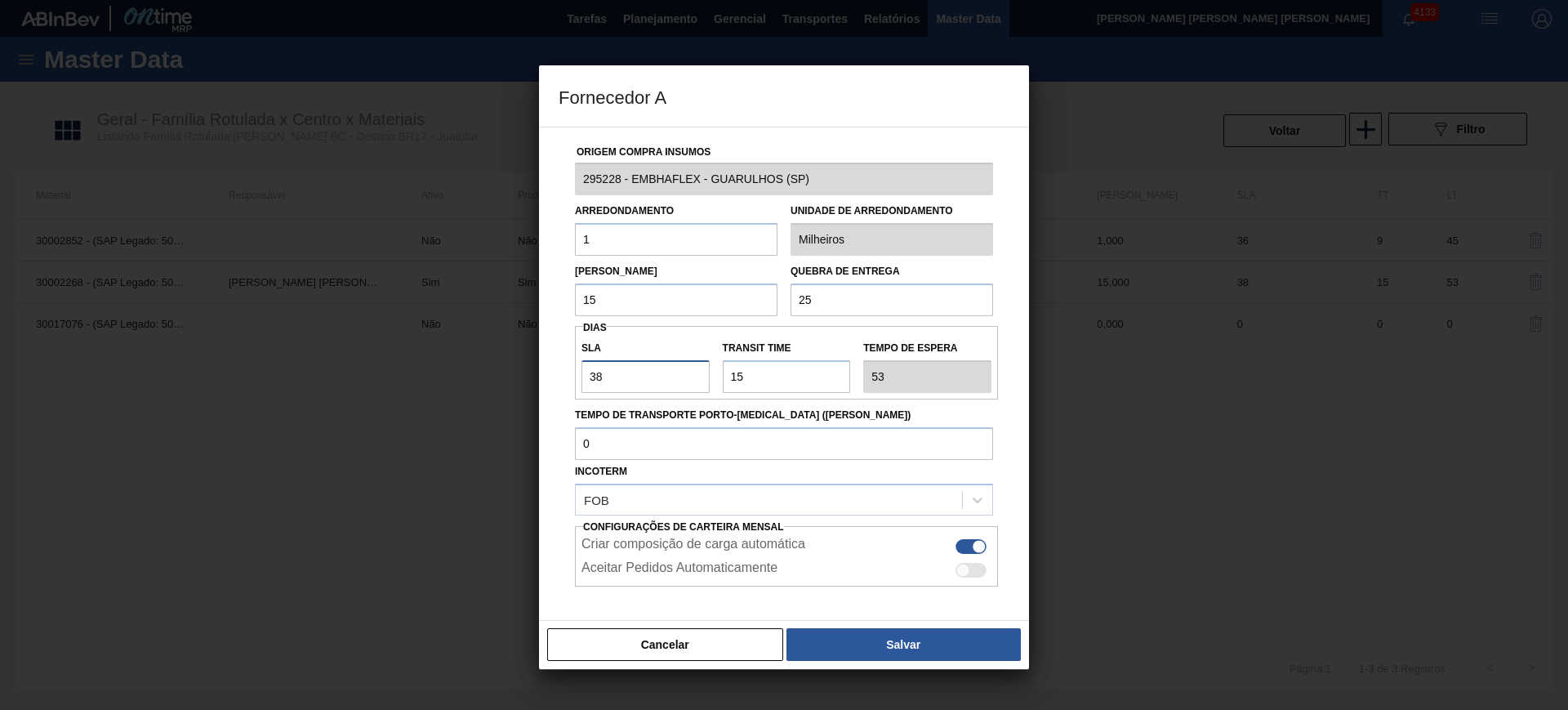
click at [650, 375] on input "38" at bounding box center [646, 377] width 128 height 33
type input "2"
type input "17"
type input "20"
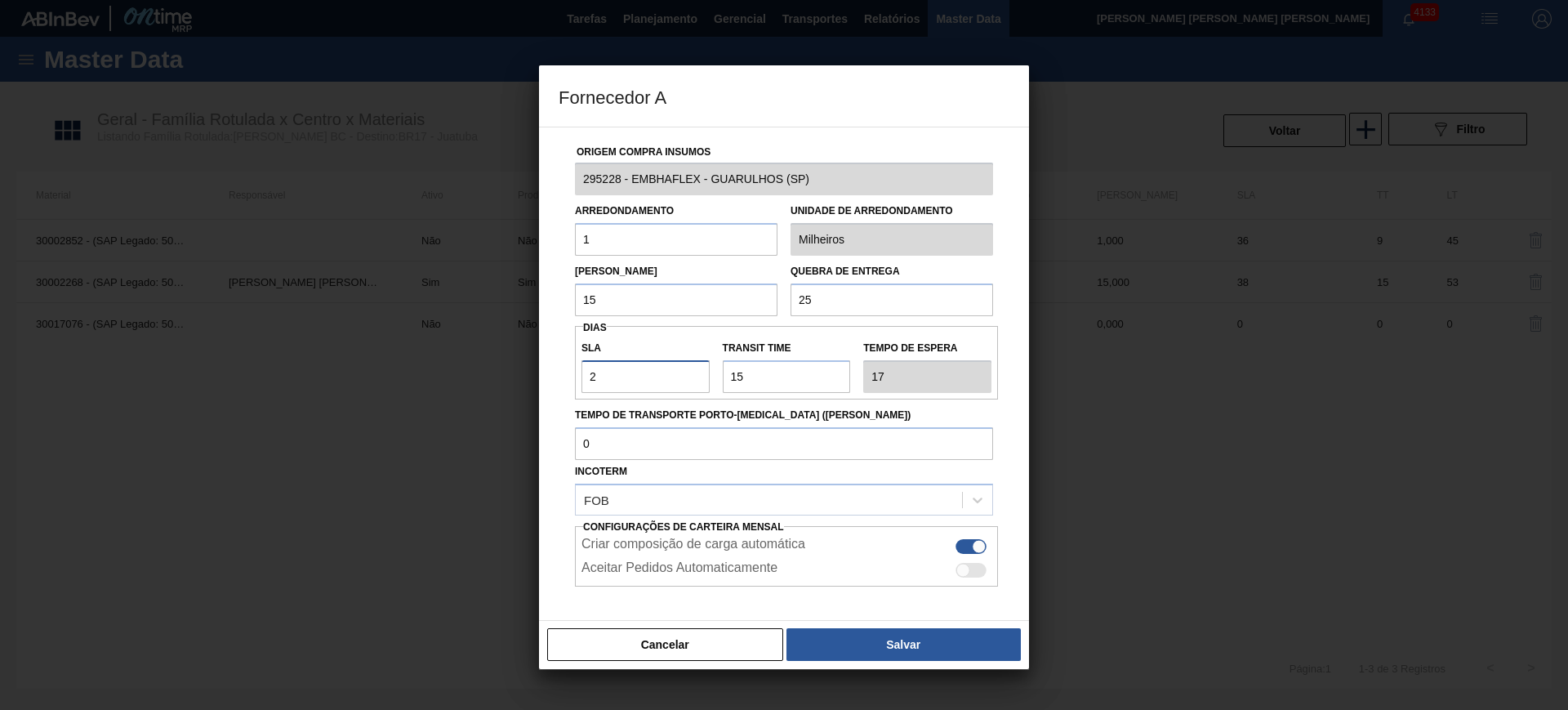
type input "35"
type input "20"
click at [886, 641] on button "Salvar" at bounding box center [903, 645] width 235 height 33
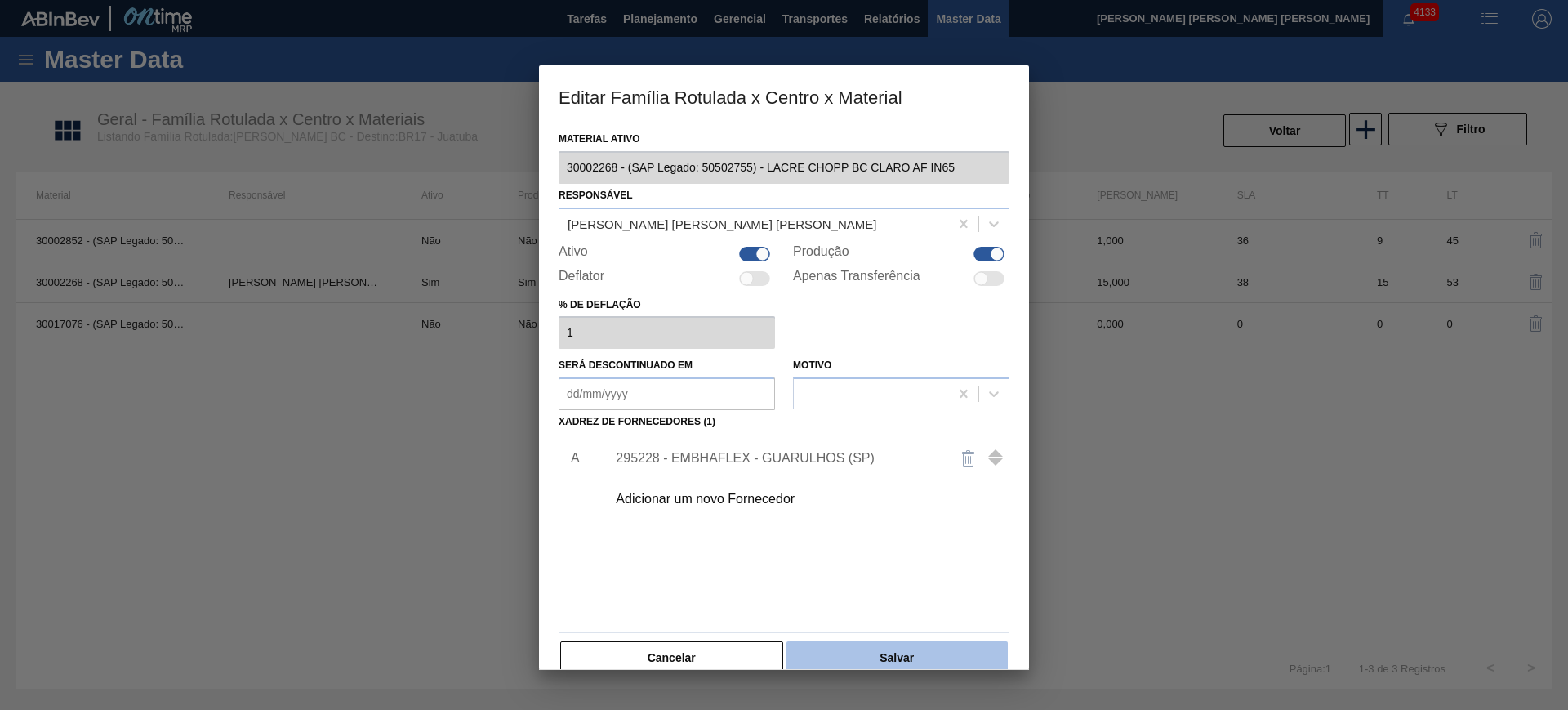
click at [920, 652] on button "Salvar" at bounding box center [897, 657] width 221 height 33
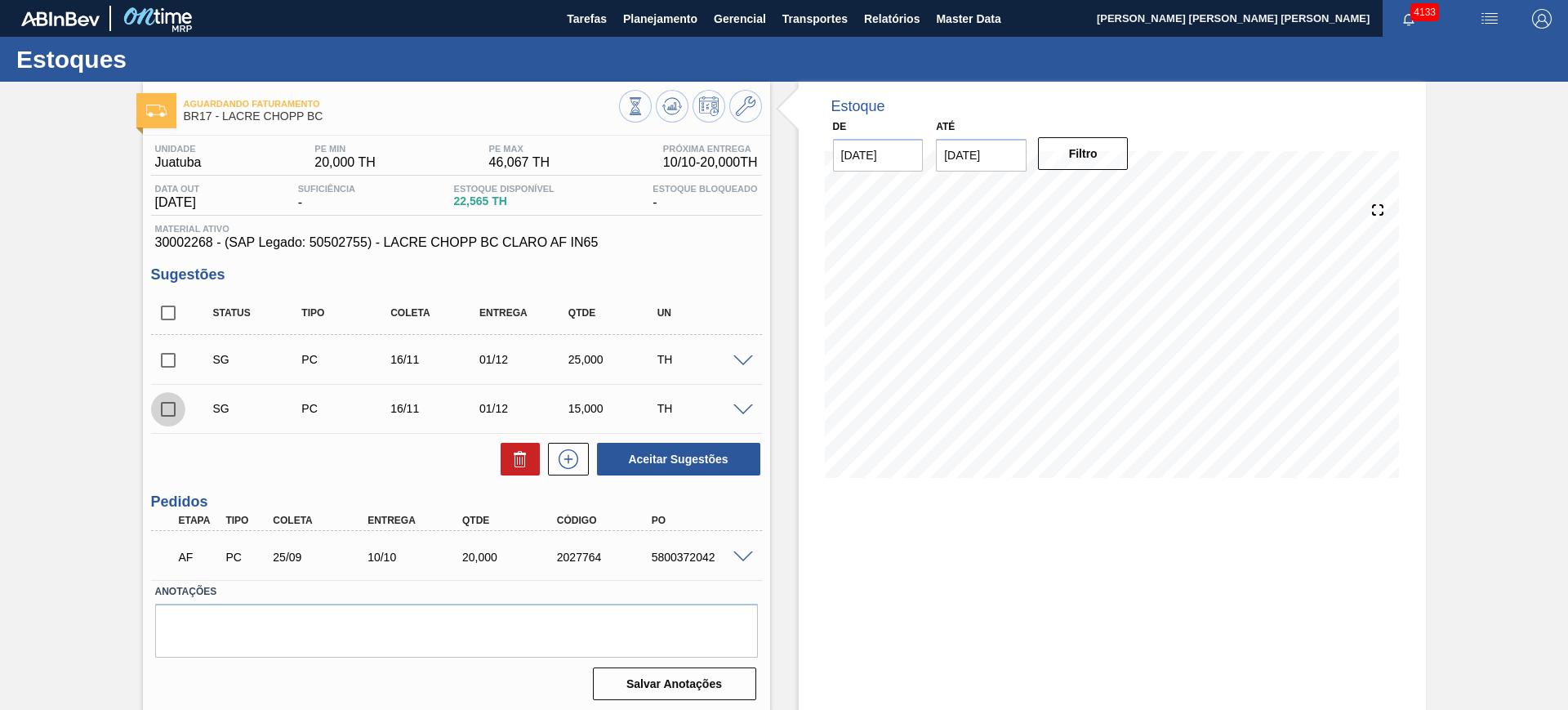
click at [165, 409] on input "checkbox" at bounding box center [169, 409] width 34 height 34
click at [675, 455] on button "Aceitar Sugestões" at bounding box center [678, 459] width 164 height 33
checkbox input "false"
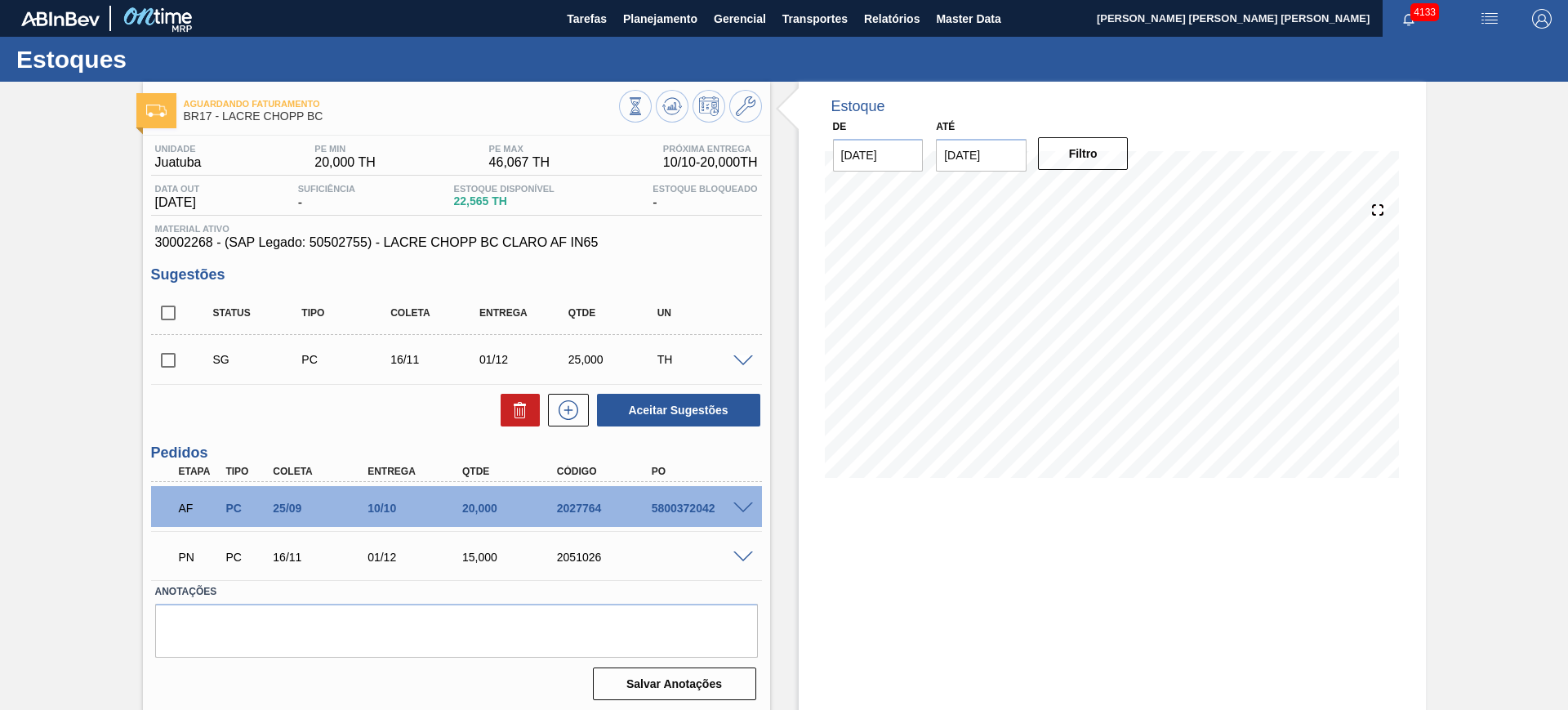
click at [162, 307] on input "checkbox" at bounding box center [169, 313] width 34 height 34
checkbox input "true"
click at [639, 402] on button "Aceitar Sugestões" at bounding box center [678, 410] width 164 height 33
checkbox input "false"
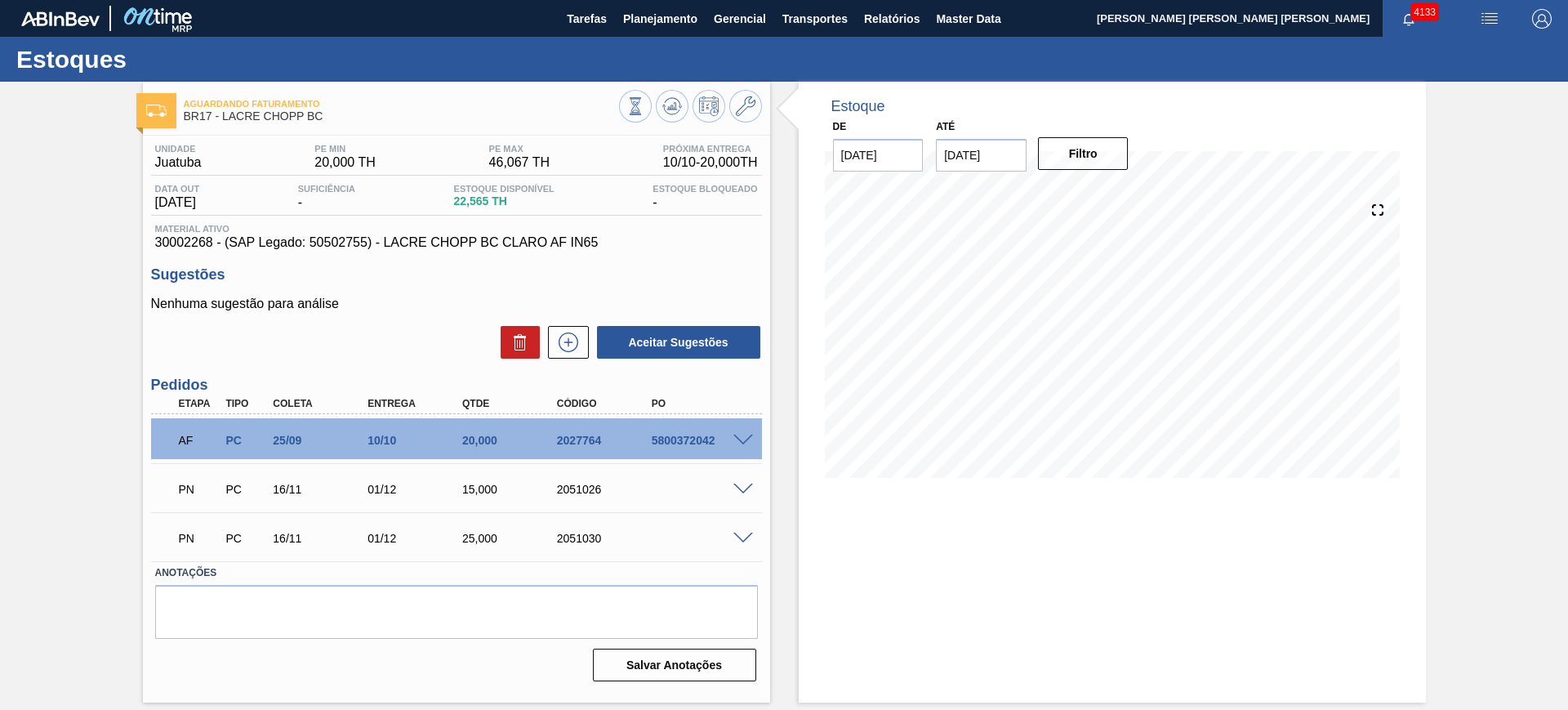
click at [578, 485] on div "2051026" at bounding box center [605, 490] width 106 height 13
copy div "2051026"
click at [572, 537] on div "2051030" at bounding box center [605, 538] width 106 height 13
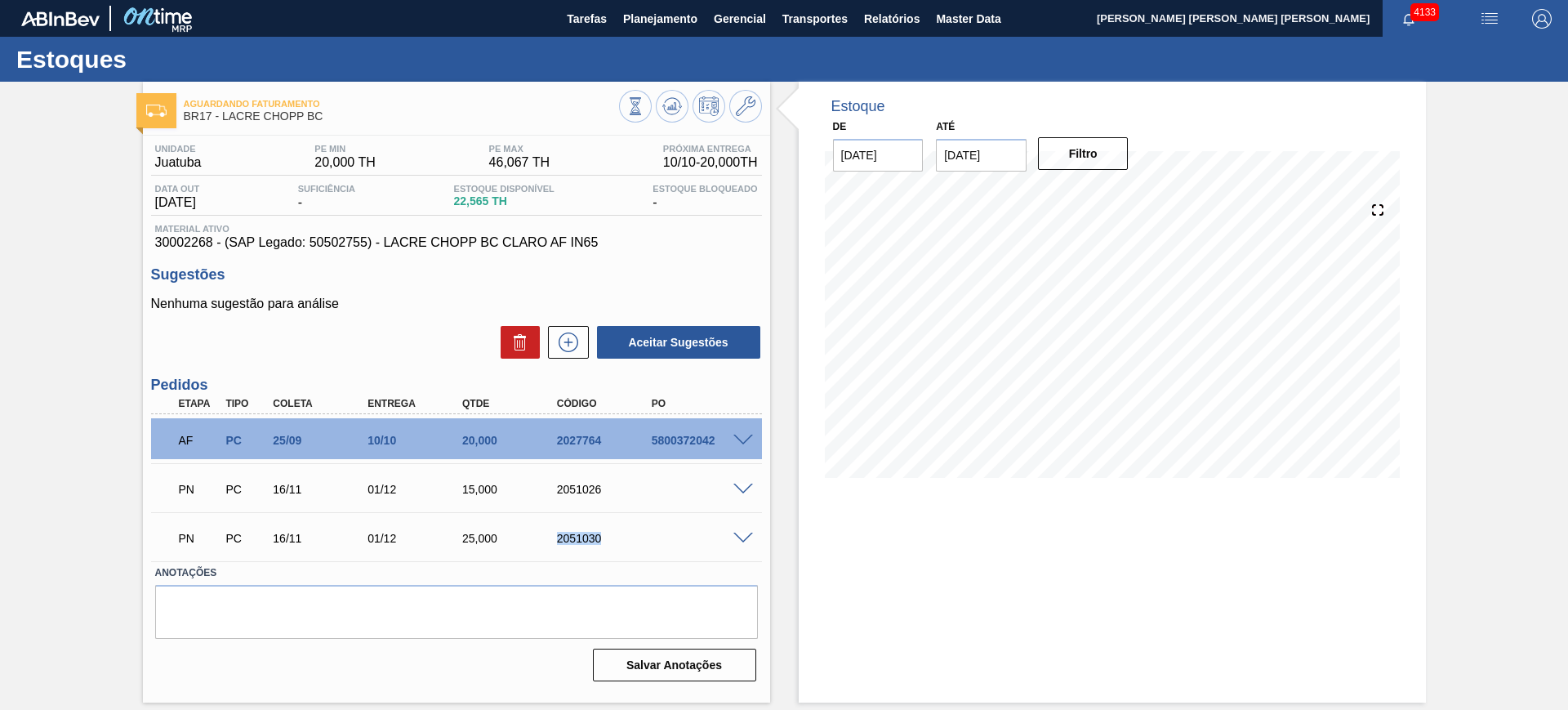
copy div "2051030"
